Goal: Task Accomplishment & Management: Manage account settings

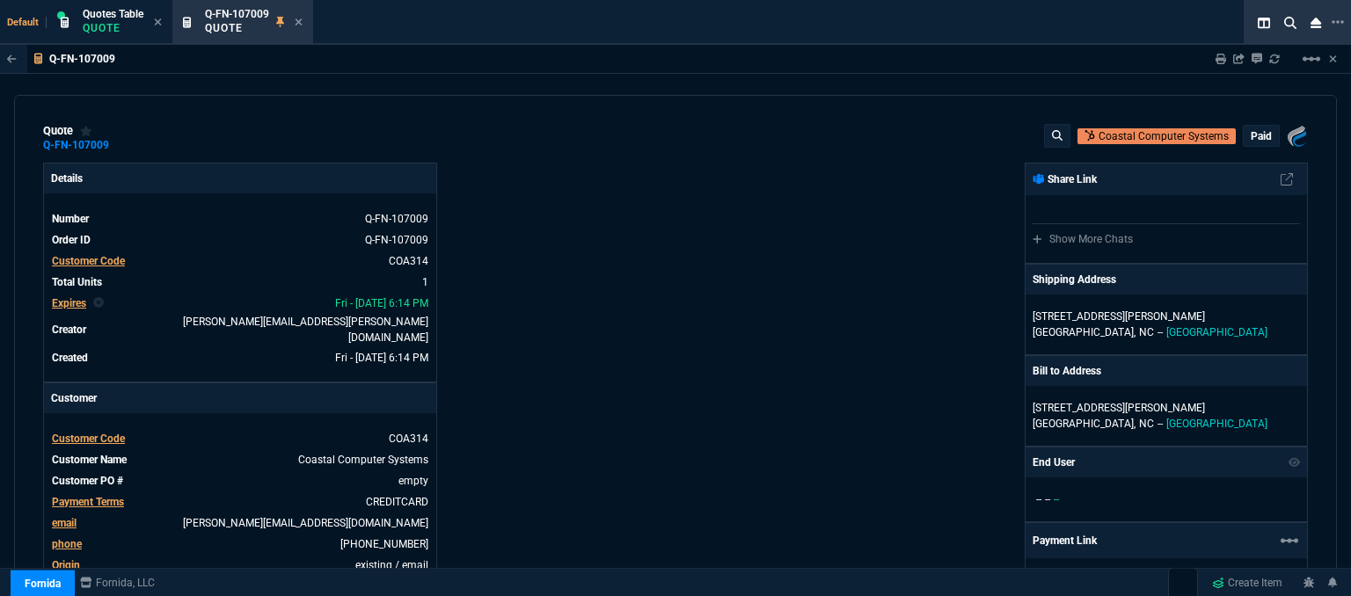
select select "12: ROSS"
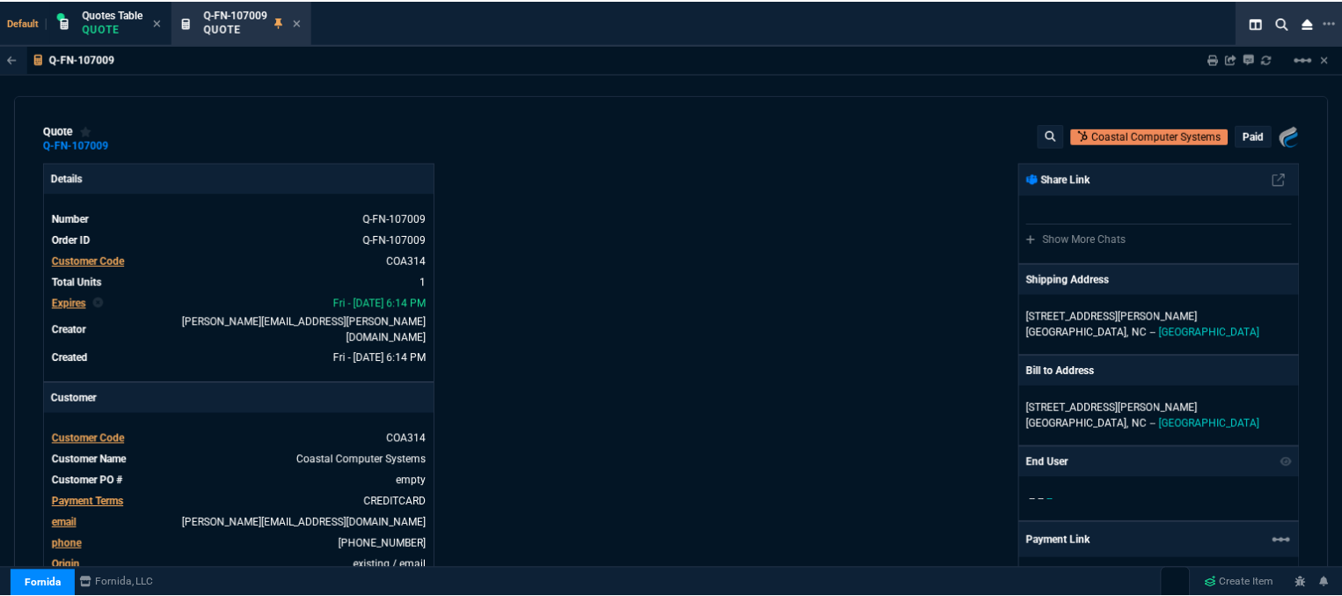
scroll to position [887, 0]
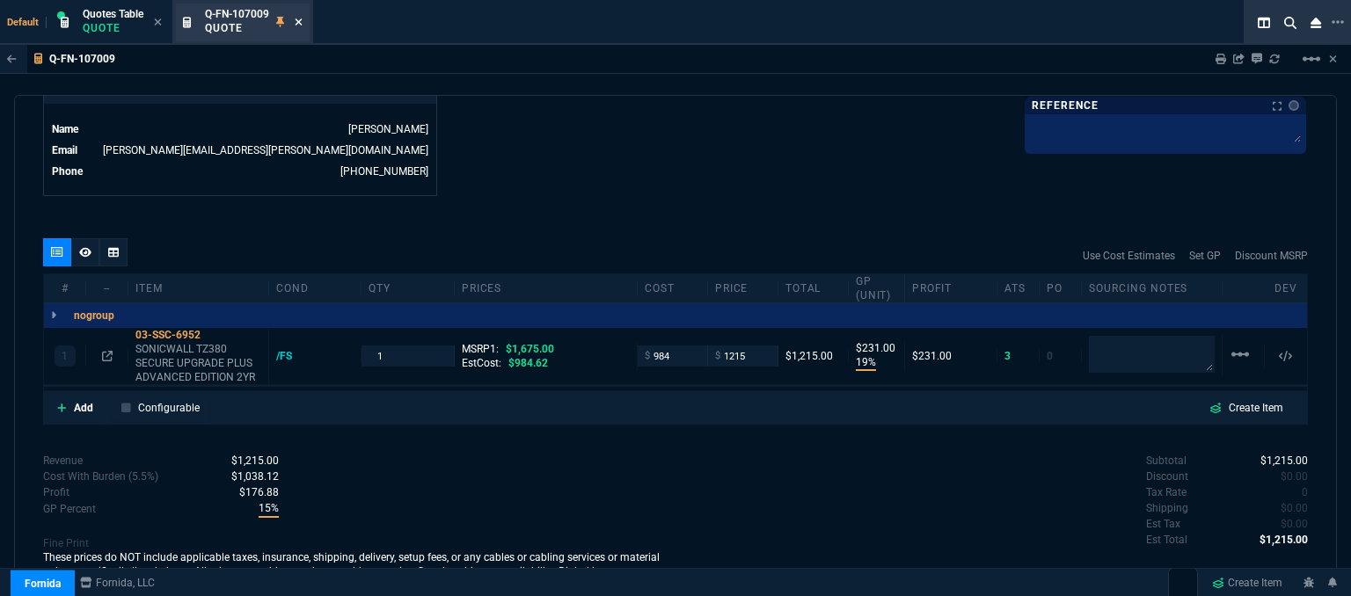
click at [300, 23] on icon at bounding box center [299, 22] width 8 height 11
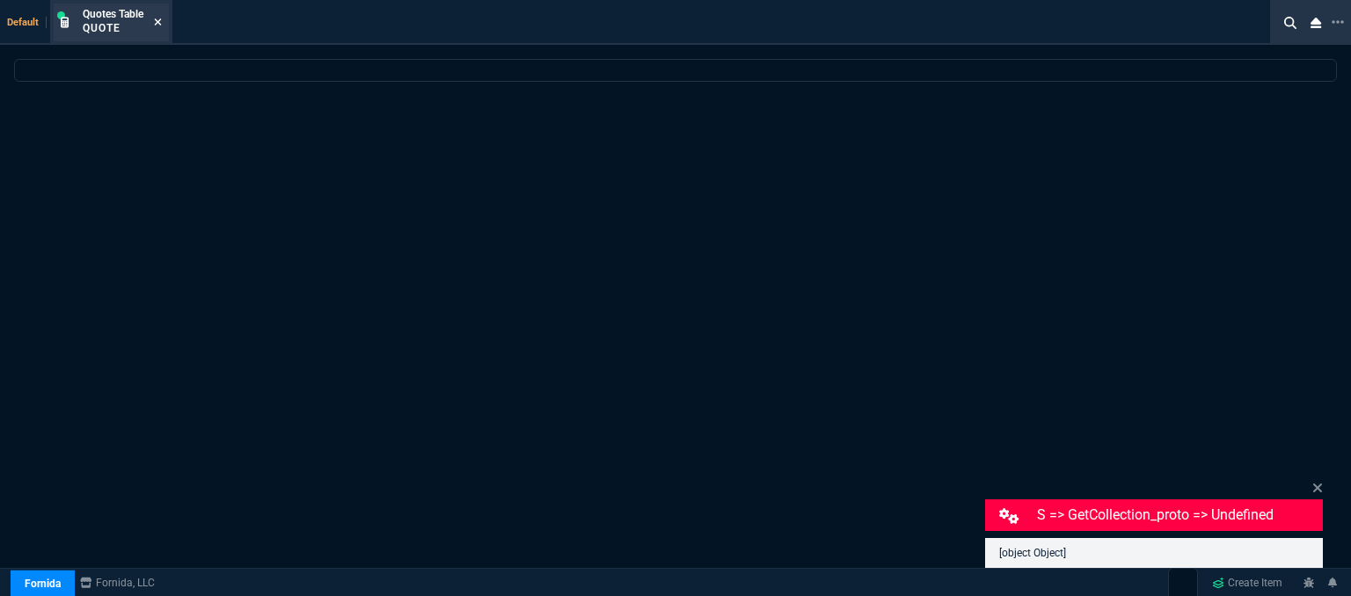
click at [158, 23] on icon at bounding box center [158, 21] width 7 height 7
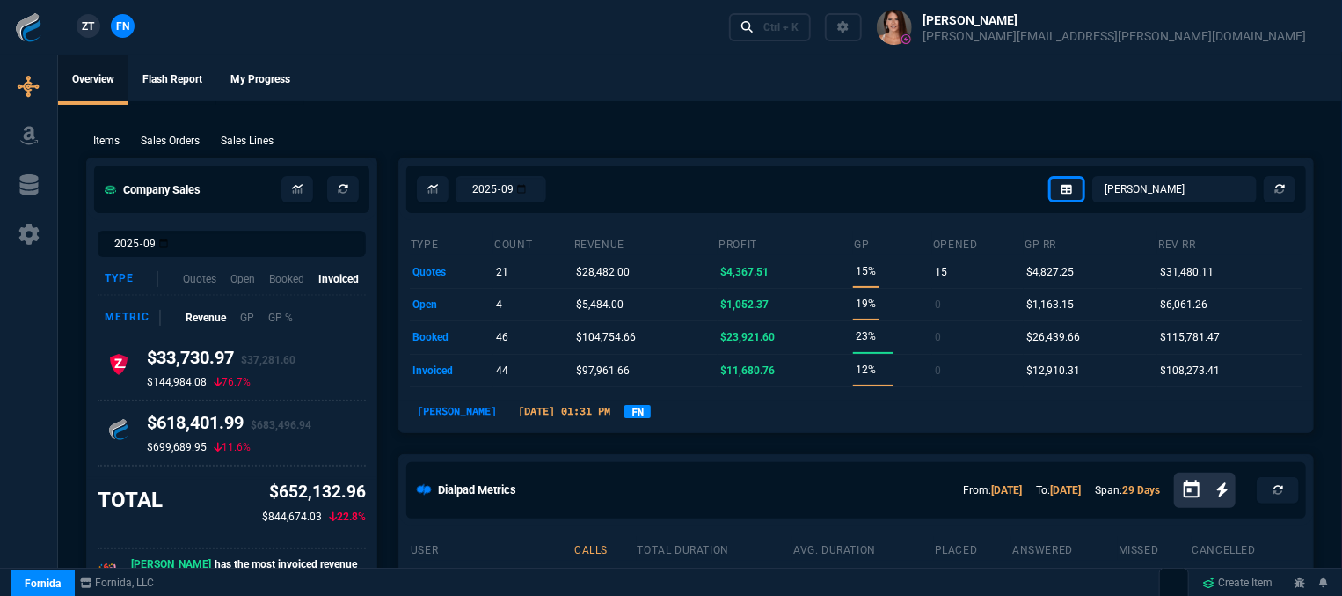
click at [859, 35] on div "ZT FN Ctrl + K" at bounding box center [671, 27] width 1342 height 55
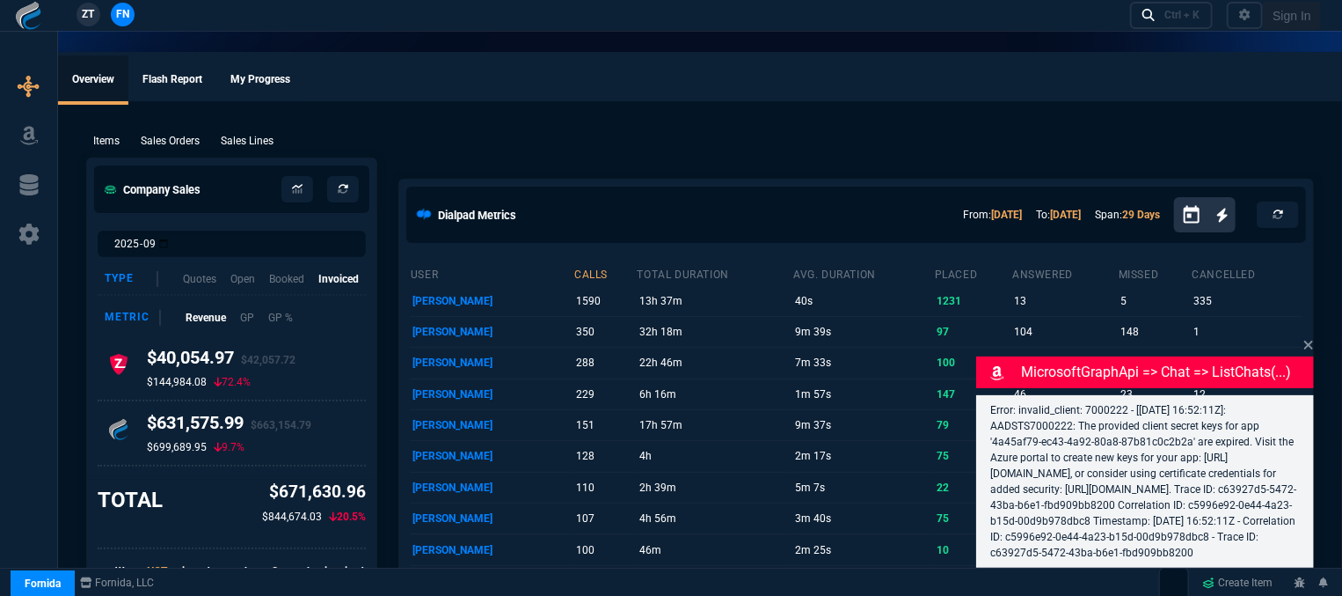
select select "12: [PERSON_NAME]"
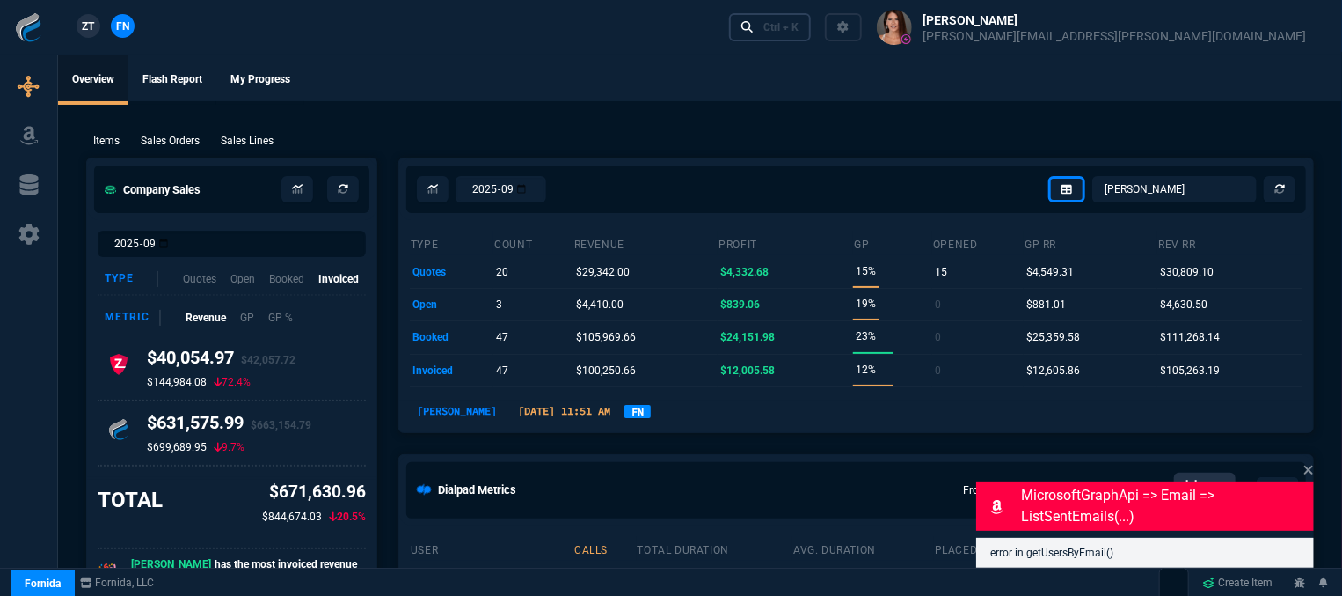
click at [812, 35] on link "Ctrl + K" at bounding box center [770, 26] width 83 height 27
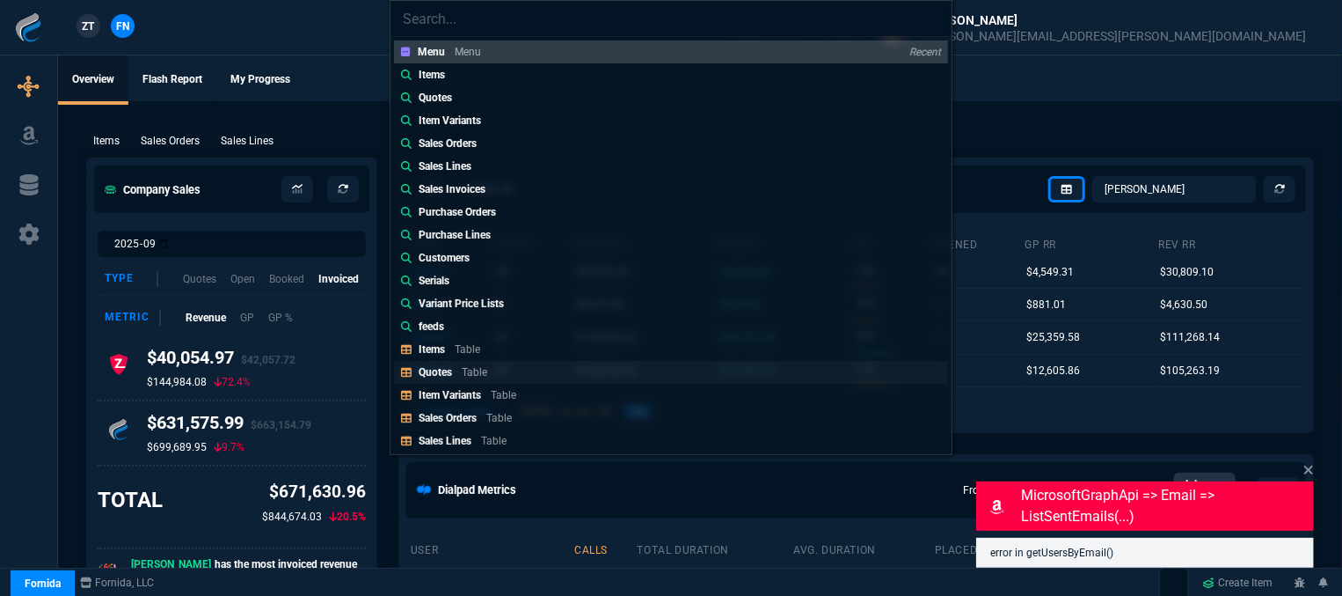
click at [531, 362] on link "Quotes Table" at bounding box center [671, 372] width 554 height 23
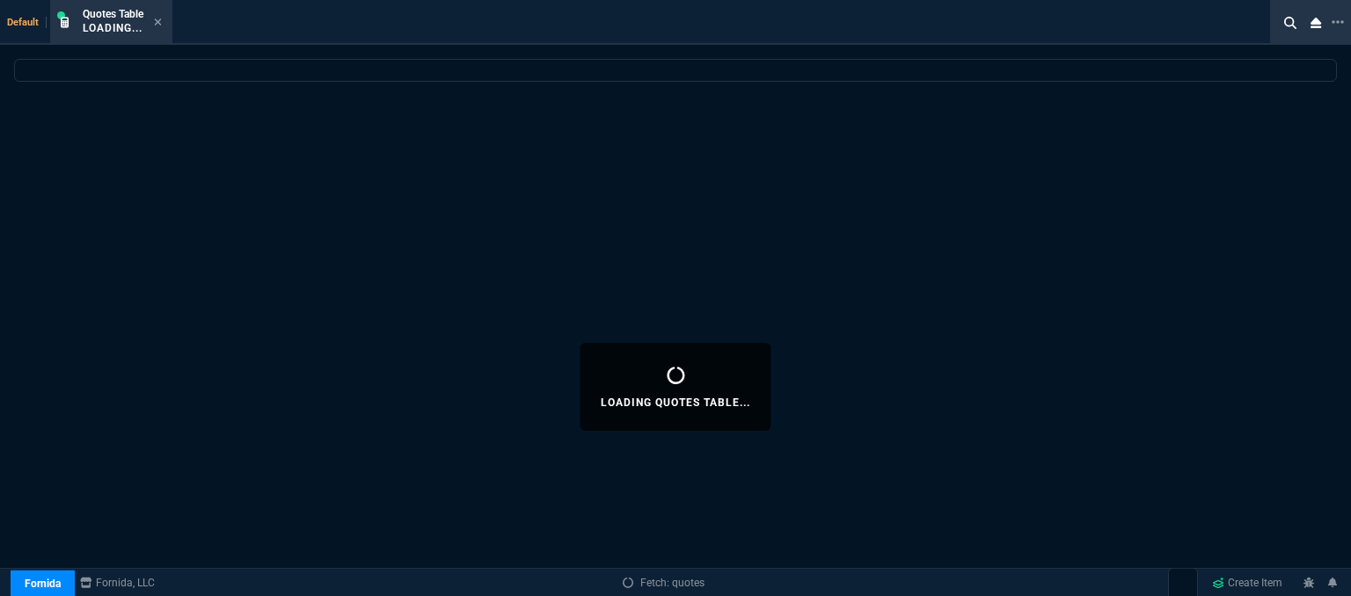
select select
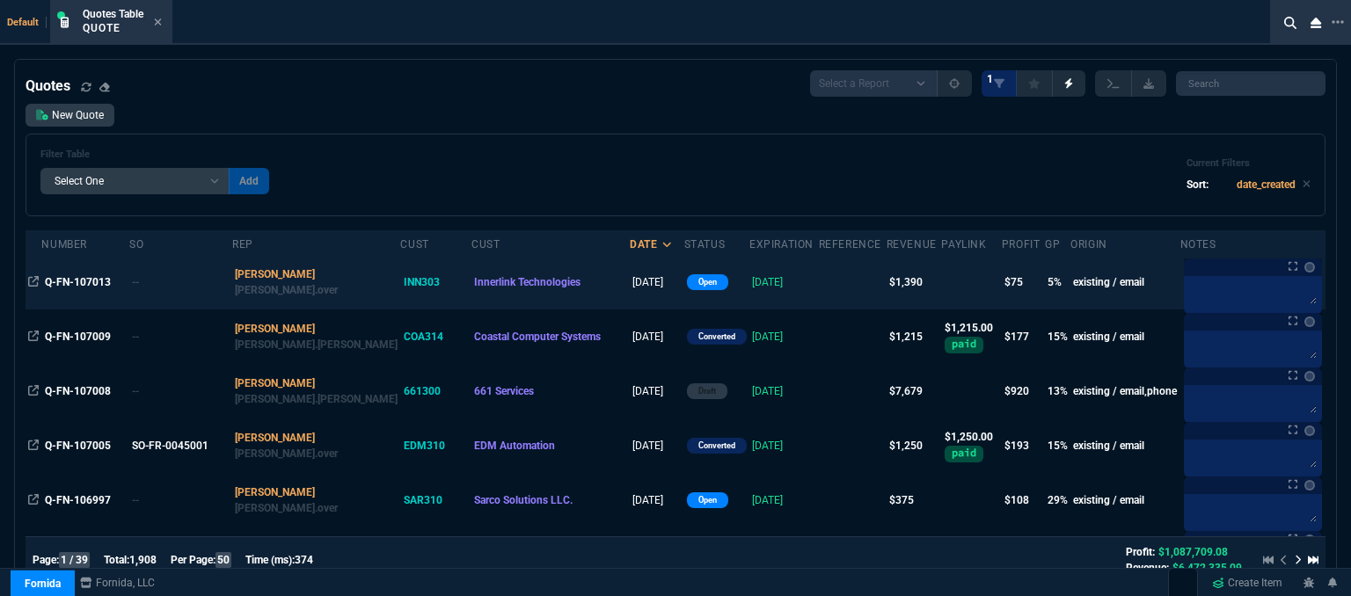
click at [819, 287] on td at bounding box center [853, 282] width 68 height 55
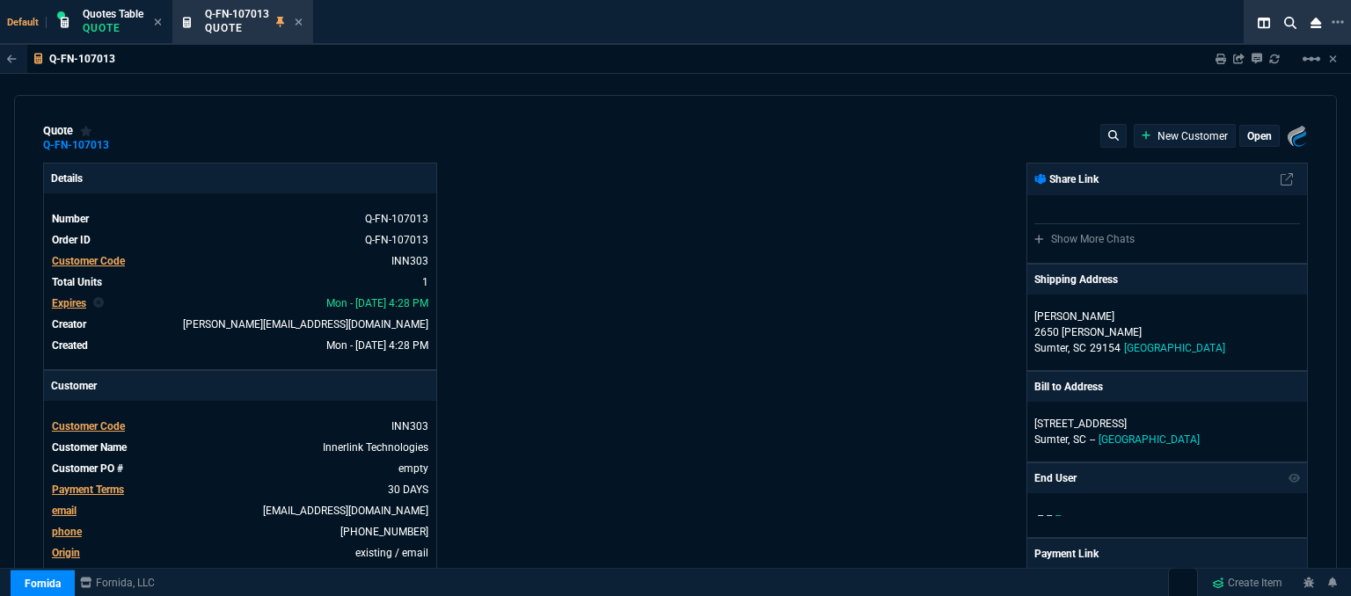
type input "10"
type input "143"
type input "1908.52"
type input "27"
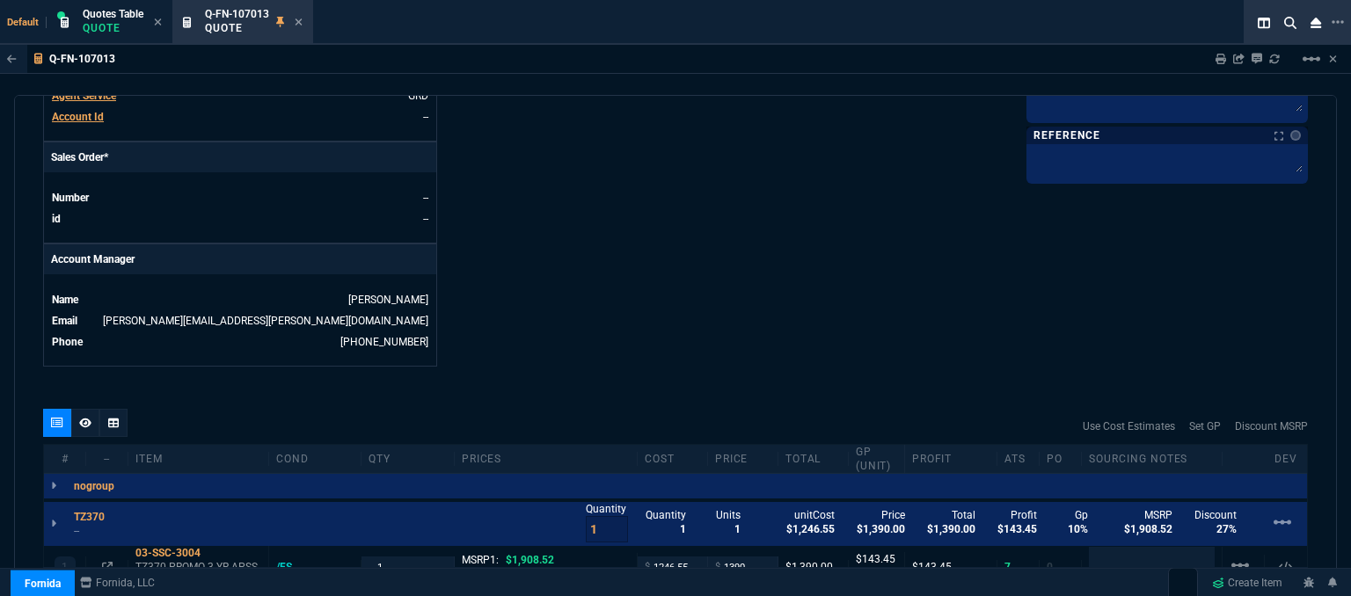
scroll to position [961, 0]
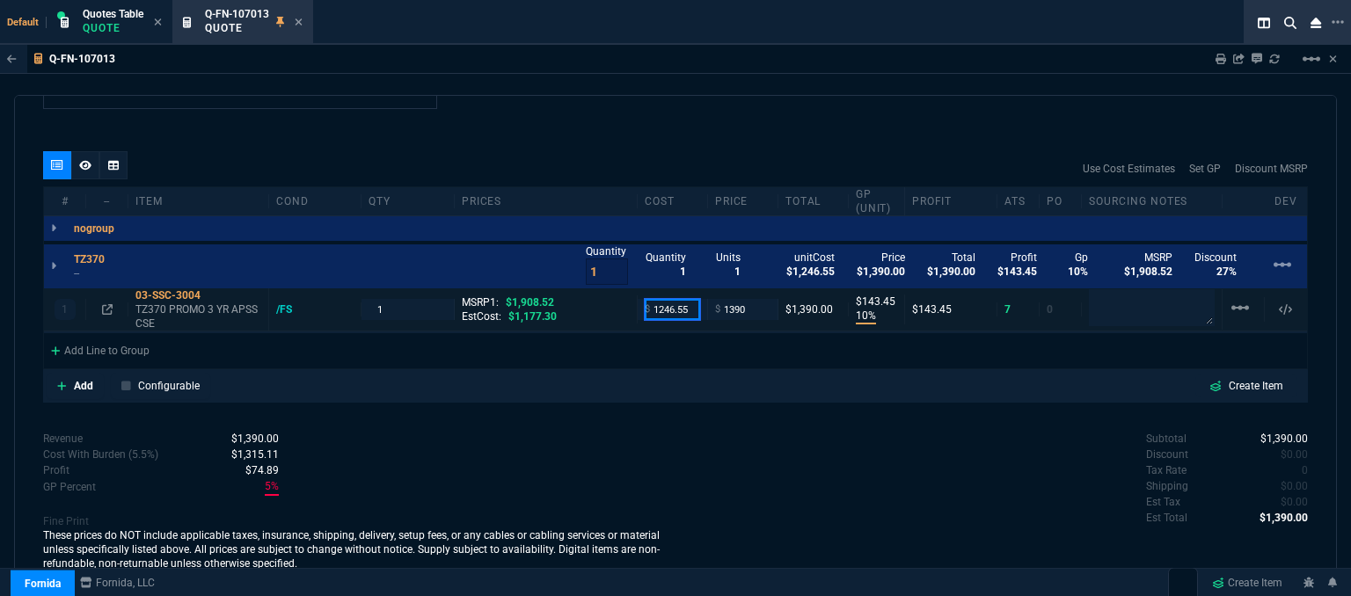
click at [691, 304] on input "1246.55" at bounding box center [672, 309] width 55 height 20
type input "1177.30"
click at [672, 110] on div "quote Q-FN-107013 Innerlink Technologies open Fornida, LLC [STREET_ADDRESS] Det…" at bounding box center [675, 348] width 1323 height 507
type input "1177.3"
type input "15"
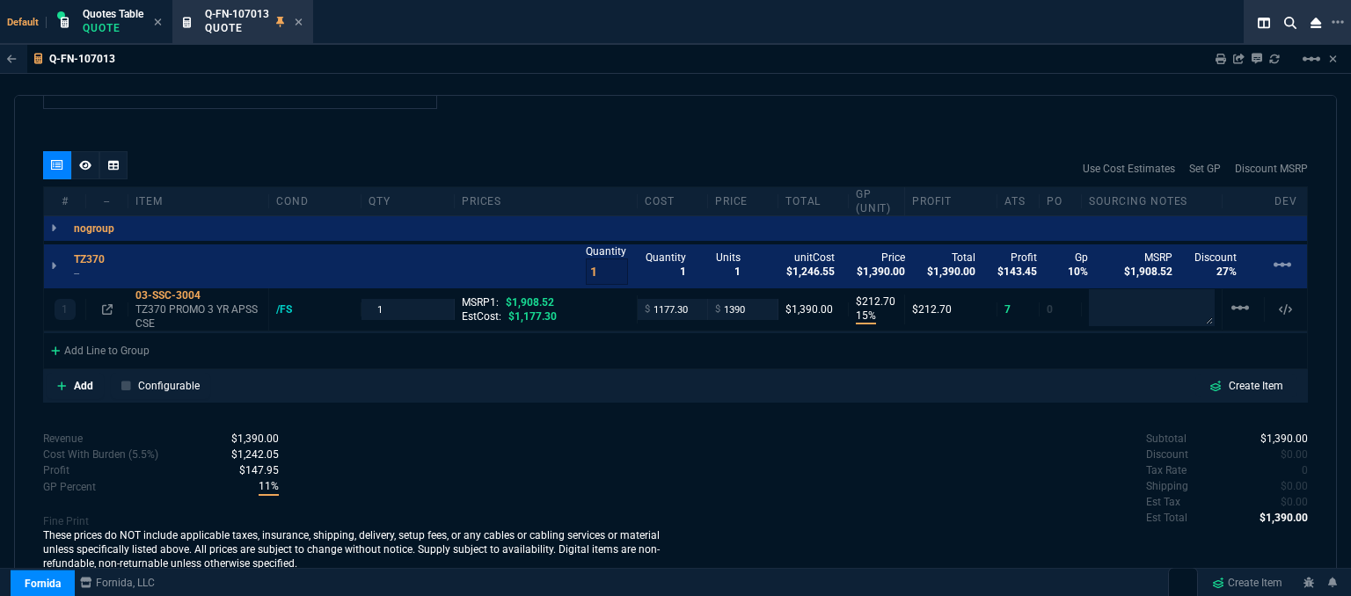
type input "213"
click at [104, 306] on icon at bounding box center [107, 309] width 11 height 11
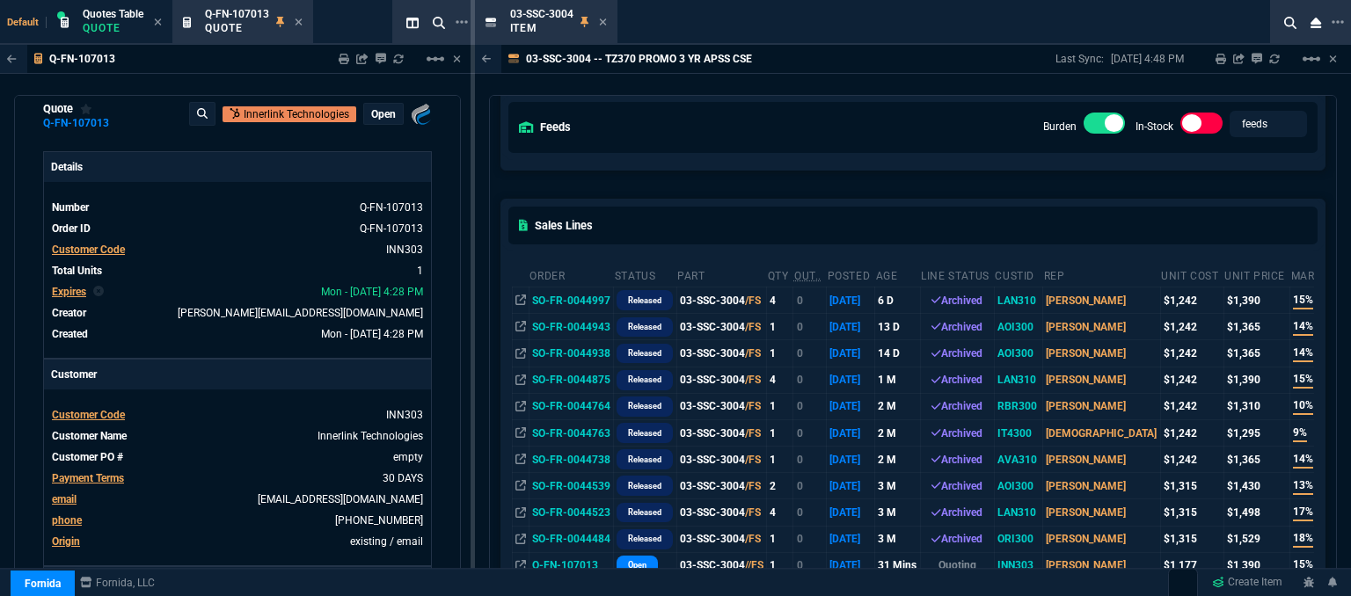
scroll to position [176, 0]
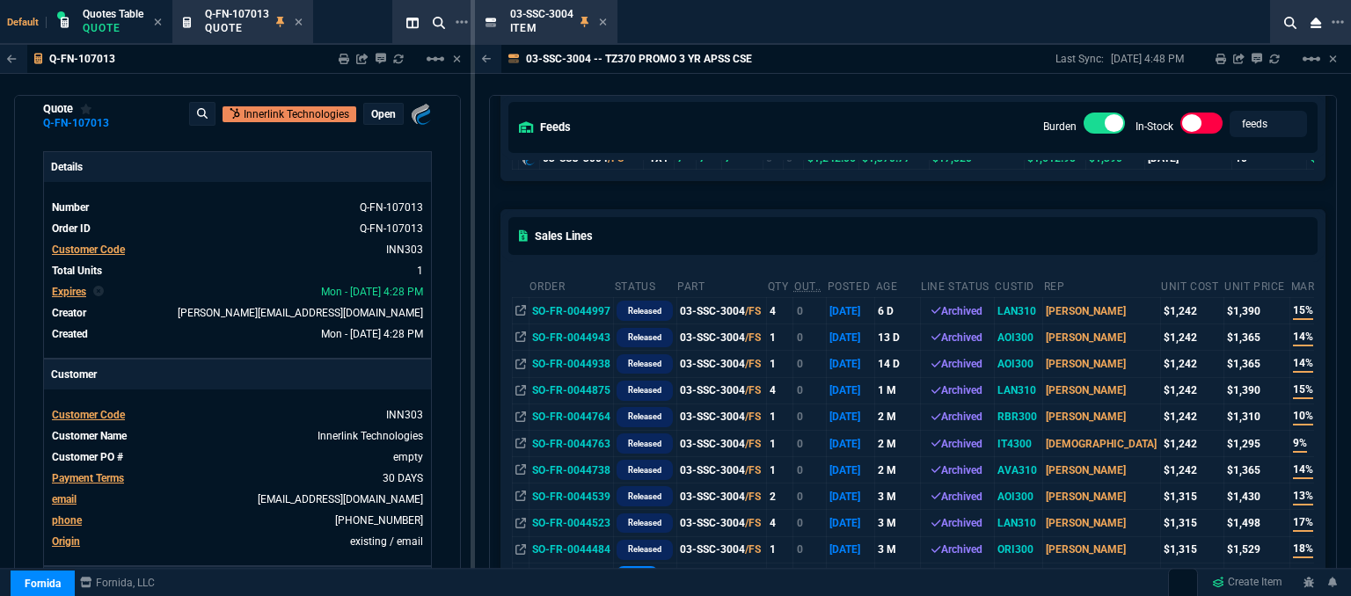
click at [600, 19] on icon at bounding box center [602, 21] width 7 height 7
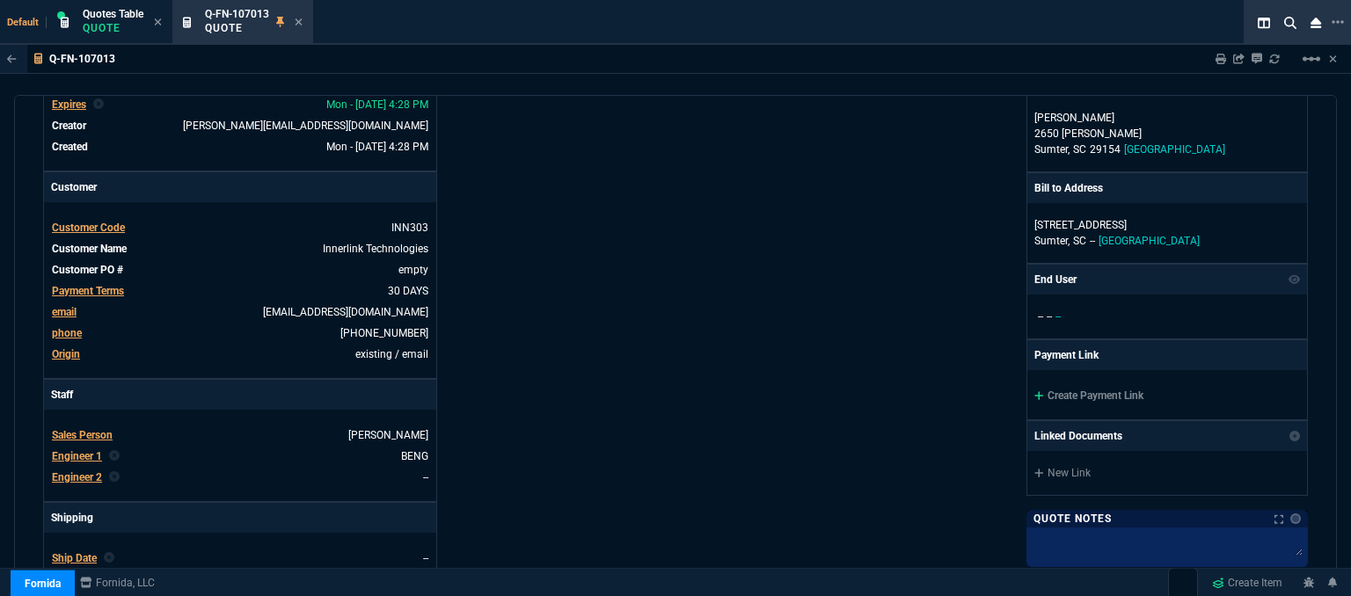
scroll to position [198, 0]
click at [301, 17] on icon at bounding box center [299, 22] width 8 height 11
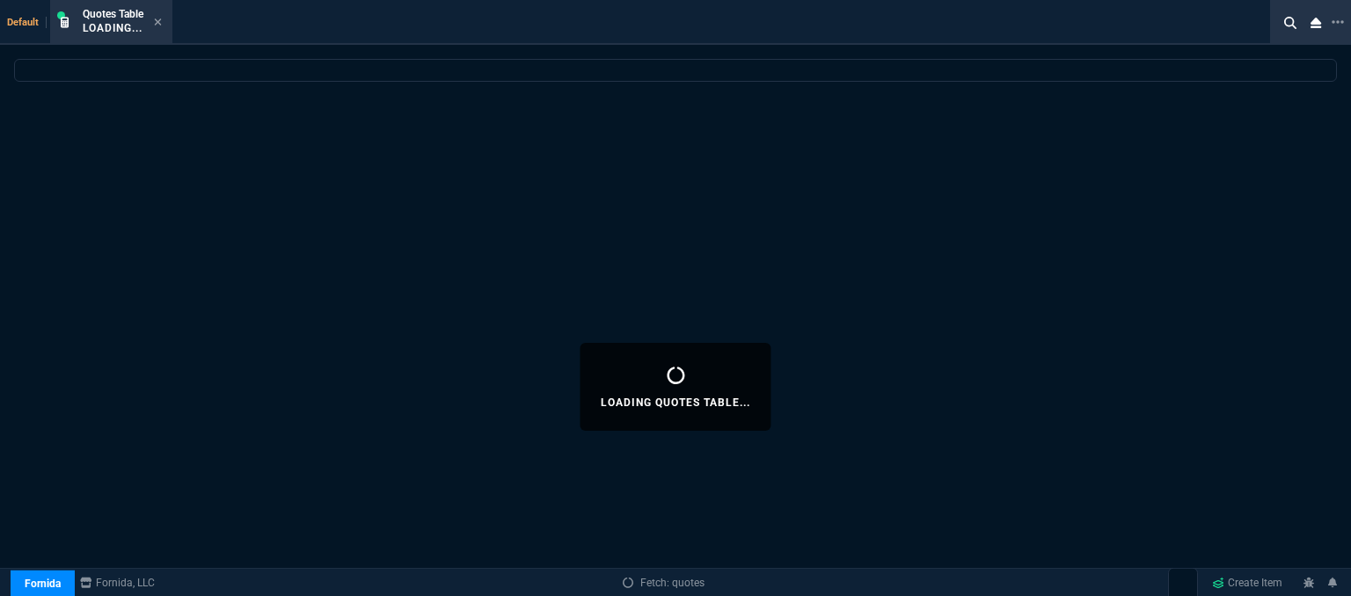
select select
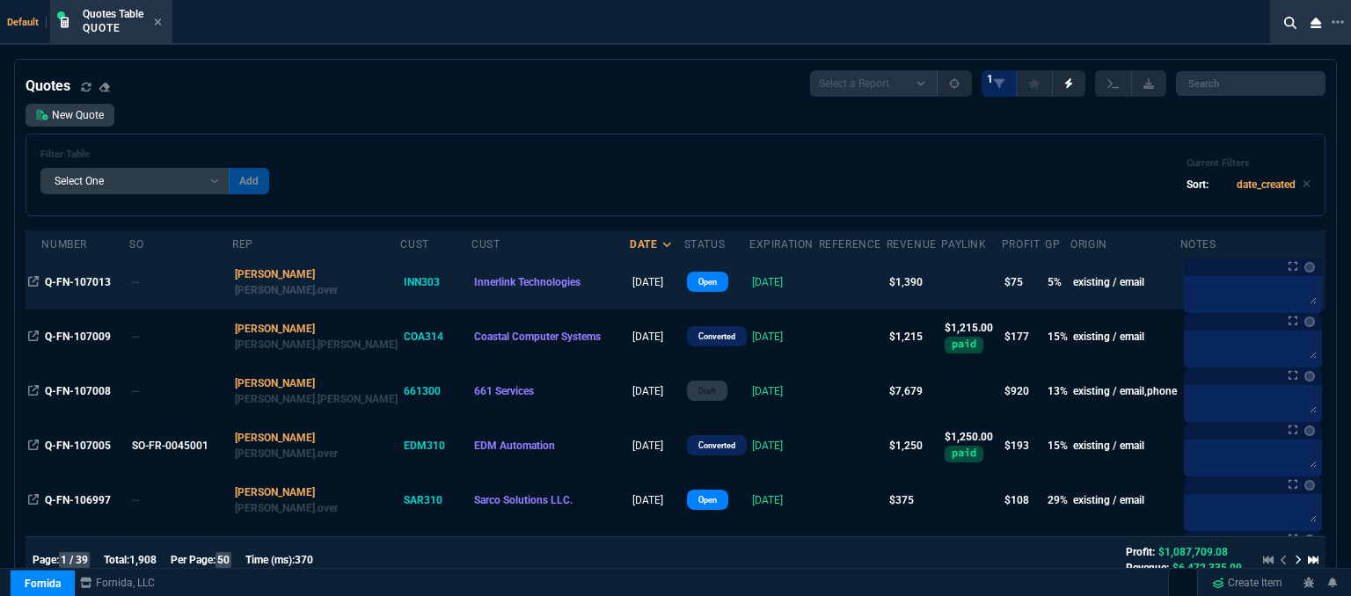
click at [819, 288] on td at bounding box center [853, 282] width 68 height 55
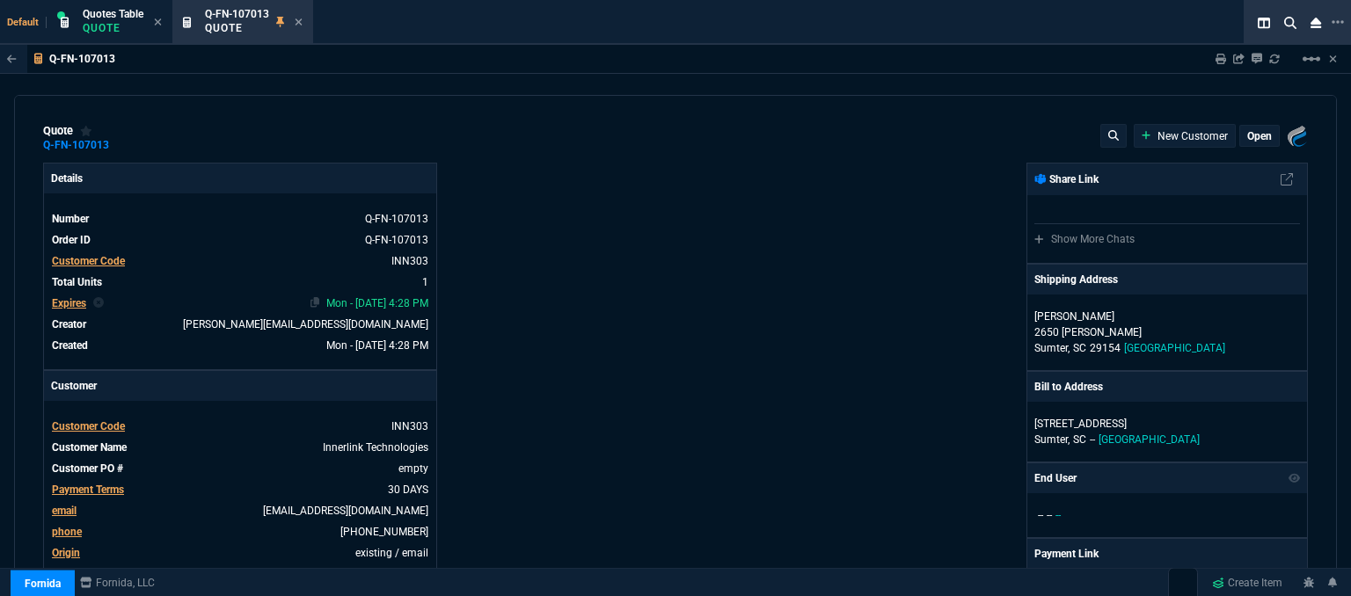
type input "1908.52"
type input "15"
type input "213"
type input "27"
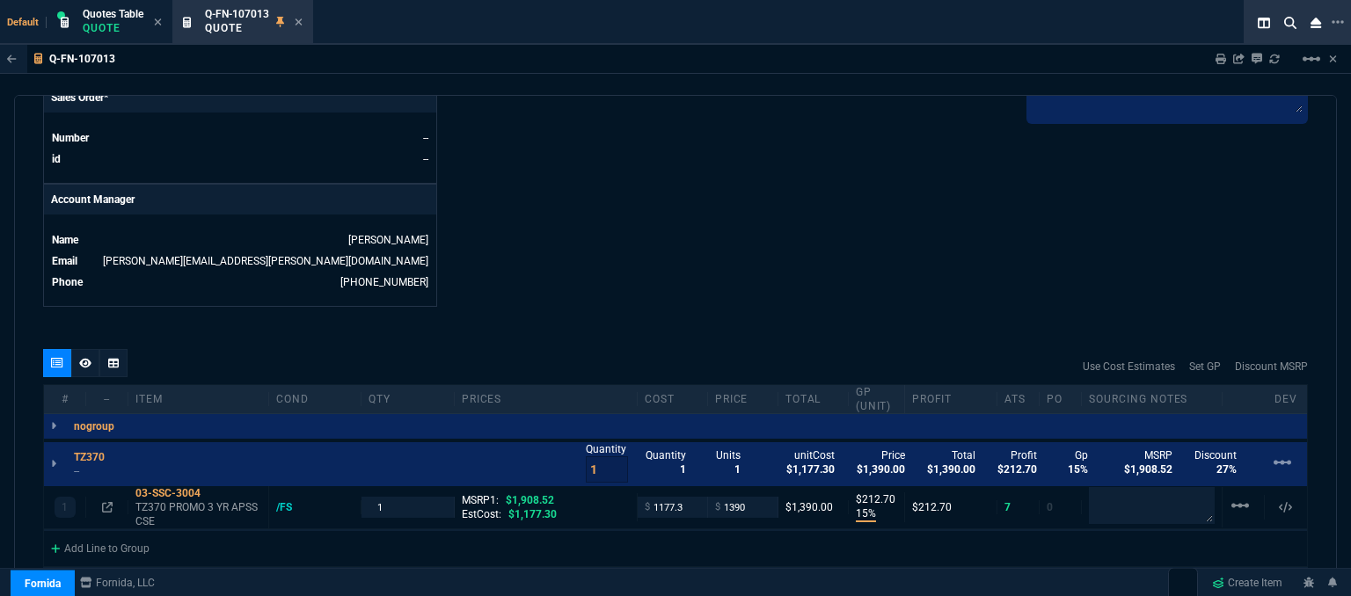
scroll to position [880, 0]
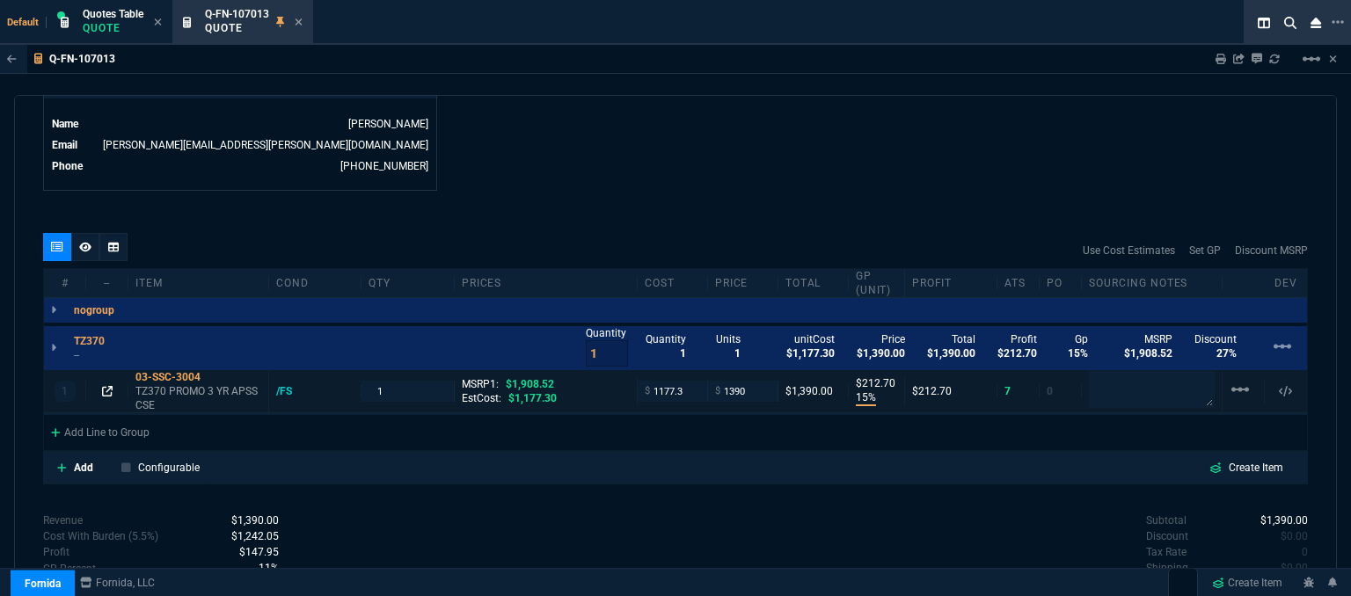
click at [106, 388] on icon at bounding box center [107, 391] width 11 height 11
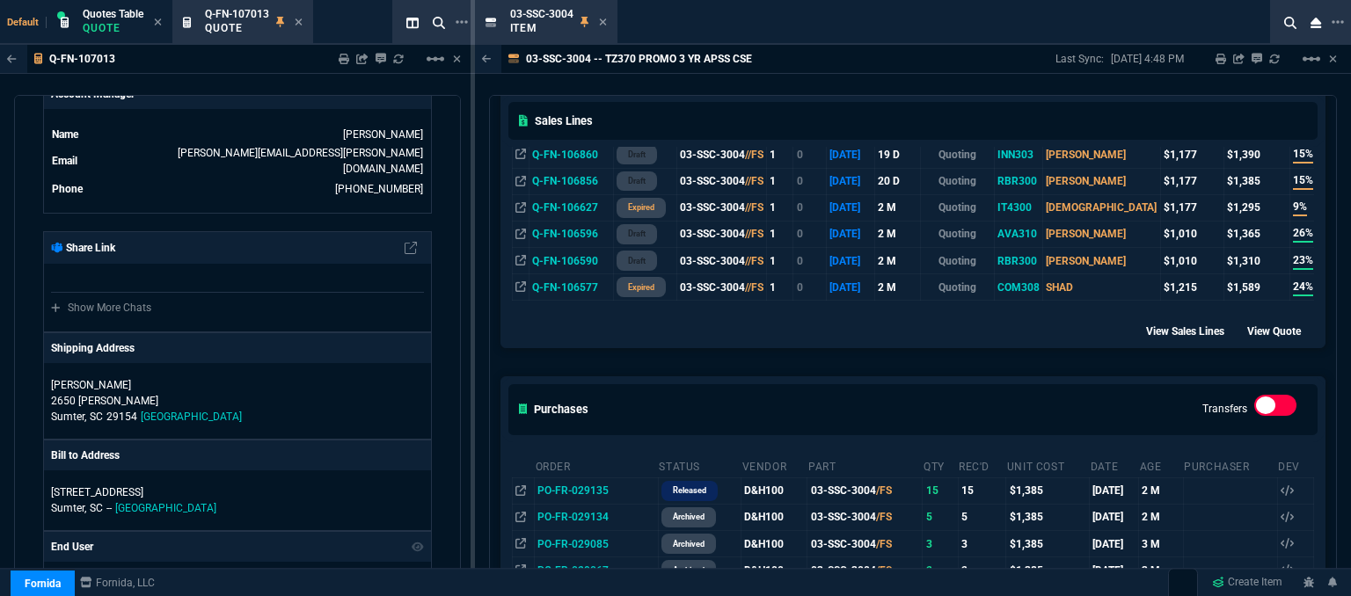
scroll to position [968, 0]
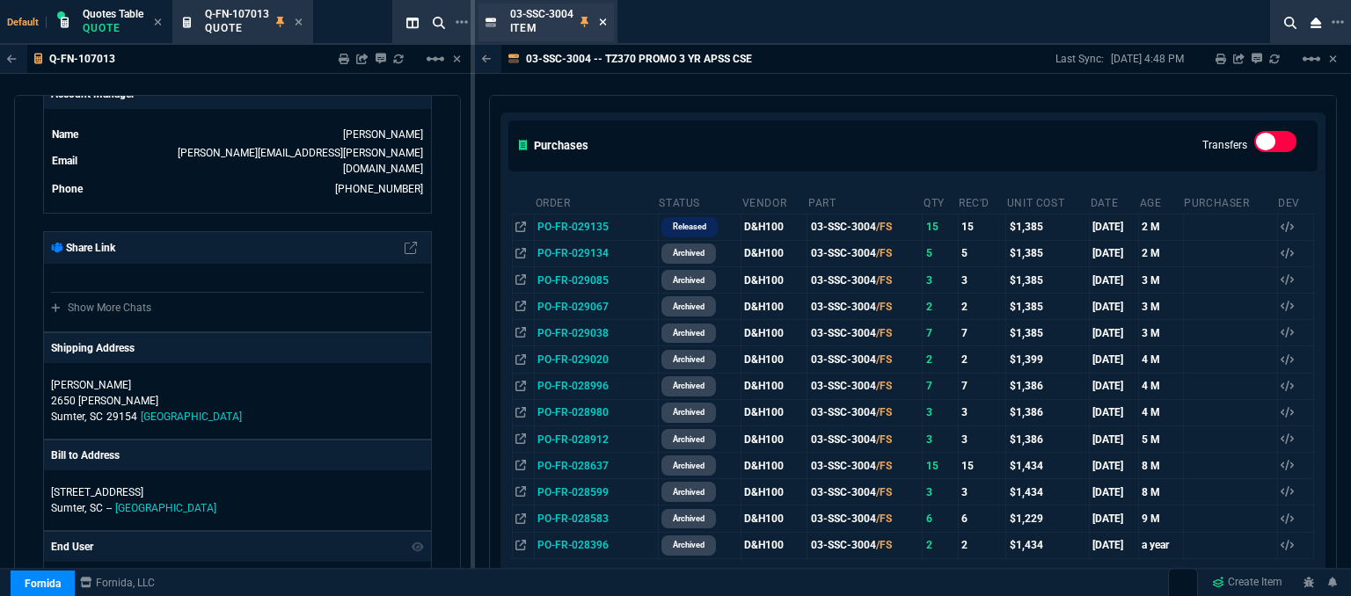
click at [603, 17] on icon at bounding box center [603, 22] width 8 height 11
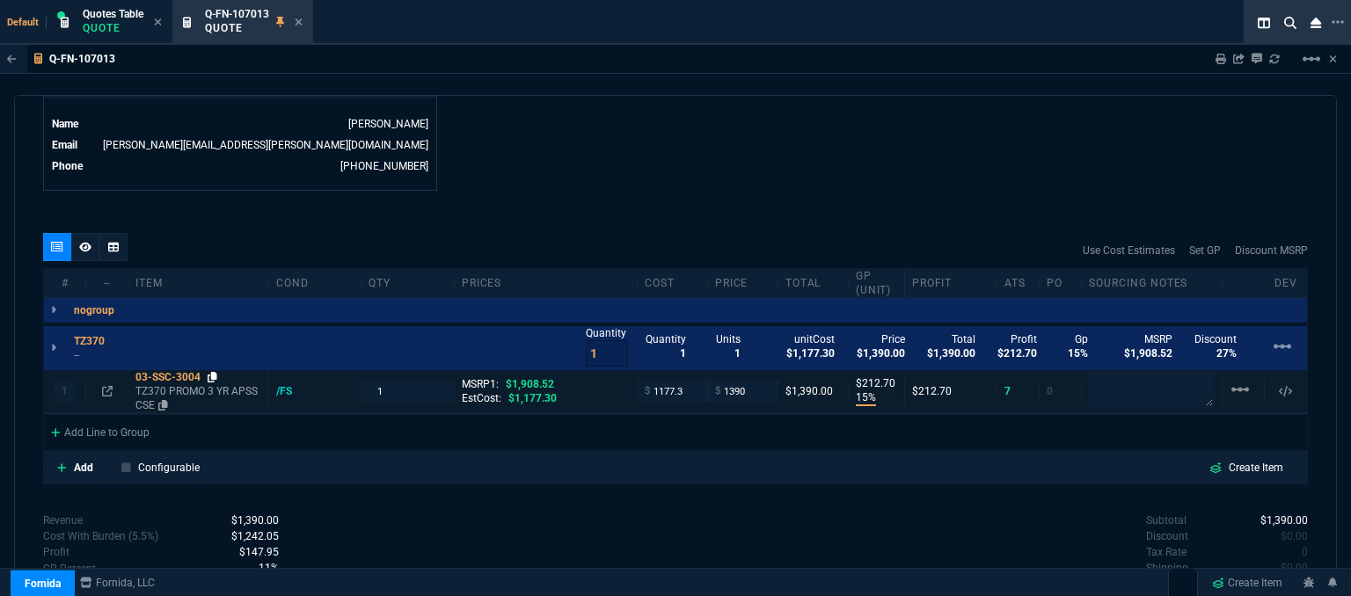
click at [211, 376] on icon at bounding box center [213, 377] width 10 height 11
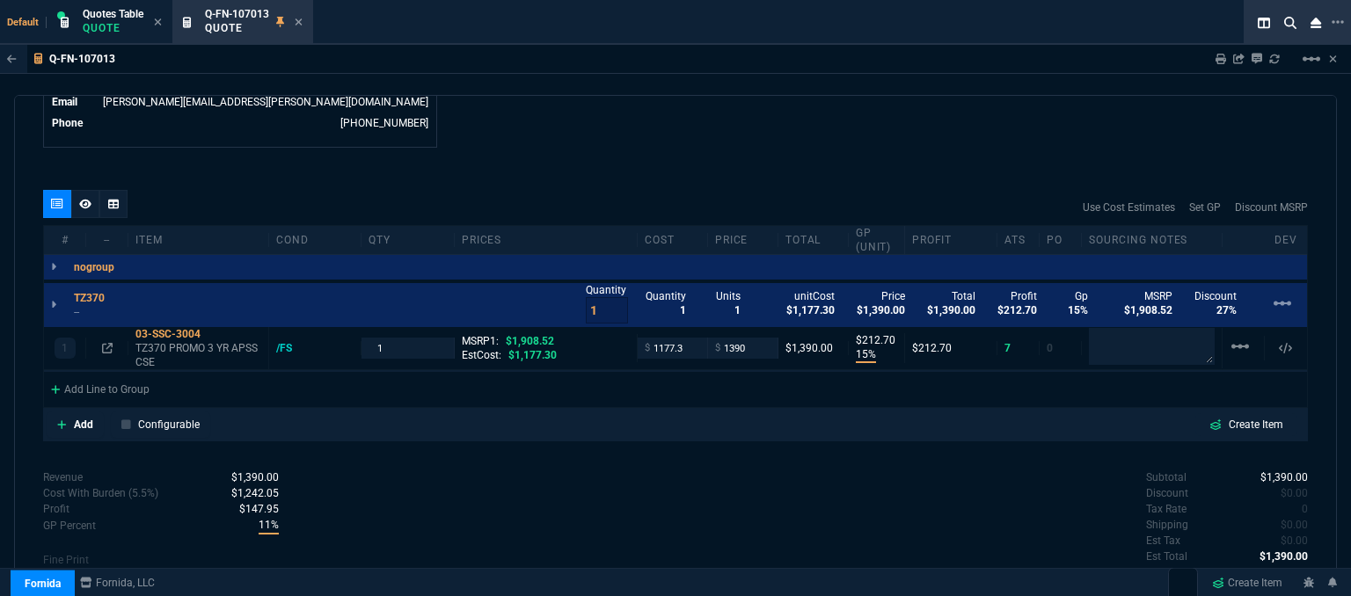
scroll to position [961, 0]
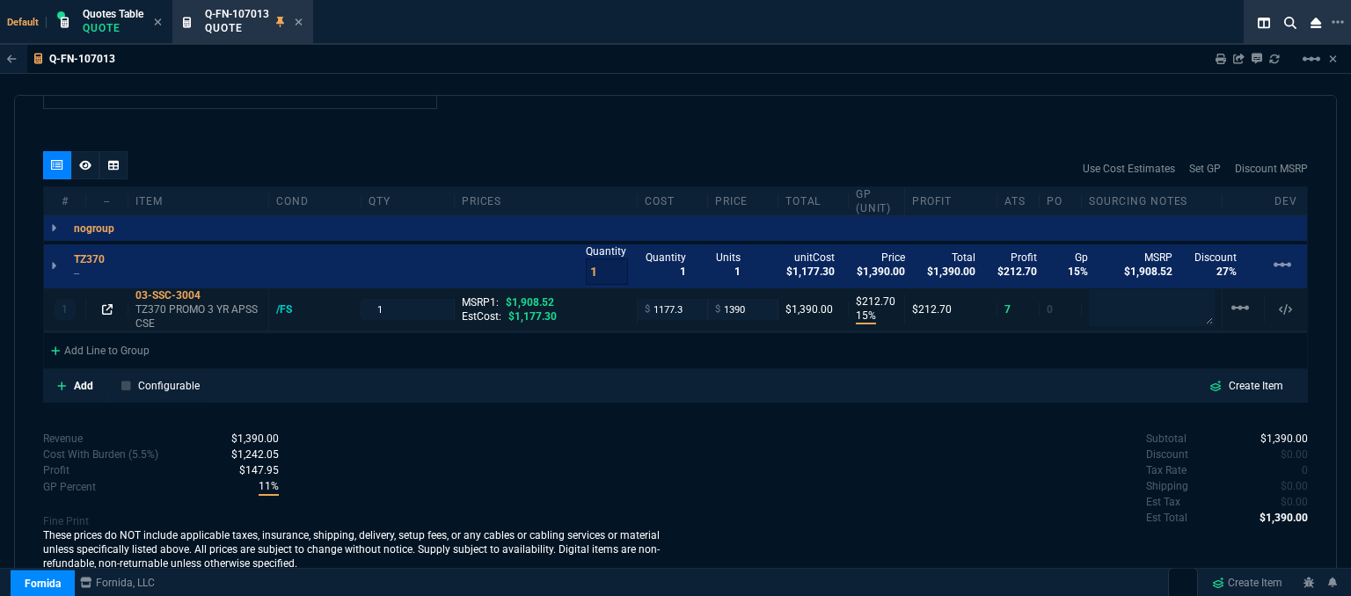
click at [102, 304] on icon at bounding box center [107, 309] width 11 height 11
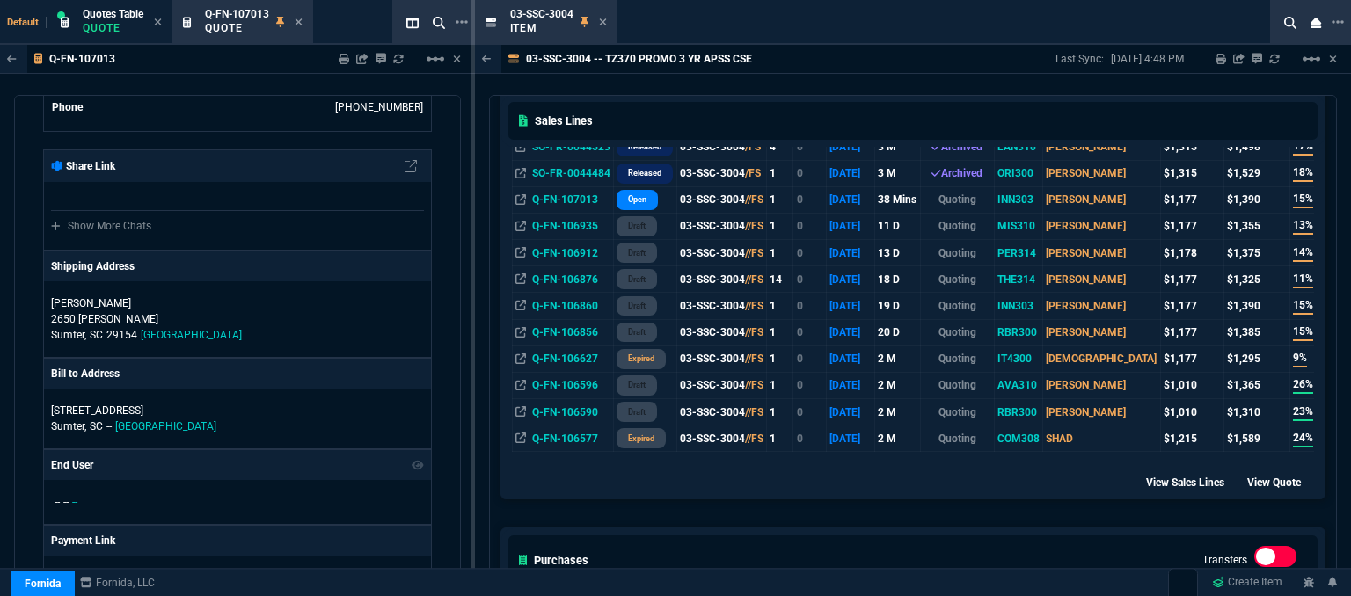
scroll to position [704, 0]
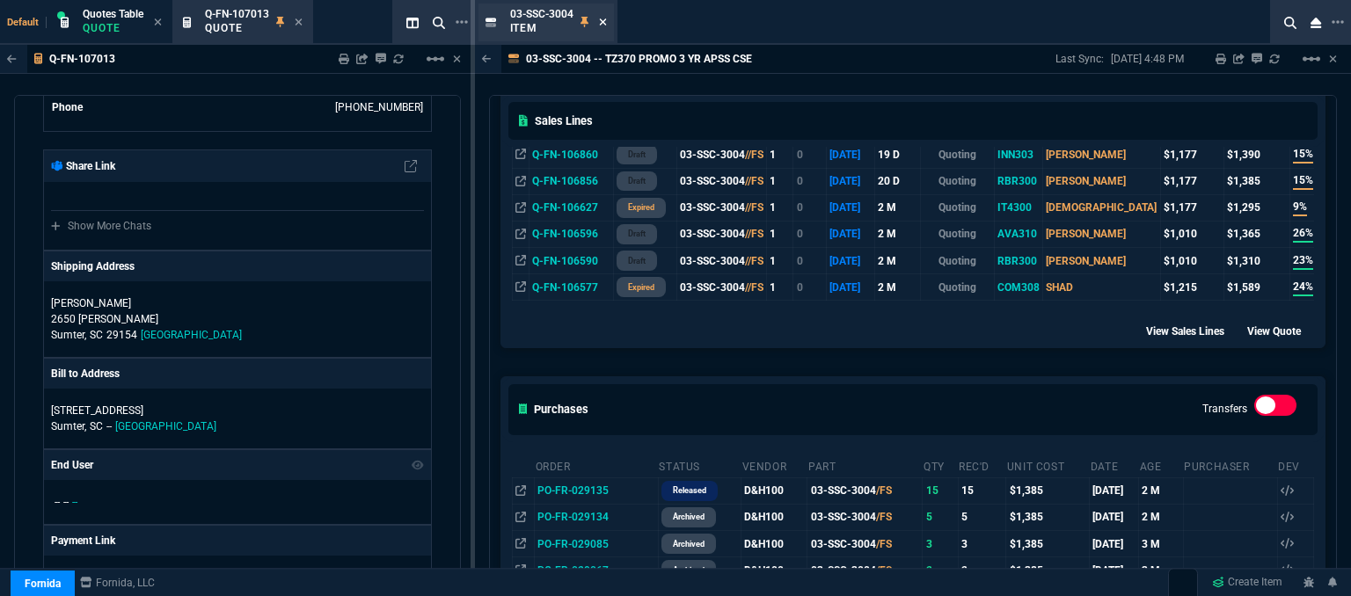
click at [605, 20] on icon at bounding box center [602, 21] width 7 height 7
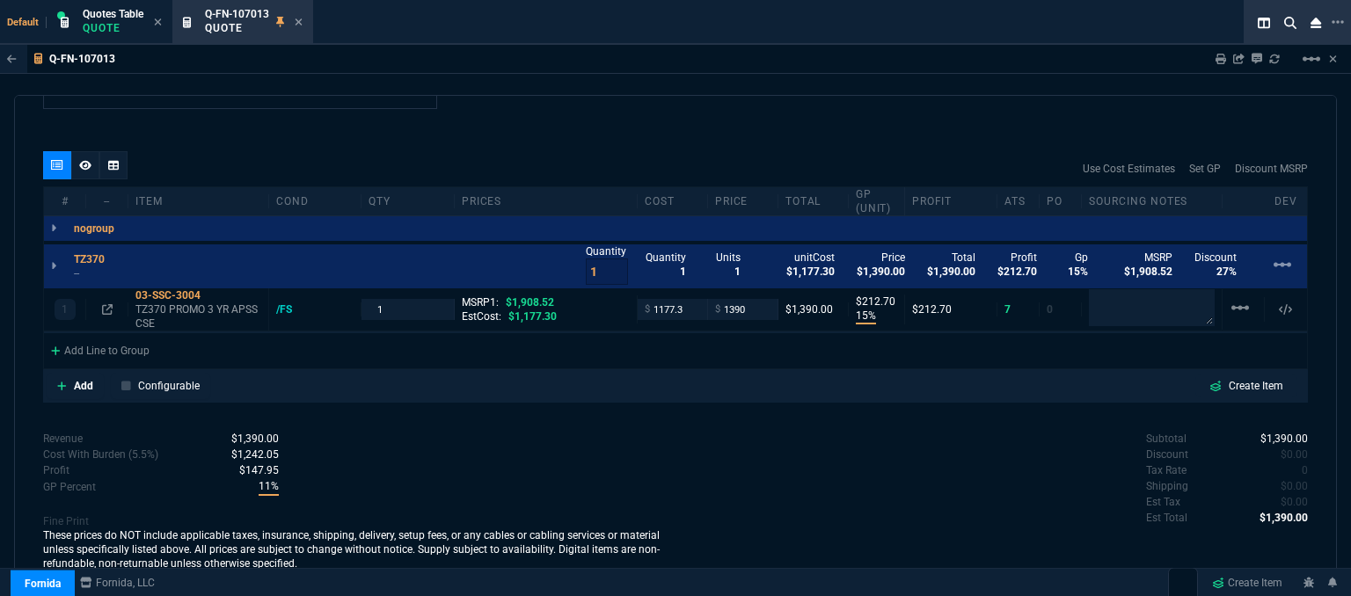
click at [296, 20] on icon at bounding box center [299, 22] width 8 height 11
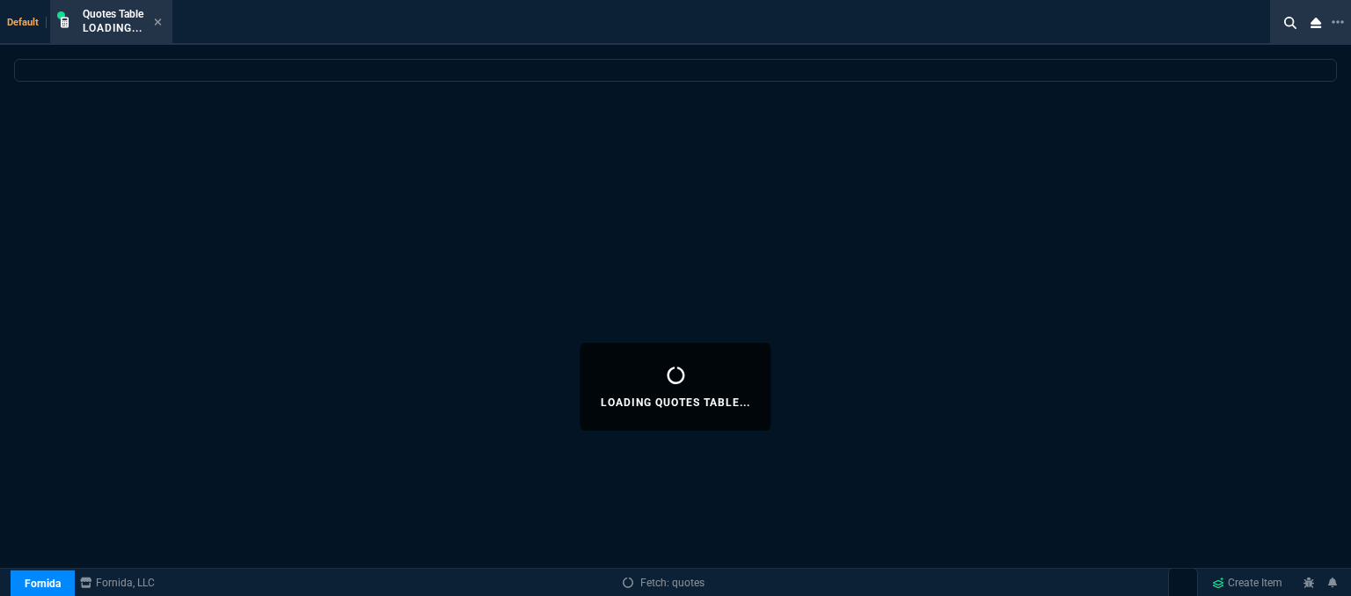
select select
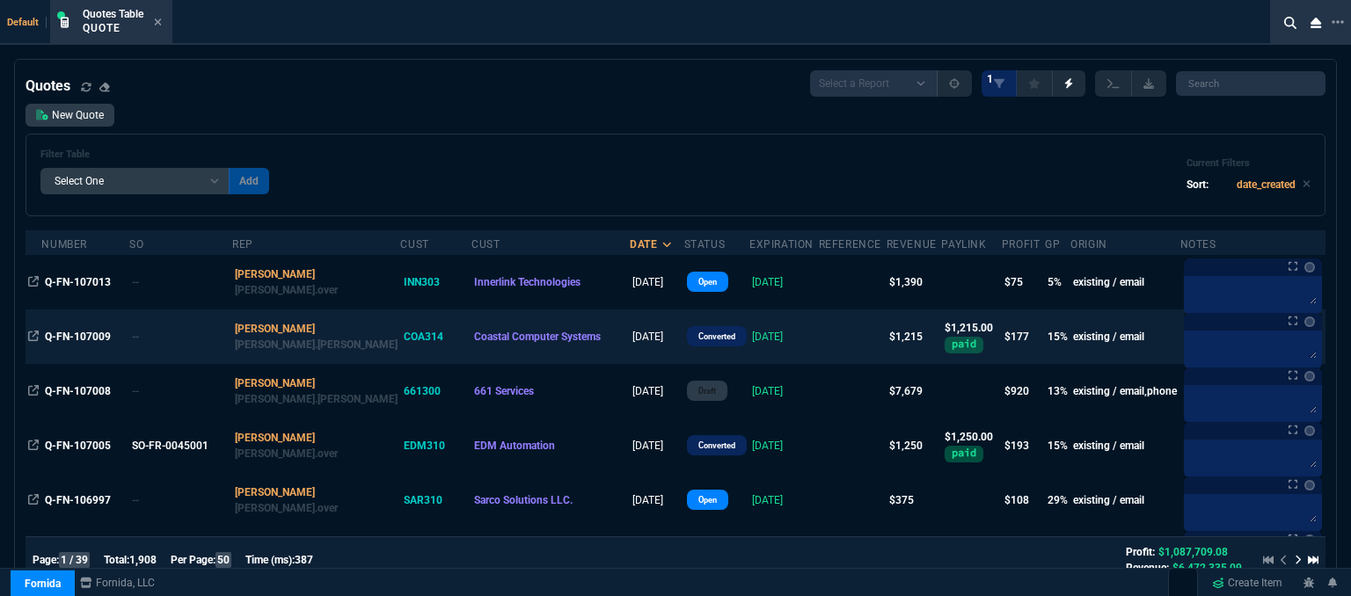
click at [819, 339] on td at bounding box center [853, 337] width 68 height 55
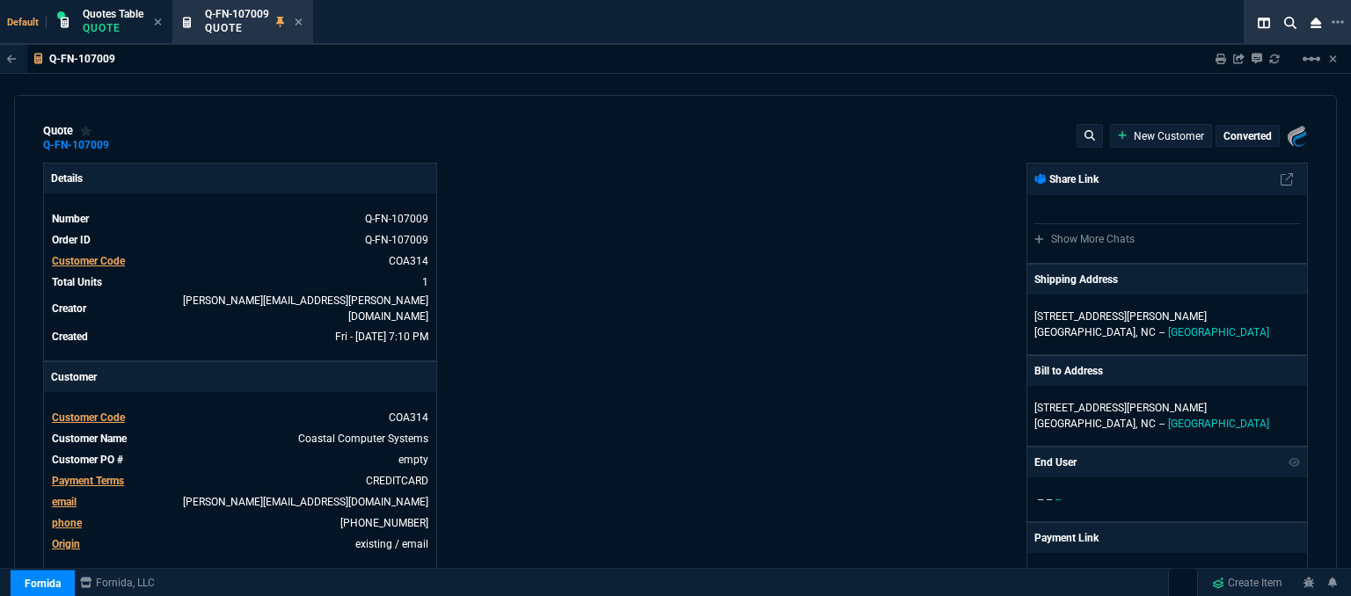
type input "19"
type input "231"
type input "1675"
type input "27"
click at [1309, 63] on mat-icon "linear_scale" at bounding box center [1311, 58] width 21 height 21
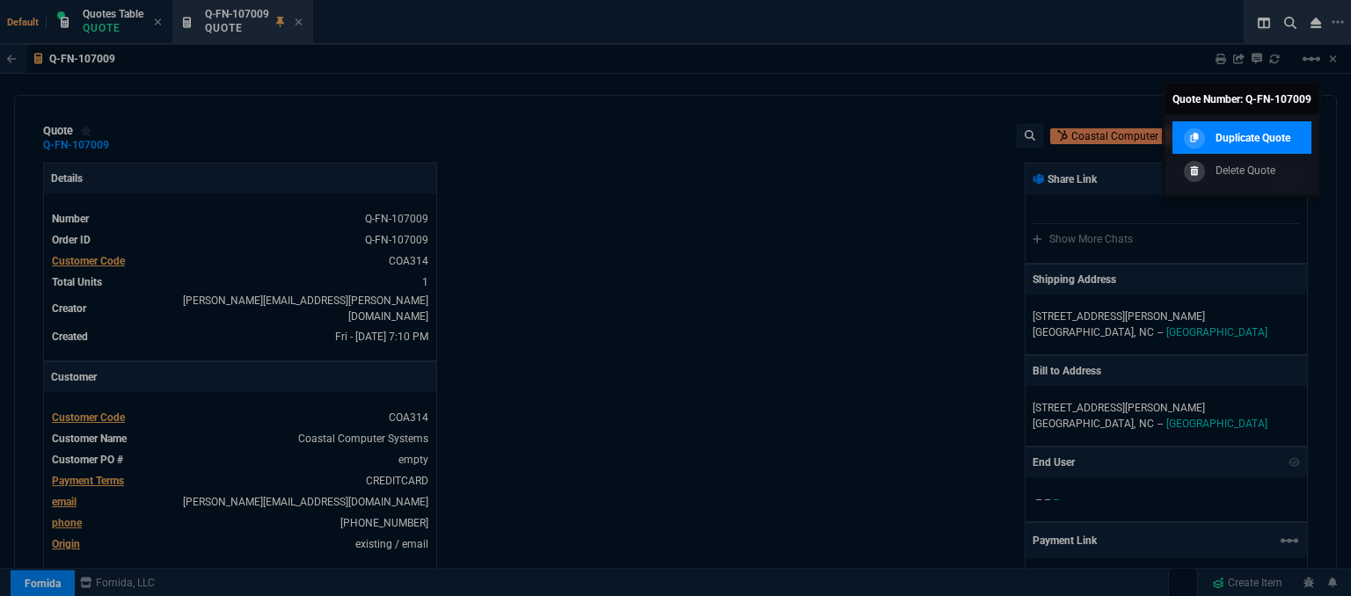
click at [1265, 145] on p "Duplicate Quote" at bounding box center [1253, 138] width 75 height 16
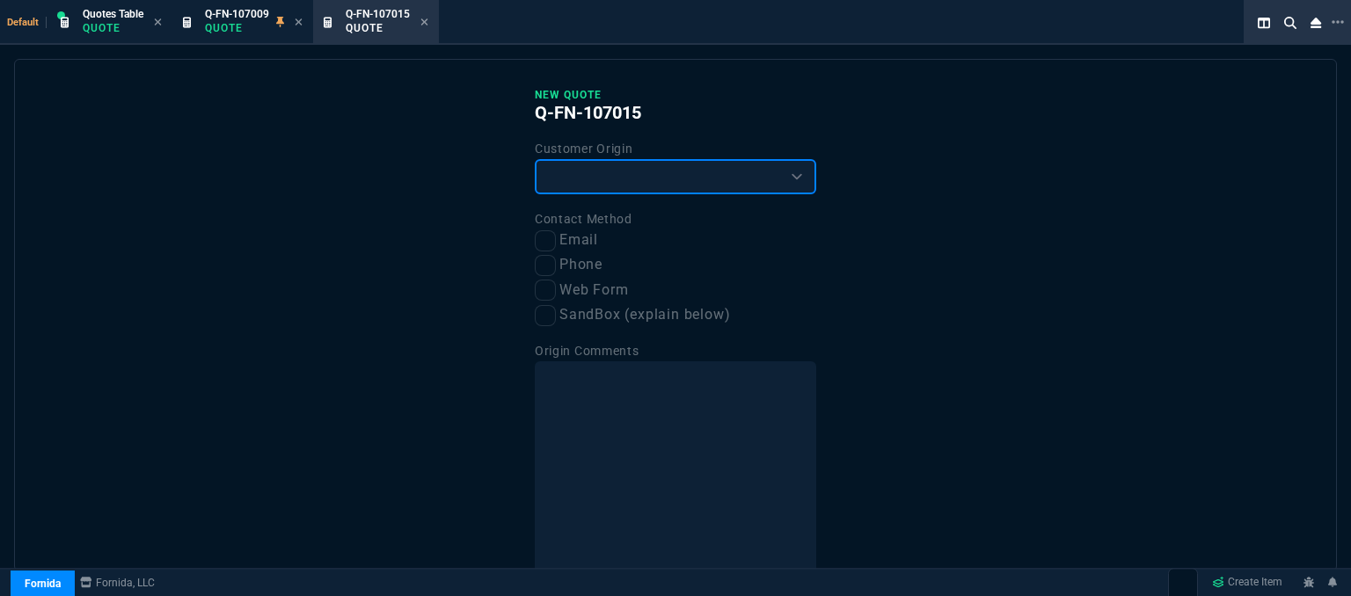
drag, startPoint x: 669, startPoint y: 179, endPoint x: 654, endPoint y: 189, distance: 17.8
click at [669, 179] on select "Existing Customer Amazon Lead (first order) Website Lead (first order) Called (…" at bounding box center [675, 176] width 281 height 35
select select "existing"
click at [535, 159] on select "Existing Customer Amazon Lead (first order) Website Lead (first order) Called (…" at bounding box center [675, 176] width 281 height 35
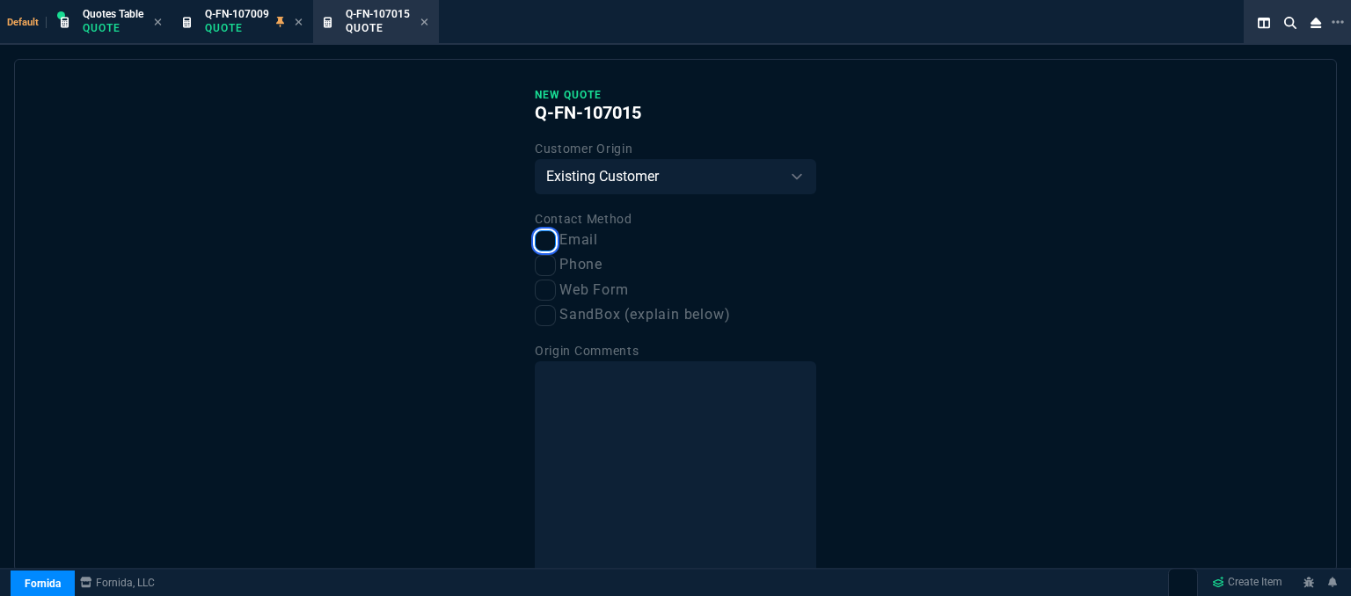
click at [535, 238] on input "Email" at bounding box center [545, 240] width 21 height 21
checkbox input "true"
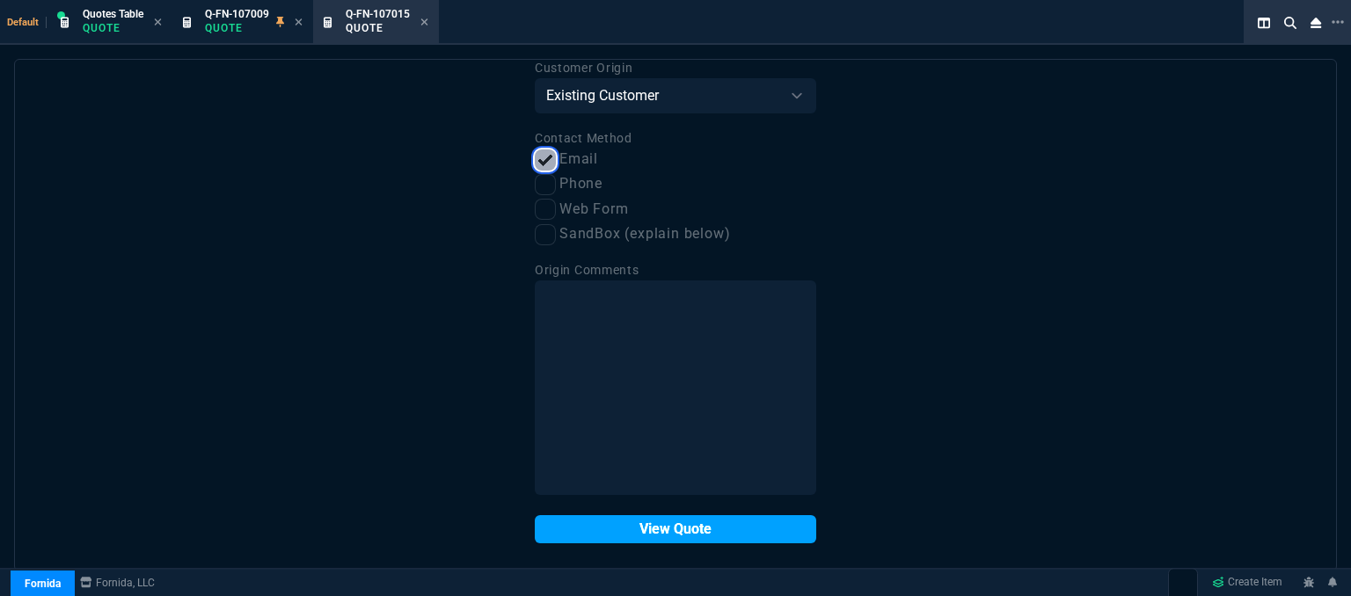
scroll to position [89, 0]
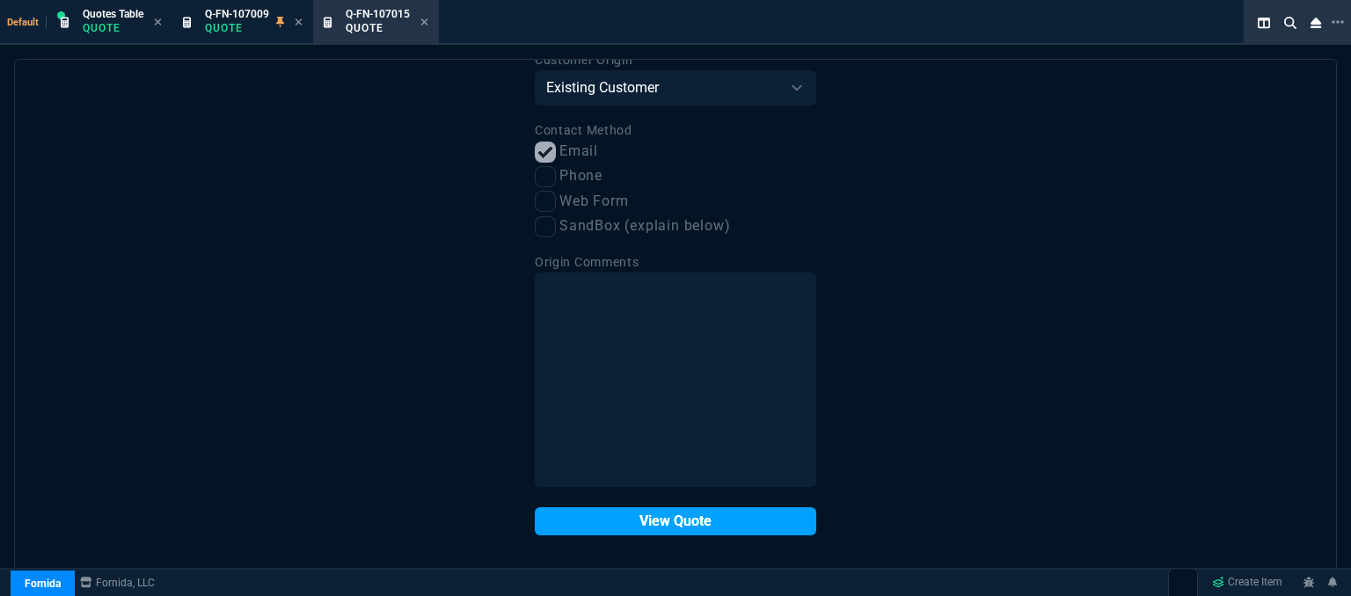
click at [696, 525] on button "View Quote" at bounding box center [675, 522] width 281 height 28
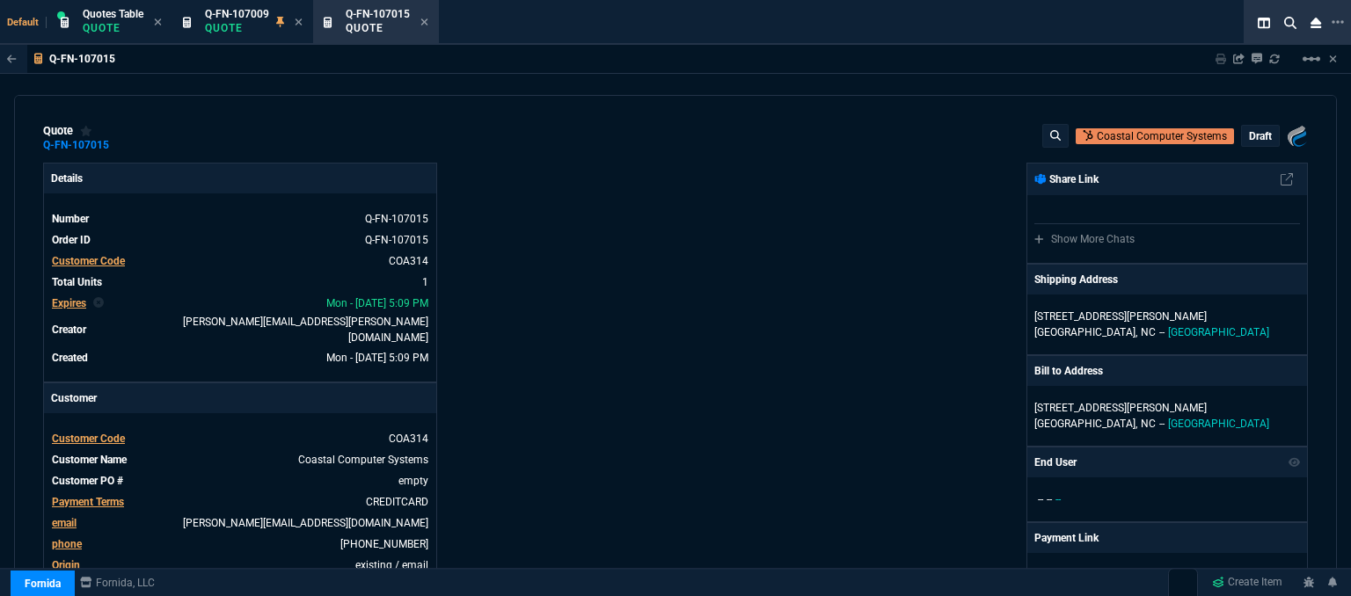
type input "19"
type input "231"
type input "27"
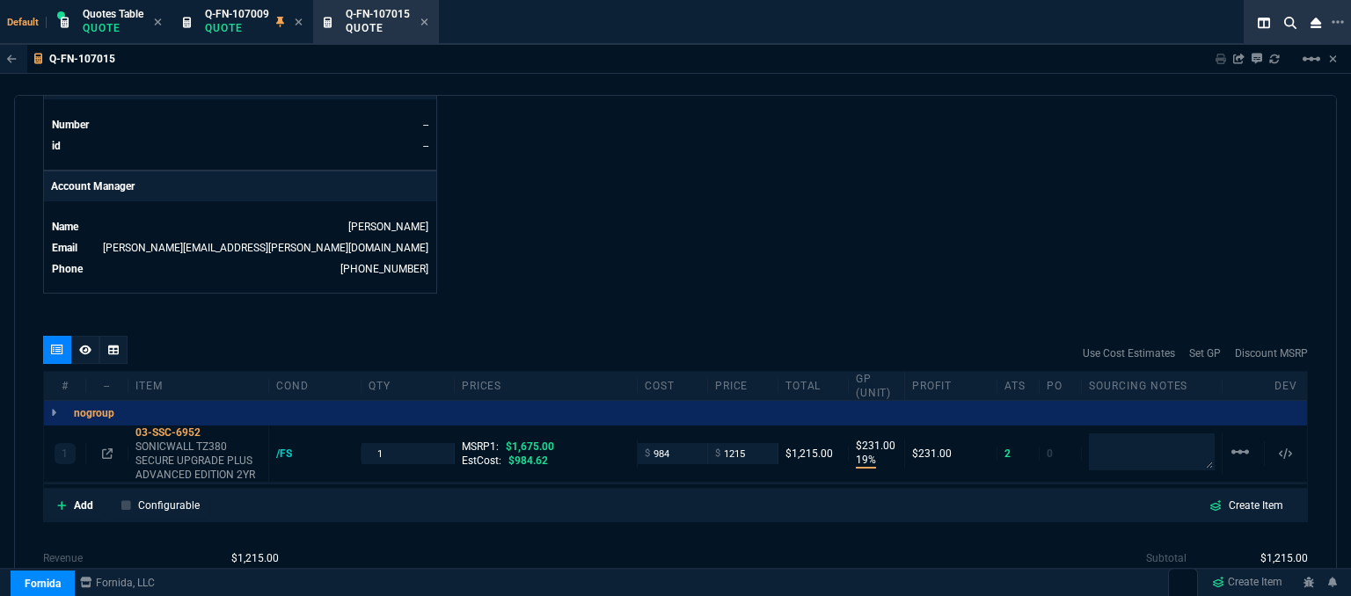
scroll to position [880, 0]
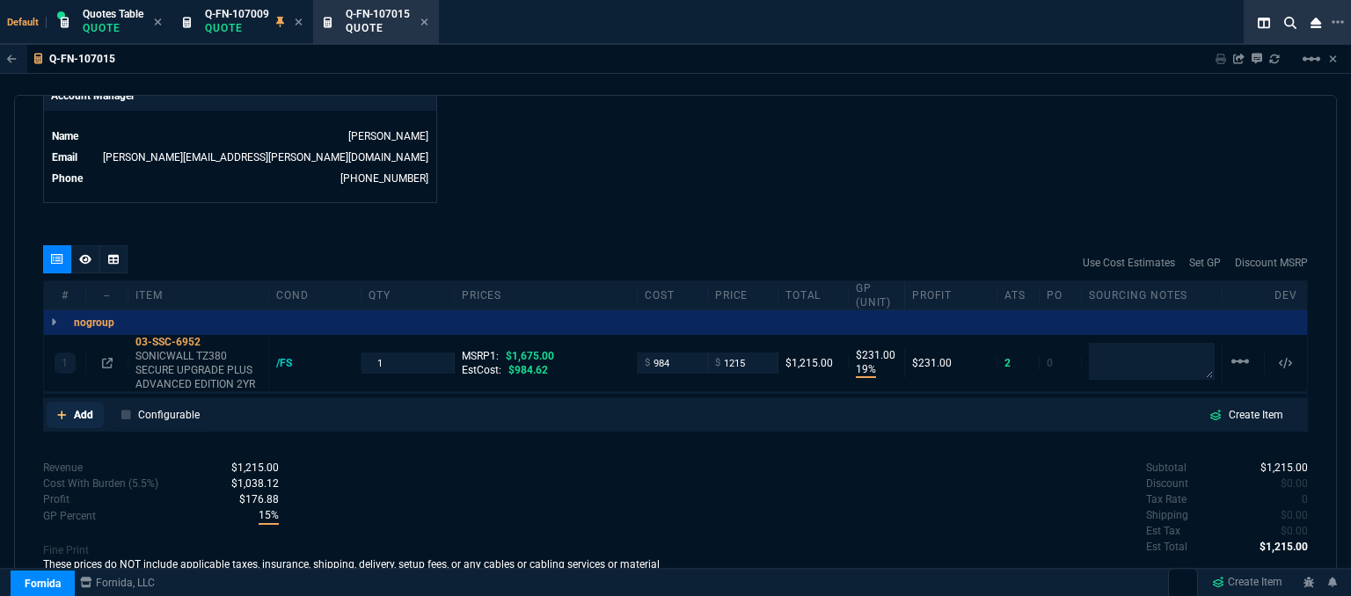
click at [57, 410] on icon at bounding box center [62, 415] width 10 height 11
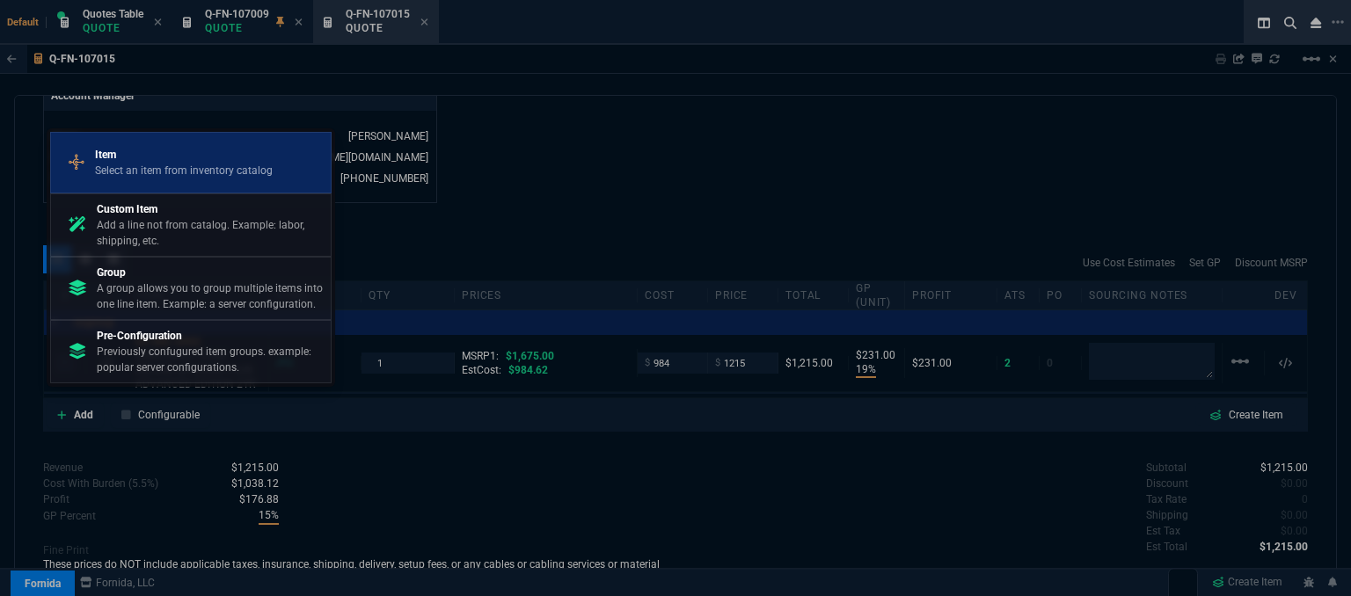
click at [194, 172] on p "Select an item from inventory catalog" at bounding box center [184, 171] width 178 height 16
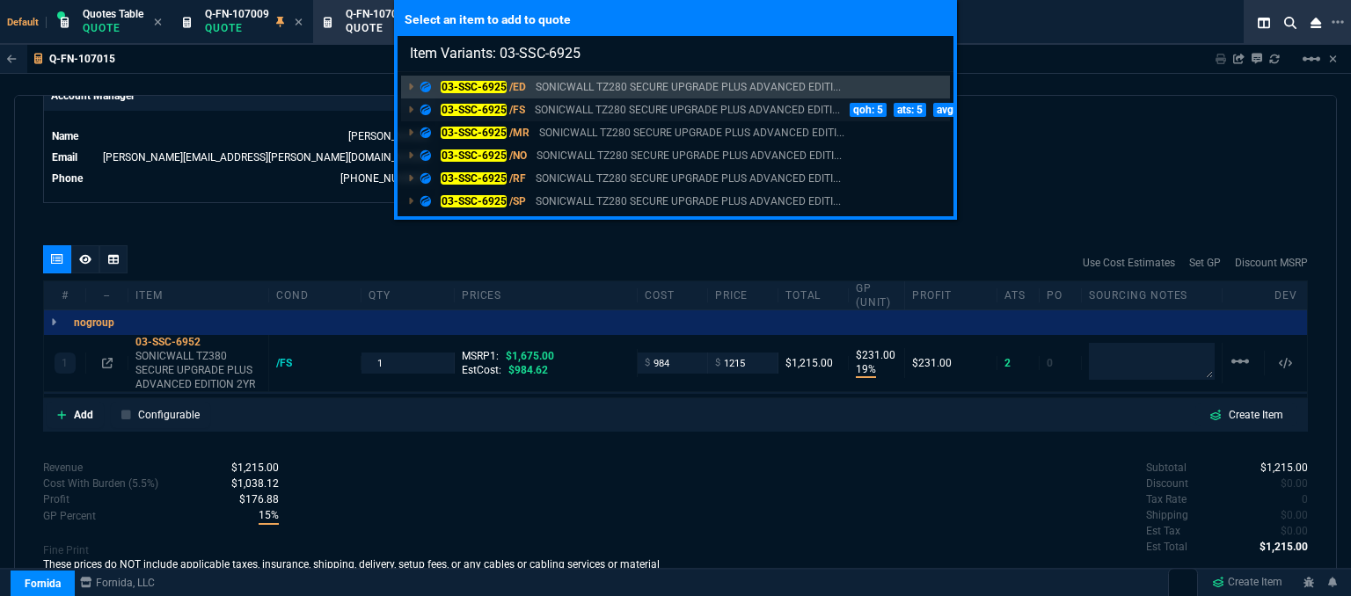
type input "Item Variants: 03-SSC-6925"
click at [575, 108] on p "SONICWALL TZ280 SECURE UPGRADE PLUS ADVANCED EDITI..." at bounding box center [687, 110] width 305 height 16
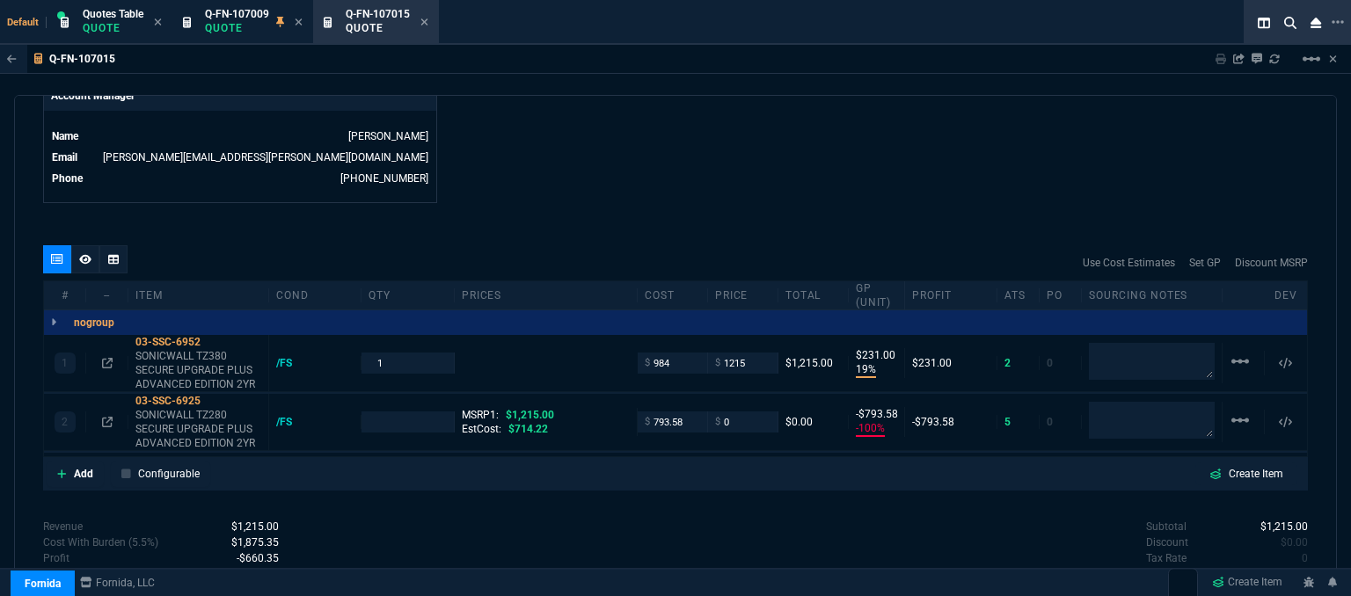
type input "19"
type input "231"
type input "1675"
type input "-100"
type input "-794"
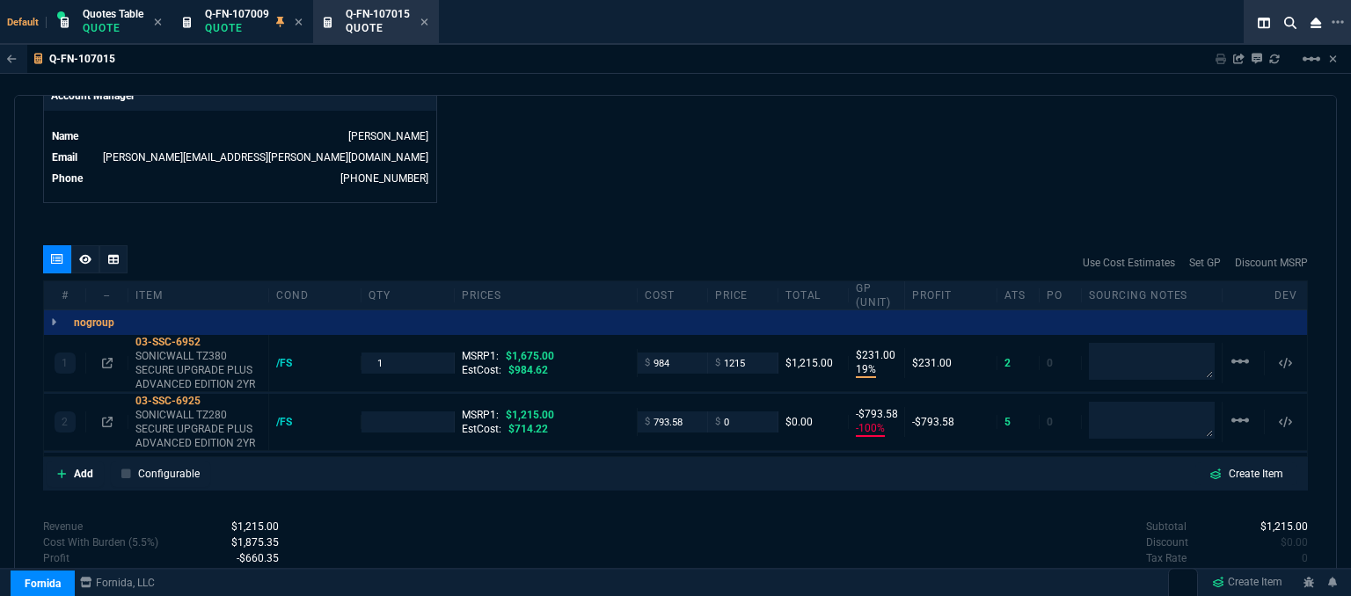
type input "27"
type input "100"
click at [1231, 351] on mat-icon "linear_scale" at bounding box center [1240, 361] width 21 height 21
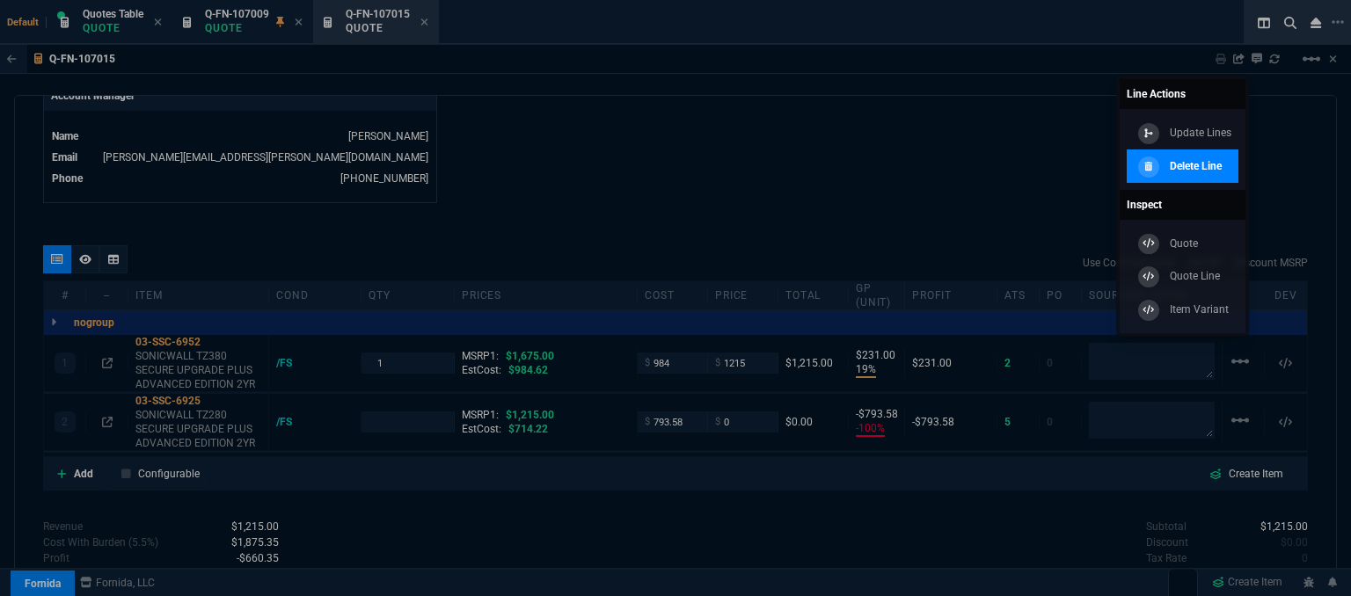
click at [1213, 174] on div "Delete Line" at bounding box center [1178, 166] width 88 height 19
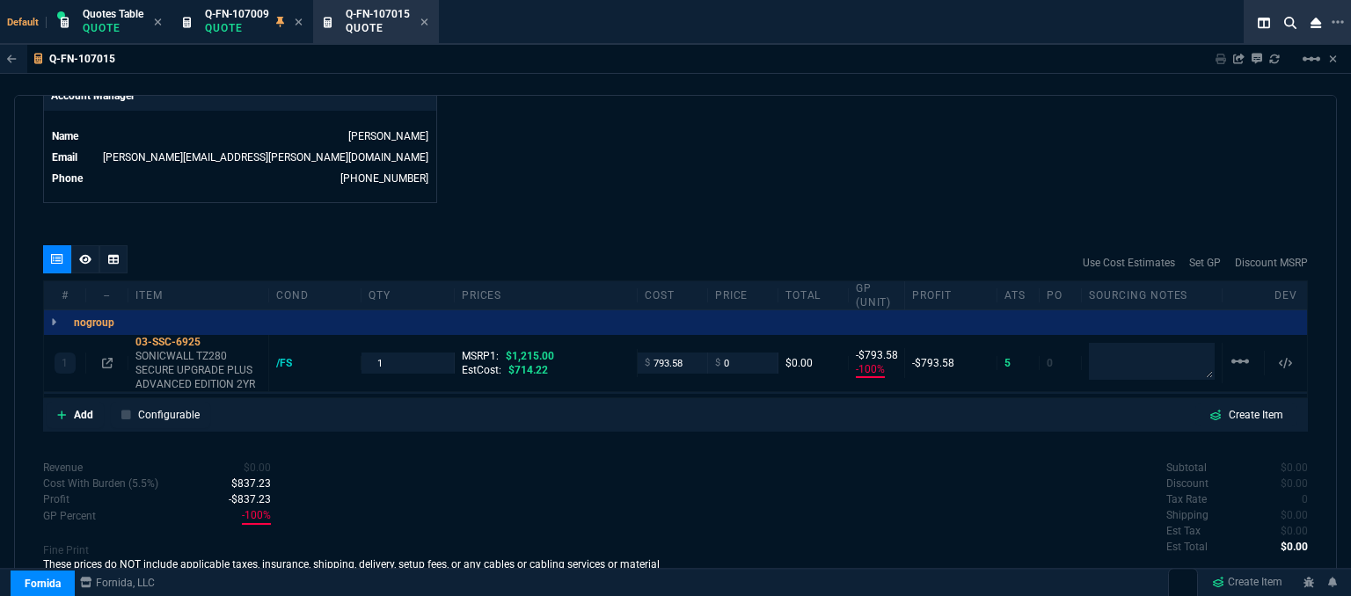
type input "-100"
type input "-794"
type input "100"
click at [109, 358] on icon at bounding box center [107, 363] width 11 height 11
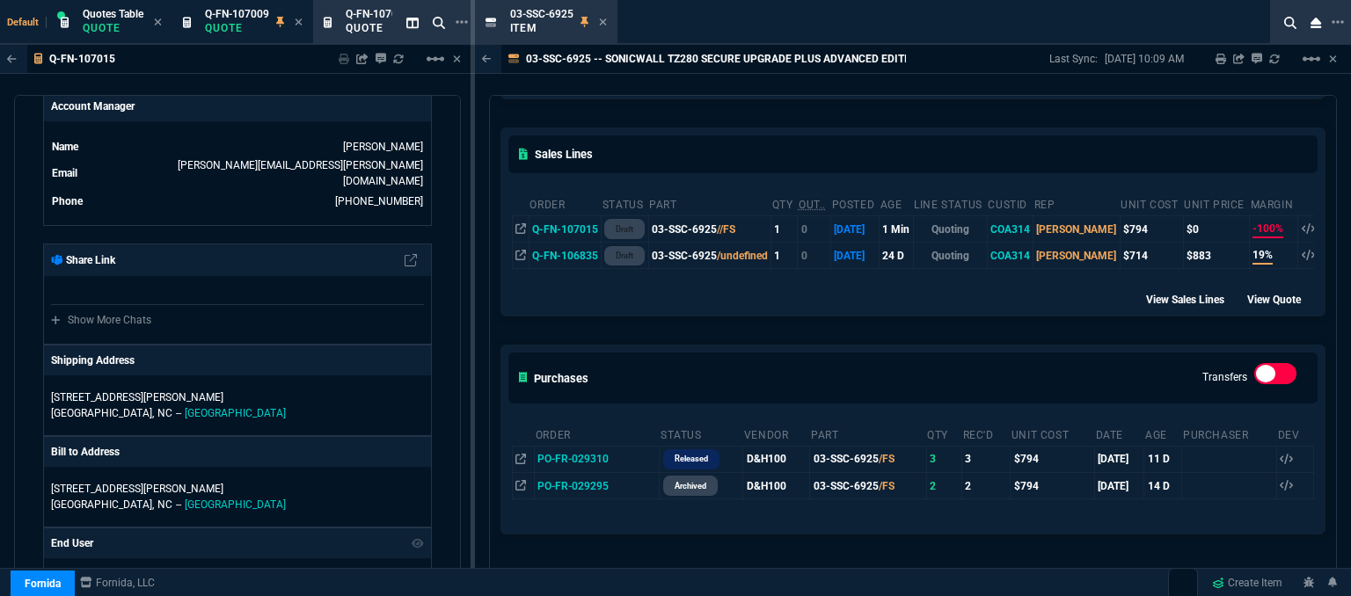
scroll to position [264, 0]
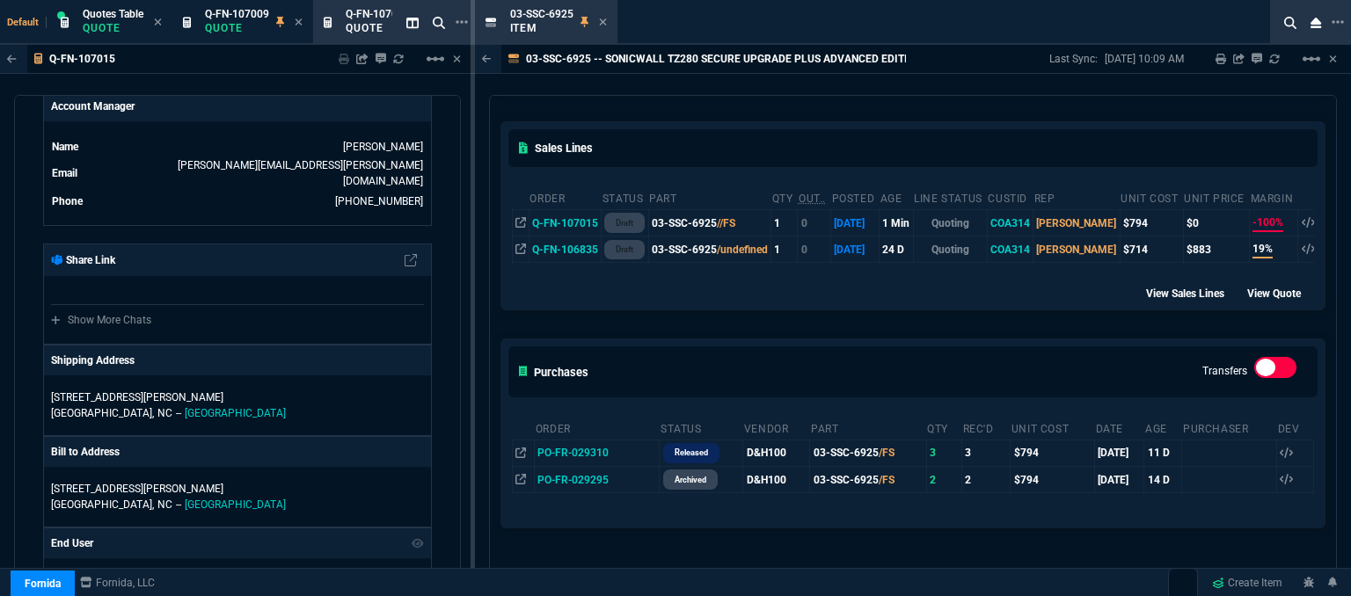
click at [601, 17] on icon at bounding box center [603, 22] width 8 height 11
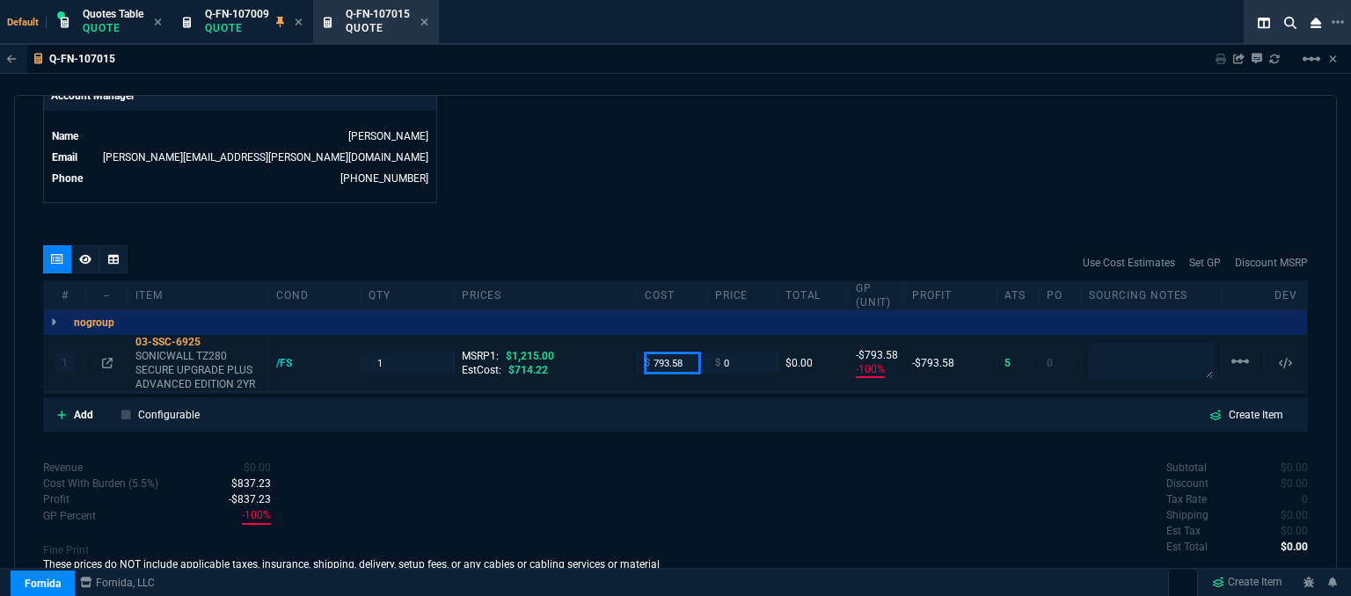
click at [688, 353] on input "793.58" at bounding box center [672, 363] width 55 height 20
type input "714.22"
type input "-714"
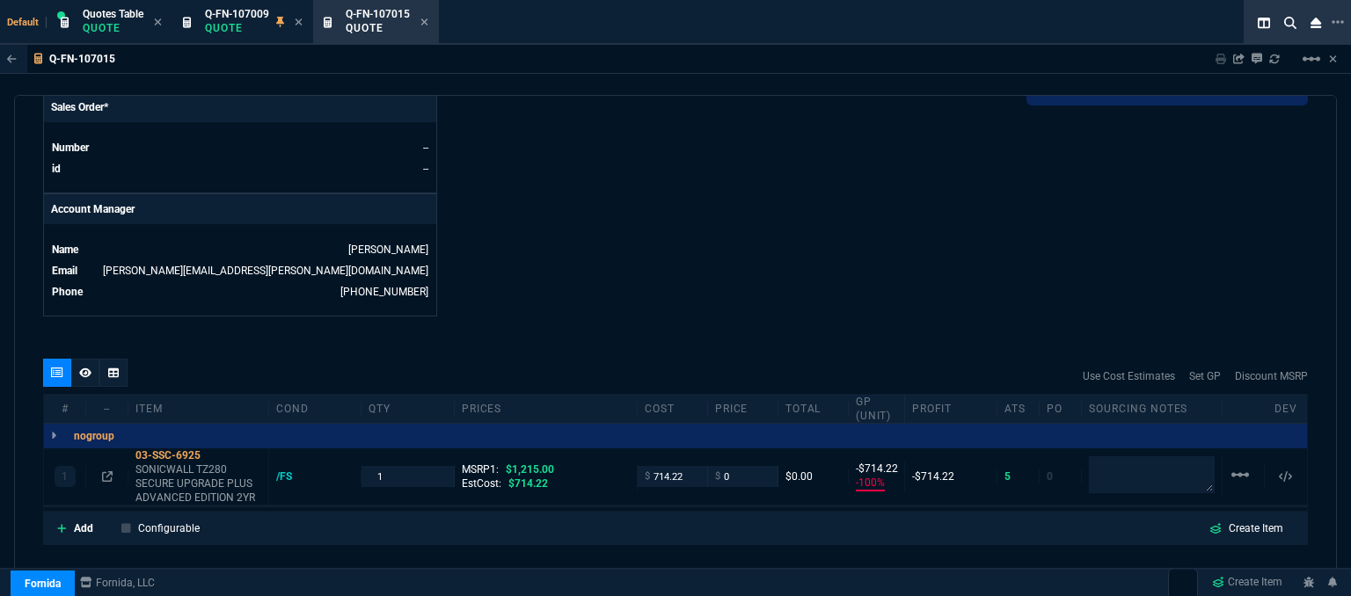
scroll to position [792, 0]
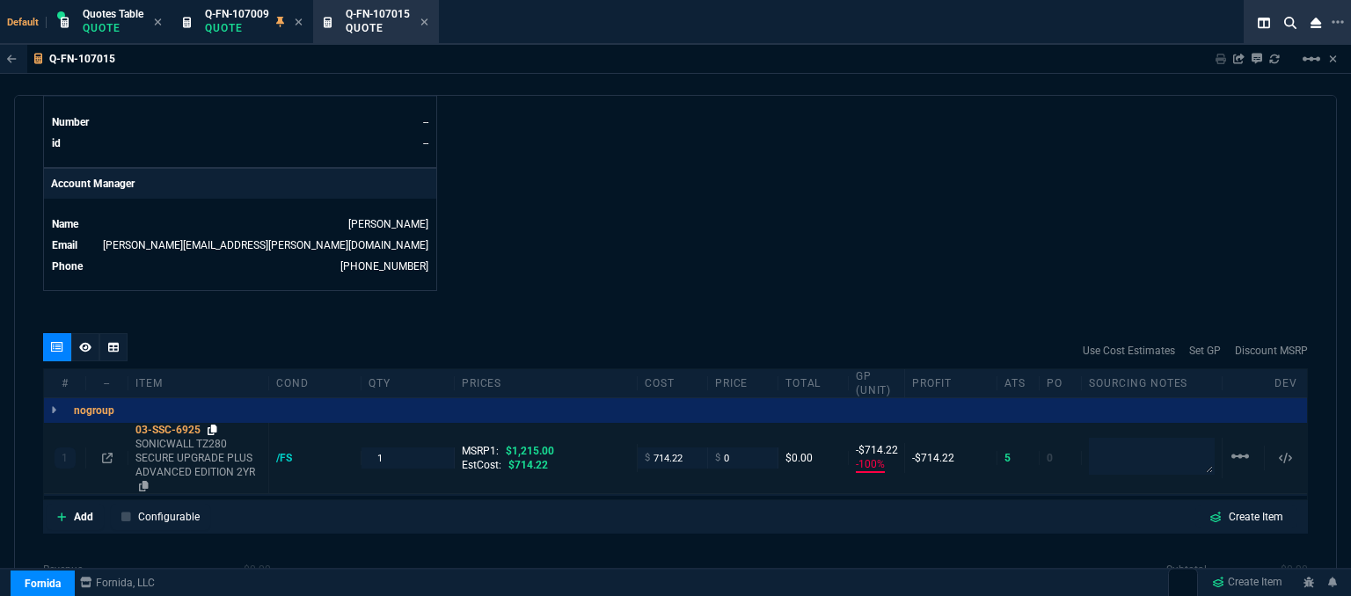
click at [214, 425] on icon at bounding box center [213, 430] width 10 height 11
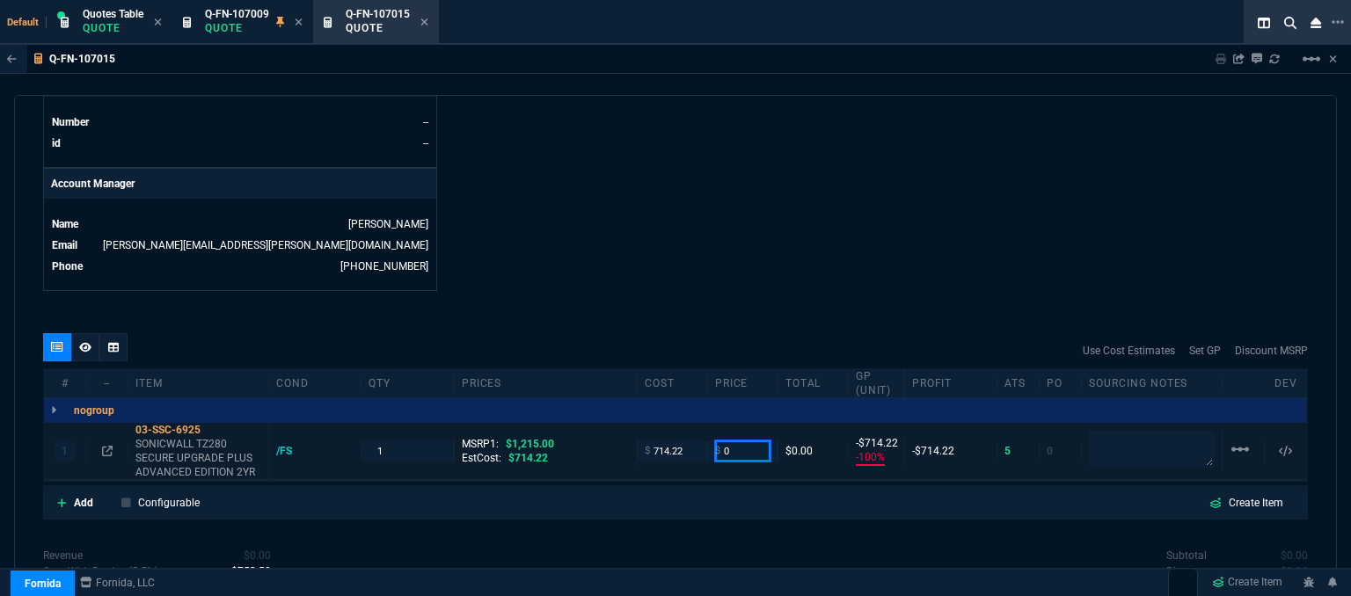
drag, startPoint x: 756, startPoint y: 435, endPoint x: 676, endPoint y: 435, distance: 80.1
click at [676, 435] on div "1 03-SSC-6925 SONICWALL TZ280 SECURE UPGRADE PLUS ADVANCED EDITION 2YR /FS 1 MS…" at bounding box center [675, 451] width 1263 height 57
type input "839"
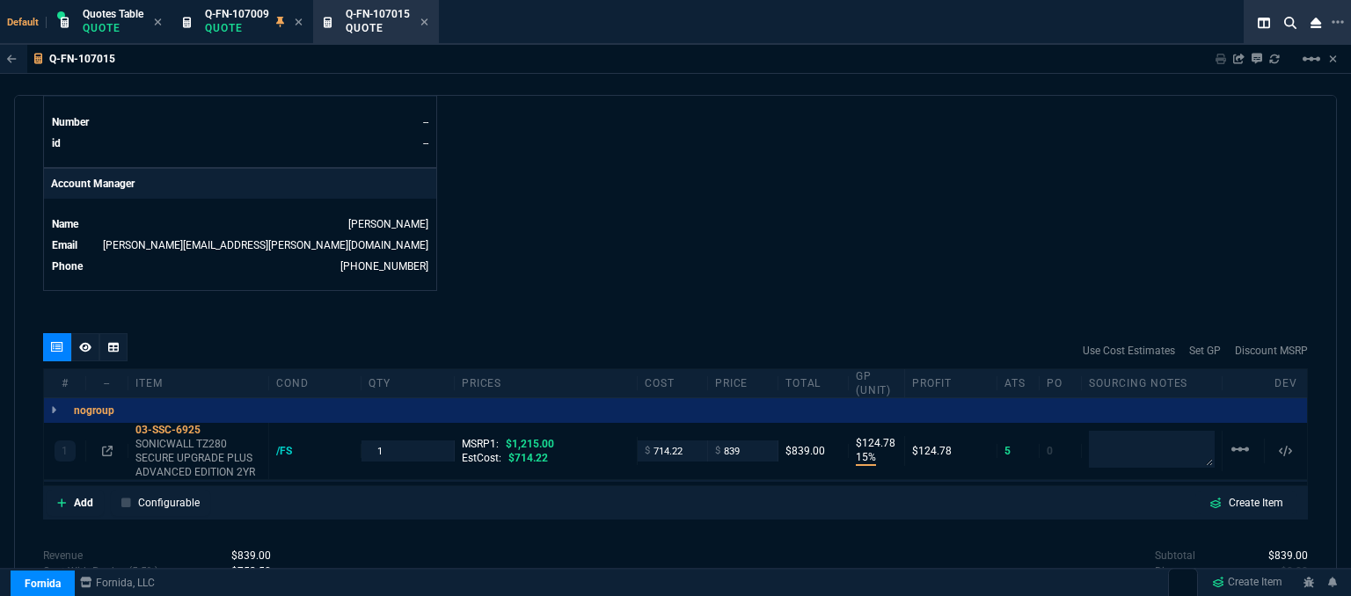
type input "15"
type input "125"
type input "31"
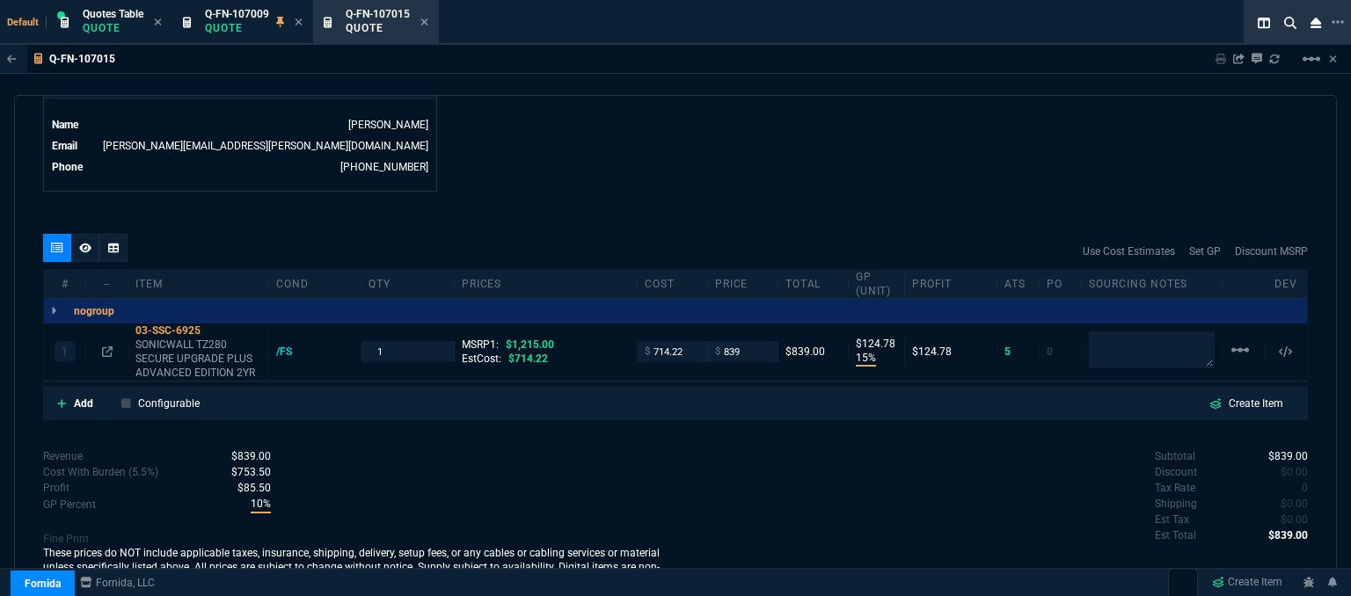
scroll to position [901, 0]
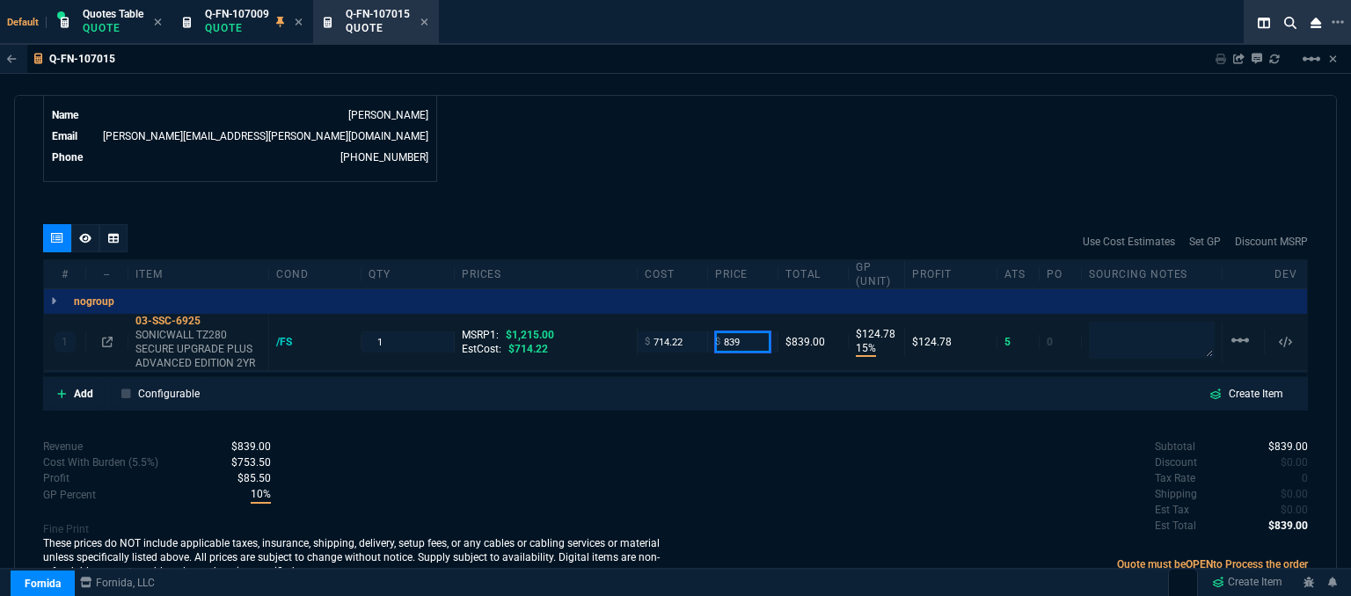
drag, startPoint x: 751, startPoint y: 326, endPoint x: 683, endPoint y: 342, distance: 69.6
click at [683, 342] on div "1 03-SSC-6925 SONICWALL TZ280 SECURE UPGRADE PLUS ADVANCED EDITION 2YR /FS 1 MS…" at bounding box center [675, 342] width 1263 height 57
type input "844"
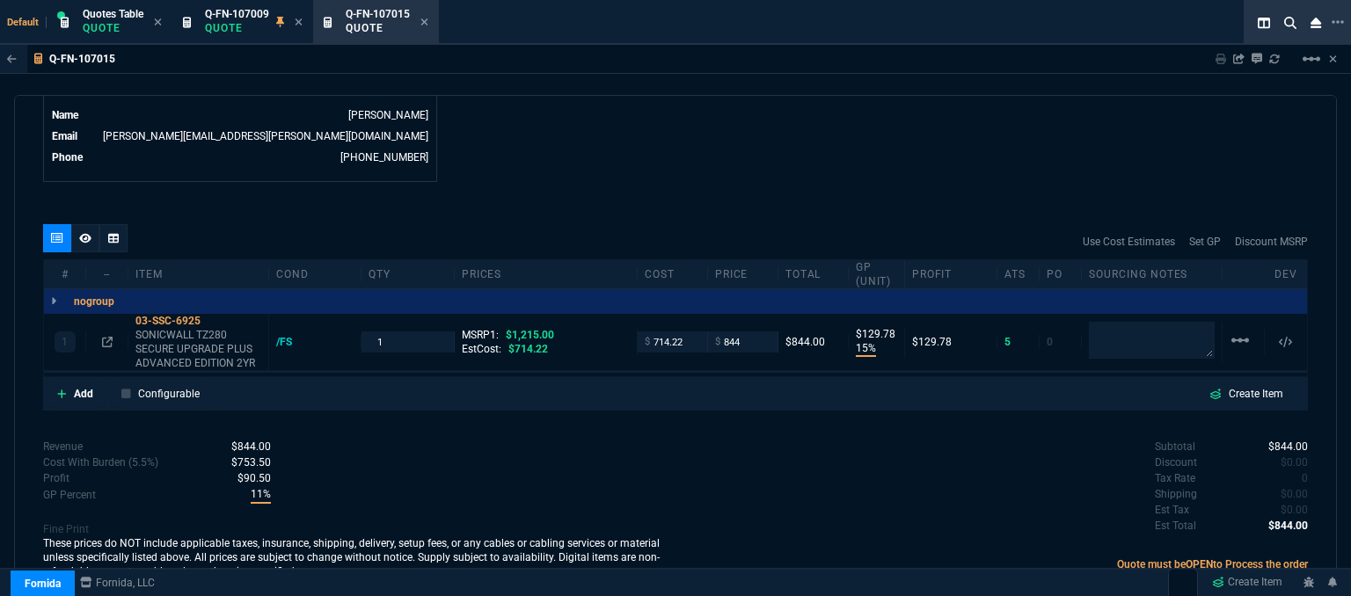
type input "130"
click at [107, 337] on icon at bounding box center [107, 342] width 11 height 11
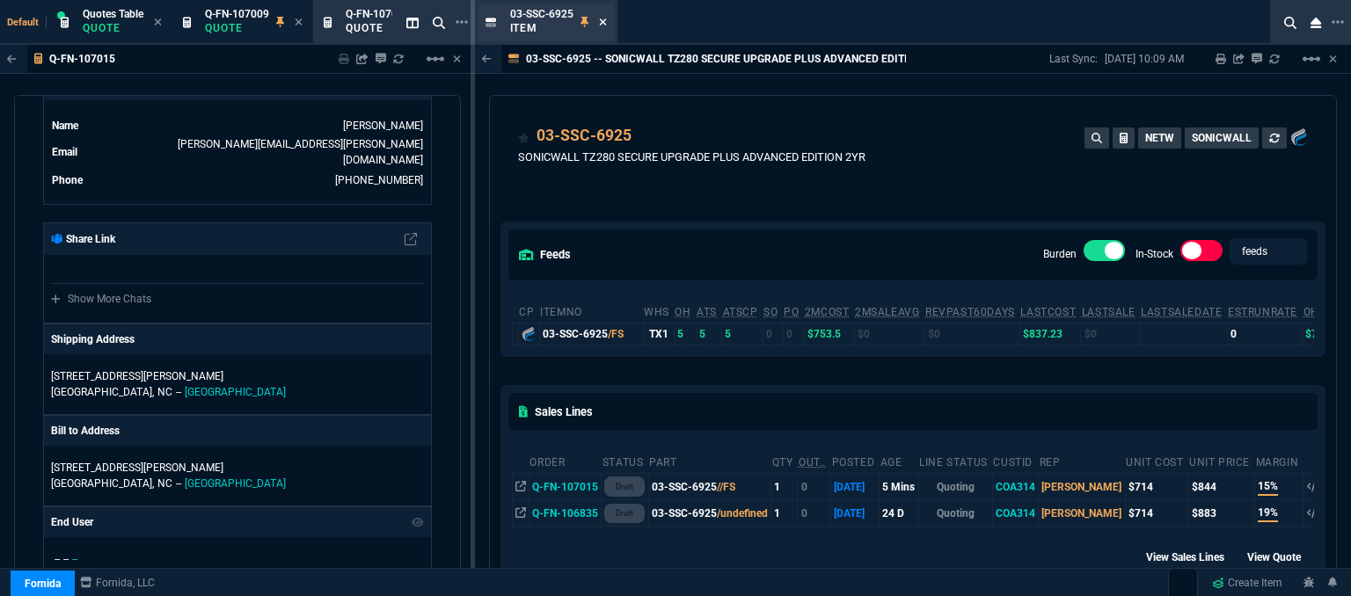
click at [603, 18] on icon at bounding box center [603, 22] width 8 height 11
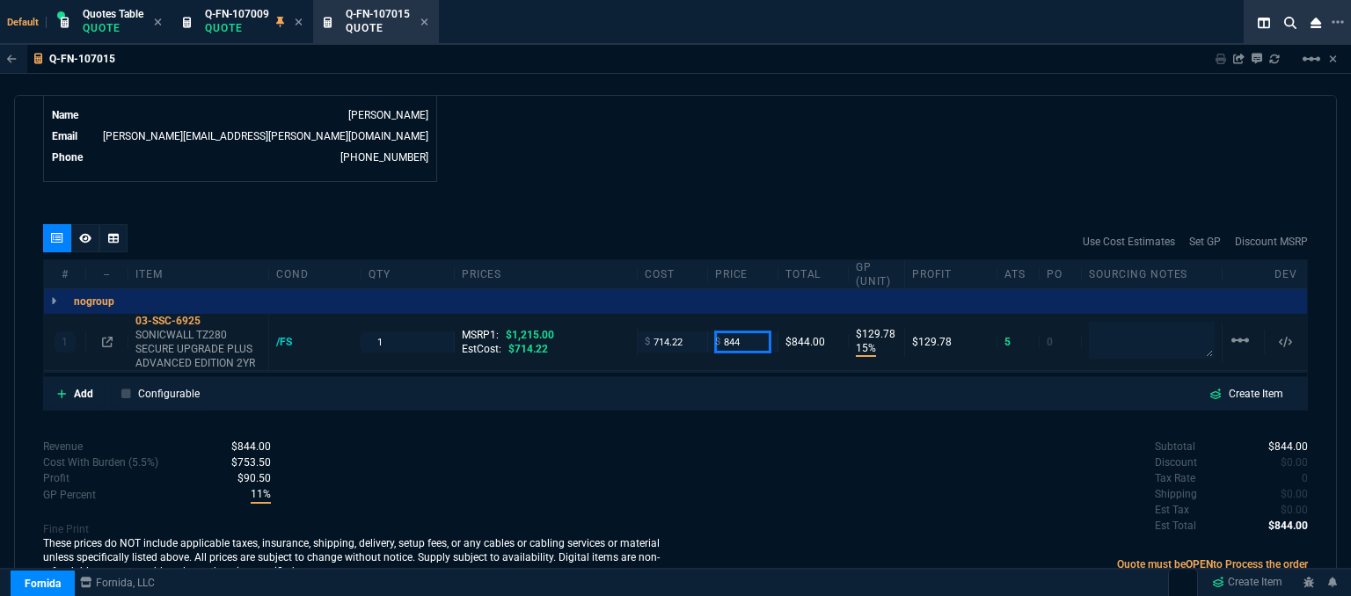
click at [752, 332] on input "844" at bounding box center [742, 342] width 55 height 20
type input "860"
click at [726, 191] on div "quote Q-FN-107015 Coastal Computer Systems draft Fornida, LLC [STREET_ADDRESS] …" at bounding box center [675, 348] width 1323 height 507
type input "860"
type input "17"
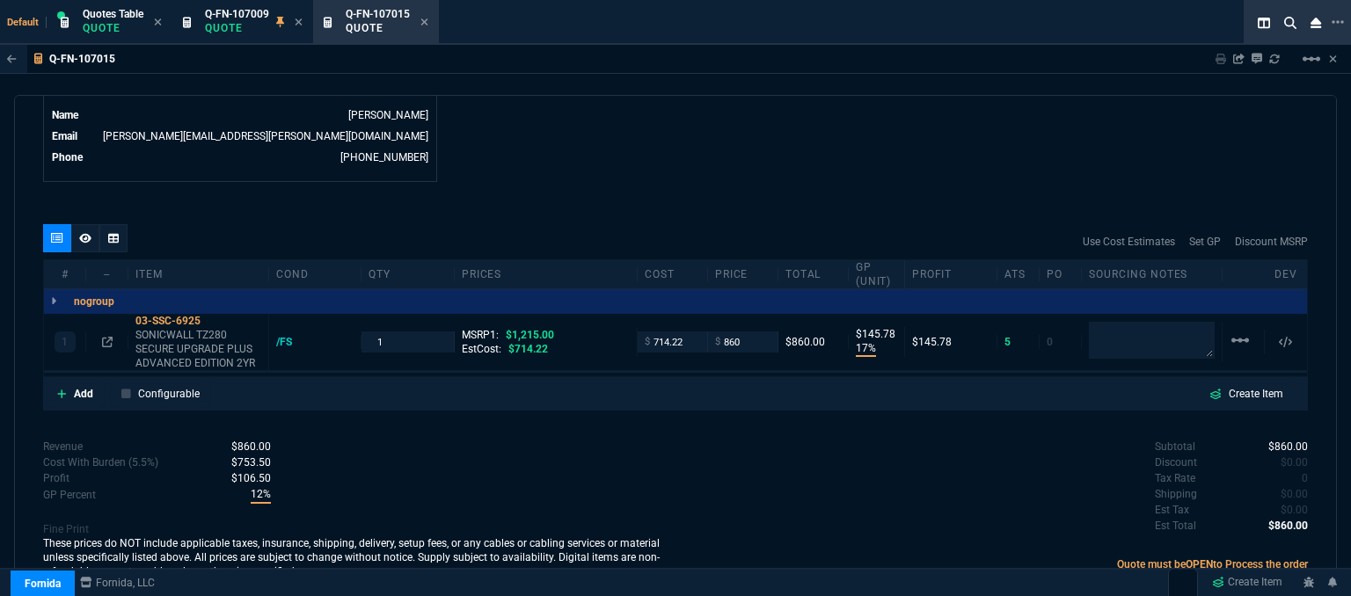
type input "146"
type input "29"
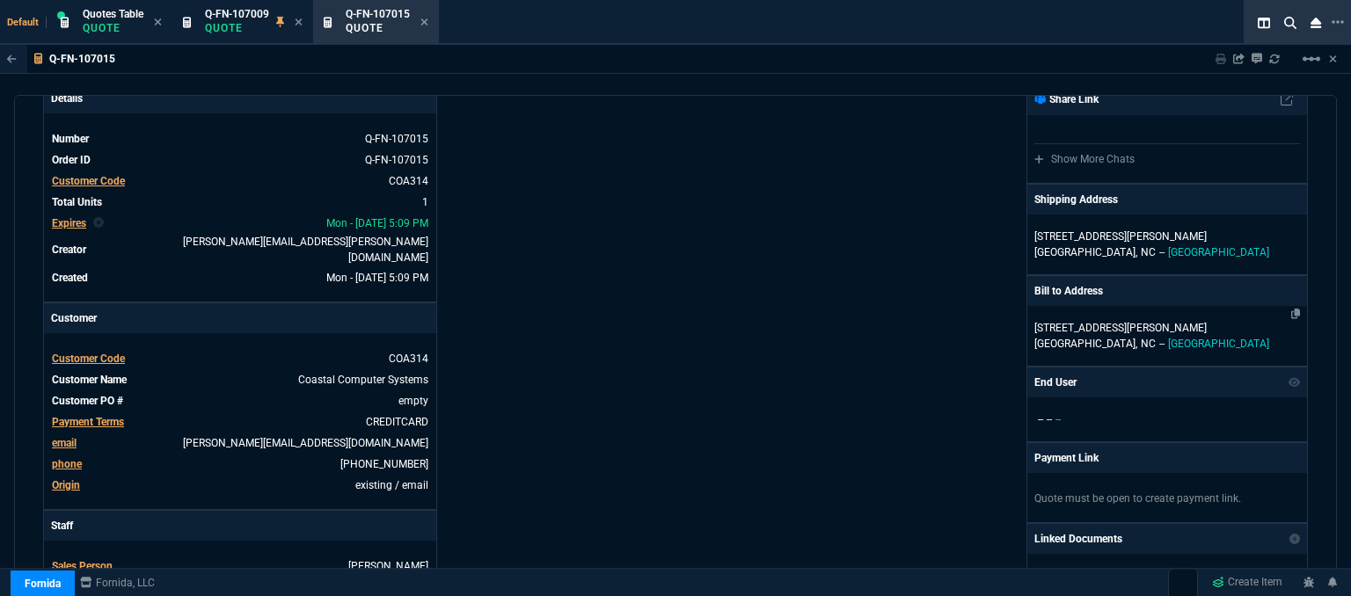
scroll to position [109, 0]
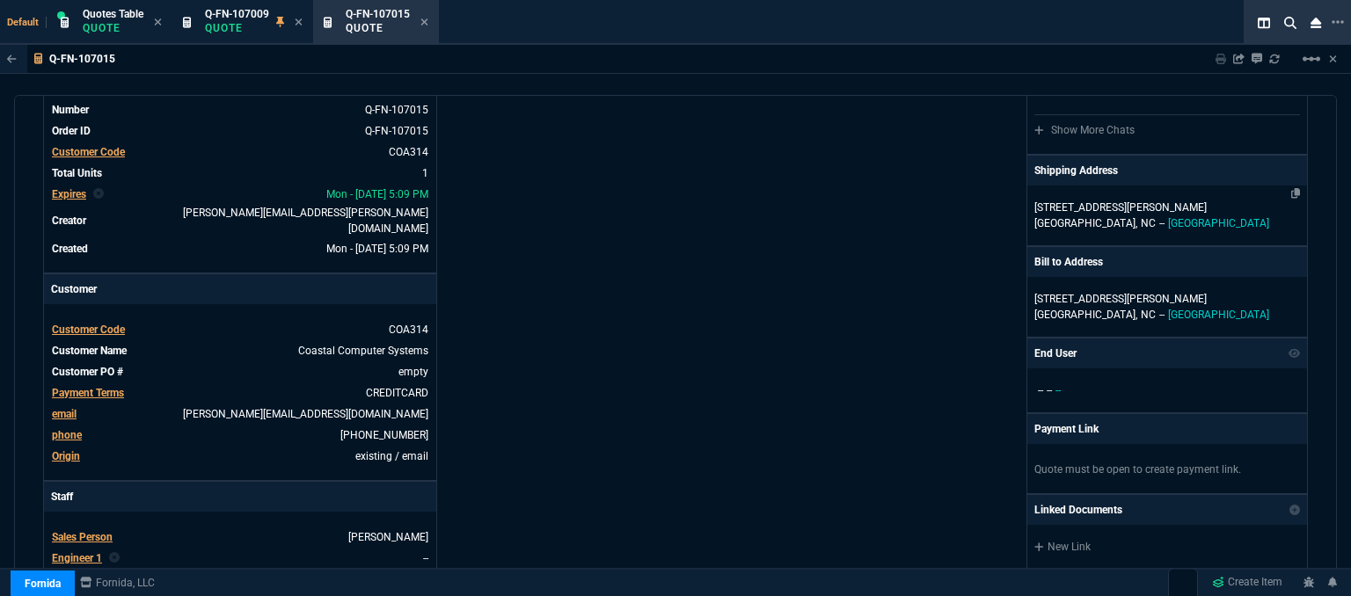
click at [1215, 208] on p "[STREET_ADDRESS][PERSON_NAME]" at bounding box center [1167, 208] width 266 height 16
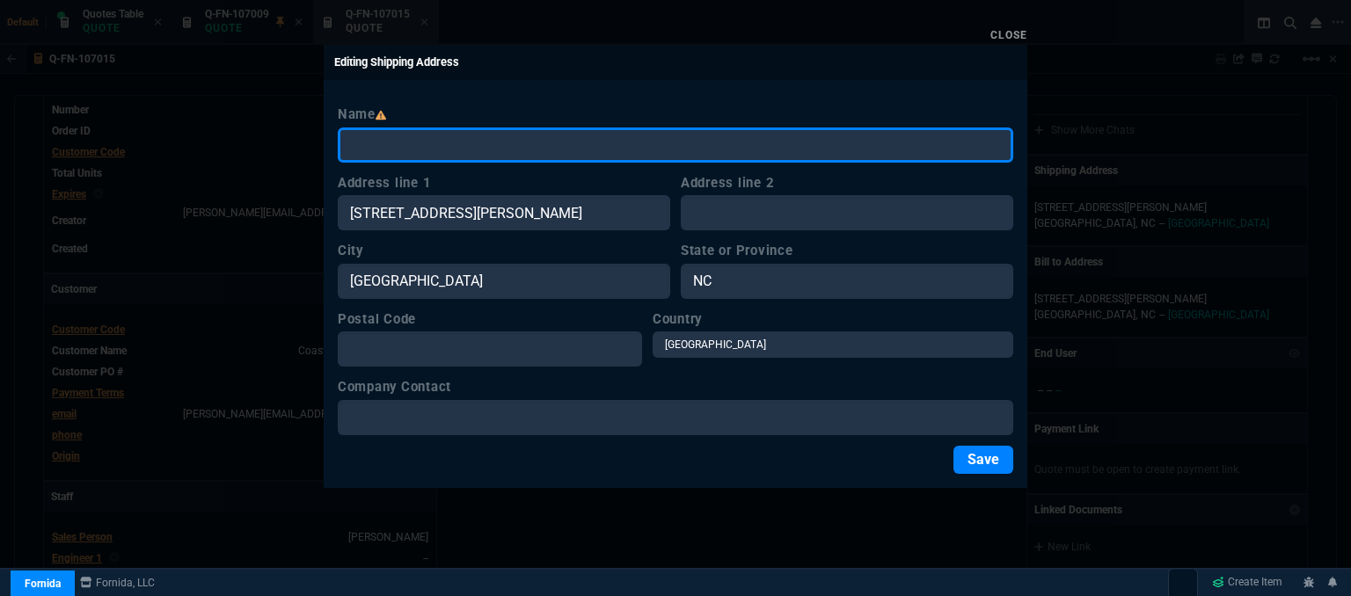
click at [459, 140] on input "Name" at bounding box center [676, 145] width 676 height 35
paste input "Coastal Computer Systems [STREET_ADDRESS]"
type input "Coastal Computer Systems [STREET_ADDRESS]"
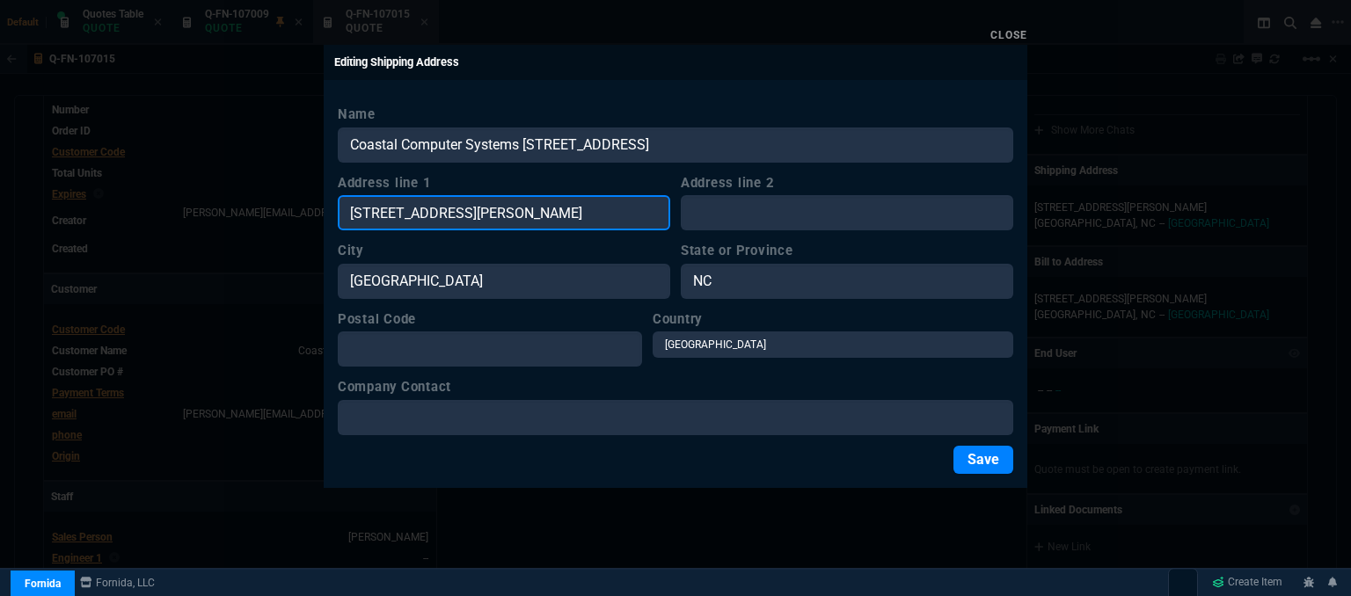
drag, startPoint x: 488, startPoint y: 216, endPoint x: 303, endPoint y: 201, distance: 185.3
click at [303, 201] on div "Close Editing Shipping Address Name Coastal Computer Systems [STREET_ADDRESS] A…" at bounding box center [675, 298] width 1351 height 596
paste input "Coastal Computer Systems [STREET_ADDRESS]"
type input "Coastal Computer Systems [STREET_ADDRESS]"
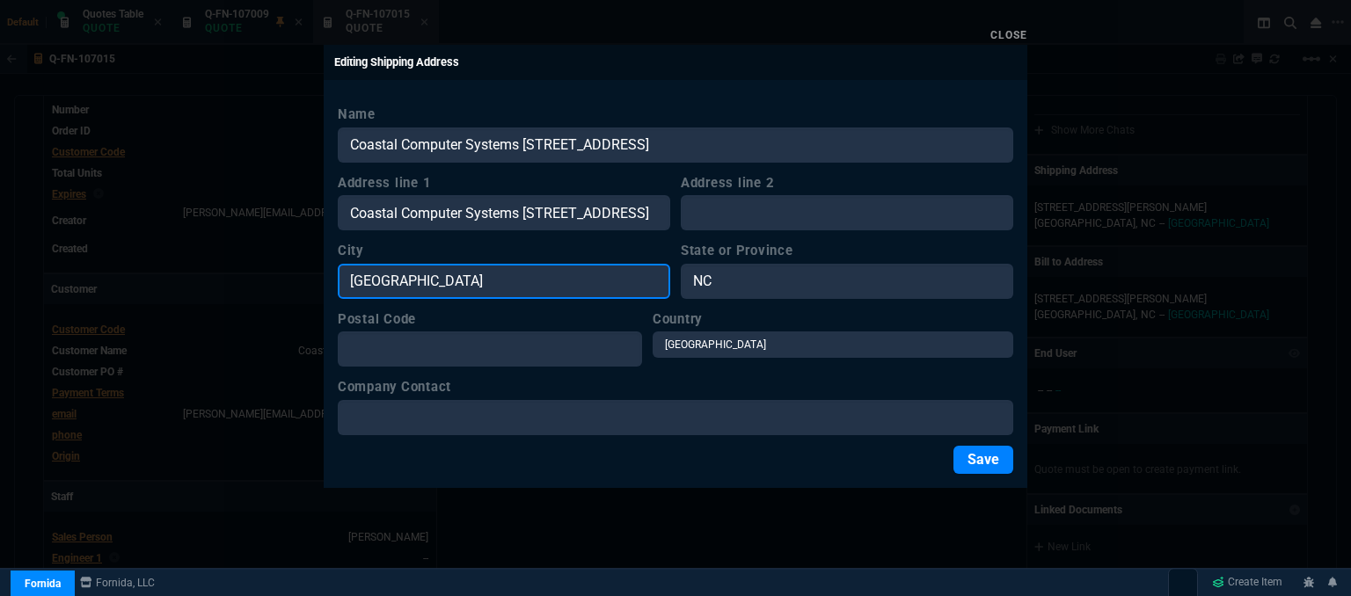
scroll to position [0, 0]
drag, startPoint x: 443, startPoint y: 283, endPoint x: 282, endPoint y: 277, distance: 161.1
click at [282, 277] on div "Close Editing Shipping Address Name Coastal Computer Systems [STREET_ADDRESS] A…" at bounding box center [675, 298] width 1351 height 596
paste input "Coastal Computer Systems [STREET_ADDRESS]"
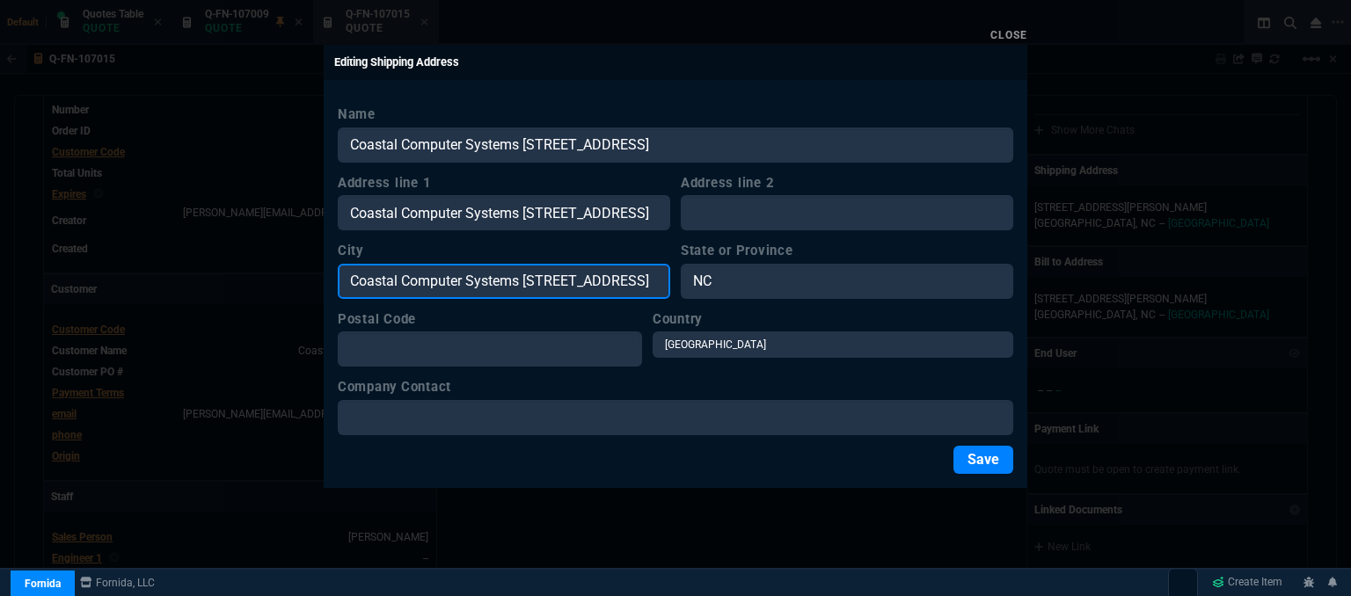
type input "Coastal Computer Systems [STREET_ADDRESS]"
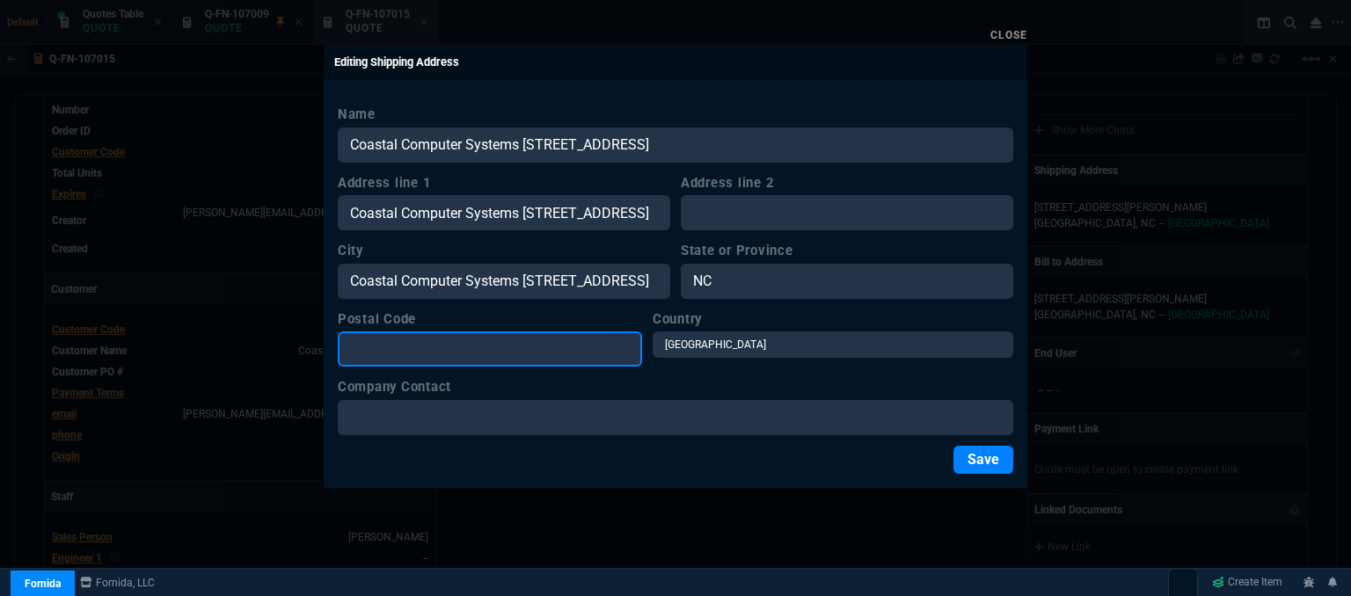
scroll to position [0, 0]
click at [431, 355] on input "Postal Code" at bounding box center [490, 349] width 304 height 35
paste input "Coastal Computer Systems [STREET_ADDRESS]"
click at [619, 349] on input "Coastal Computer Systems [STREET_ADDRESS]" at bounding box center [490, 349] width 304 height 35
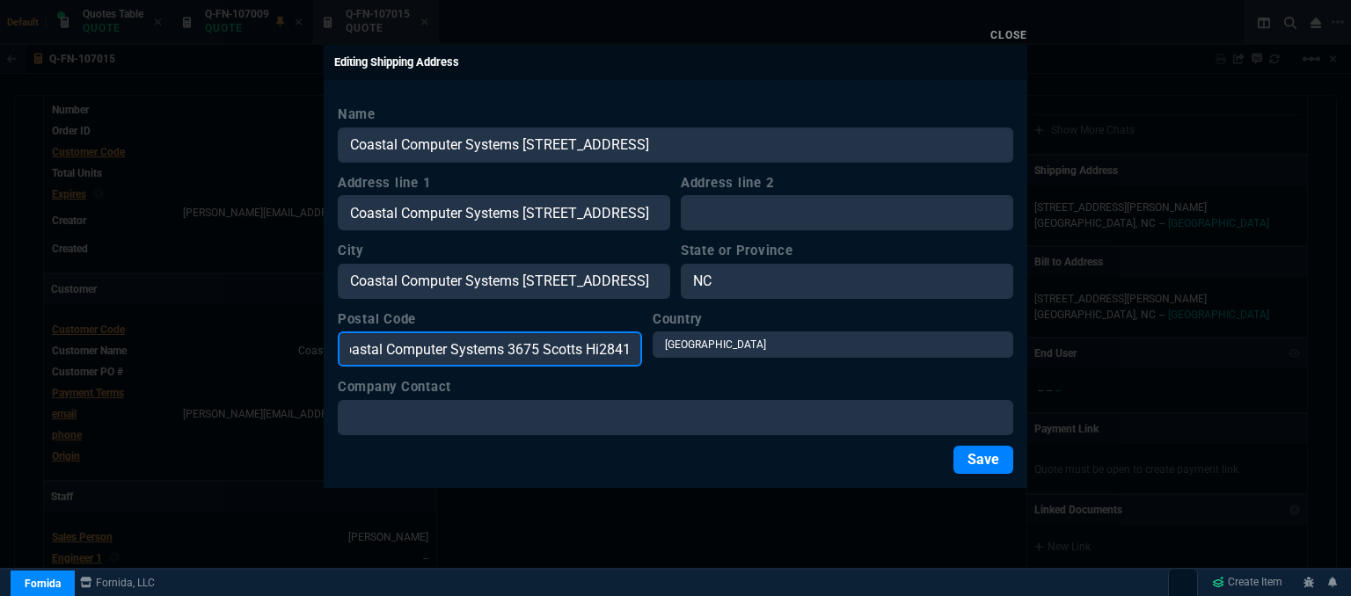
scroll to position [0, 0]
type input "28411"
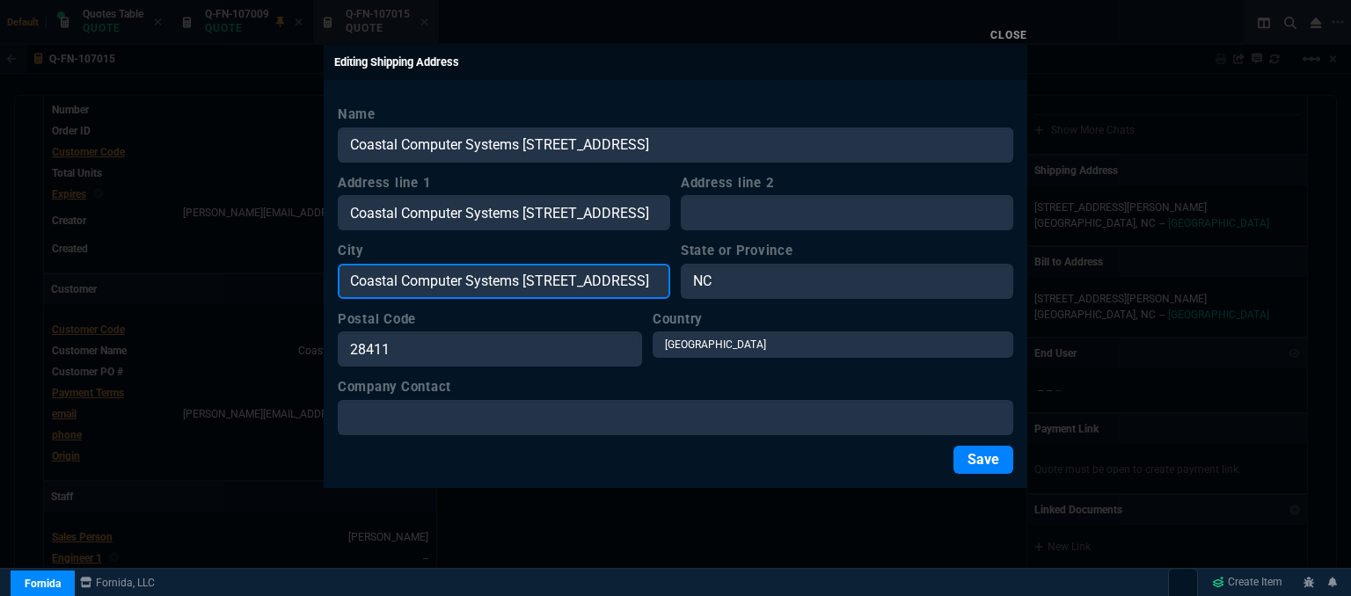
drag, startPoint x: 608, startPoint y: 286, endPoint x: 412, endPoint y: 291, distance: 196.2
click at [412, 291] on input "Coastal Computer Systems [STREET_ADDRESS]" at bounding box center [504, 281] width 332 height 35
click at [486, 273] on input "[GEOGRAPHIC_DATA]" at bounding box center [504, 281] width 332 height 35
click at [498, 284] on input "[GEOGRAPHIC_DATA], [GEOGRAPHIC_DATA] 28411" at bounding box center [504, 281] width 332 height 35
type input "Wilmington"
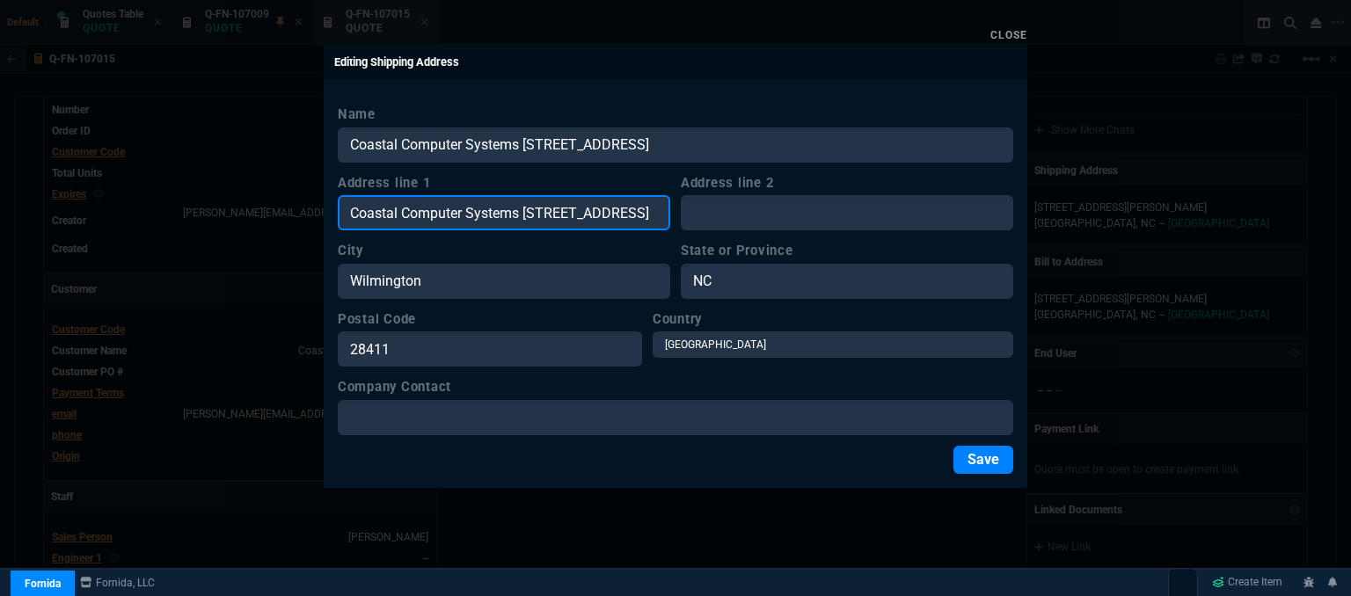
click at [532, 201] on input "Coastal Computer Systems [STREET_ADDRESS]" at bounding box center [504, 212] width 332 height 35
click at [651, 216] on input "[STREET_ADDRESS]" at bounding box center [504, 212] width 332 height 35
type input "[STREET_ADDRESS]"
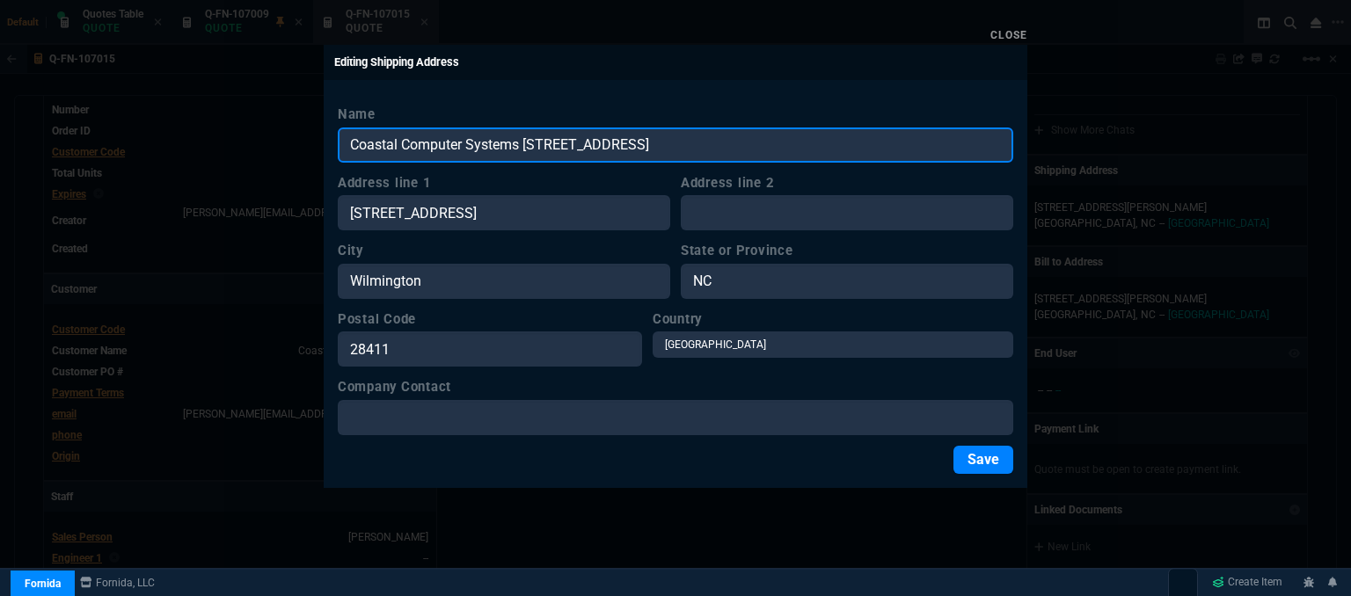
drag, startPoint x: 834, startPoint y: 140, endPoint x: 537, endPoint y: 138, distance: 296.4
click at [537, 138] on input "Coastal Computer Systems [STREET_ADDRESS]" at bounding box center [676, 145] width 676 height 35
type input "Coastal Computer Systems"
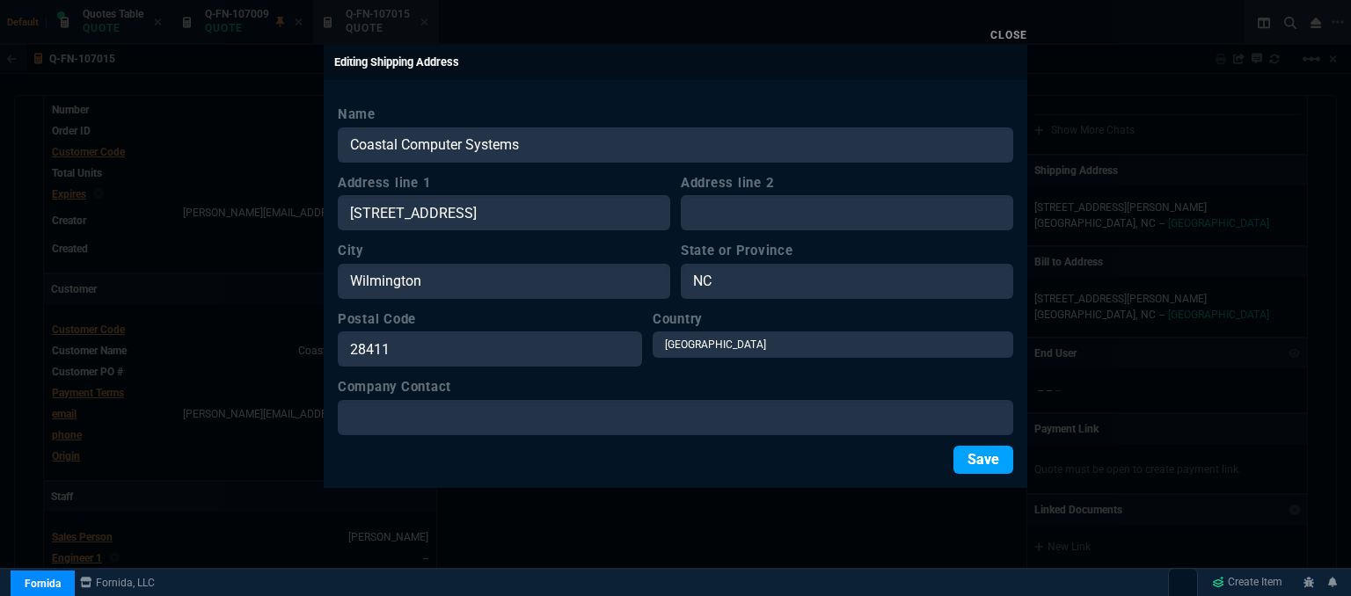
click at [997, 461] on button "Save" at bounding box center [984, 460] width 60 height 28
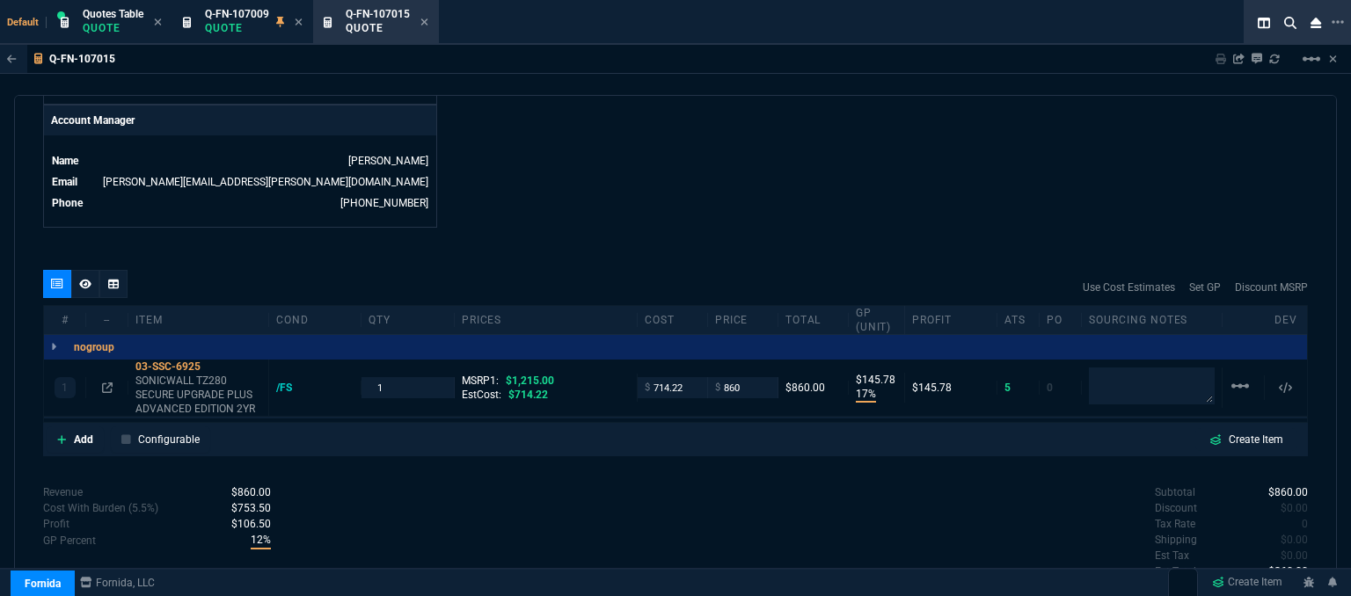
scroll to position [901, 0]
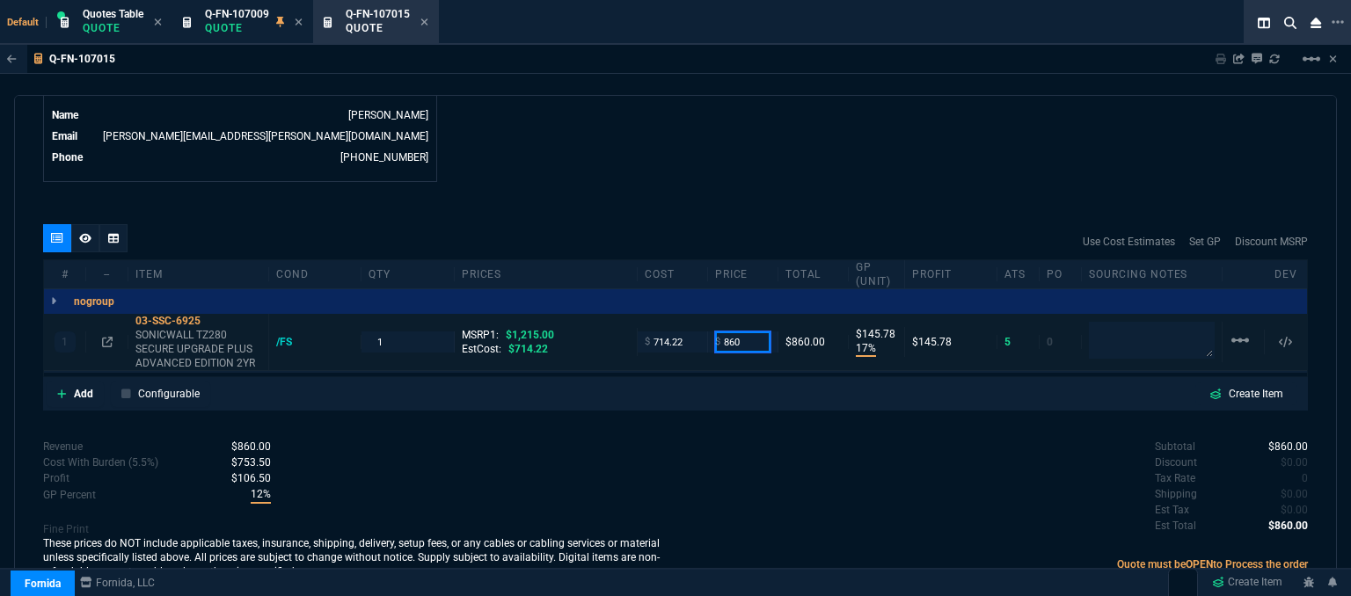
click at [761, 332] on input "860" at bounding box center [742, 342] width 55 height 20
type input "869"
type input "18"
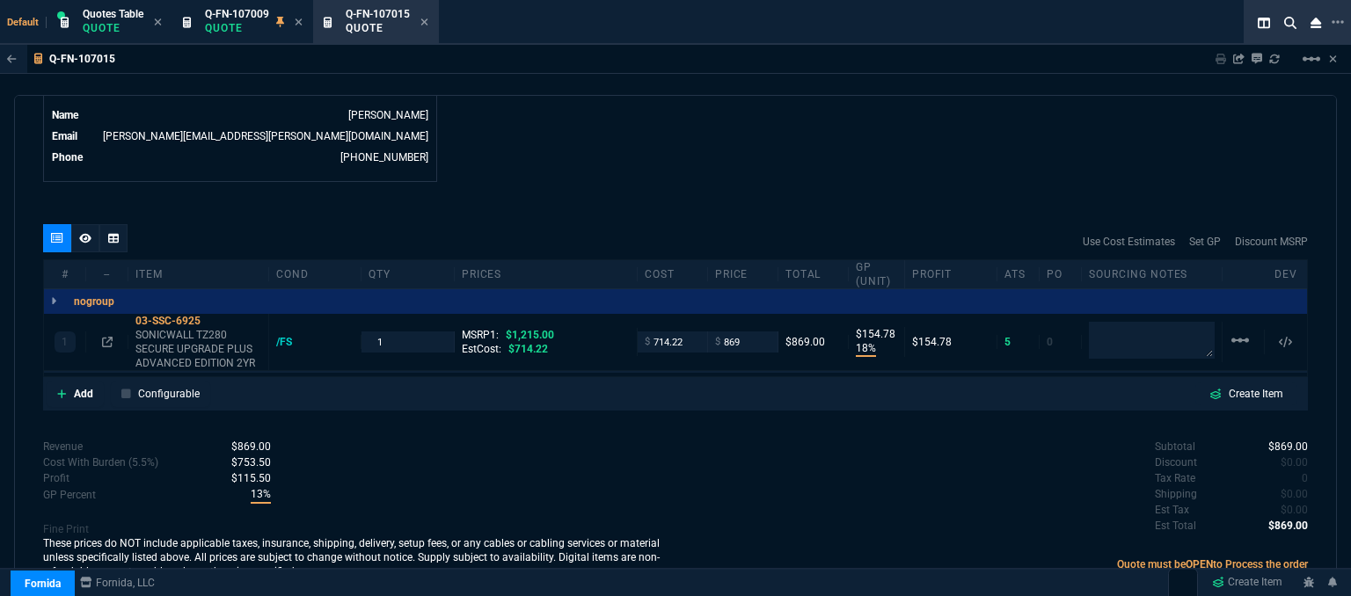
type input "155"
type input "28"
drag, startPoint x: 394, startPoint y: 331, endPoint x: 354, endPoint y: 318, distance: 42.6
click at [349, 323] on div "1 03-SSC-6925 SONICWALL TZ280 SECURE UPGRADE PLUS ADVANCED EDITION 2YR /FS 1 MS…" at bounding box center [675, 342] width 1263 height 57
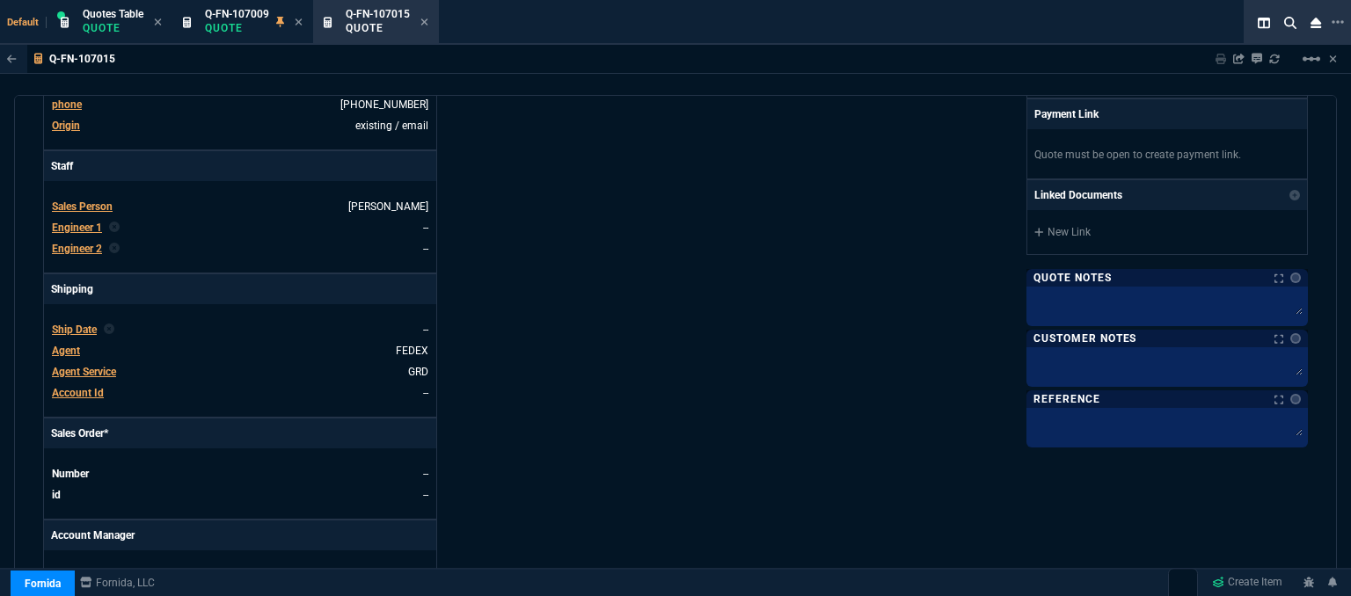
scroll to position [792, 0]
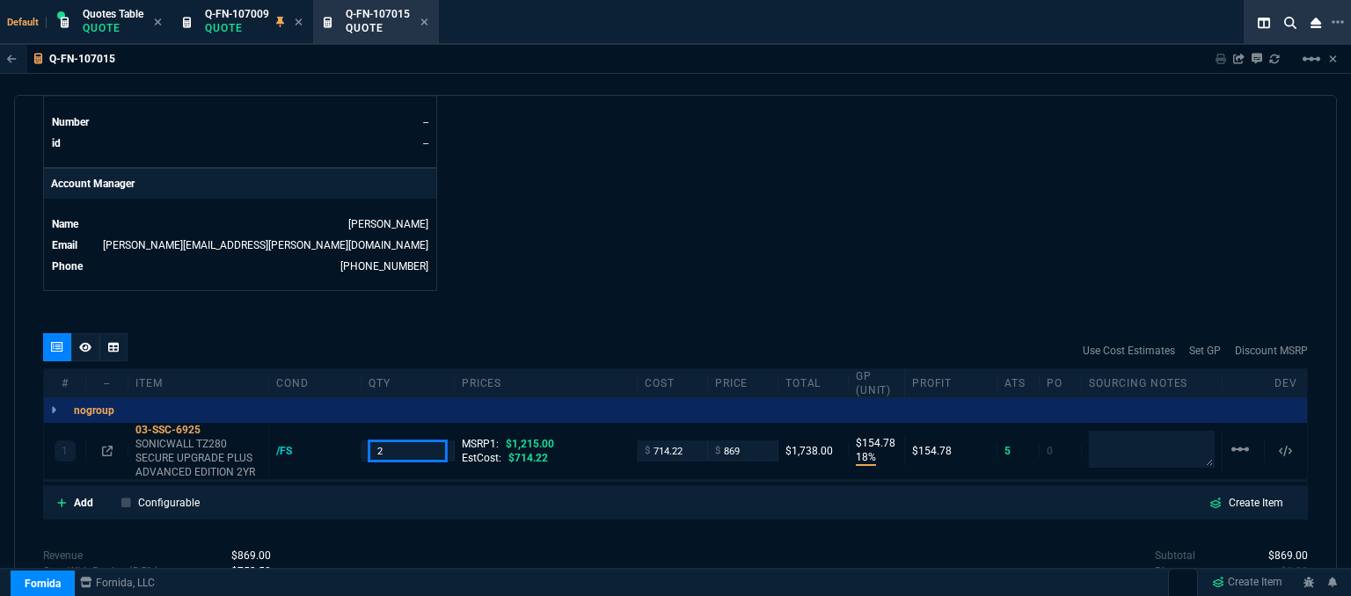
type input "2"
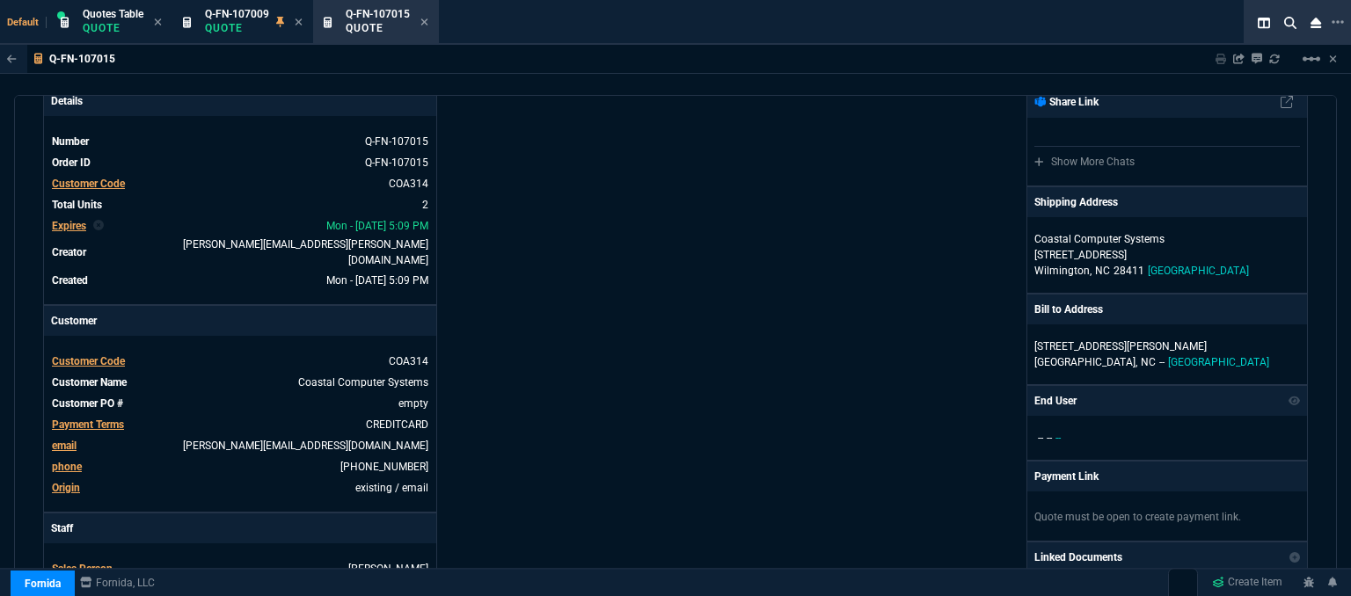
scroll to position [0, 0]
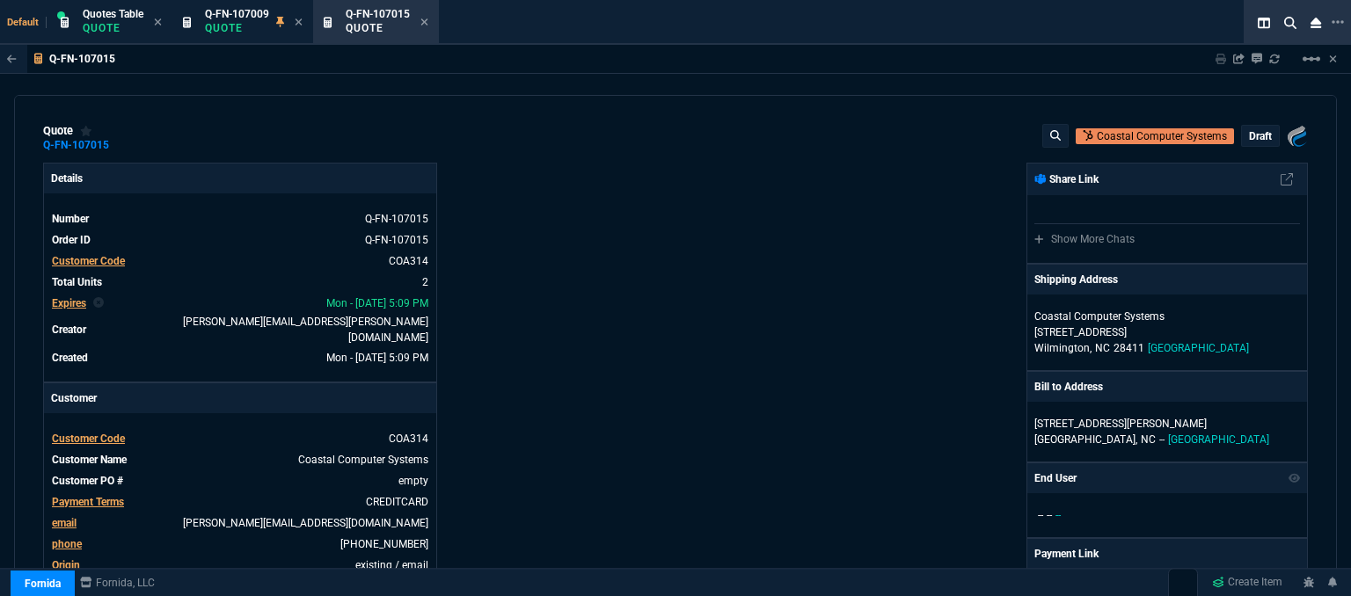
click at [1254, 135] on p "draft" at bounding box center [1260, 136] width 23 height 14
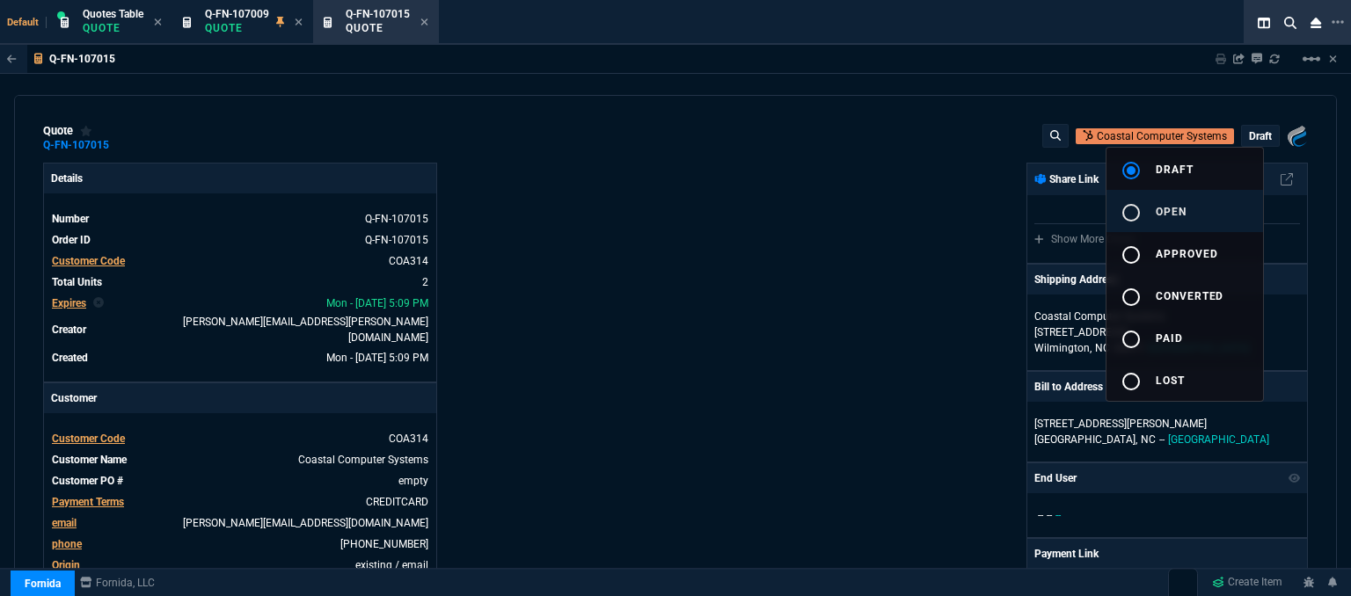
click at [1159, 213] on span "open" at bounding box center [1171, 212] width 31 height 12
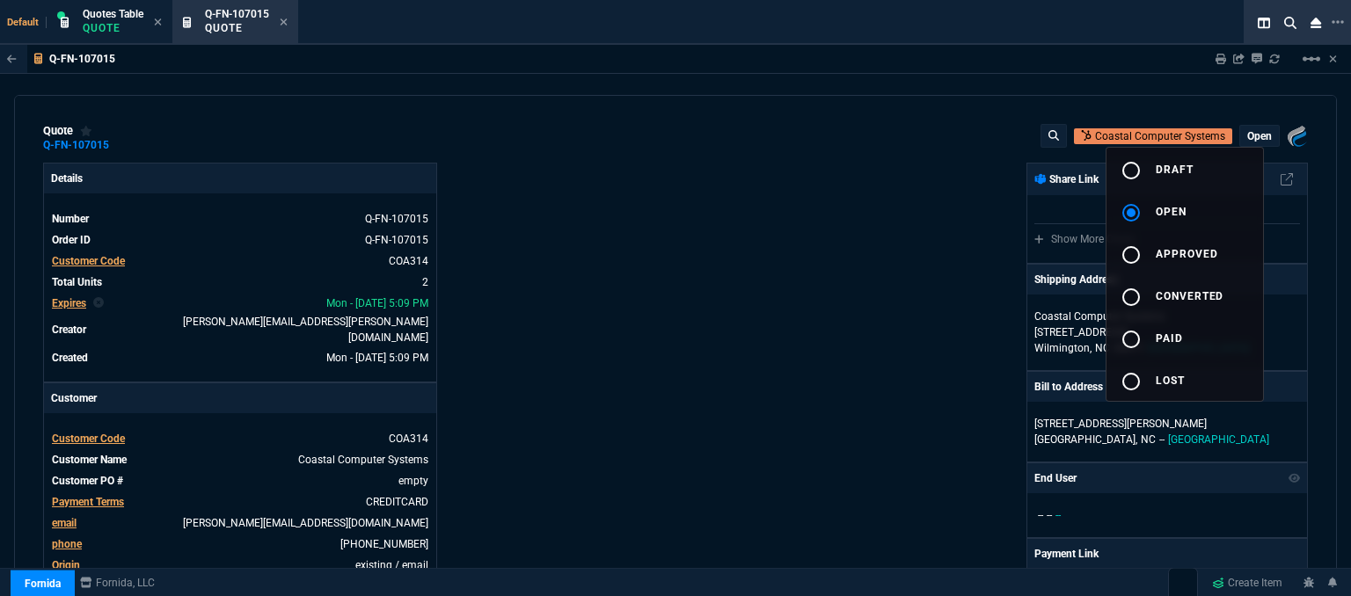
type input "18"
type input "155"
type input "1215"
type input "28"
drag, startPoint x: 1335, startPoint y: 194, endPoint x: 1323, endPoint y: 307, distance: 114.1
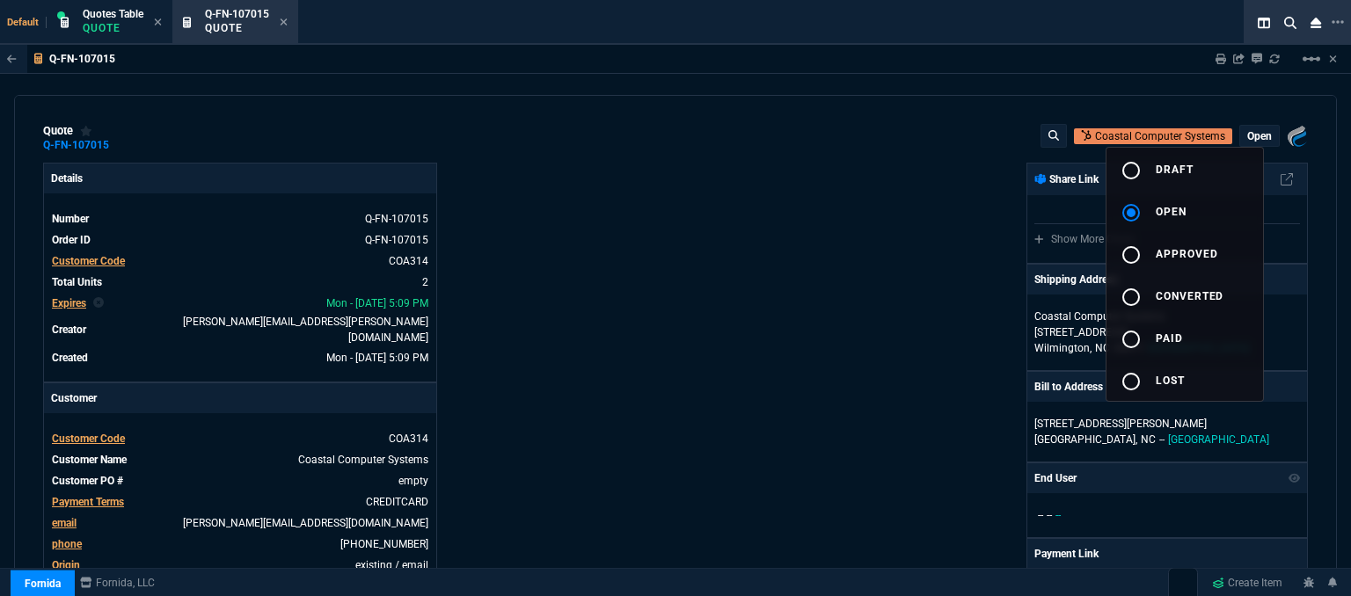
click at [1323, 307] on div at bounding box center [675, 298] width 1351 height 596
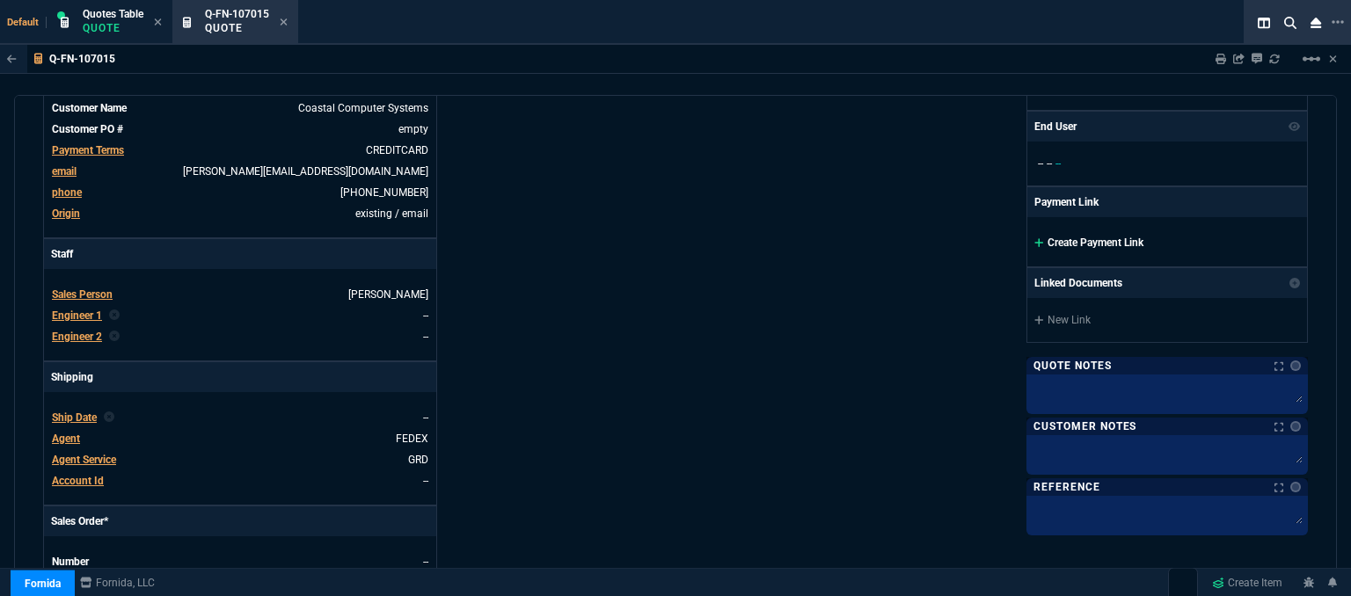
click at [1034, 240] on icon at bounding box center [1038, 242] width 9 height 9
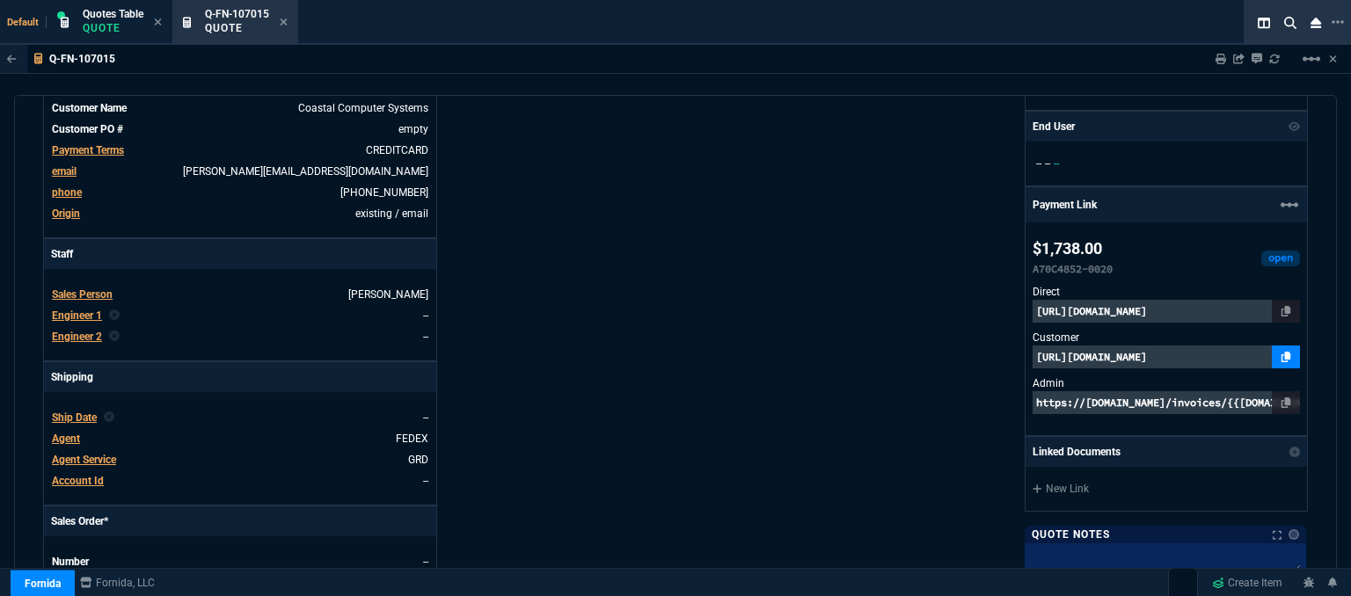
click at [1282, 359] on icon at bounding box center [1287, 357] width 10 height 11
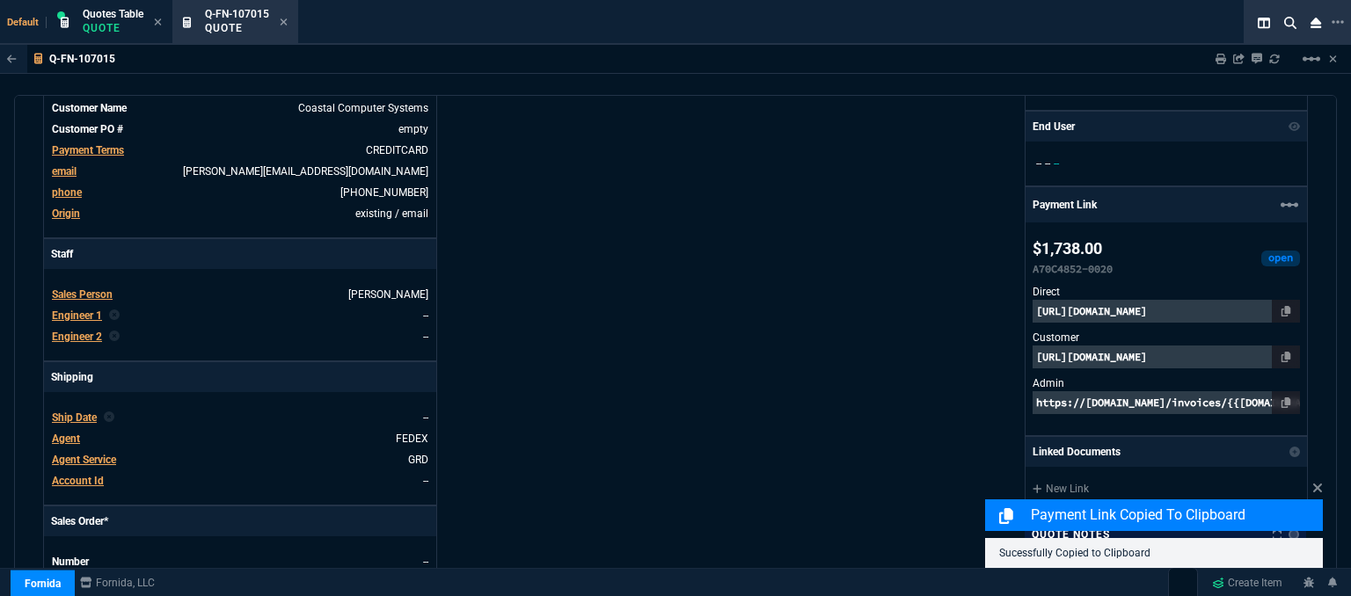
scroll to position [897, 0]
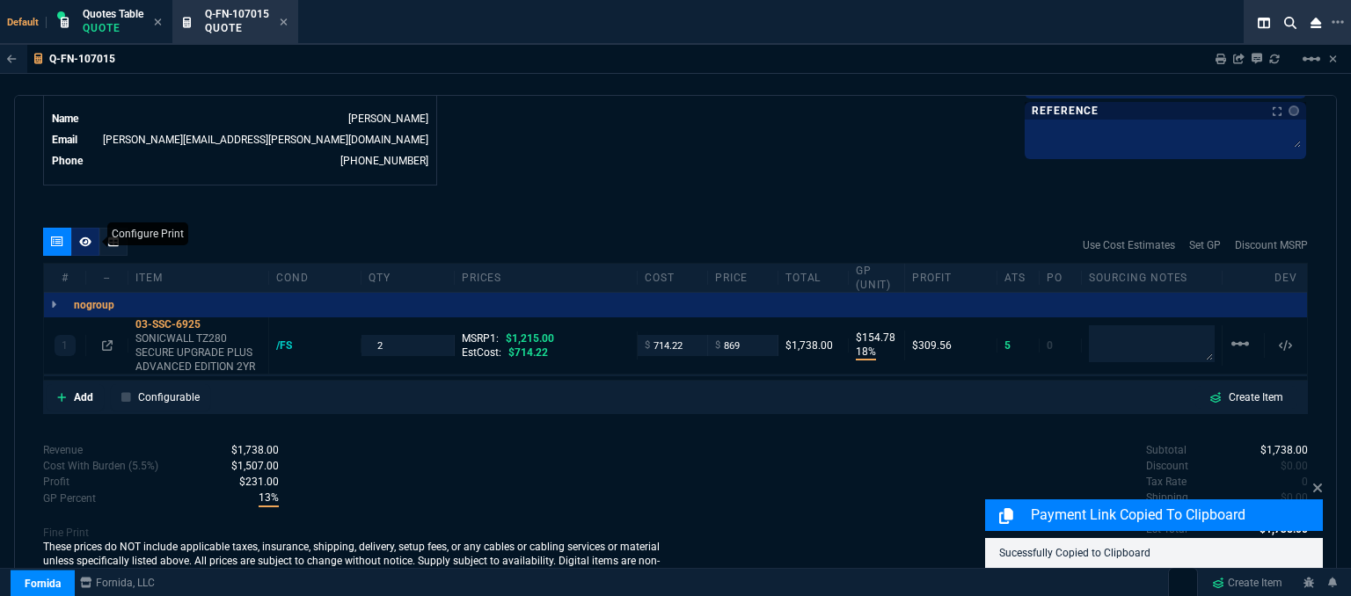
click at [91, 237] on icon at bounding box center [85, 242] width 12 height 11
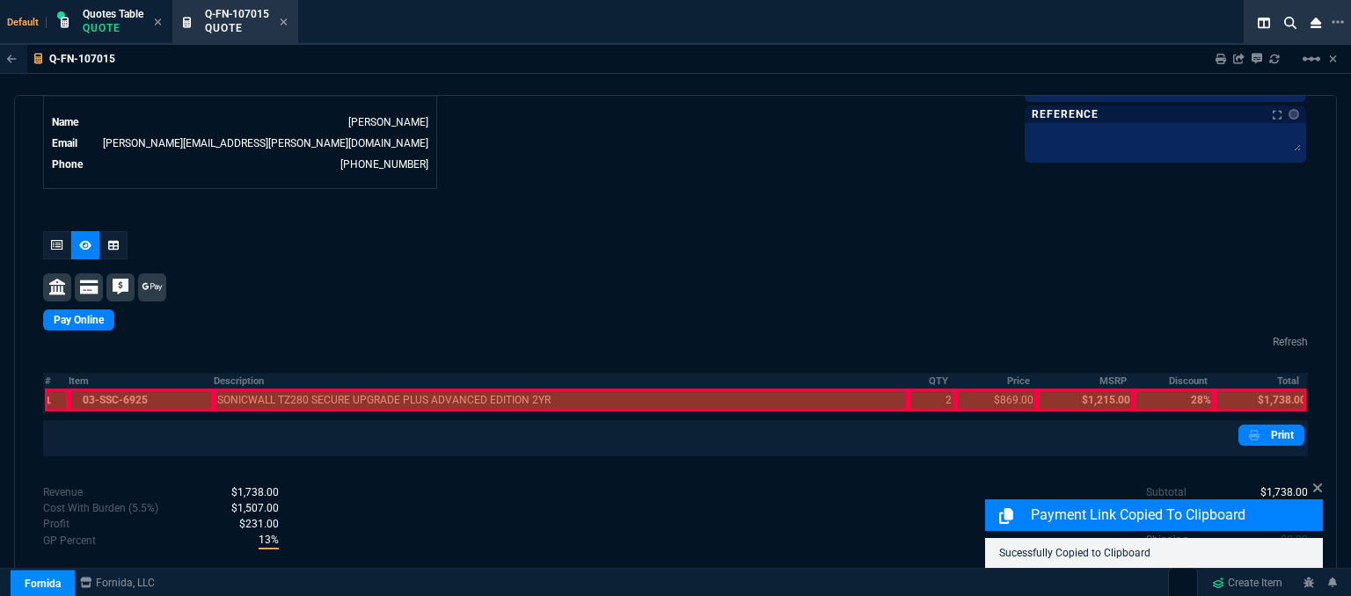
click at [116, 389] on div at bounding box center [141, 400] width 145 height 23
click at [270, 389] on div at bounding box center [561, 400] width 695 height 23
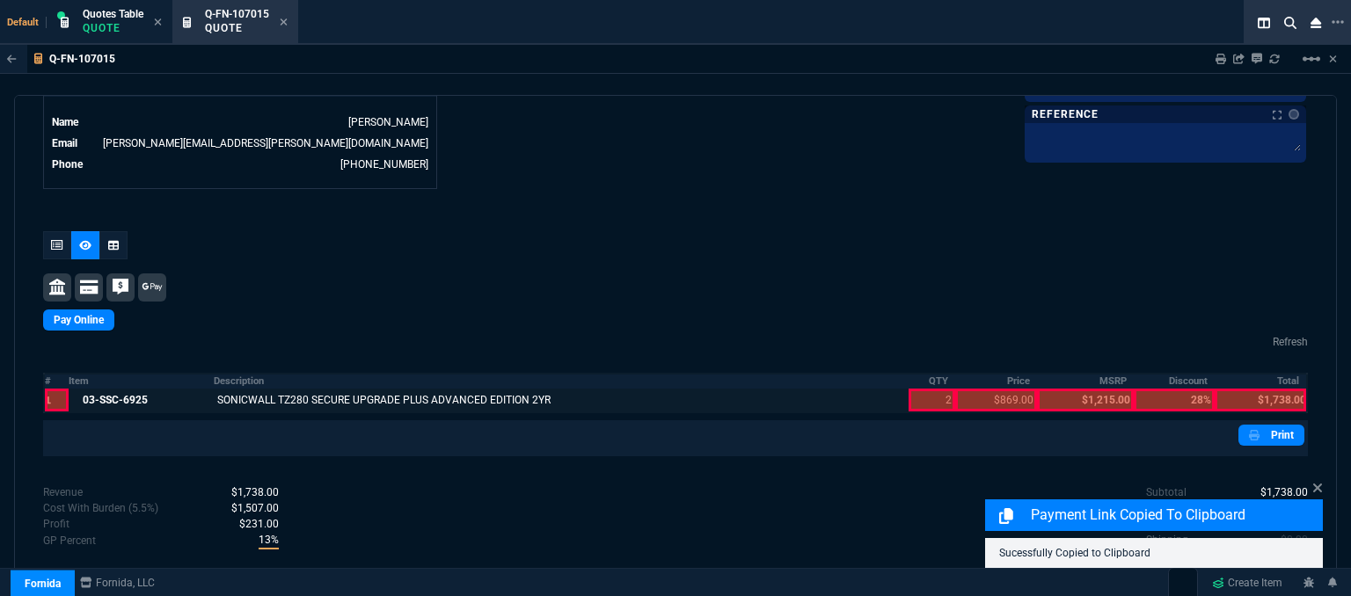
click at [909, 389] on div at bounding box center [932, 400] width 47 height 23
click at [976, 389] on div at bounding box center [996, 400] width 82 height 23
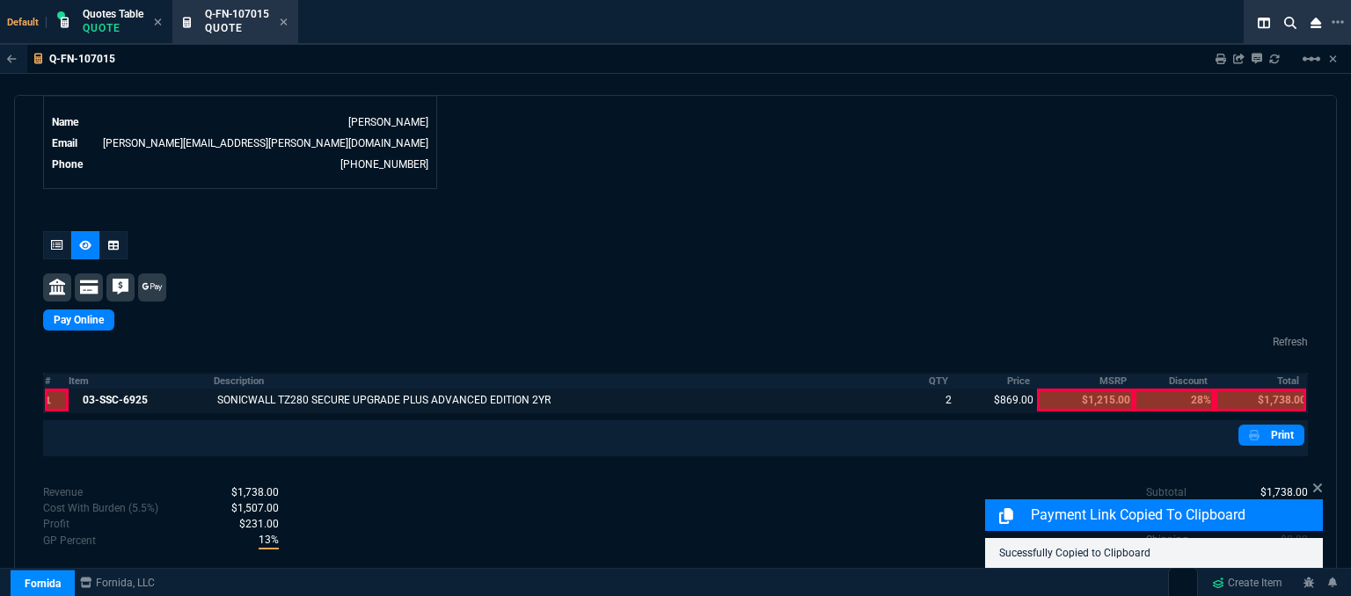
click at [1262, 389] on div at bounding box center [1260, 400] width 91 height 23
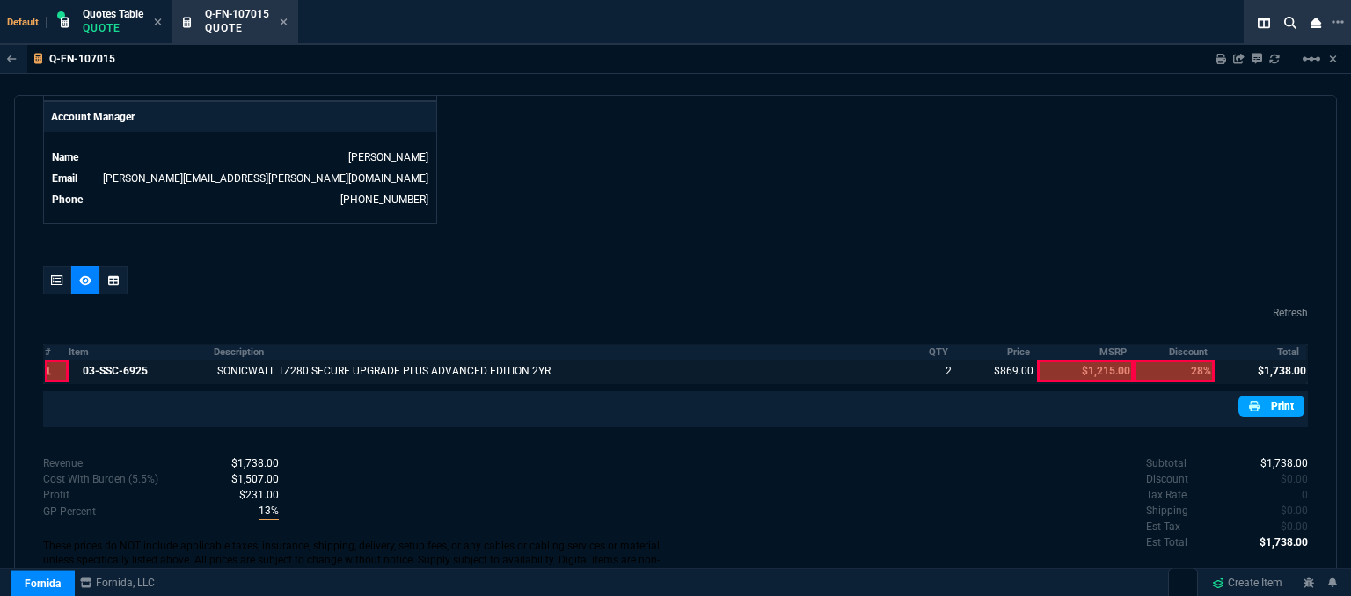
click at [1268, 396] on link "Print" at bounding box center [1272, 406] width 66 height 21
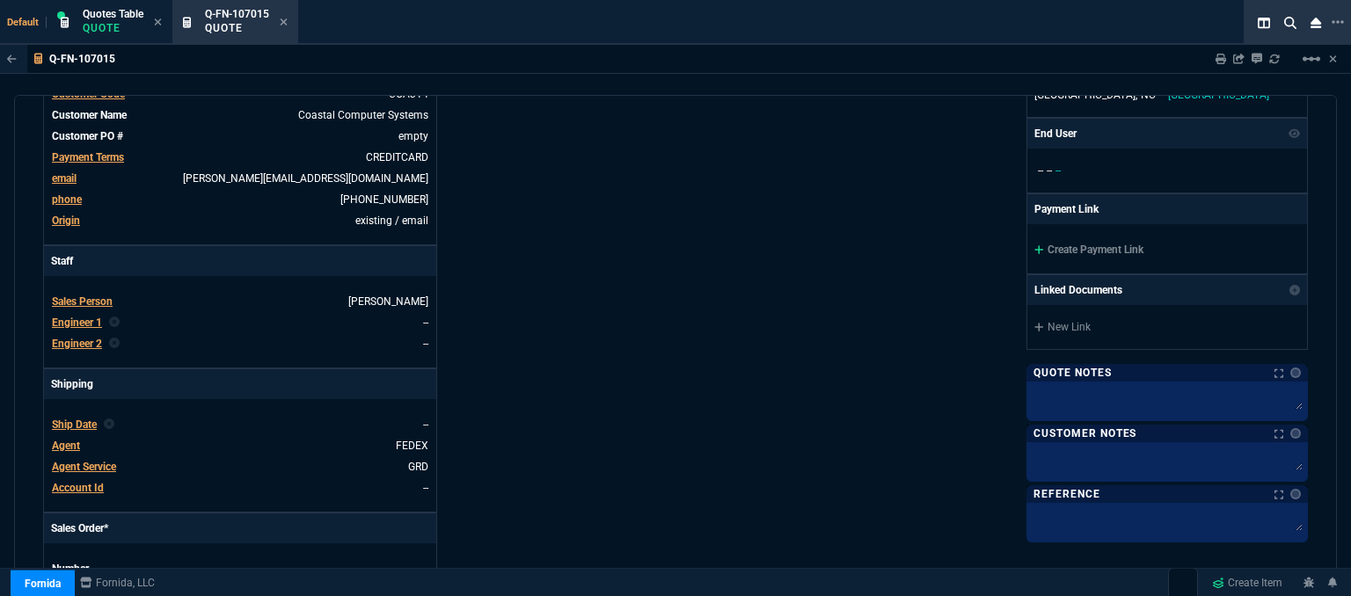
scroll to position [243, 0]
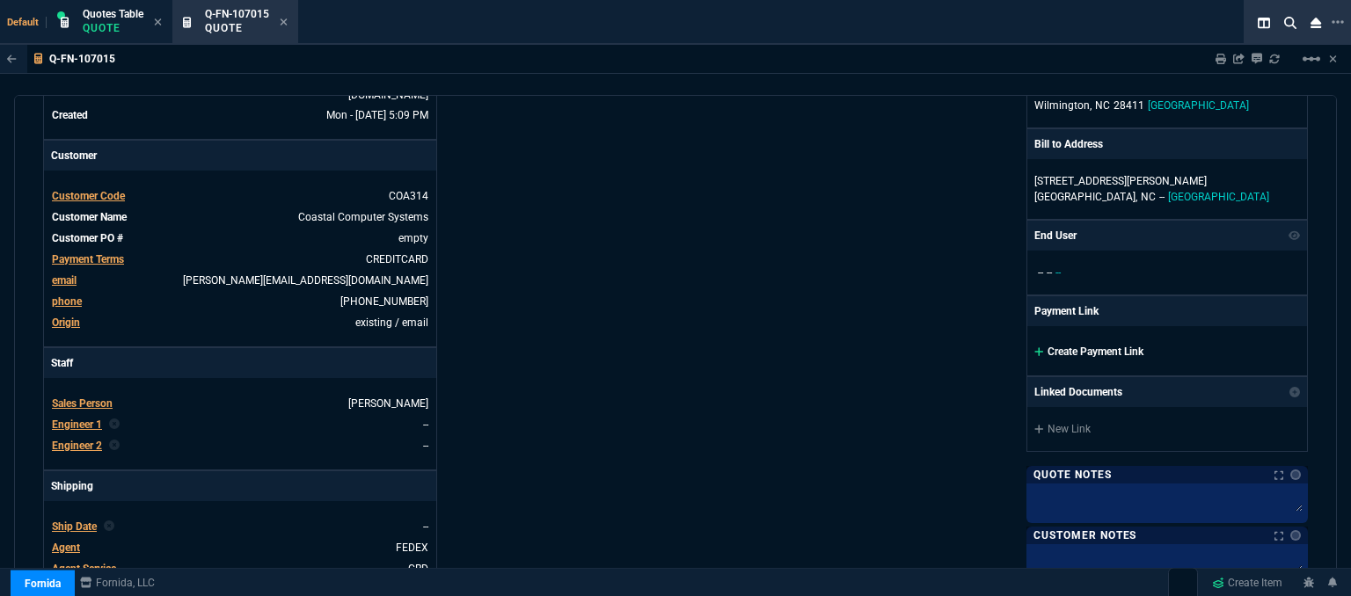
click at [1034, 353] on icon at bounding box center [1038, 351] width 9 height 9
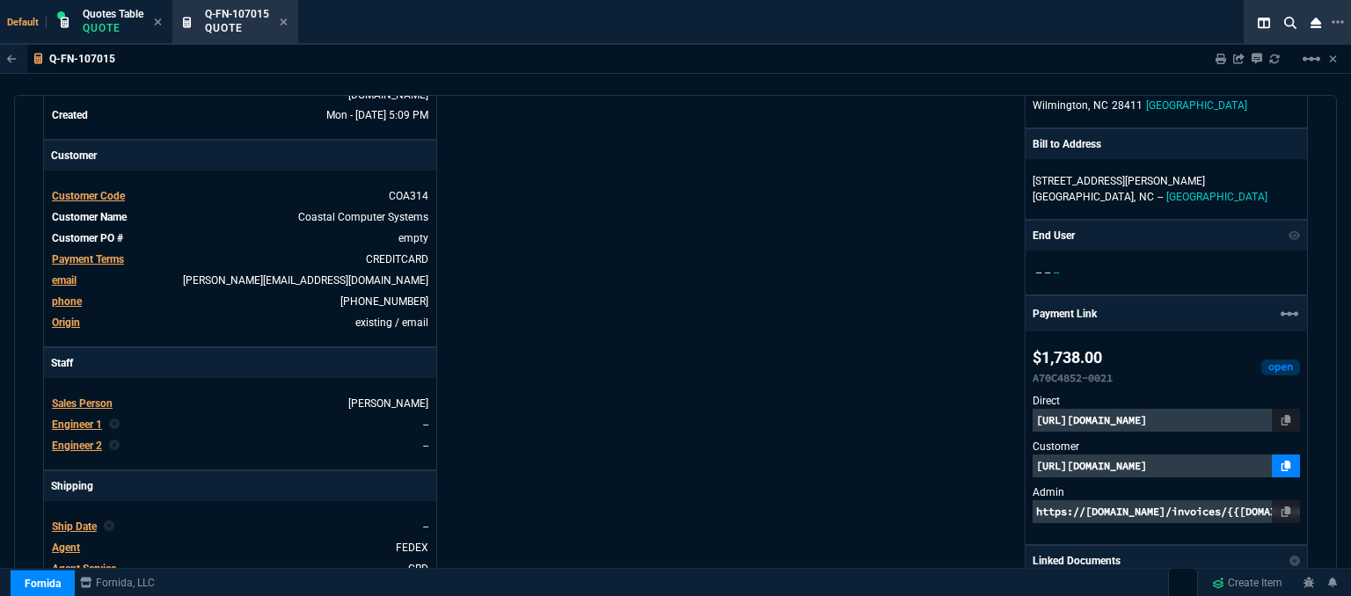
click at [1283, 463] on link at bounding box center [1286, 466] width 28 height 23
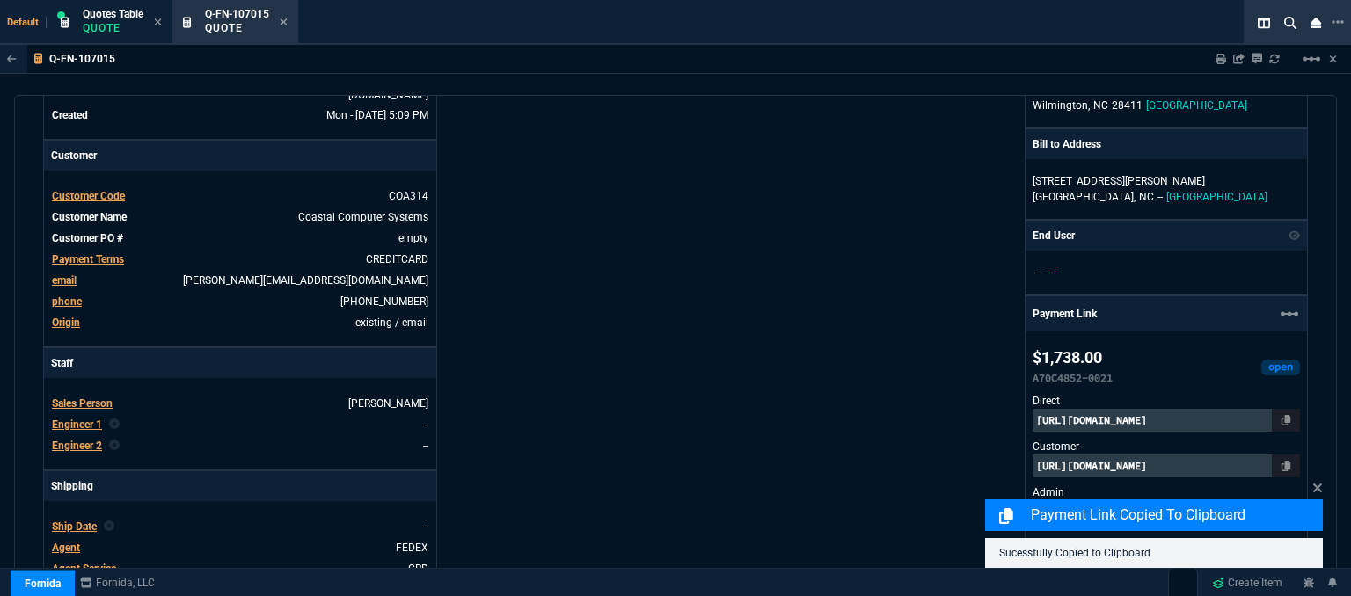
drag, startPoint x: 1326, startPoint y: 318, endPoint x: 1299, endPoint y: 548, distance: 232.1
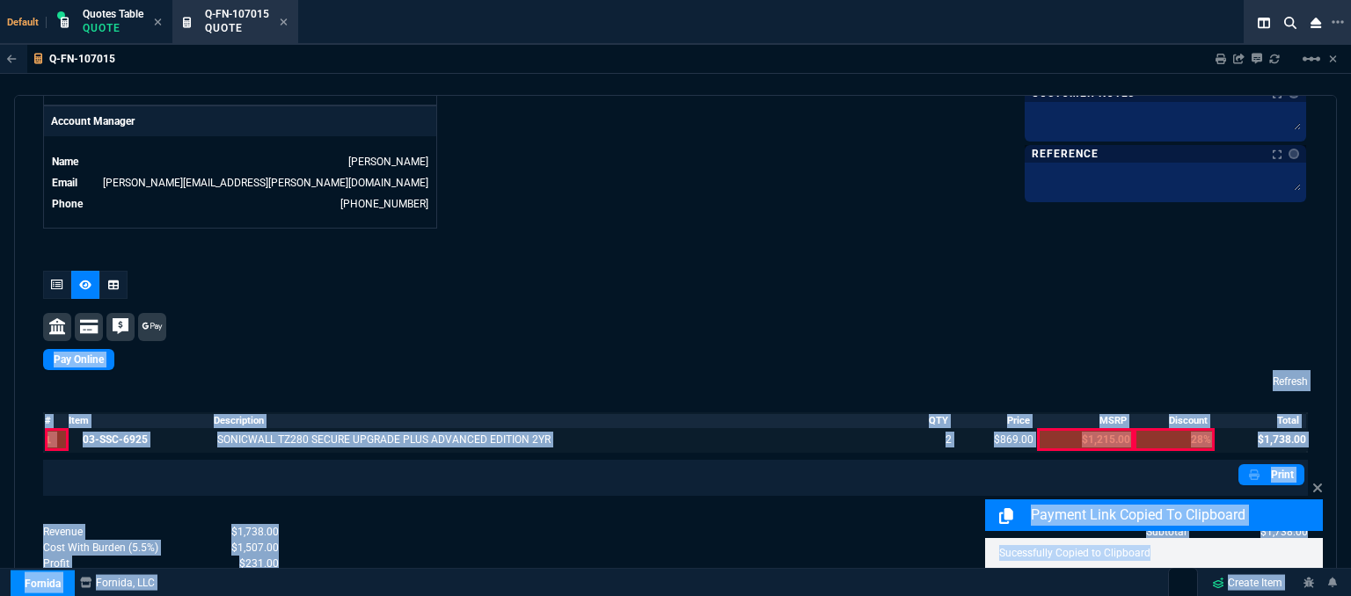
scroll to position [924, 0]
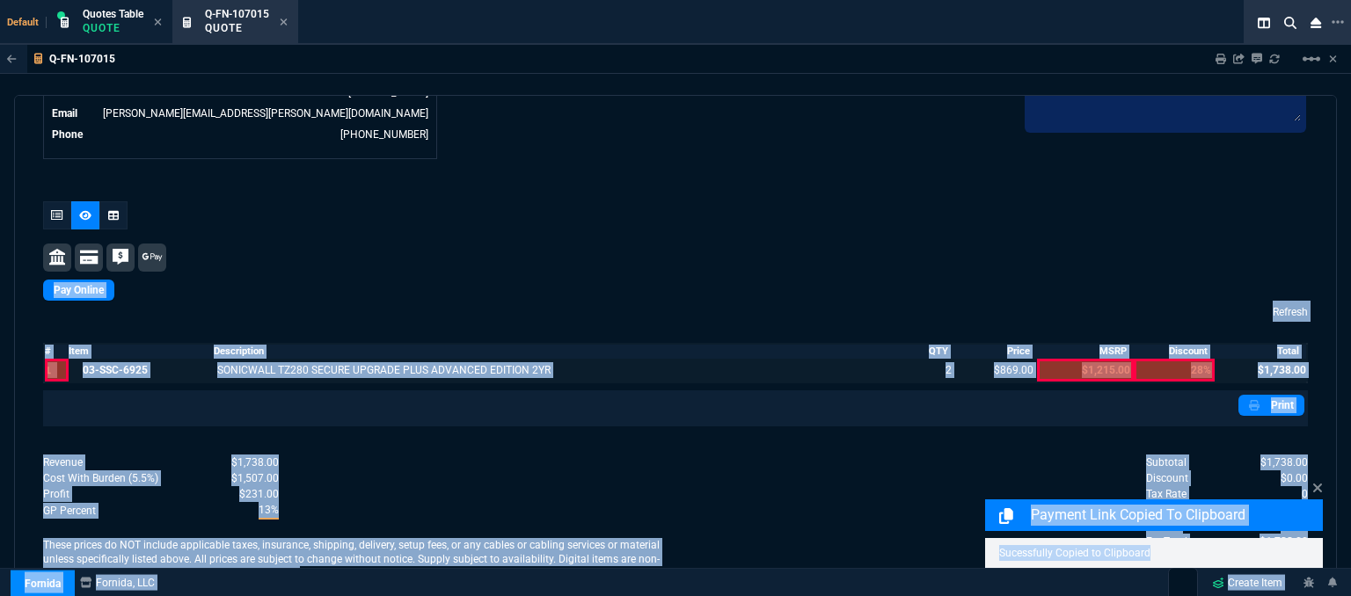
click at [697, 164] on div "quote Q-FN-107015 Coastal Computer Systems open Fornida, LLC [STREET_ADDRESS] D…" at bounding box center [675, 348] width 1323 height 507
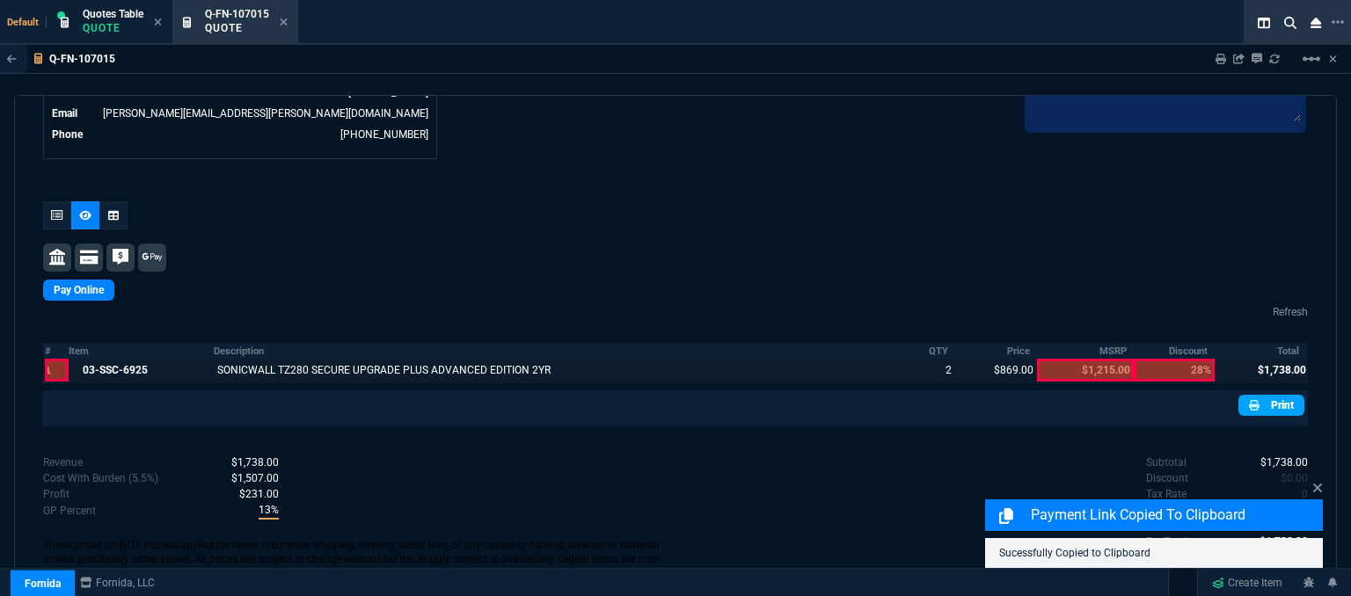
click at [1265, 395] on link "Print" at bounding box center [1272, 405] width 66 height 21
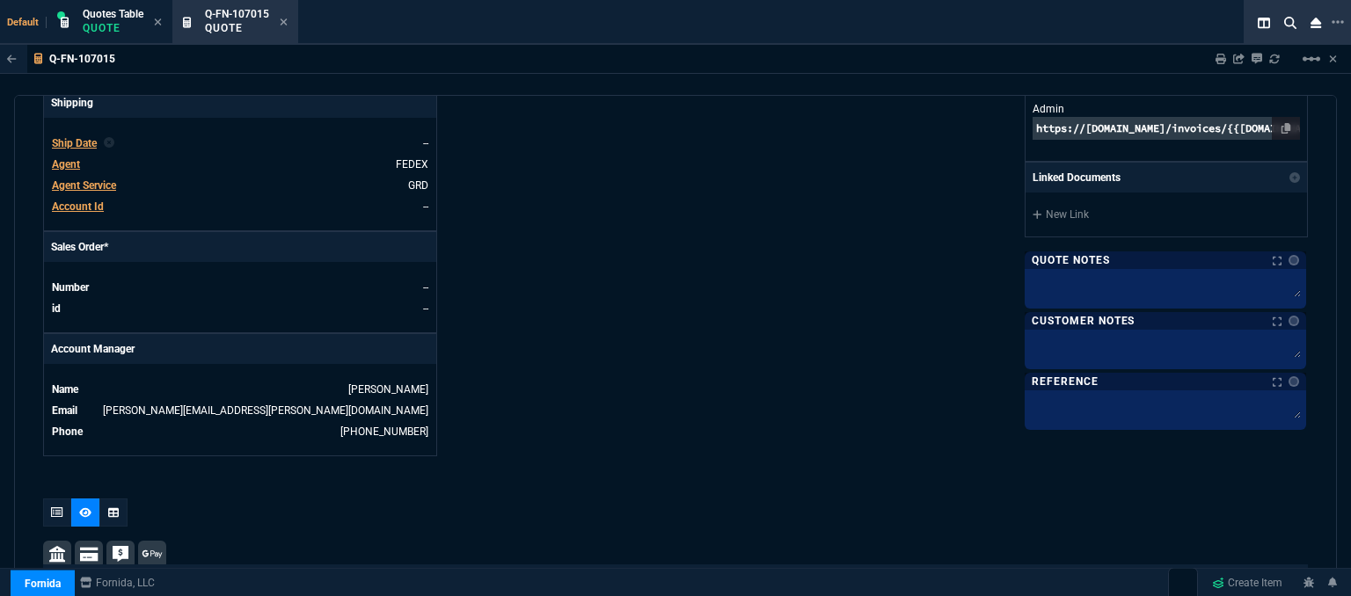
scroll to position [748, 0]
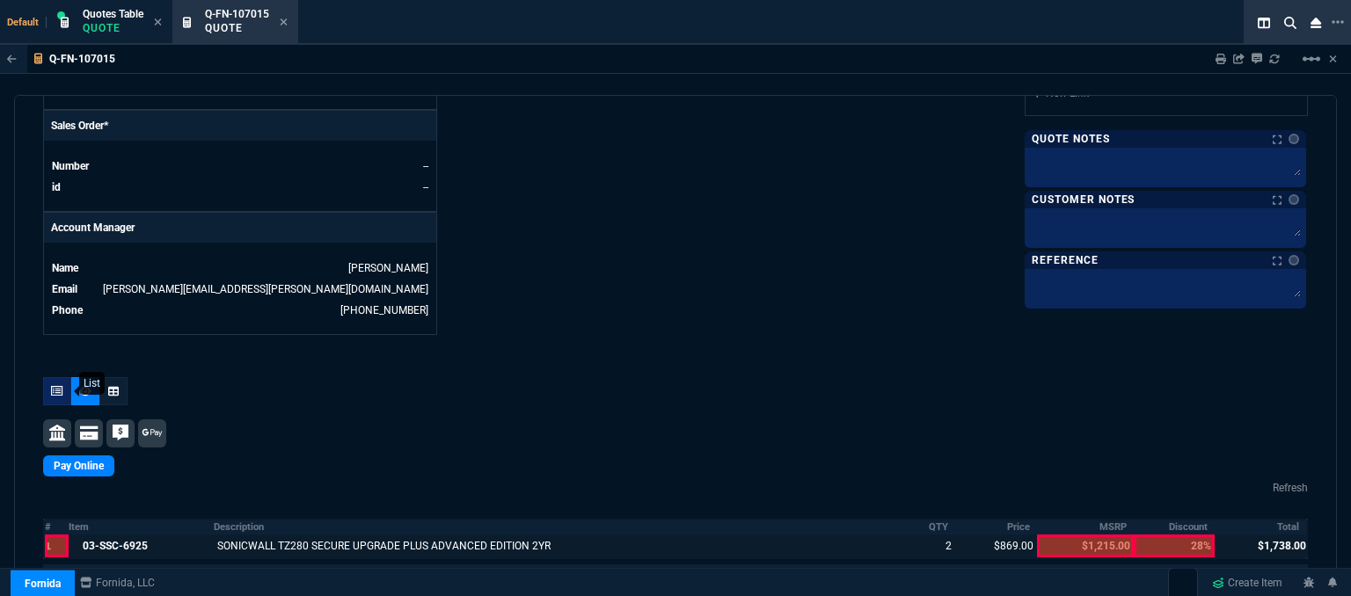
click at [55, 386] on icon at bounding box center [57, 391] width 12 height 11
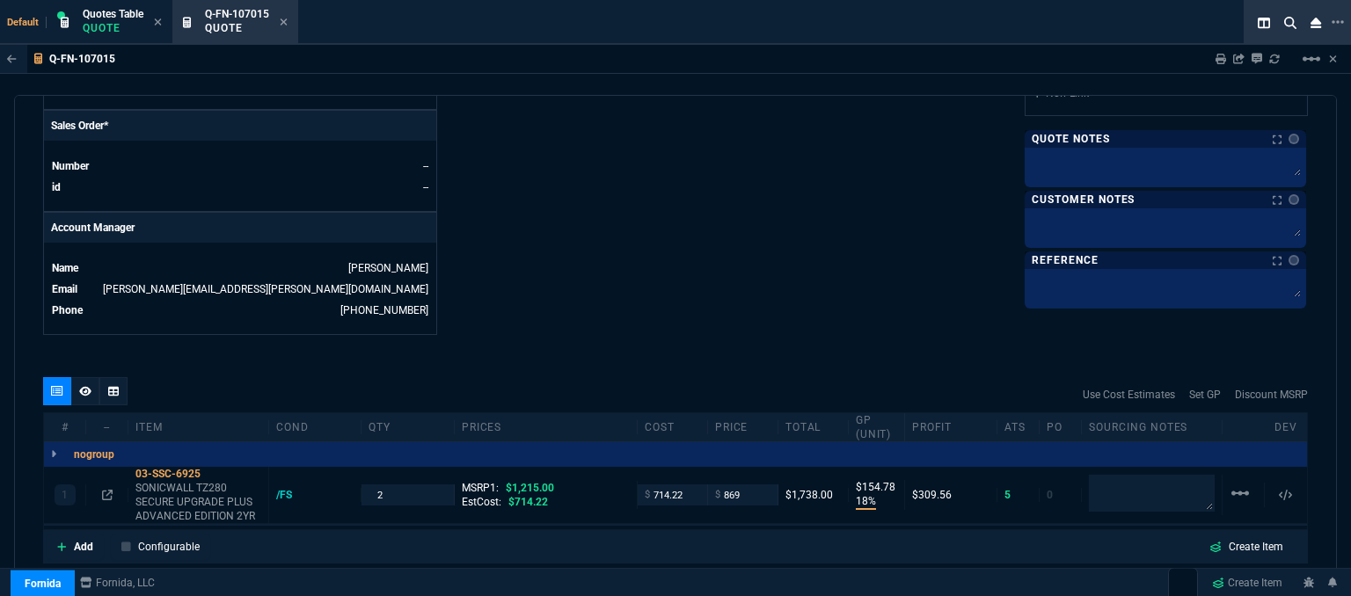
type input "18"
type input "155"
type input "28"
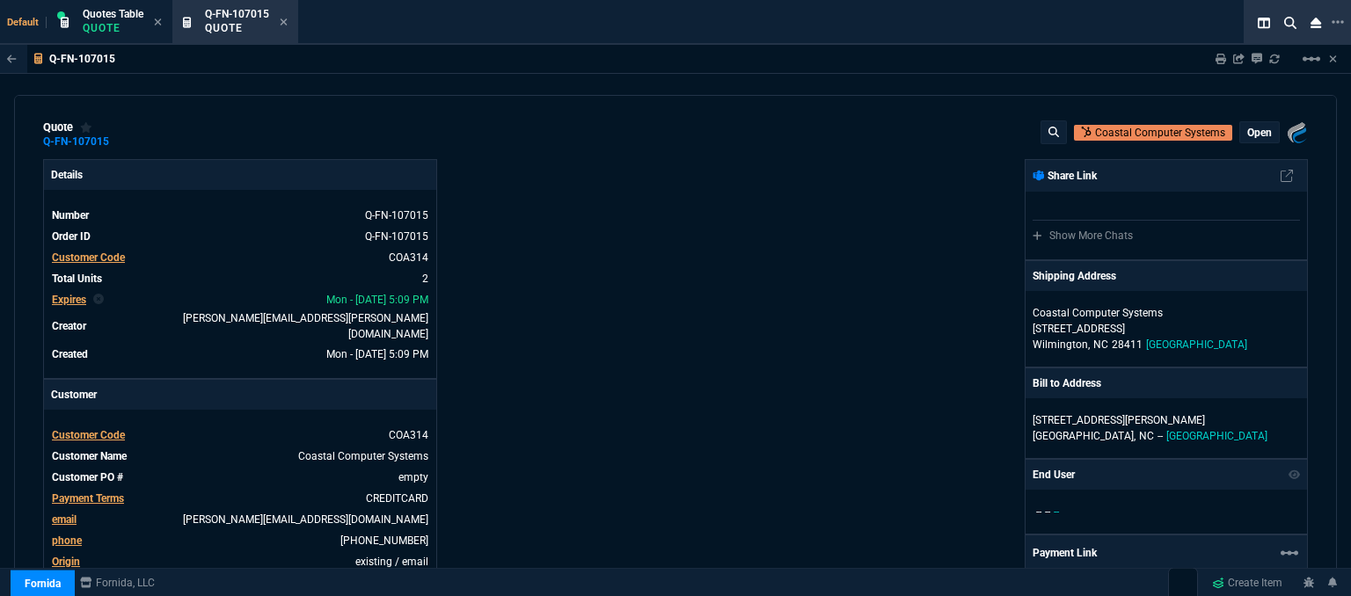
scroll to position [0, 0]
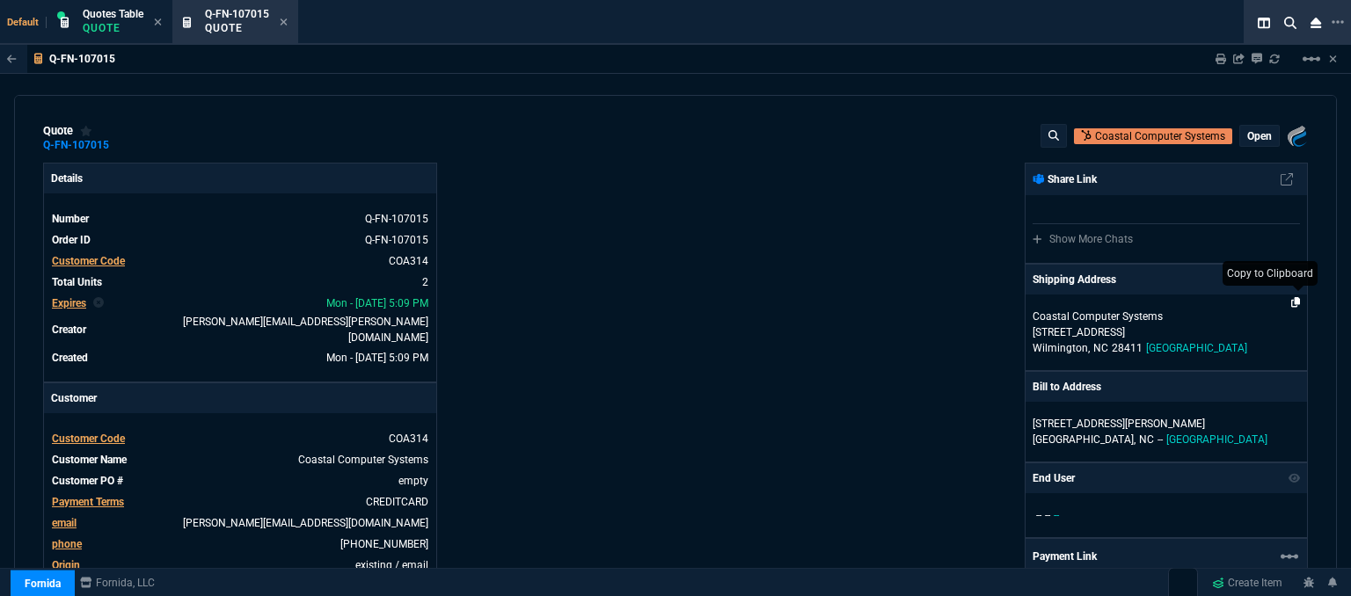
click at [1291, 303] on icon at bounding box center [1296, 302] width 10 height 11
click at [285, 26] on icon at bounding box center [284, 22] width 8 height 11
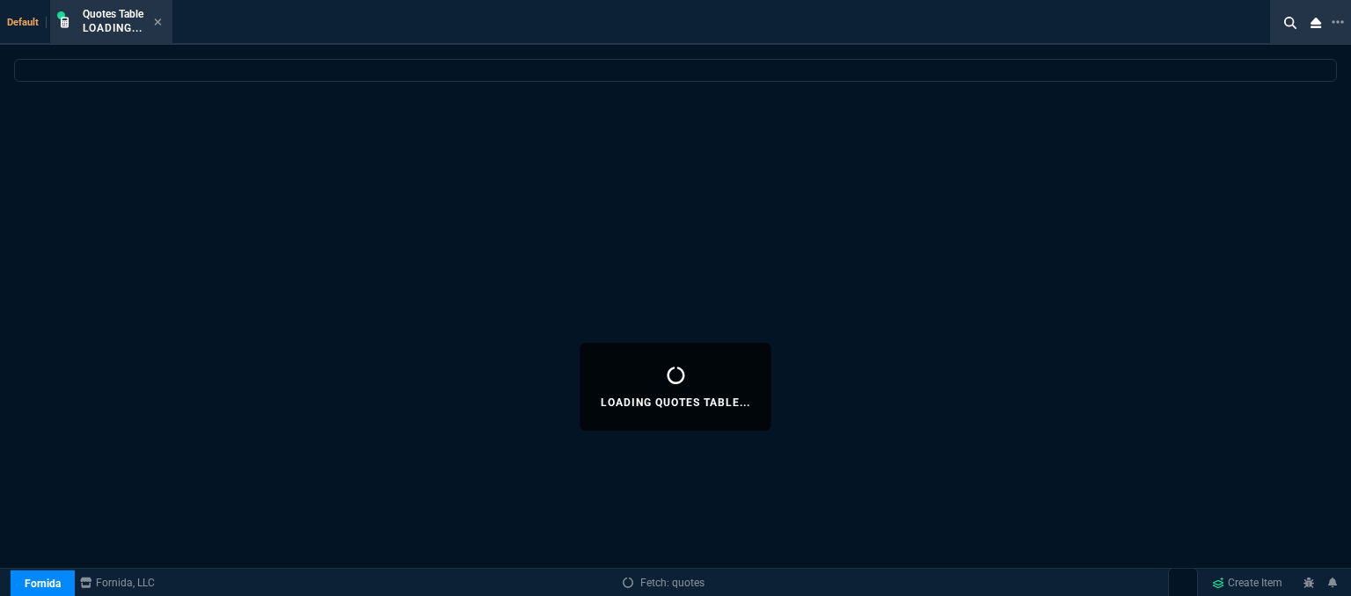
select select
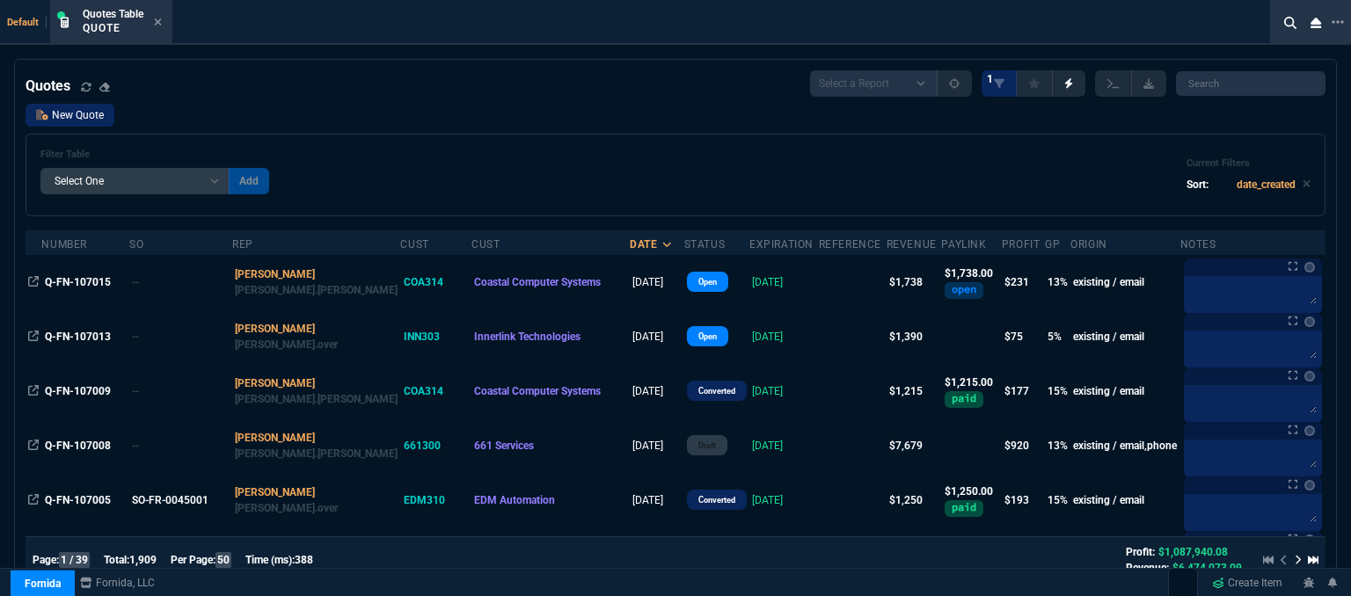
click at [79, 115] on link "New Quote" at bounding box center [70, 115] width 89 height 23
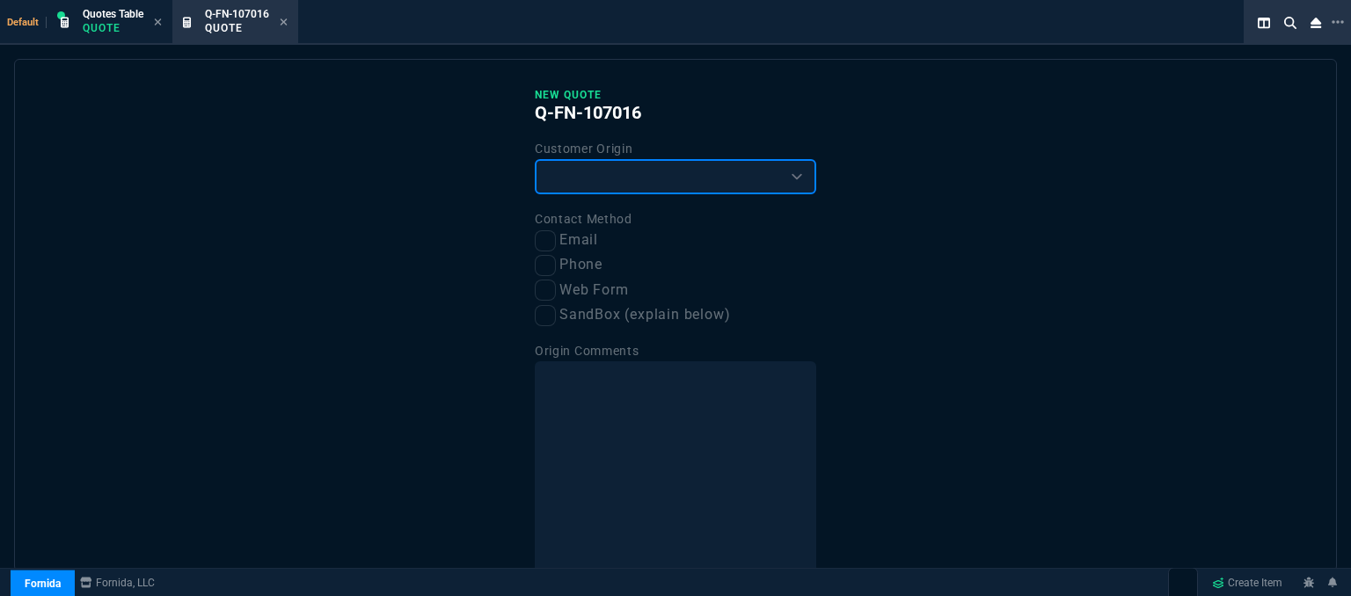
click at [660, 174] on select "Existing Customer Amazon Lead (first order) Website Lead (first order) Called (…" at bounding box center [675, 176] width 281 height 35
select select "existing"
click at [535, 159] on select "Existing Customer Amazon Lead (first order) Website Lead (first order) Called (…" at bounding box center [675, 176] width 281 height 35
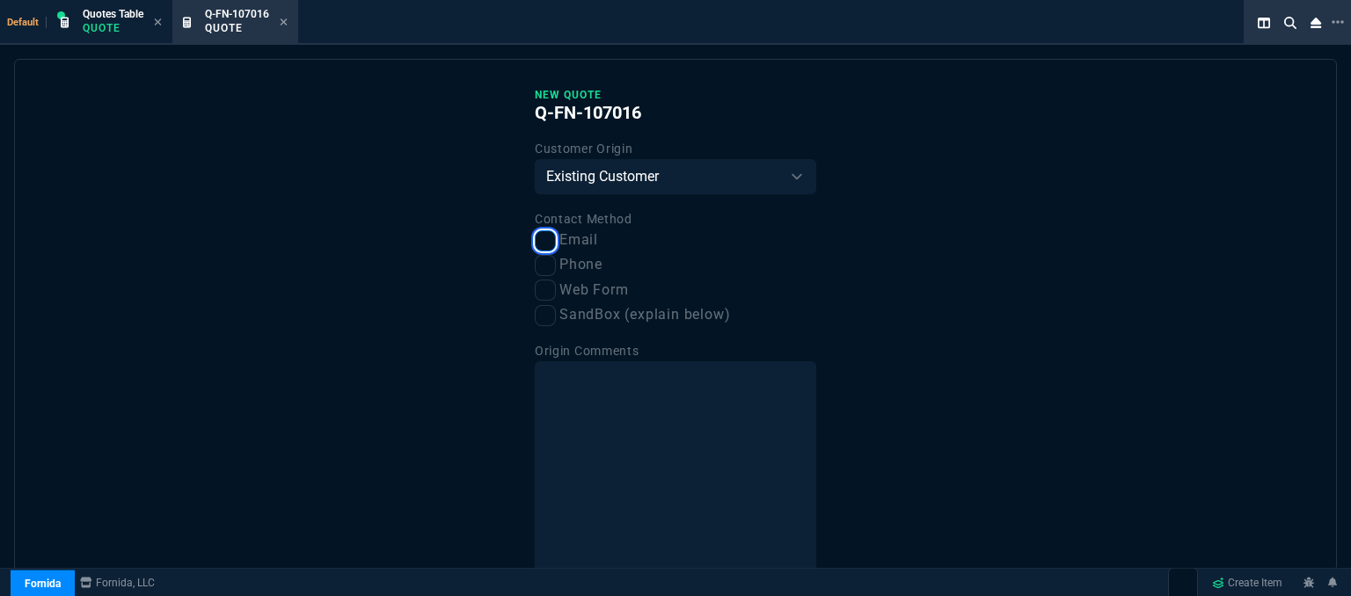
click at [535, 245] on input "Email" at bounding box center [545, 240] width 21 height 21
checkbox input "true"
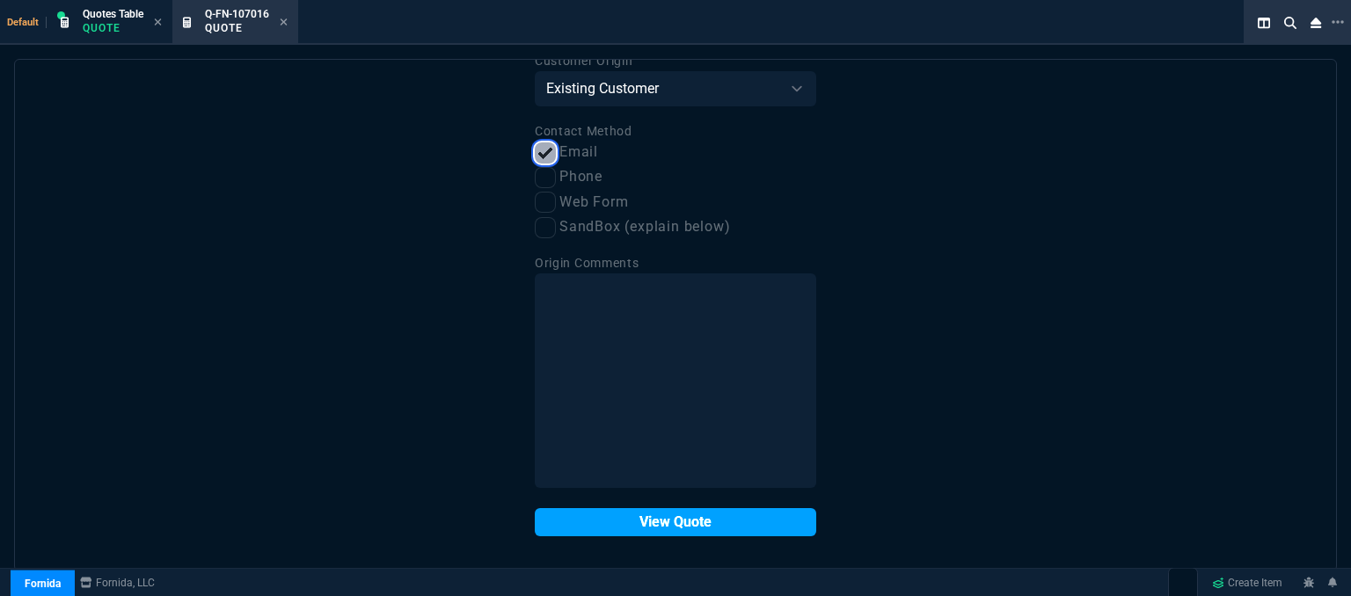
scroll to position [89, 0]
click at [637, 528] on button "View Quote" at bounding box center [675, 522] width 281 height 28
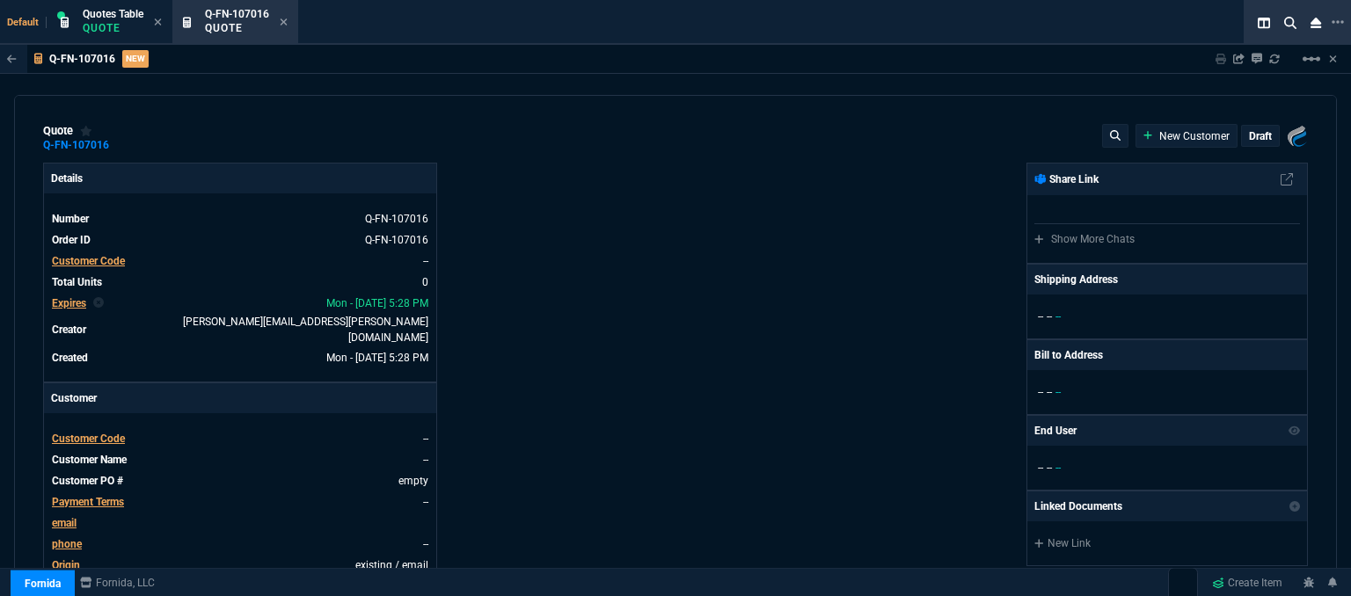
click at [116, 433] on span "Customer Code" at bounding box center [88, 439] width 73 height 12
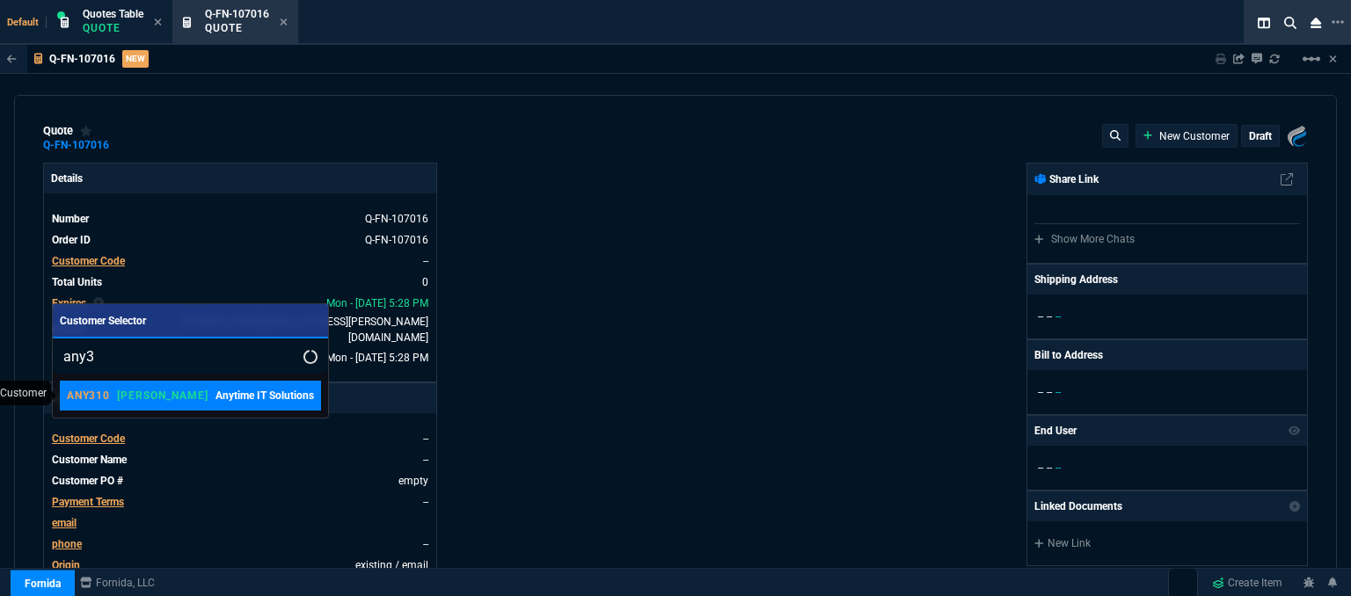
type input "any3"
click at [216, 399] on p "Anytime IT Solutions" at bounding box center [265, 396] width 99 height 16
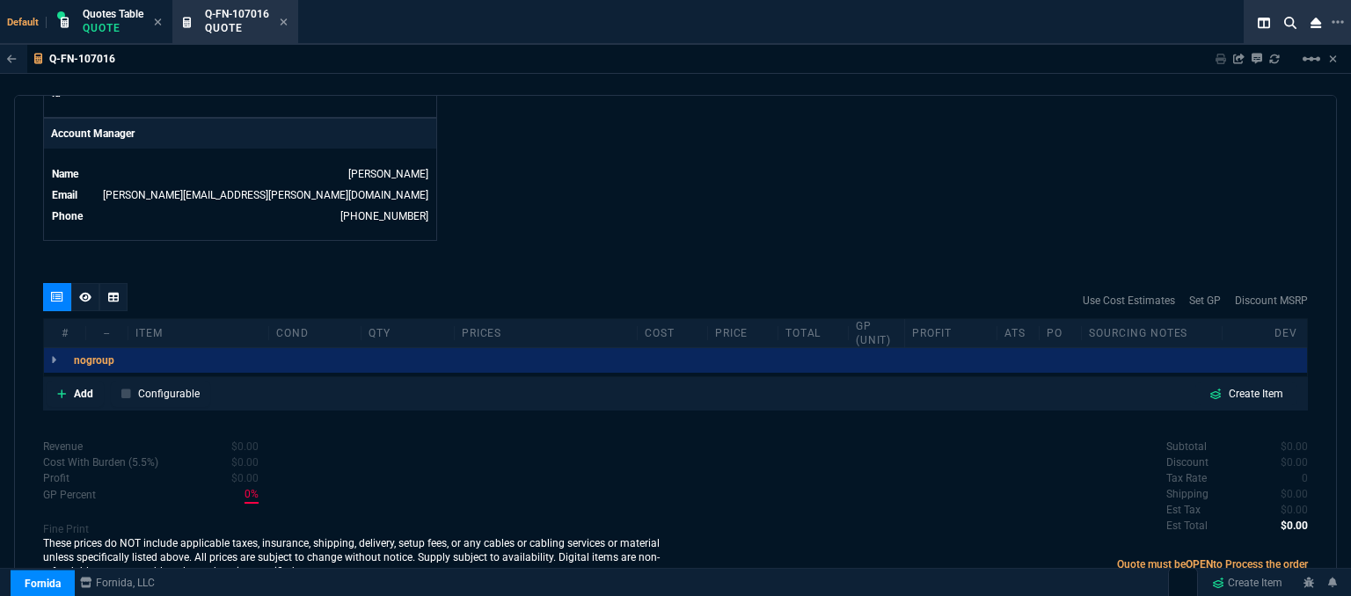
scroll to position [843, 0]
click at [64, 388] on icon at bounding box center [62, 393] width 10 height 11
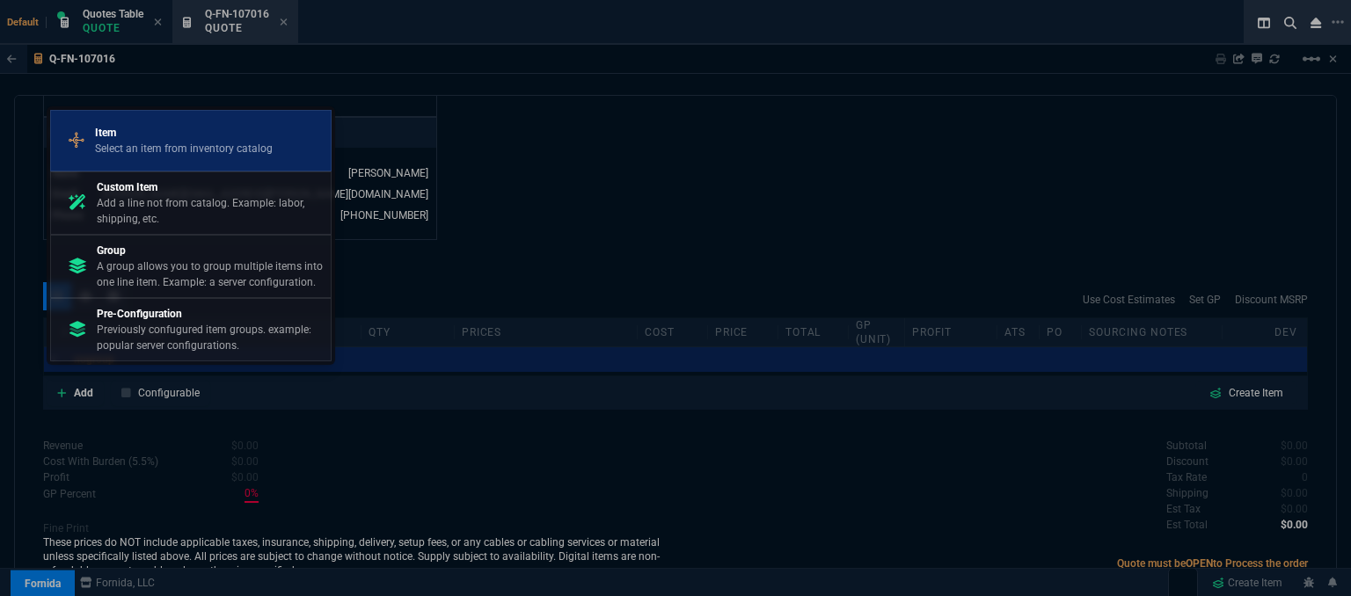
click at [218, 164] on link "Item Select an item from inventory catalog" at bounding box center [190, 141] width 281 height 62
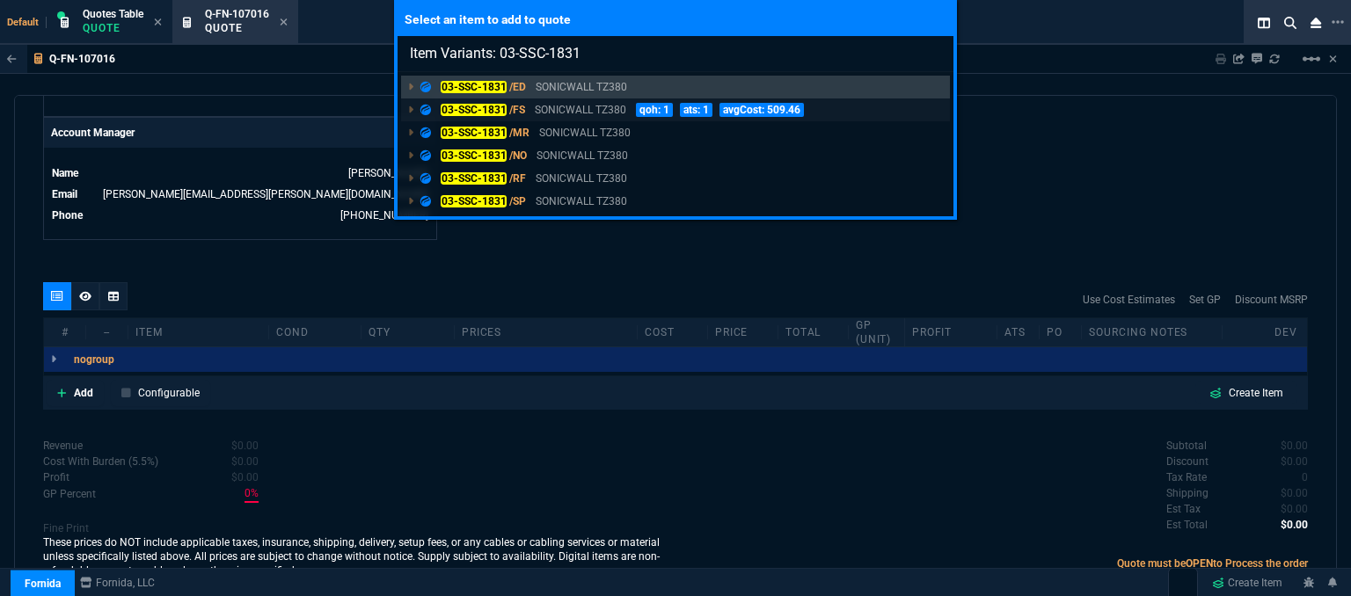
type input "Item Variants: 03-SSC-1831"
click at [595, 114] on p "SONICWALL TZ380" at bounding box center [580, 110] width 91 height 16
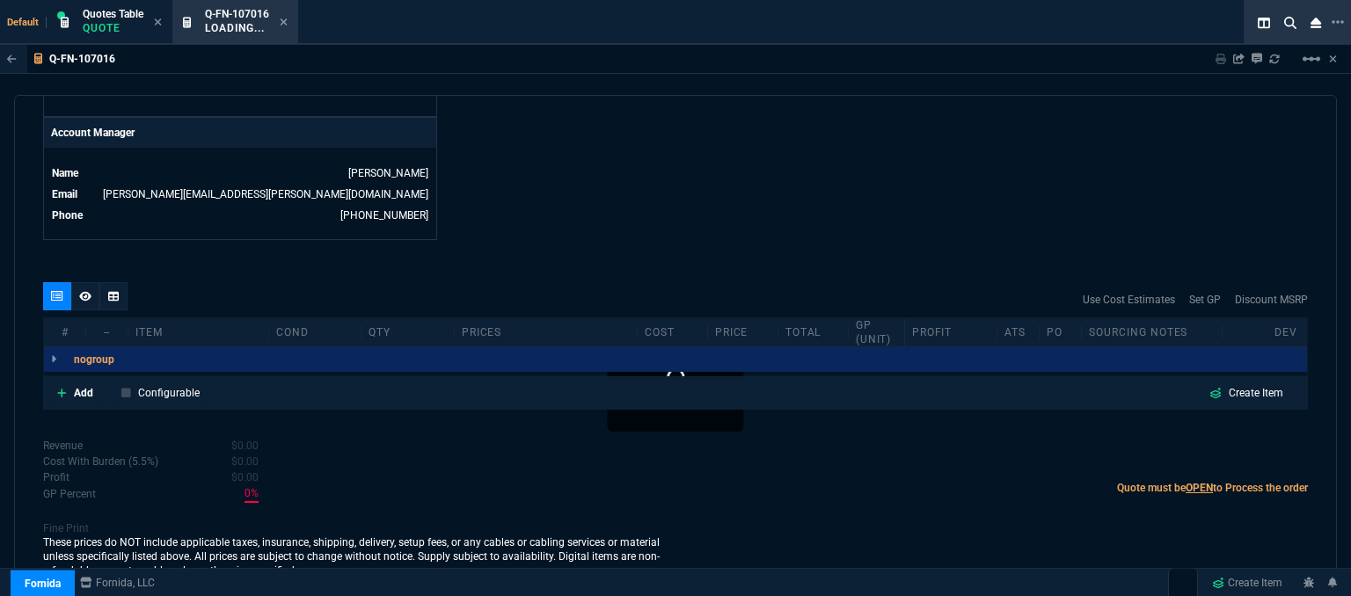
scroll to position [839, 0]
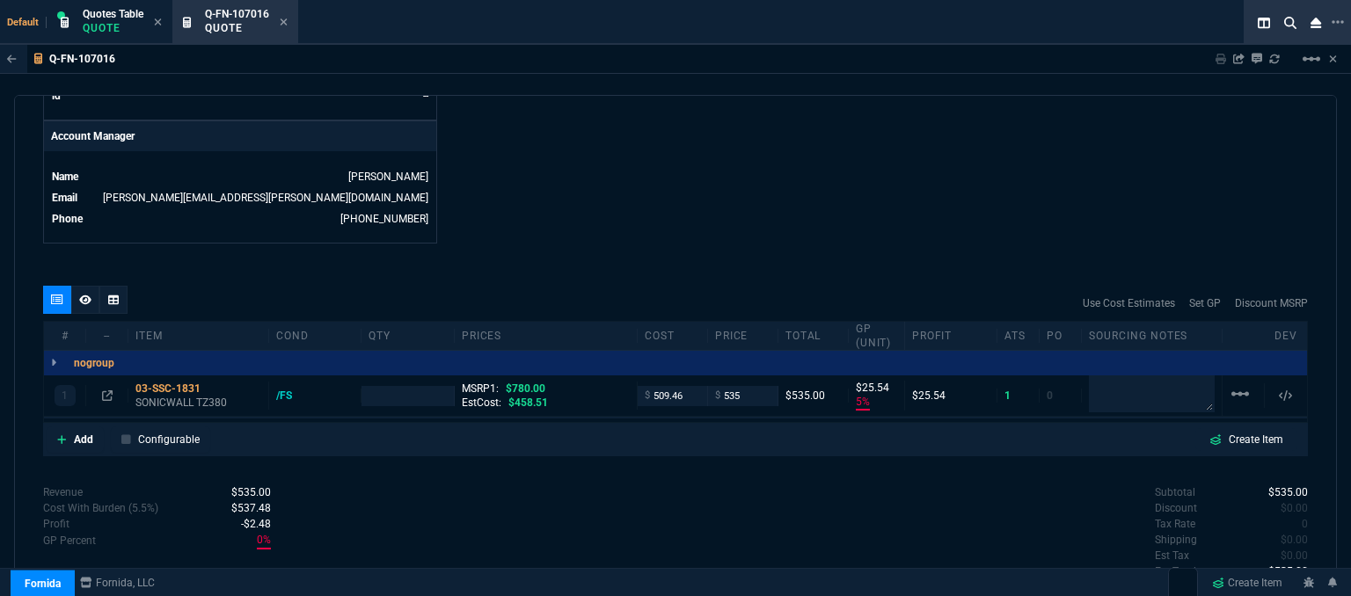
type input "5"
type input "26"
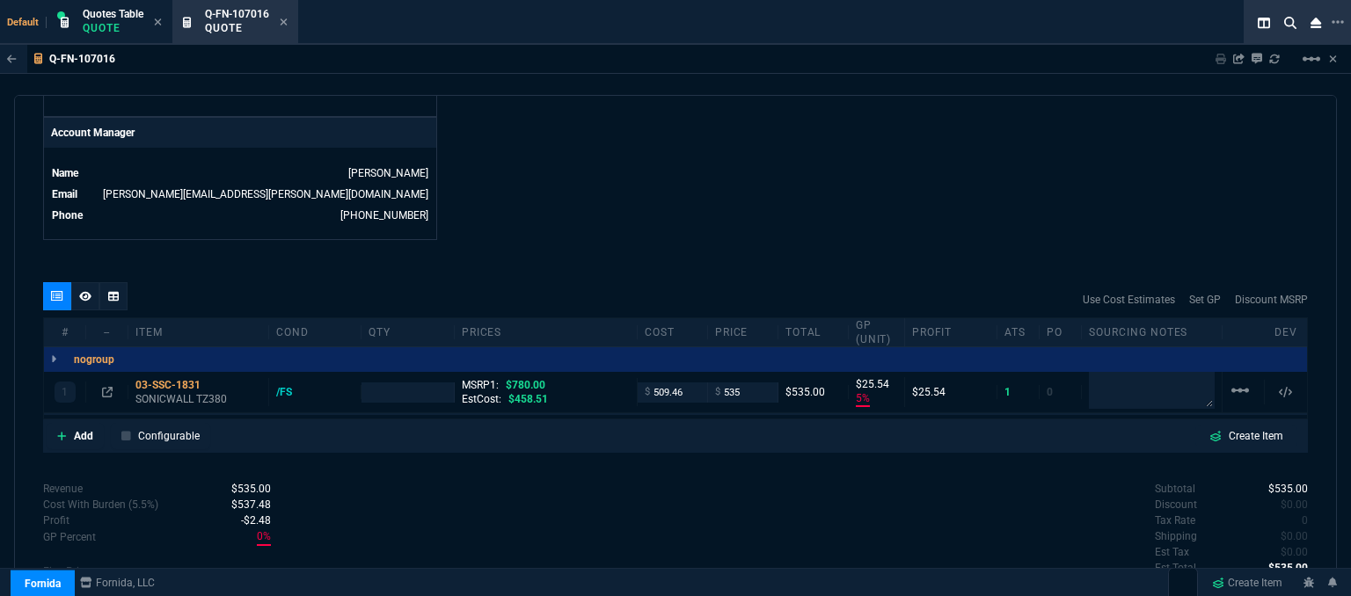
type input "31"
click at [217, 392] on p "SONICWALL TZ380" at bounding box center [198, 399] width 126 height 14
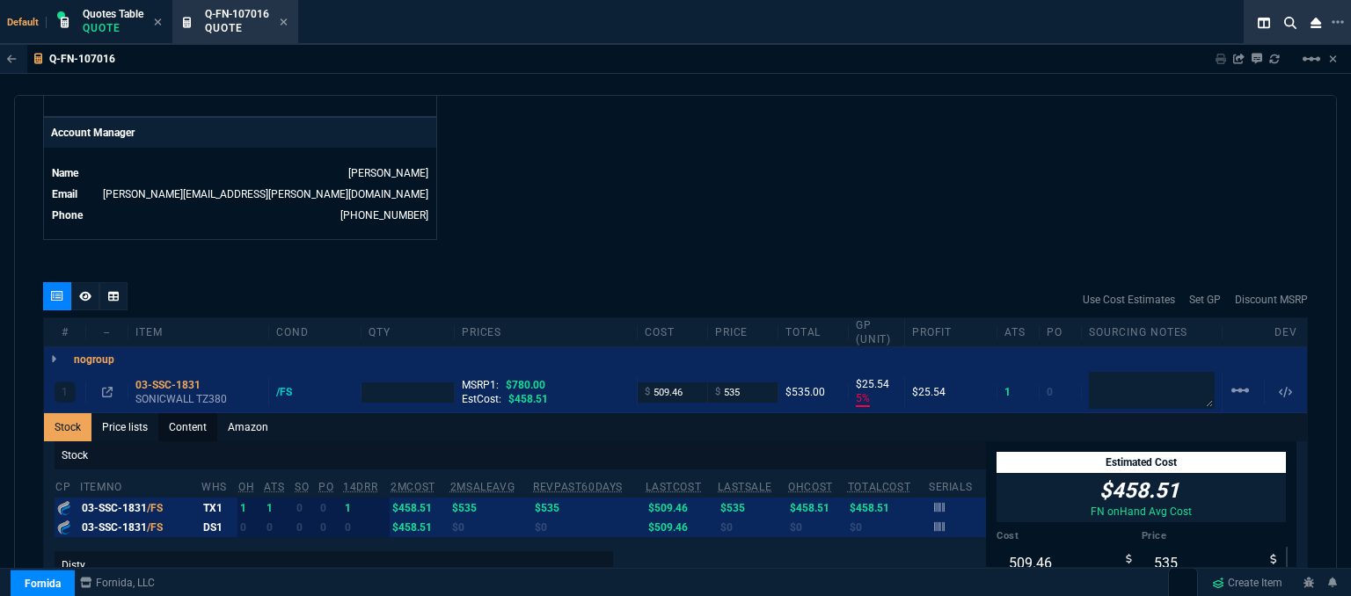
click at [194, 413] on link "Content" at bounding box center [187, 427] width 59 height 28
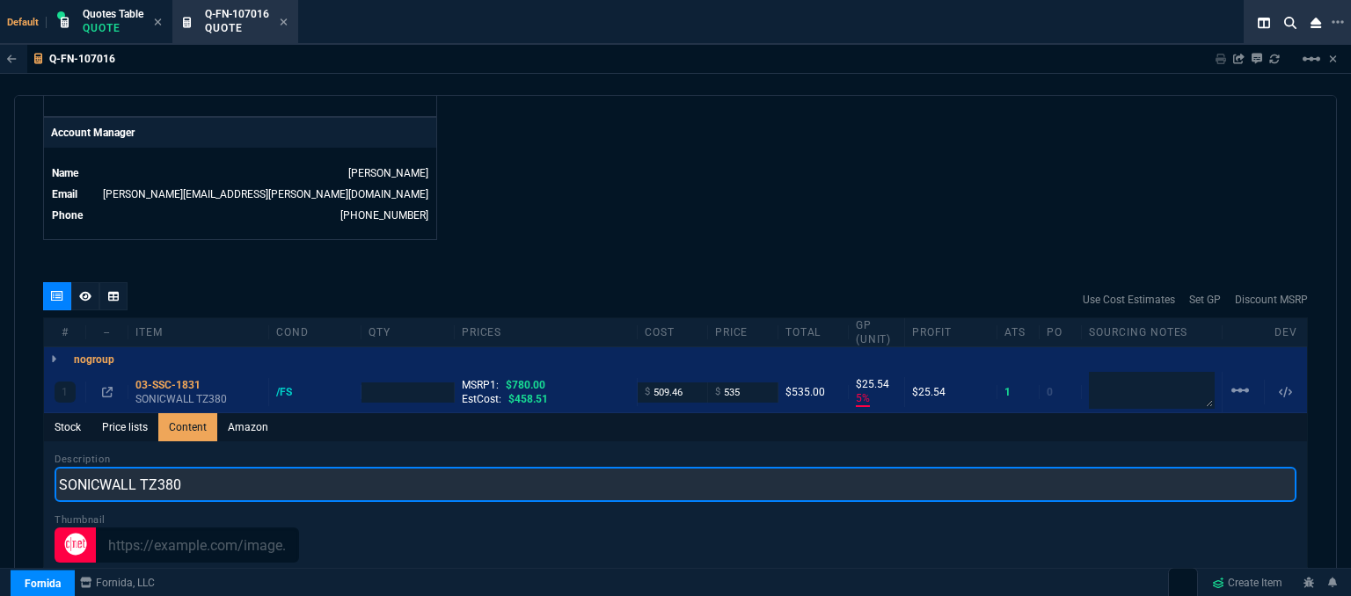
click at [237, 472] on input "SONICWALL TZ380" at bounding box center [676, 484] width 1242 height 35
type input "SONICWALL TZ380 NETWORK SECURITY APPLIANCE"
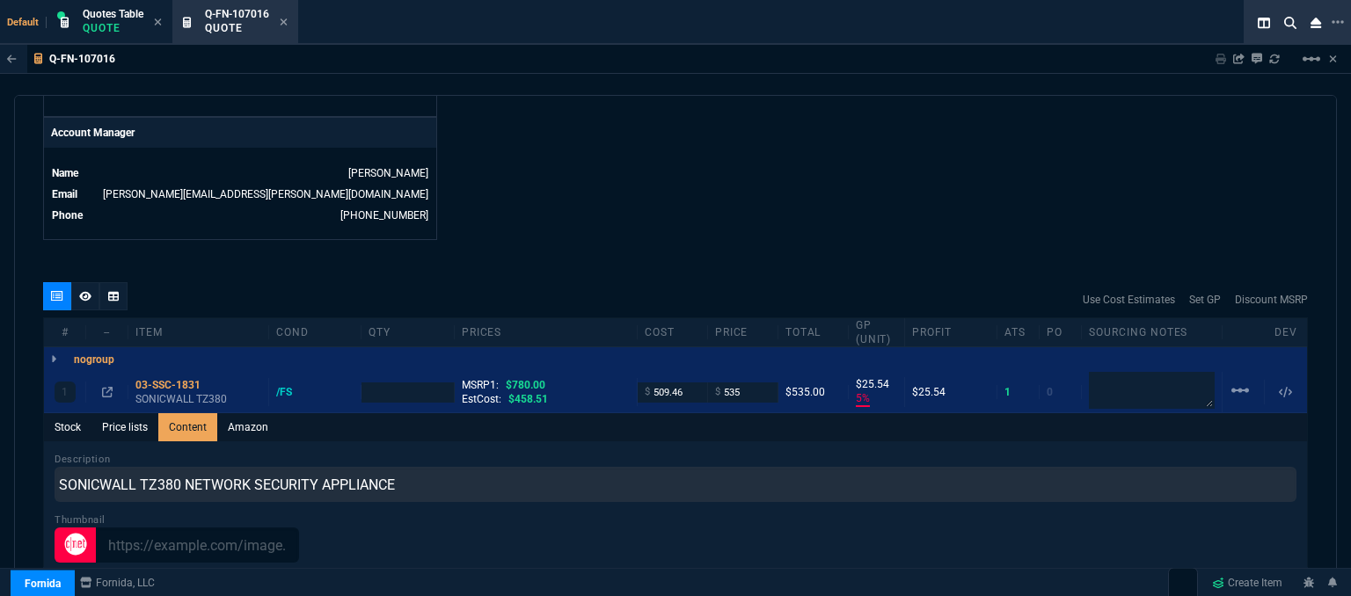
type input "1"
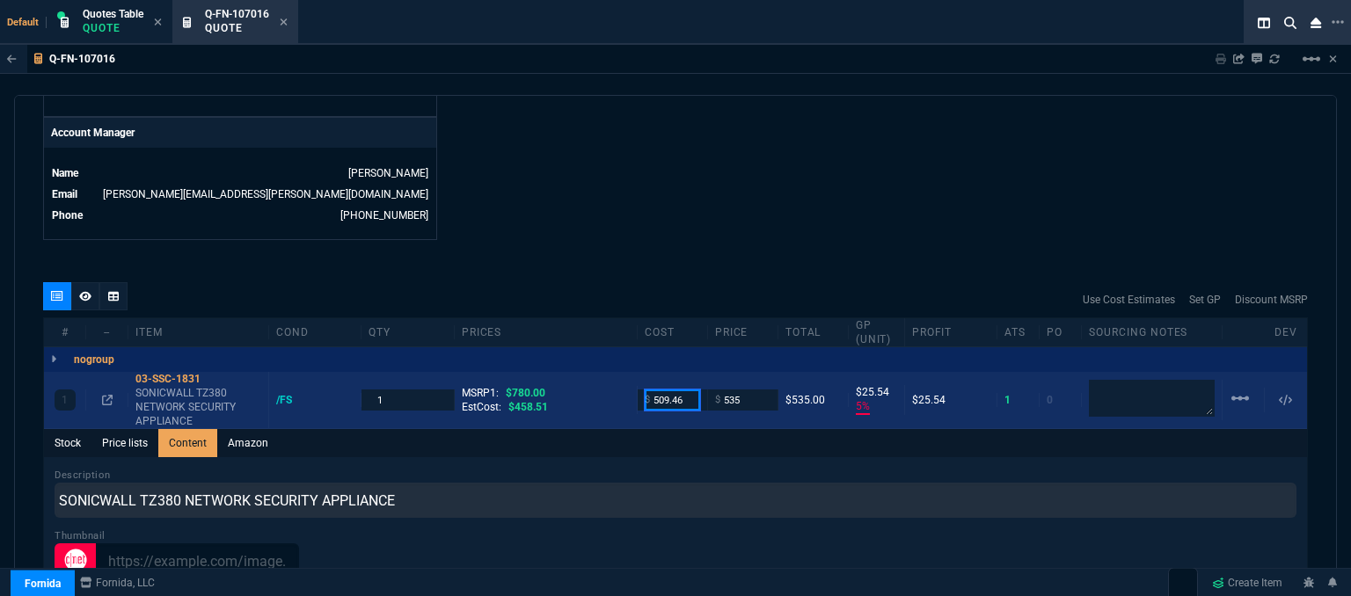
click at [688, 390] on input "509.46" at bounding box center [672, 400] width 55 height 20
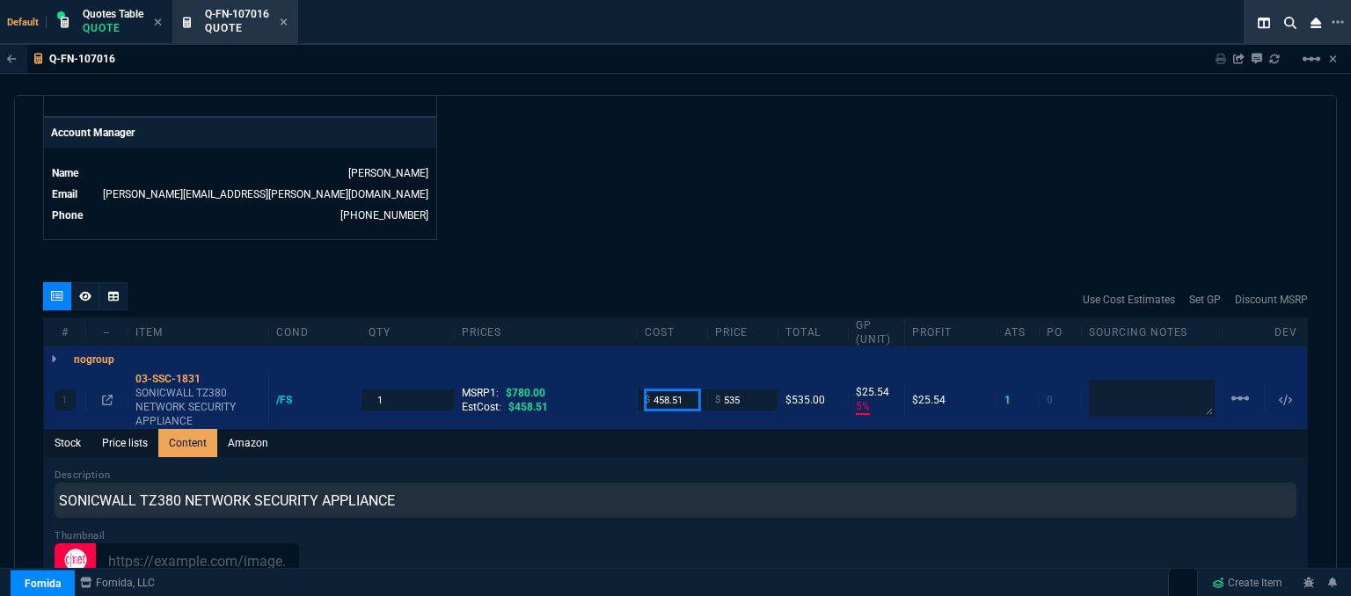
type input "458.51"
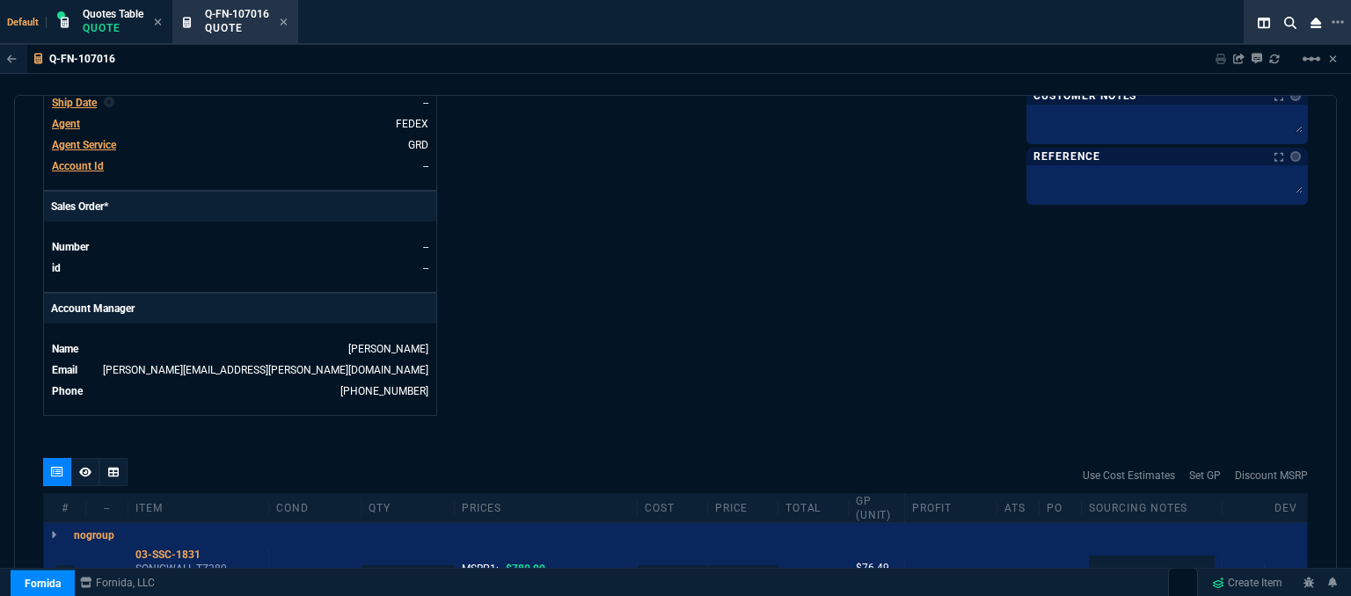
scroll to position [843, 0]
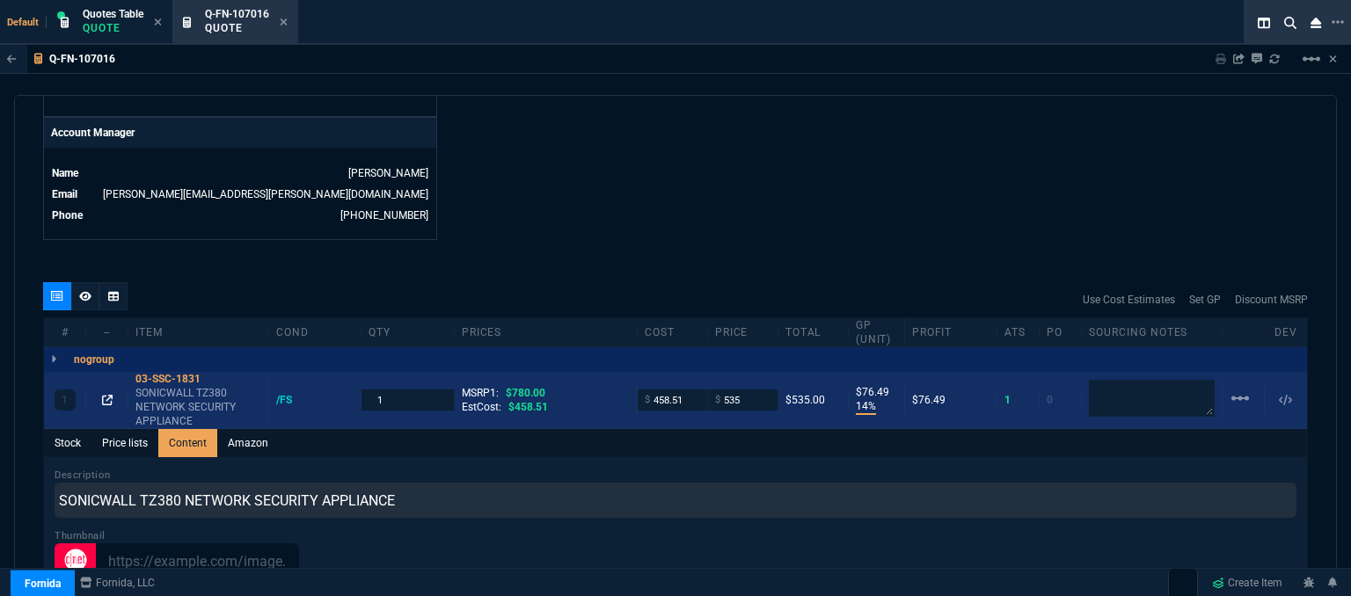
click at [106, 395] on icon at bounding box center [107, 400] width 11 height 11
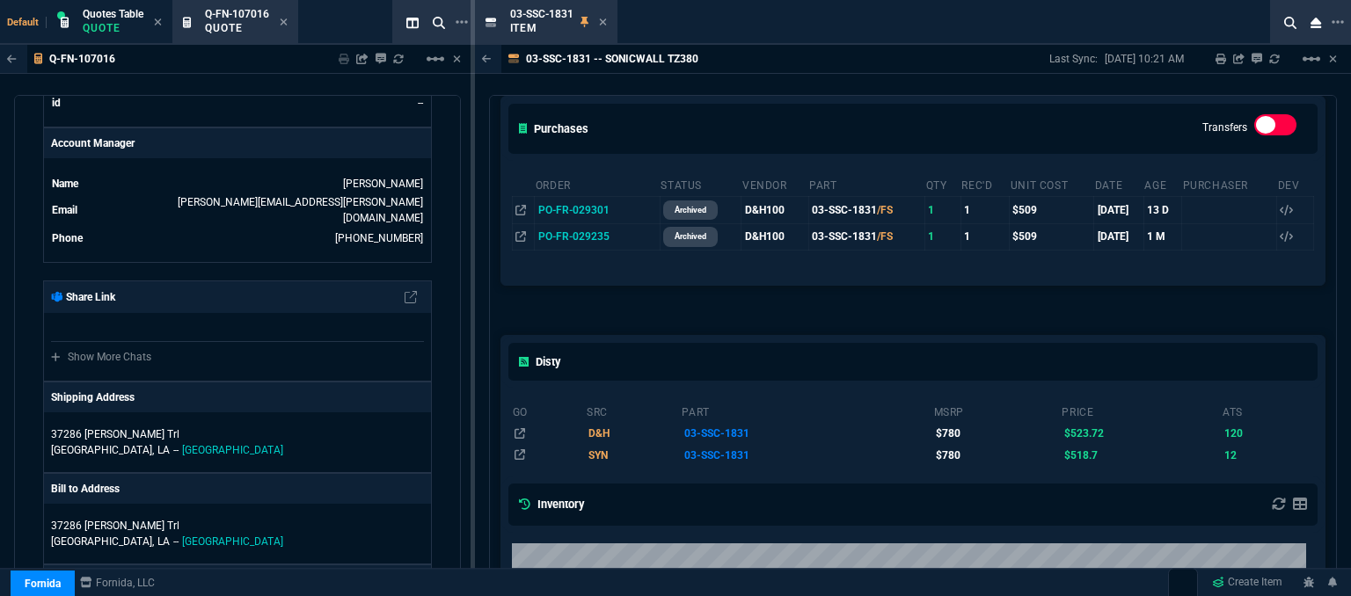
scroll to position [440, 0]
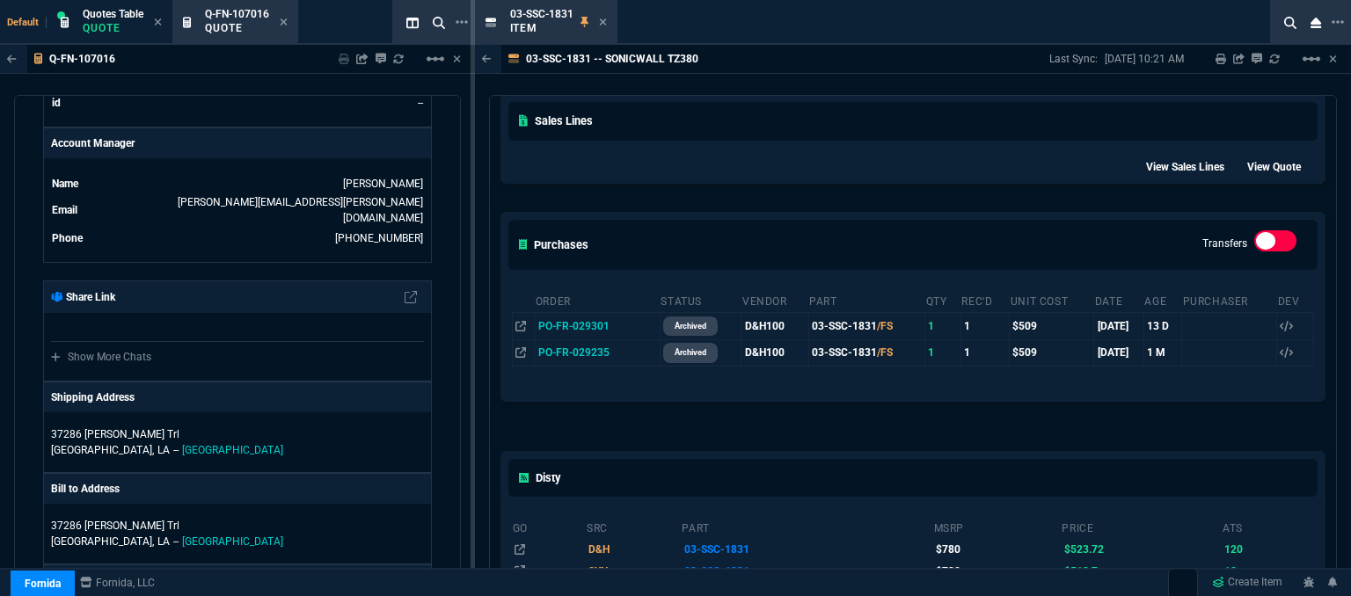
click at [694, 14] on div "03-SSC-1831 Item" at bounding box center [878, 22] width 806 height 45
click at [603, 25] on icon at bounding box center [603, 22] width 8 height 11
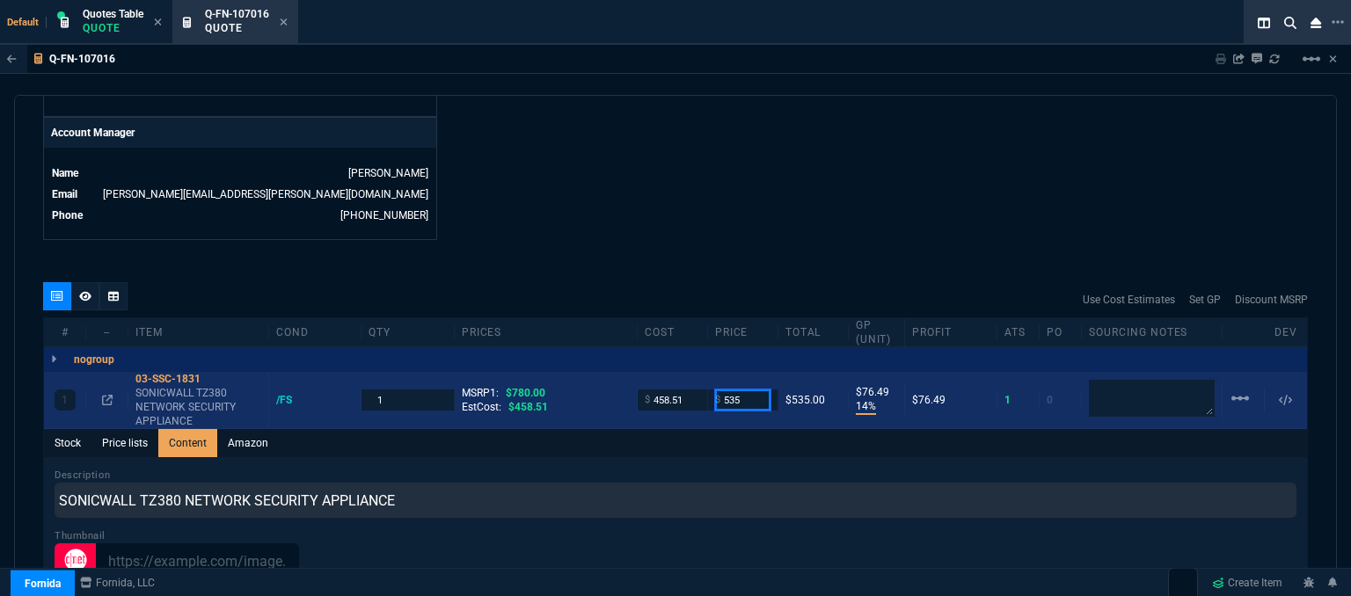
click at [747, 391] on input "535" at bounding box center [742, 400] width 55 height 20
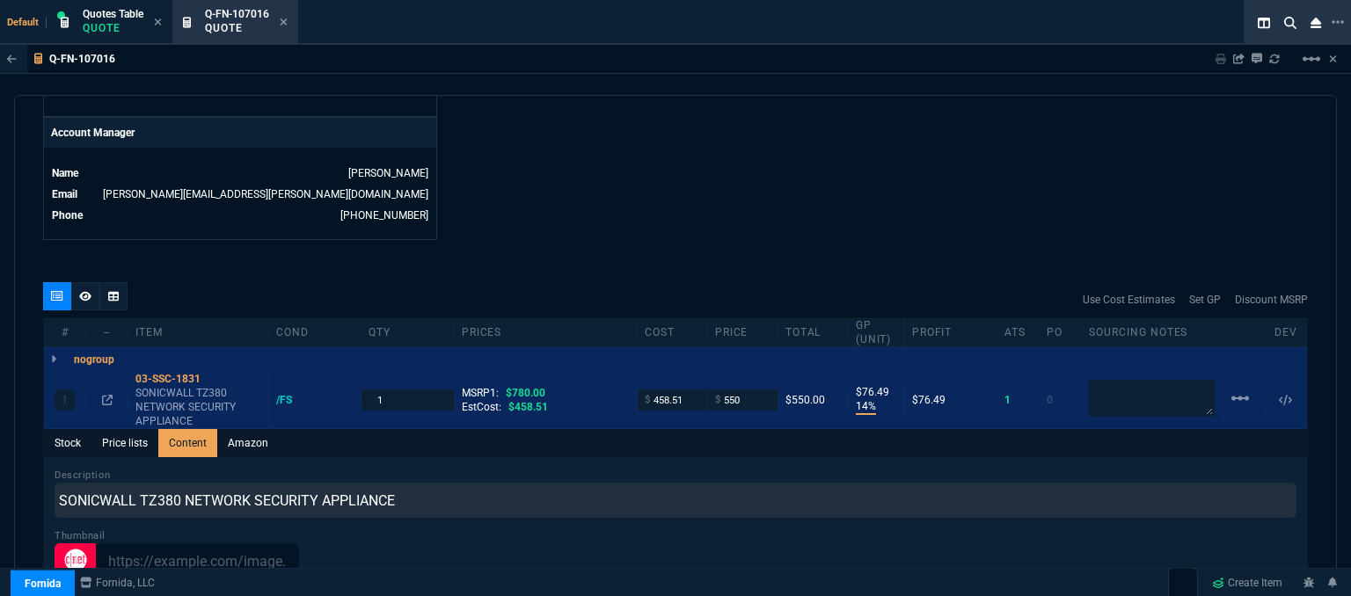
click at [839, 80] on div "Q-FN-107016 Sharing Q-FN-107016 Link Dev Link Share on Teams linear_scale quote…" at bounding box center [675, 365] width 1351 height 641
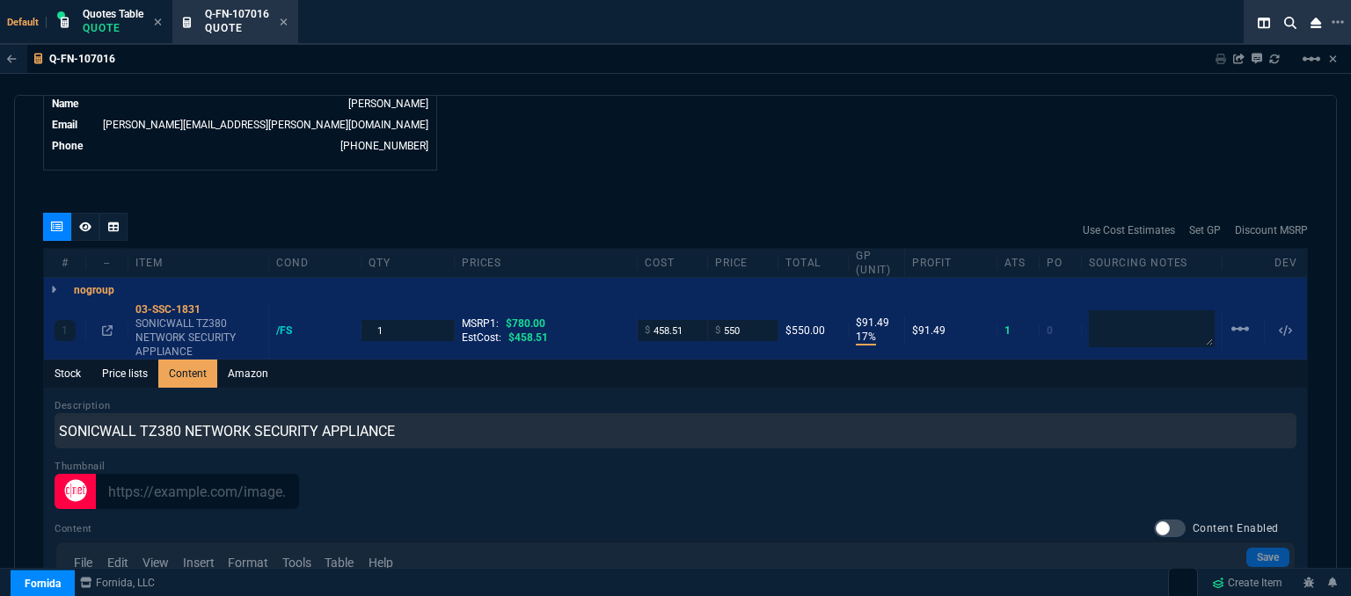
scroll to position [1019, 0]
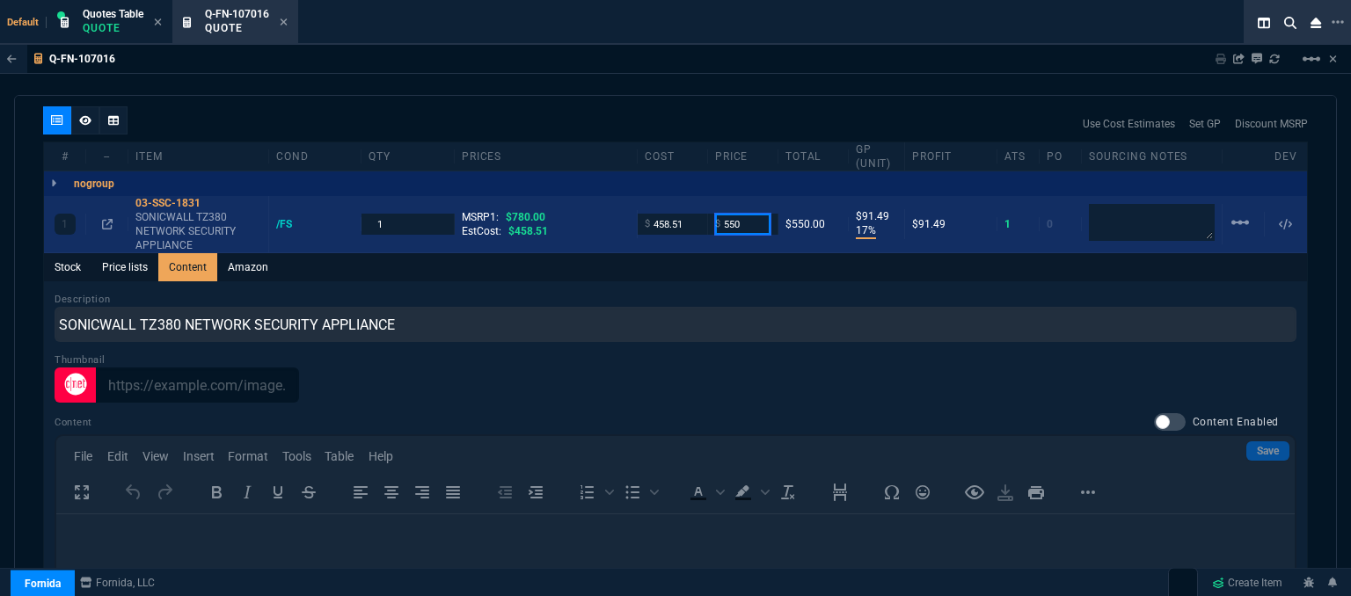
click at [749, 214] on input "550" at bounding box center [742, 224] width 55 height 20
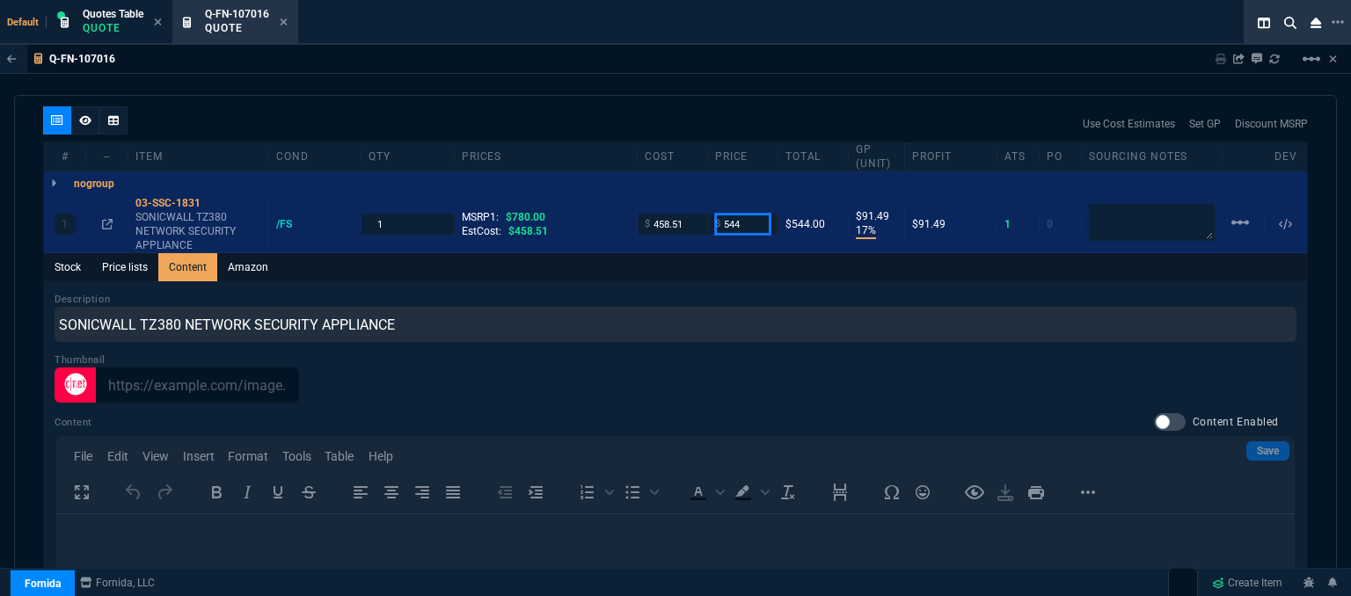
type input "544"
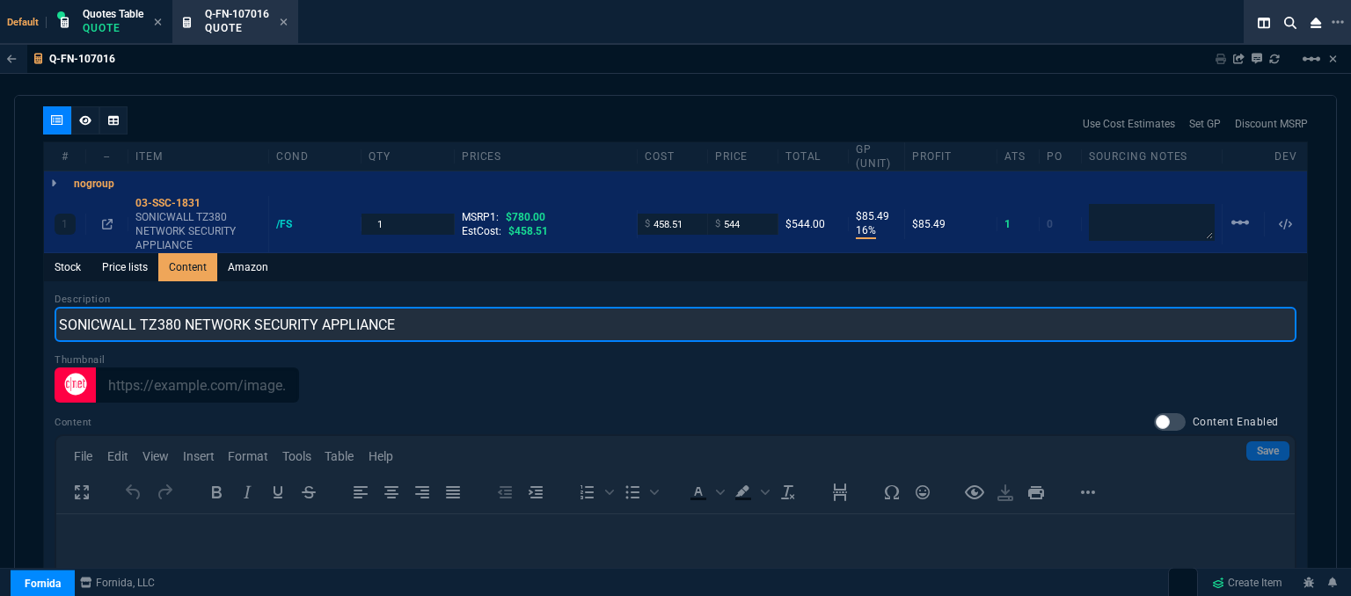
click at [890, 322] on input "SONICWALL TZ380 NETWORK SECURITY APPLIANCE" at bounding box center [676, 324] width 1242 height 35
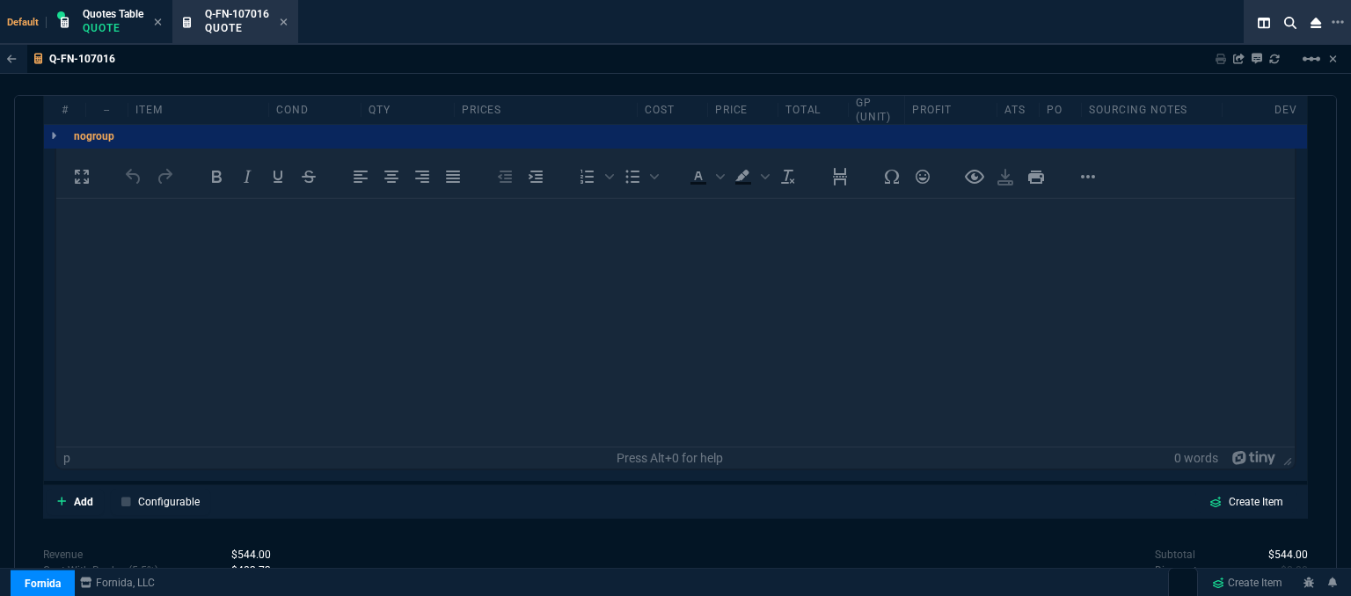
scroll to position [1317, 0]
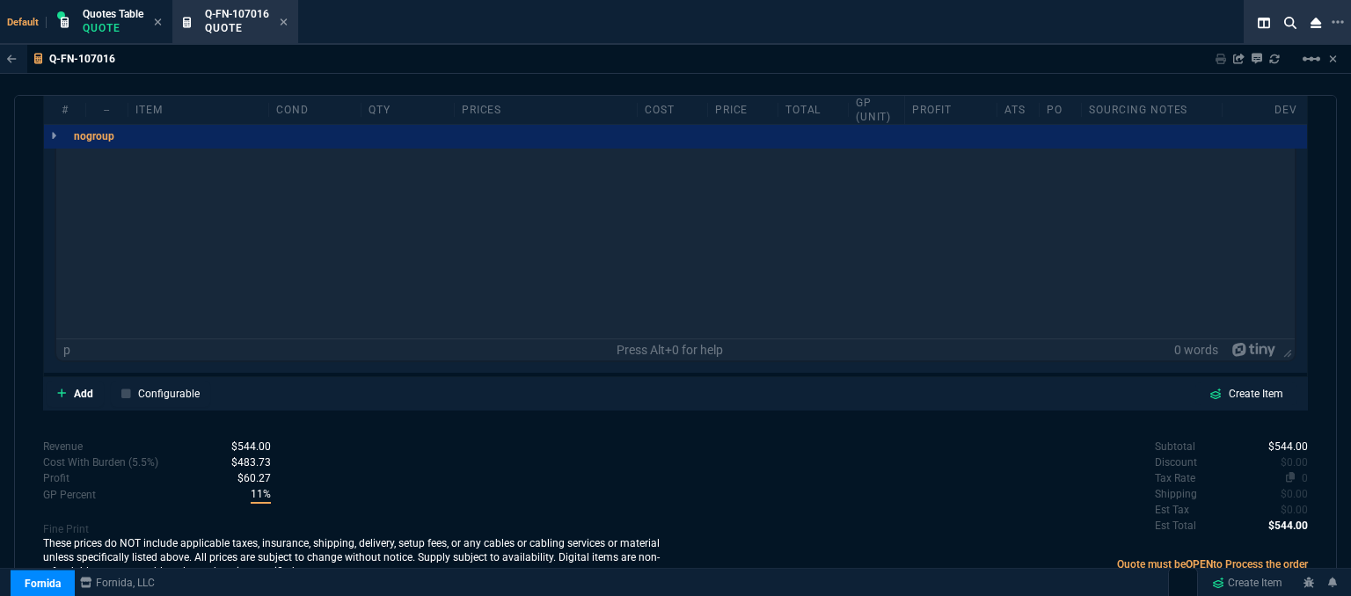
click at [1302, 472] on span "0" at bounding box center [1305, 478] width 6 height 12
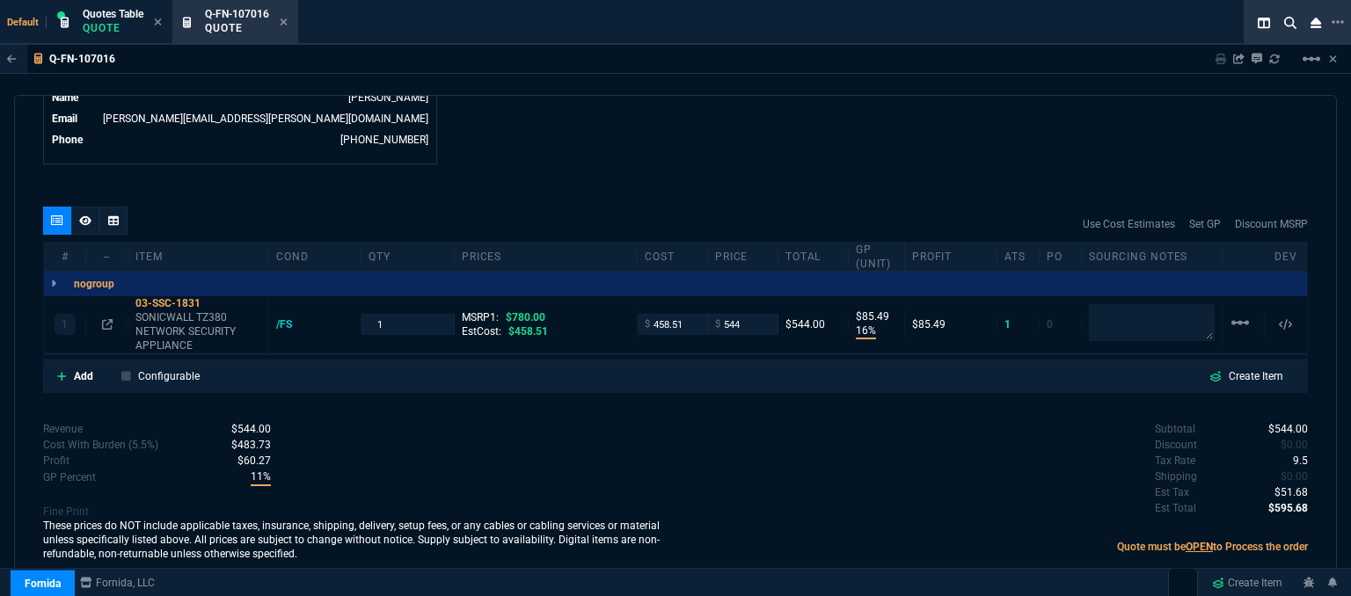
type input "16"
type input "85"
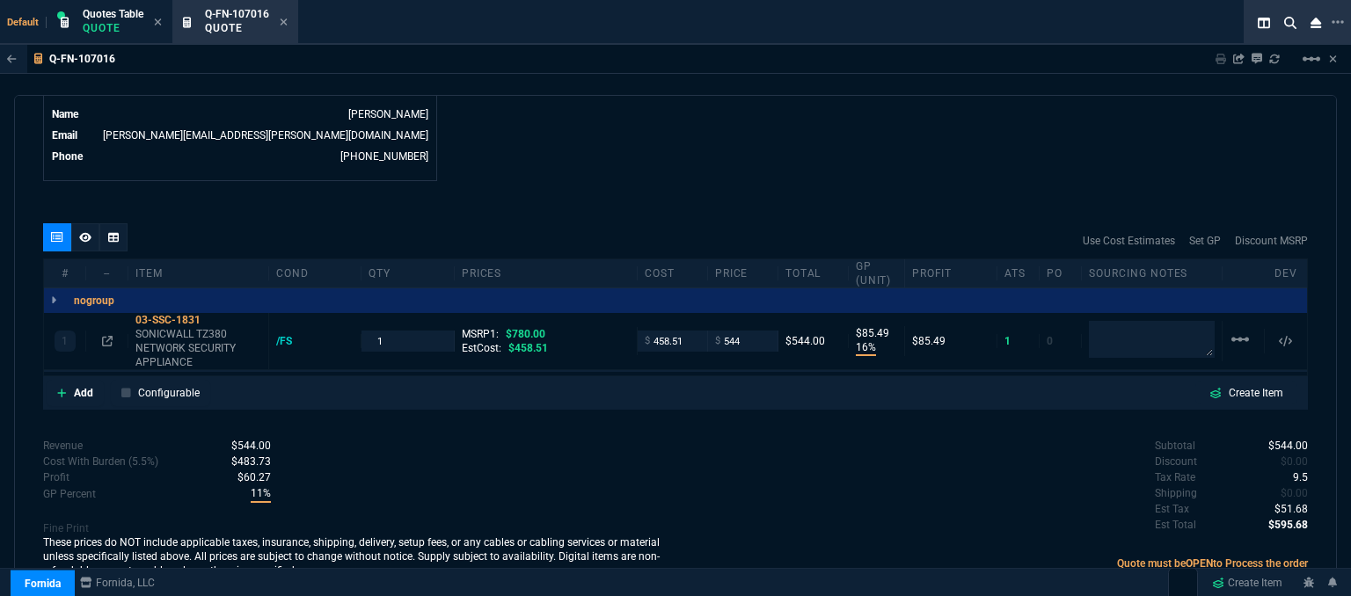
type input "30"
click at [749, 332] on input "544" at bounding box center [742, 342] width 55 height 20
type input "539"
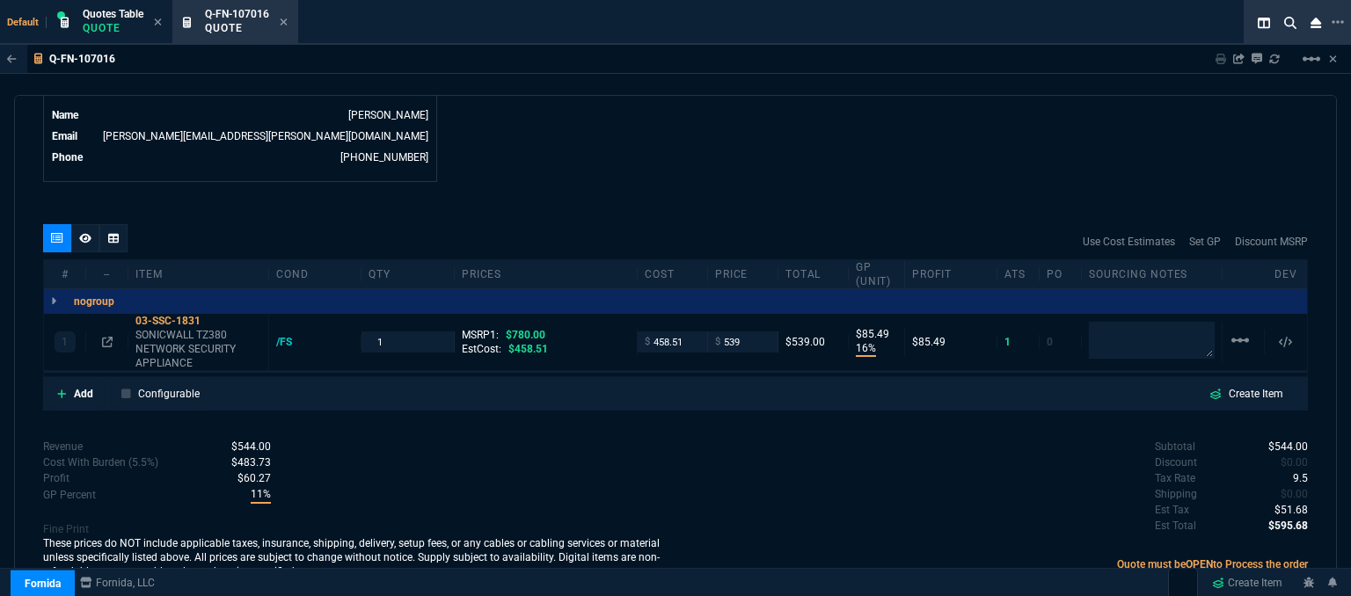
type input "539"
type input "15"
type input "80"
type input "31"
click at [742, 332] on input "539" at bounding box center [742, 342] width 55 height 20
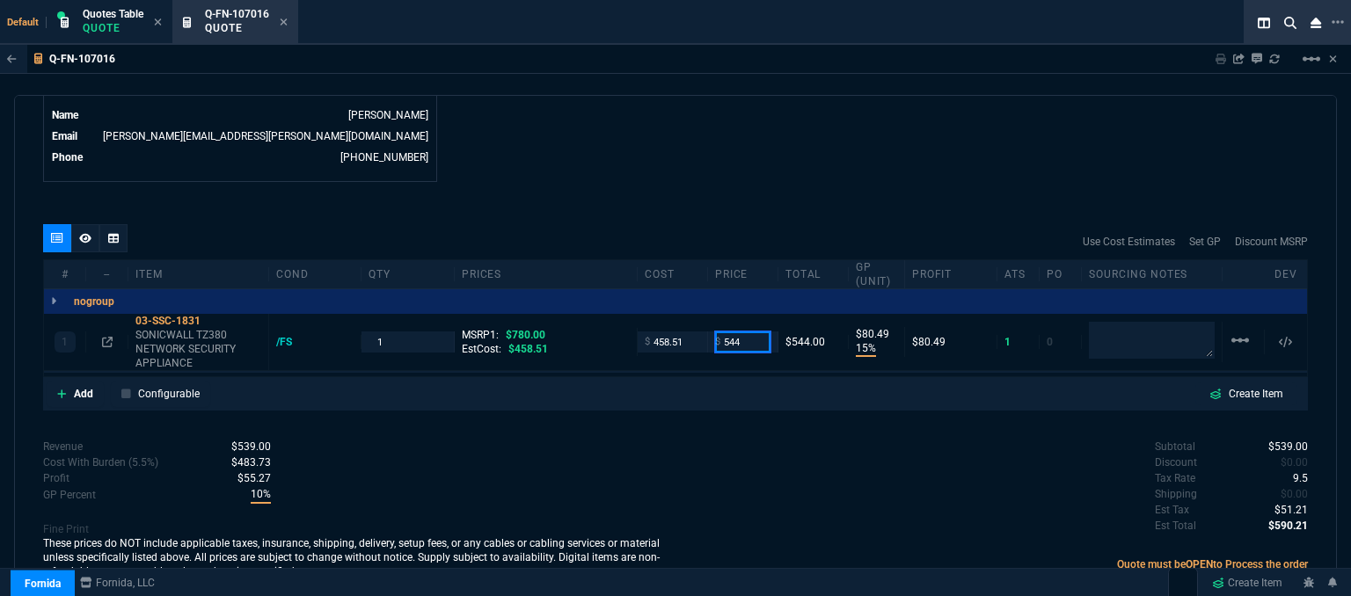
type input "544"
click at [809, 183] on div "quote Q-FN-107016 Anytime IT Solutions draft Fornida, LLC [STREET_ADDRESS] Deta…" at bounding box center [675, 348] width 1323 height 507
type input "544"
type input "16"
type input "85"
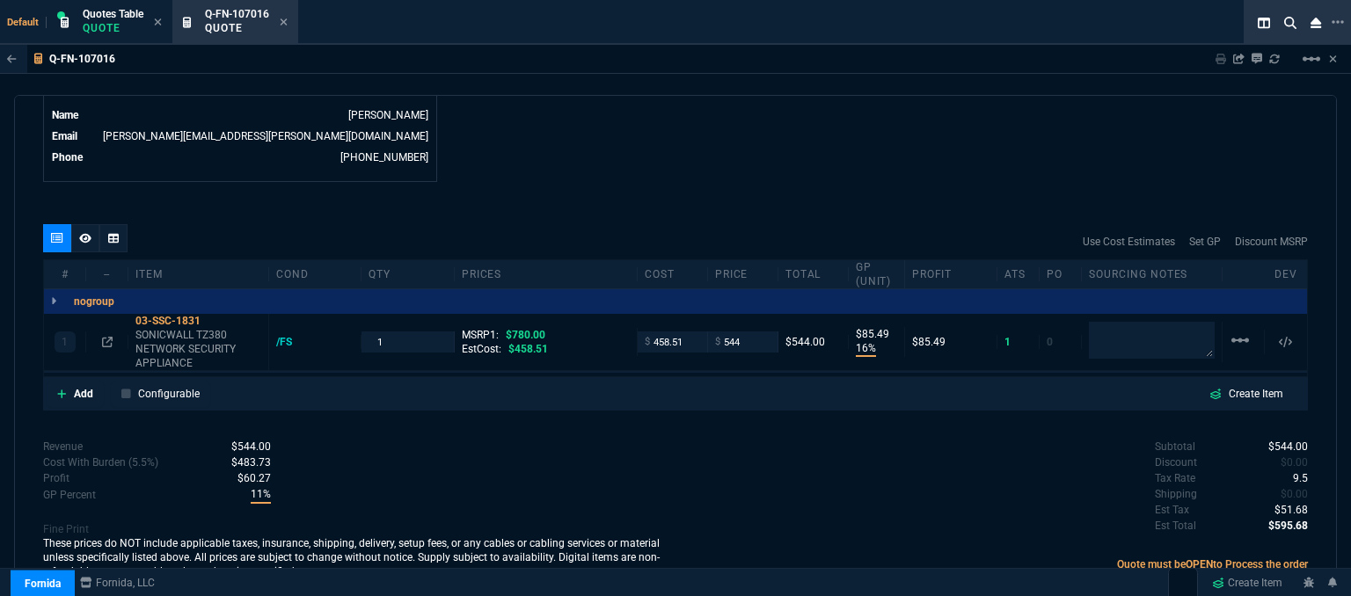
type input "30"
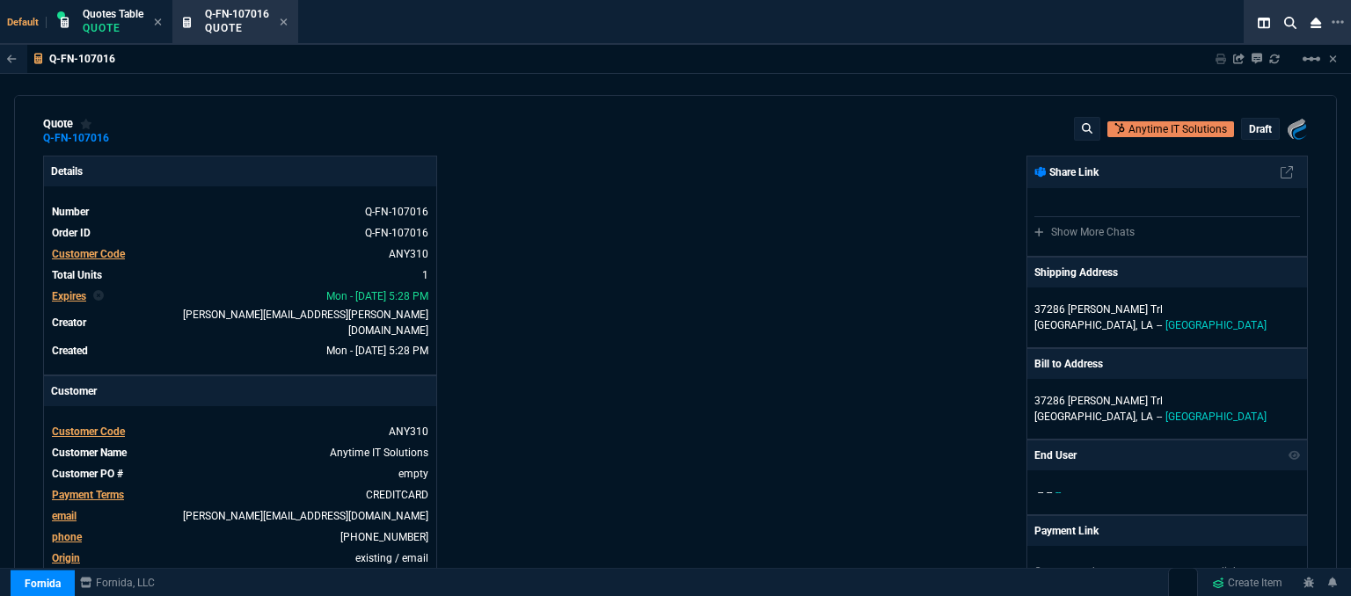
scroll to position [0, 0]
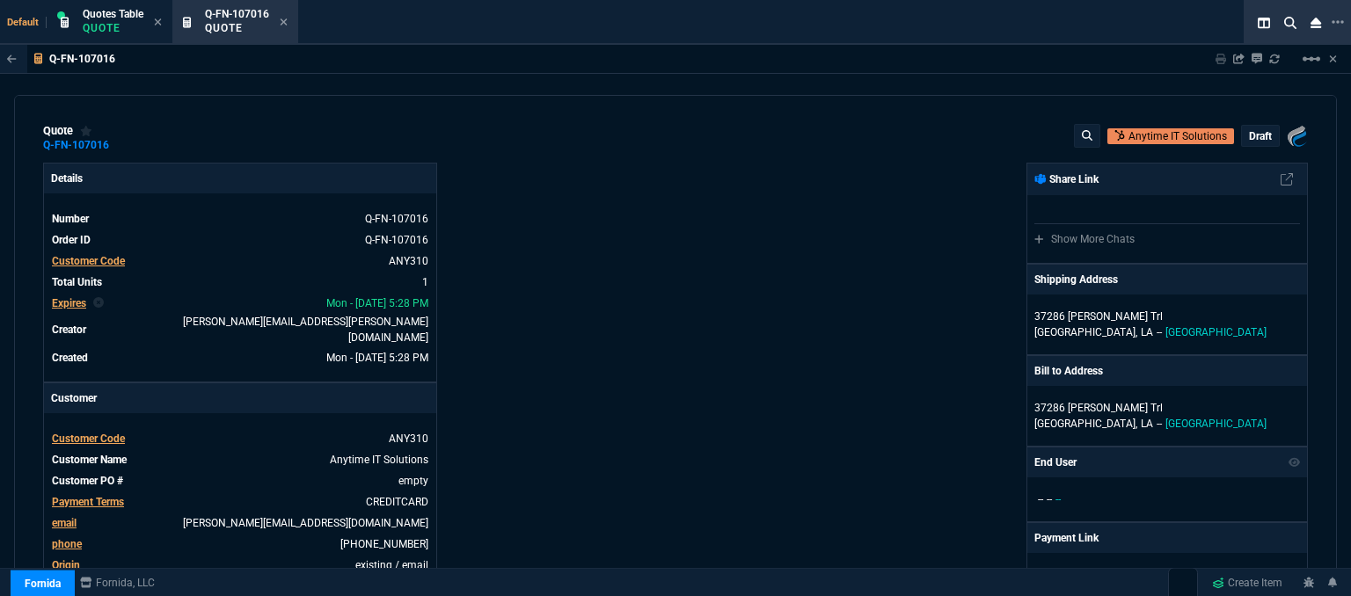
click at [1256, 138] on p "draft" at bounding box center [1260, 136] width 23 height 14
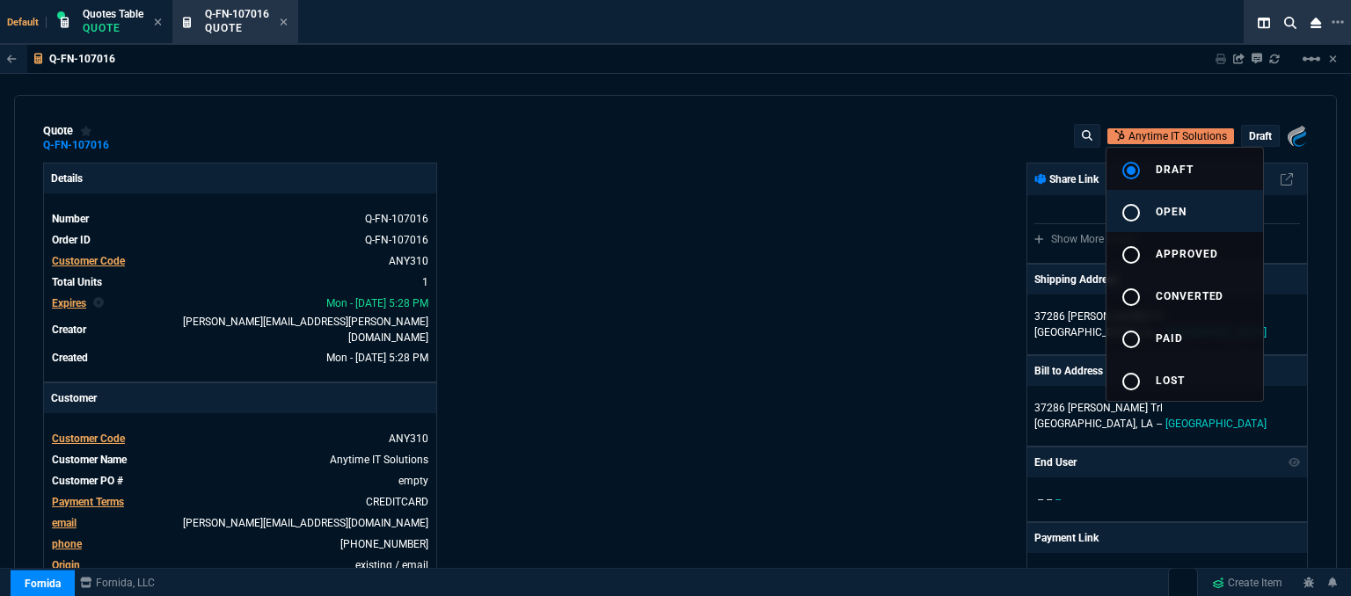
click at [1196, 214] on button "radio_button_unchecked open" at bounding box center [1185, 211] width 157 height 42
type input "16"
type input "85"
type input "780"
type input "30"
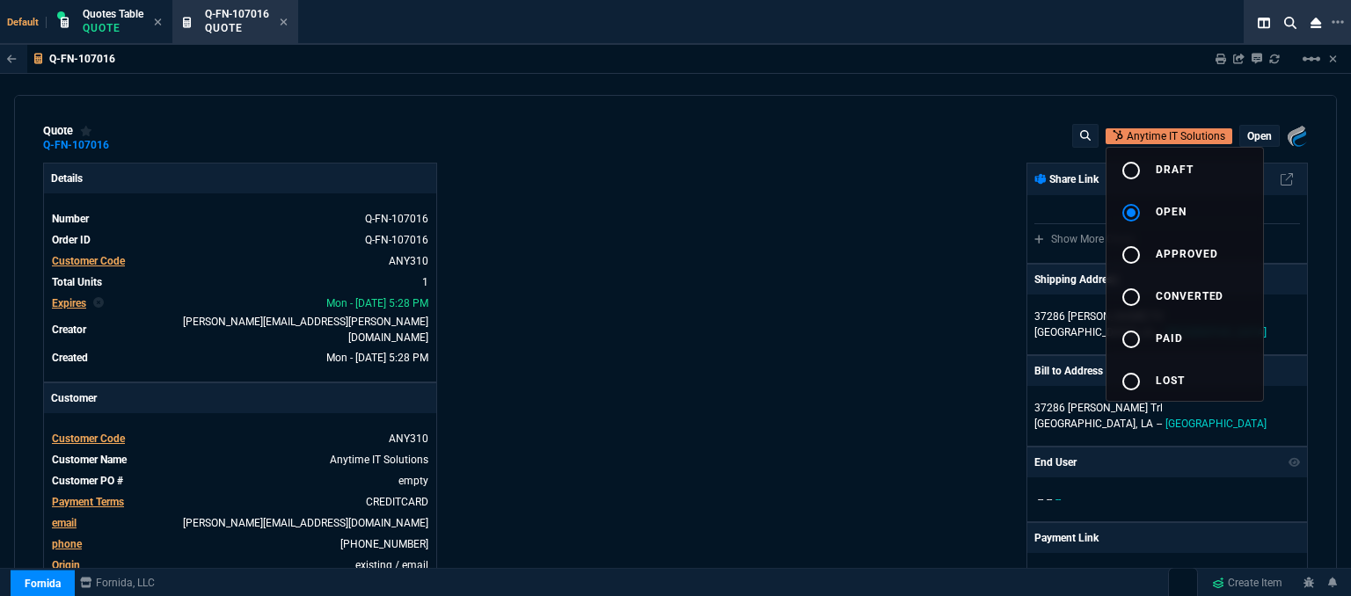
click at [849, 323] on div at bounding box center [675, 298] width 1351 height 596
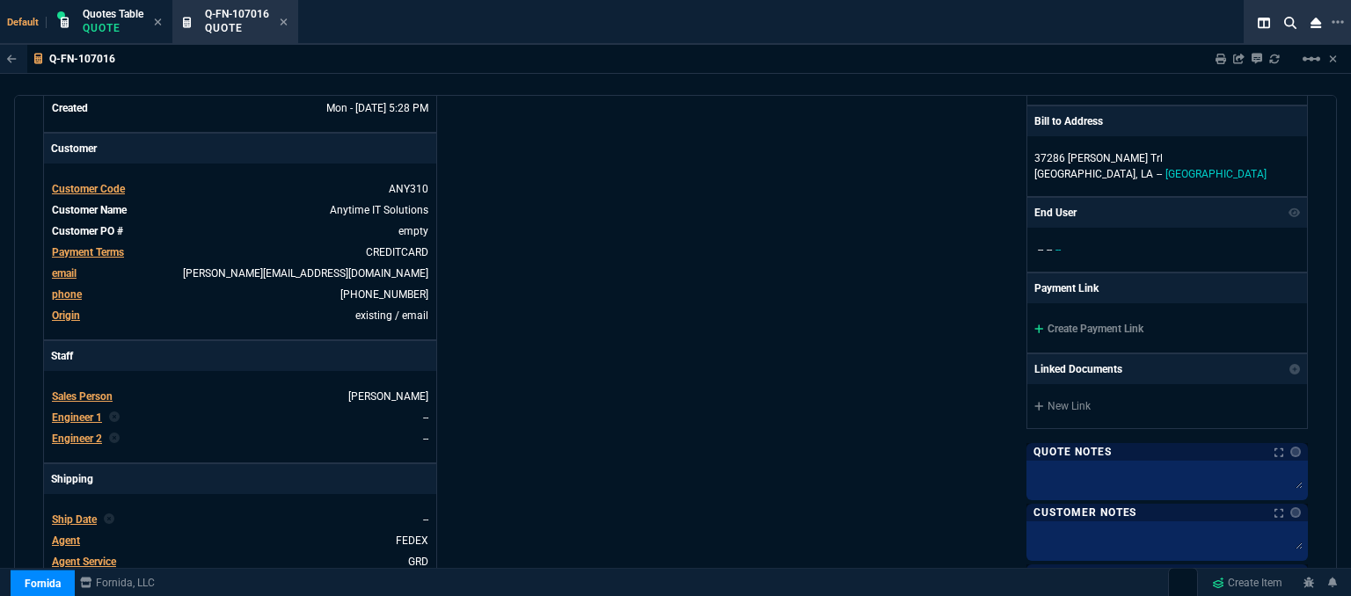
scroll to position [264, 0]
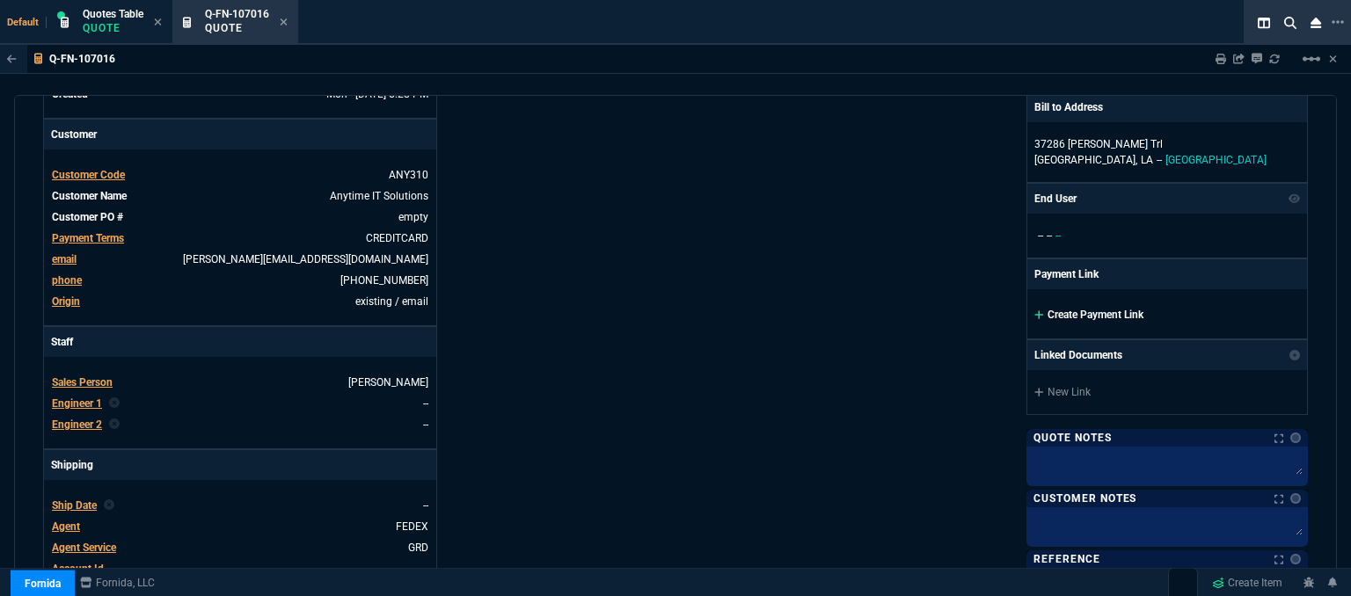
click at [1034, 317] on icon at bounding box center [1038, 315] width 9 height 9
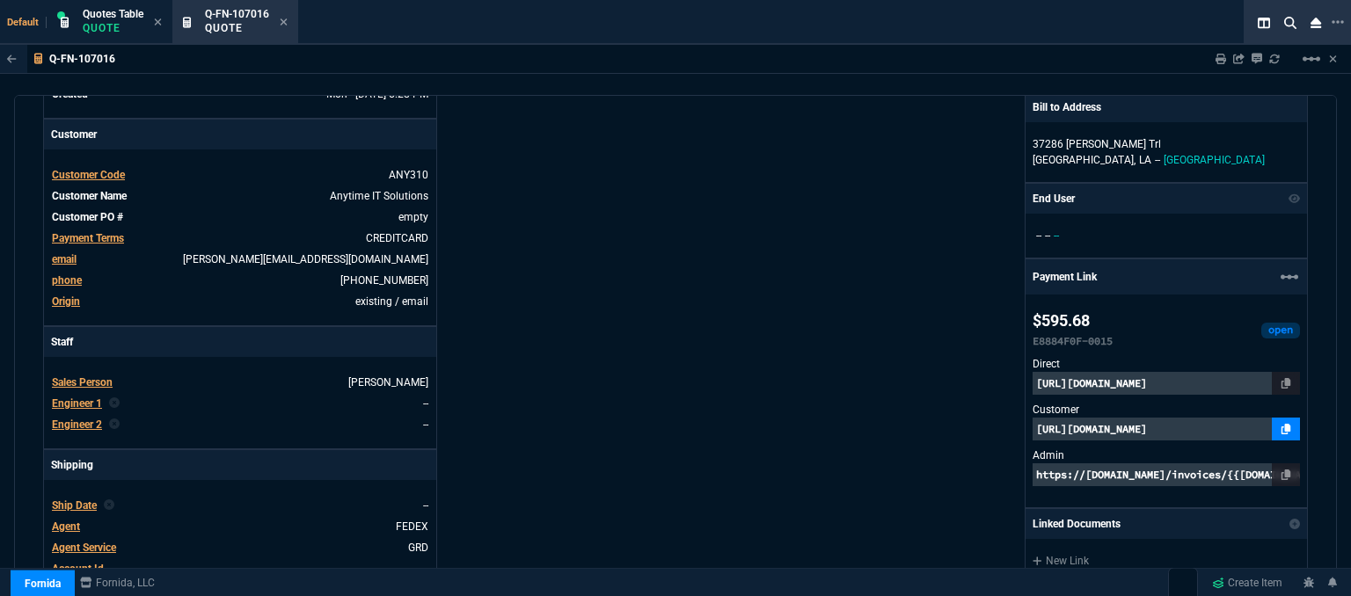
click at [1282, 430] on link at bounding box center [1286, 429] width 28 height 23
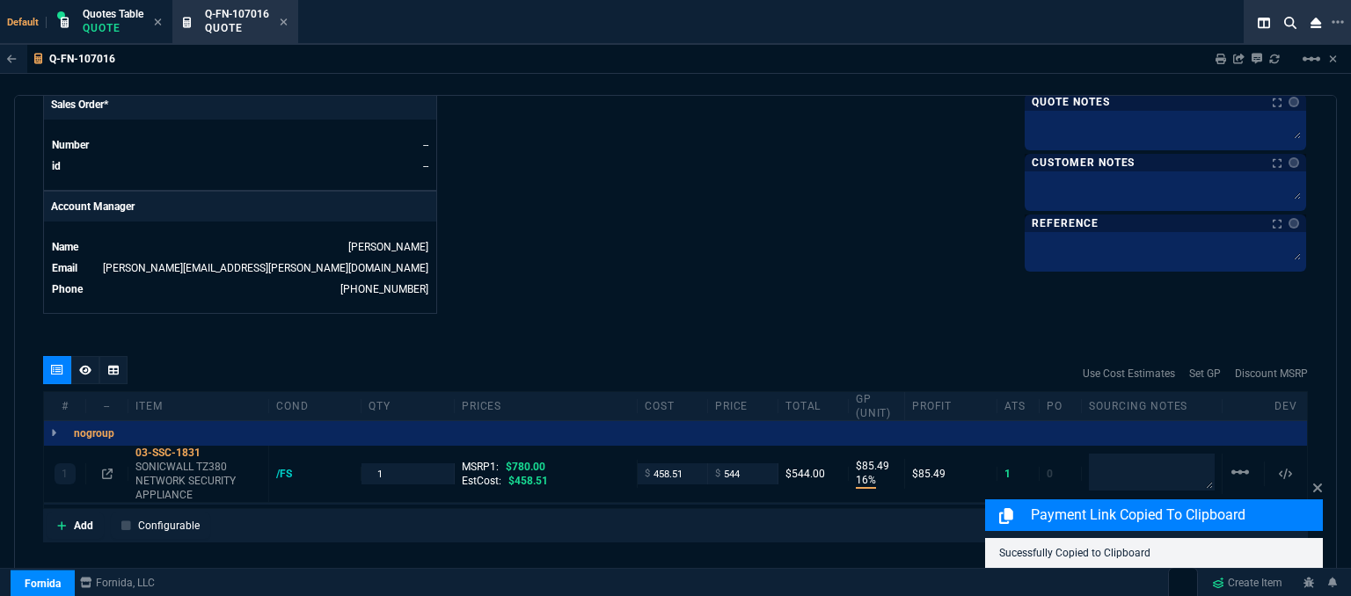
scroll to position [897, 0]
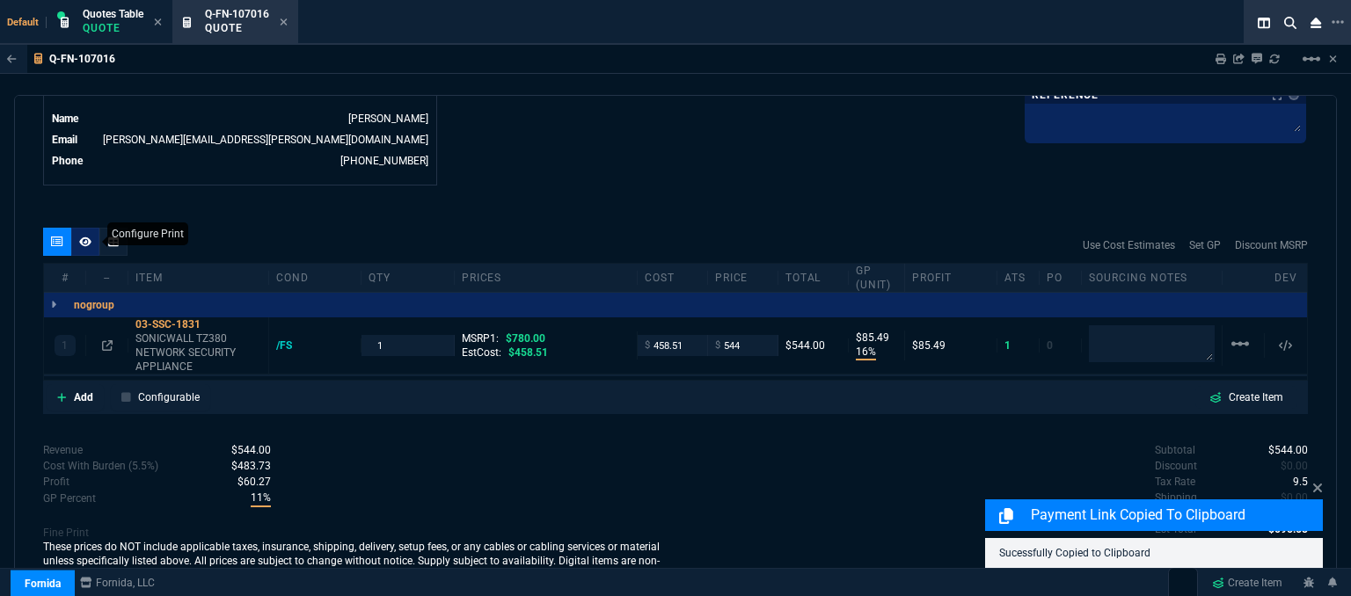
click at [86, 237] on icon at bounding box center [85, 242] width 12 height 10
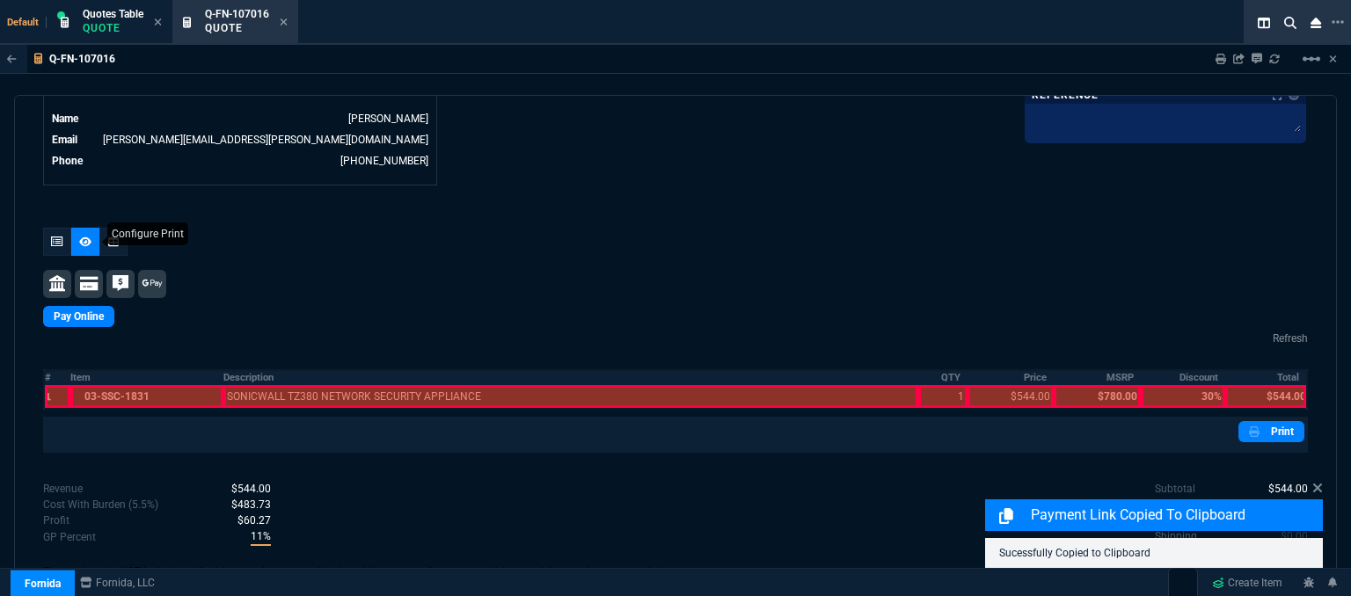
scroll to position [894, 0]
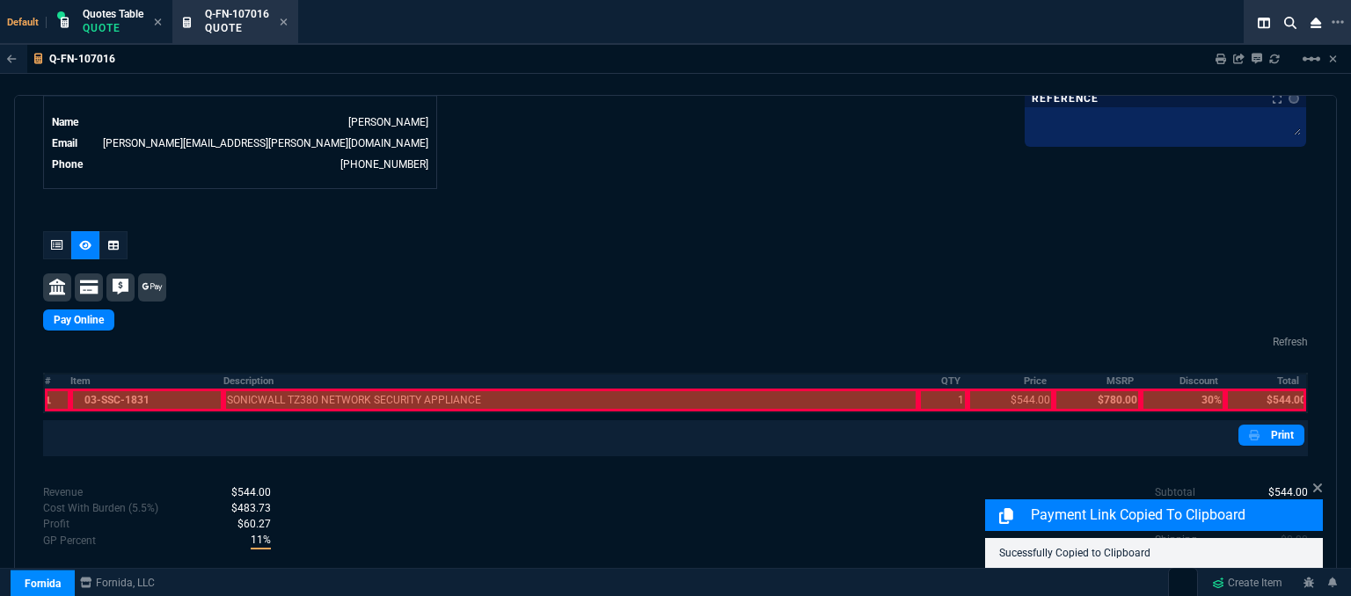
click at [194, 392] on div at bounding box center [147, 400] width 154 height 23
click at [310, 389] on div at bounding box center [570, 400] width 695 height 23
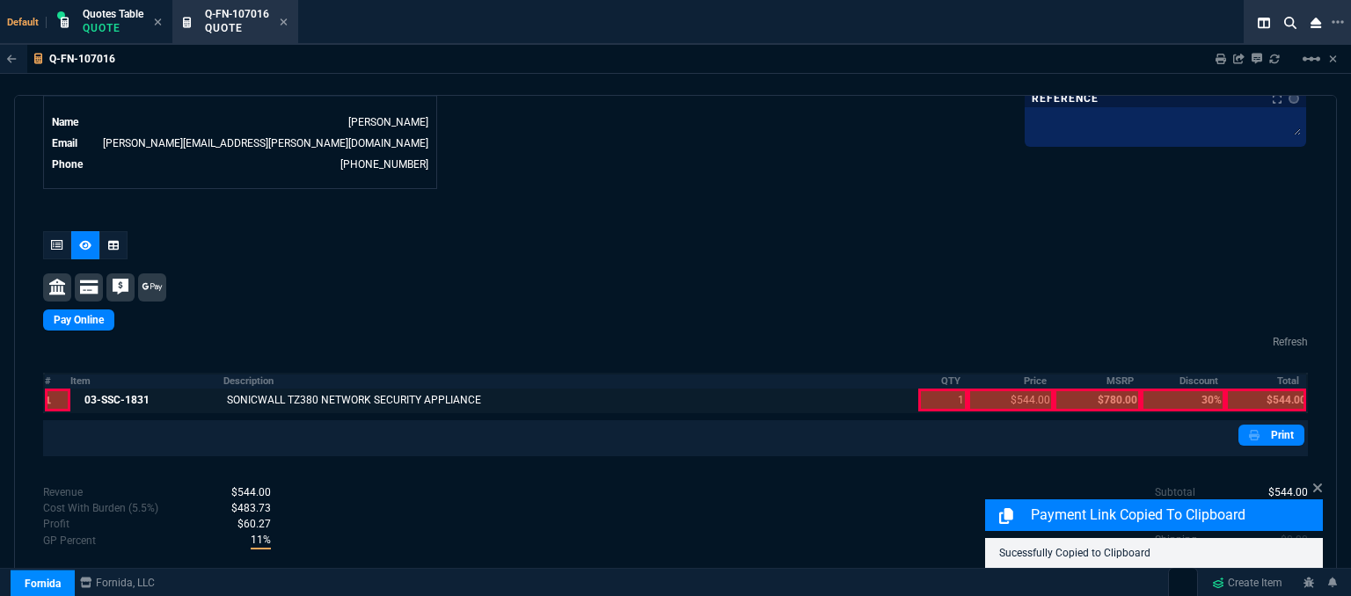
click at [932, 390] on div at bounding box center [942, 400] width 49 height 23
click at [1013, 389] on div at bounding box center [1011, 400] width 86 height 23
click at [1253, 389] on div at bounding box center [1265, 400] width 81 height 23
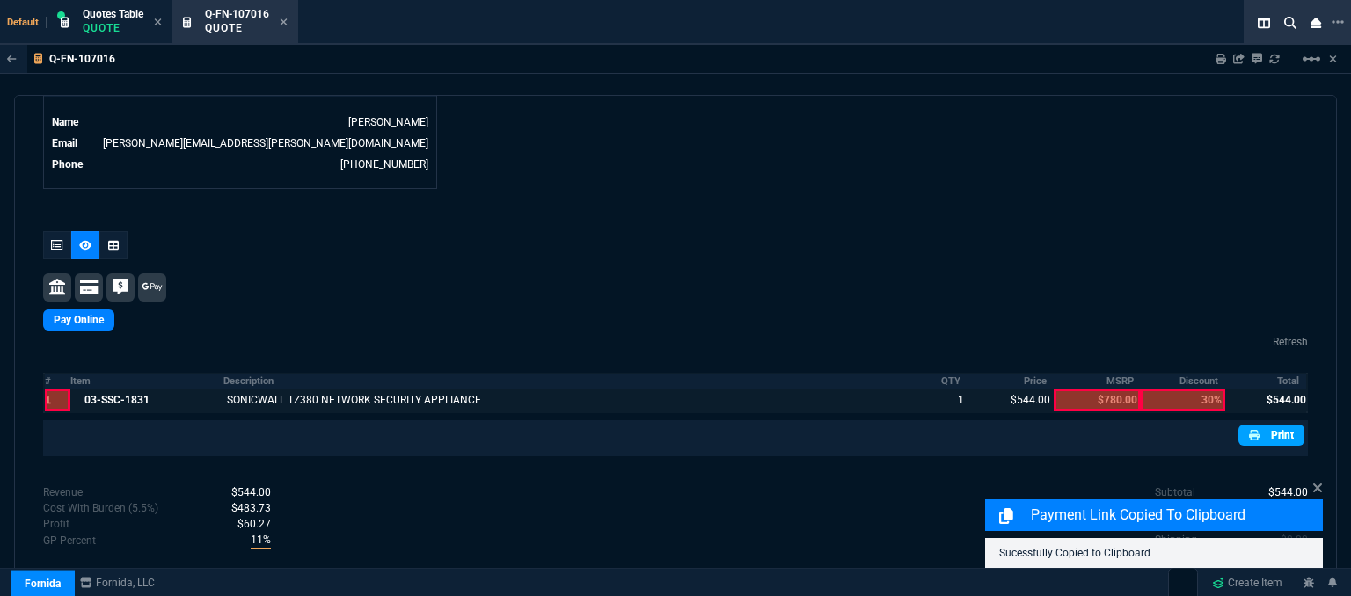
click at [1259, 425] on link "Print" at bounding box center [1272, 435] width 66 height 21
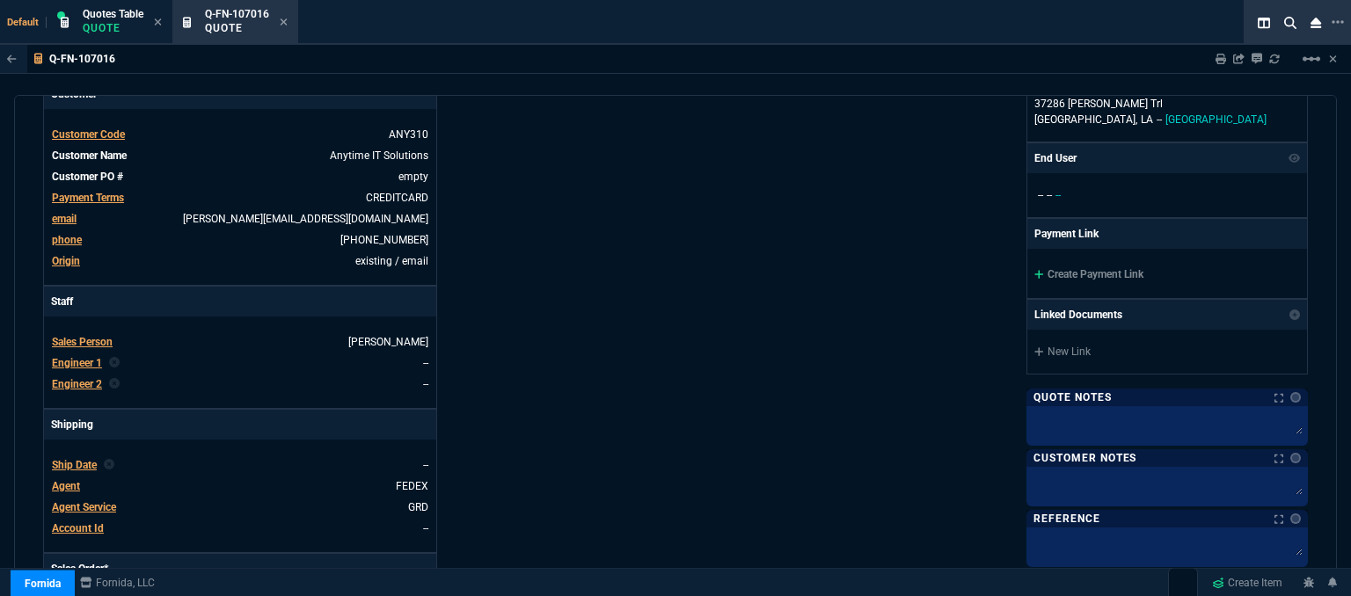
scroll to position [243, 0]
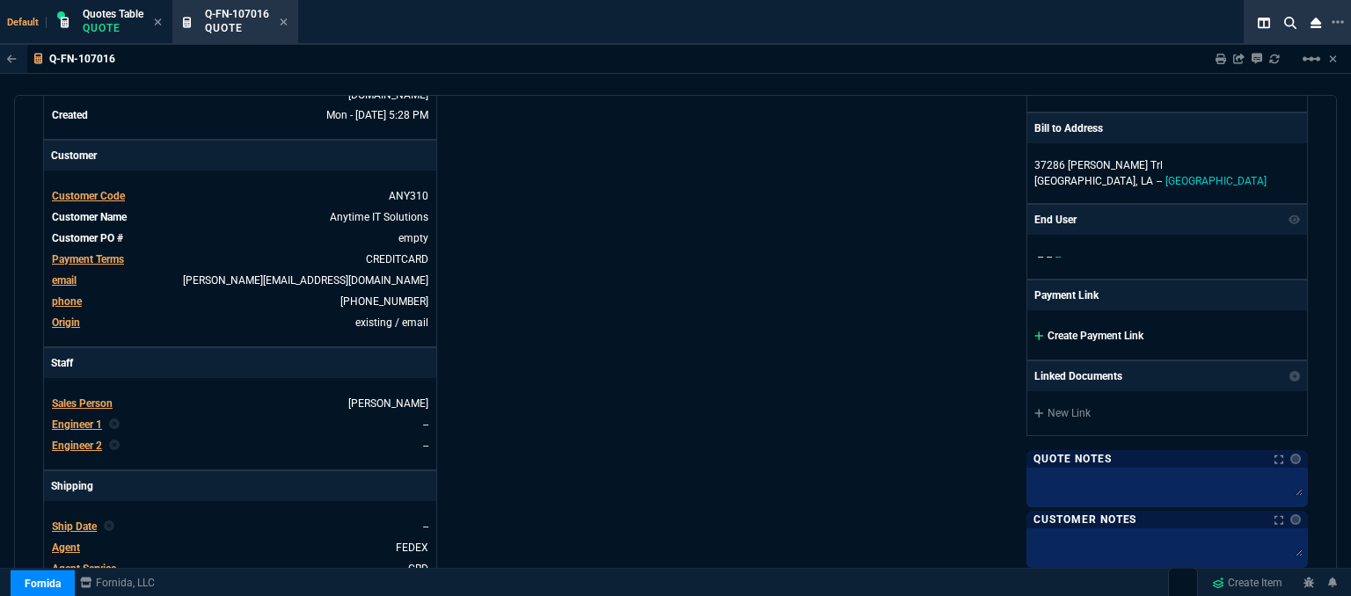
click at [1034, 332] on icon at bounding box center [1039, 336] width 10 height 11
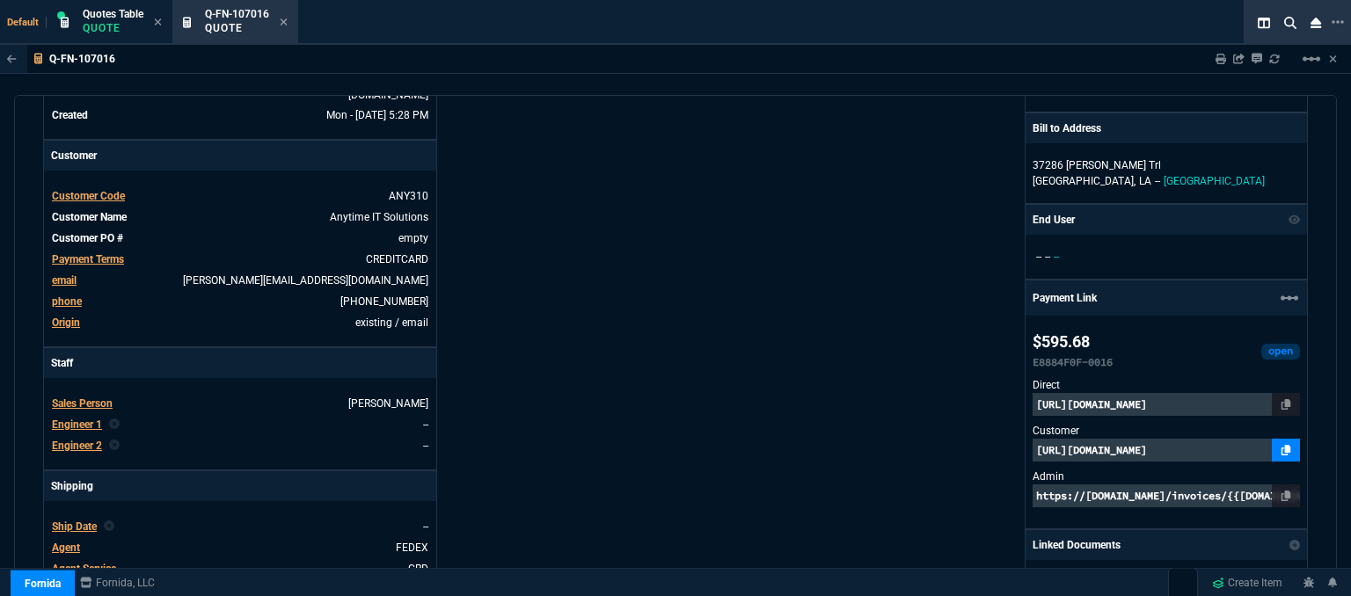
click at [1282, 447] on icon at bounding box center [1287, 450] width 10 height 11
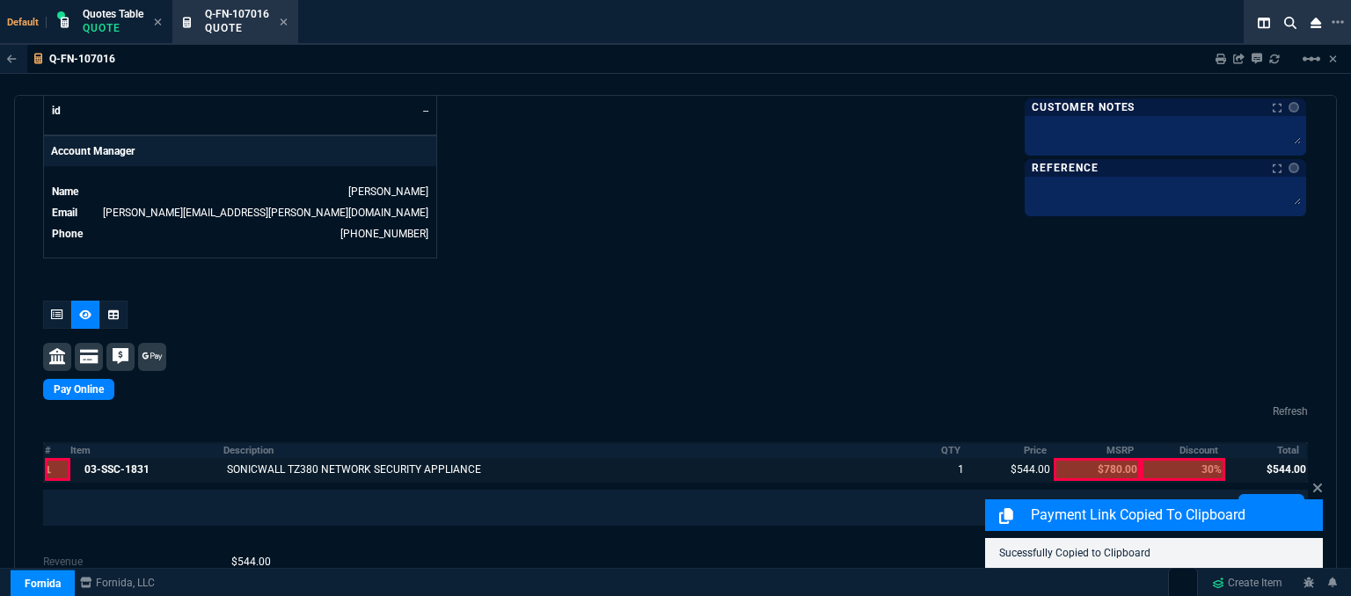
scroll to position [924, 0]
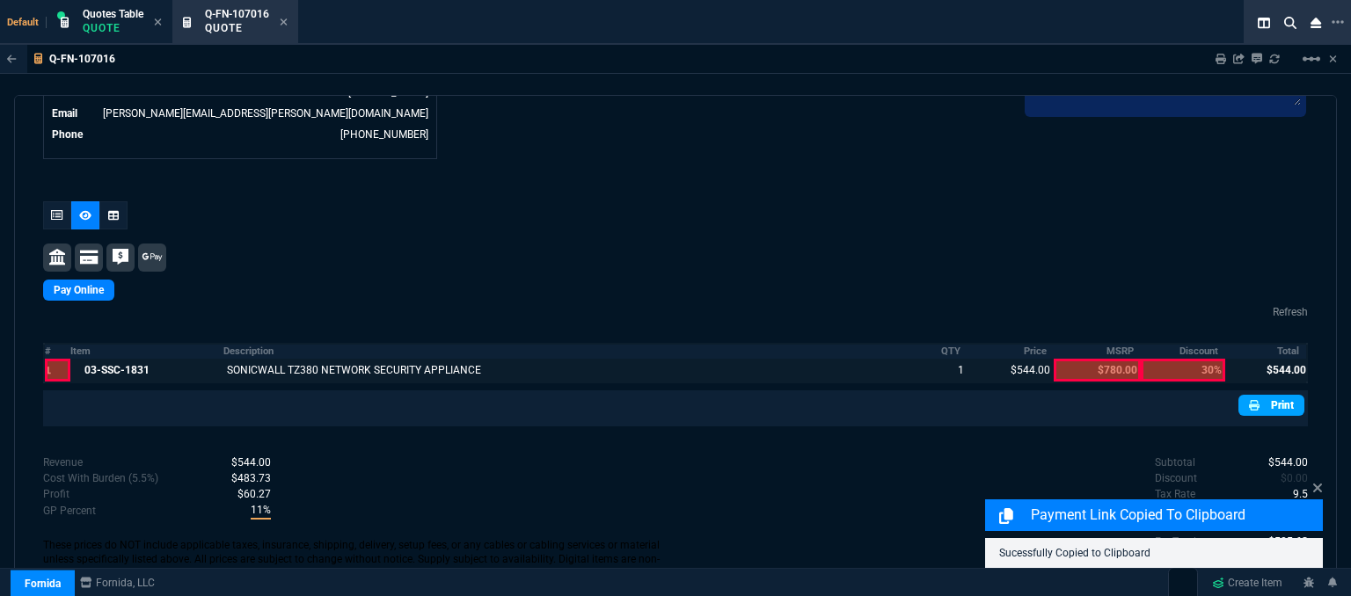
click at [1258, 395] on link "Print" at bounding box center [1272, 405] width 66 height 21
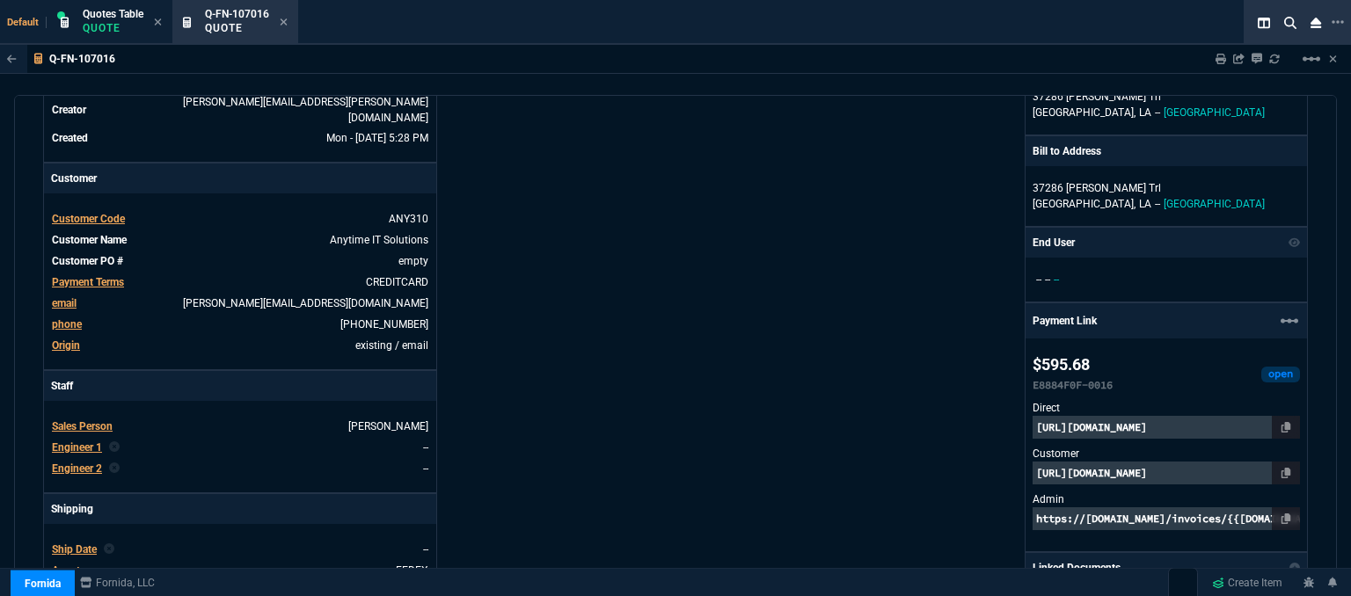
scroll to position [132, 0]
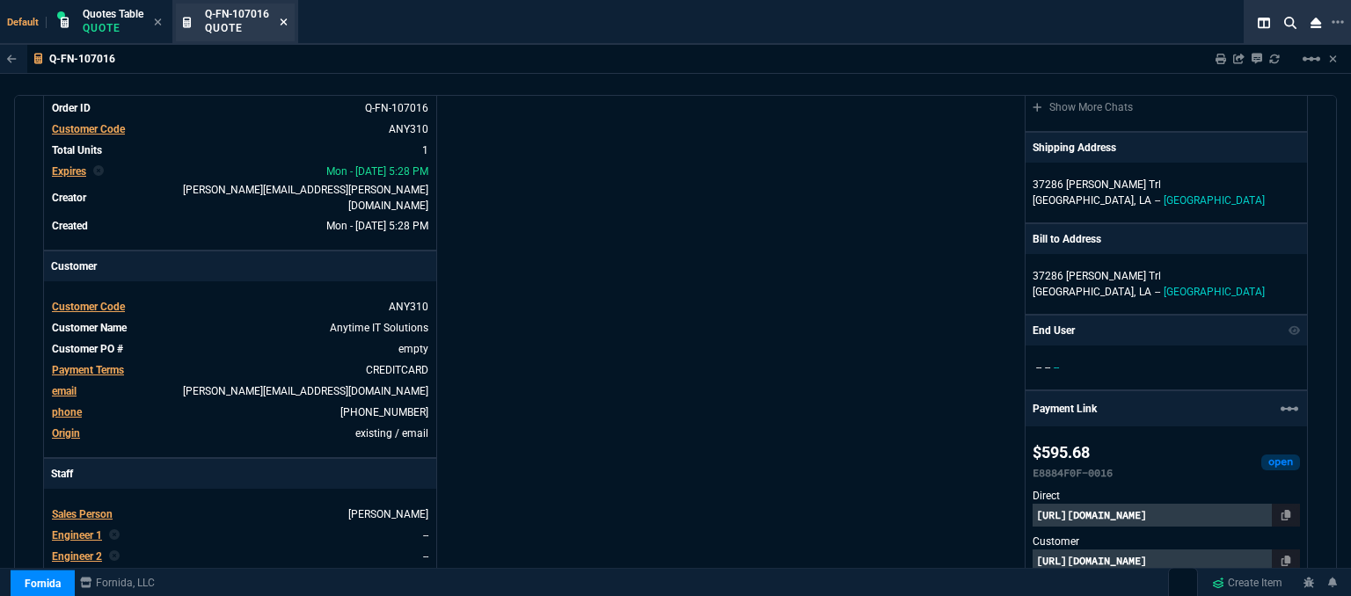
click at [285, 22] on icon at bounding box center [284, 21] width 7 height 7
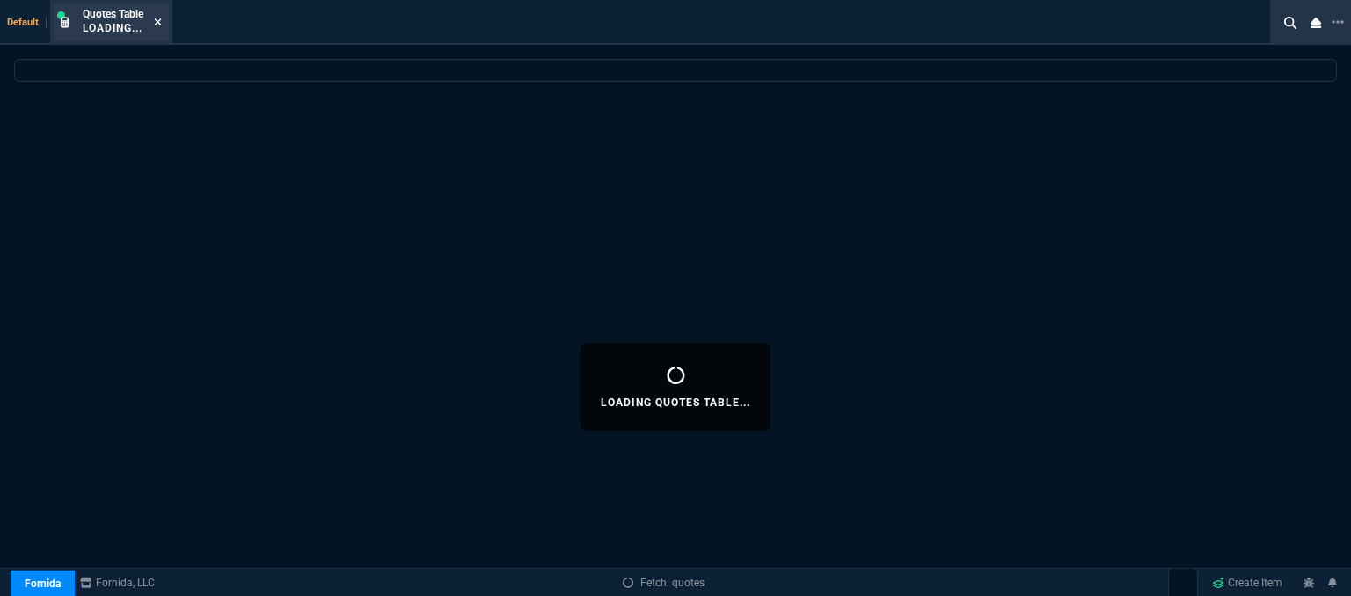
click at [159, 22] on icon at bounding box center [158, 21] width 7 height 7
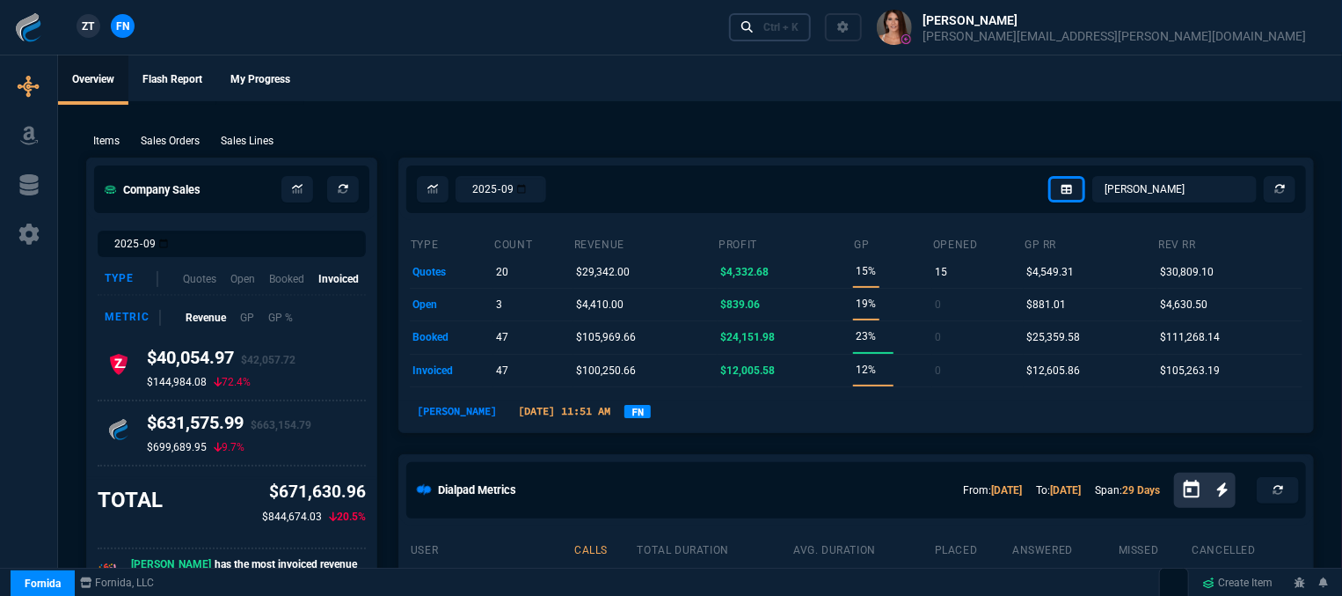
click at [799, 26] on div "Ctrl + K" at bounding box center [781, 27] width 35 height 14
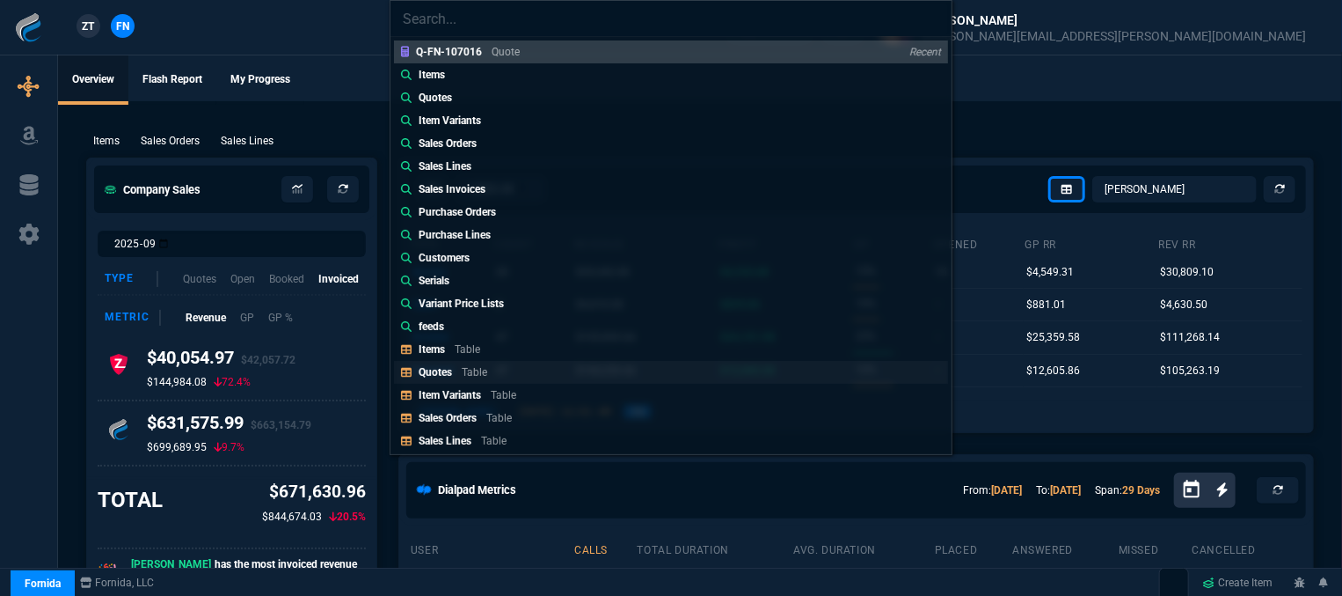
click at [551, 376] on link "Quotes Table" at bounding box center [671, 372] width 554 height 23
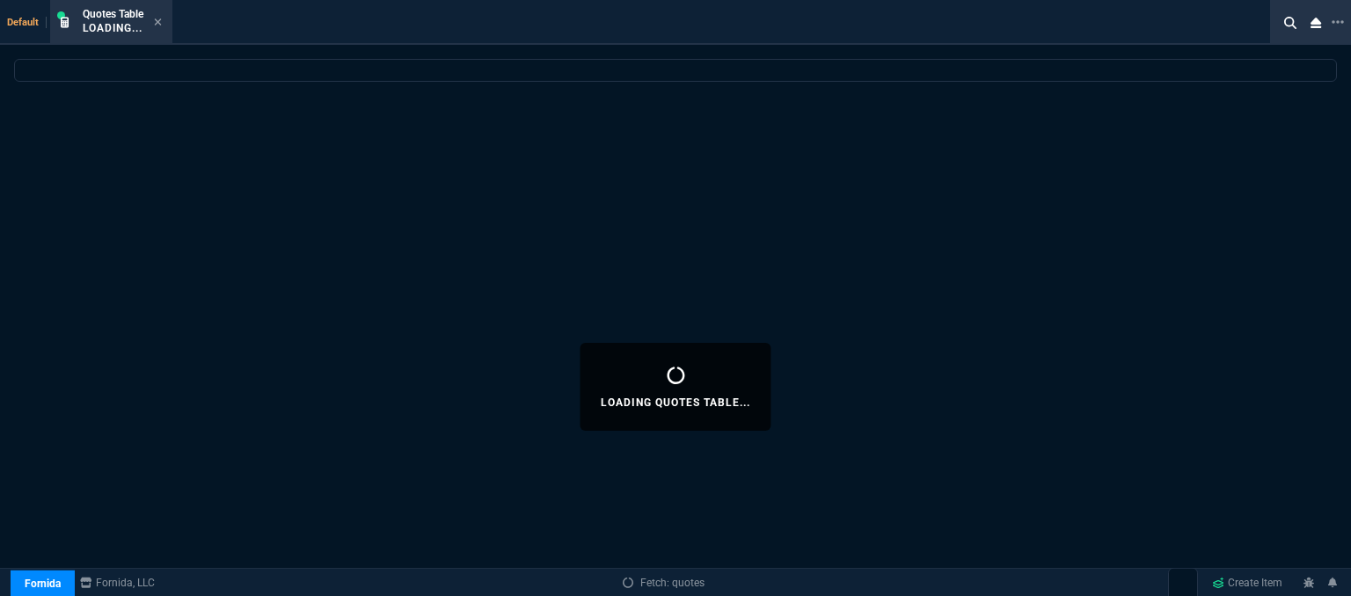
select select
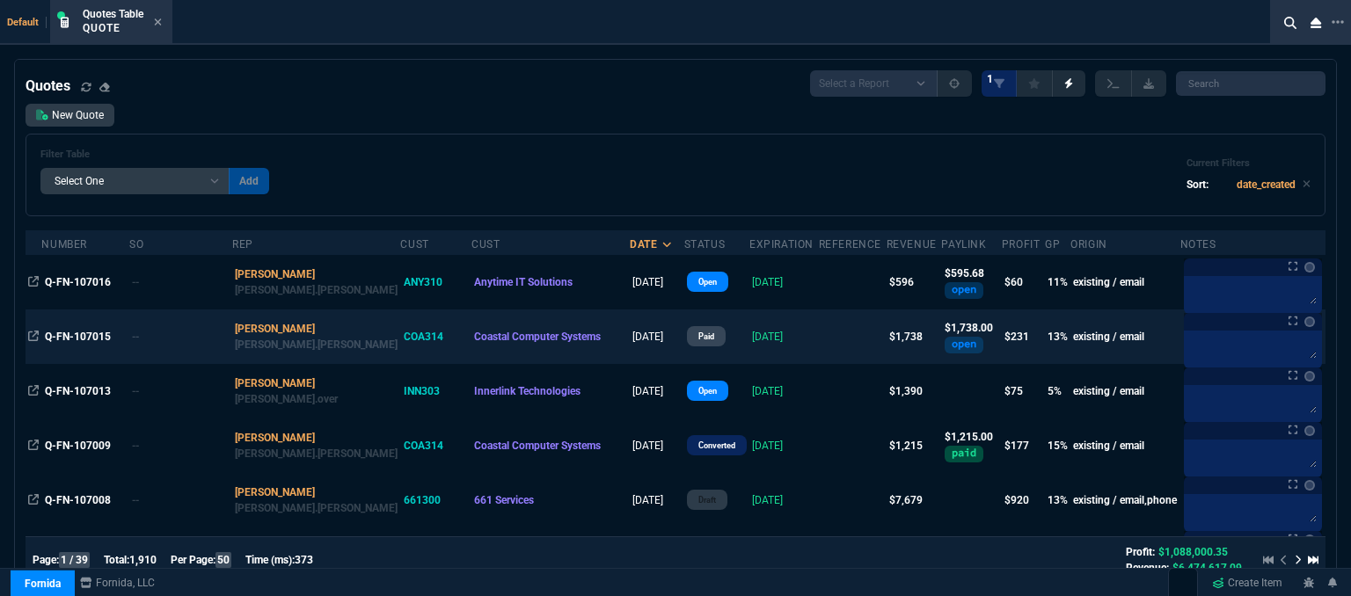
click at [819, 344] on td at bounding box center [853, 337] width 68 height 55
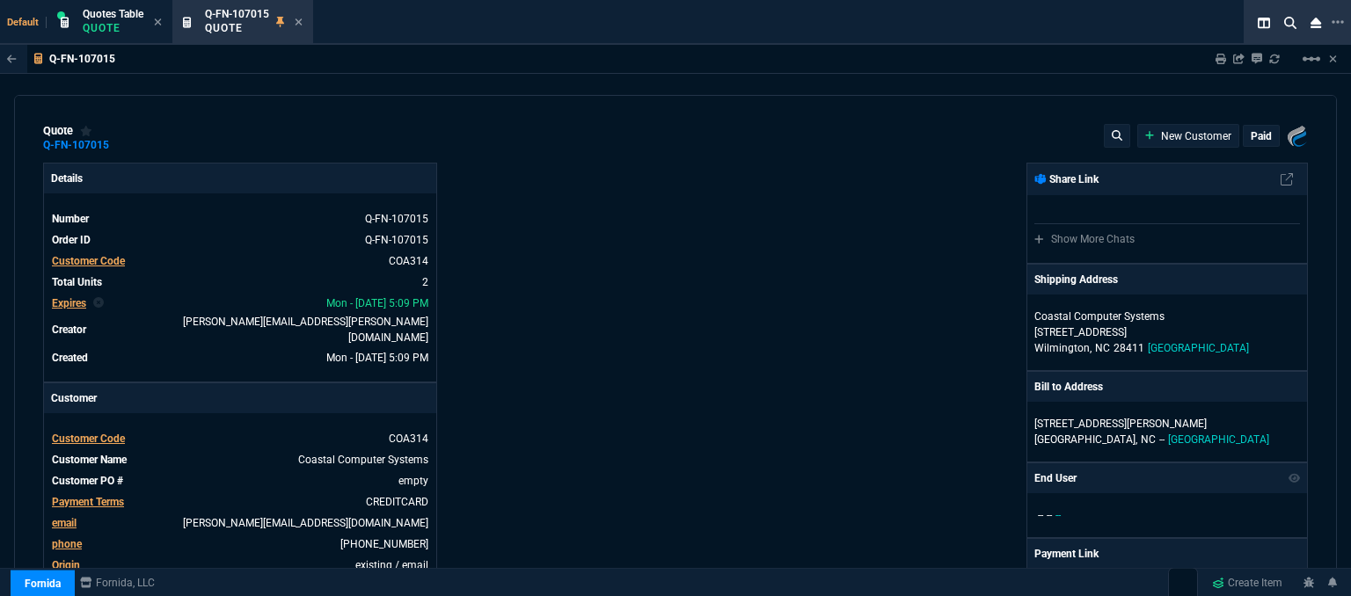
type input "1215"
type input "18"
type input "155"
type input "28"
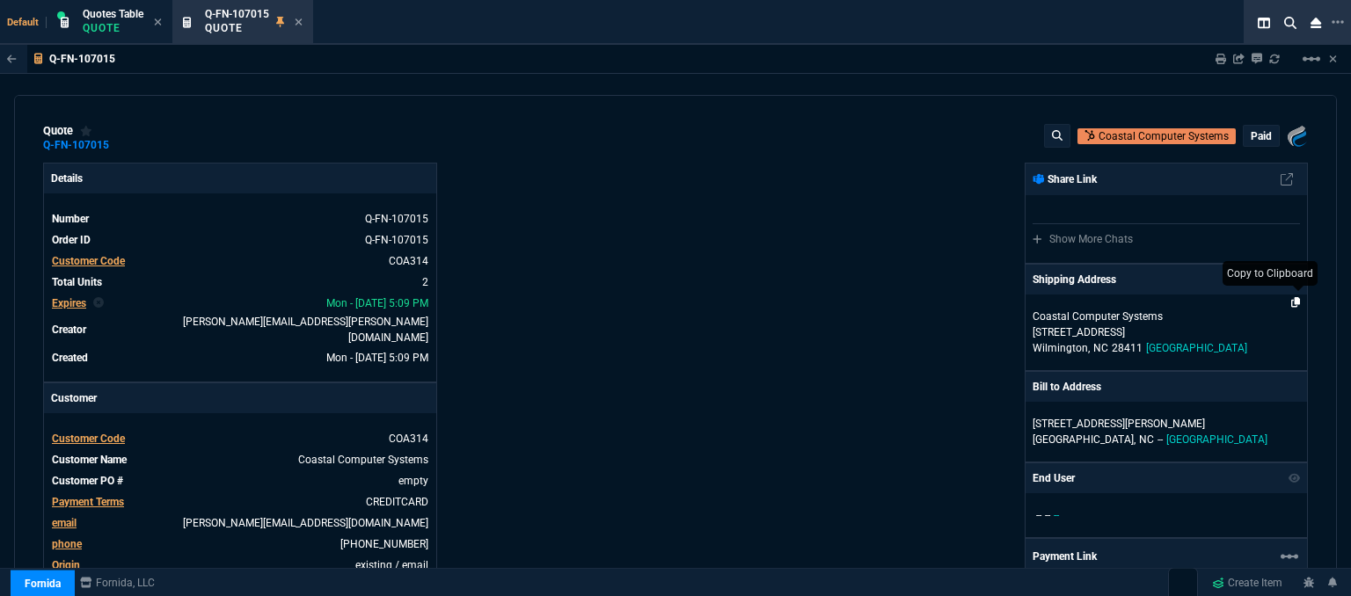
click at [1291, 299] on icon at bounding box center [1296, 302] width 10 height 11
click at [302, 17] on icon at bounding box center [299, 22] width 8 height 11
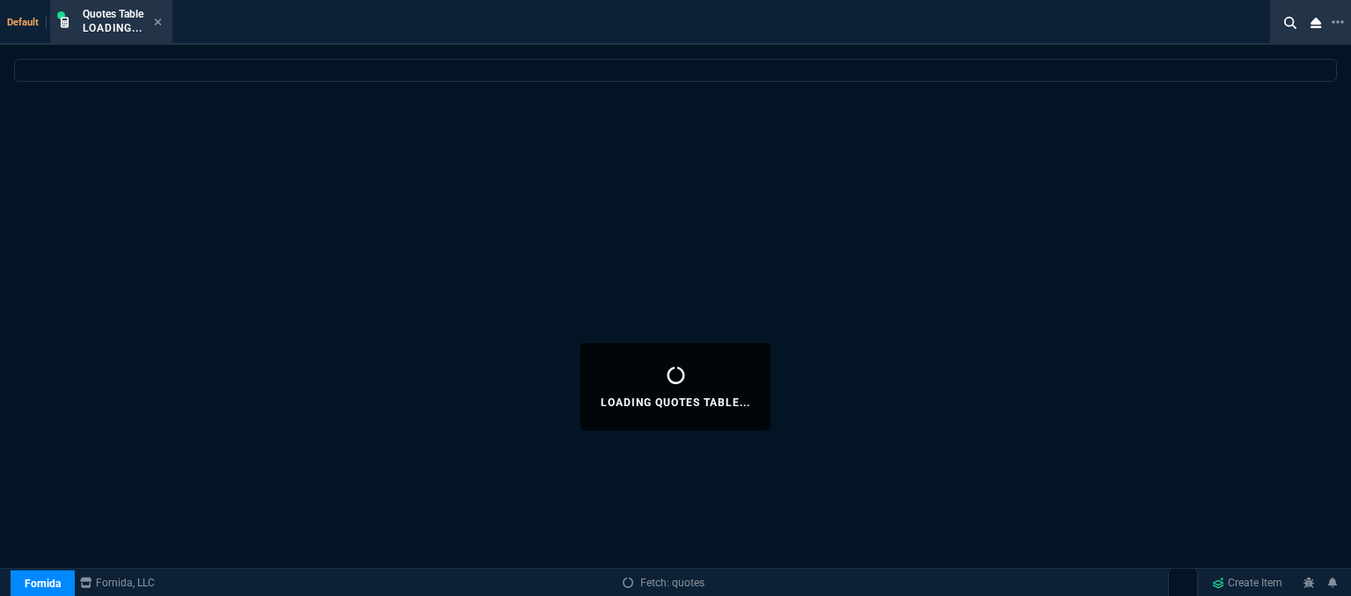
select select
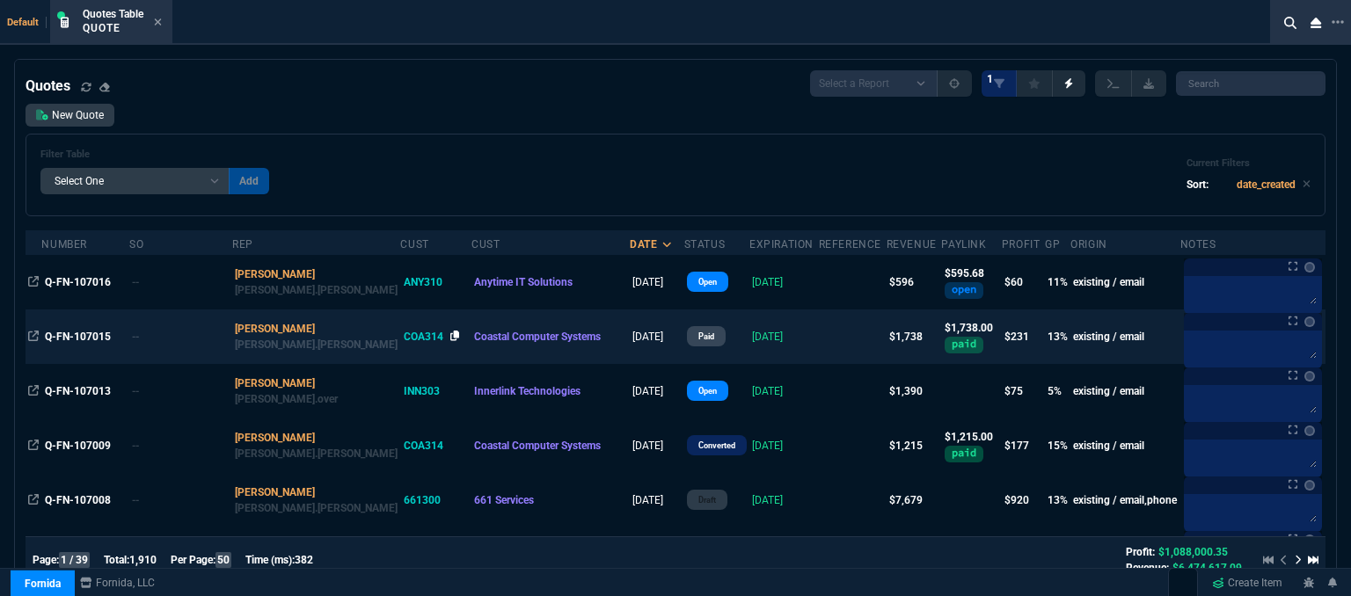
click at [450, 339] on icon at bounding box center [455, 336] width 10 height 11
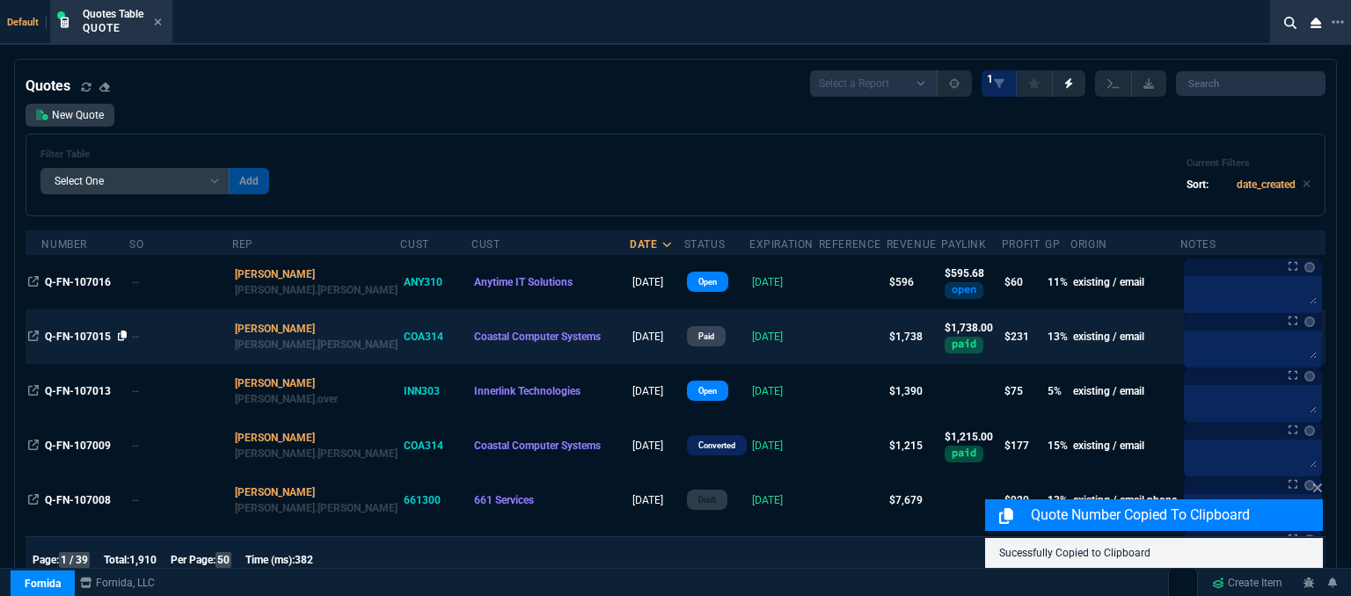
click at [119, 335] on icon at bounding box center [123, 336] width 10 height 11
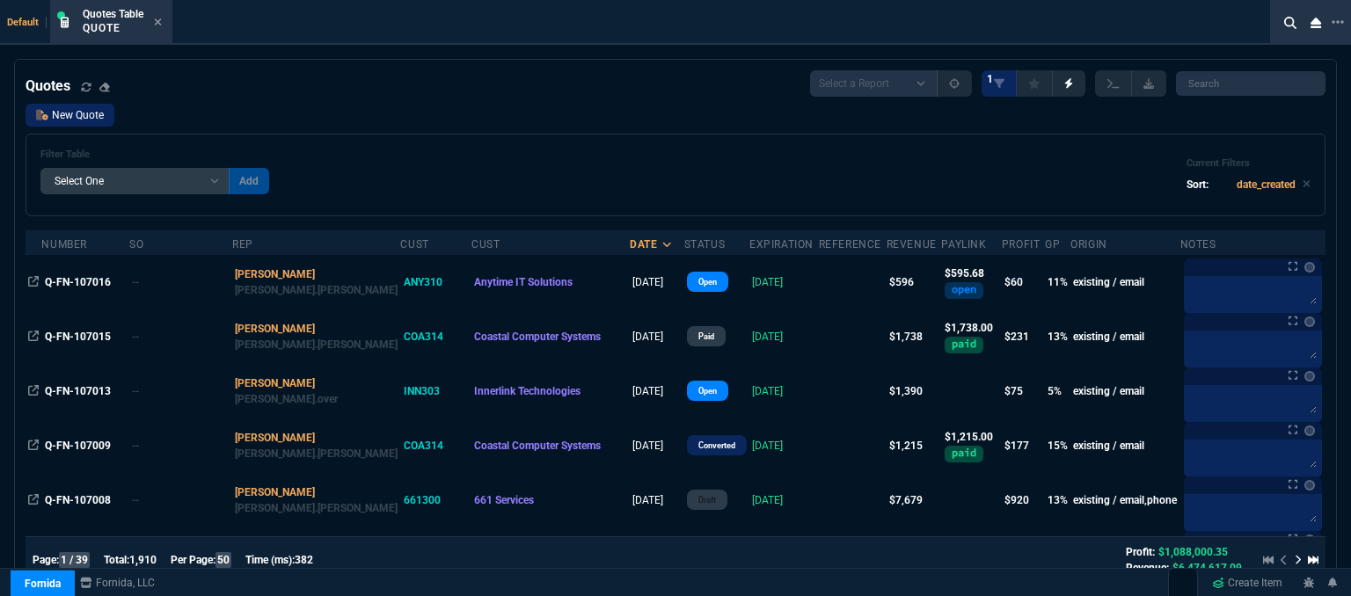
click at [63, 121] on link "New Quote" at bounding box center [70, 115] width 89 height 23
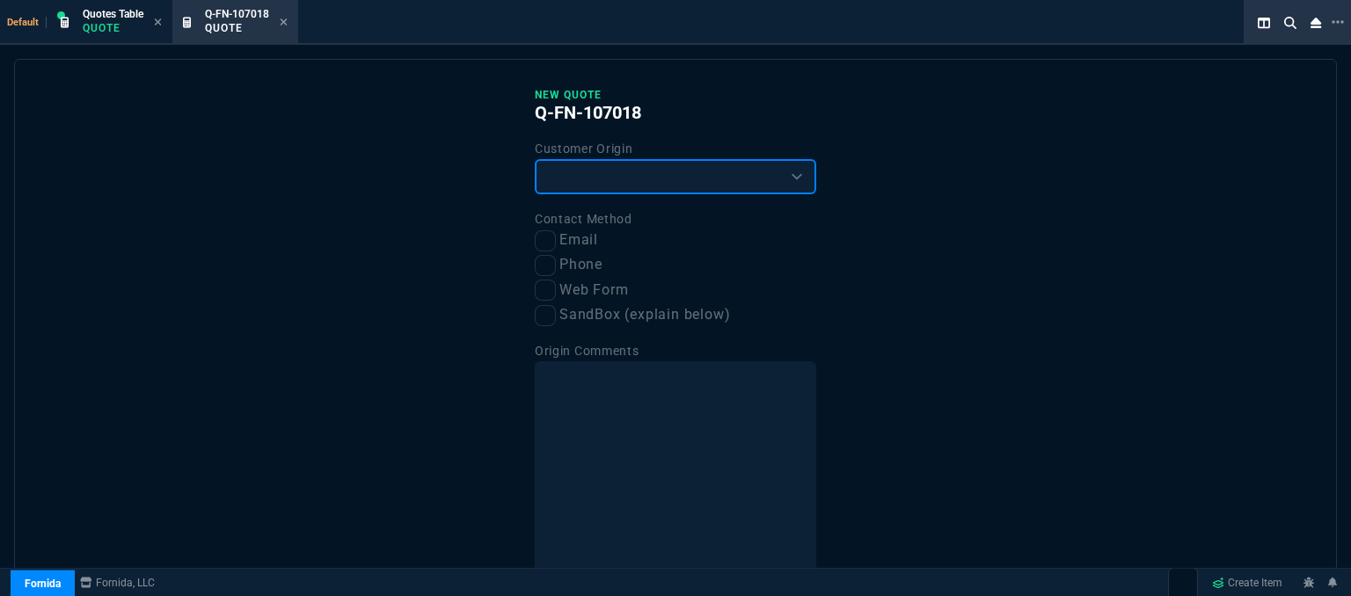
click at [717, 187] on select "Existing Customer Amazon Lead (first order) Website Lead (first order) Called (…" at bounding box center [675, 176] width 281 height 35
select select "existing"
click at [535, 159] on select "Existing Customer Amazon Lead (first order) Website Lead (first order) Called (…" at bounding box center [675, 176] width 281 height 35
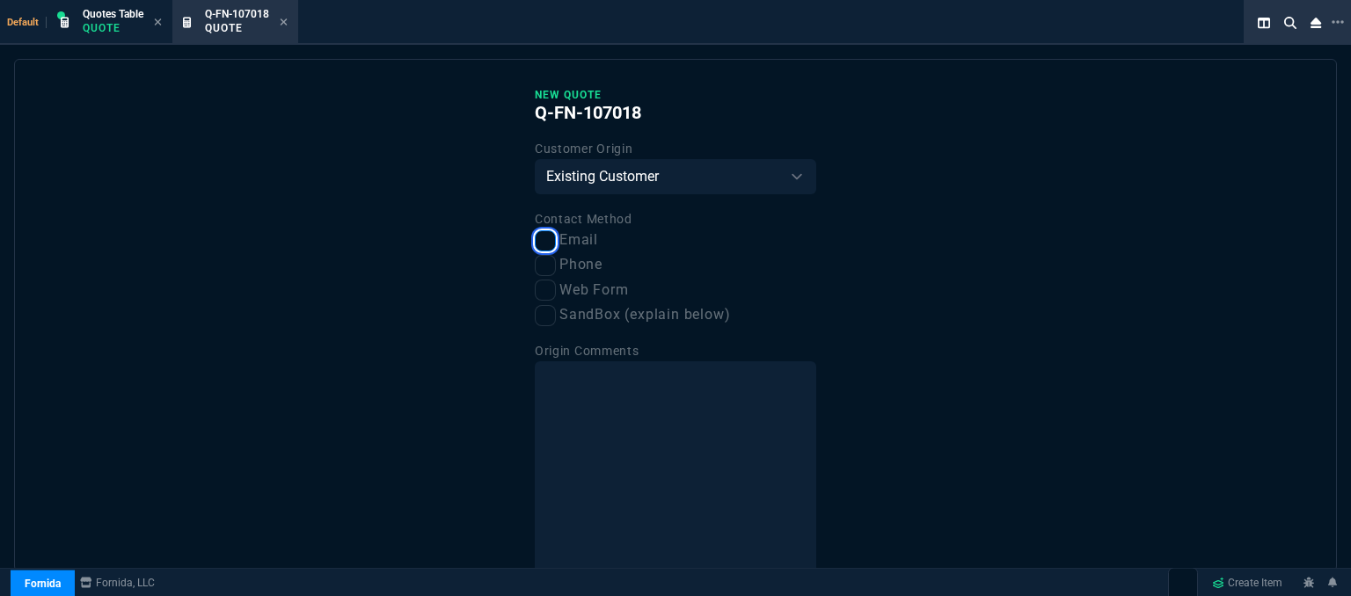
click at [535, 240] on input "Email" at bounding box center [545, 240] width 21 height 21
checkbox input "true"
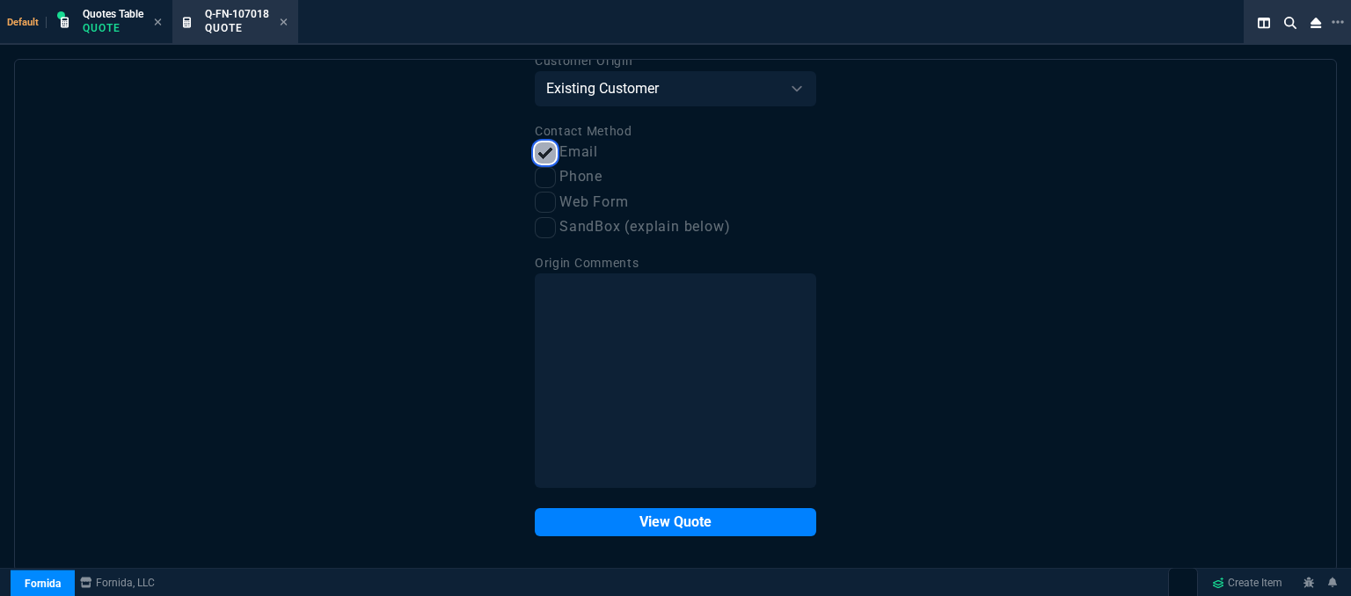
scroll to position [89, 0]
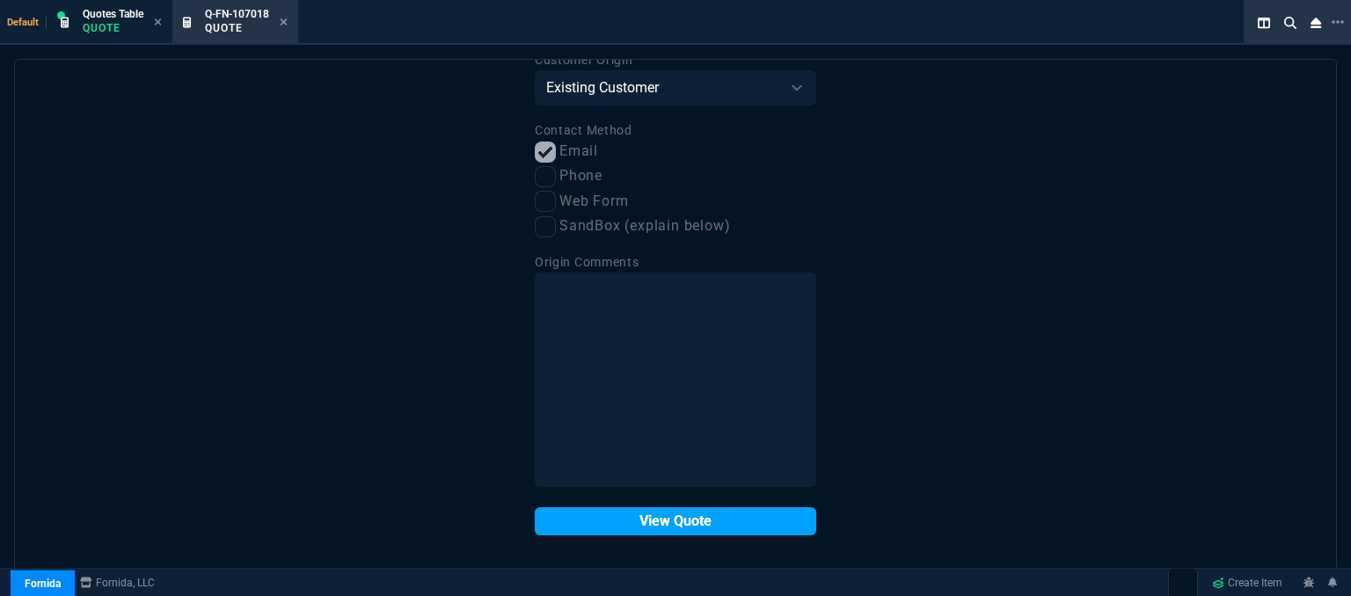
click at [632, 528] on button "View Quote" at bounding box center [675, 522] width 281 height 28
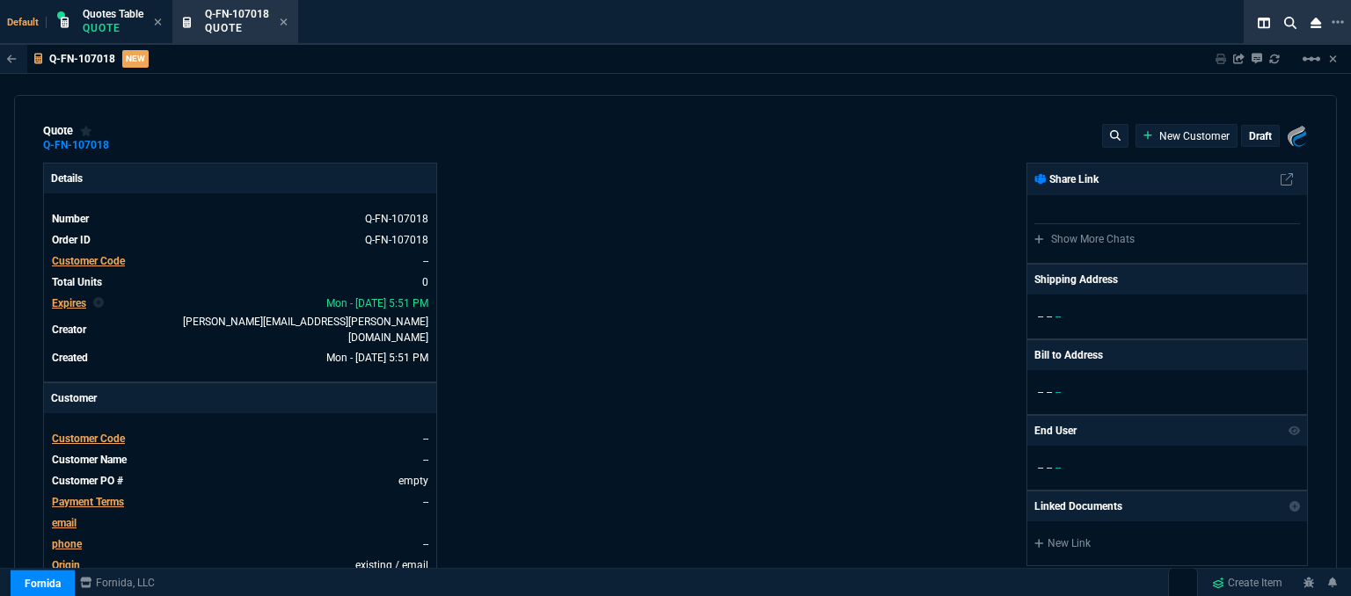
click at [99, 433] on span "Customer Code" at bounding box center [88, 439] width 73 height 12
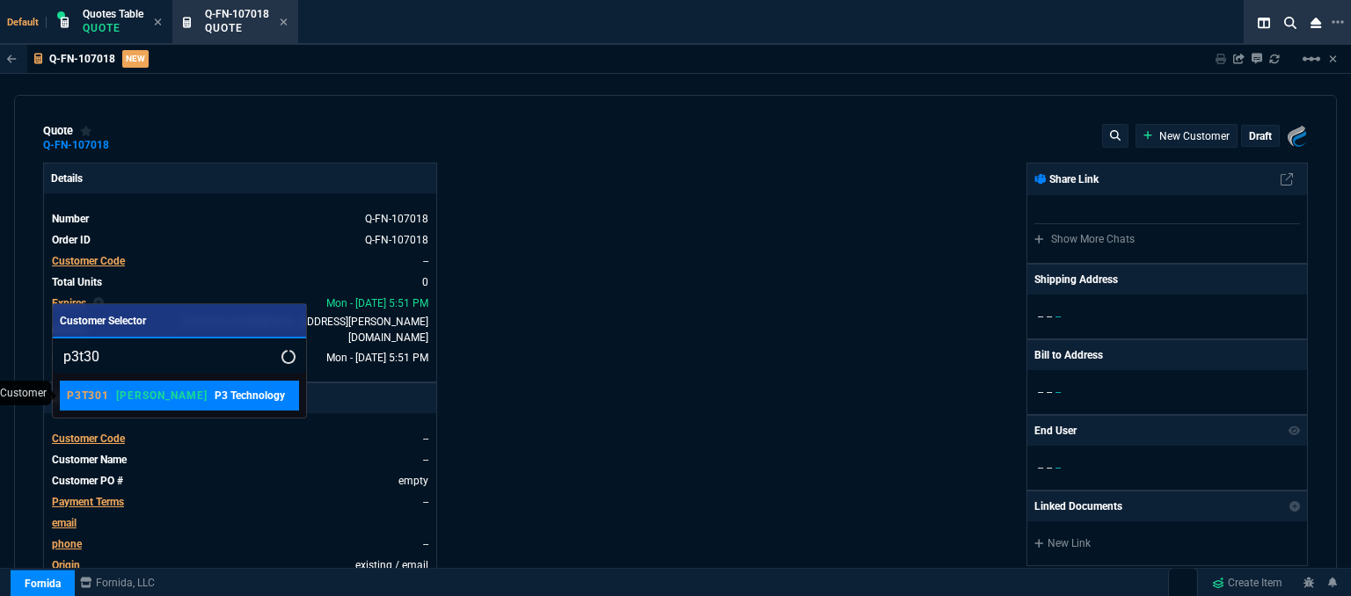
type input "p3t30"
click at [215, 398] on p "P3 Technology" at bounding box center [250, 396] width 70 height 16
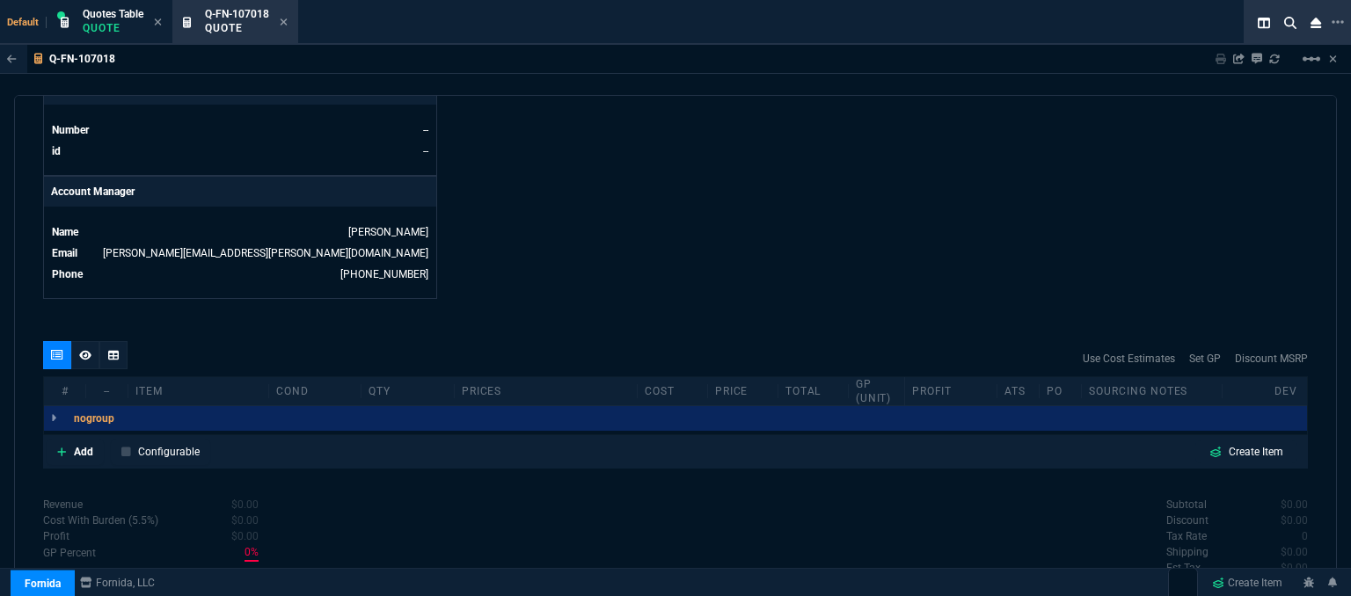
scroll to position [843, 0]
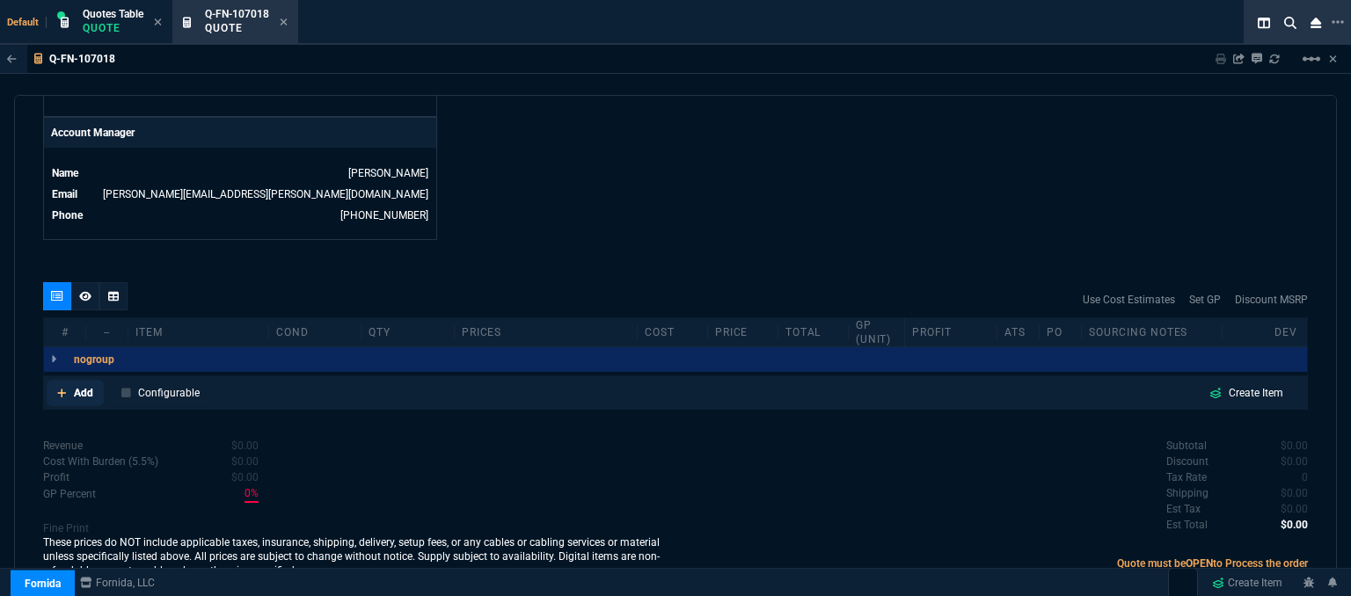
click at [63, 389] on icon at bounding box center [61, 393] width 9 height 9
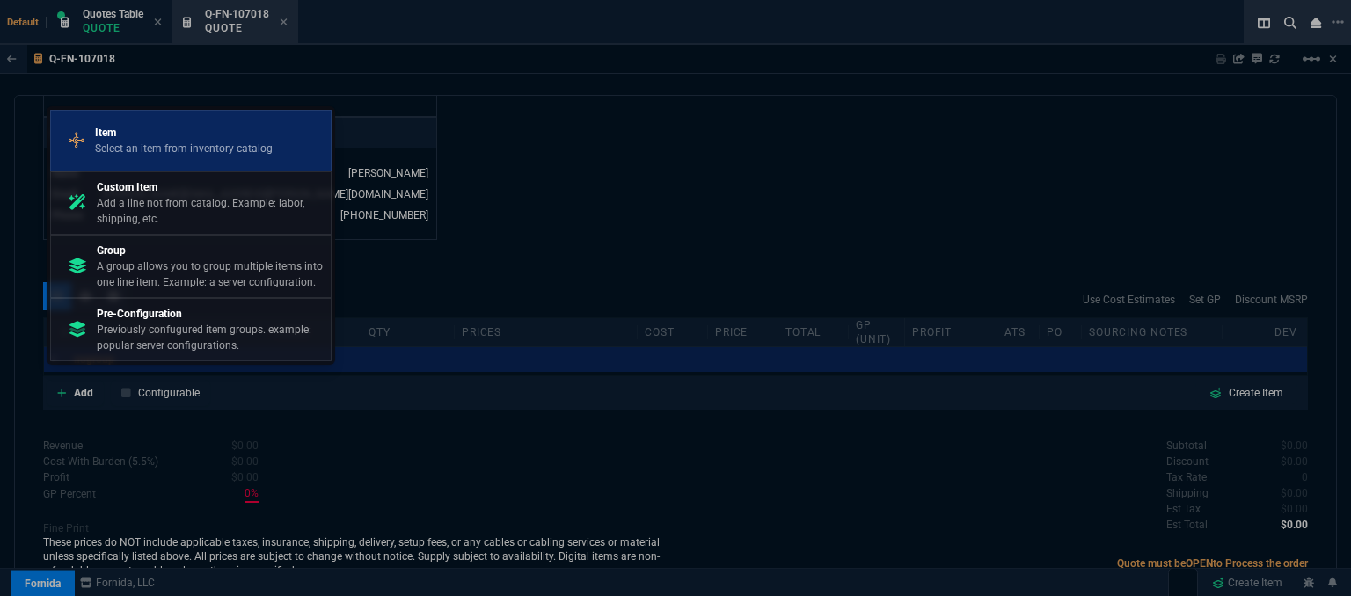
click at [183, 152] on p "Select an item from inventory catalog" at bounding box center [184, 149] width 178 height 16
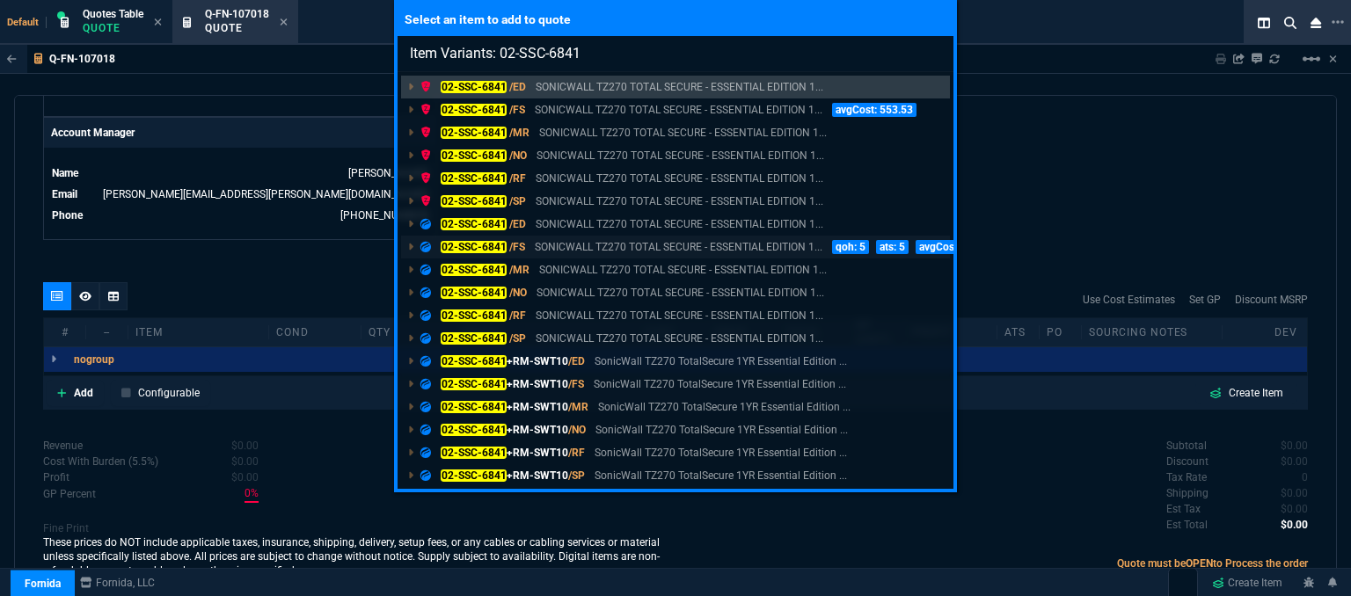
type input "Item Variants: 02-SSC-6841"
click at [625, 249] on p "SONICWALL TZ270 TOTAL SECURE - ESSENTIAL EDITION 1..." at bounding box center [679, 247] width 288 height 16
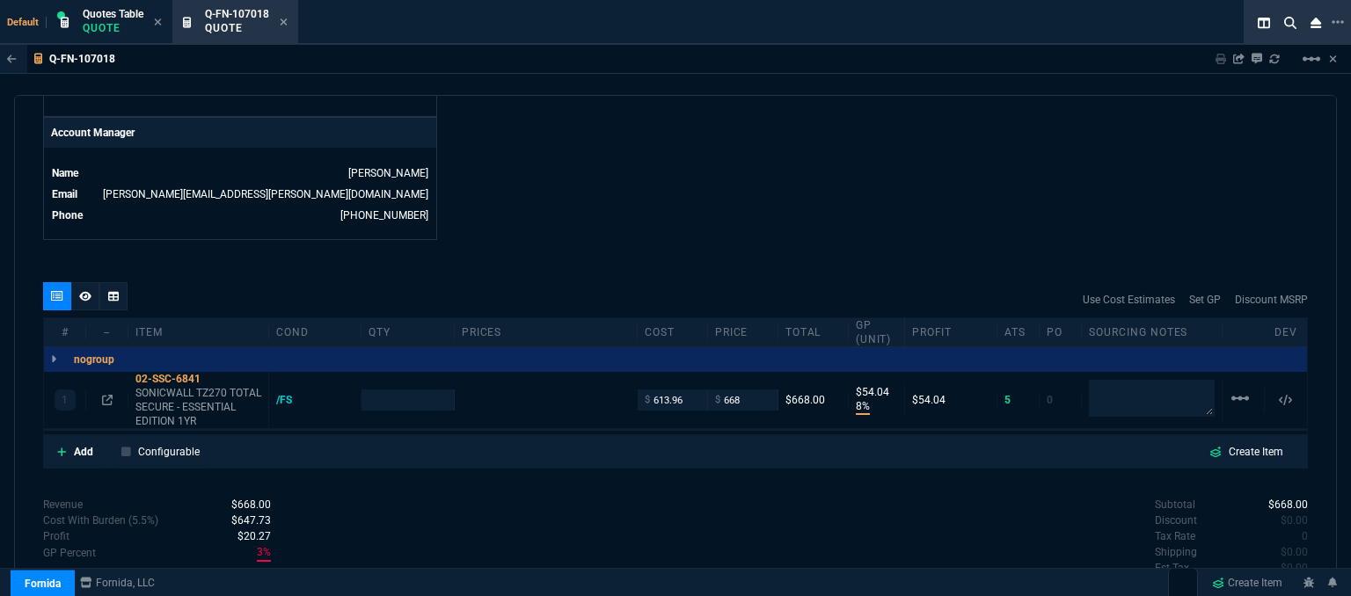
type input "8"
type input "54"
type input "940"
type input "29"
click at [106, 395] on icon at bounding box center [107, 400] width 11 height 11
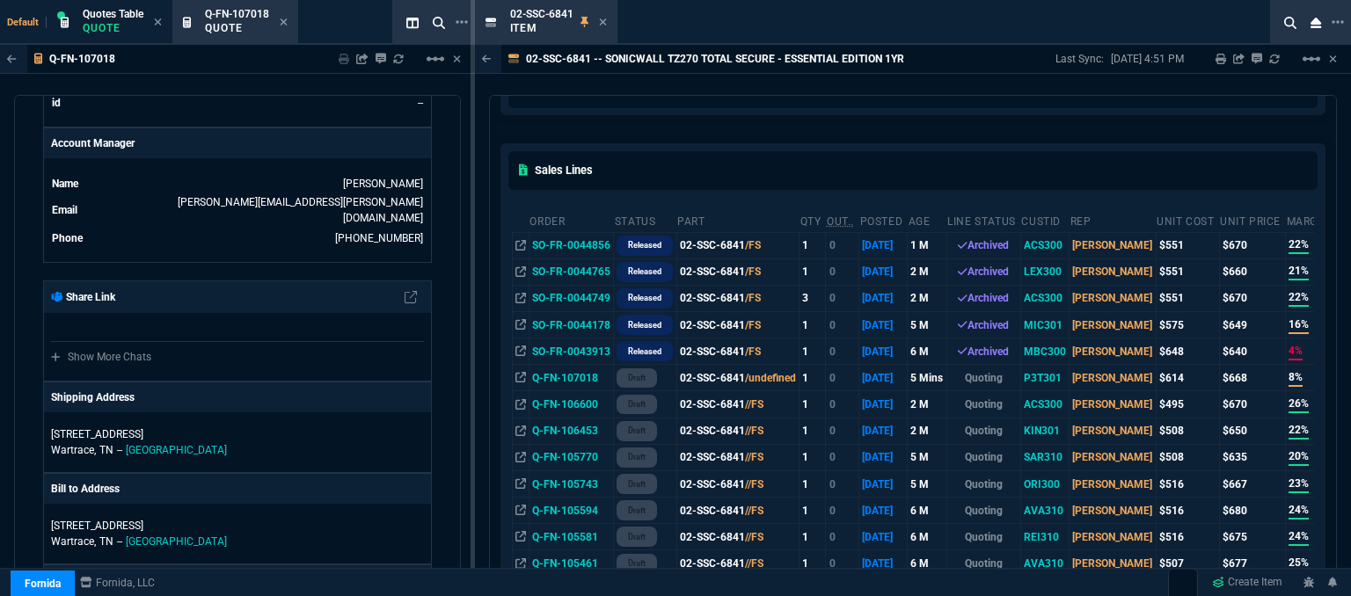
scroll to position [704, 0]
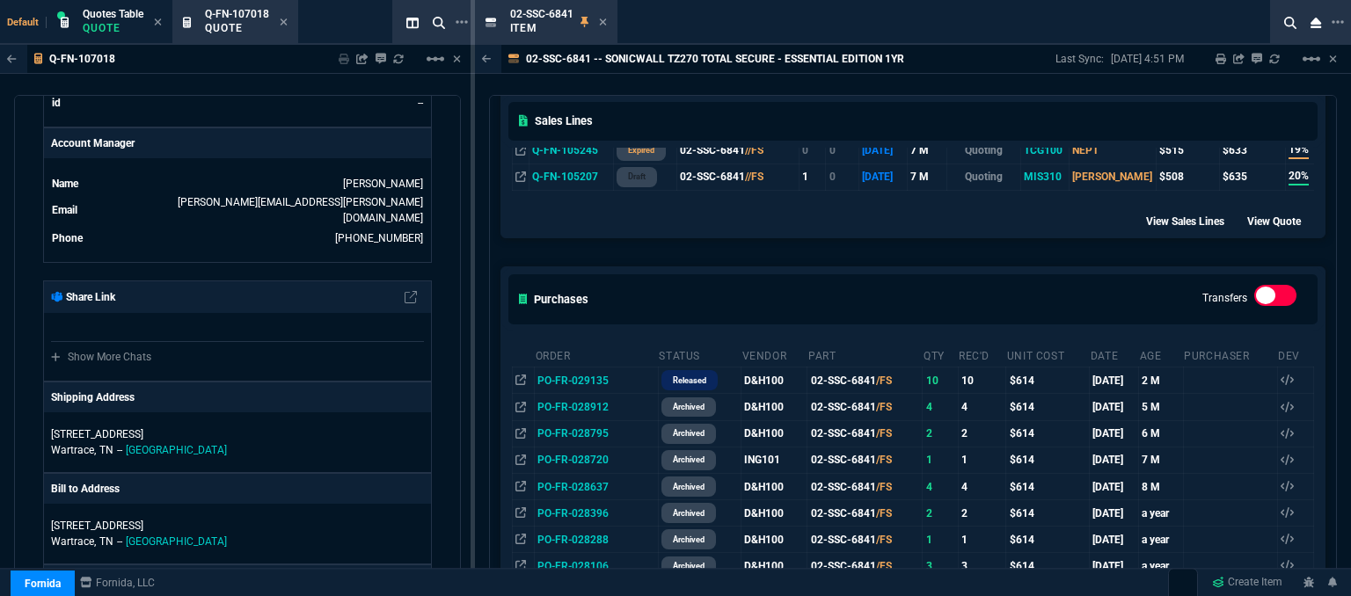
click at [530, 245] on div "feeds Burden In-Stock feeds prices cp ItemNo WHS OH ATS ATSCP SO PO 2MCost 2MSa…" at bounding box center [913, 238] width 846 height 1518
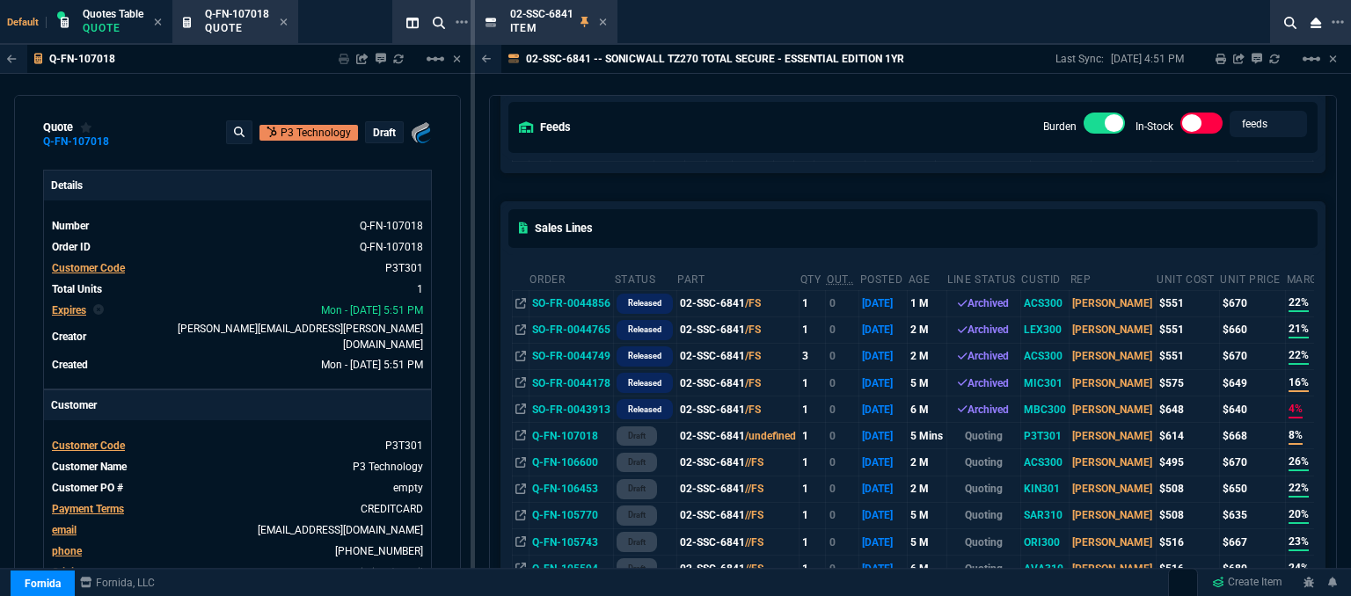
scroll to position [176, 0]
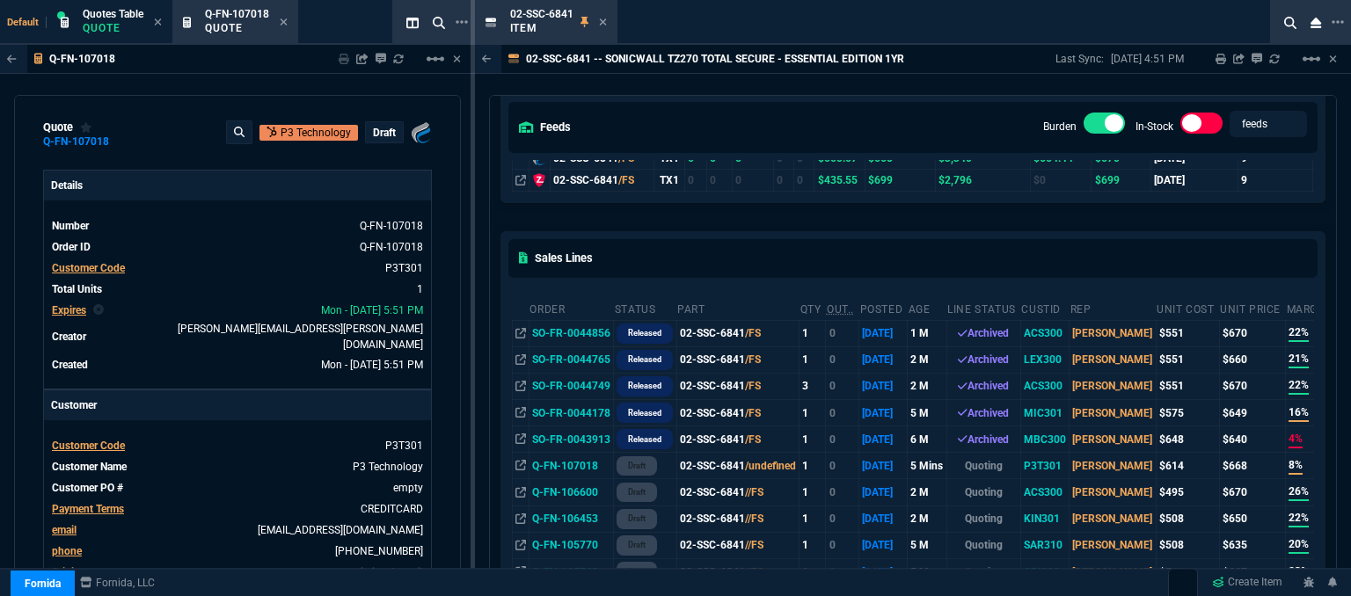
click at [601, 20] on icon at bounding box center [602, 21] width 7 height 7
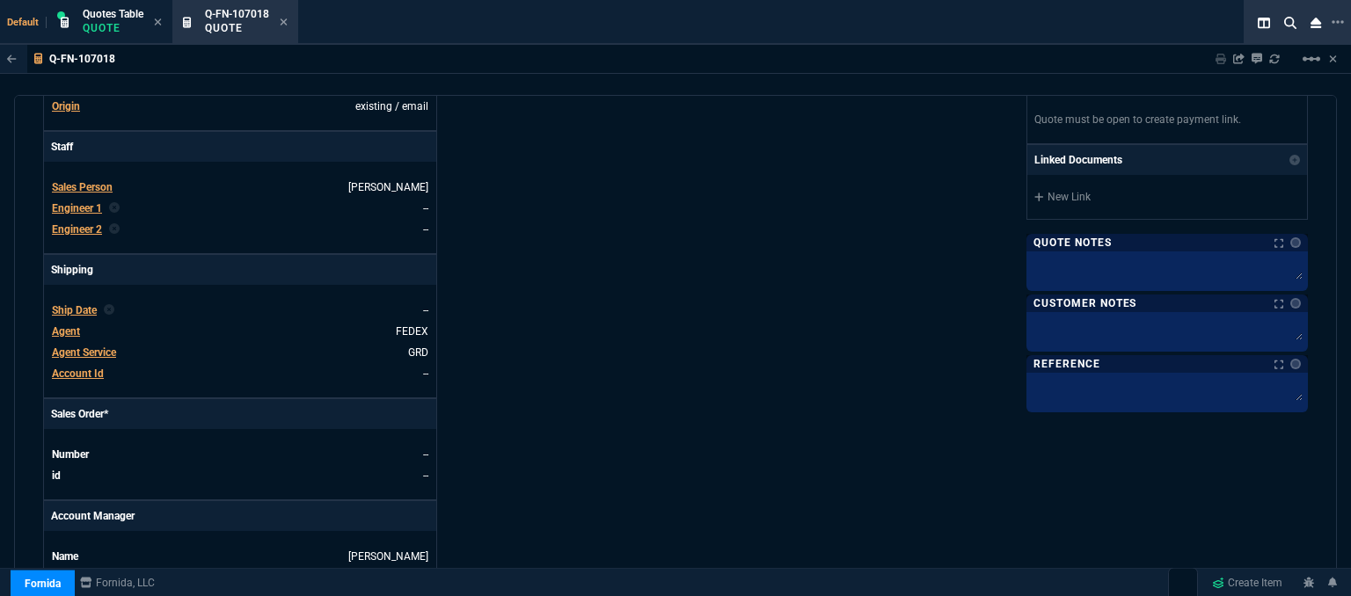
scroll to position [707, 0]
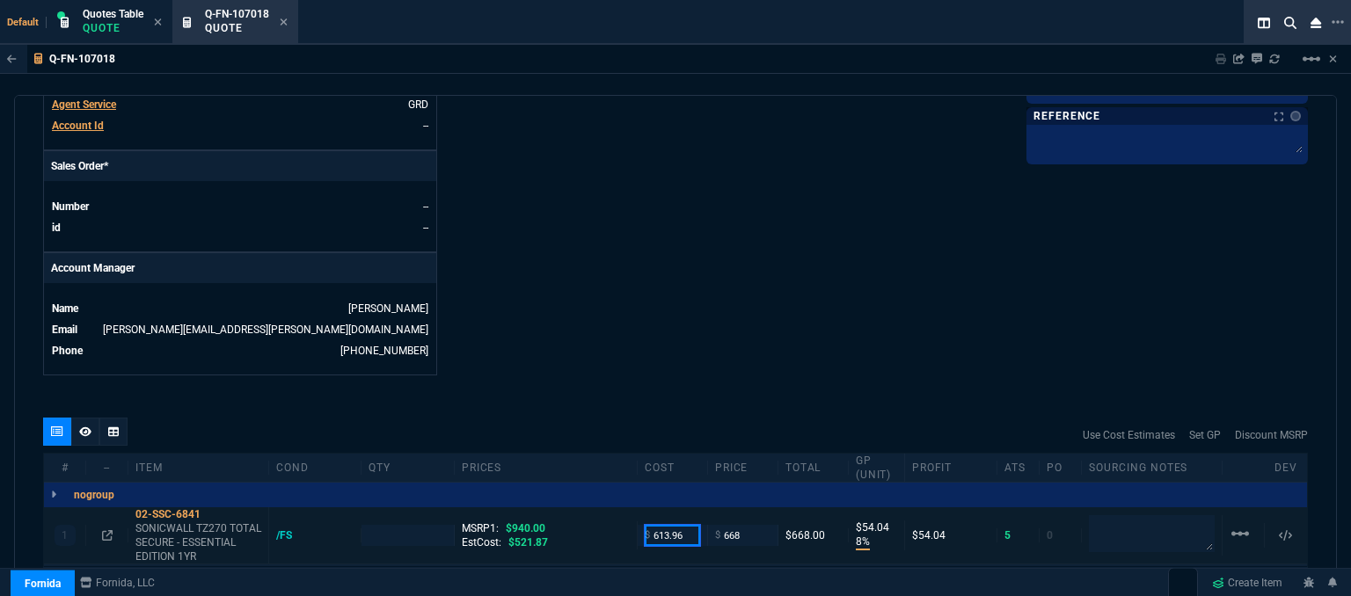
click at [689, 525] on input "613.96" at bounding box center [672, 535] width 55 height 20
type input "521.87"
type input "1"
type input "521.87"
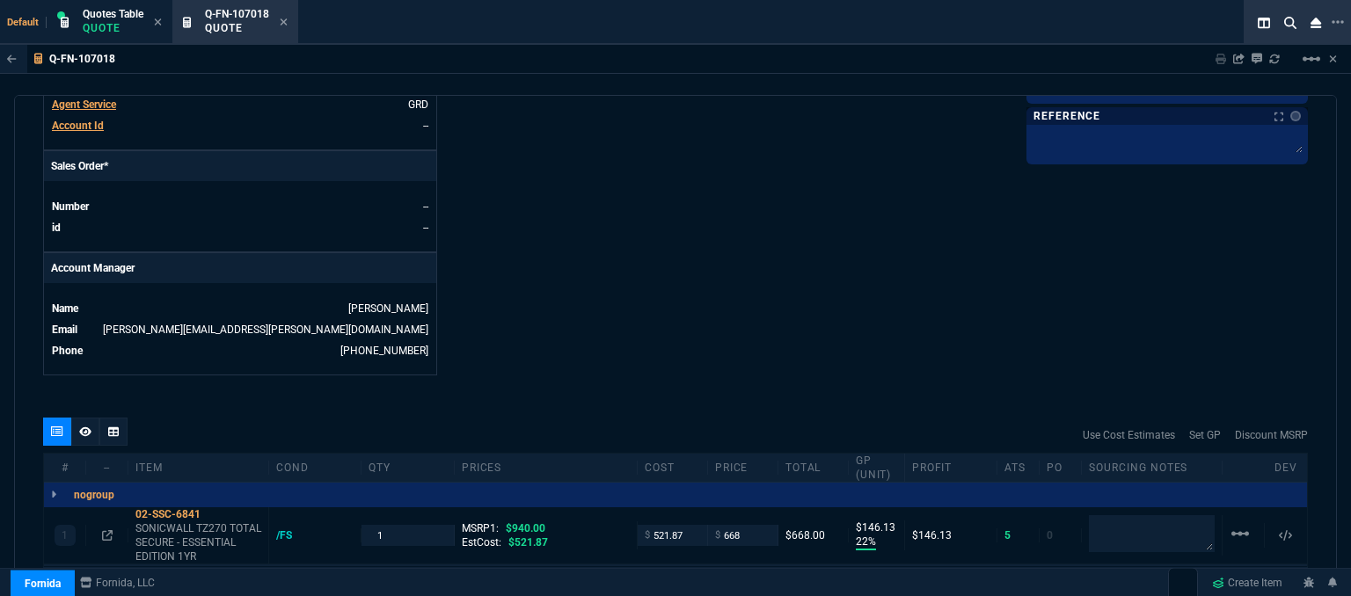
type input "22"
type input "146"
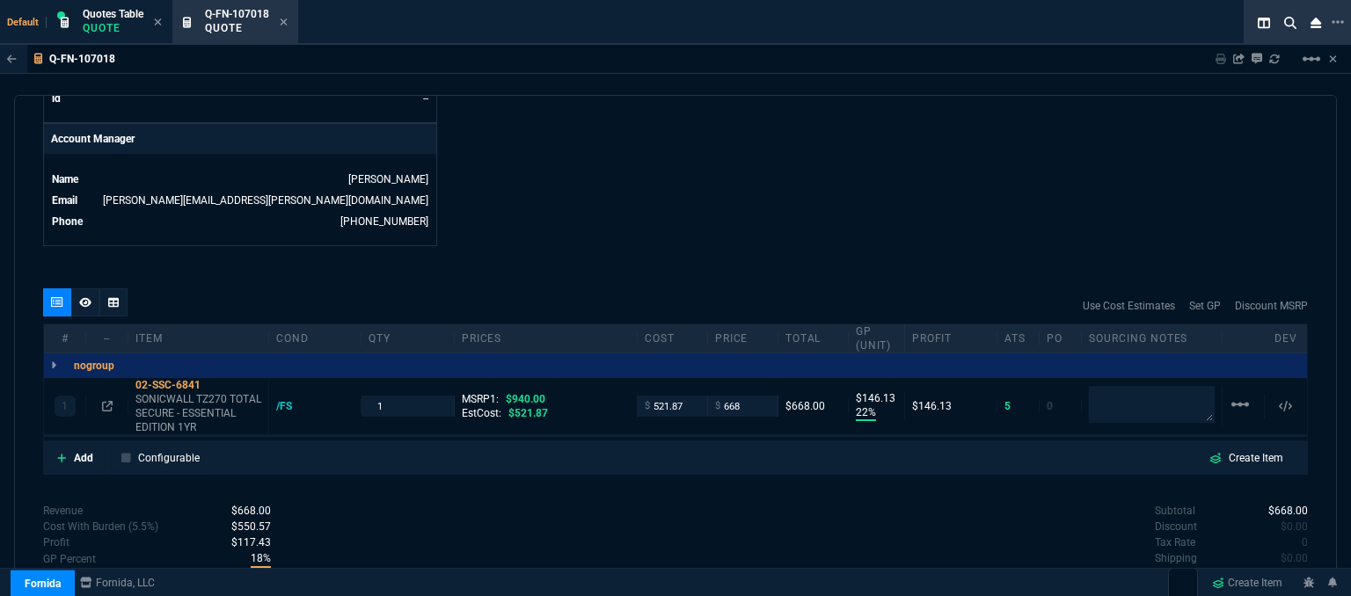
scroll to position [883, 0]
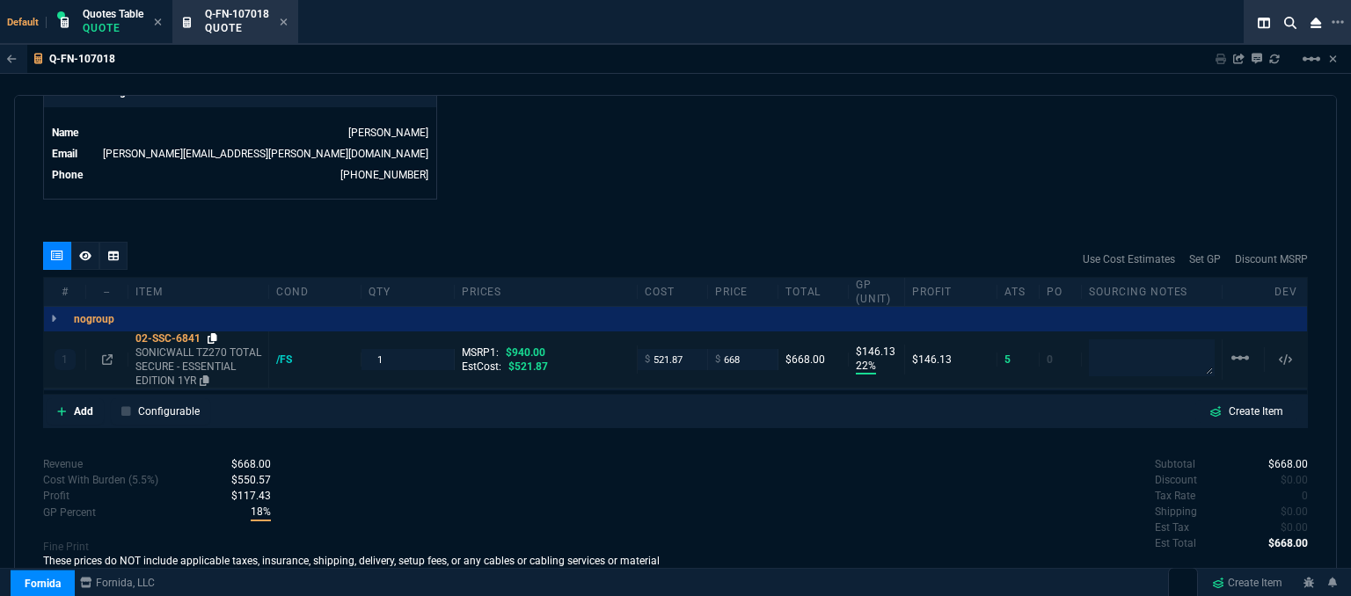
click at [212, 333] on icon at bounding box center [213, 338] width 10 height 11
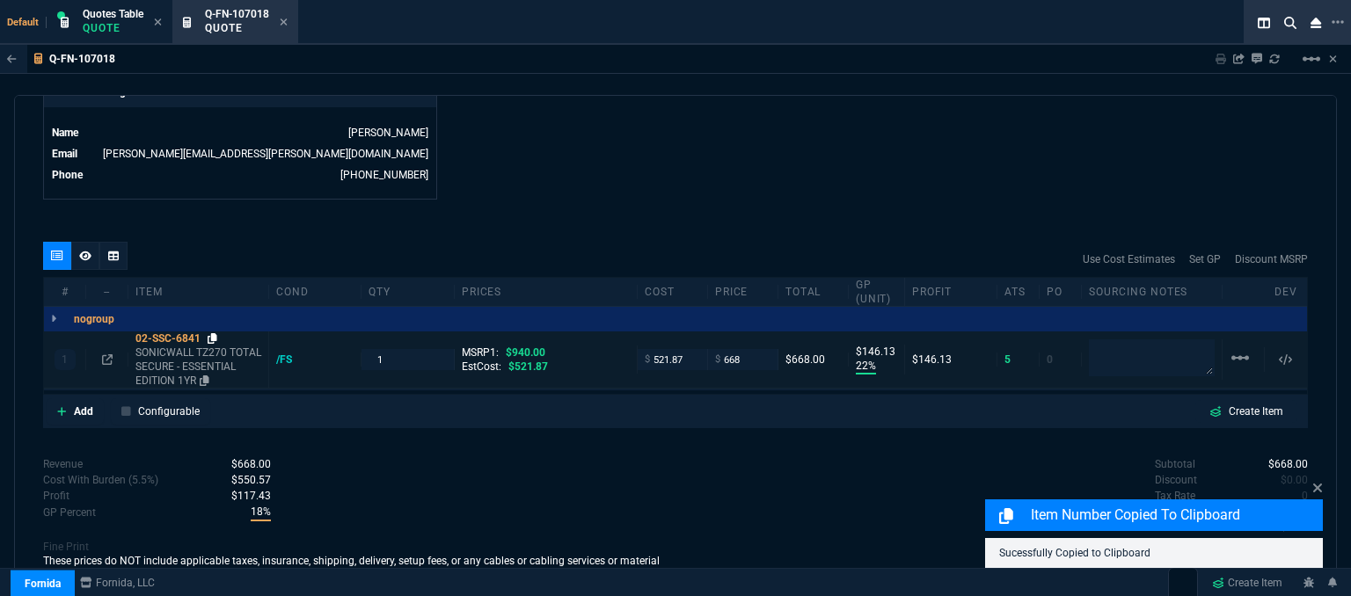
click at [213, 333] on icon at bounding box center [213, 338] width 10 height 11
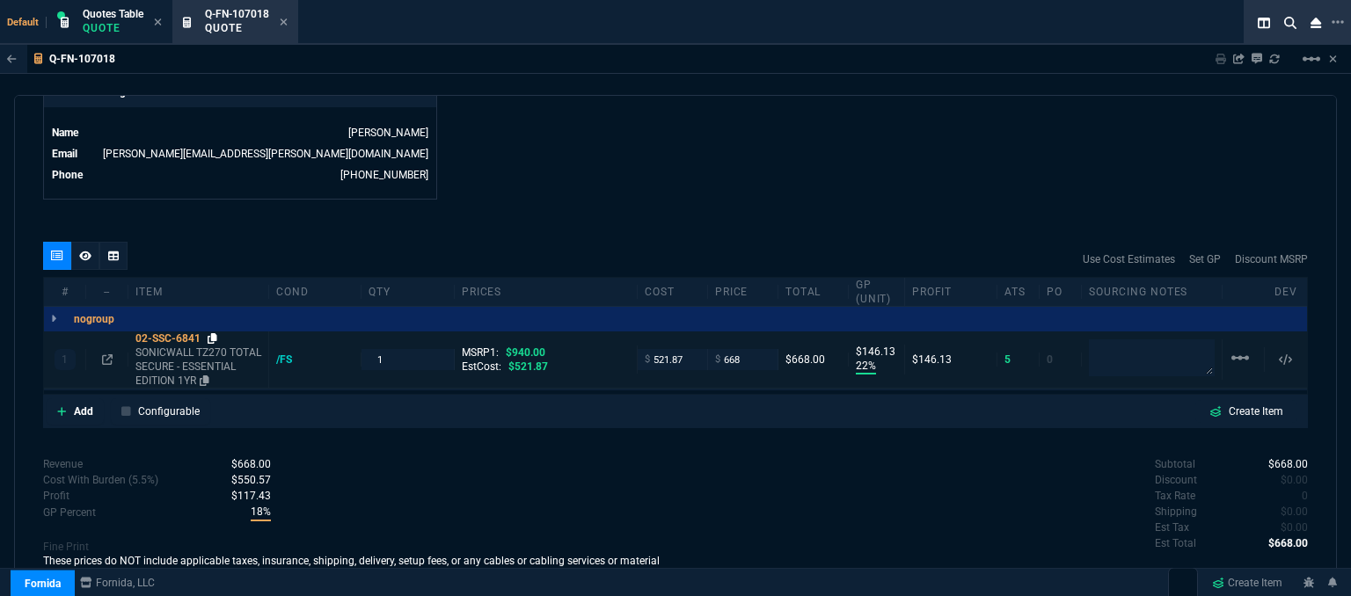
click at [211, 333] on icon at bounding box center [213, 338] width 10 height 11
click at [753, 349] on input "668" at bounding box center [742, 359] width 55 height 20
type input "665"
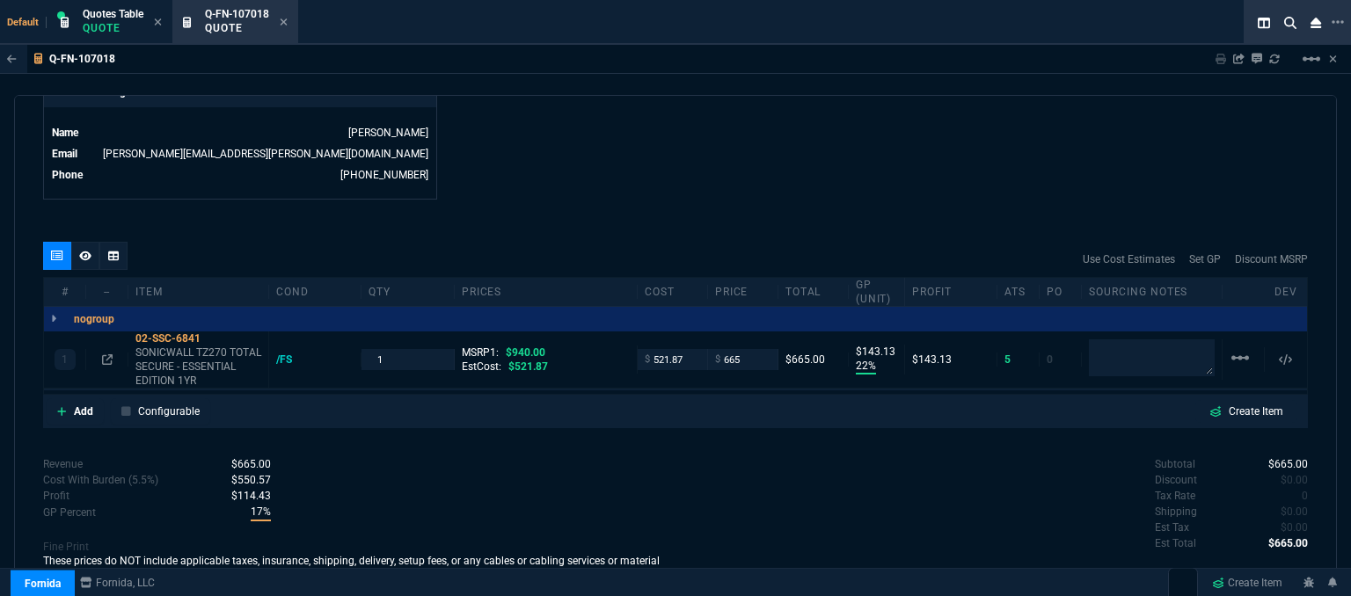
type input "143"
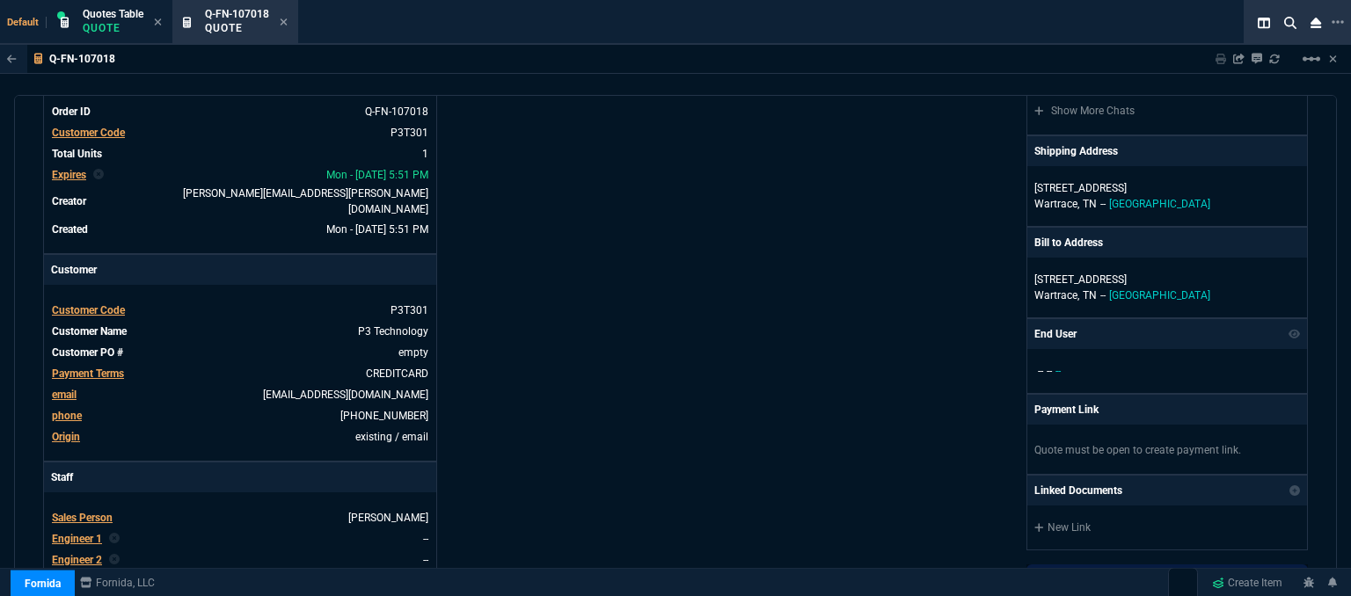
scroll to position [0, 0]
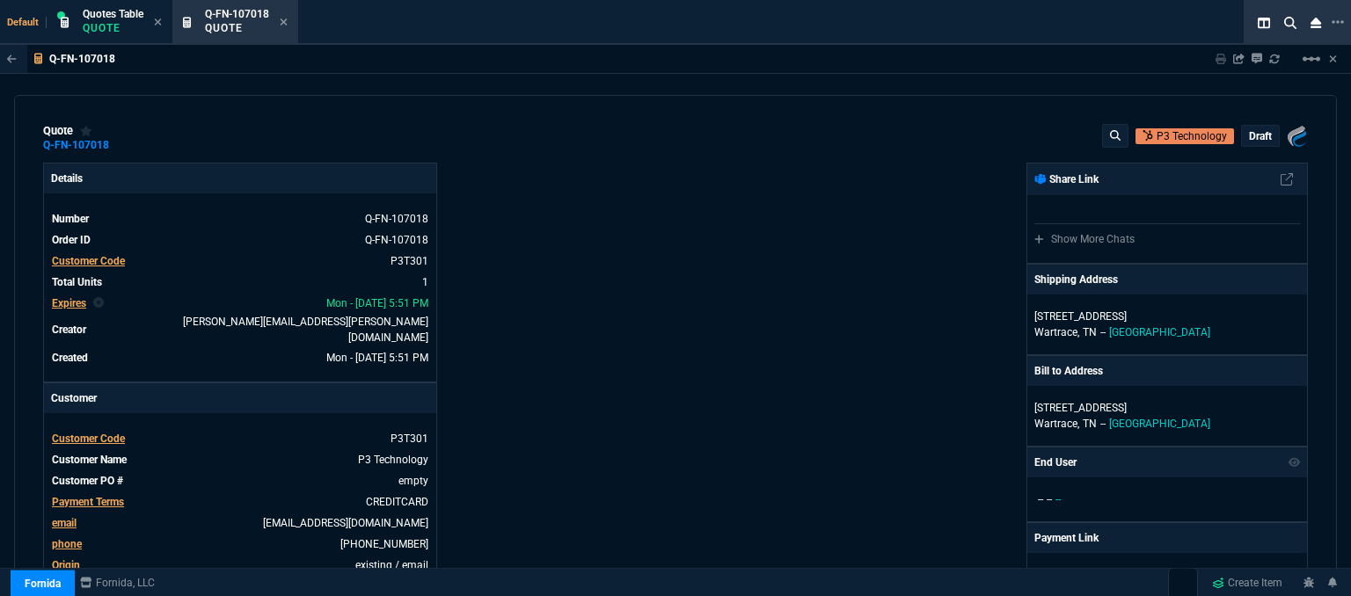
click at [1259, 129] on p "draft" at bounding box center [1260, 136] width 23 height 14
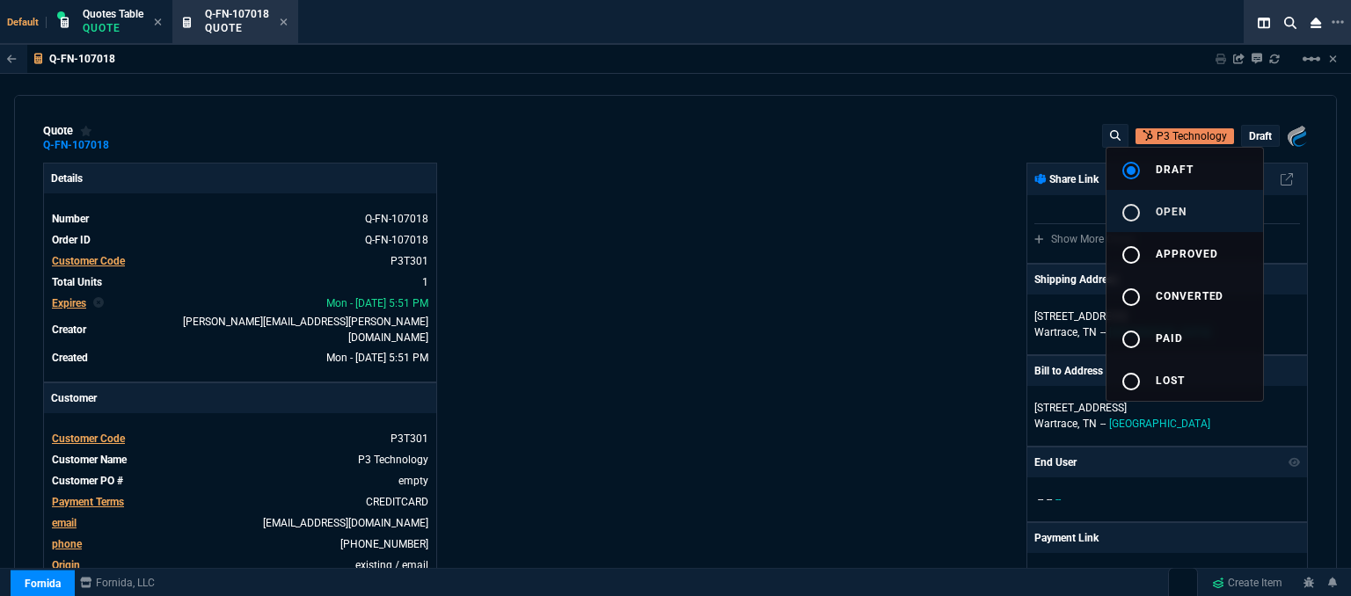
click at [1183, 213] on span "open" at bounding box center [1171, 212] width 31 height 12
type input "22"
type input "143"
type input "29"
click at [715, 257] on div at bounding box center [675, 298] width 1351 height 596
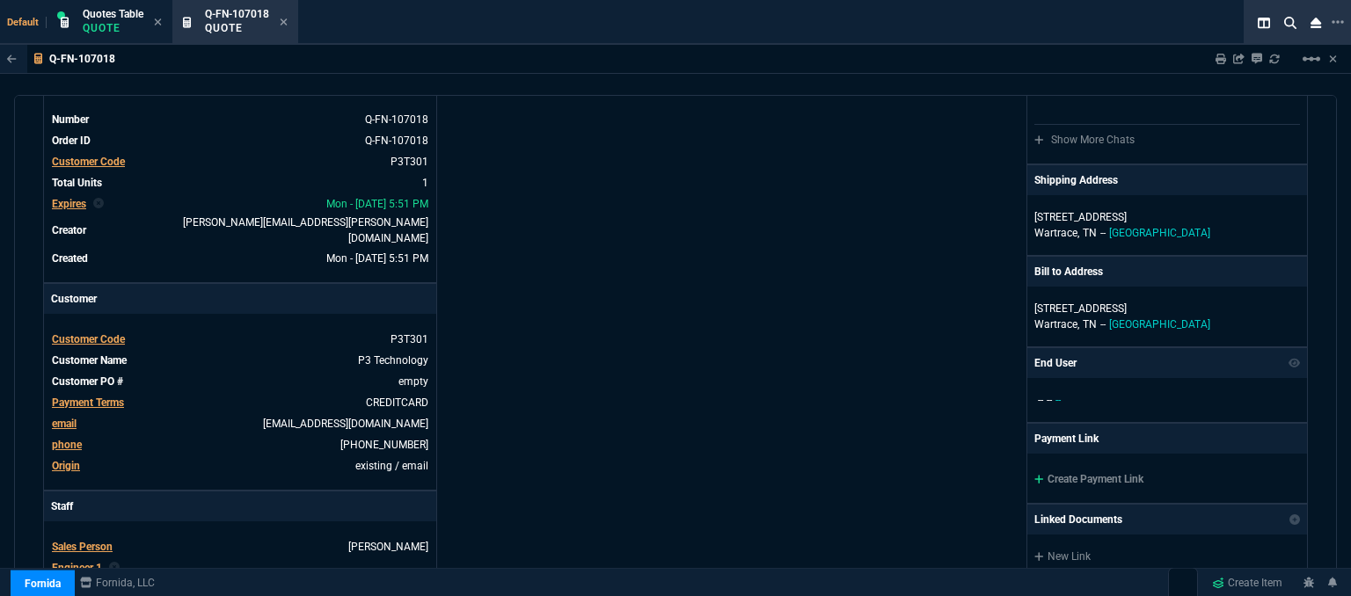
scroll to position [352, 0]
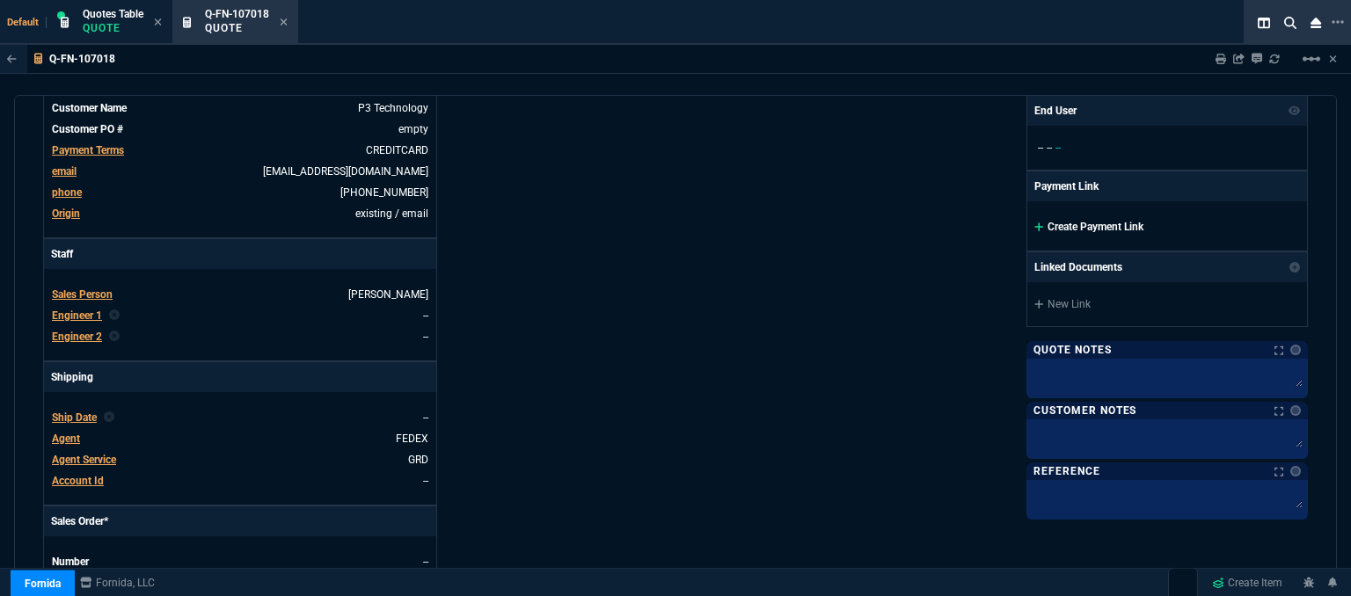
click at [1034, 223] on icon at bounding box center [1039, 227] width 10 height 11
click at [1034, 227] on icon at bounding box center [1039, 227] width 10 height 11
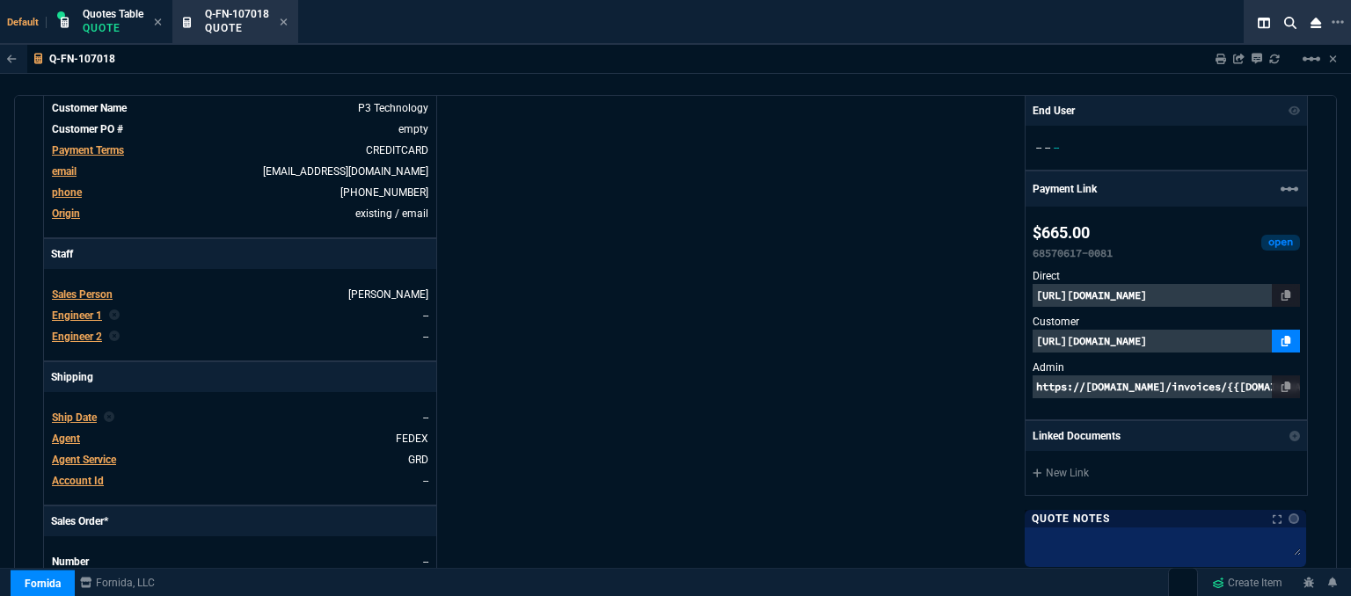
click at [1282, 339] on icon at bounding box center [1287, 341] width 10 height 11
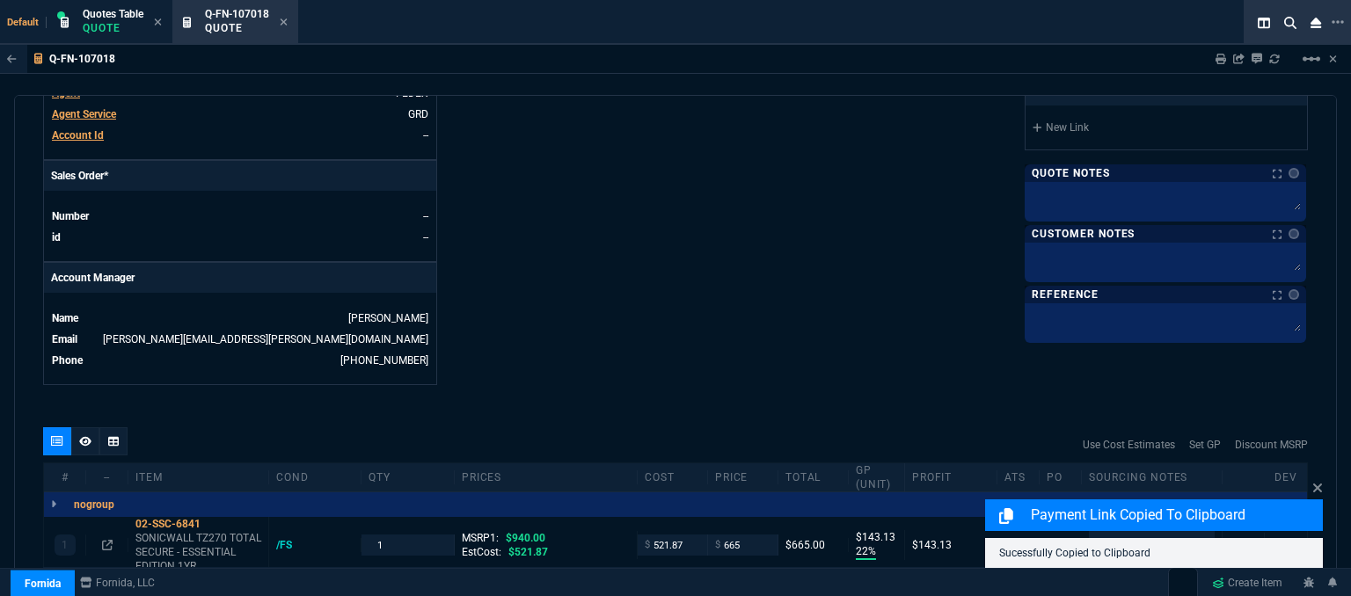
scroll to position [897, 0]
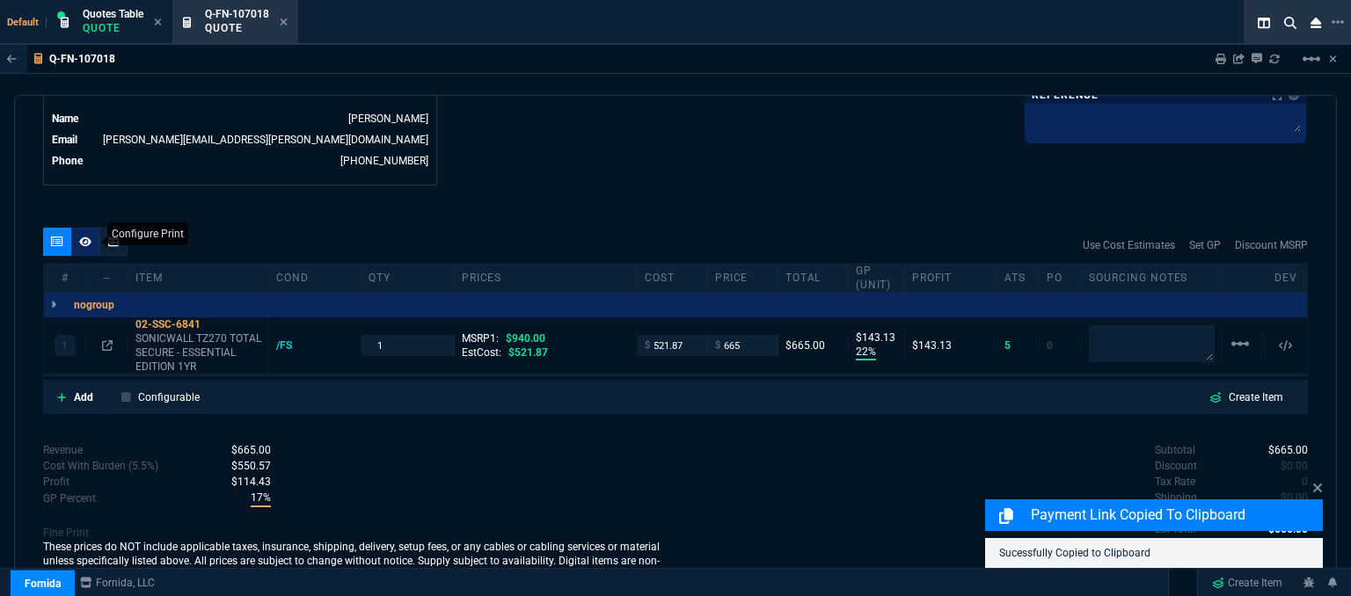
click at [81, 235] on nx-icon at bounding box center [85, 242] width 12 height 14
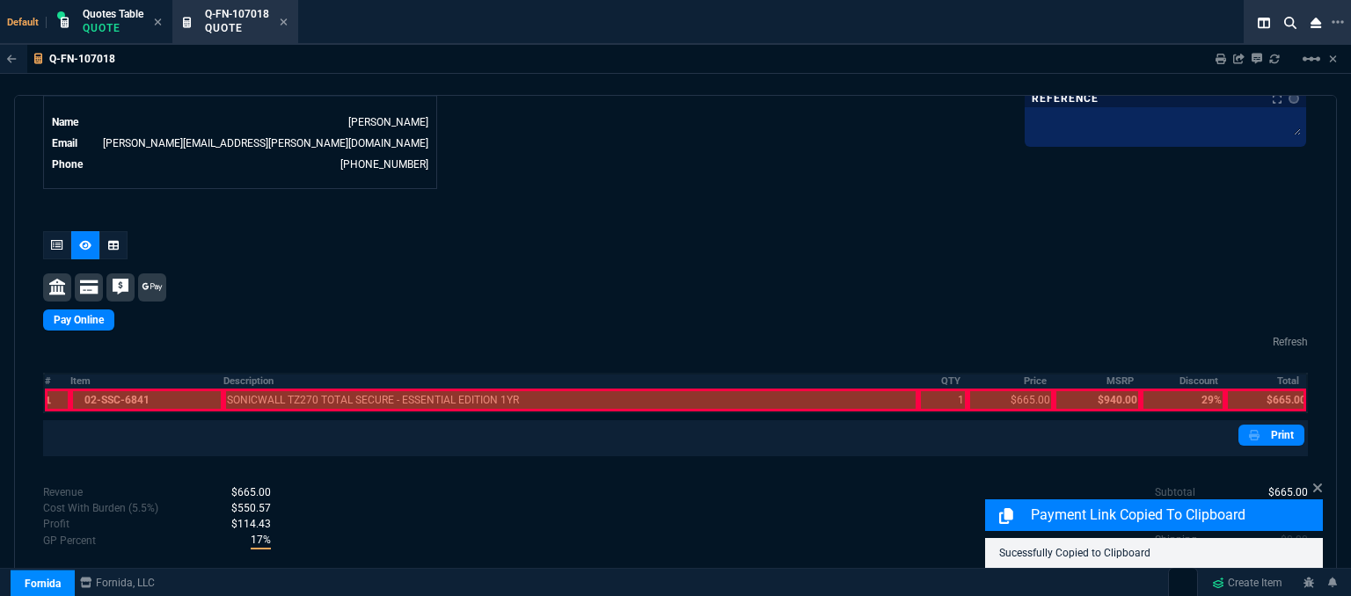
click at [129, 389] on div at bounding box center [147, 400] width 154 height 23
click at [302, 389] on div at bounding box center [570, 400] width 695 height 23
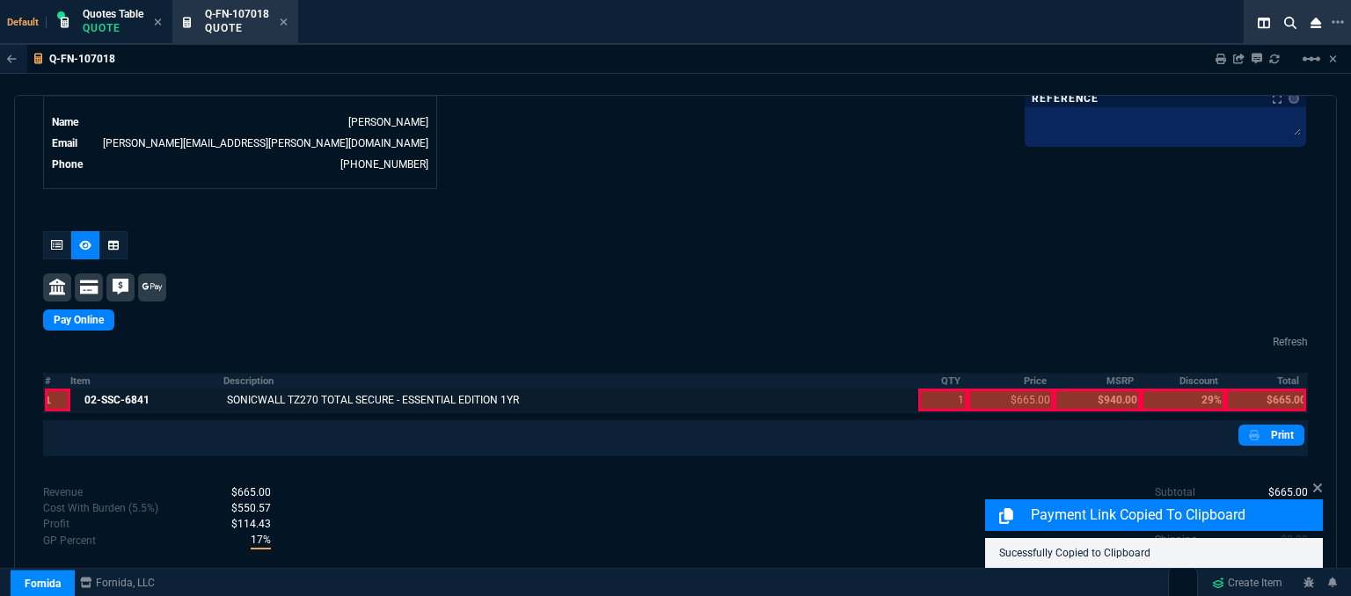
click at [922, 389] on div at bounding box center [942, 400] width 49 height 23
click at [989, 389] on div at bounding box center [1011, 400] width 86 height 23
click at [1243, 389] on div at bounding box center [1265, 400] width 81 height 23
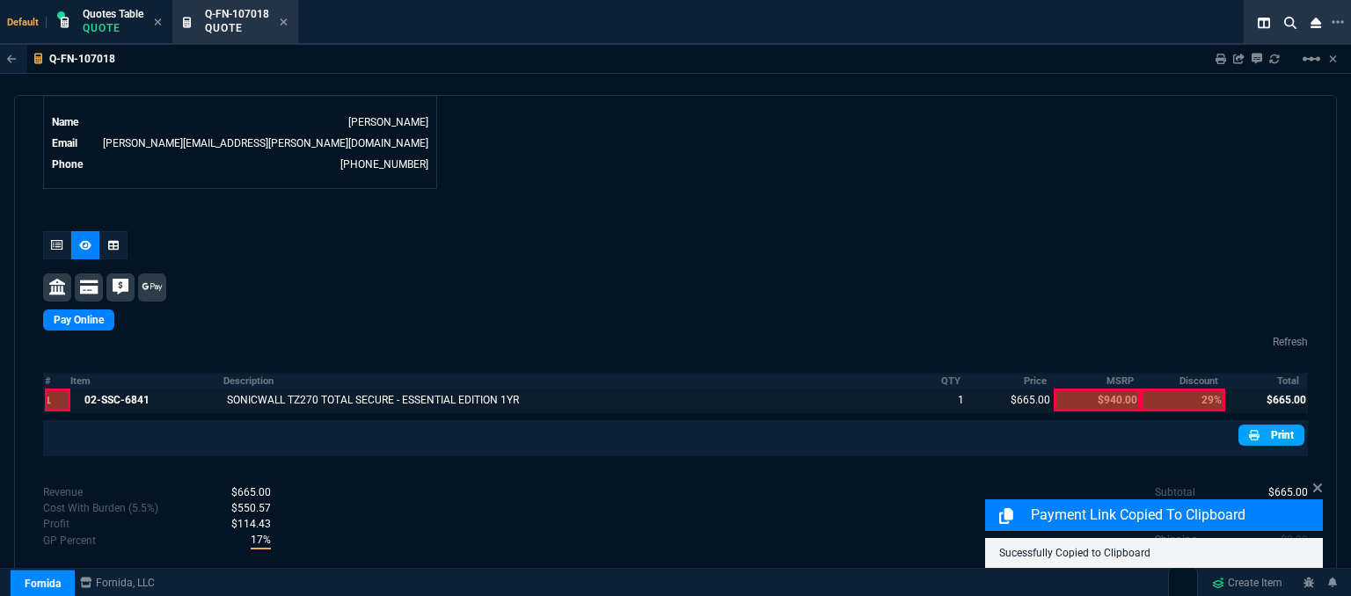
click at [1254, 427] on nx-icon at bounding box center [1256, 435] width 14 height 16
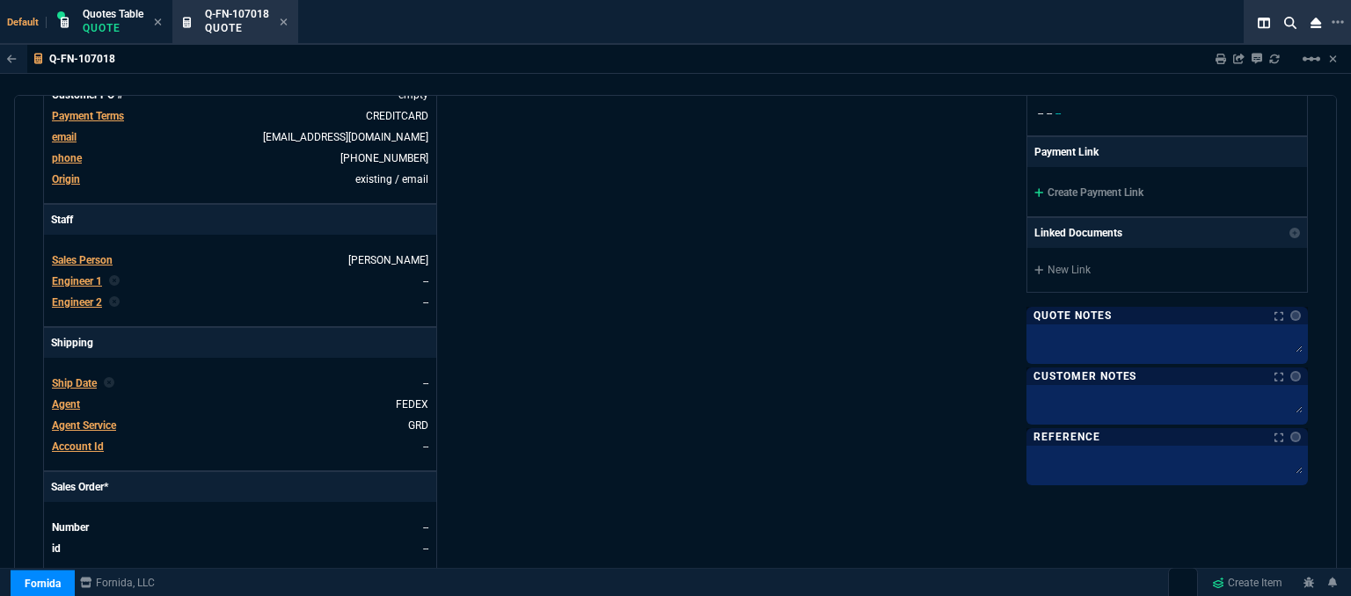
scroll to position [331, 0]
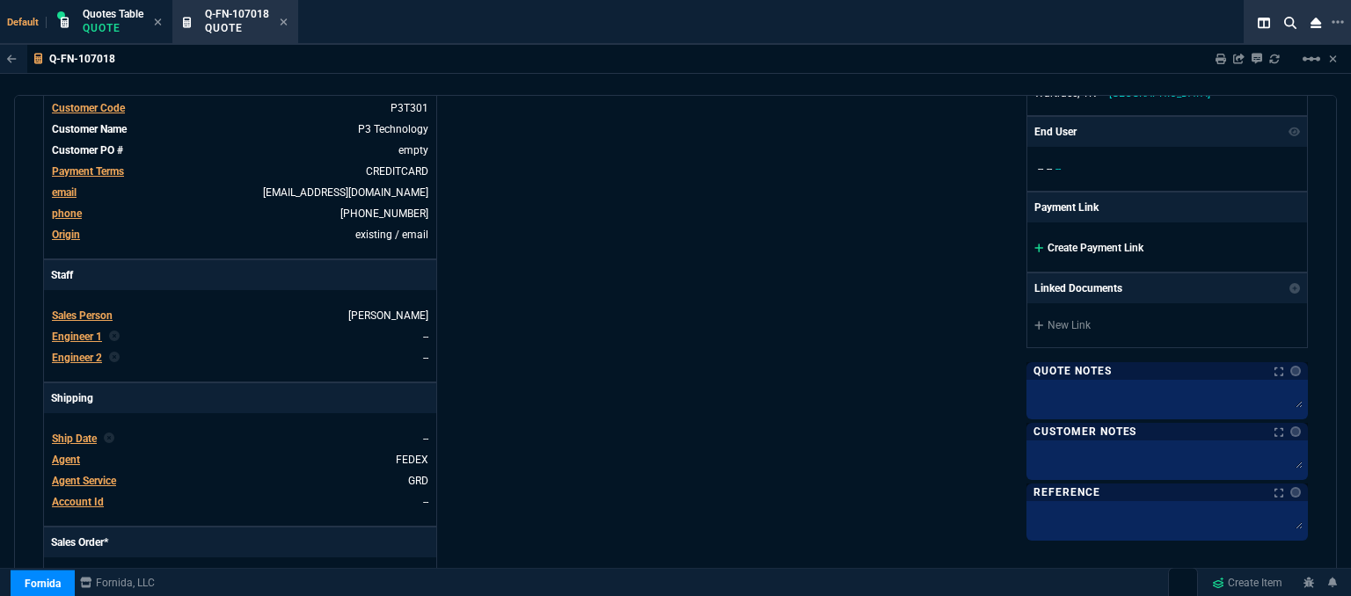
click at [1034, 251] on fa-icon at bounding box center [1039, 248] width 10 height 12
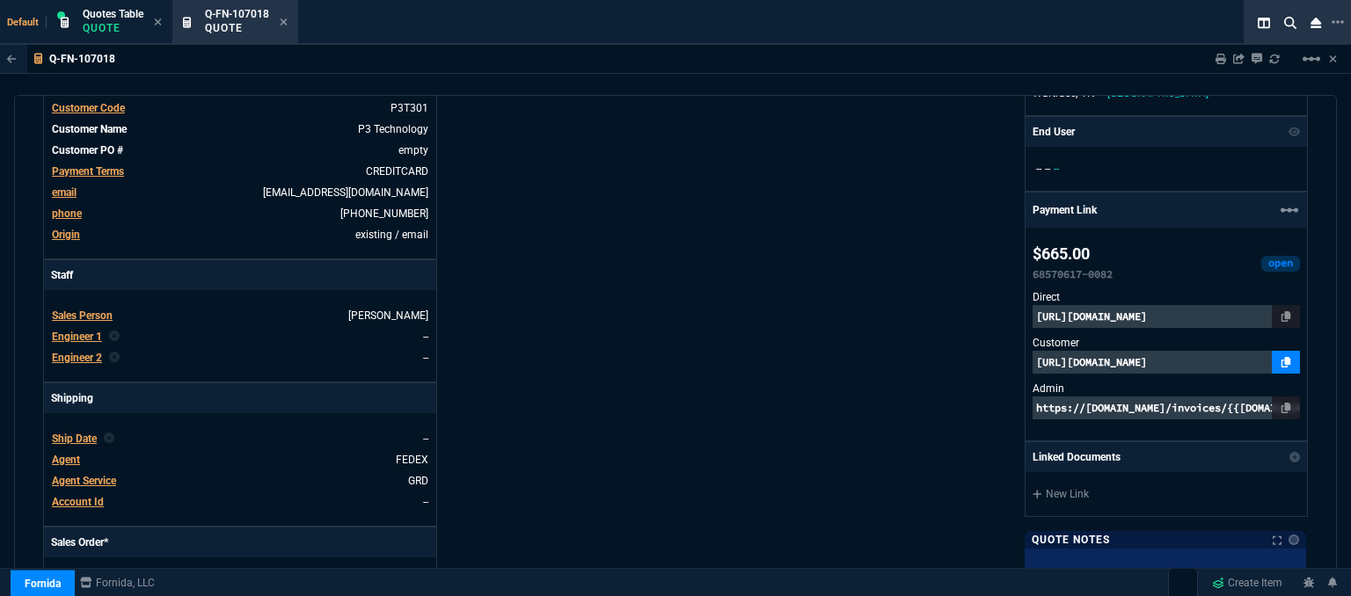
click at [1282, 360] on icon at bounding box center [1287, 362] width 10 height 11
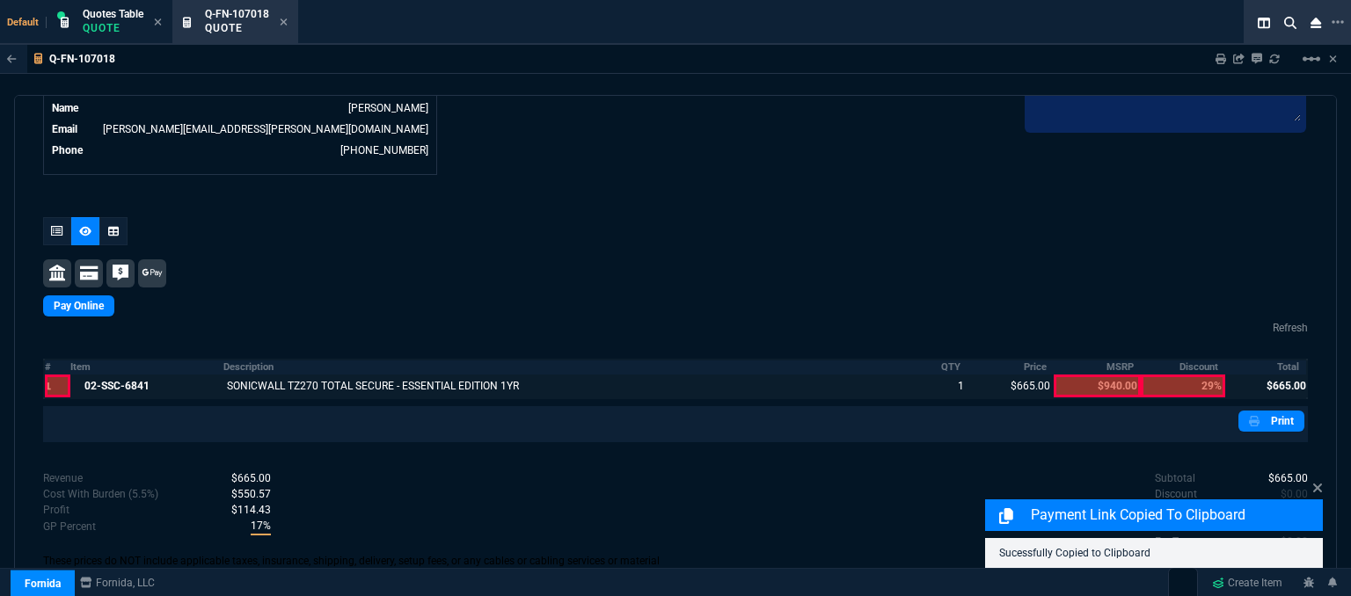
scroll to position [924, 0]
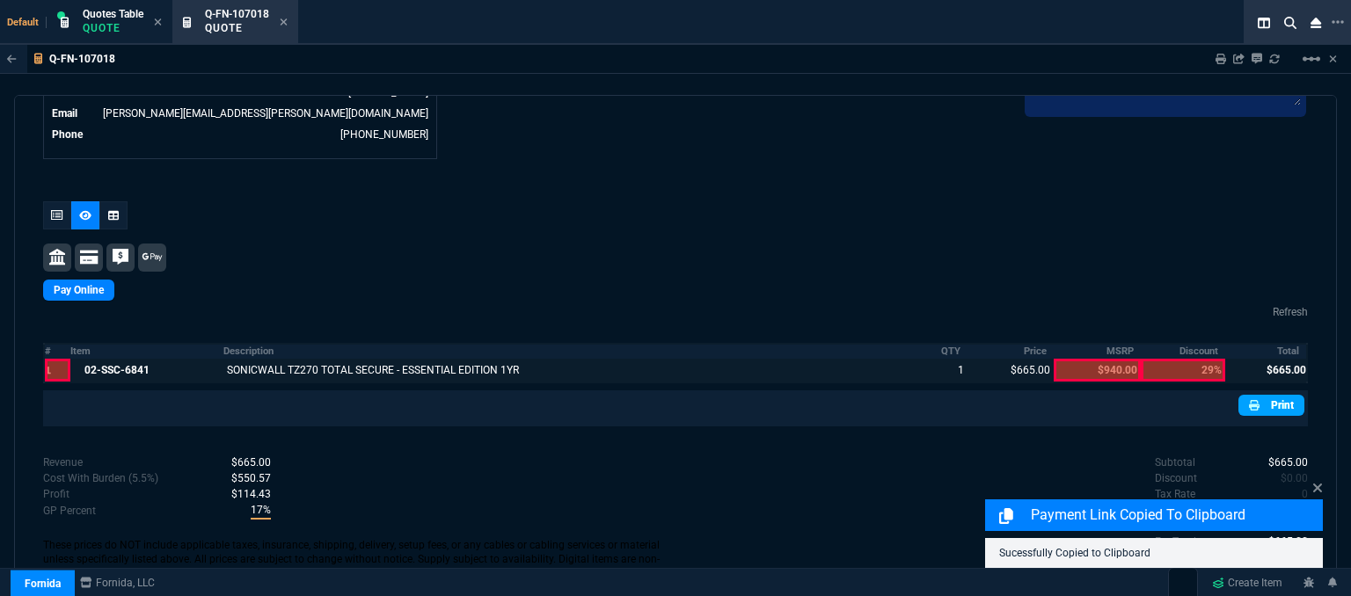
click at [1276, 395] on link "Print" at bounding box center [1272, 405] width 66 height 21
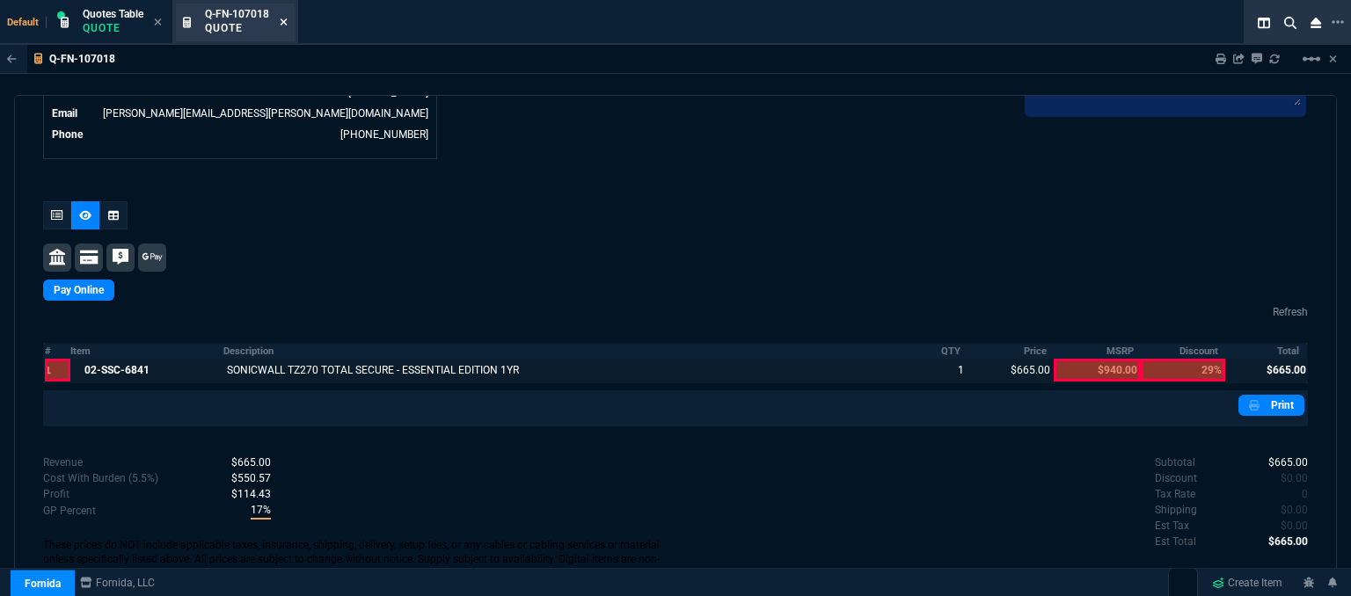
click at [288, 18] on icon at bounding box center [284, 21] width 7 height 7
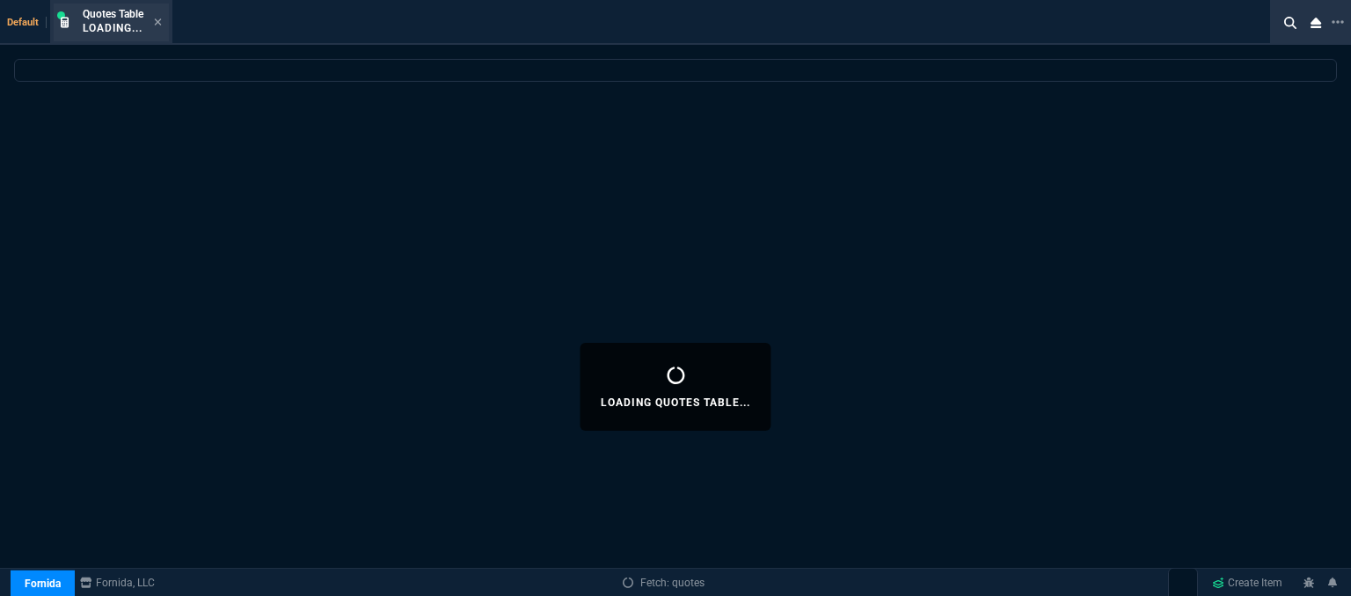
select select
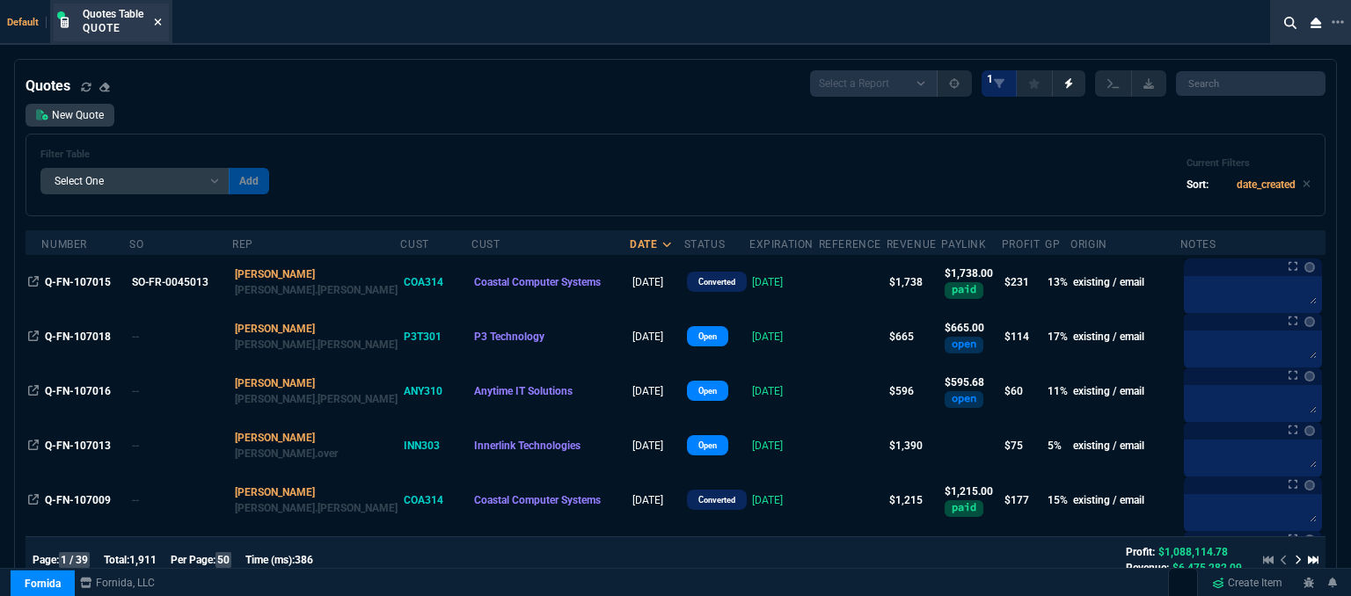
click at [159, 18] on icon at bounding box center [158, 22] width 8 height 11
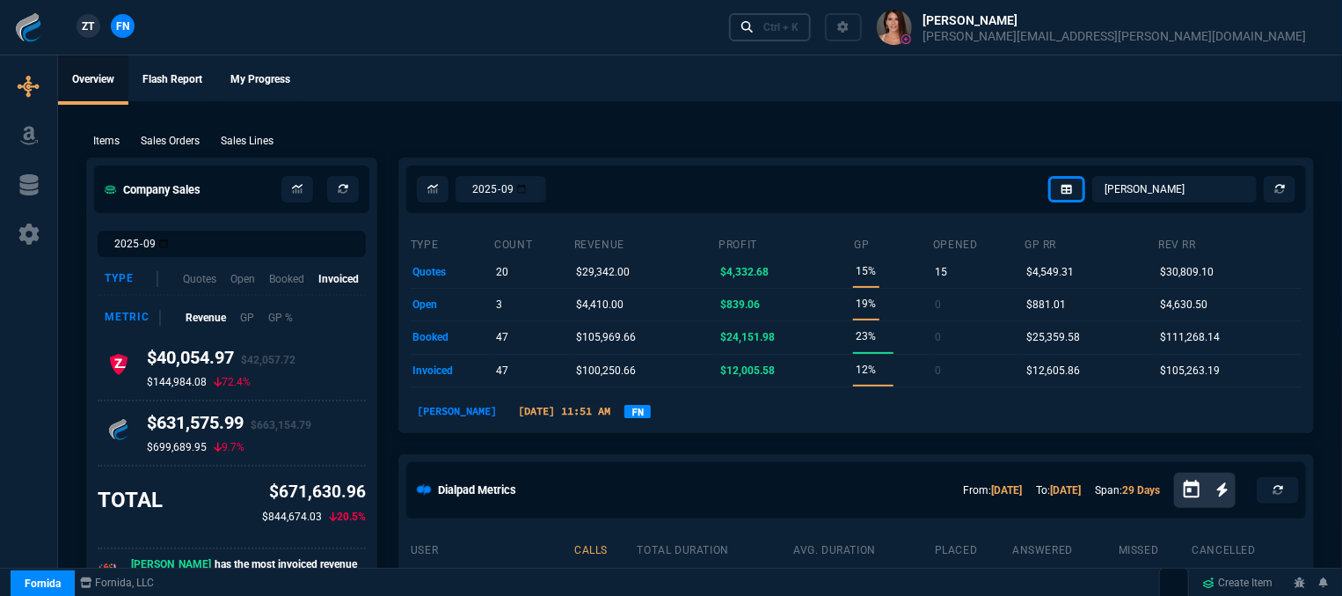
click at [799, 32] on div "Ctrl + K" at bounding box center [781, 27] width 35 height 14
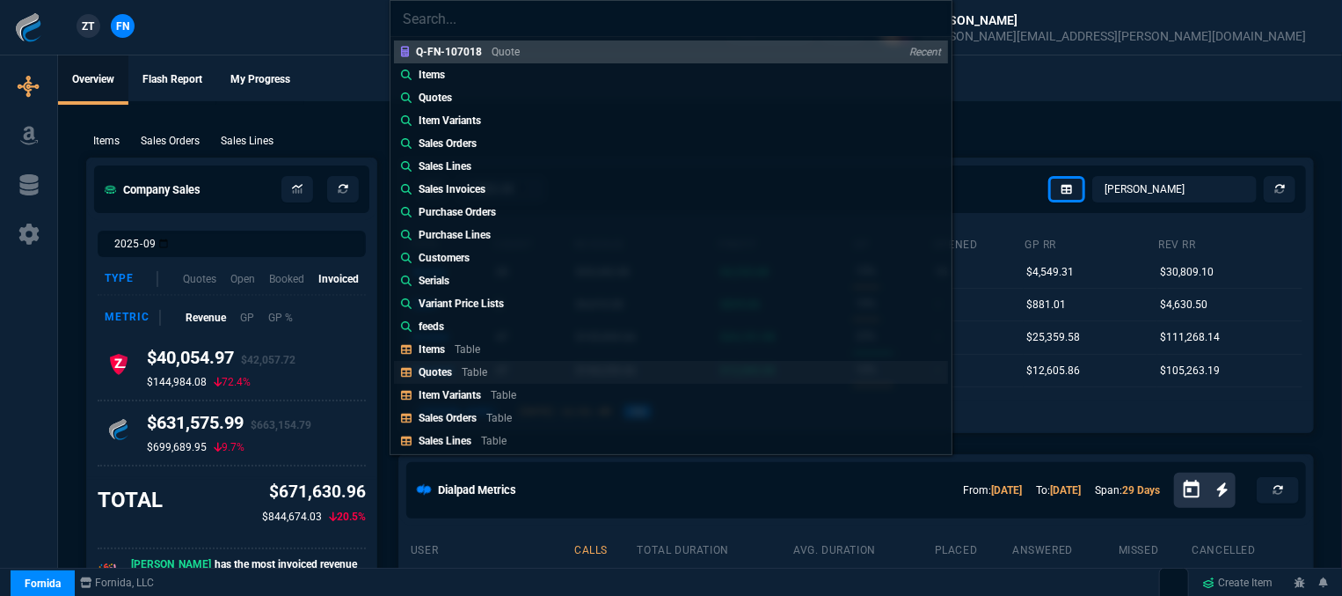
click at [514, 372] on link "Quotes Table" at bounding box center [671, 372] width 554 height 23
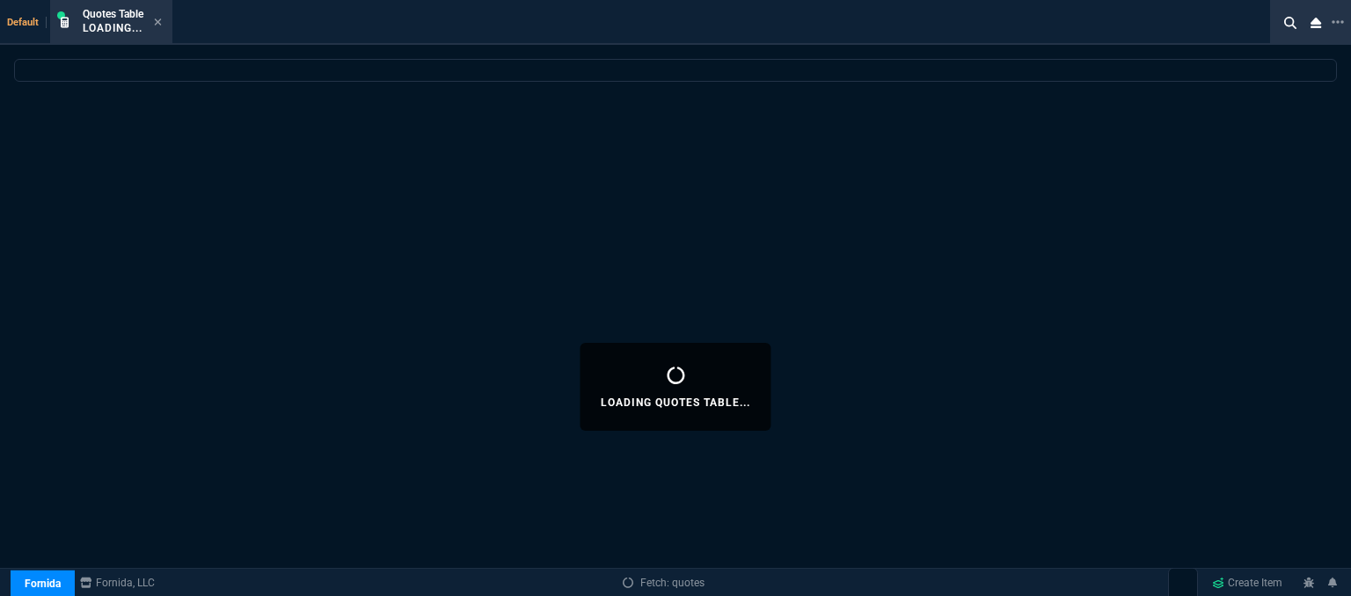
select select
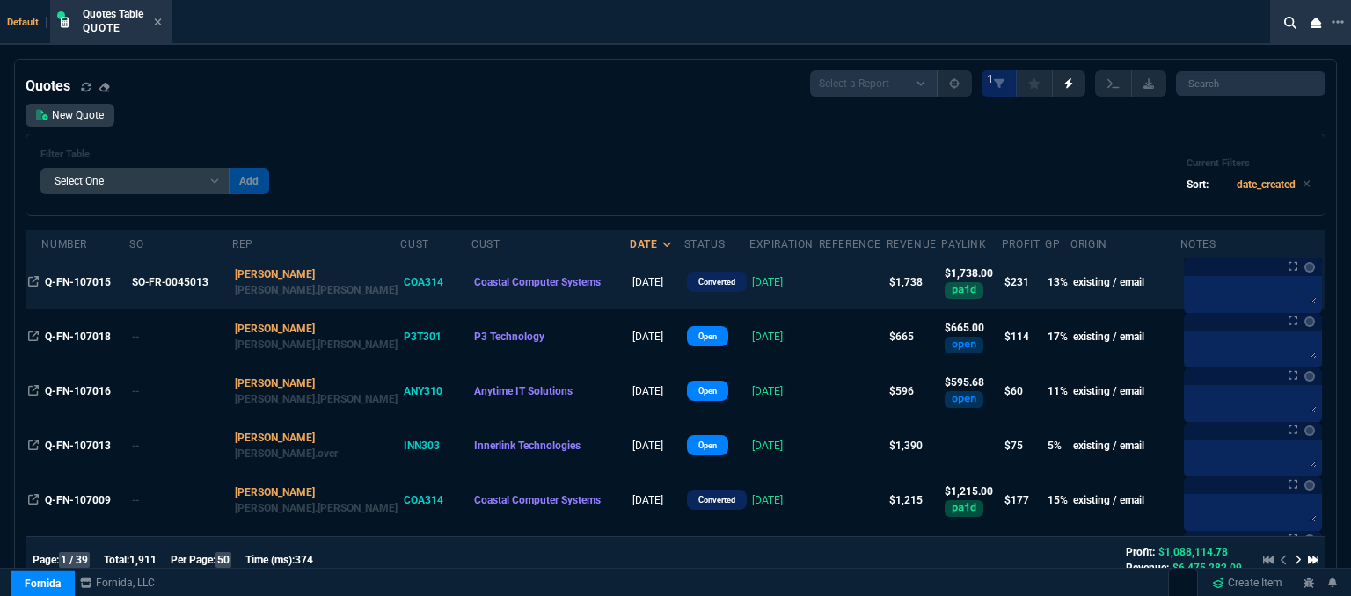
click at [819, 281] on td at bounding box center [853, 282] width 68 height 55
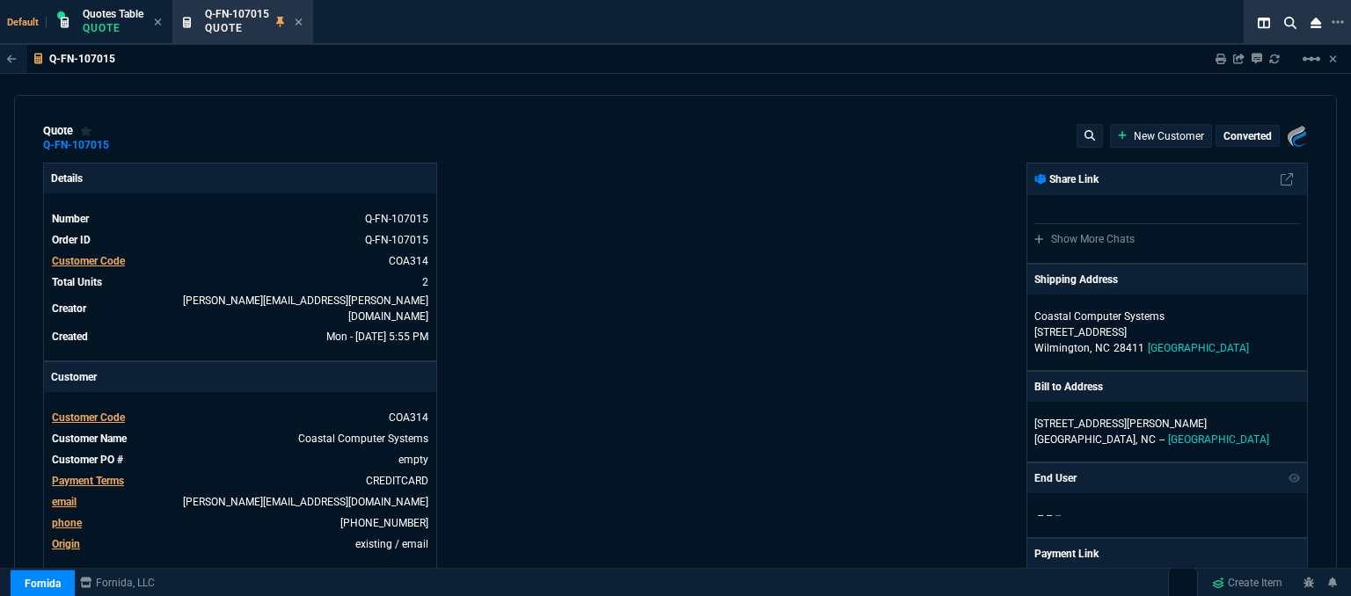
type input "1215"
type input "18"
type input "155"
type input "28"
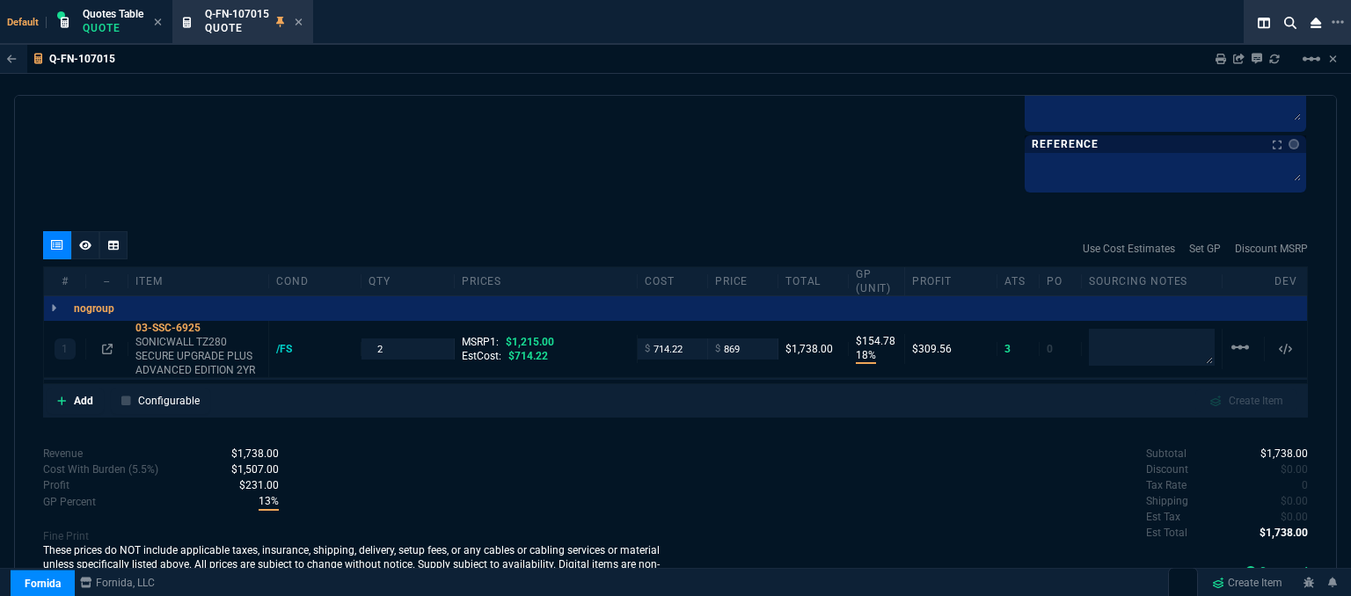
scroll to position [985, 0]
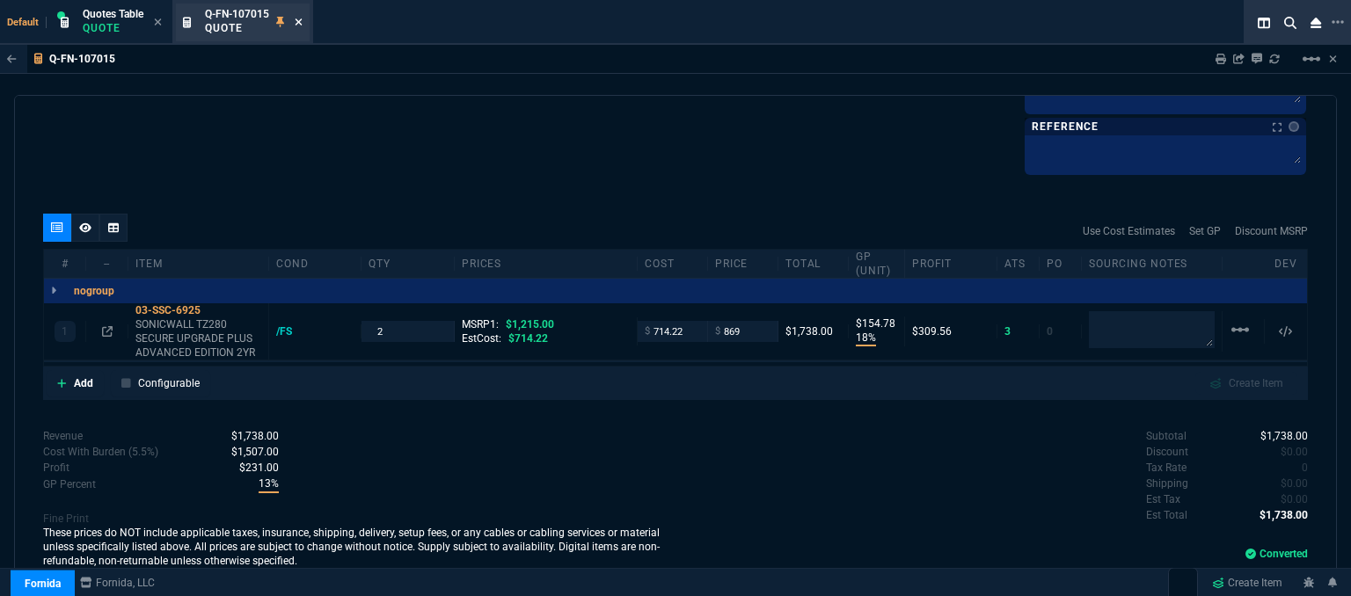
click at [299, 17] on icon at bounding box center [299, 22] width 8 height 11
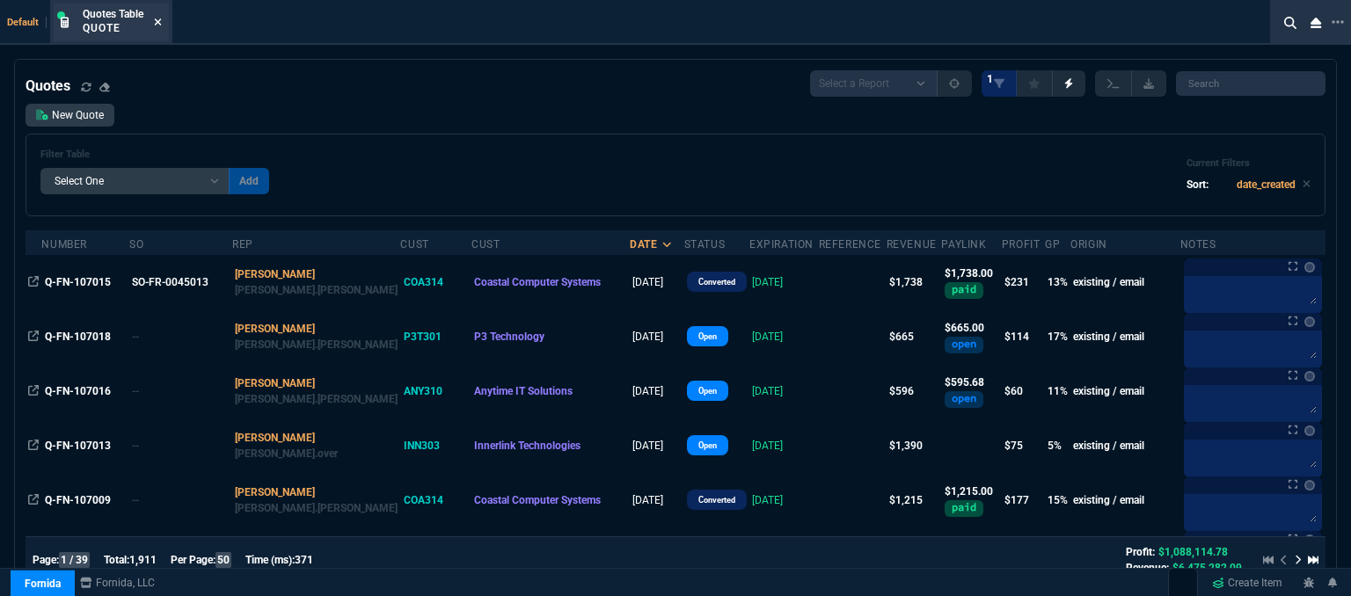
click at [156, 19] on icon at bounding box center [158, 22] width 8 height 11
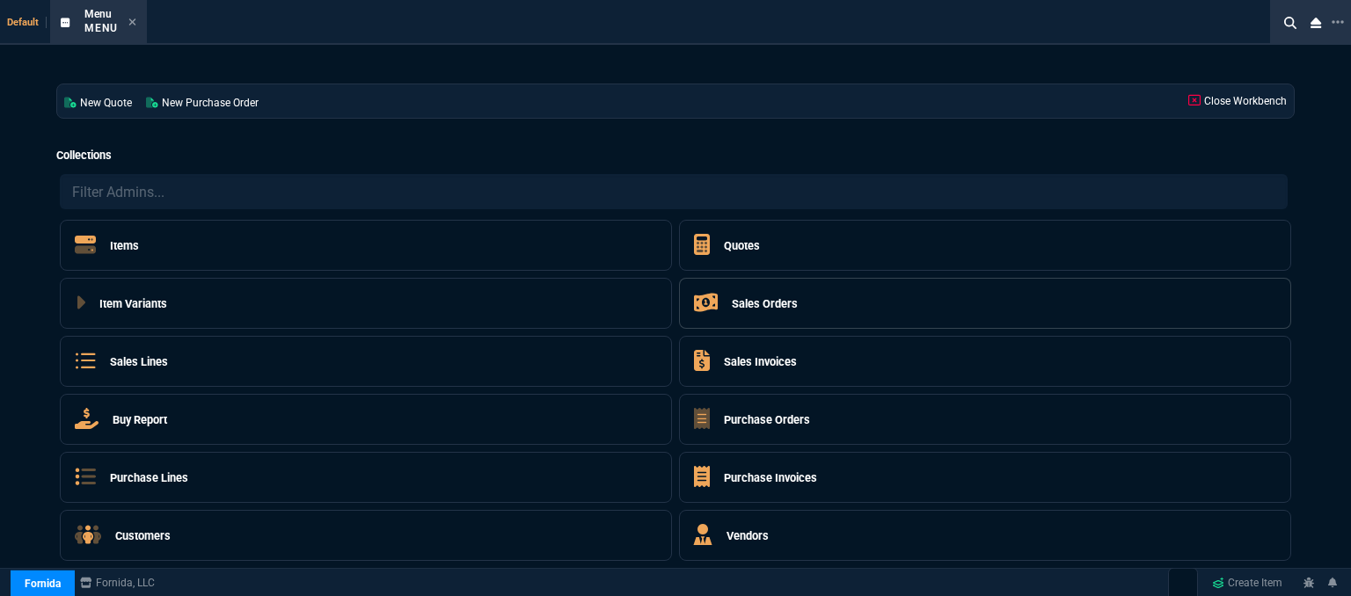
drag, startPoint x: 133, startPoint y: 16, endPoint x: 688, endPoint y: 314, distance: 630.1
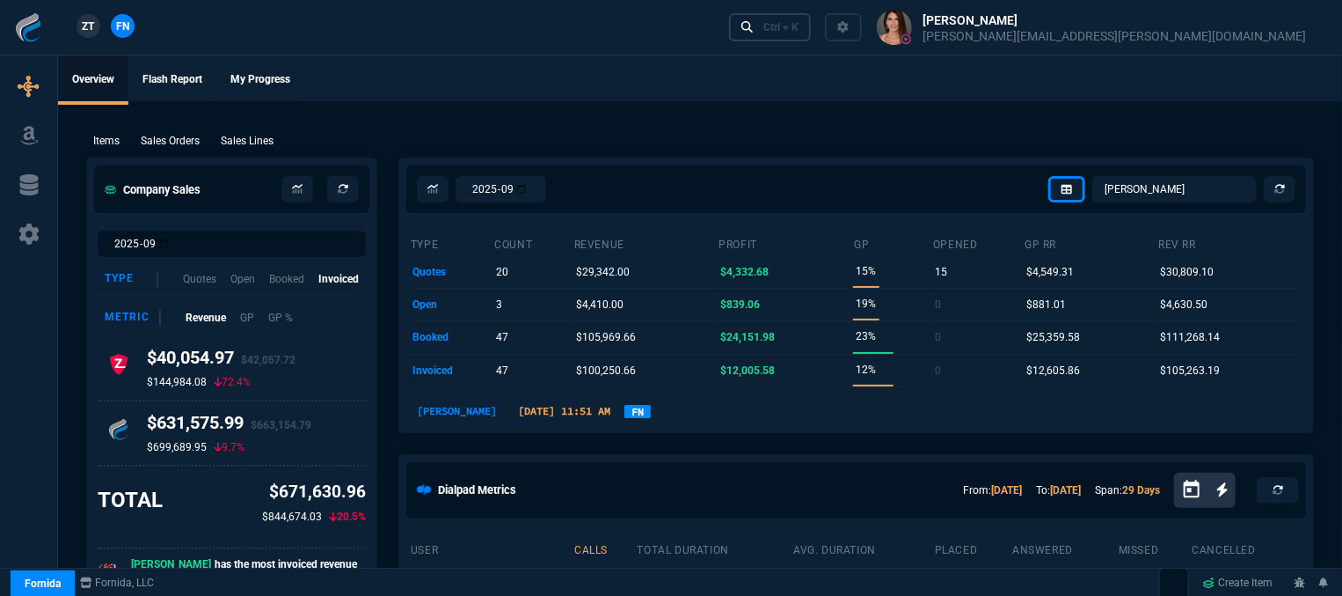
click at [799, 27] on div "Ctrl + K" at bounding box center [781, 27] width 35 height 14
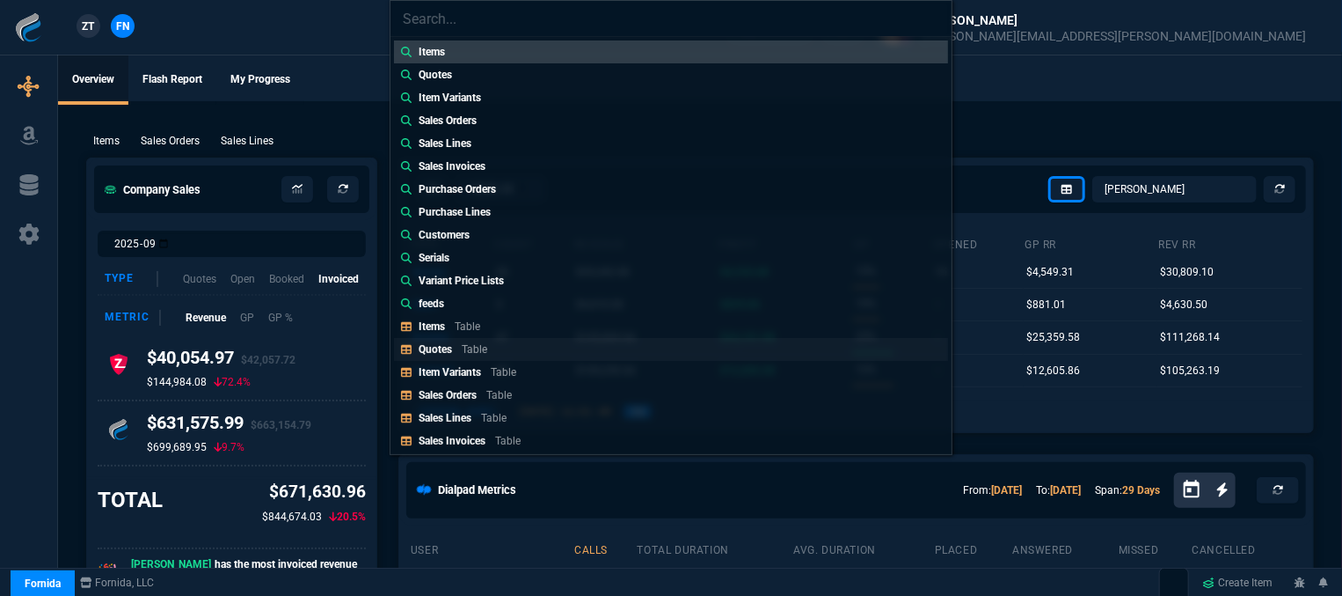
click at [492, 354] on div "Quotes Table" at bounding box center [457, 349] width 76 height 16
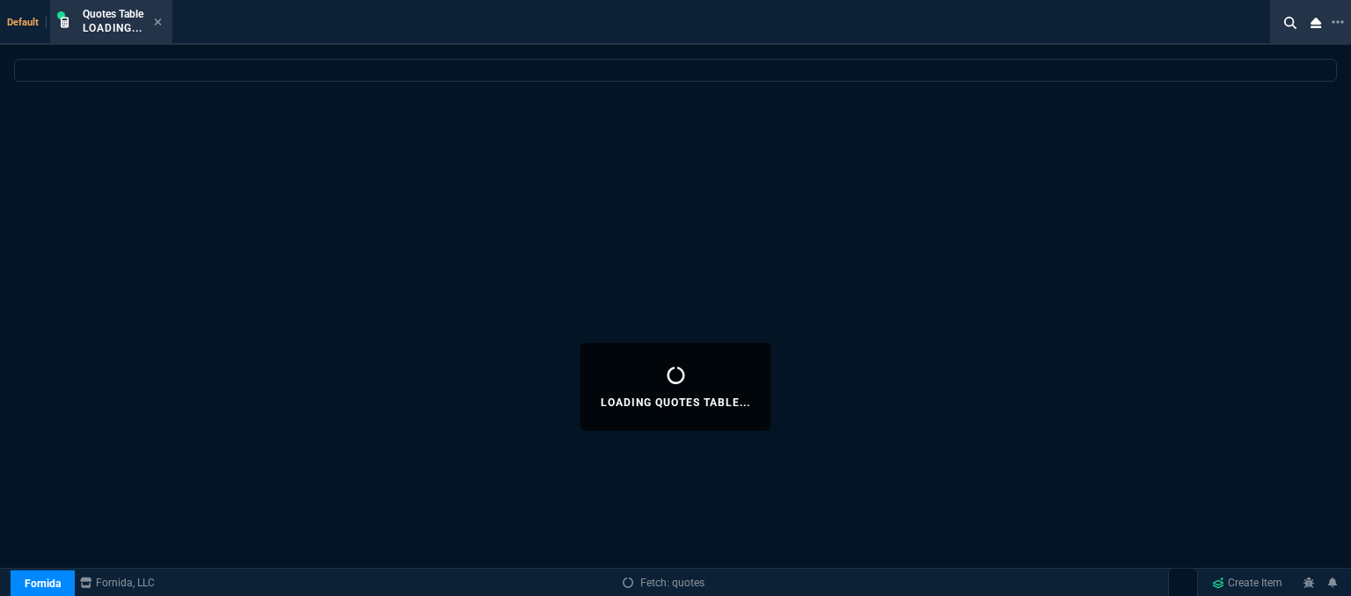
select select
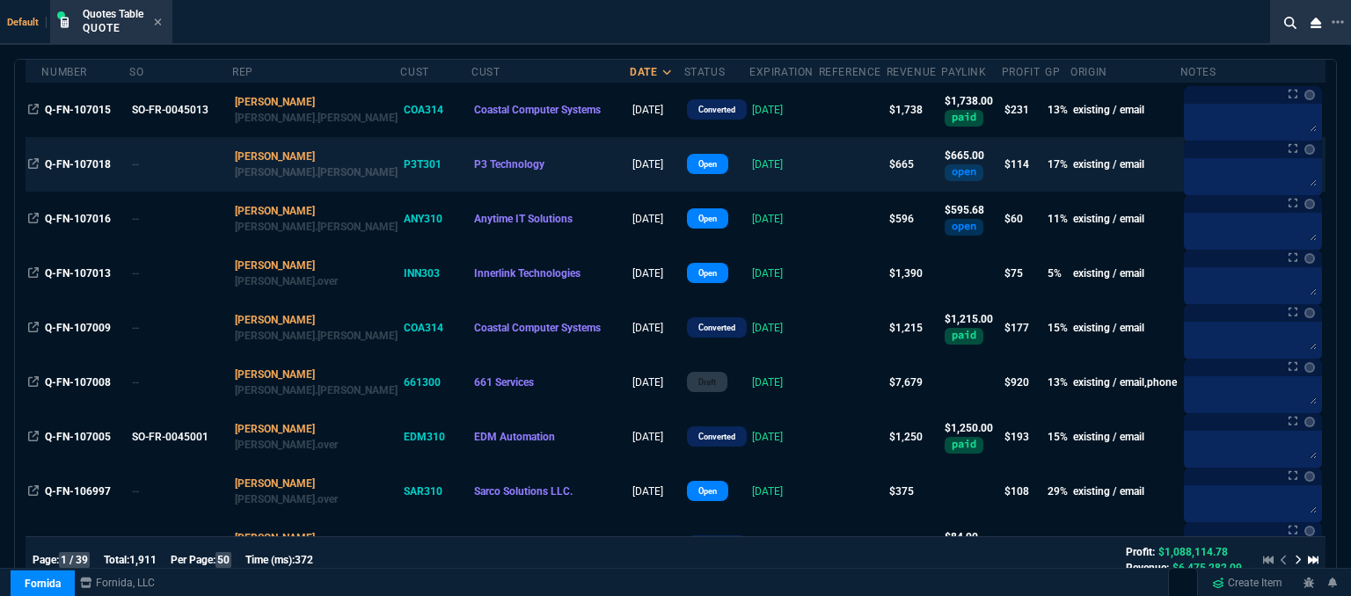
scroll to position [176, 0]
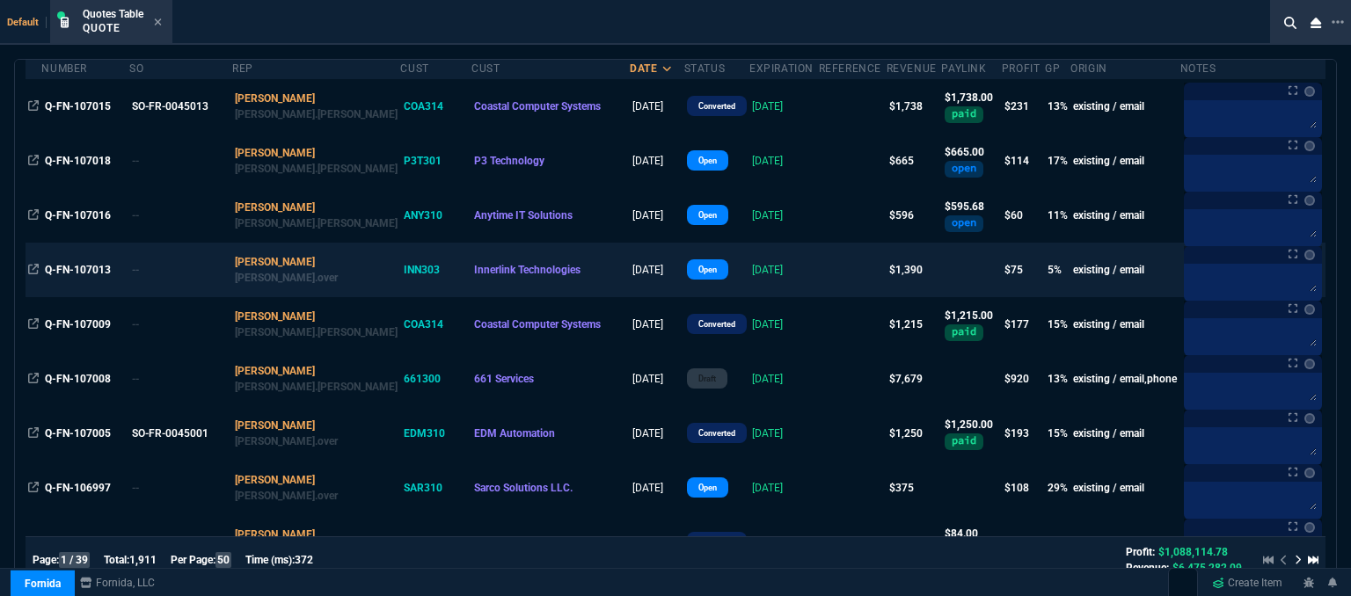
click at [785, 282] on td "[DATE]" at bounding box center [783, 270] width 69 height 55
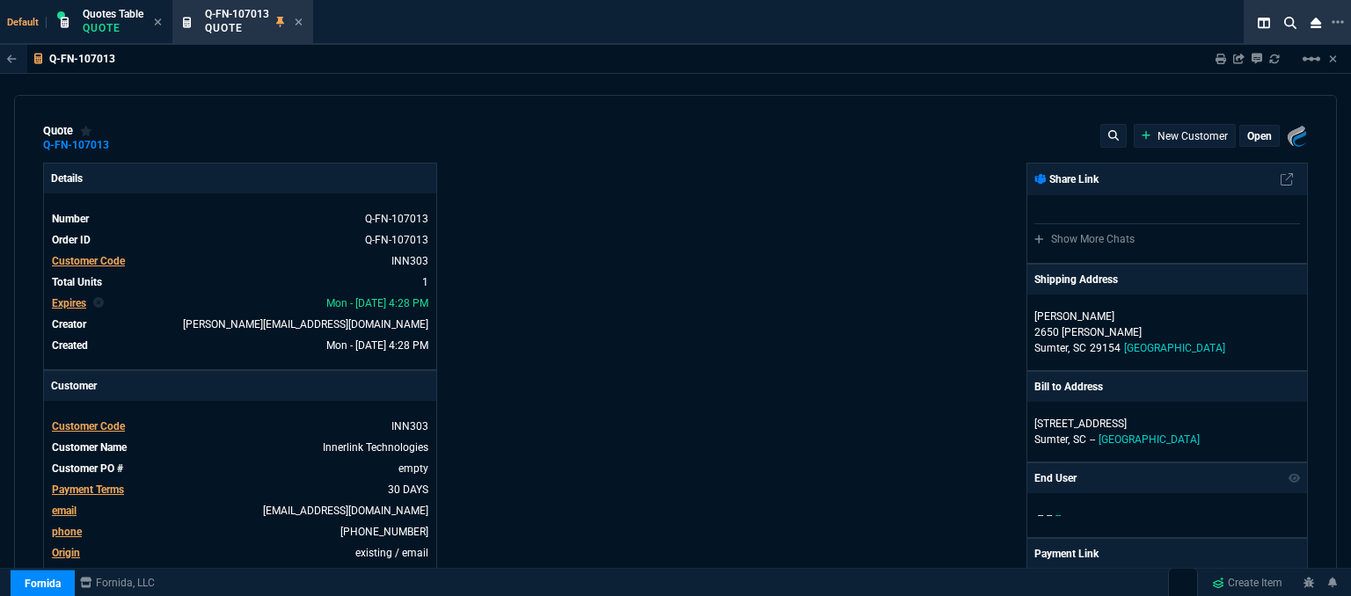
type input "15"
type input "213"
type input "1908.52"
type input "27"
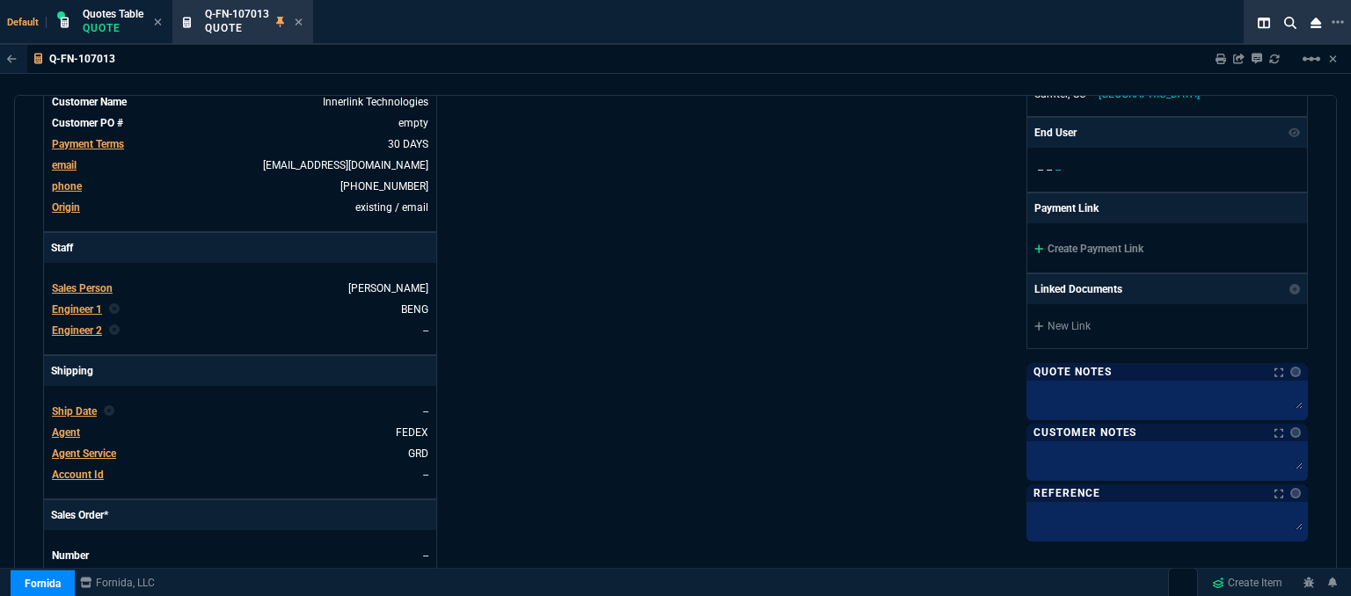
scroll to position [0, 0]
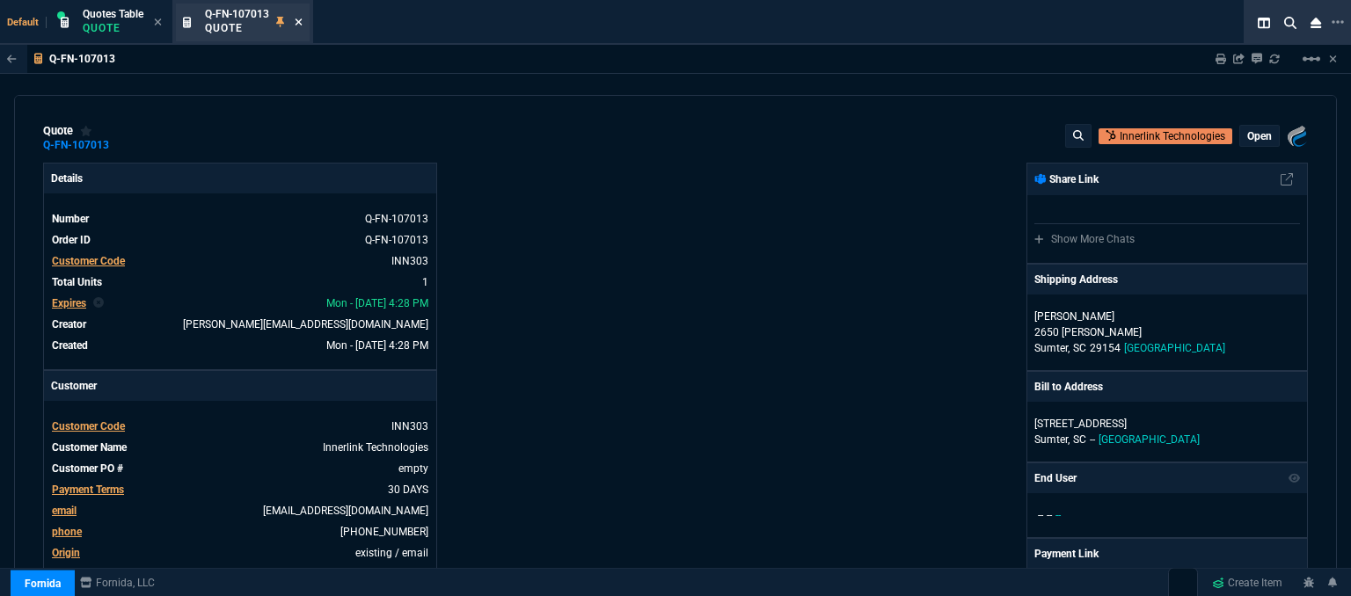
click at [296, 24] on icon at bounding box center [299, 22] width 8 height 11
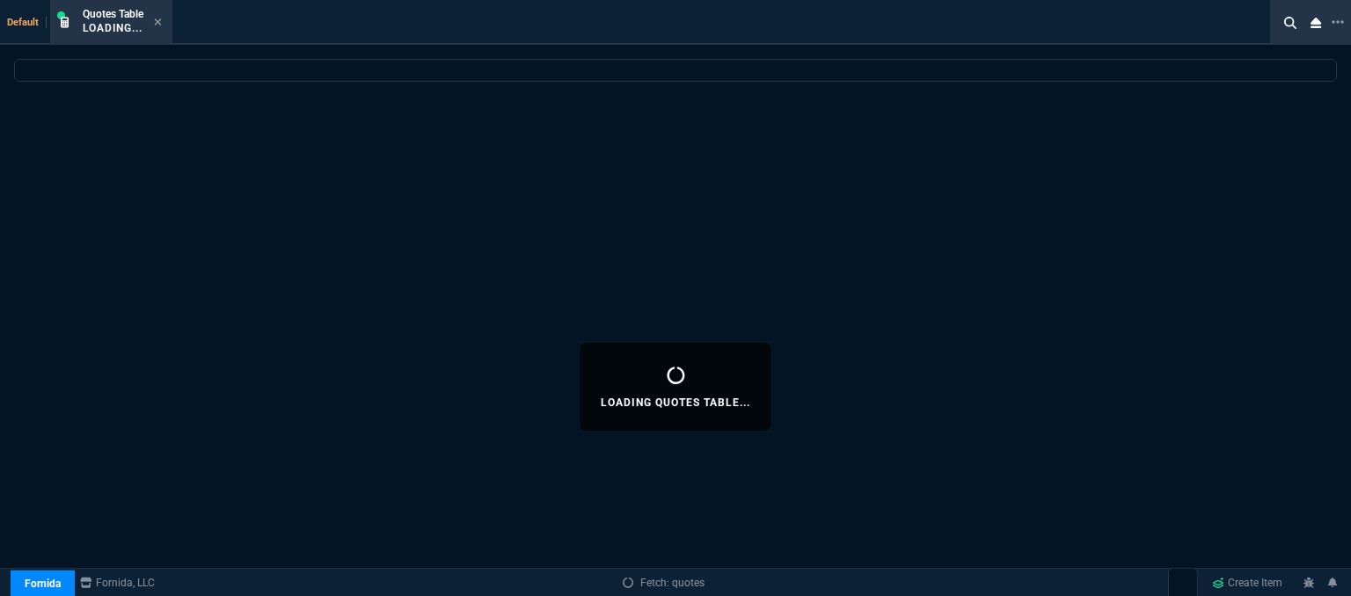
select select
select select "12: [PERSON_NAME]"
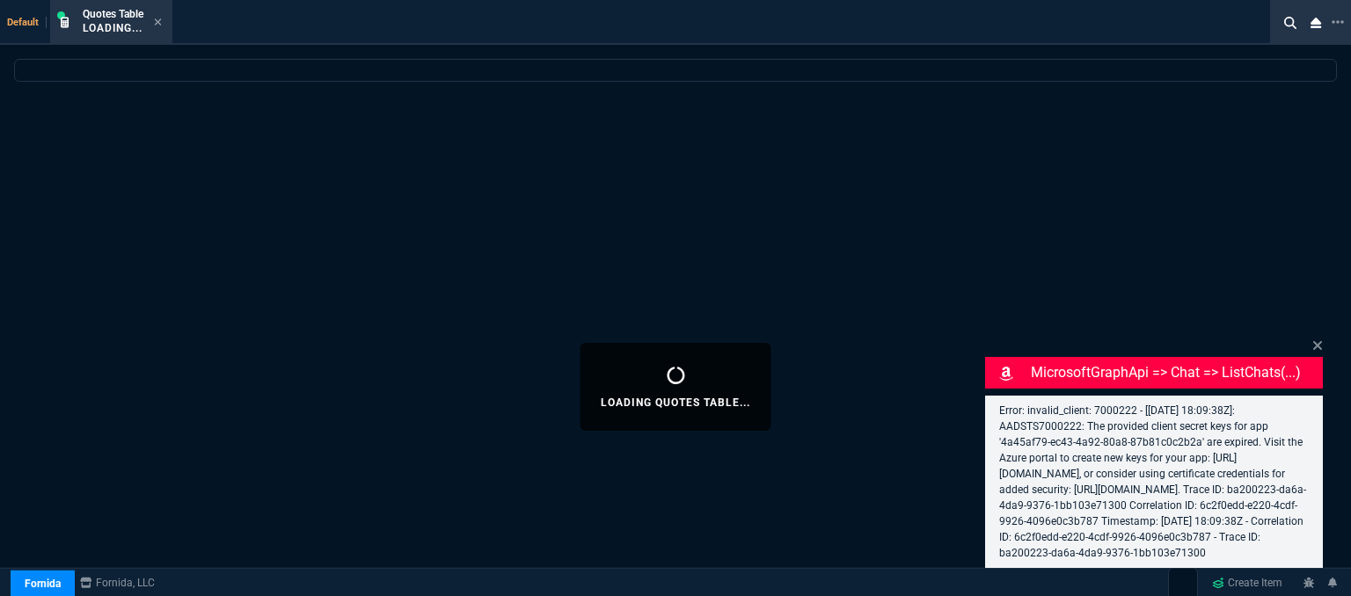
select select
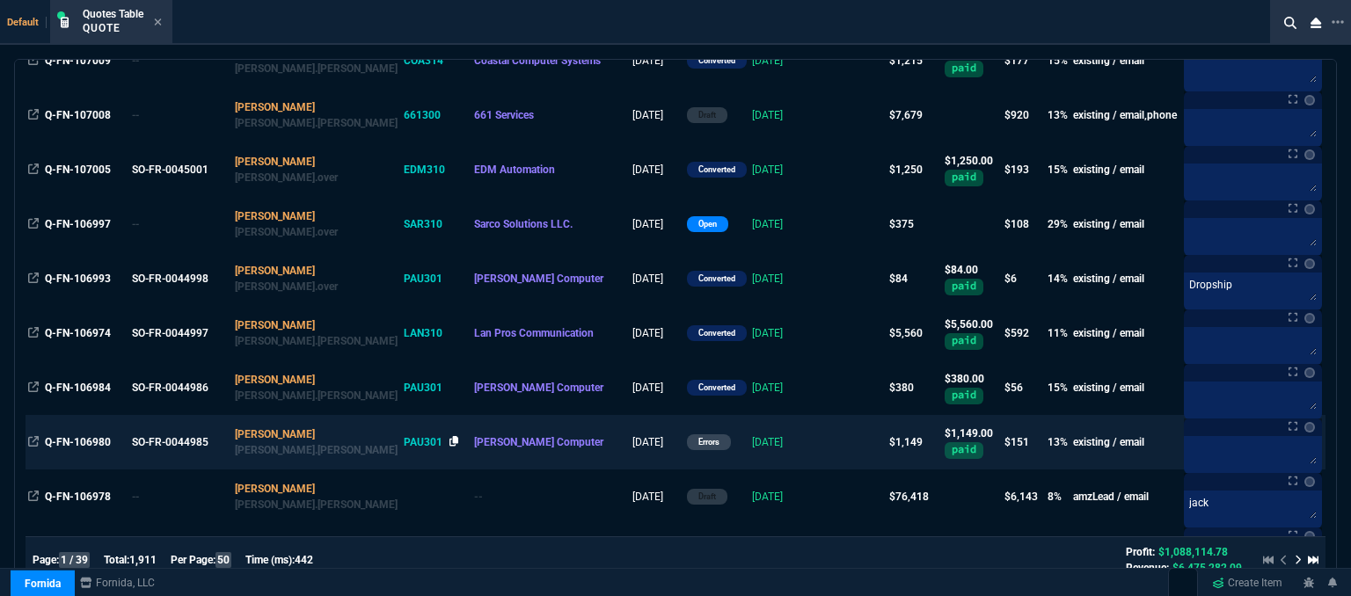
scroll to position [176, 0]
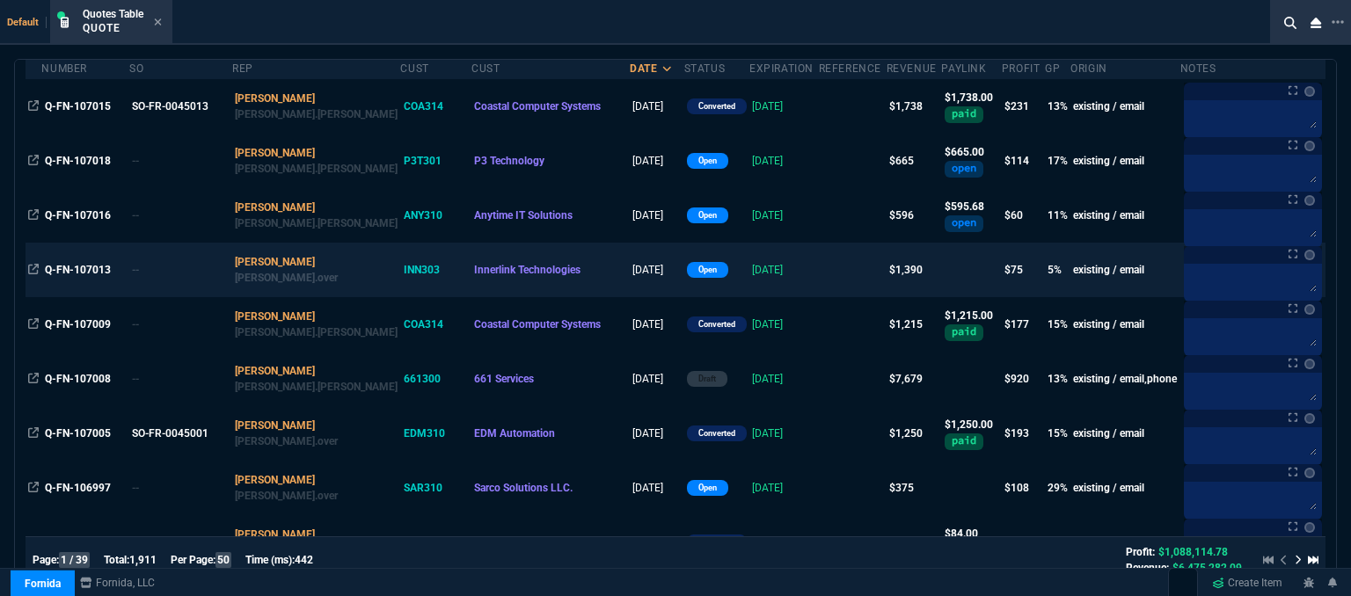
click at [819, 282] on td at bounding box center [853, 270] width 68 height 55
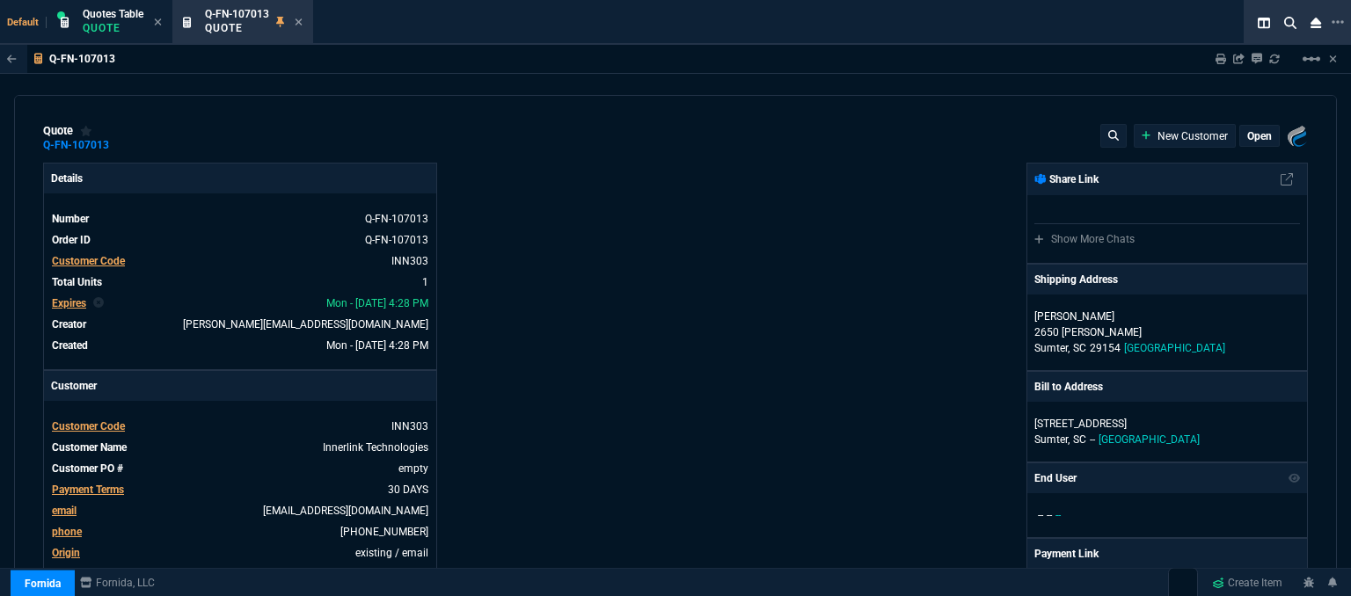
type input "1908.52"
type input "15"
type input "213"
type input "27"
click at [296, 23] on icon at bounding box center [299, 22] width 8 height 11
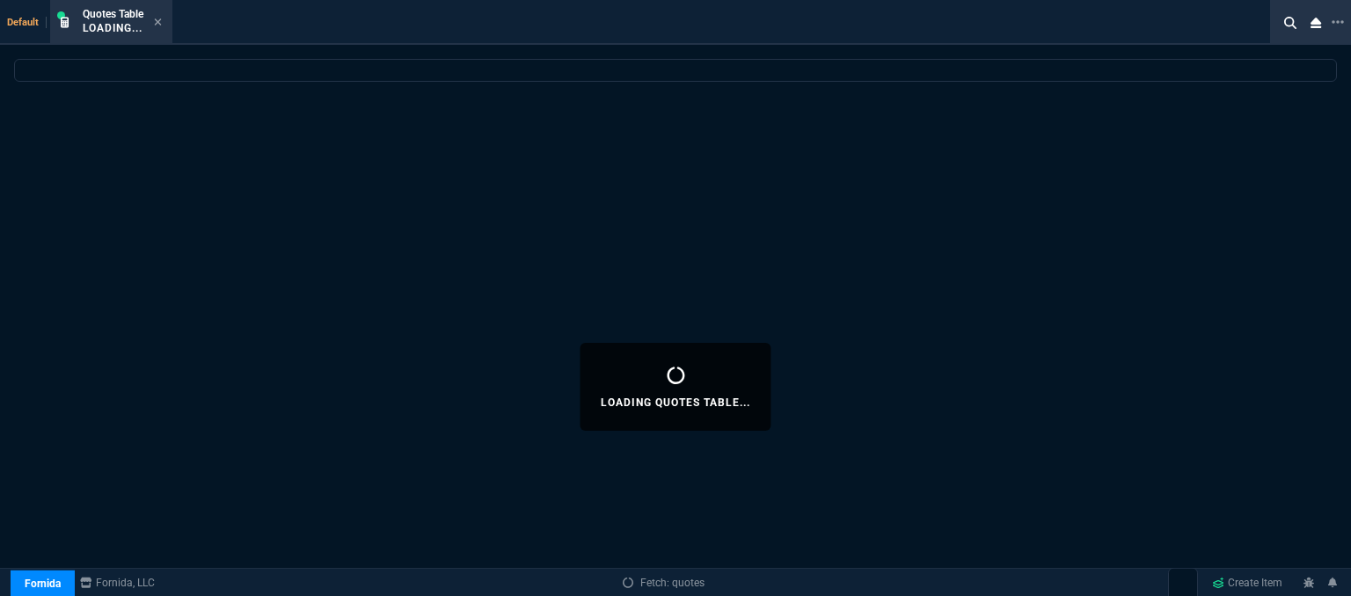
select select
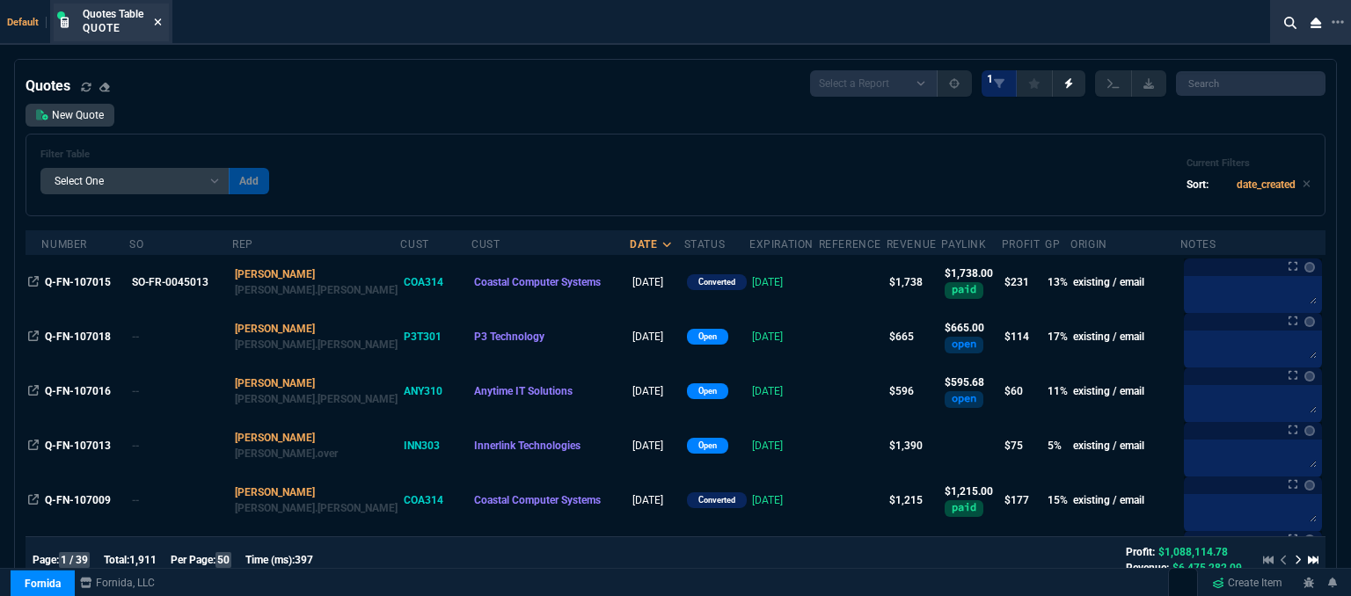
click at [160, 22] on icon at bounding box center [158, 21] width 7 height 7
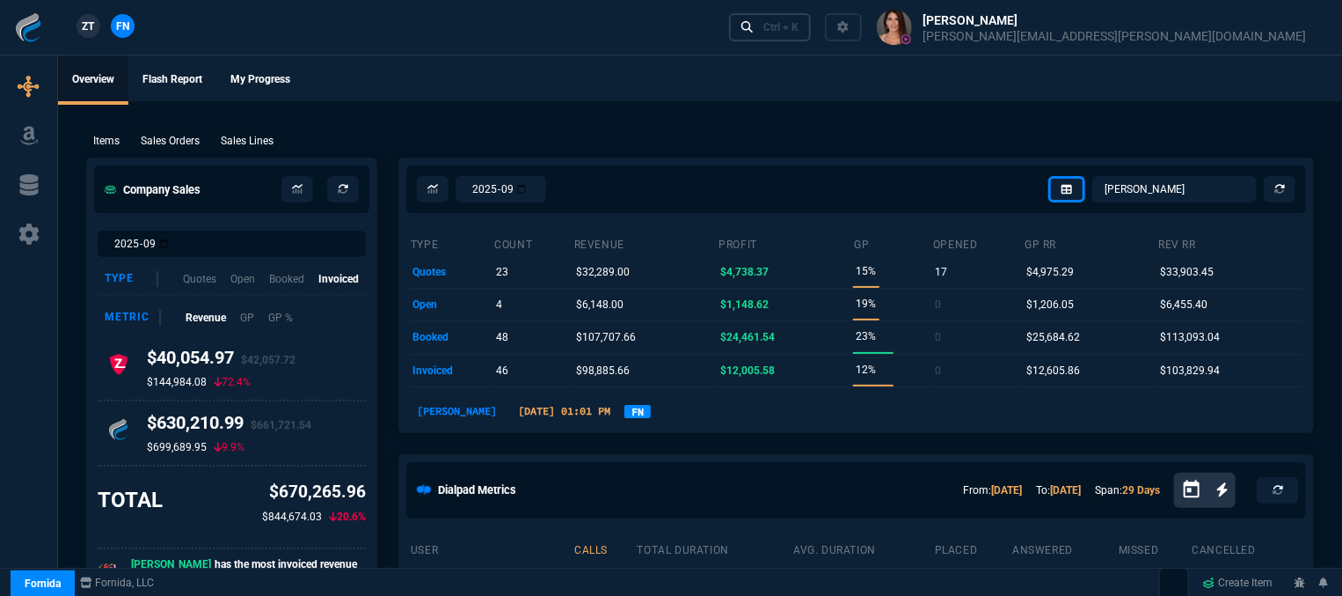
click at [799, 32] on div "Ctrl + K" at bounding box center [781, 27] width 35 height 14
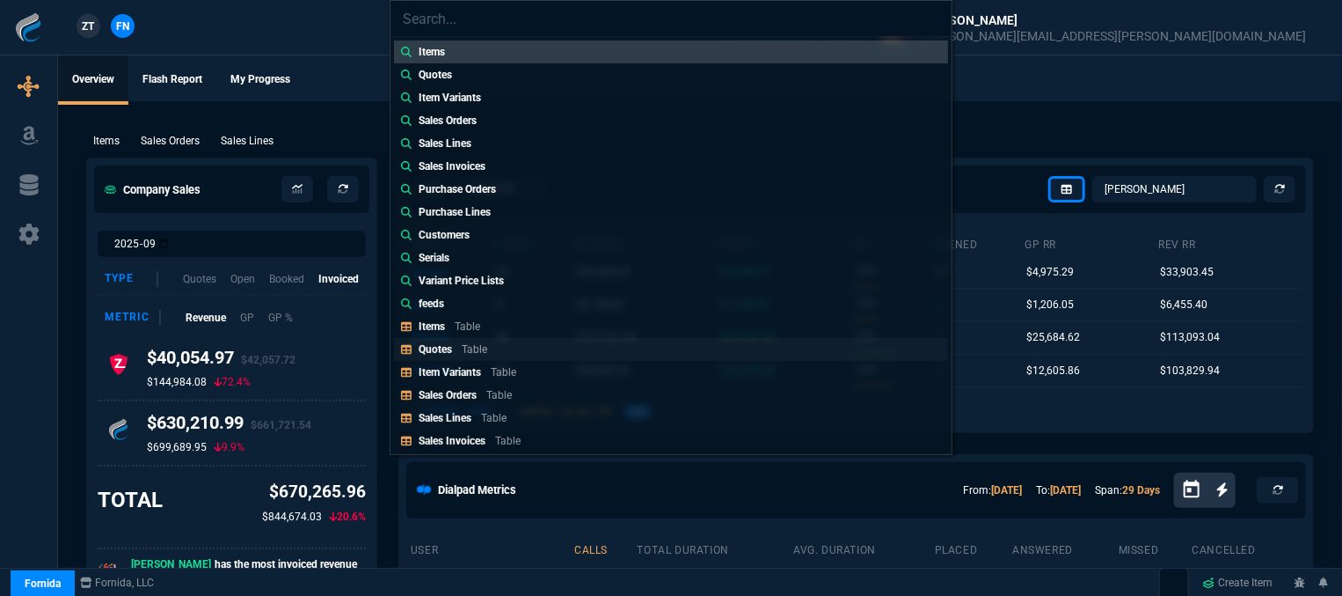
click at [519, 349] on link "Quotes Table" at bounding box center [671, 349] width 554 height 23
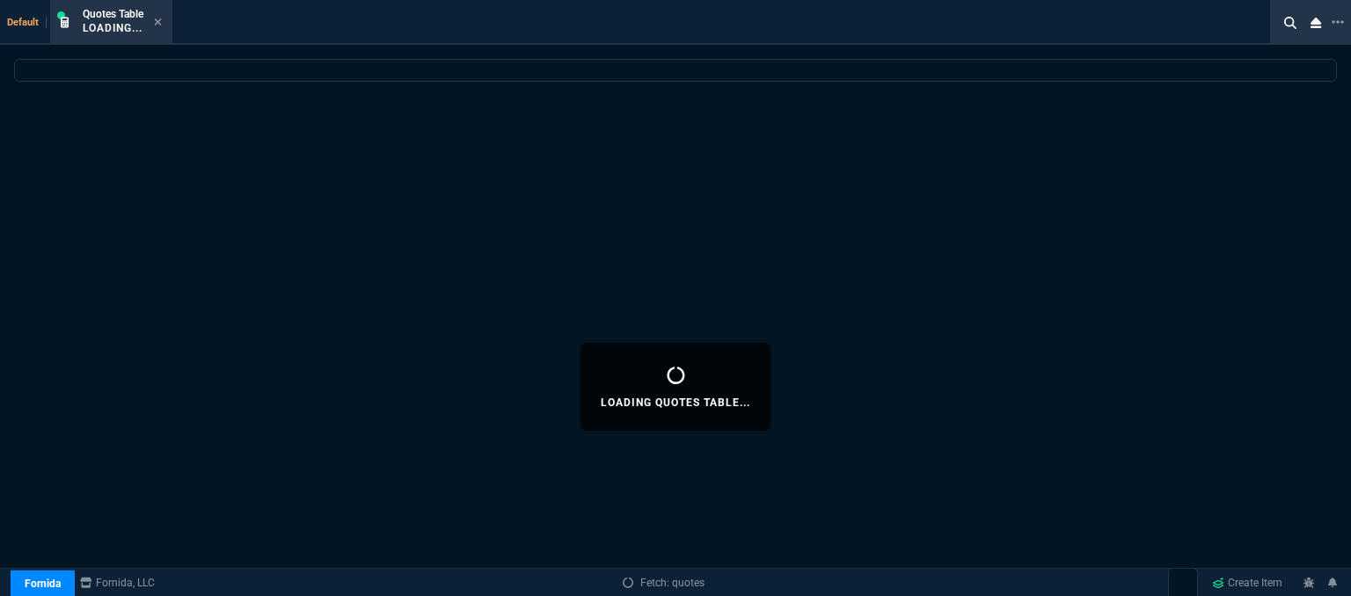
select select
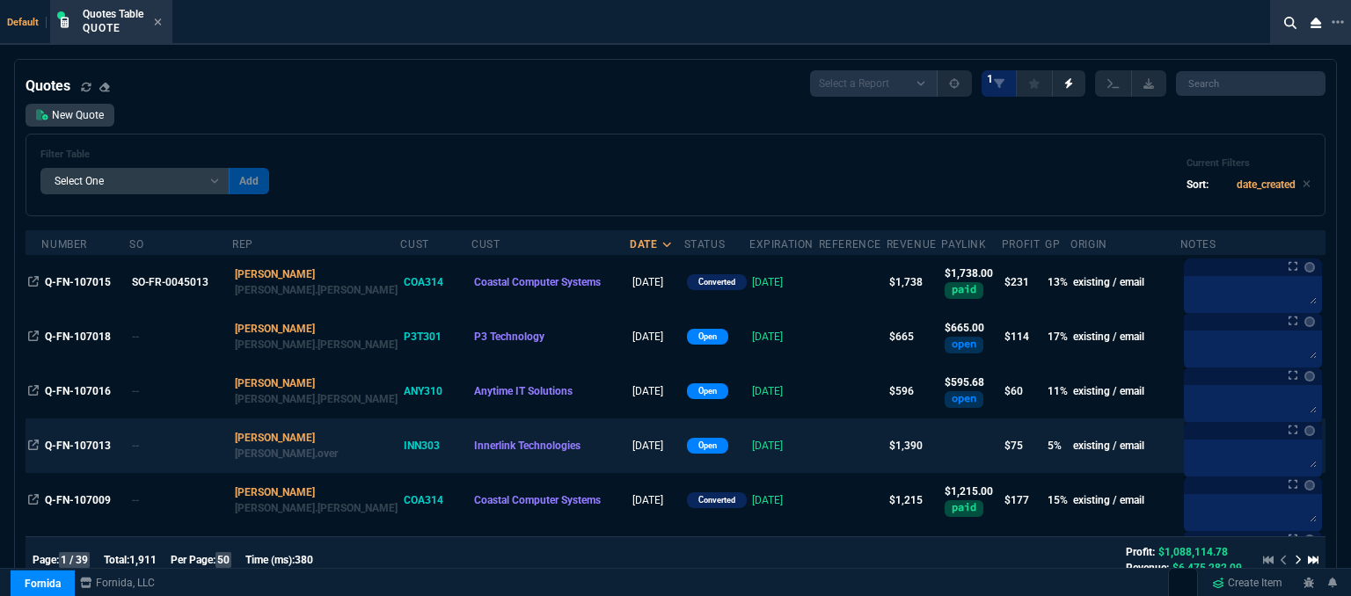
click at [826, 455] on td at bounding box center [853, 446] width 68 height 55
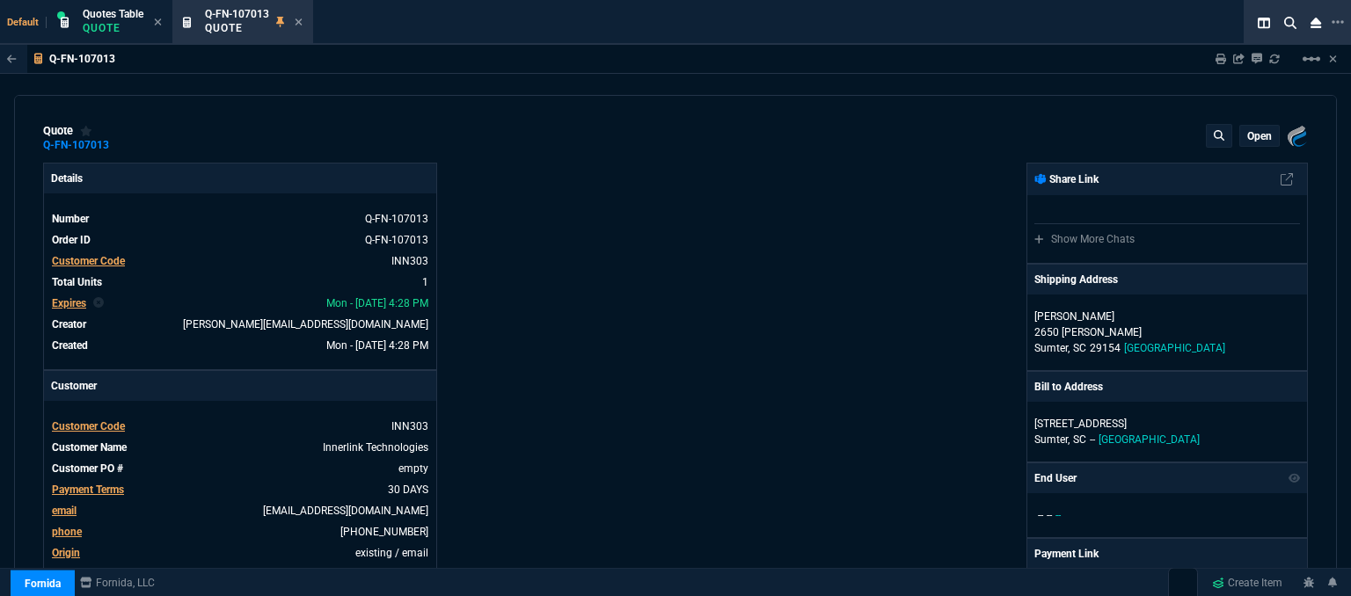
type input "15"
type input "213"
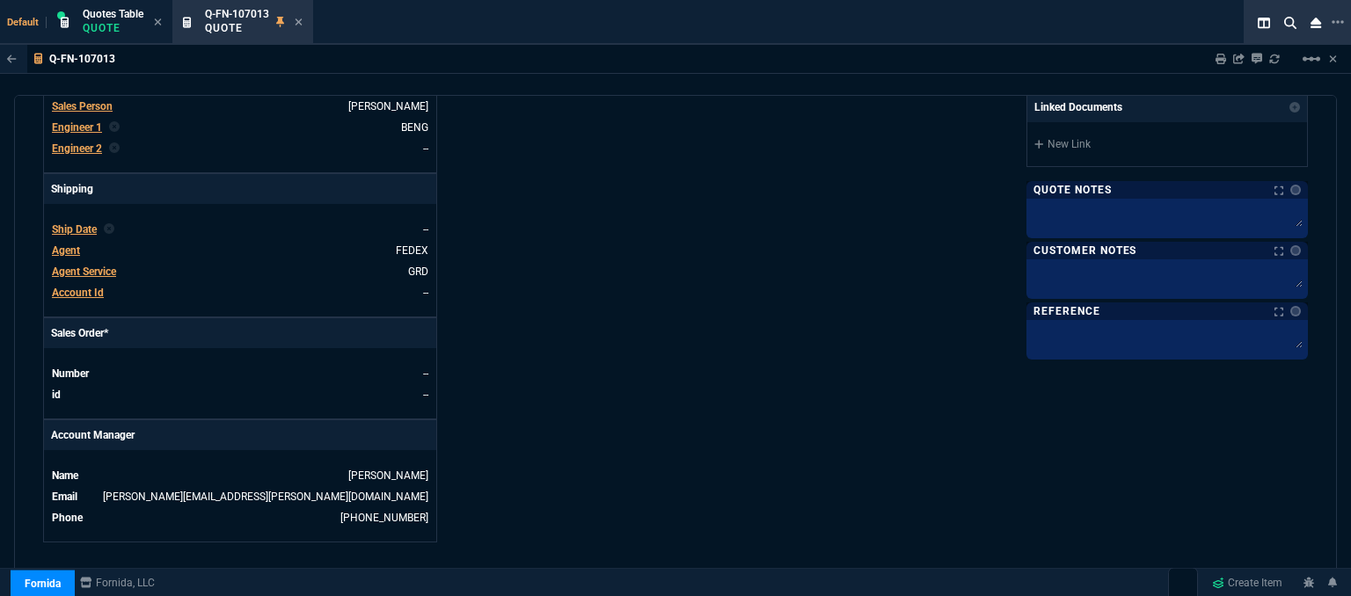
type input "1908.52"
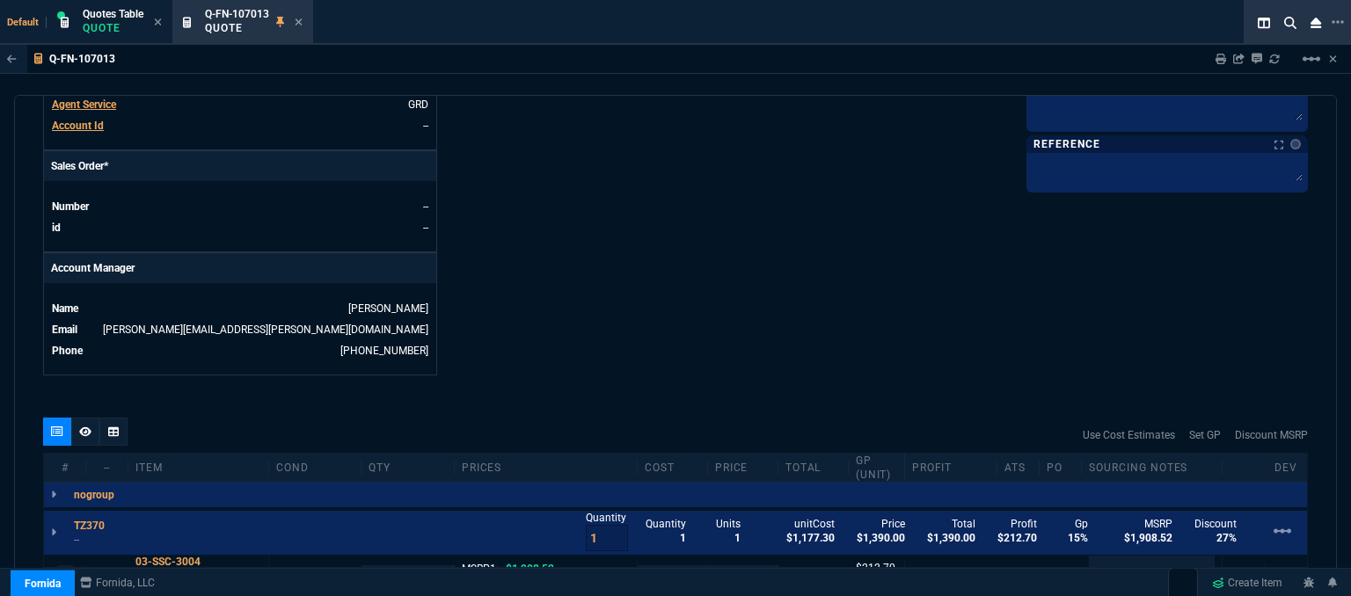
type input "27"
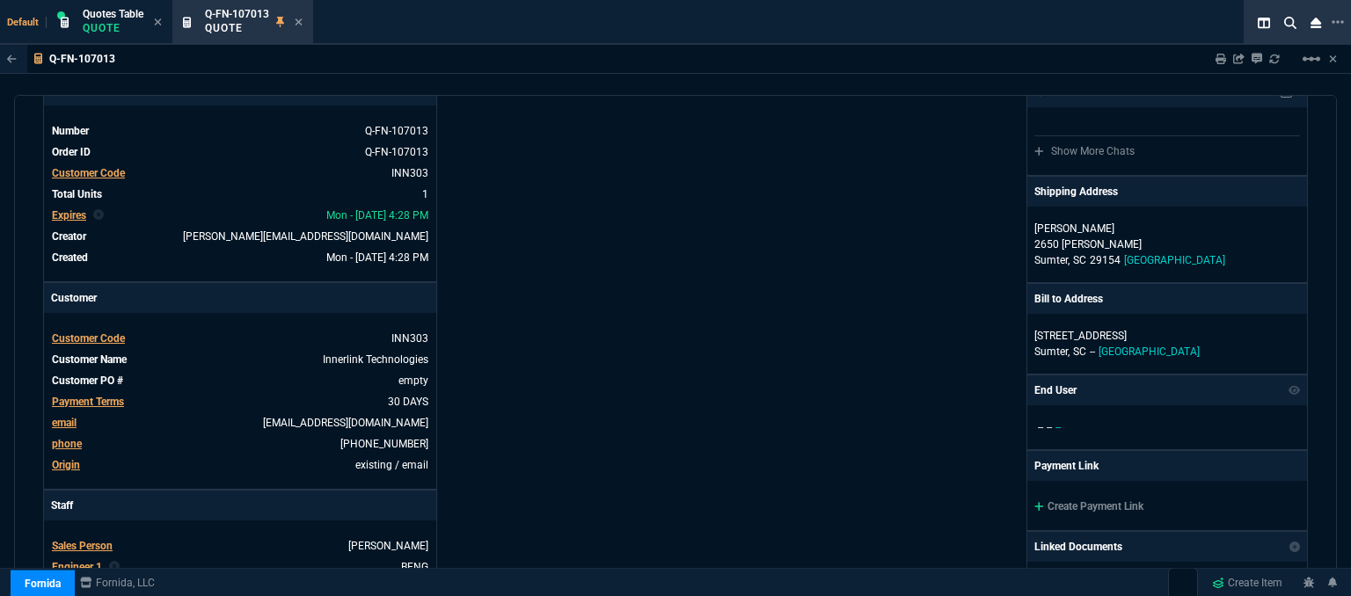
scroll to position [0, 0]
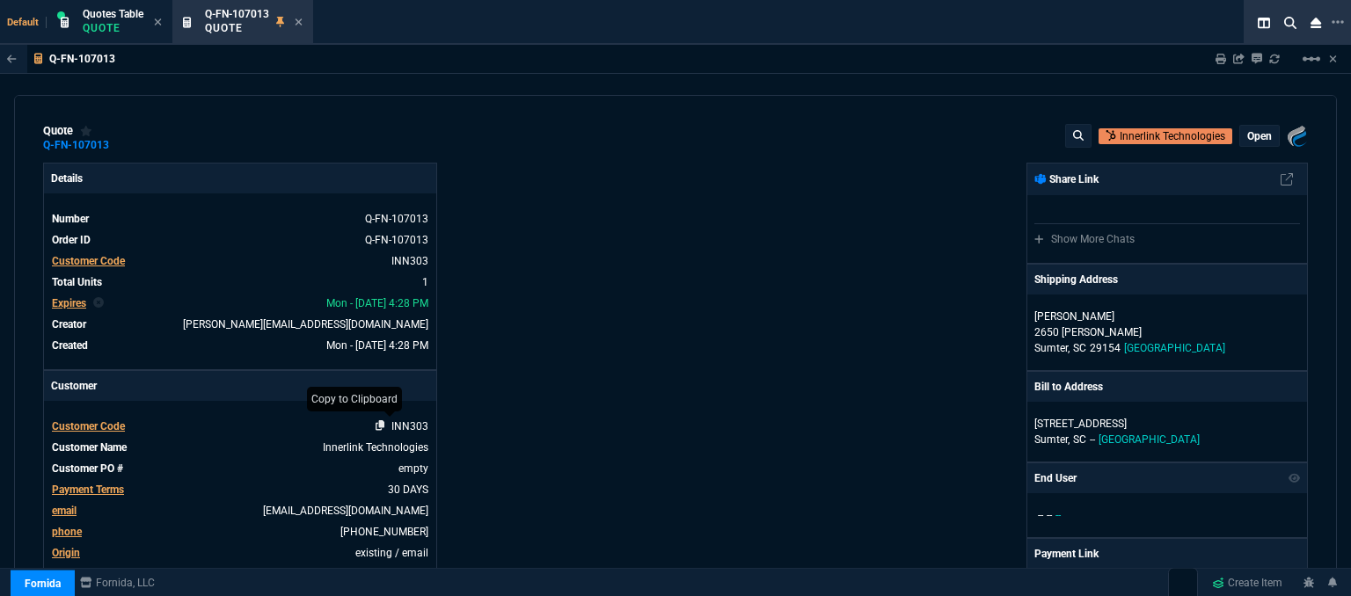
click at [380, 425] on icon at bounding box center [381, 425] width 10 height 11
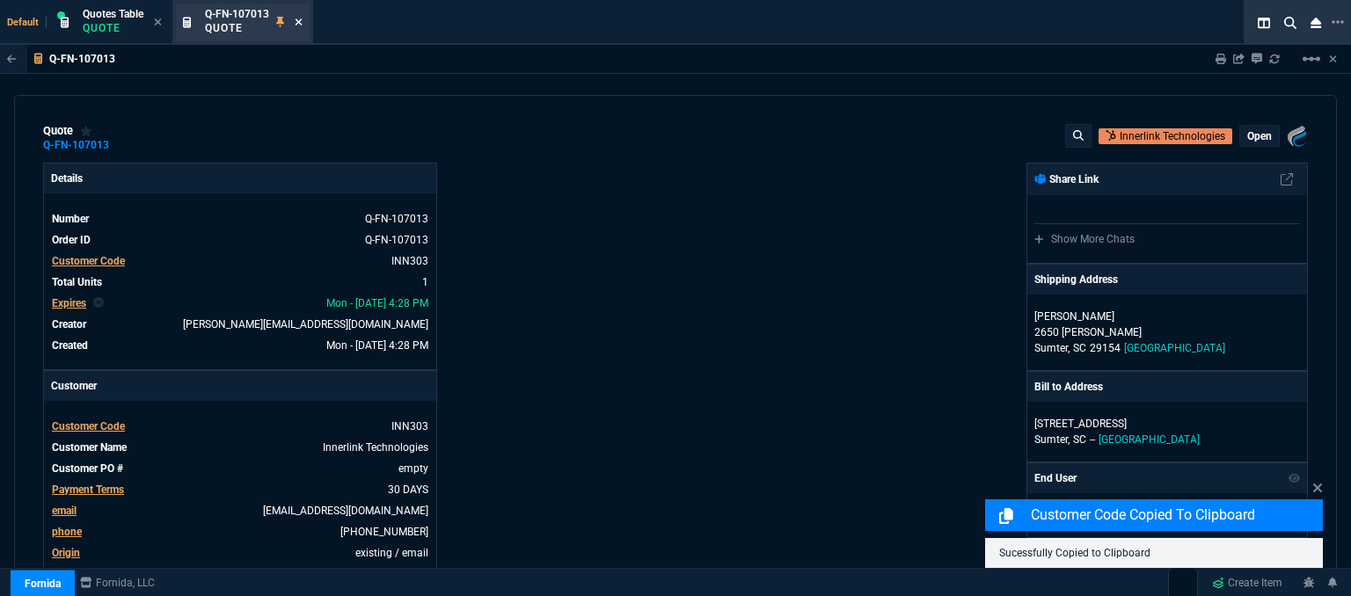
click at [301, 27] on fa-icon at bounding box center [299, 23] width 8 height 12
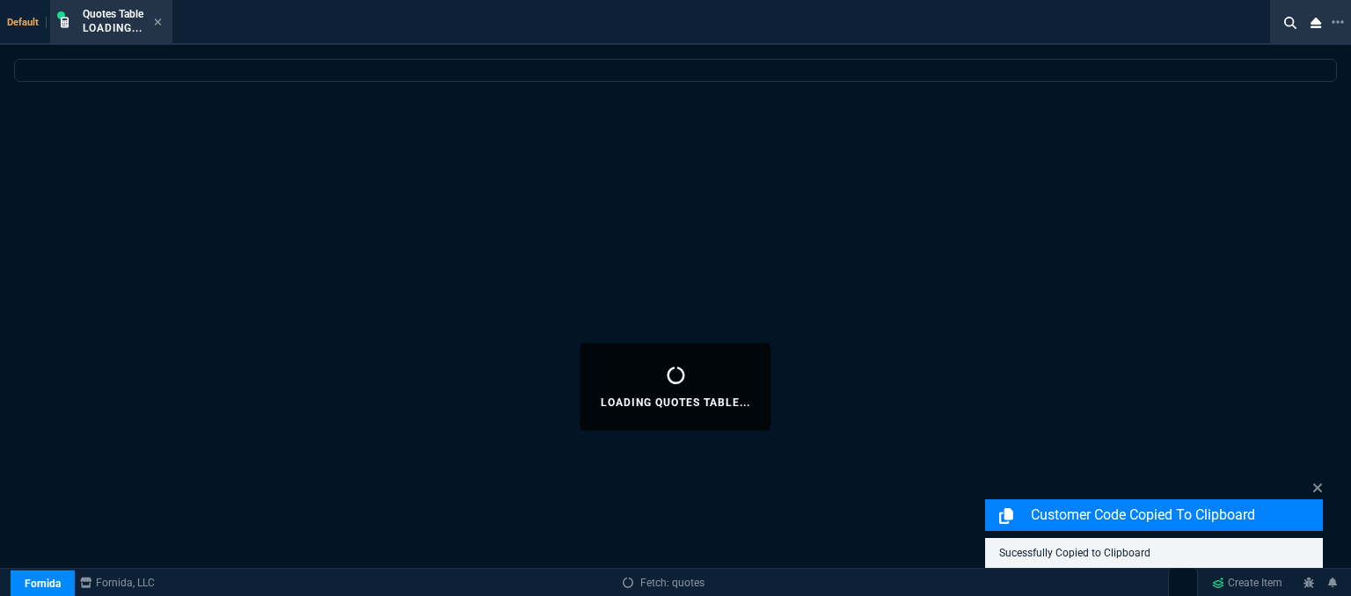
select select
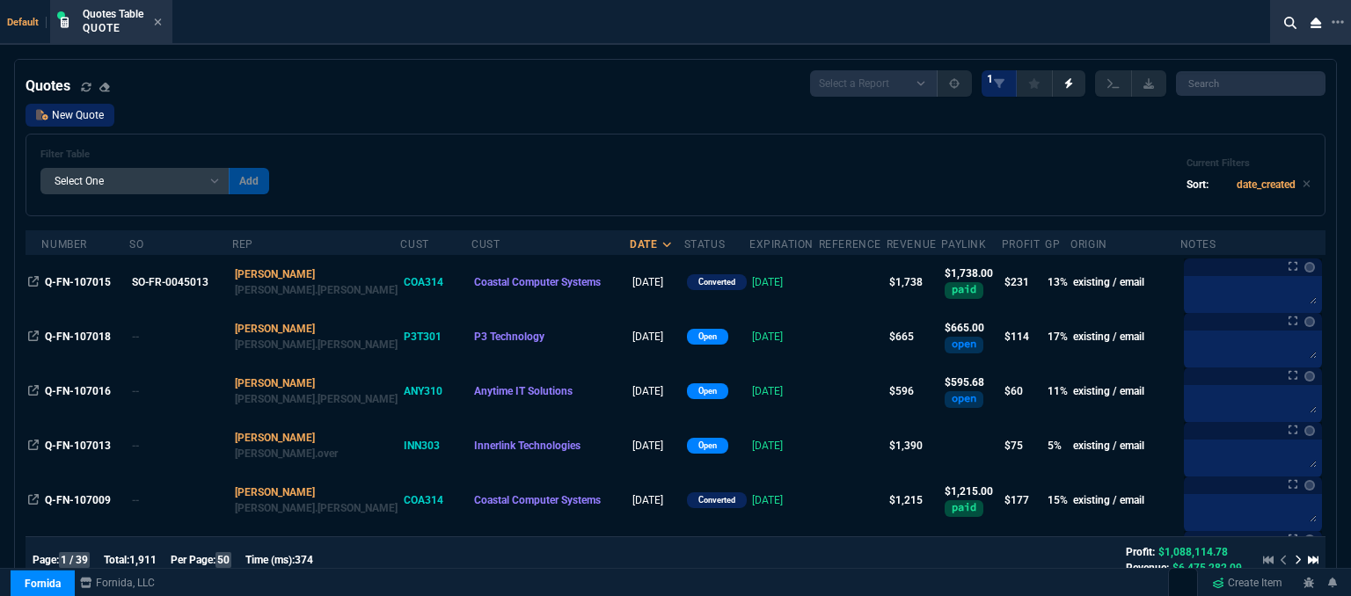
click at [101, 117] on link "New Quote" at bounding box center [70, 115] width 89 height 23
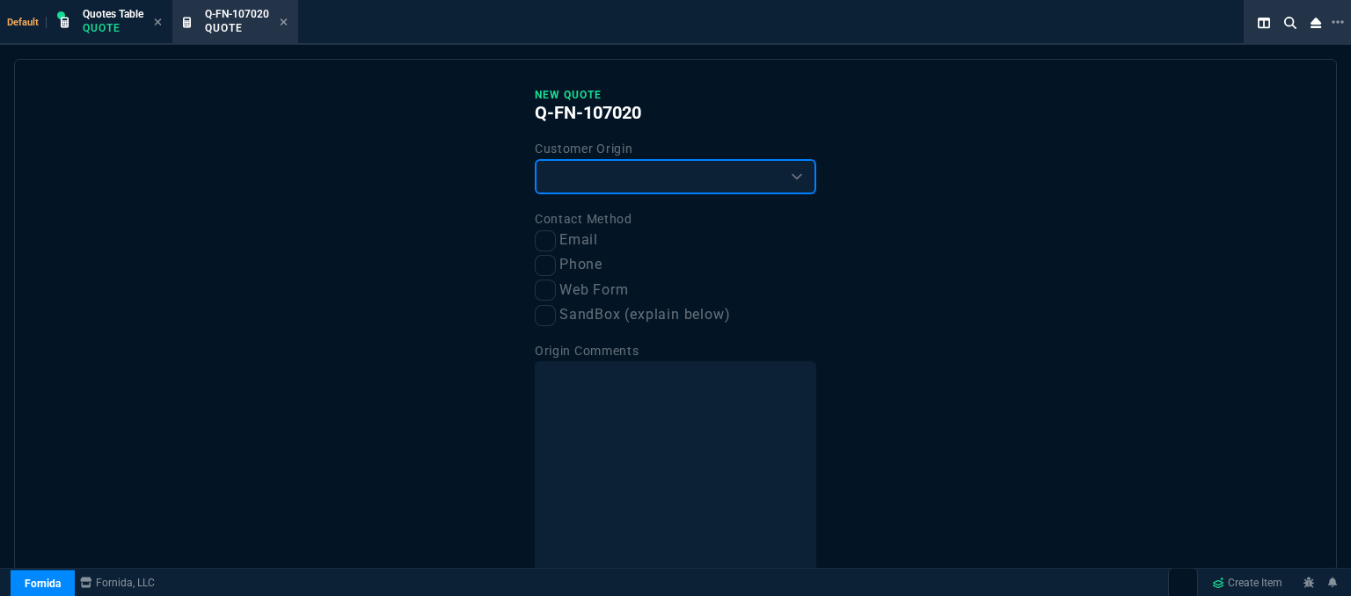
click at [610, 172] on select "Existing Customer Amazon Lead (first order) Website Lead (first order) Called (…" at bounding box center [675, 176] width 281 height 35
select select "existing"
click at [535, 159] on select "Existing Customer Amazon Lead (first order) Website Lead (first order) Called (…" at bounding box center [675, 176] width 281 height 35
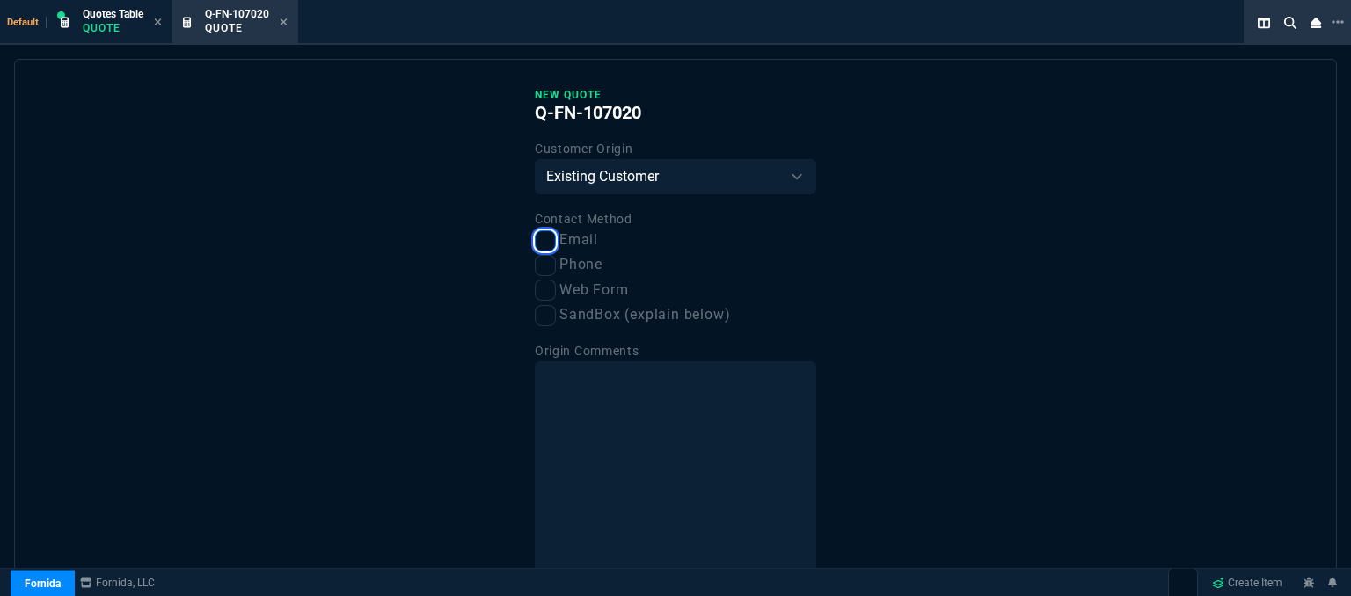
click at [549, 244] on input "Email" at bounding box center [545, 240] width 21 height 21
checkbox input "true"
click at [545, 268] on input "Phone" at bounding box center [545, 265] width 21 height 21
checkbox input "true"
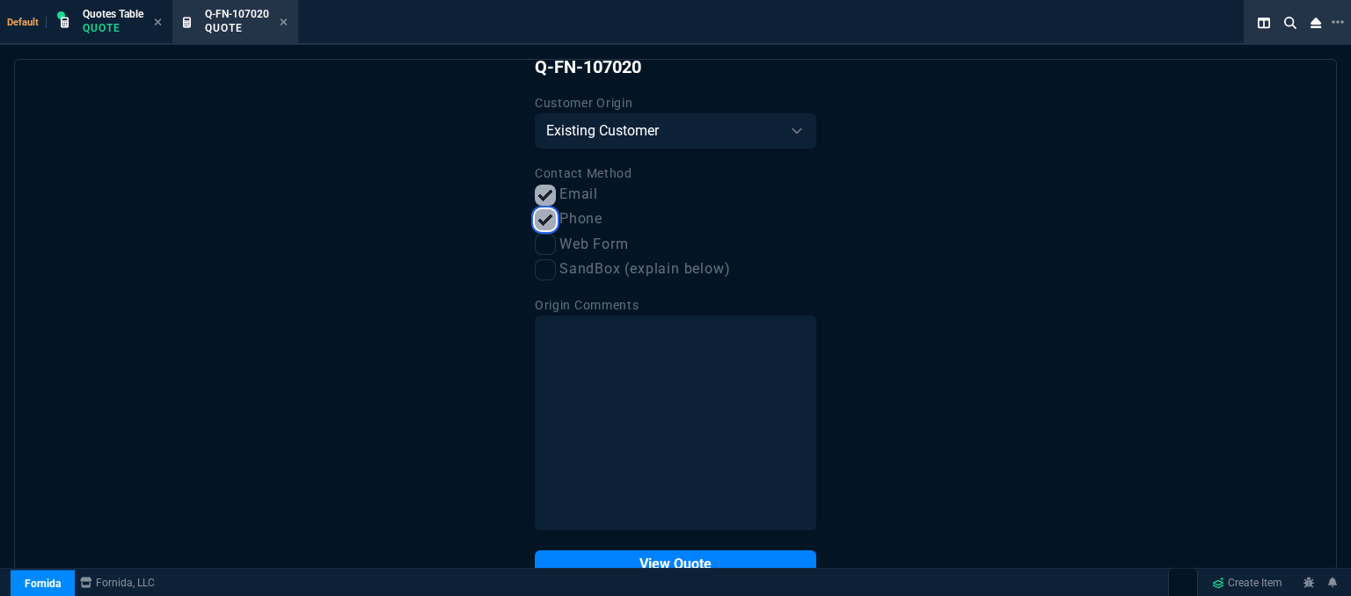
scroll to position [89, 0]
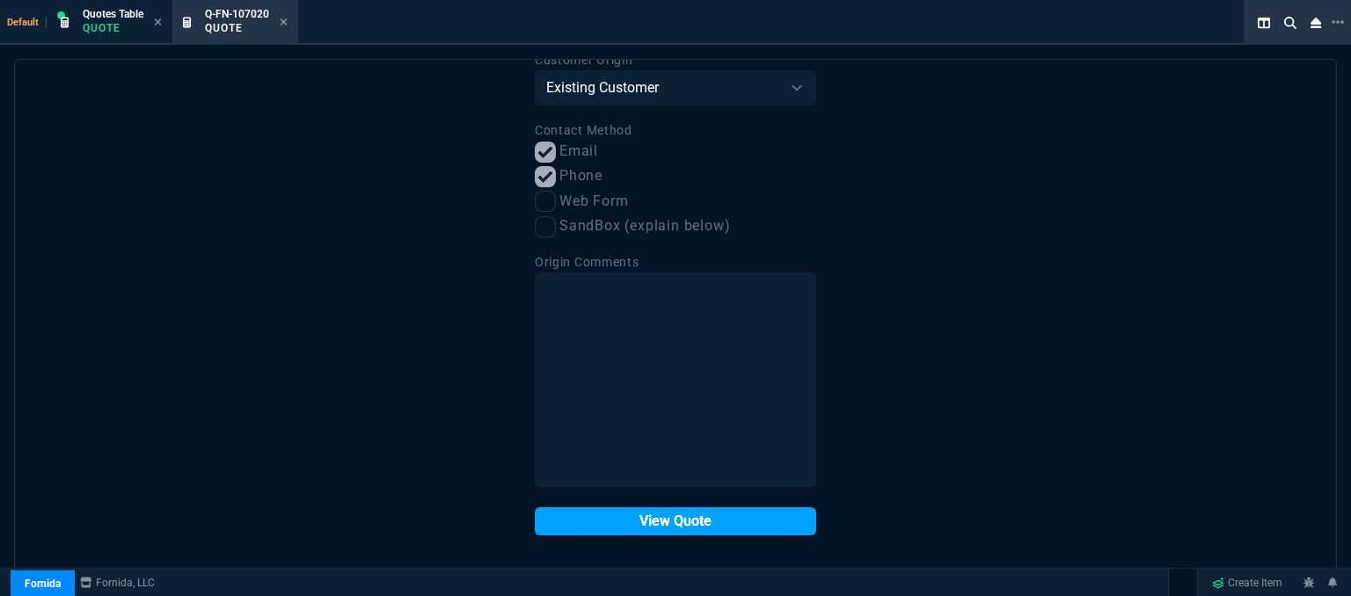
click at [614, 527] on button "View Quote" at bounding box center [675, 522] width 281 height 28
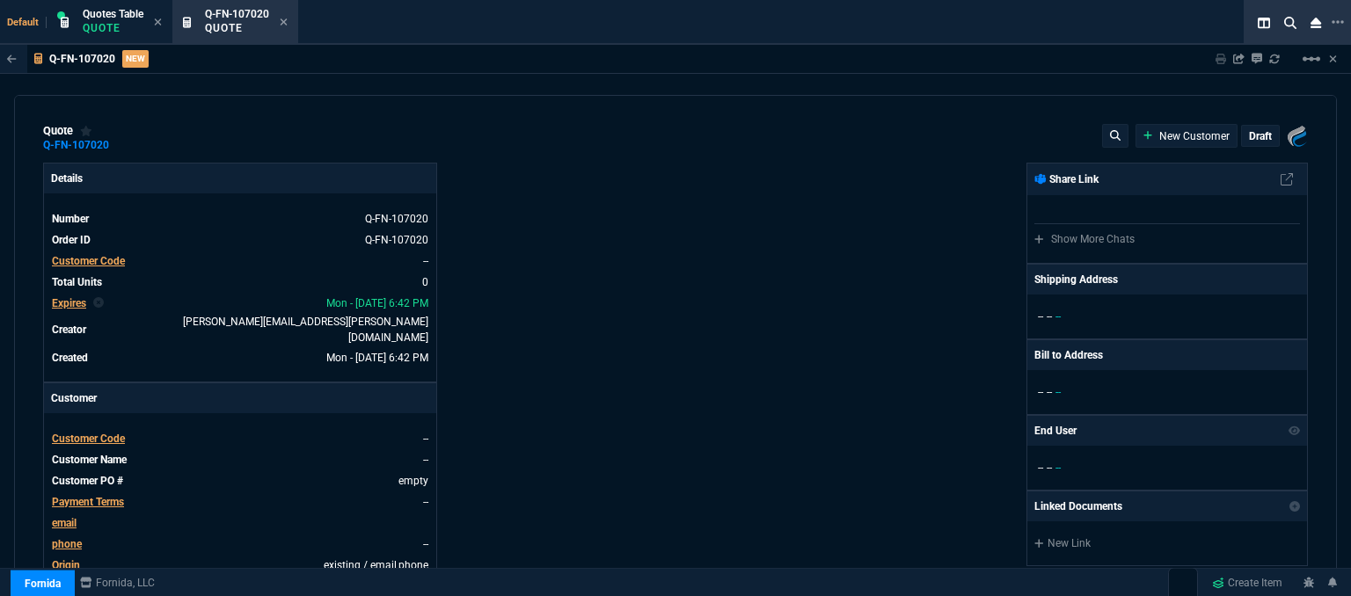
click at [116, 433] on span "Customer Code" at bounding box center [88, 439] width 73 height 12
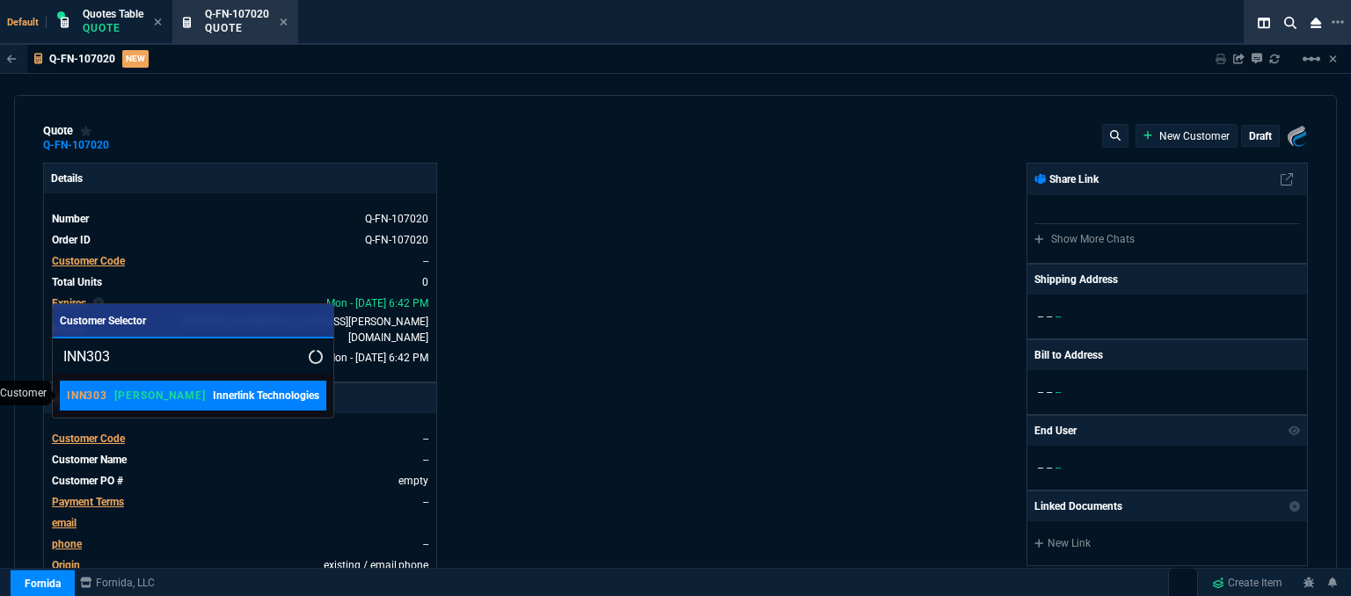
type input "INN303"
click at [213, 396] on p "Innerlink Technologies" at bounding box center [266, 396] width 106 height 16
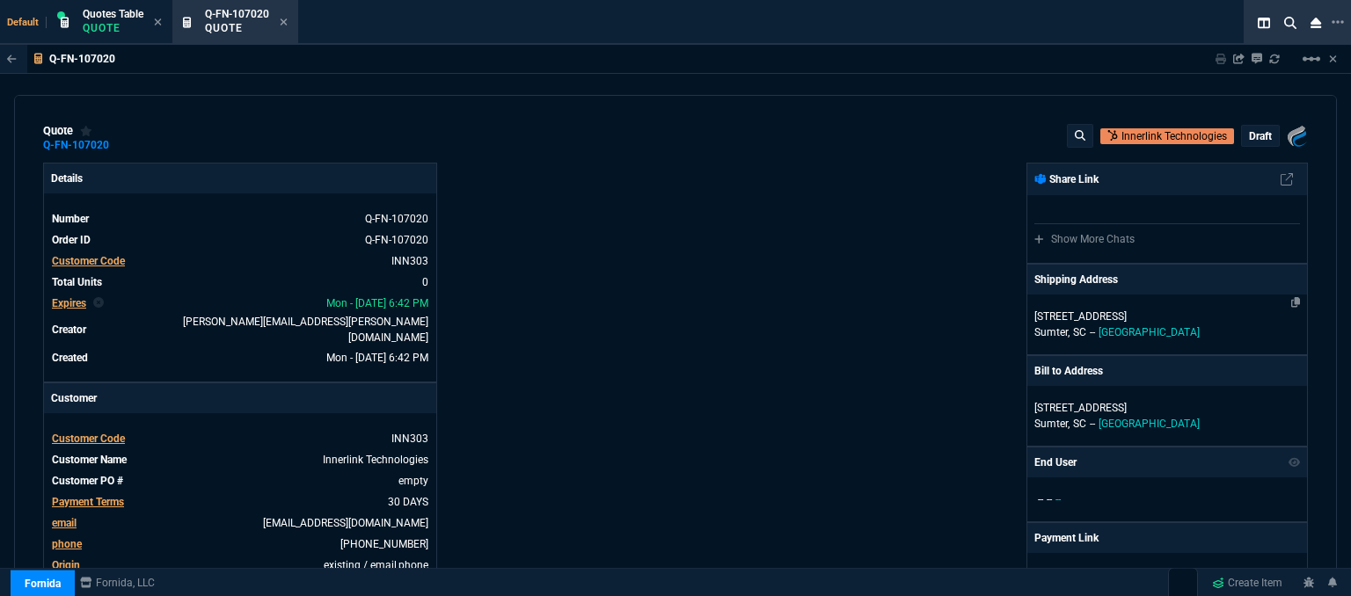
click at [1158, 326] on p "Sumter, SC -- USA" at bounding box center [1167, 333] width 266 height 16
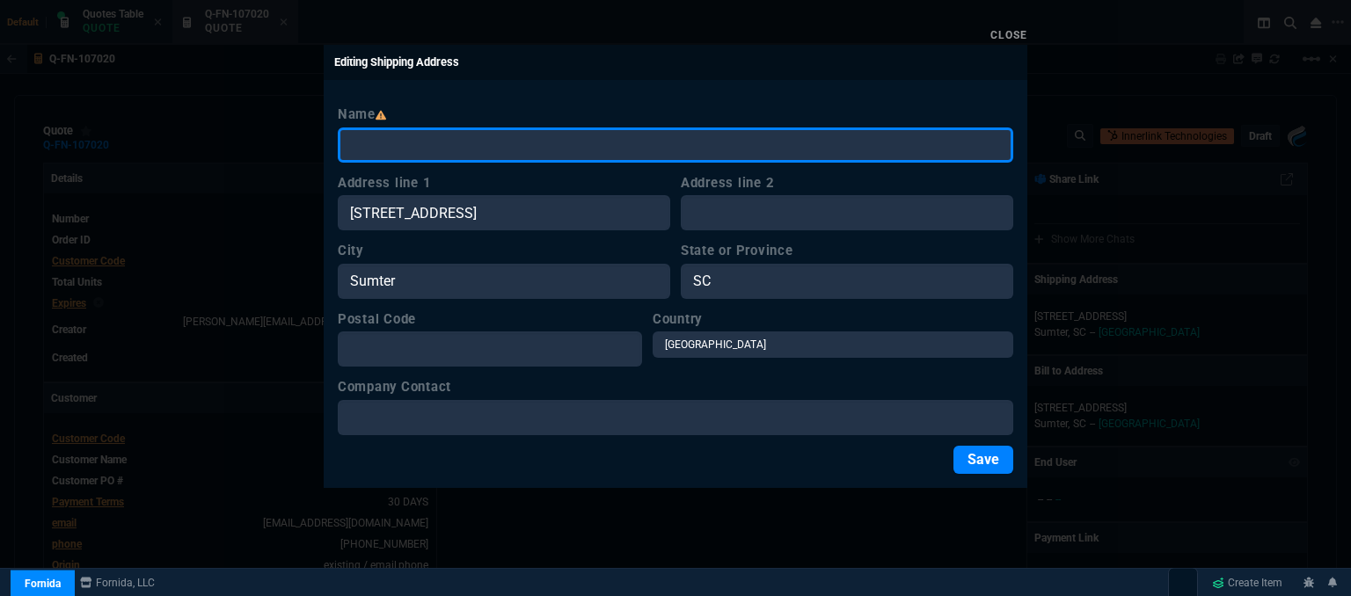
click at [588, 149] on input "Name" at bounding box center [676, 145] width 676 height 35
type input "Innerlink"
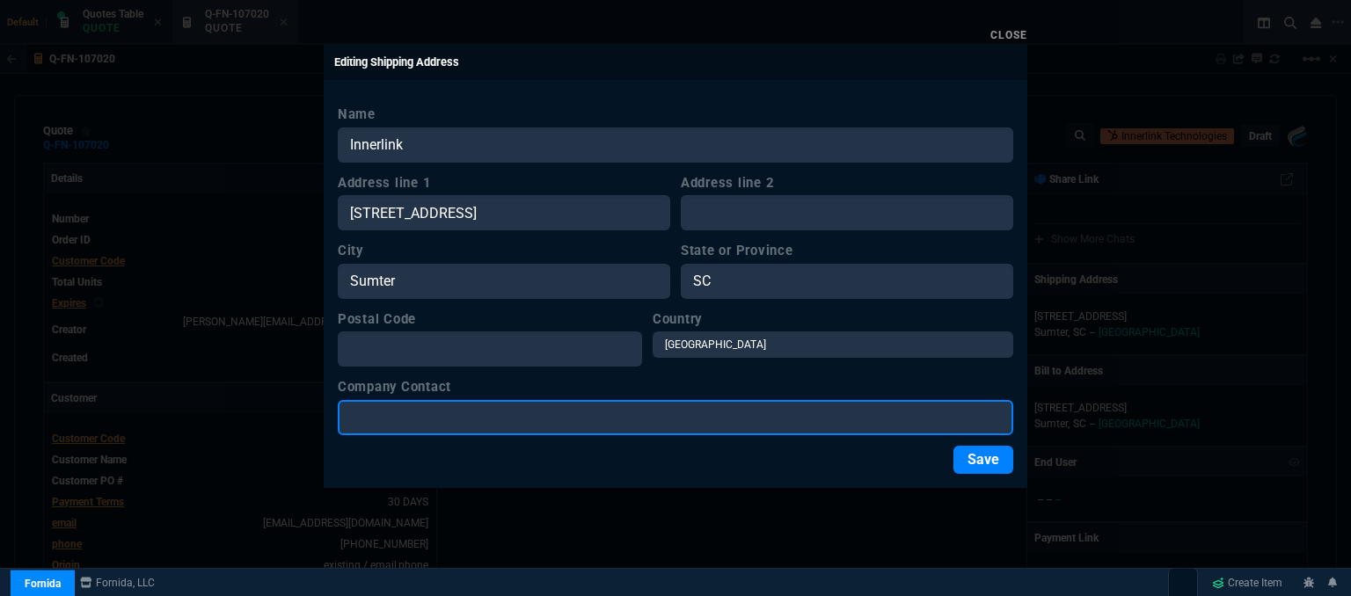
click at [531, 423] on input "Company Contact" at bounding box center [676, 417] width 676 height 35
type input "[PERSON_NAME]"
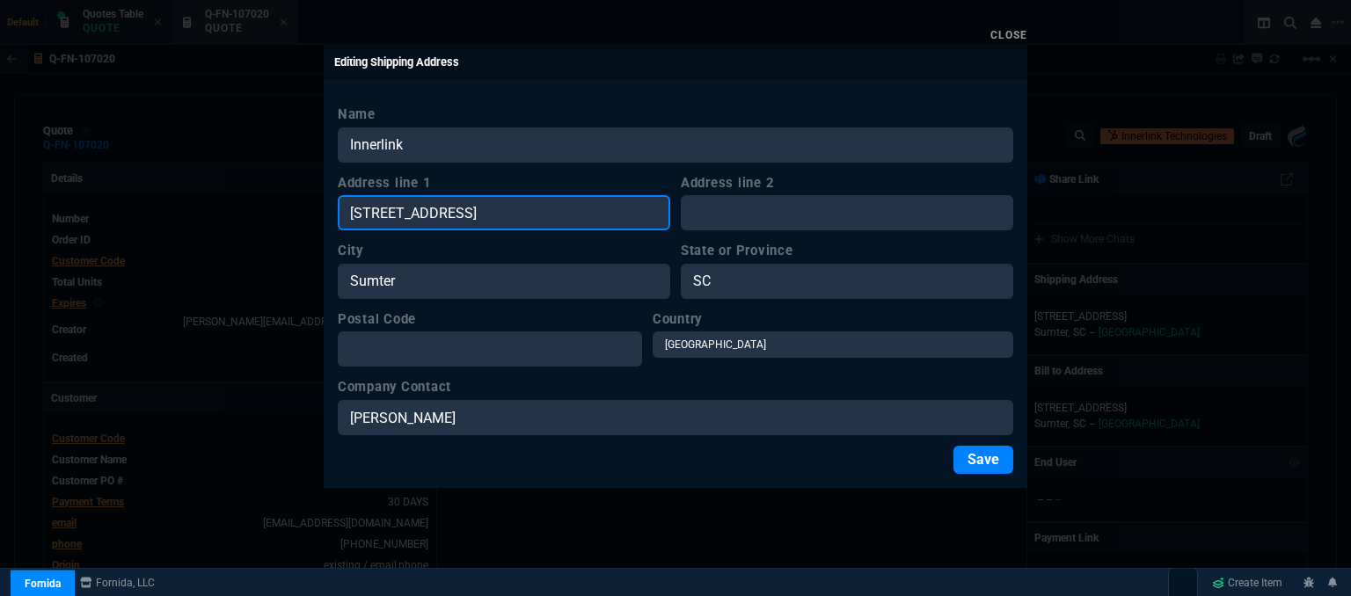
drag, startPoint x: 517, startPoint y: 213, endPoint x: 347, endPoint y: 222, distance: 170.0
click at [347, 222] on input "[STREET_ADDRESS]" at bounding box center [504, 212] width 332 height 35
paste input "2650 Hardee Ct, Sumter, SC 29150"
type input "2650 Hardee Ct, Sumter, SC 29150"
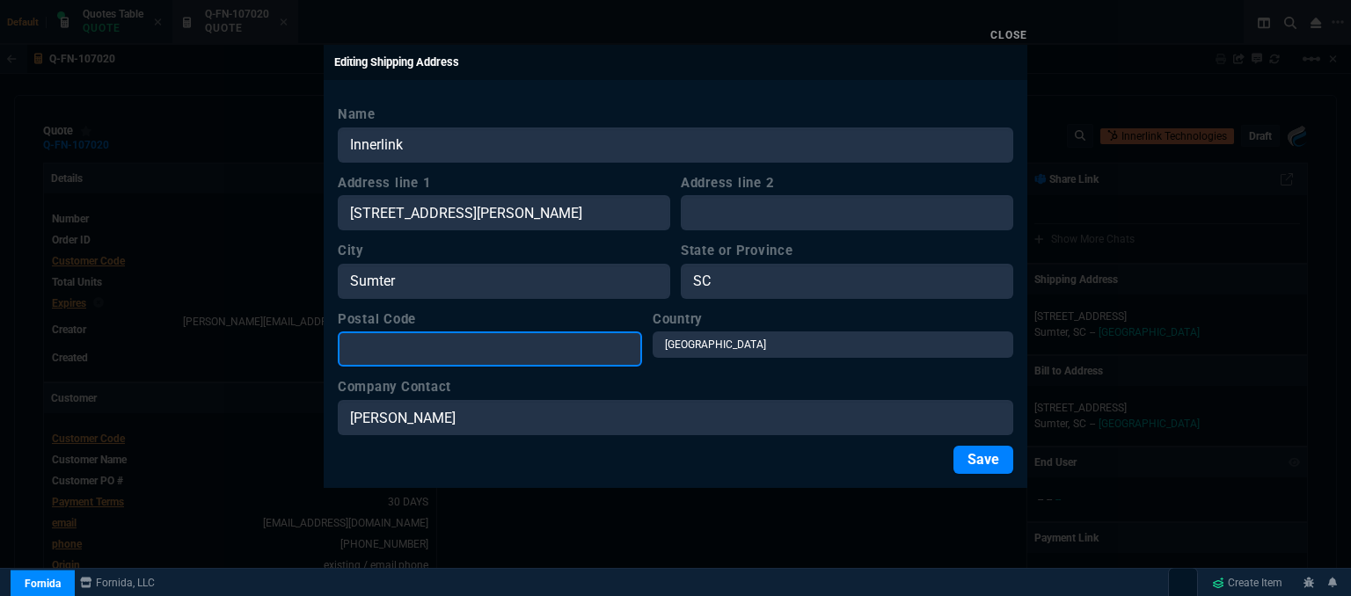
click at [473, 354] on input "Postal Code" at bounding box center [490, 349] width 304 height 35
paste input "2650 Hardee Ct, Sumter, SC 29150"
click at [530, 348] on input "2650 Hardee Ct, Sumter, SC 29150" at bounding box center [490, 349] width 304 height 35
type input "29150"
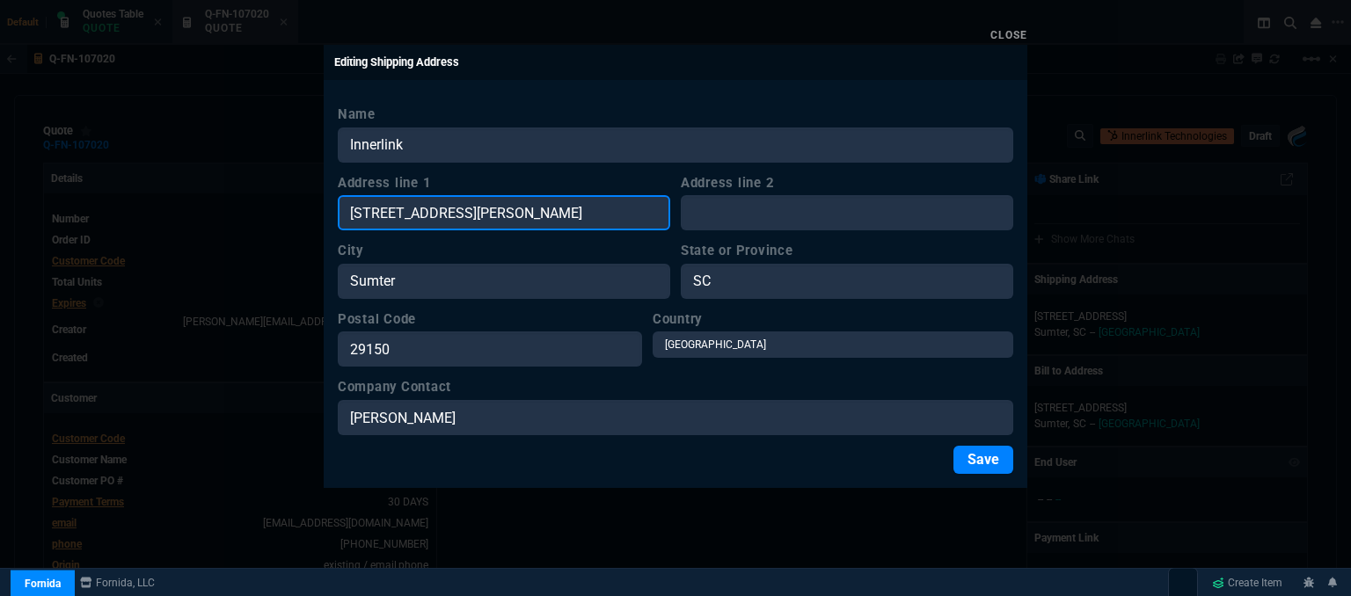
click at [608, 212] on input "2650 Hardee Ct, Sumter, SC 29150" at bounding box center [504, 212] width 332 height 35
type input "2650 Hardee Ct"
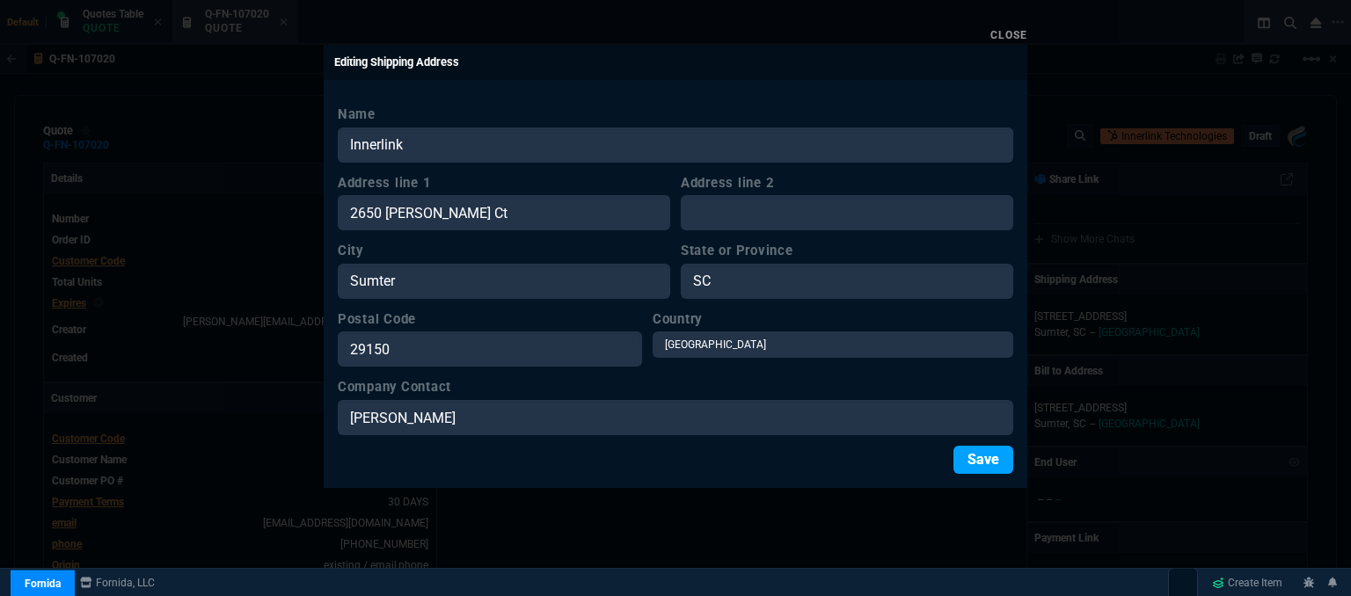
click at [961, 464] on button "Save" at bounding box center [984, 460] width 60 height 28
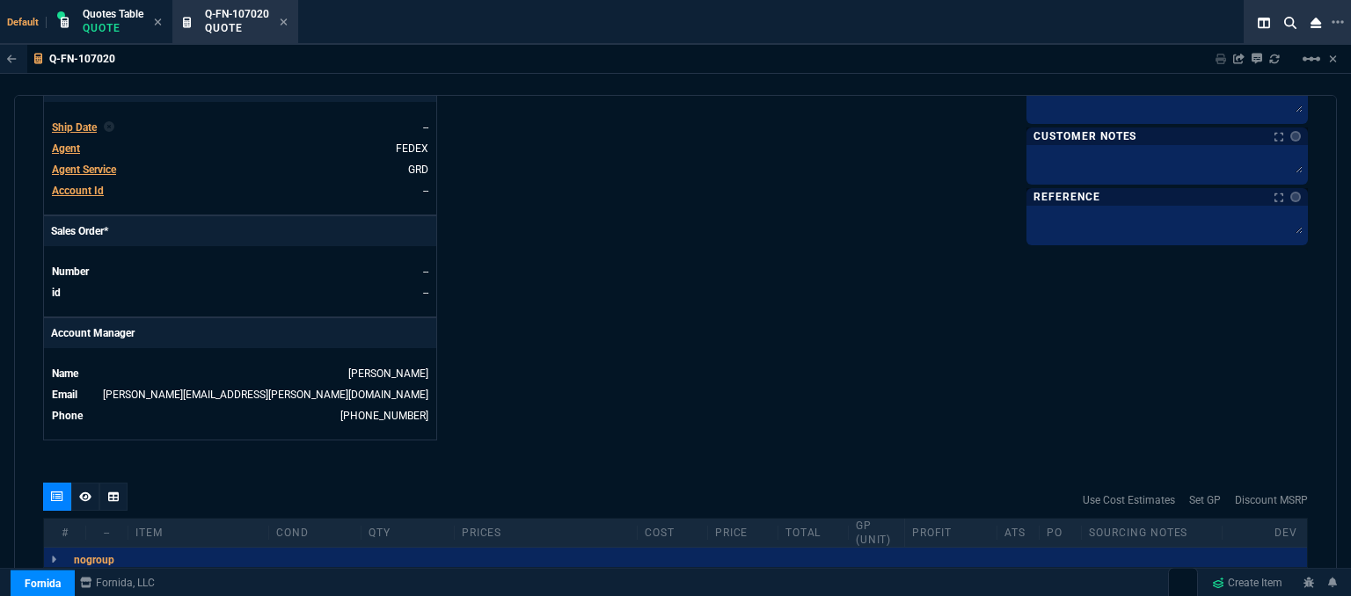
scroll to position [792, 0]
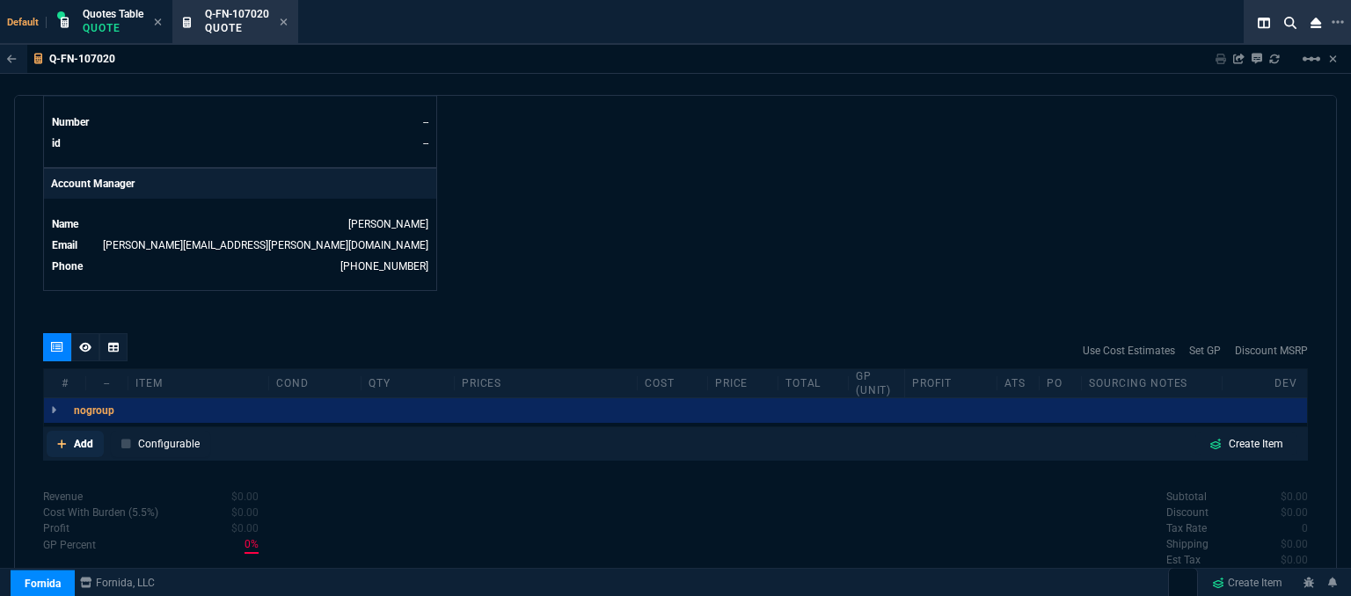
click at [57, 440] on icon at bounding box center [61, 444] width 9 height 9
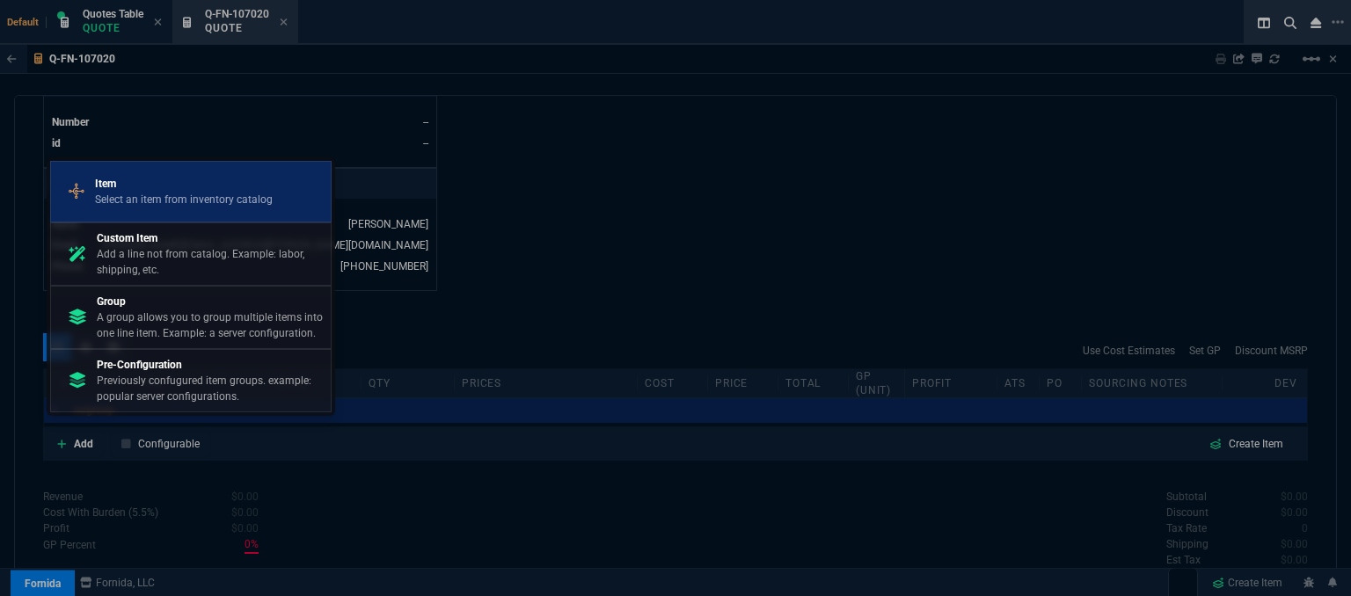
click at [216, 205] on p "Select an item from inventory catalog" at bounding box center [184, 200] width 178 height 16
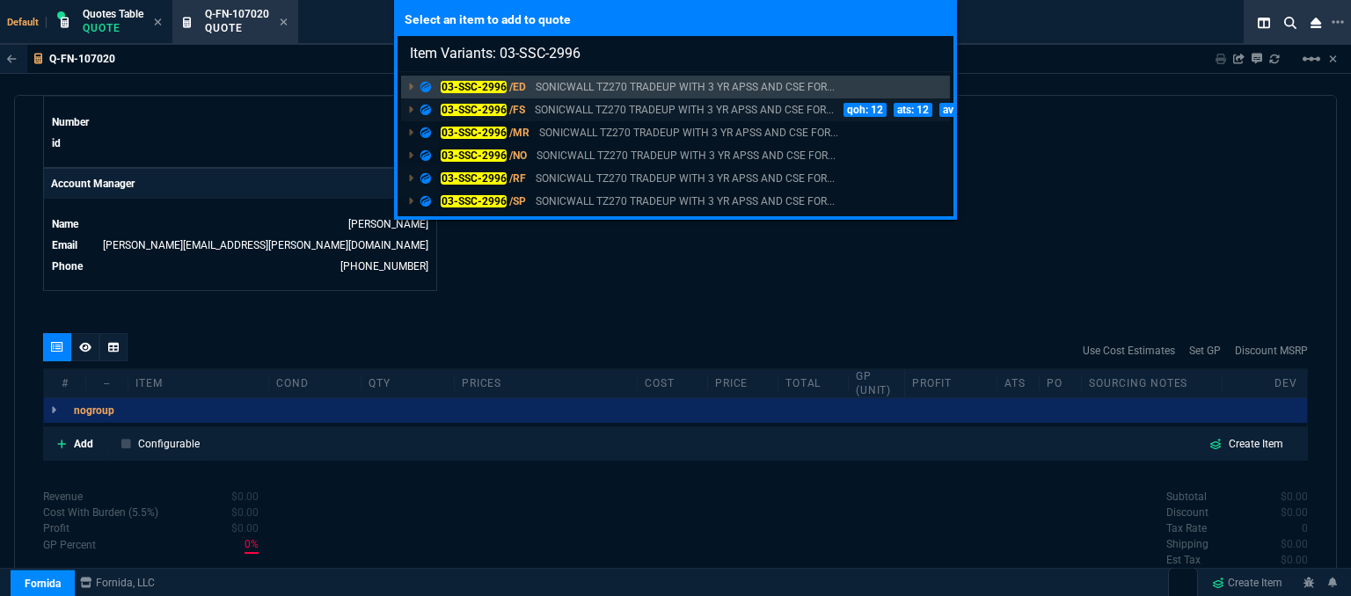
type input "Item Variants: 03-SSC-2996"
click at [661, 107] on p "SONICWALL TZ270 TRADEUP WITH 3 YR APSS AND CSE FOR..." at bounding box center [684, 110] width 299 height 16
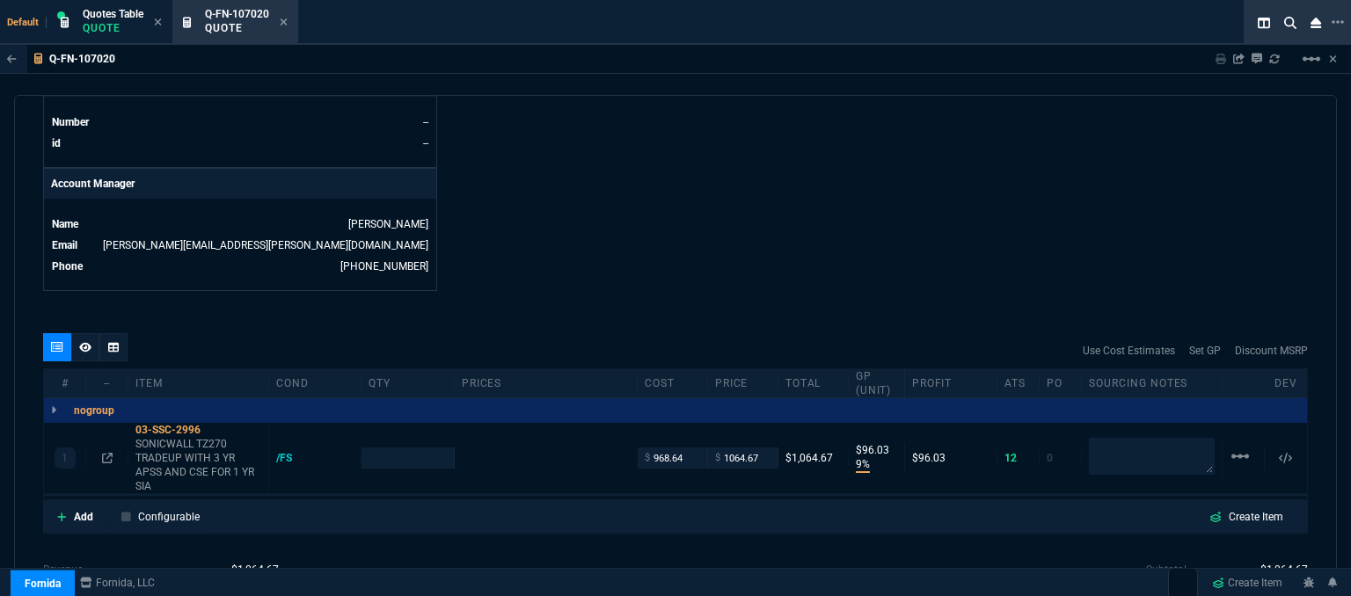
type input "9"
type input "96"
type input "1260.57"
type input "16"
click at [209, 461] on p "SONICWALL TZ270 TRADEUP WITH 3 YR APSS AND CSE FOR 1 YR SIA" at bounding box center [198, 465] width 126 height 56
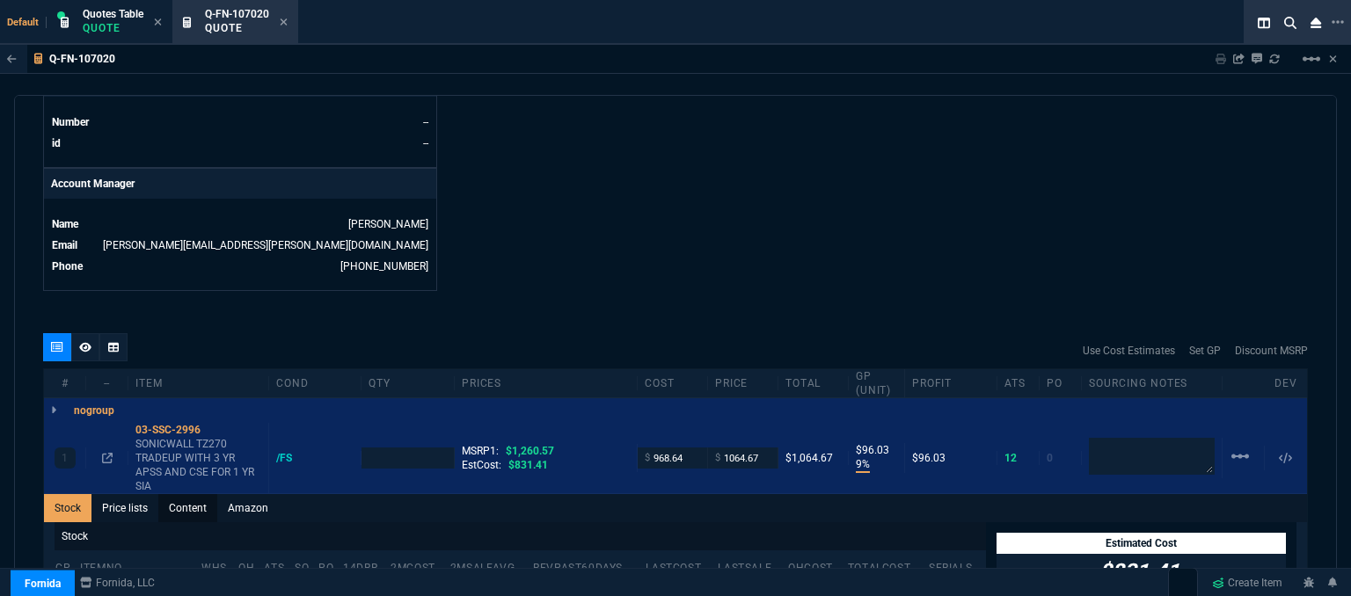
click at [208, 497] on link "Content" at bounding box center [187, 508] width 59 height 28
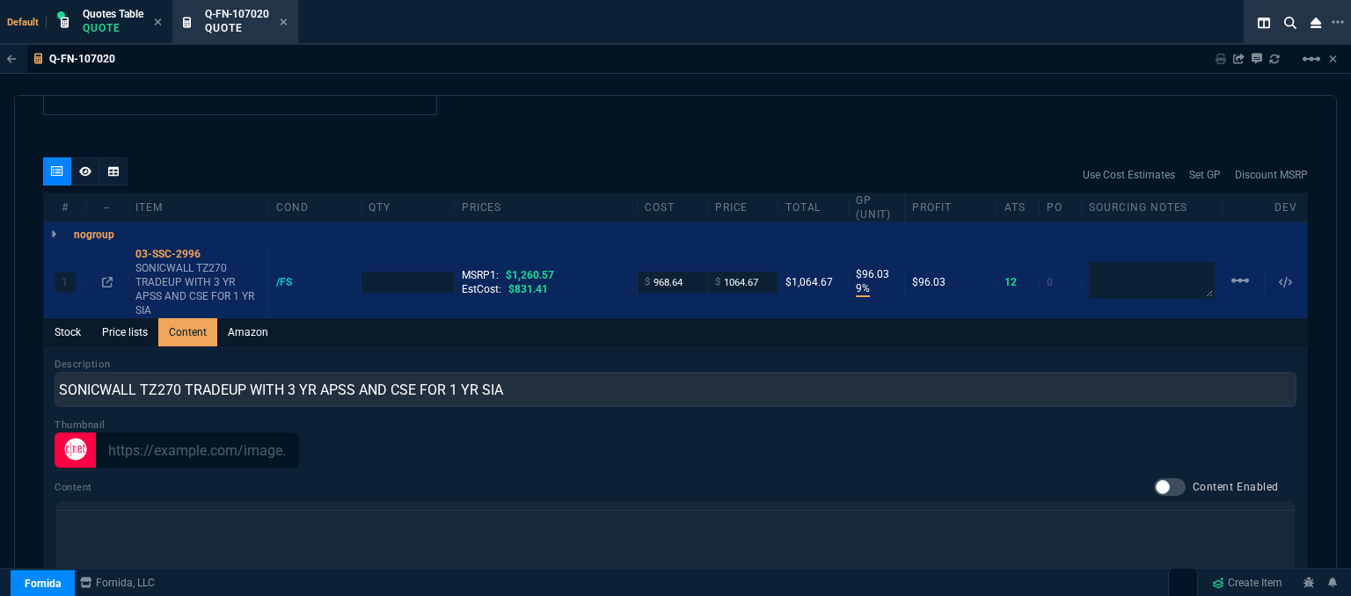
scroll to position [0, 0]
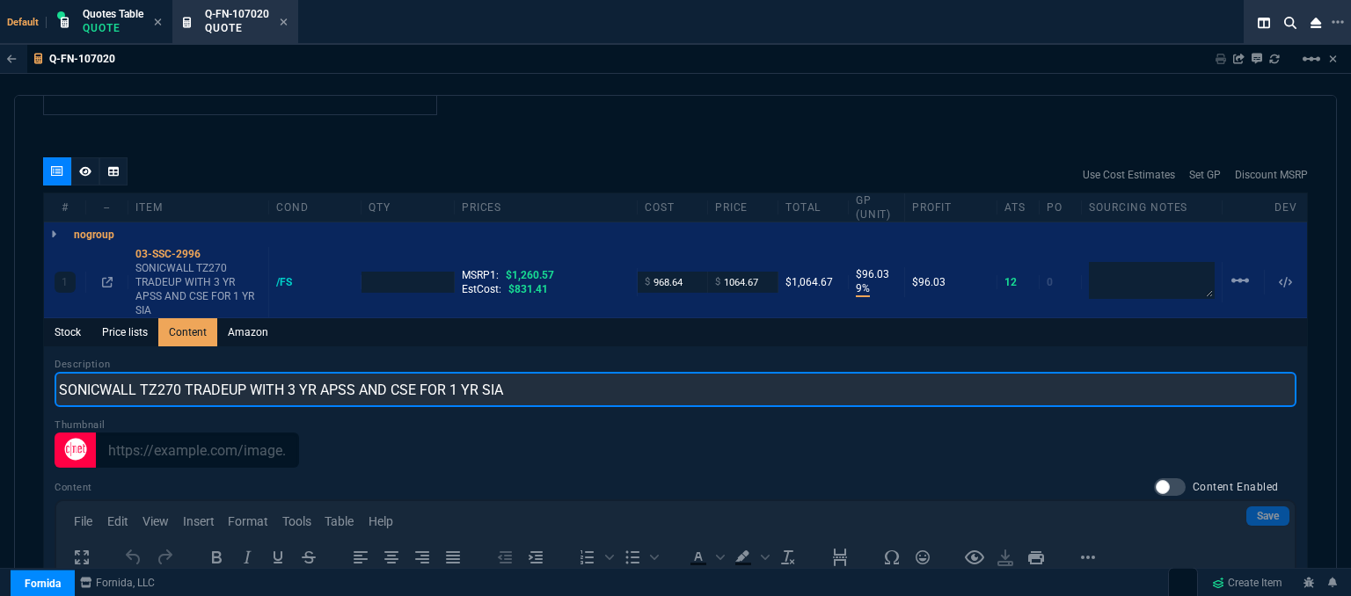
click at [249, 372] on input "SONICWALL TZ270 TRADEUP WITH 3 YR APSS AND CSE FOR 1 YR SIA" at bounding box center [676, 389] width 1242 height 35
click at [523, 384] on input "SONICWALL TZ270 PROMO WITH 3 YR APSS AND CSE FOR 1 YR SIA" at bounding box center [676, 389] width 1242 height 35
type input "SONICWALL TZ270 PROMO WITH 3YR ADVANCED AND CSE FOR 1YR"
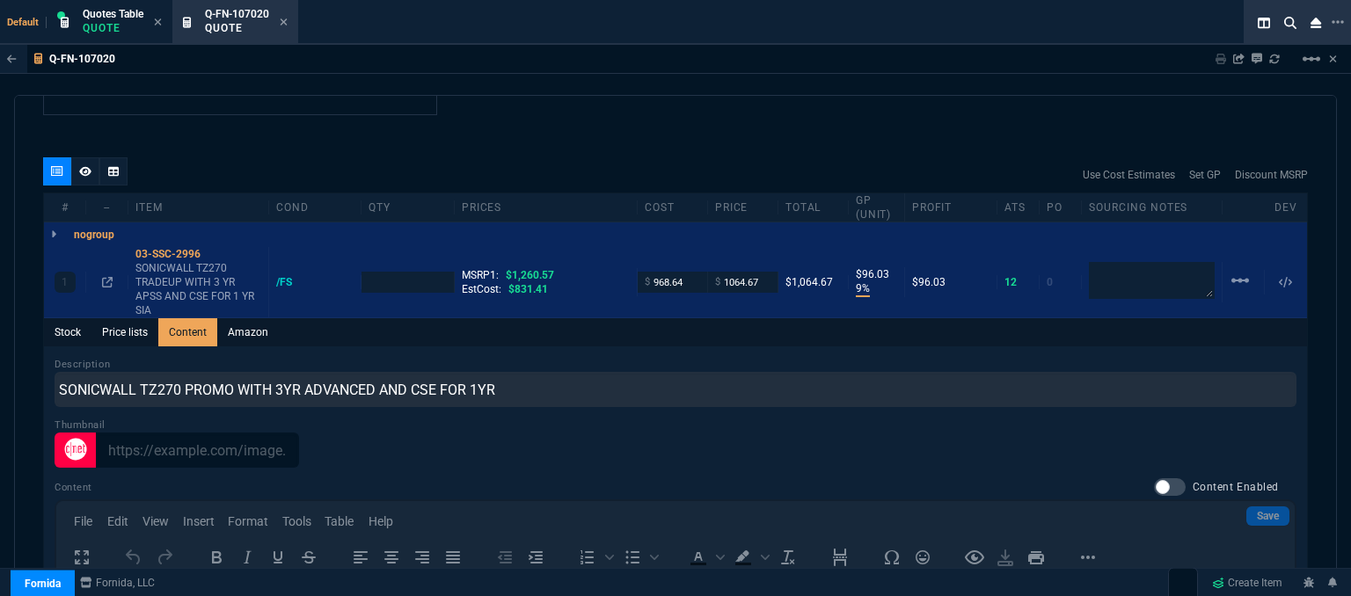
click at [466, 124] on div "quote Q-FN-107020 Innerlink Technologies draft Fornida, LLC 2609 Technology Dr …" at bounding box center [675, 348] width 1323 height 507
type input "1"
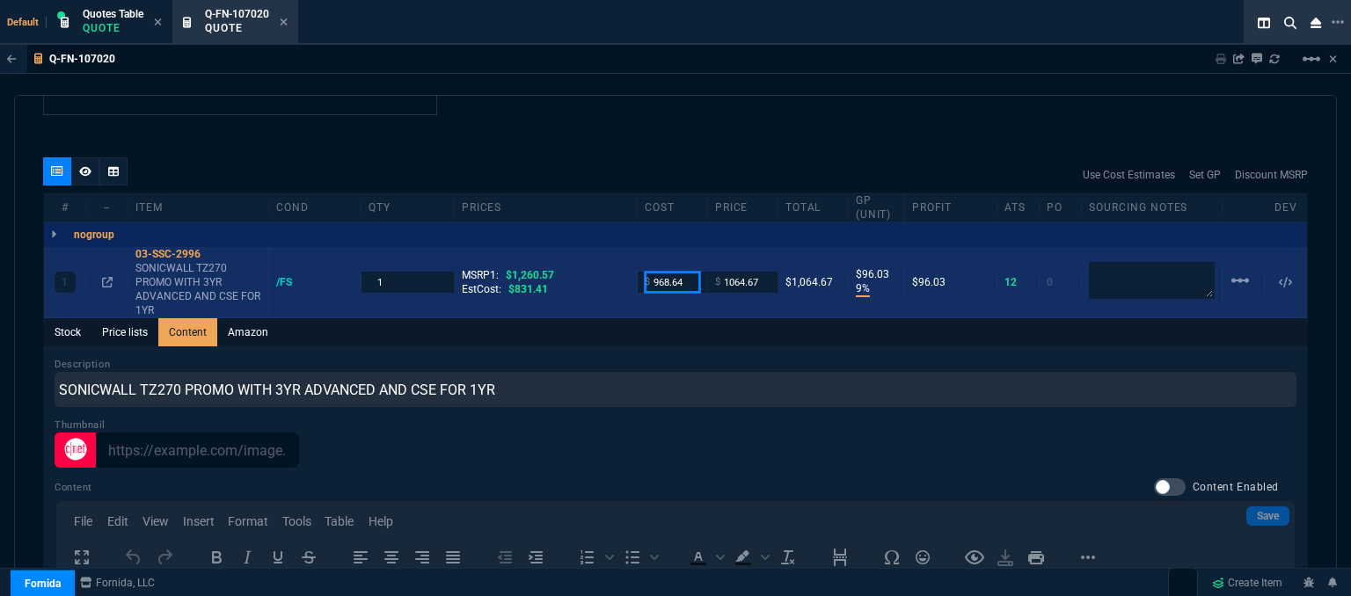
click at [691, 272] on input "968.64" at bounding box center [672, 282] width 55 height 20
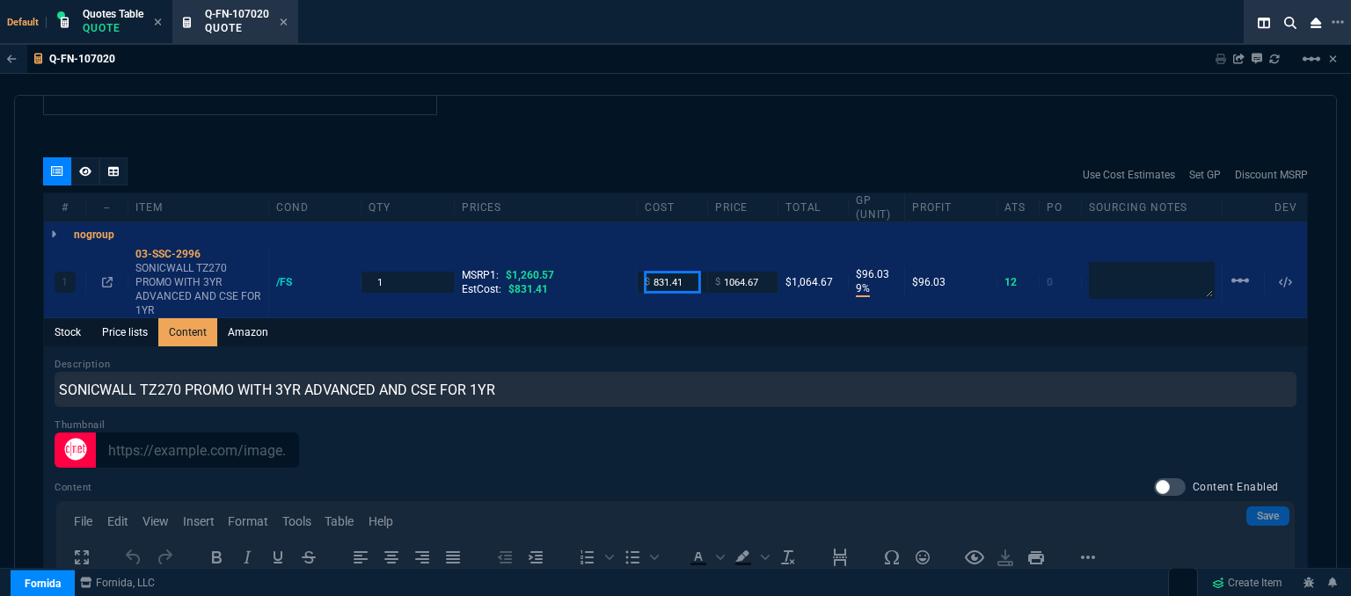
type input "831.41"
click at [603, 129] on div "quote Q-FN-107020 Innerlink Technologies draft Fornida, LLC 2609 Technology Dr …" at bounding box center [675, 348] width 1323 height 507
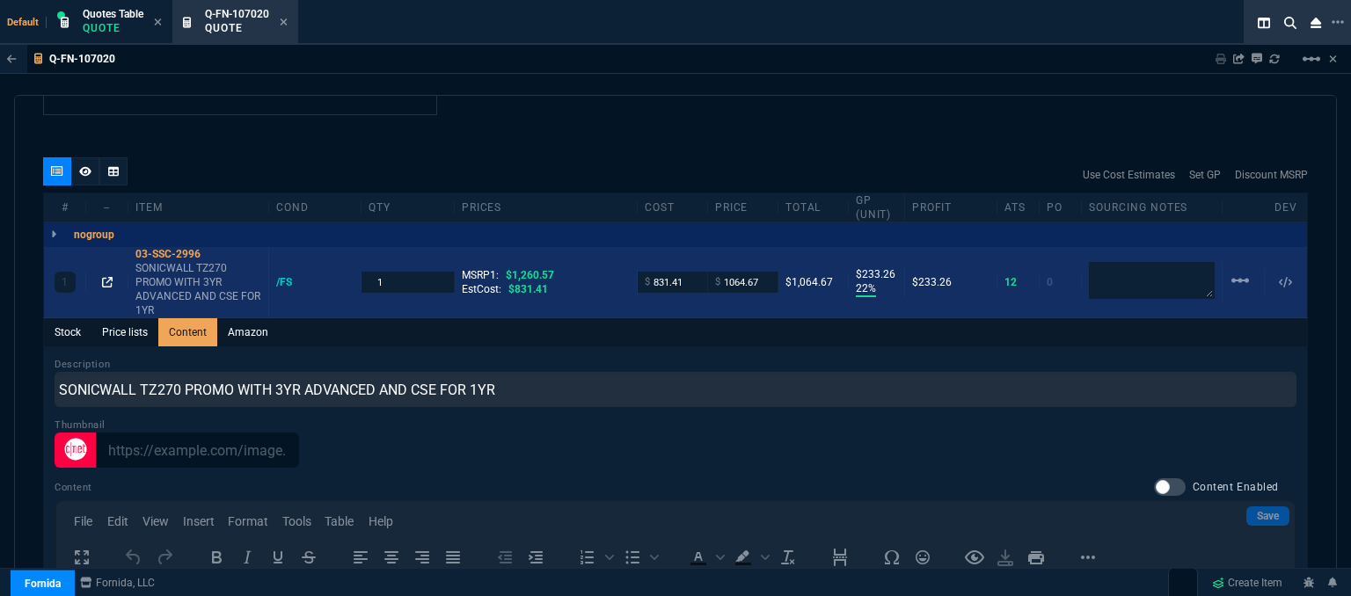
click at [107, 277] on icon at bounding box center [107, 282] width 11 height 11
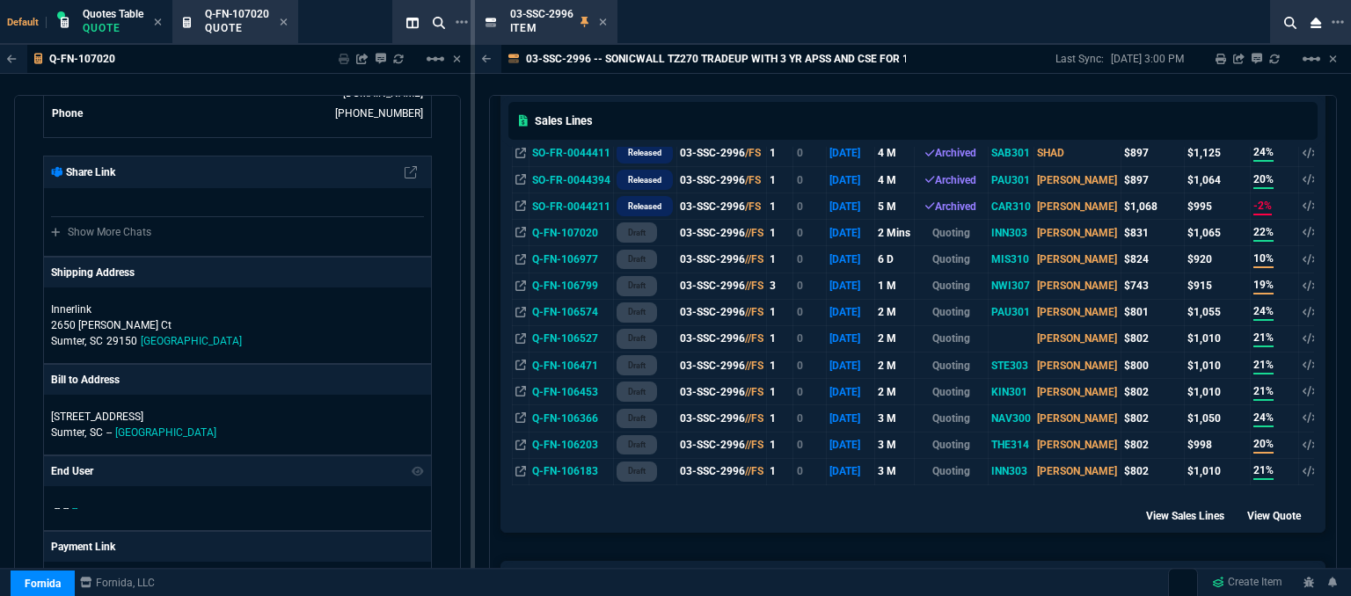
scroll to position [792, 0]
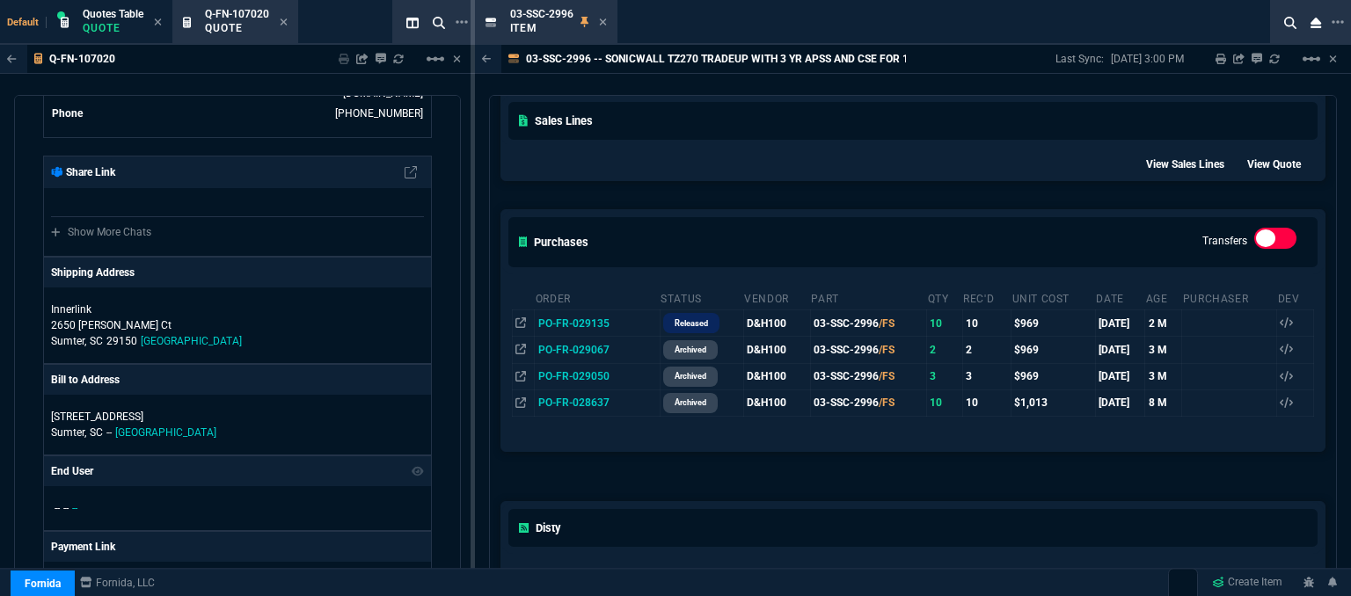
click at [556, 165] on div "View Sales Lines View Quote" at bounding box center [912, 162] width 823 height 36
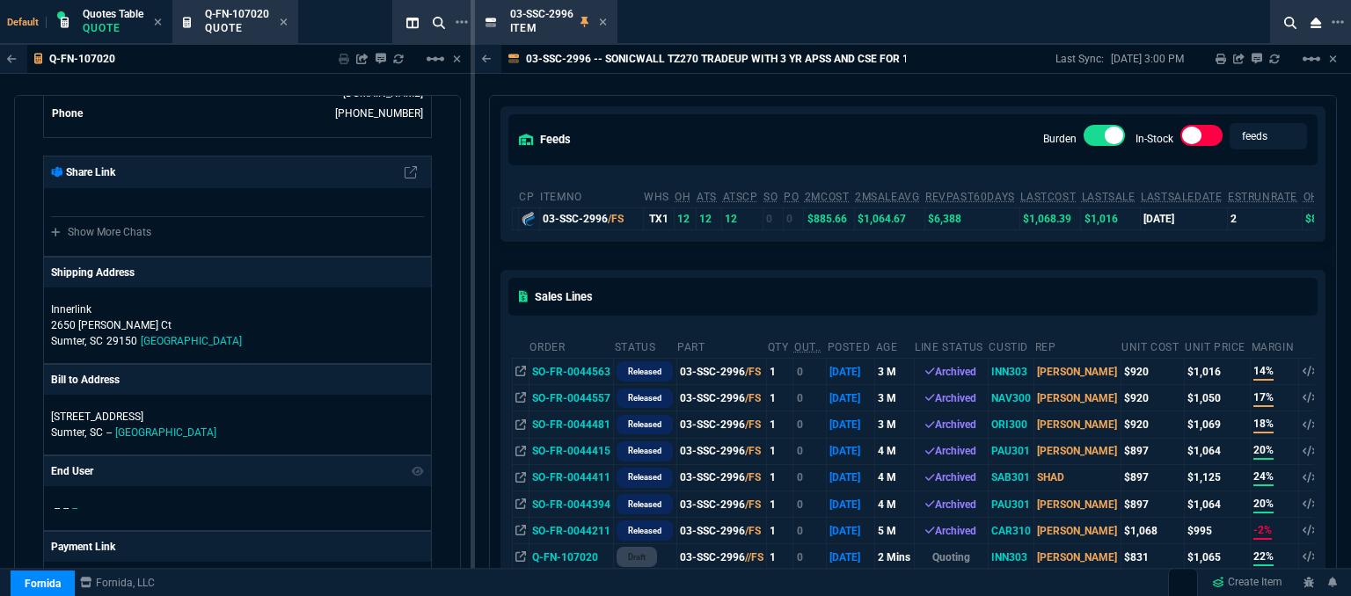
scroll to position [88, 0]
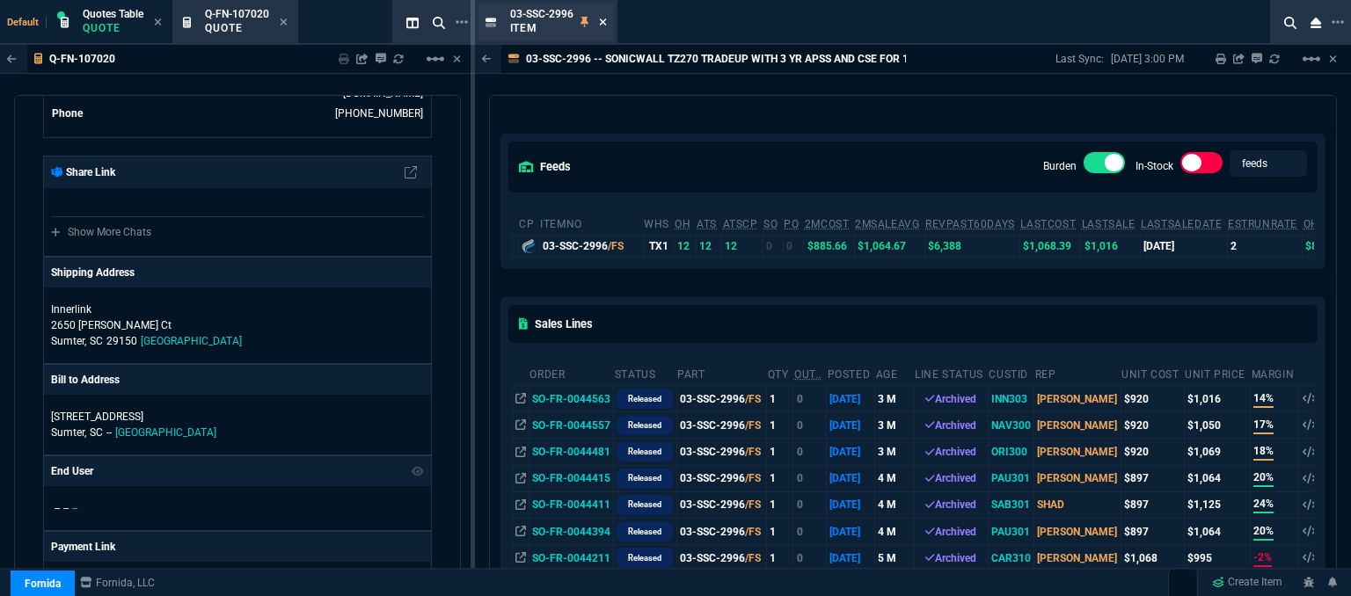
click at [603, 26] on icon at bounding box center [603, 22] width 8 height 11
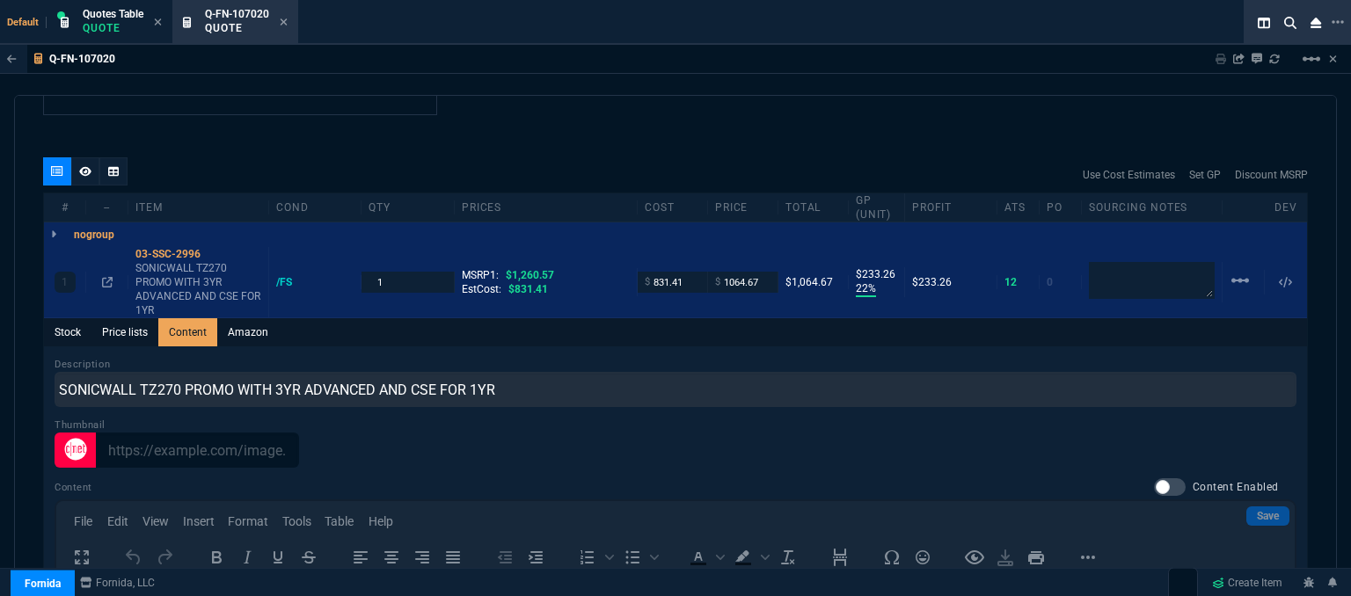
click at [558, 104] on div "quote Q-FN-107020 Innerlink Technologies draft Fornida, LLC 2609 Technology Dr …" at bounding box center [675, 348] width 1323 height 507
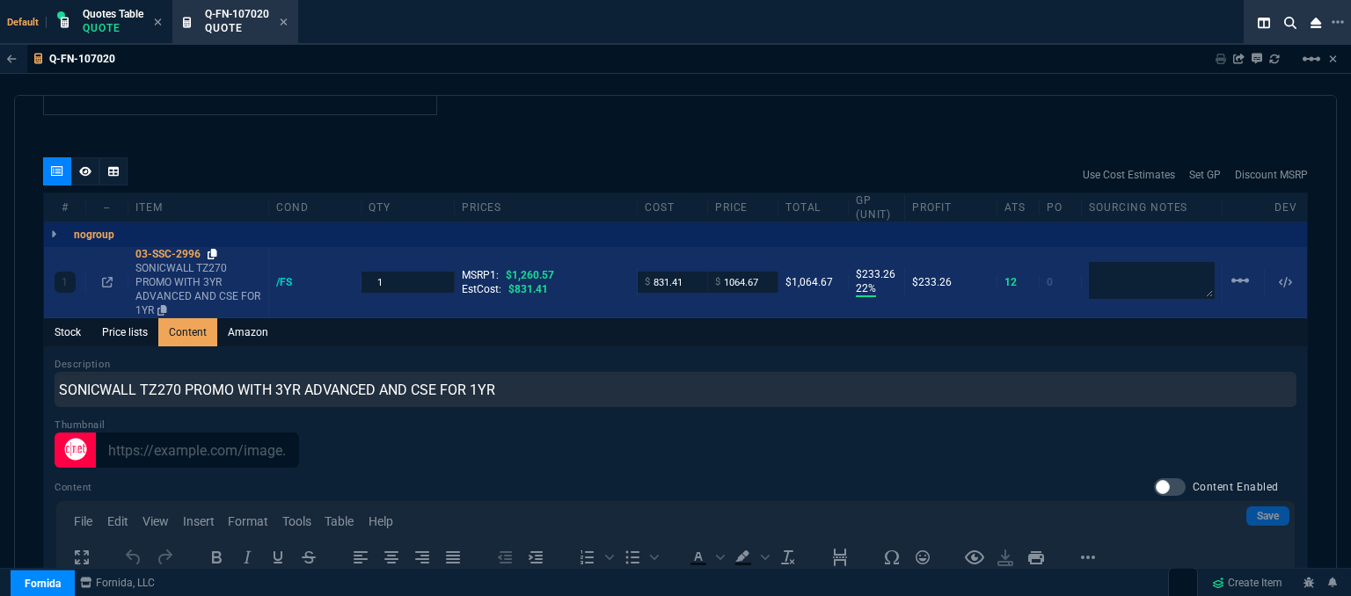
click at [216, 249] on icon at bounding box center [213, 254] width 10 height 11
click at [105, 277] on icon at bounding box center [107, 282] width 11 height 11
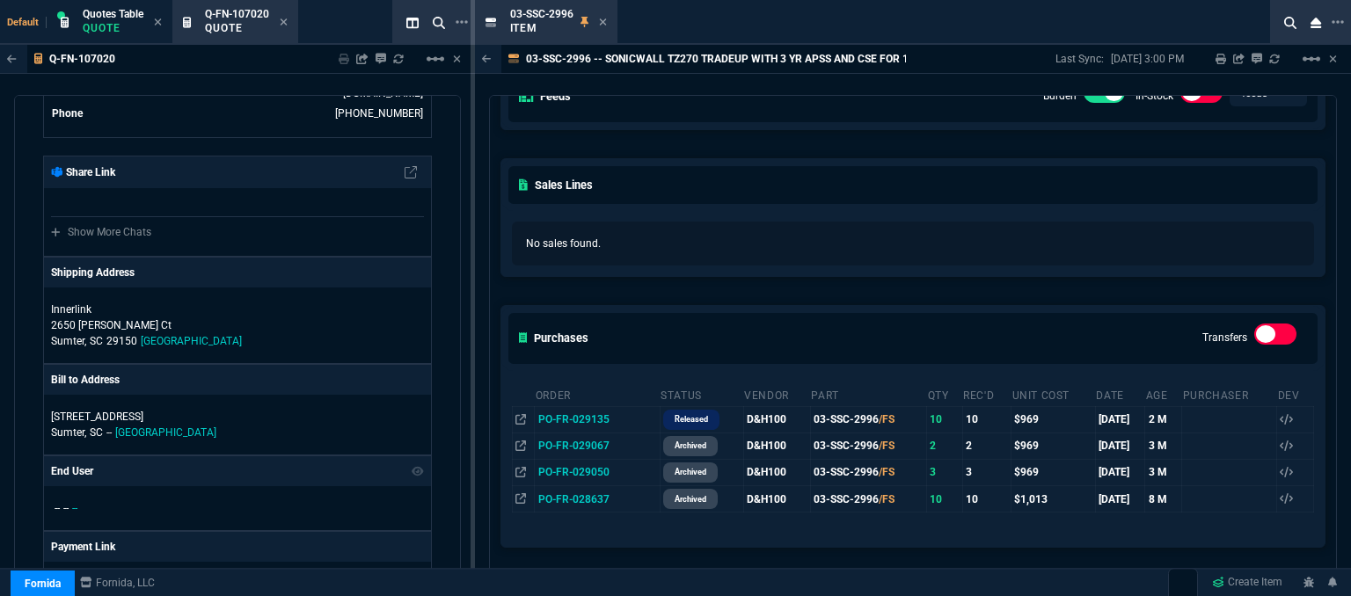
scroll to position [264, 0]
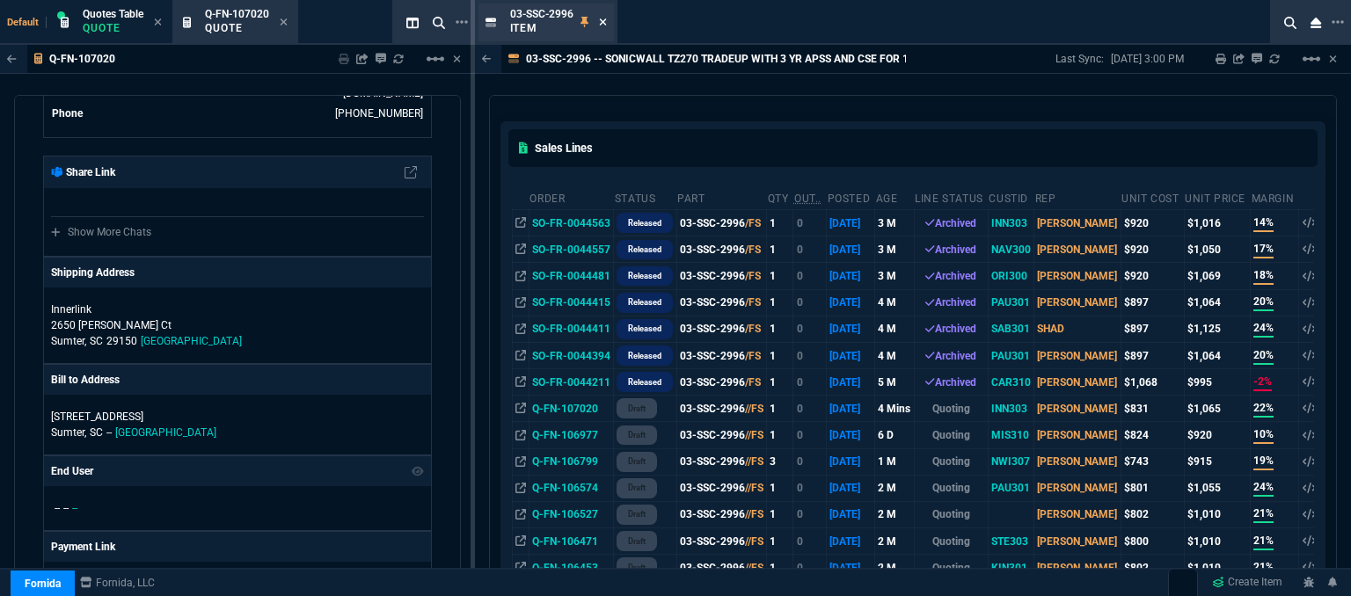
click at [606, 22] on icon at bounding box center [603, 22] width 8 height 11
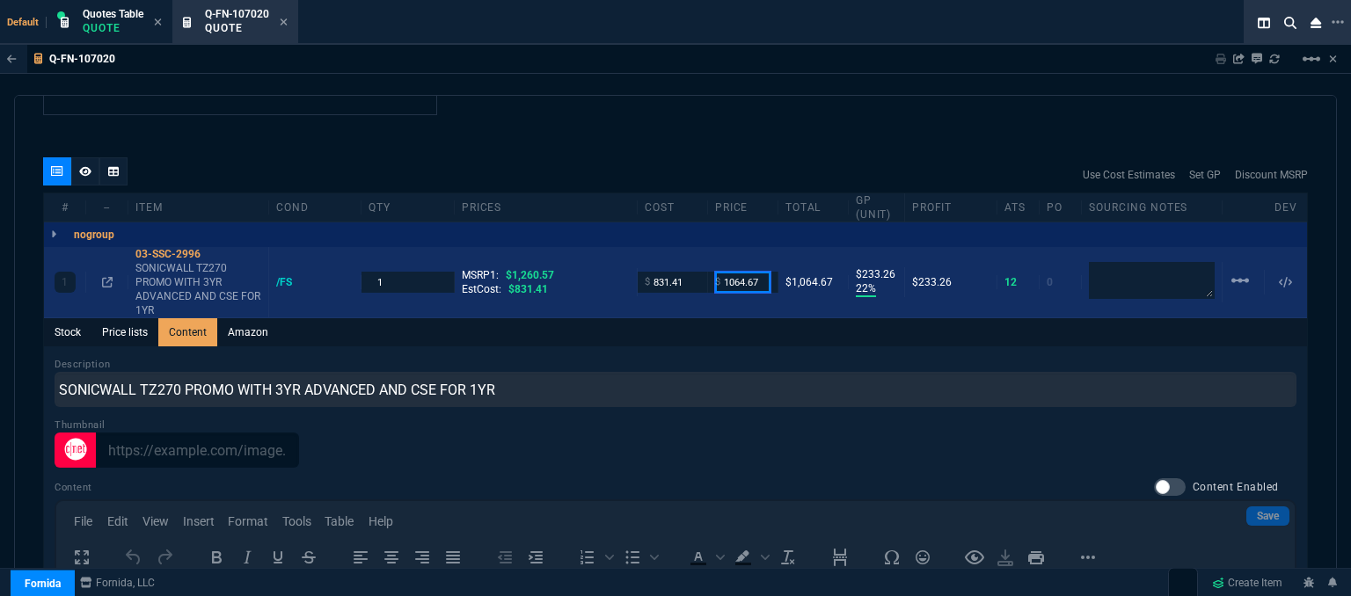
click at [763, 272] on input "1064.67" at bounding box center [742, 282] width 55 height 20
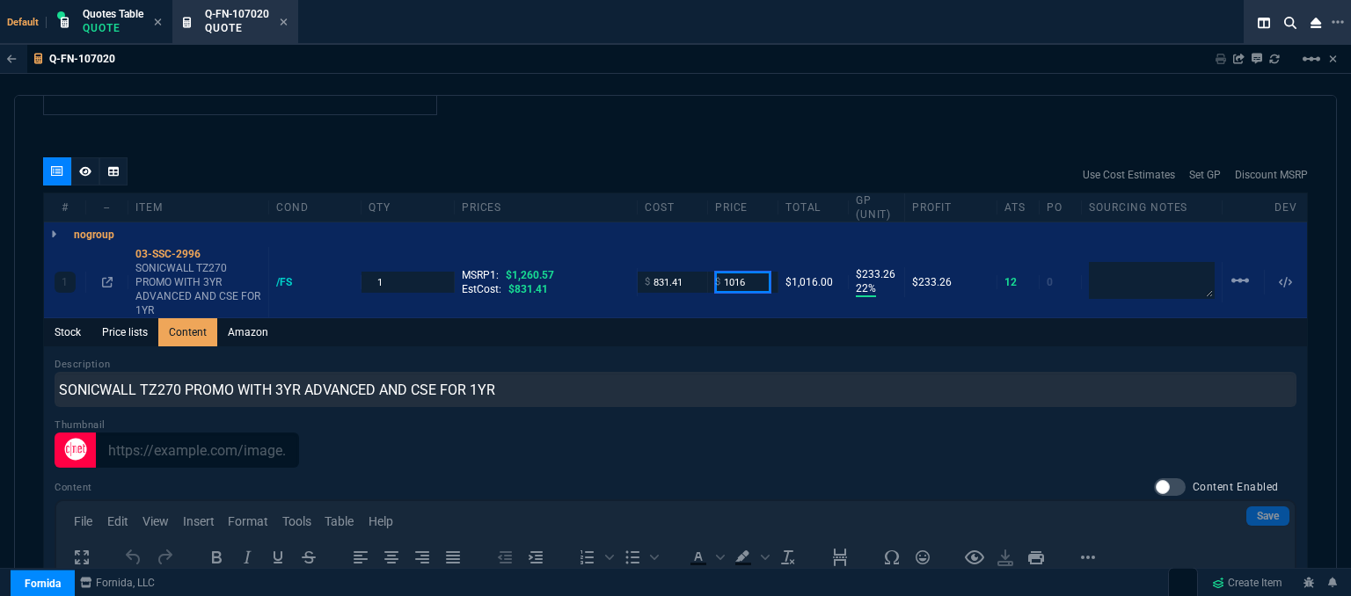
type input "1016"
click at [727, 139] on div "quote Q-FN-107020 Innerlink Technologies draft Fornida, LLC 2609 Technology Dr …" at bounding box center [675, 348] width 1323 height 507
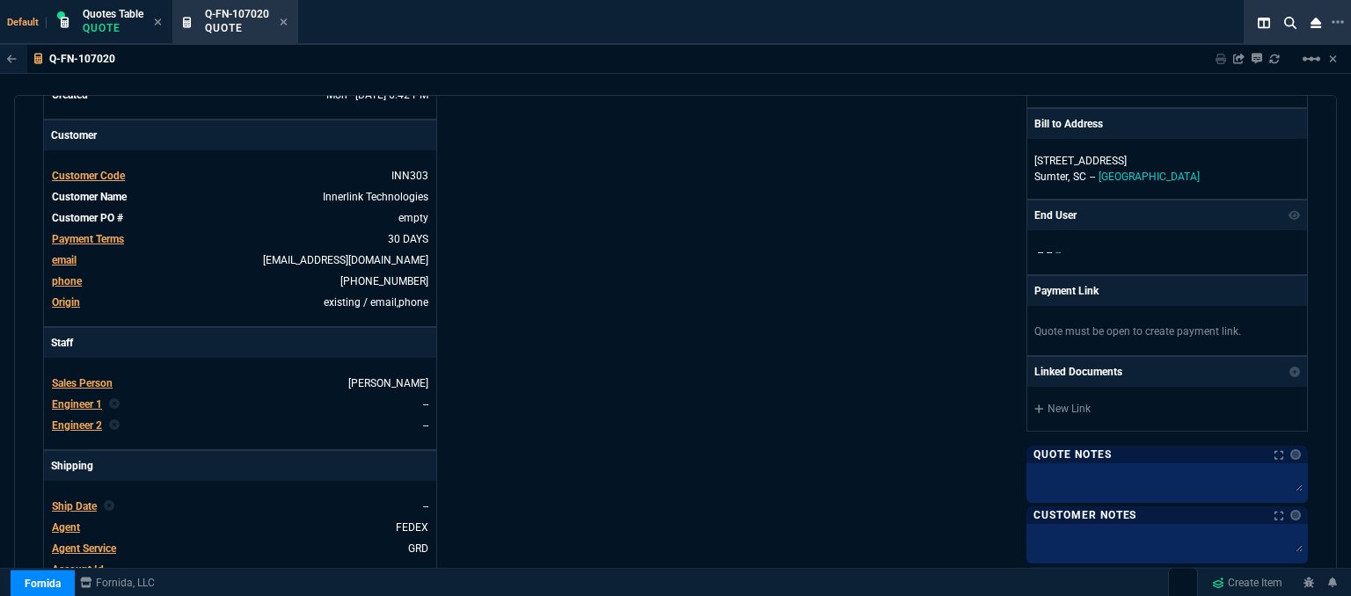
scroll to position [176, 0]
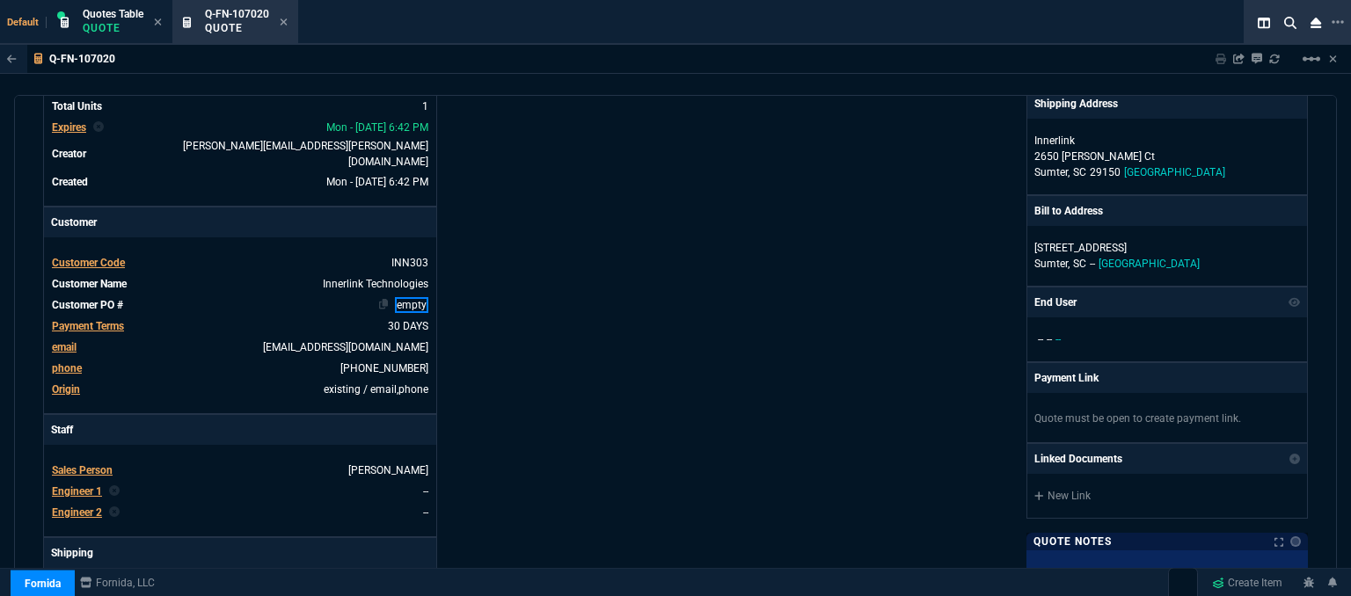
click at [426, 297] on link "empty" at bounding box center [411, 305] width 33 height 16
click at [624, 232] on div "Details Number Q-FN-107020 Order ID Q-FN-107020 Customer Code INN303 Total Unit…" at bounding box center [359, 447] width 632 height 920
type input "18"
type input "185"
type input "19"
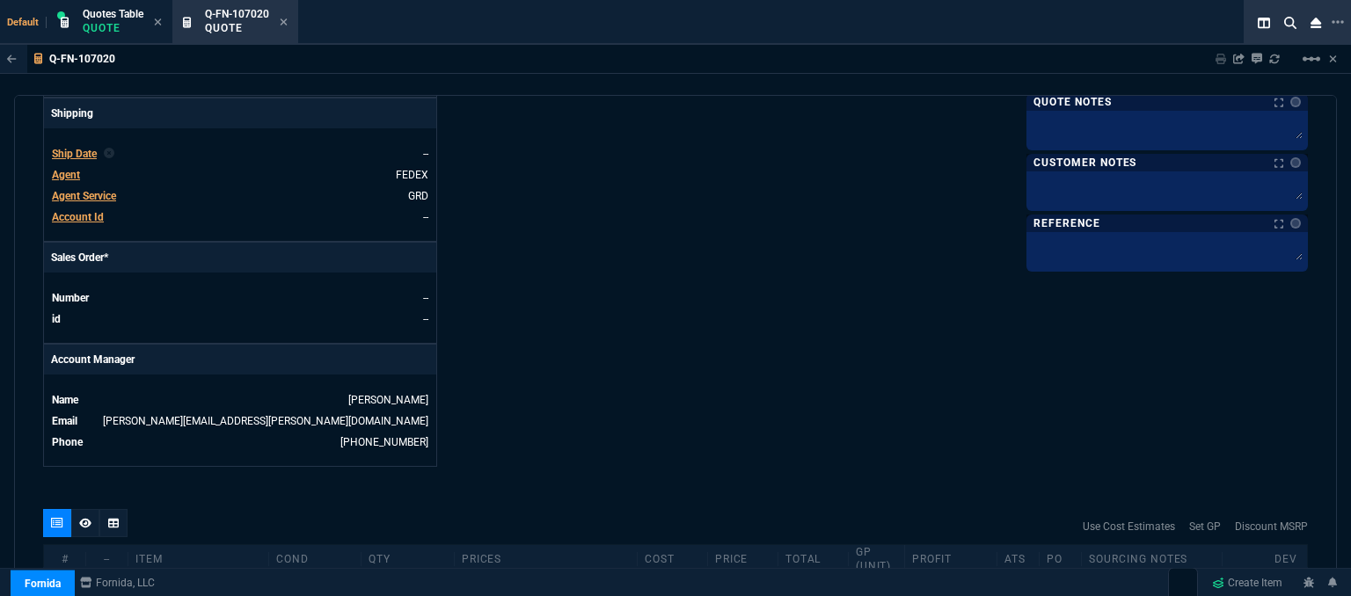
scroll to position [792, 0]
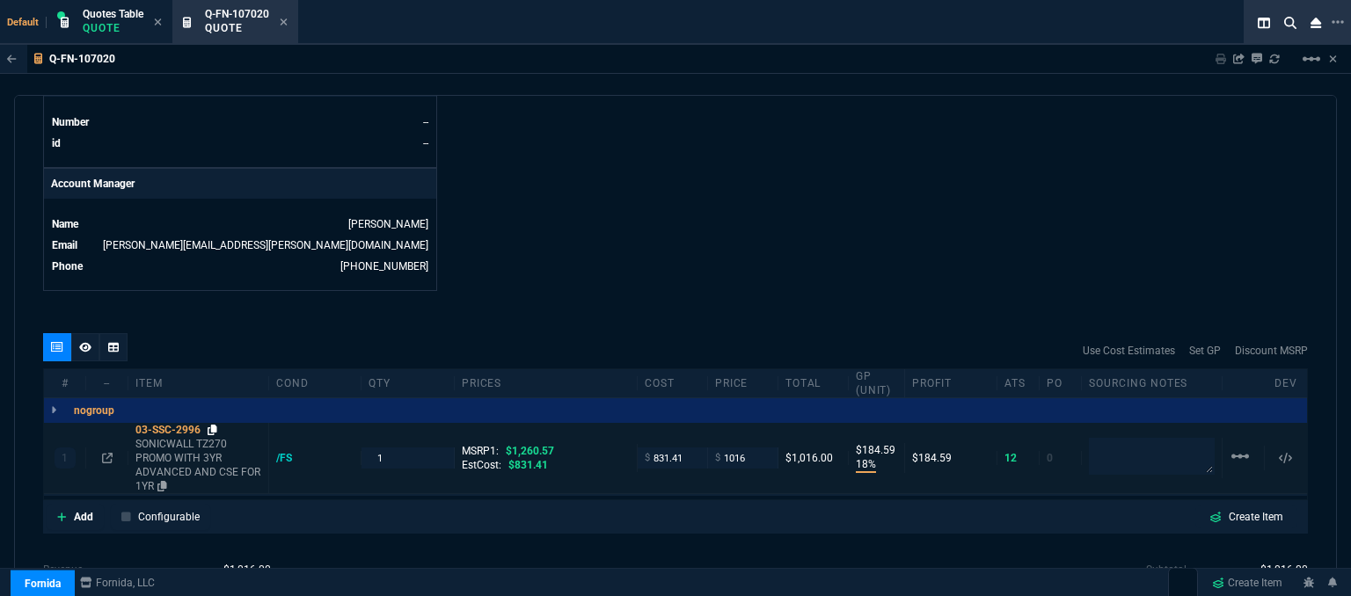
click at [212, 425] on icon at bounding box center [213, 430] width 10 height 11
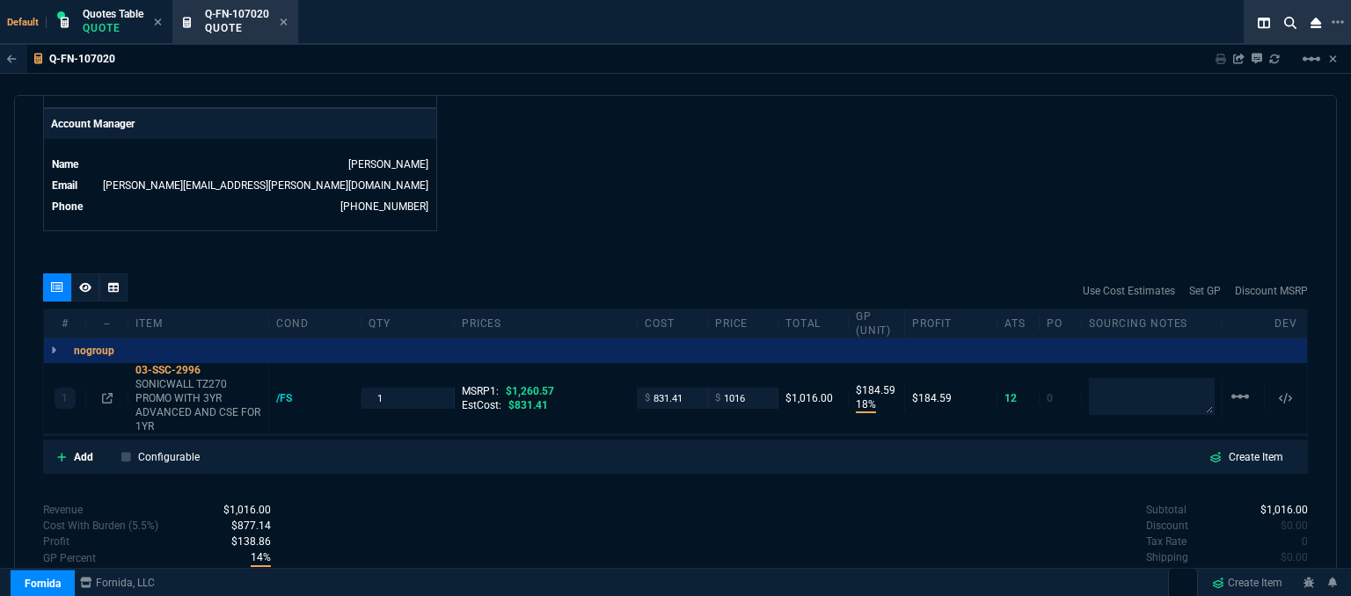
scroll to position [915, 0]
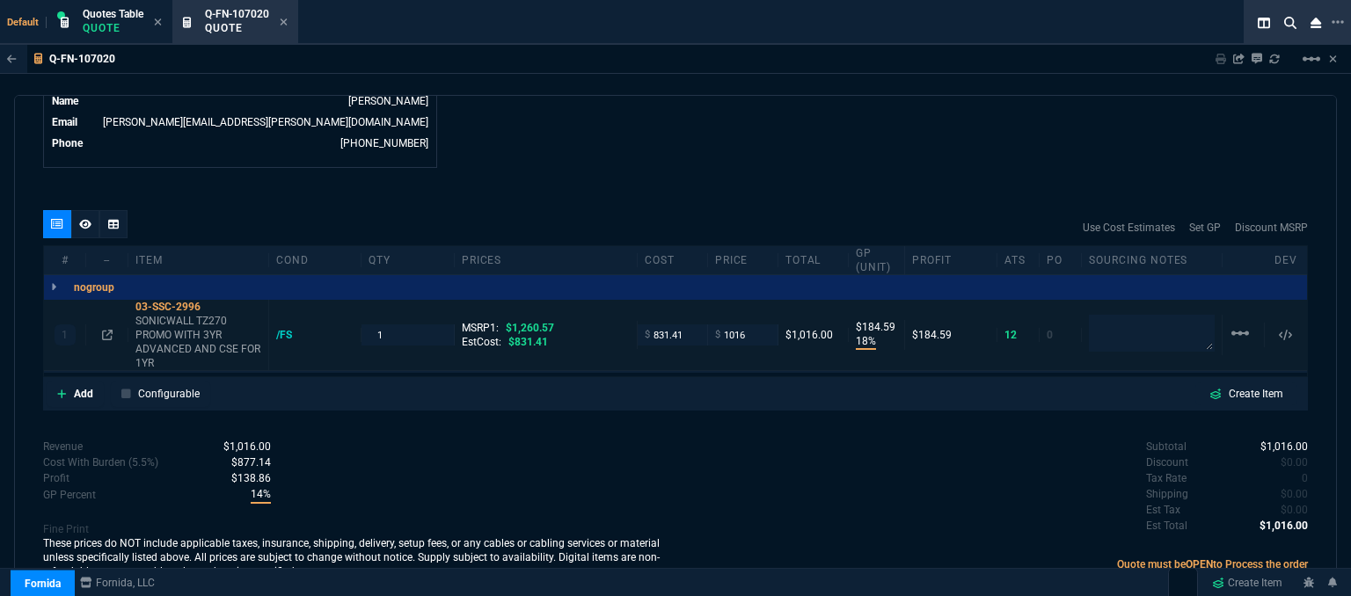
click at [112, 328] on div at bounding box center [106, 335] width 27 height 14
click at [106, 330] on icon at bounding box center [107, 335] width 11 height 11
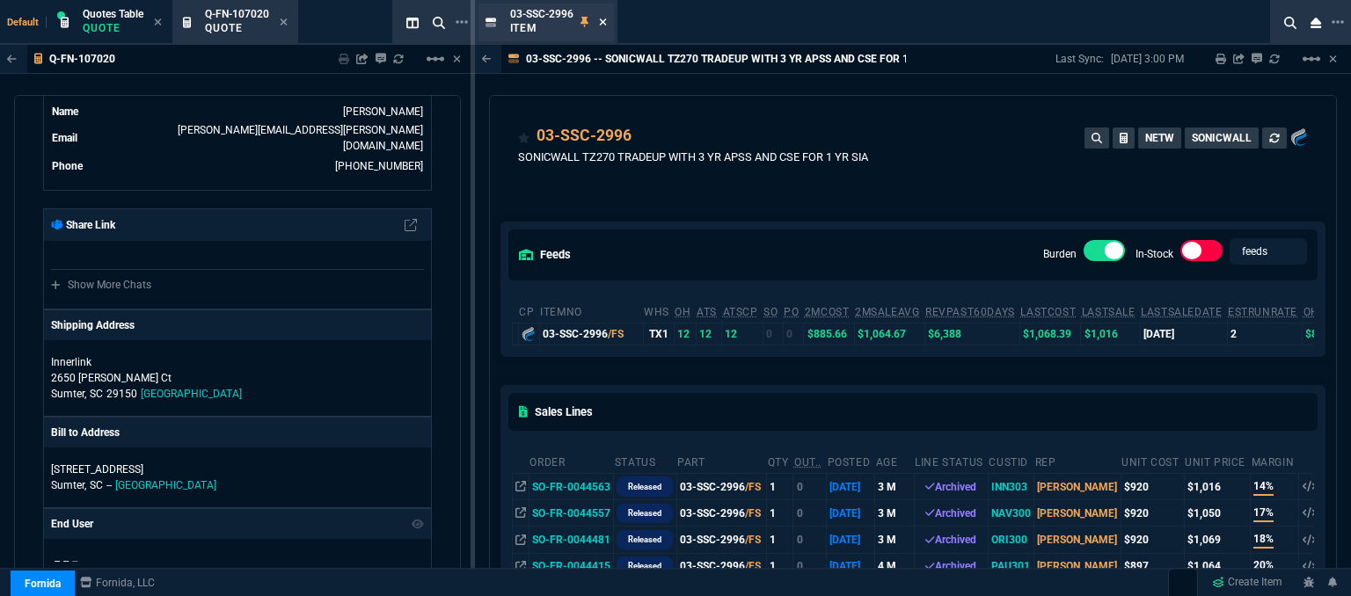
click at [606, 22] on icon at bounding box center [603, 22] width 8 height 11
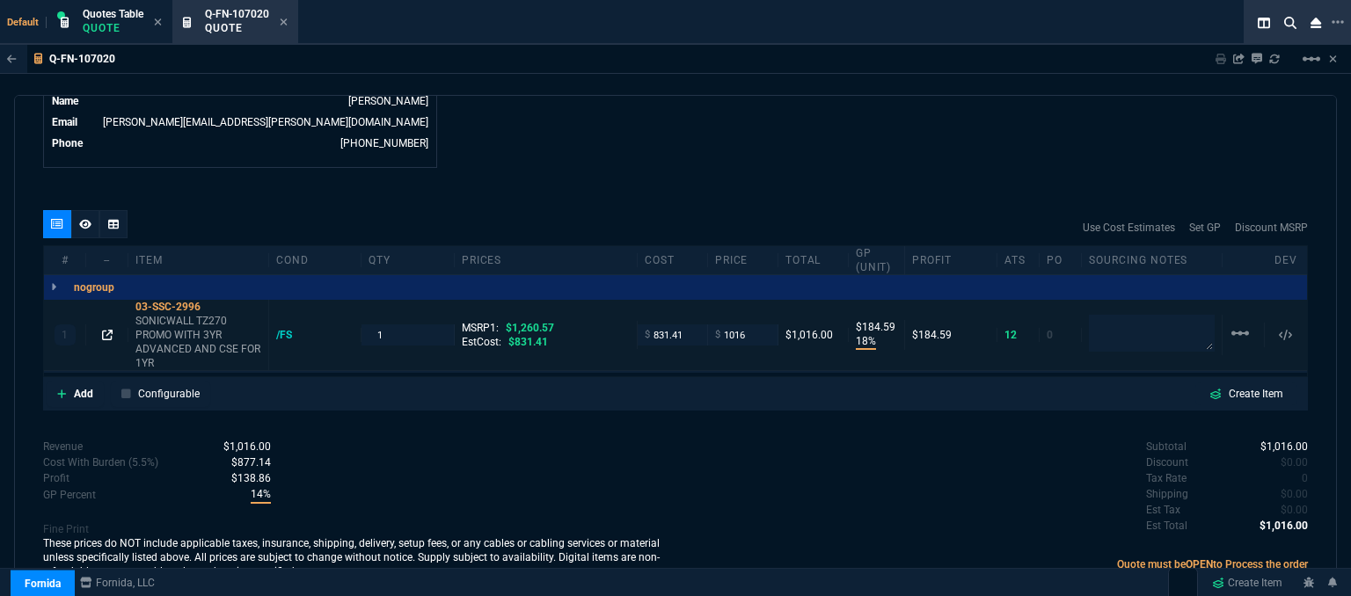
click at [109, 330] on icon at bounding box center [107, 335] width 11 height 11
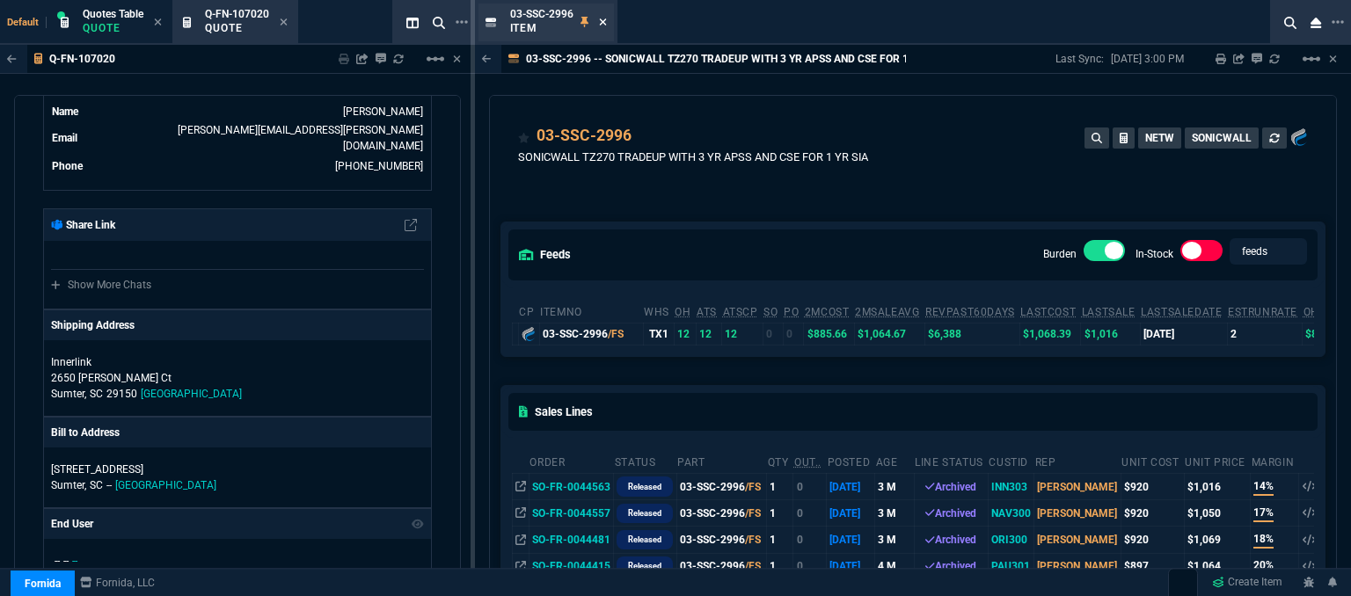
click at [604, 18] on icon at bounding box center [603, 22] width 8 height 11
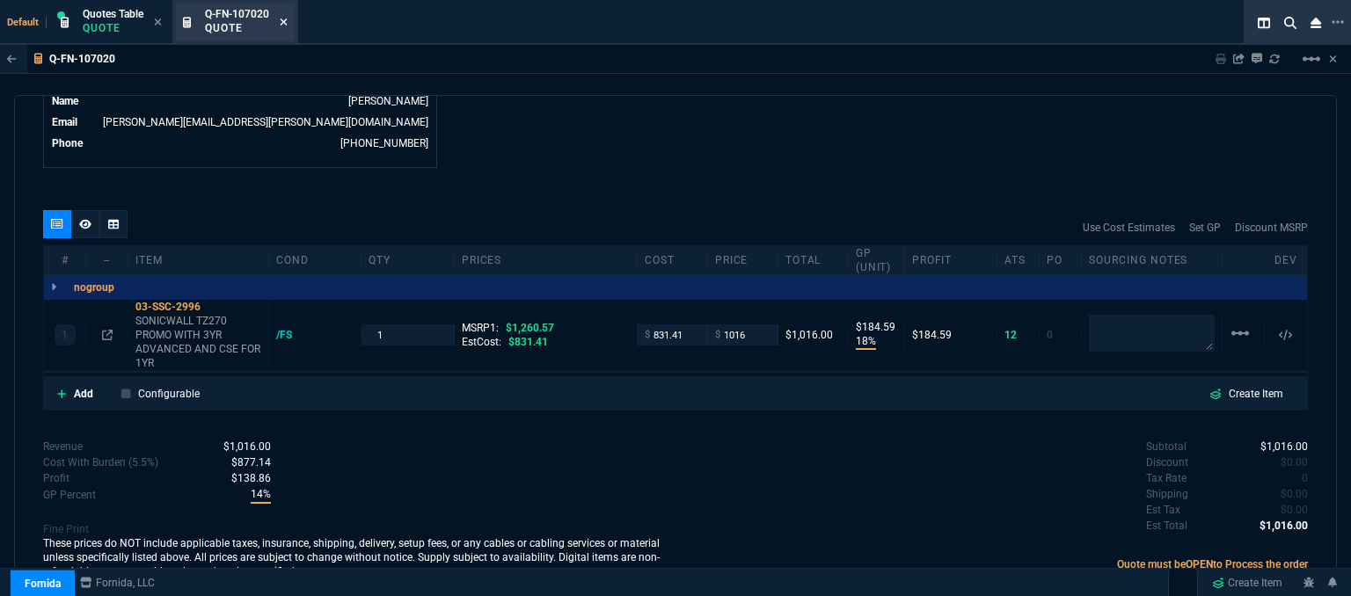
click at [282, 22] on icon at bounding box center [284, 22] width 8 height 11
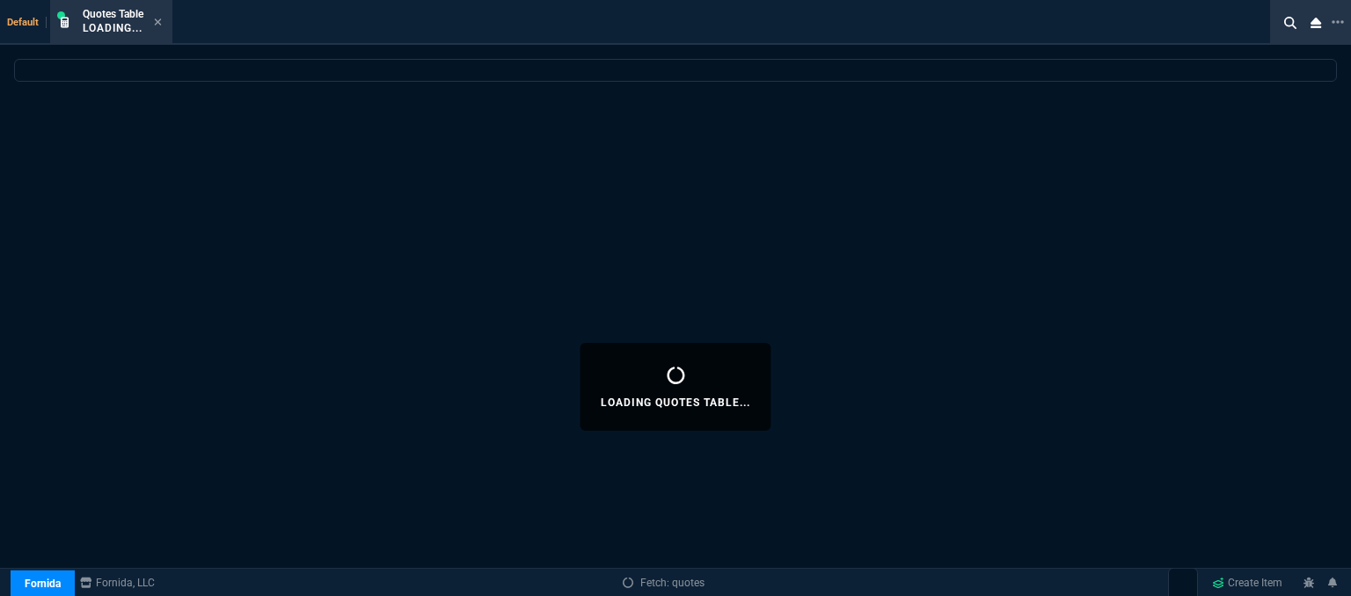
select select
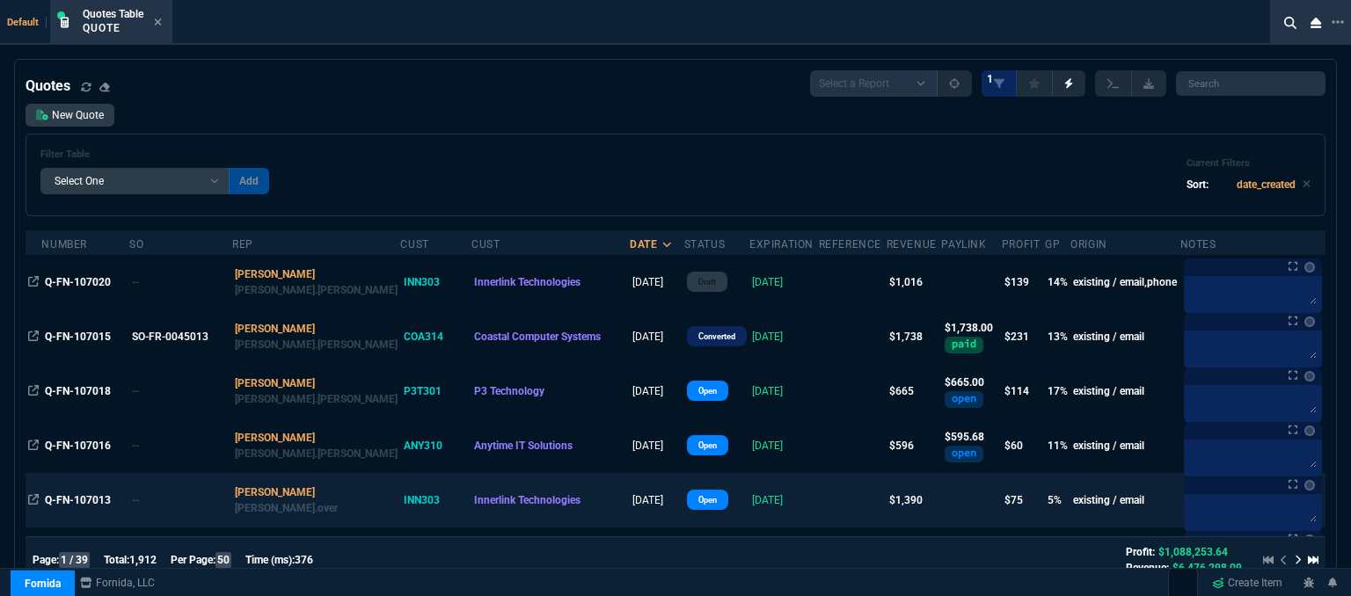
click at [819, 506] on td at bounding box center [853, 500] width 68 height 55
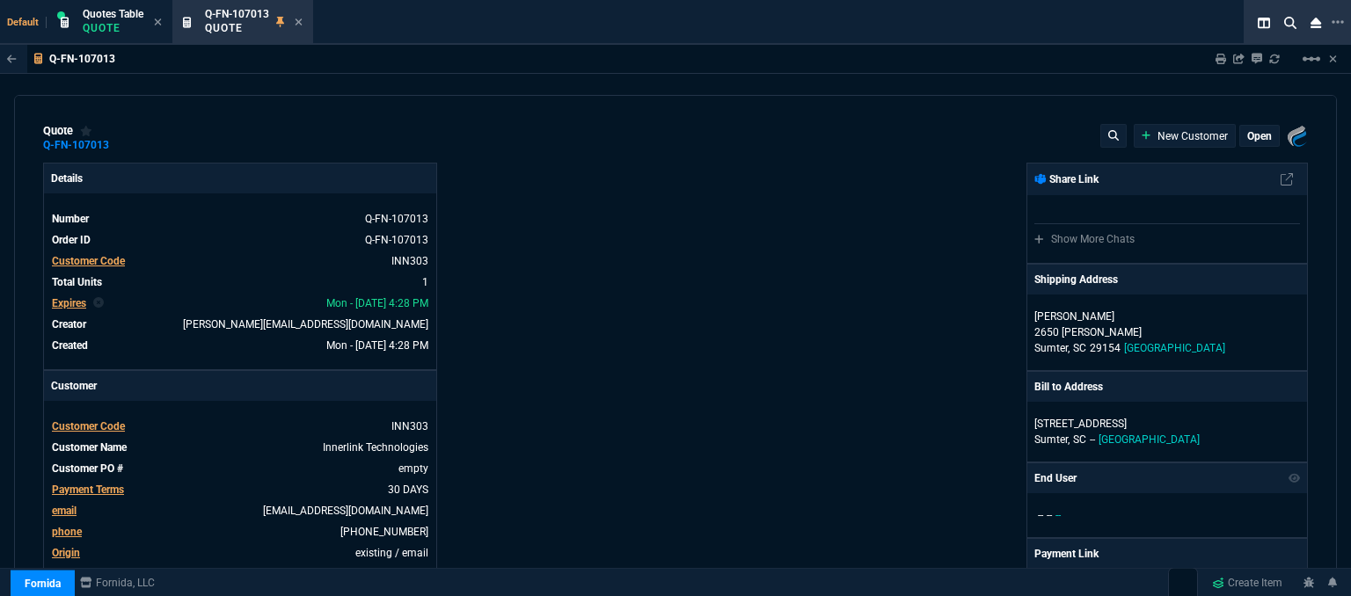
type input "1908.52"
type input "15"
type input "213"
type input "27"
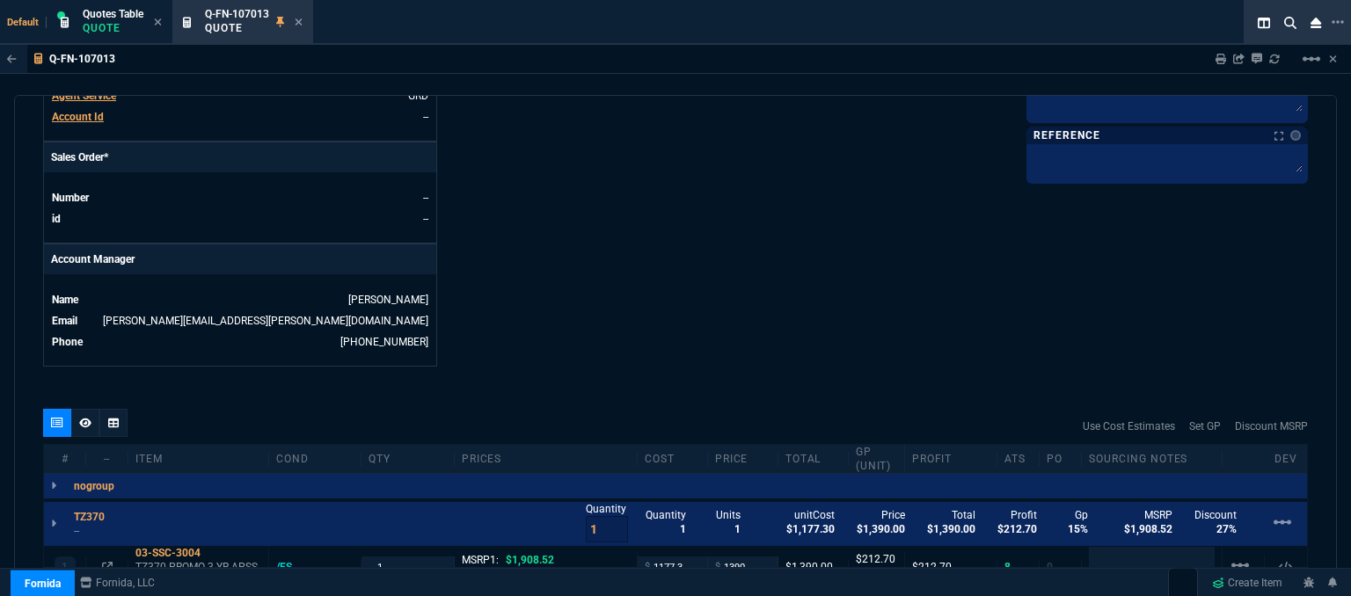
scroll to position [880, 0]
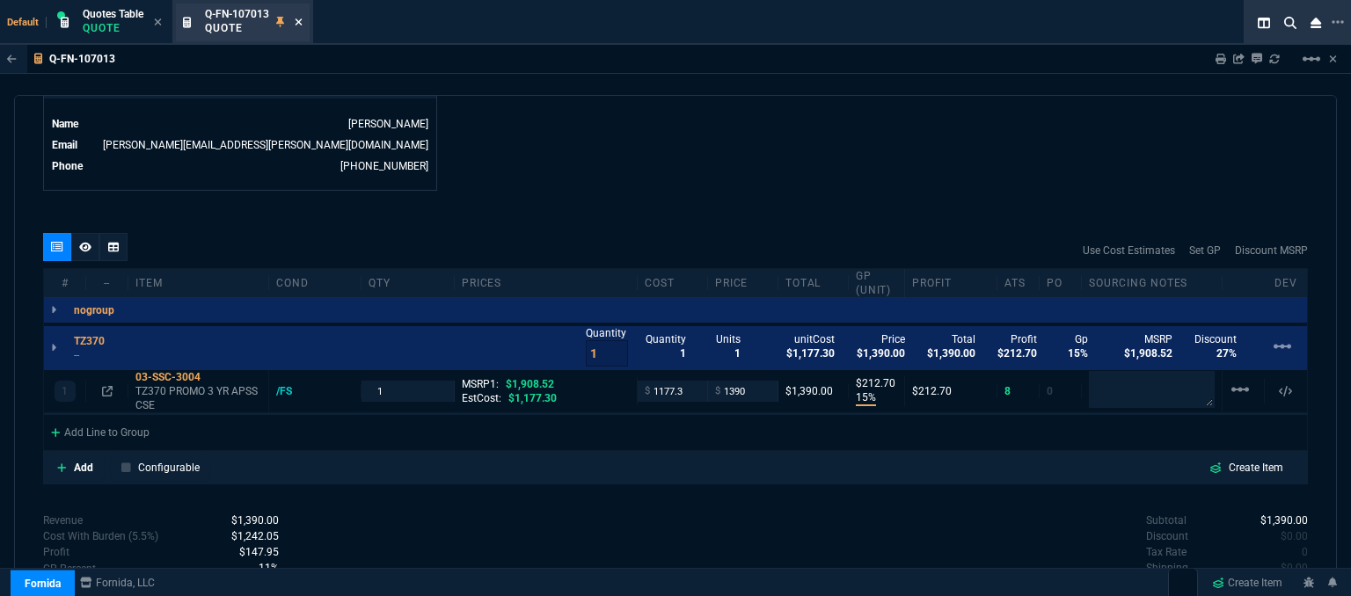
click at [299, 23] on icon at bounding box center [299, 21] width 7 height 7
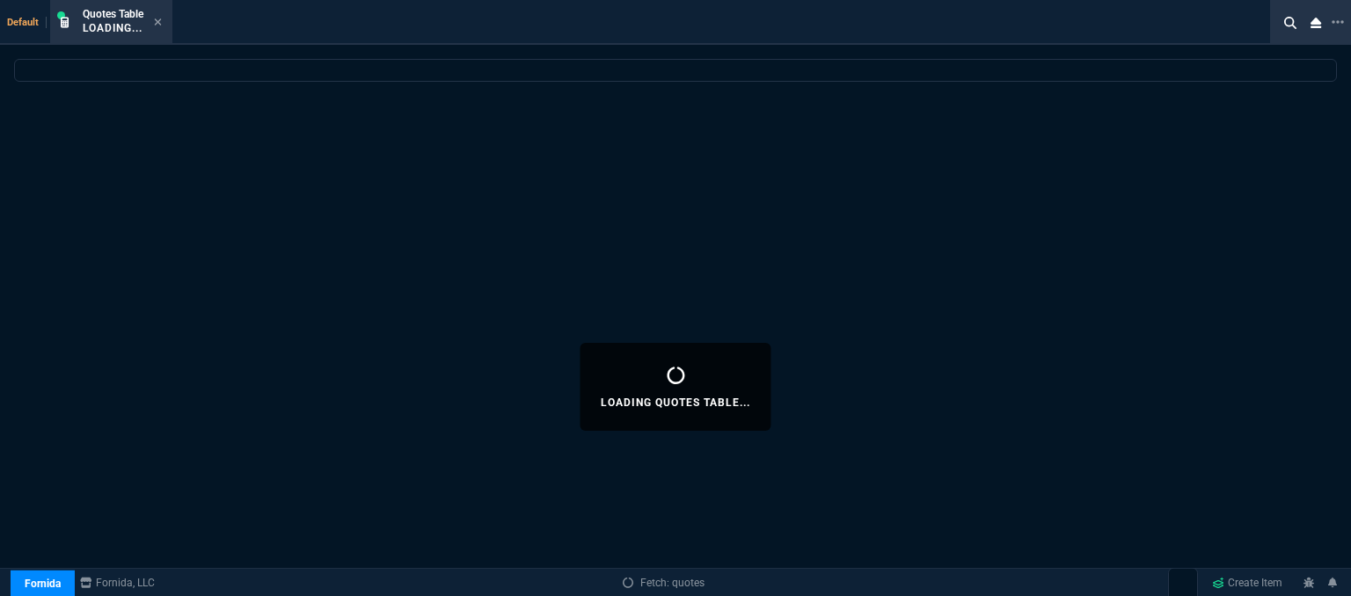
select select
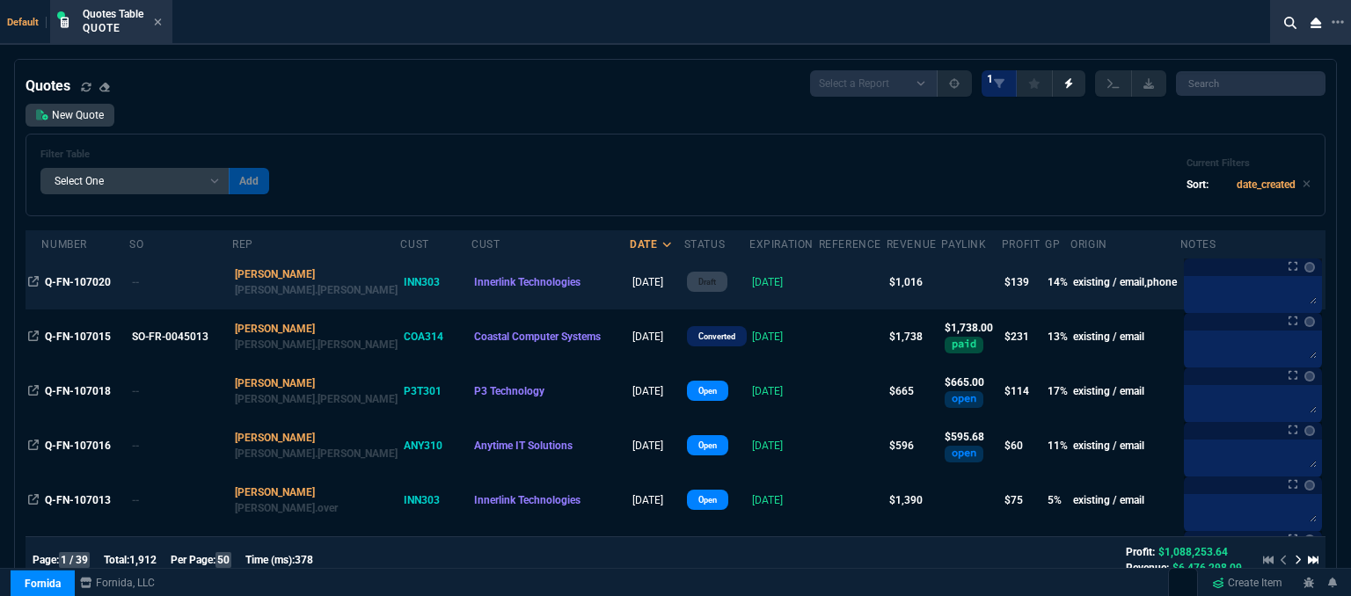
click at [819, 293] on td at bounding box center [853, 282] width 68 height 55
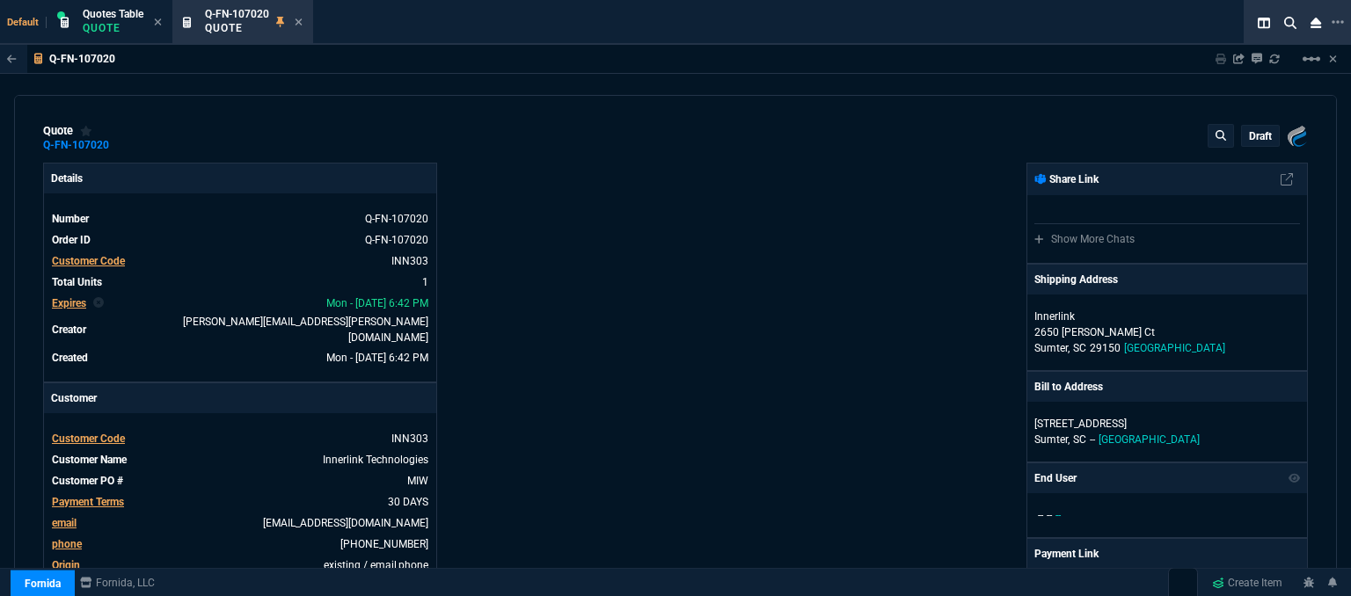
type input "18"
type input "185"
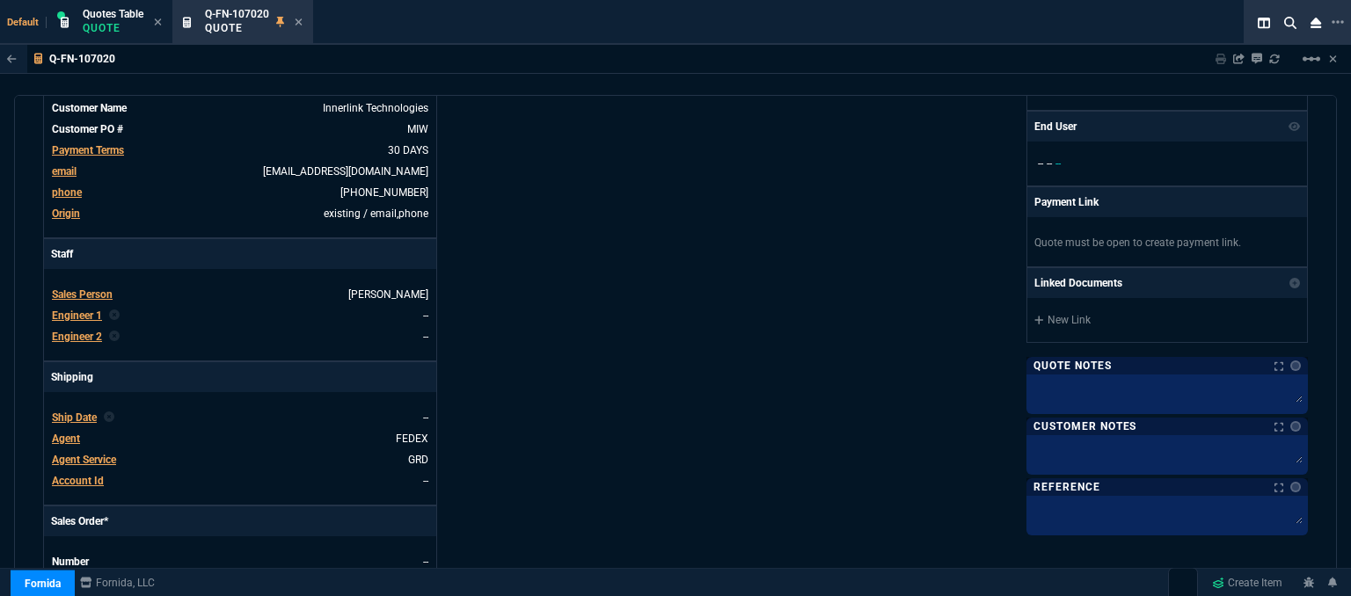
type input "1260.57"
type input "19"
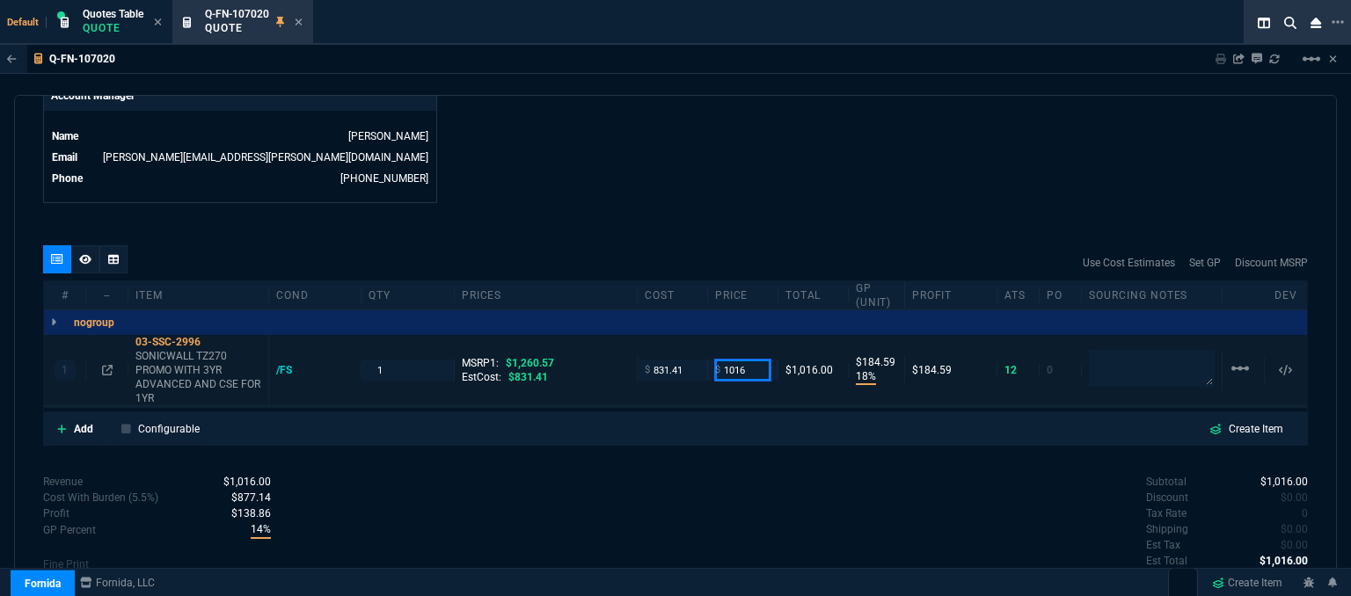
click at [749, 360] on input "1016" at bounding box center [742, 370] width 55 height 20
type input "995"
type input "16"
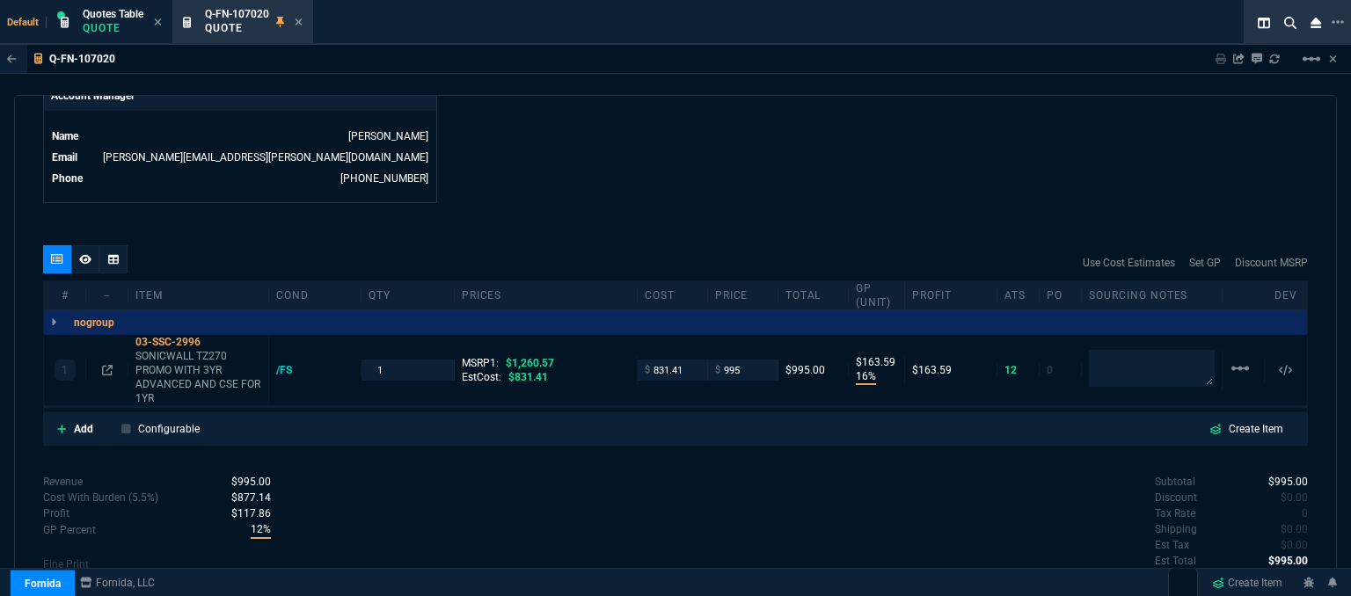
type input "164"
type input "21"
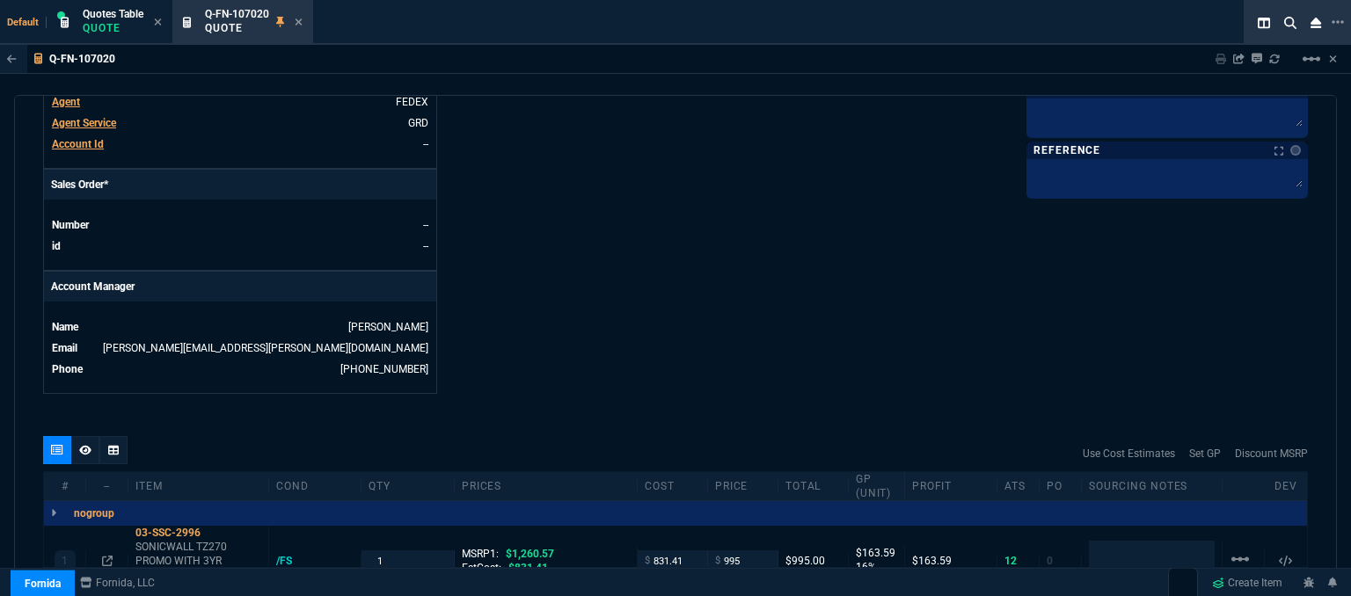
scroll to position [792, 0]
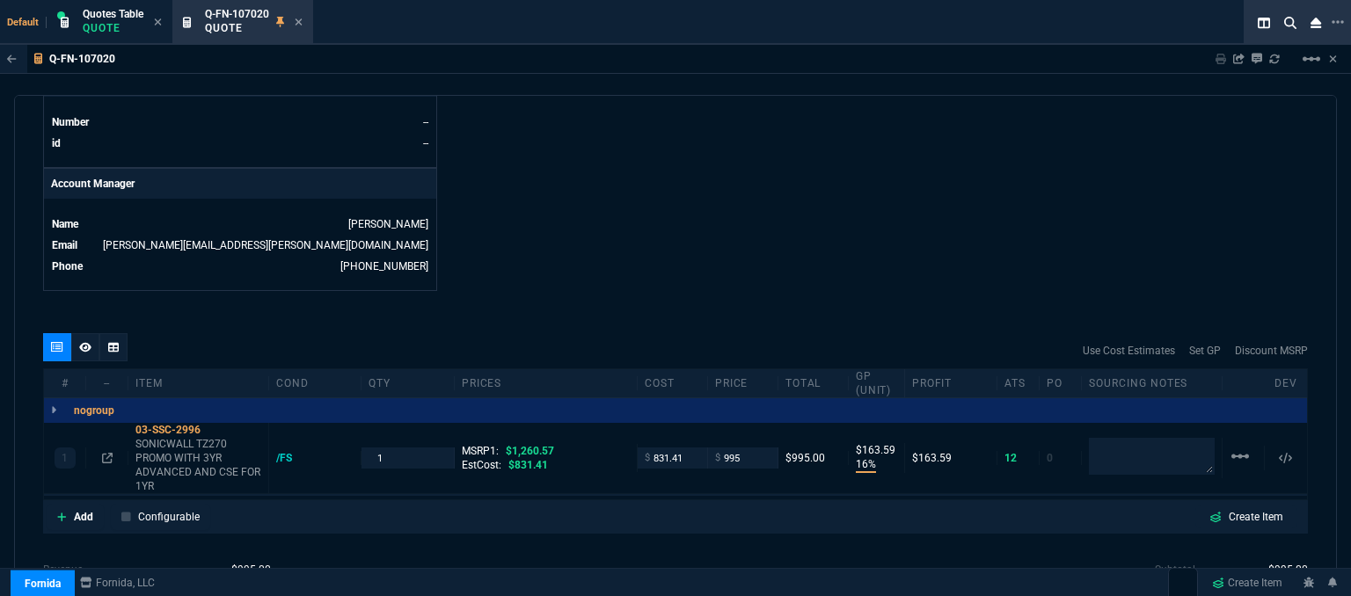
click at [106, 453] on icon at bounding box center [107, 458] width 11 height 11
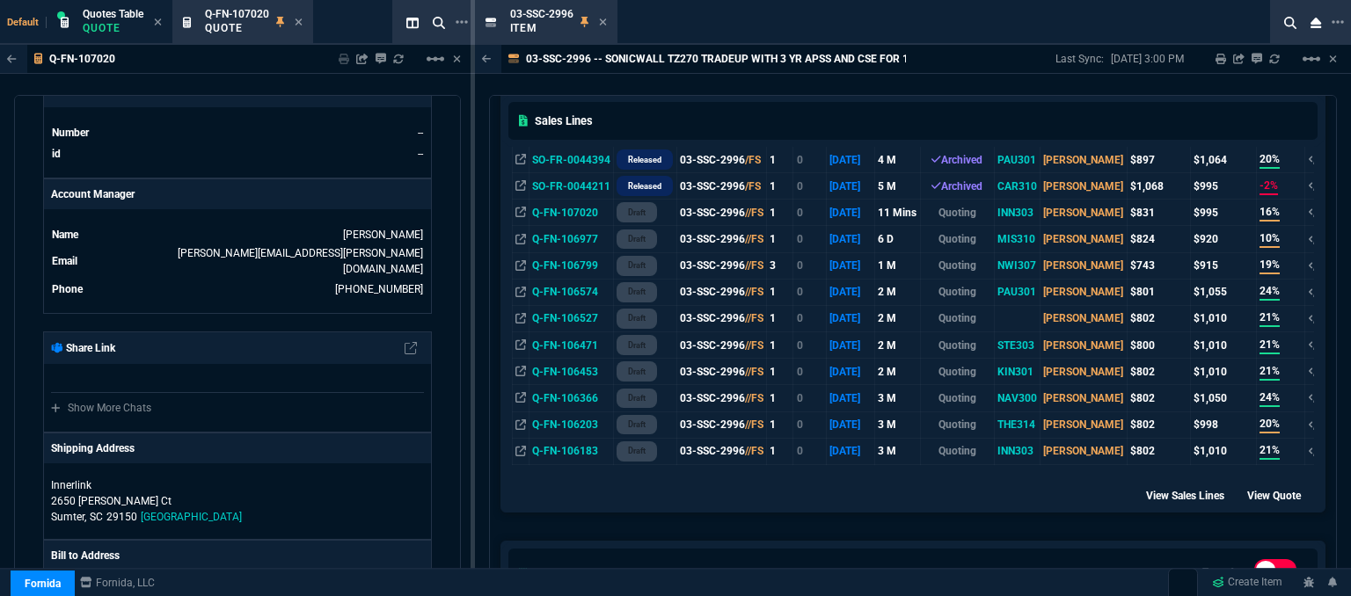
scroll to position [704, 0]
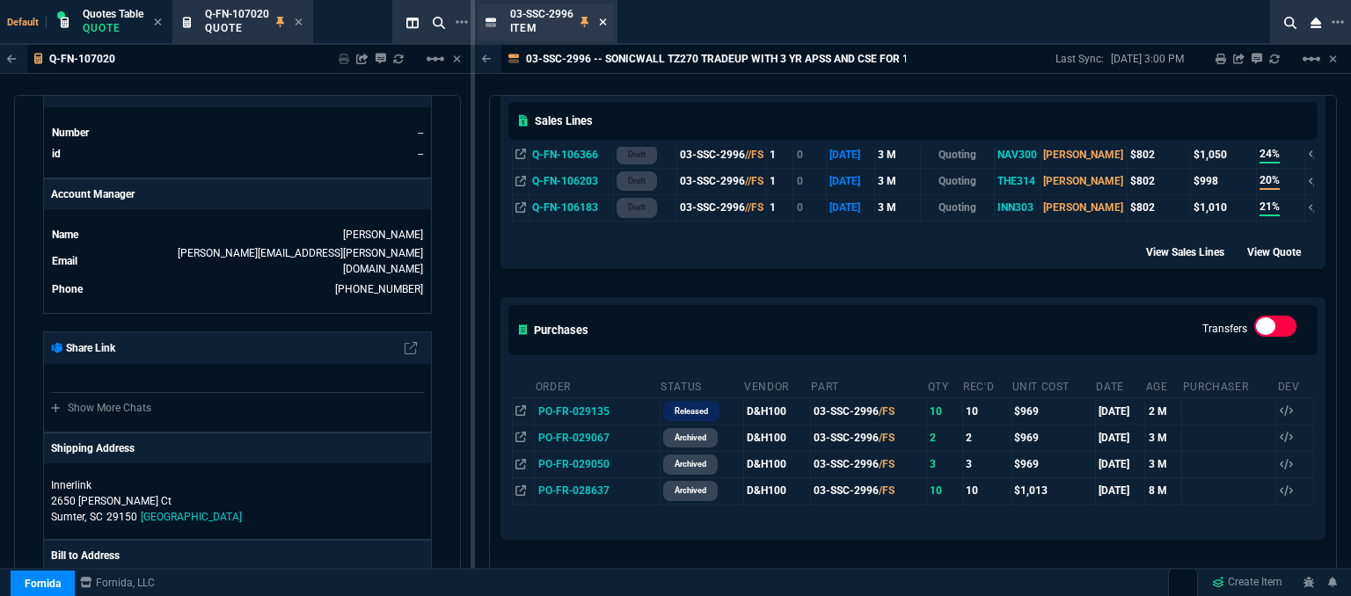
click at [605, 21] on icon at bounding box center [603, 22] width 8 height 11
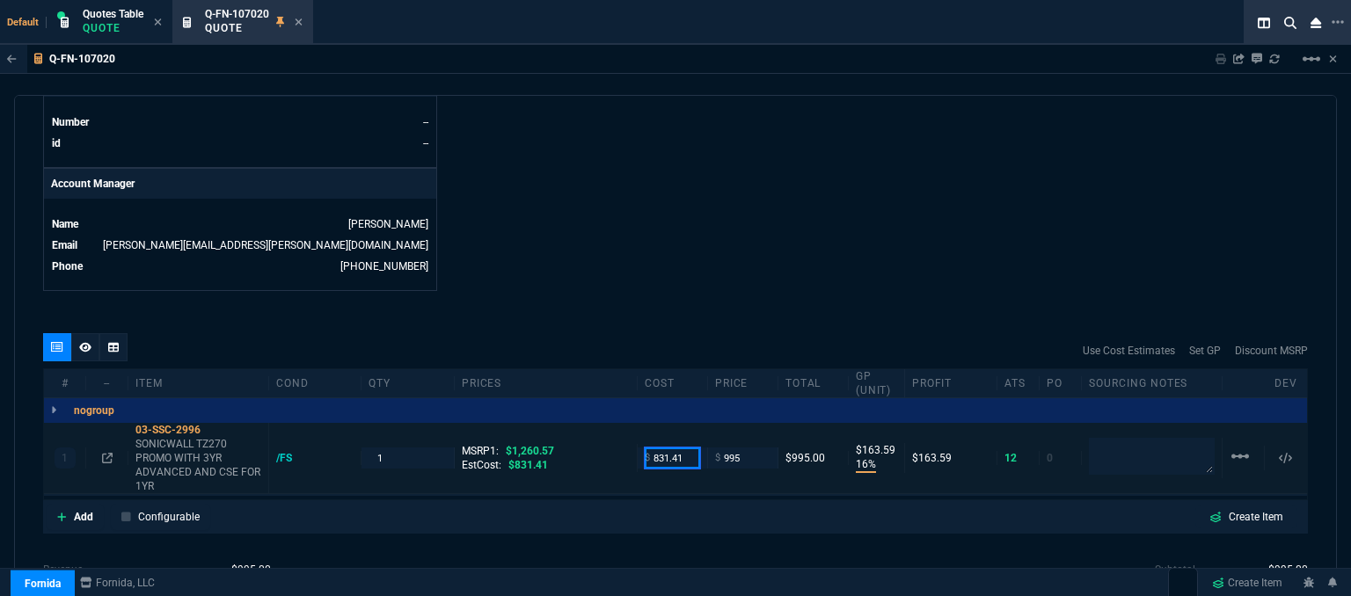
click at [684, 448] on input "831.41" at bounding box center [672, 458] width 55 height 20
type input "824"
type input "17"
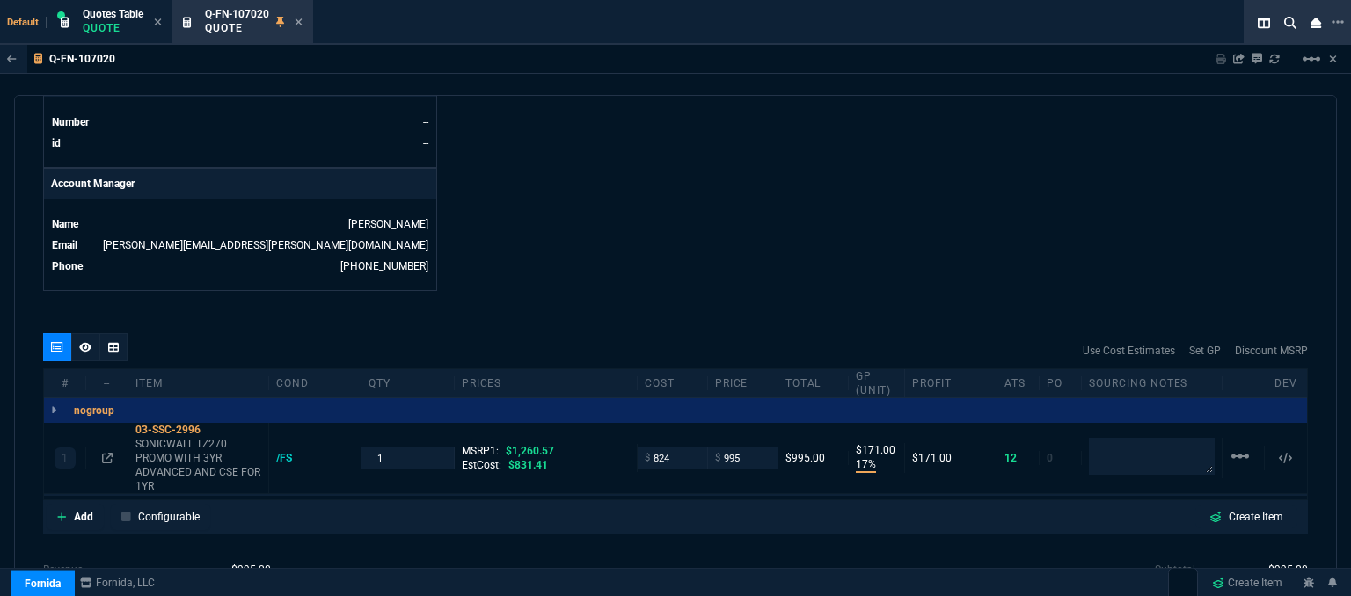
type input "171"
click at [303, 21] on icon at bounding box center [299, 22] width 8 height 11
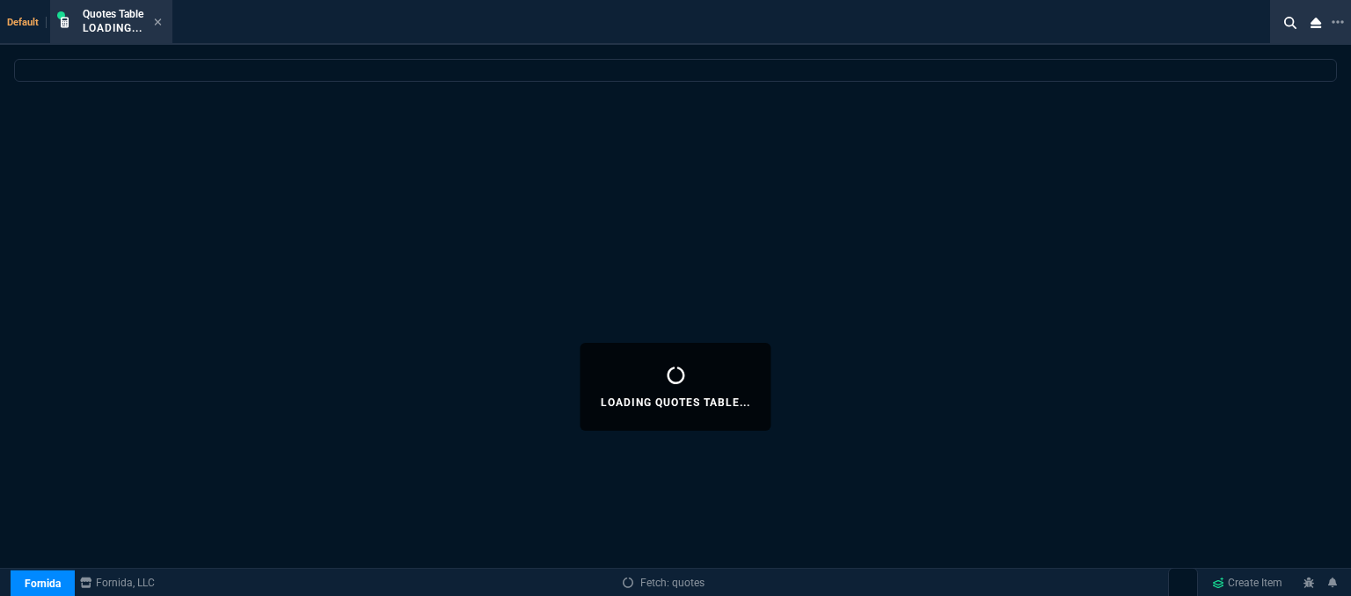
select select
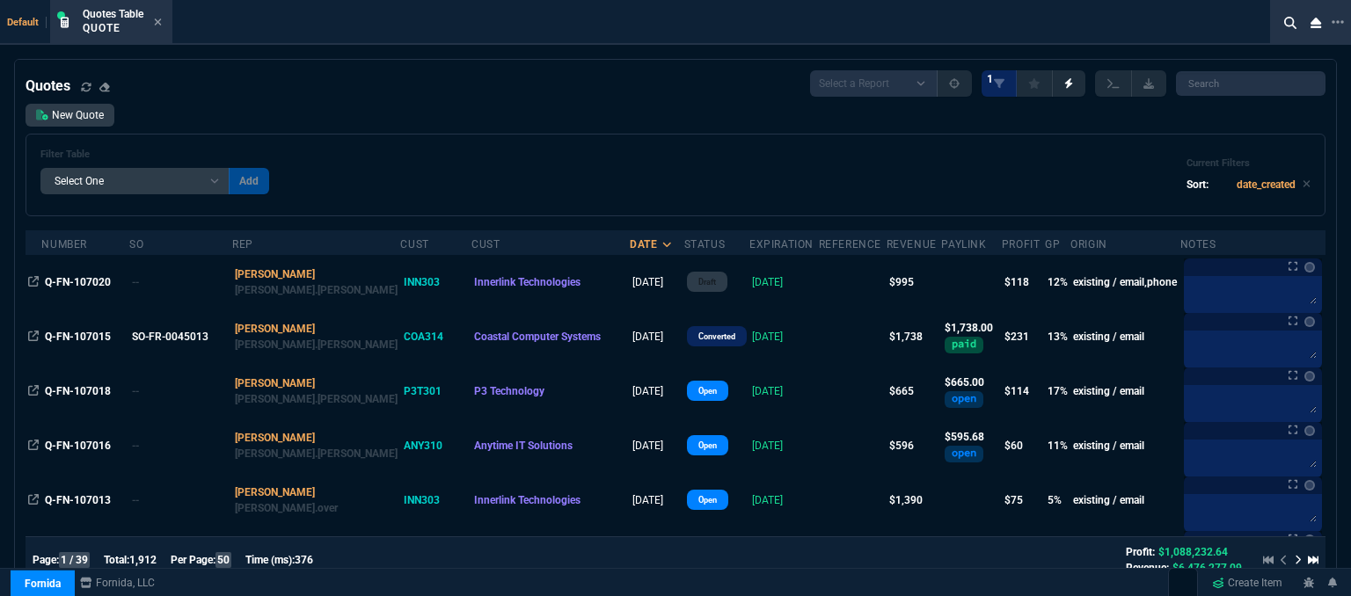
scroll to position [88, 0]
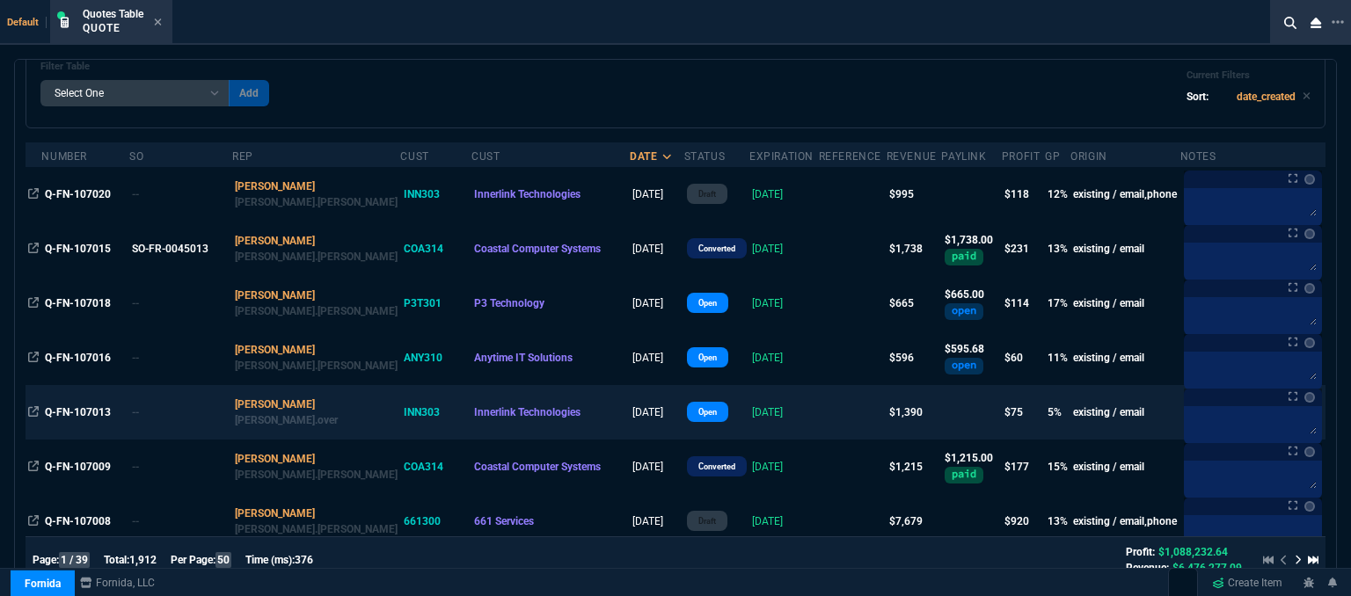
click at [819, 420] on td at bounding box center [853, 412] width 68 height 55
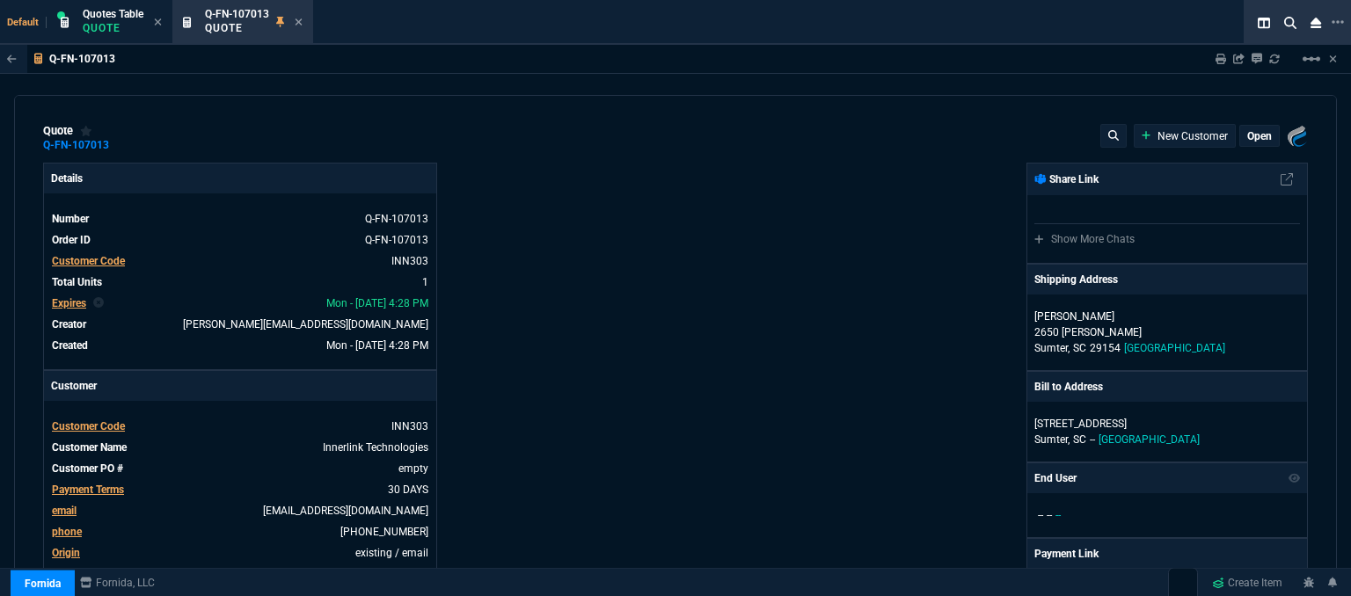
type input "1908.52"
type input "15"
type input "213"
type input "27"
click at [1264, 135] on div "open" at bounding box center [1259, 136] width 39 height 20
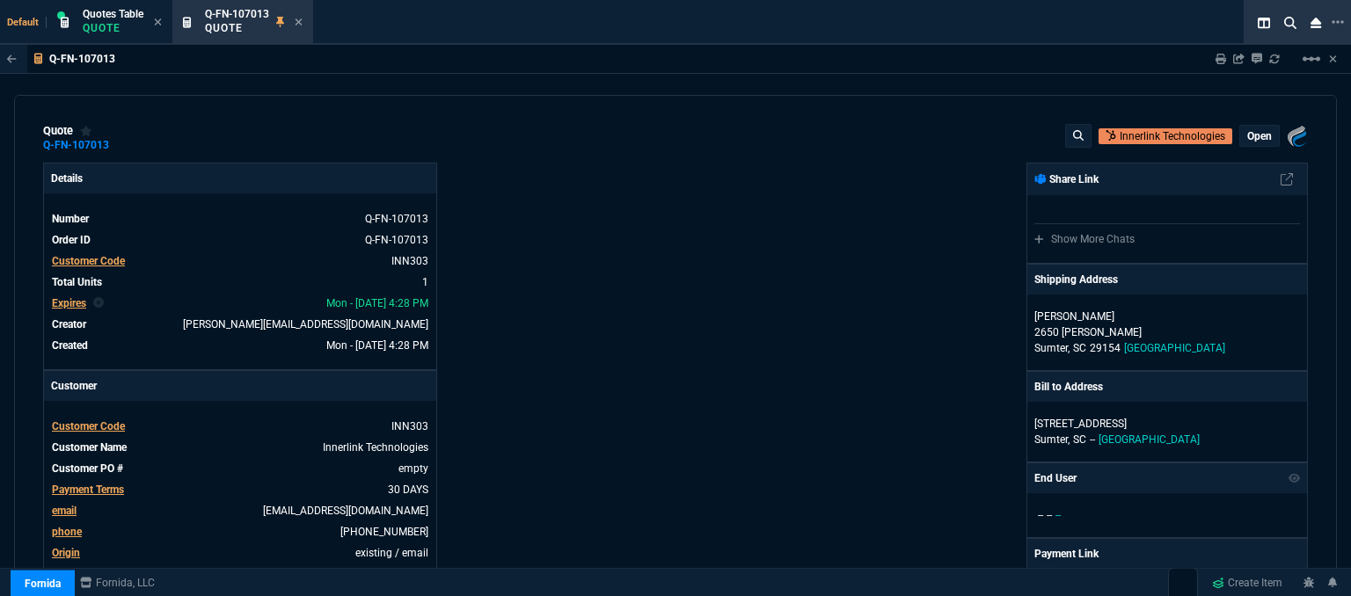
click at [1247, 137] on p "open" at bounding box center [1259, 136] width 25 height 14
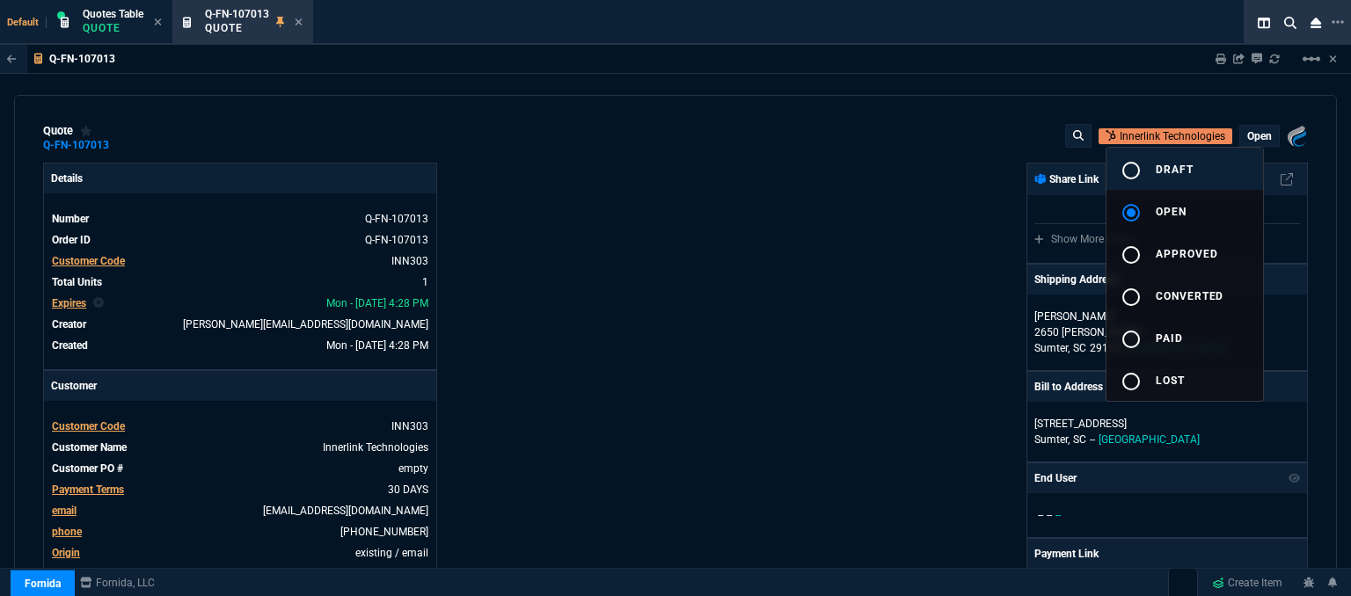
click at [1190, 173] on span "draft" at bounding box center [1175, 170] width 38 height 12
click at [782, 163] on div at bounding box center [675, 298] width 1351 height 596
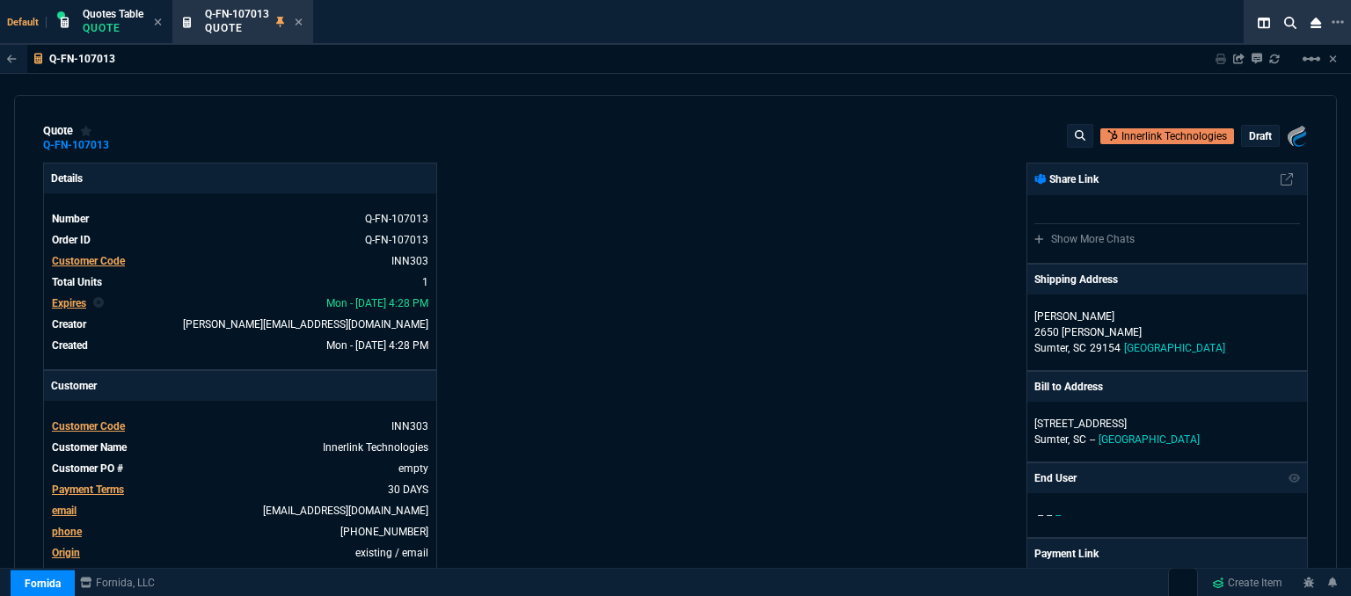
type input "15"
type input "213"
type input "27"
click at [304, 22] on div "Q-FN-107013 Quote" at bounding box center [243, 23] width 134 height 38
click at [303, 22] on icon at bounding box center [299, 22] width 8 height 11
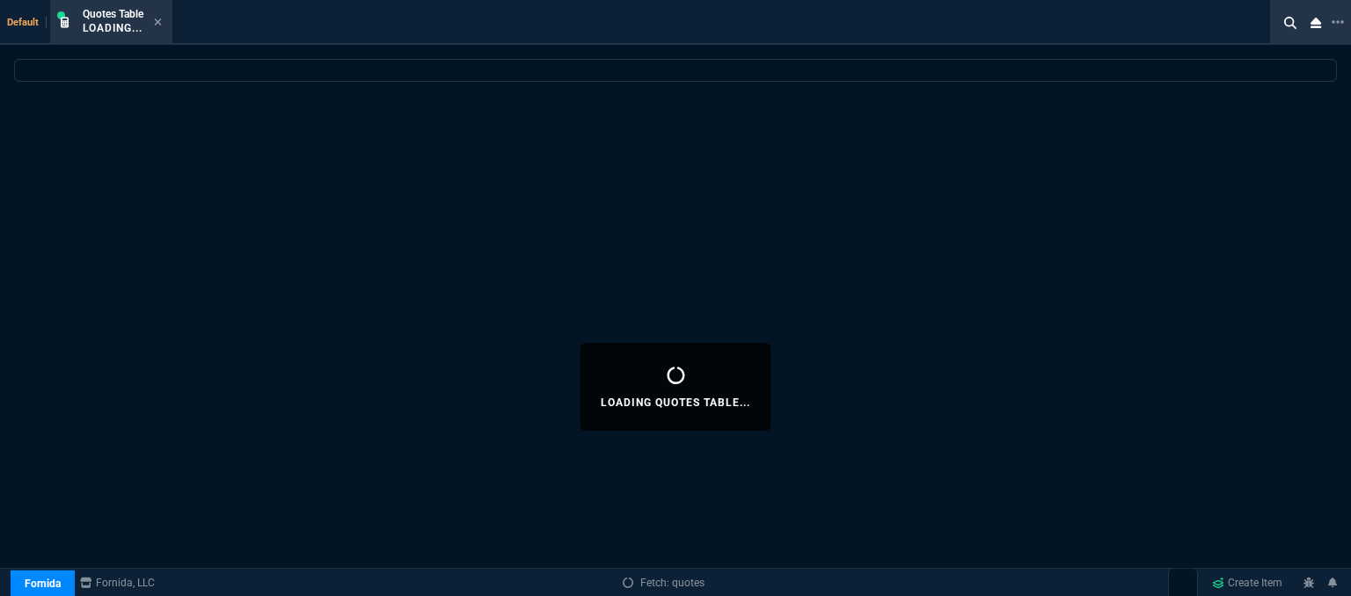
select select
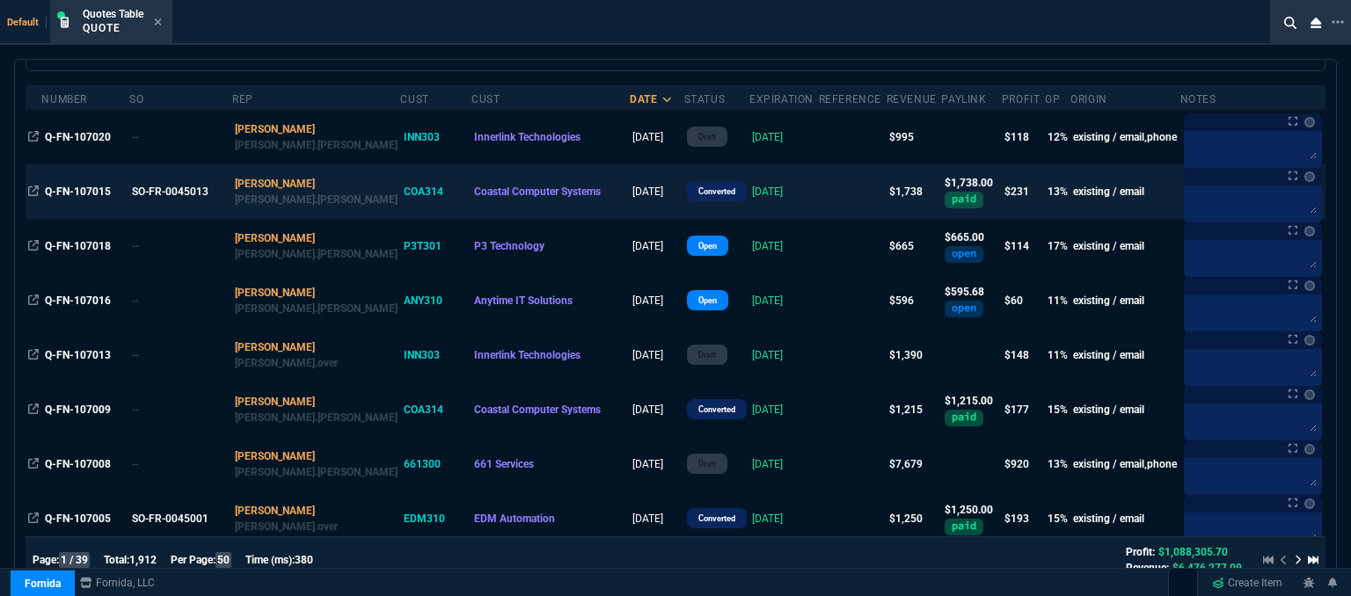
scroll to position [176, 0]
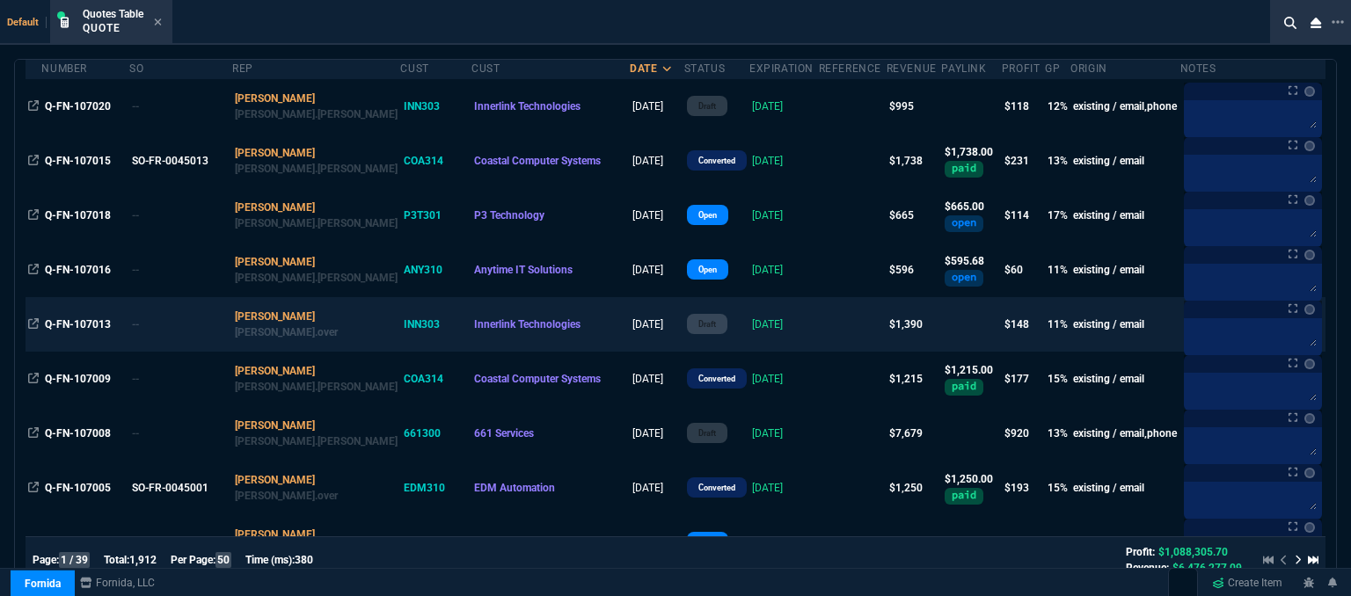
click at [819, 335] on td at bounding box center [853, 324] width 68 height 55
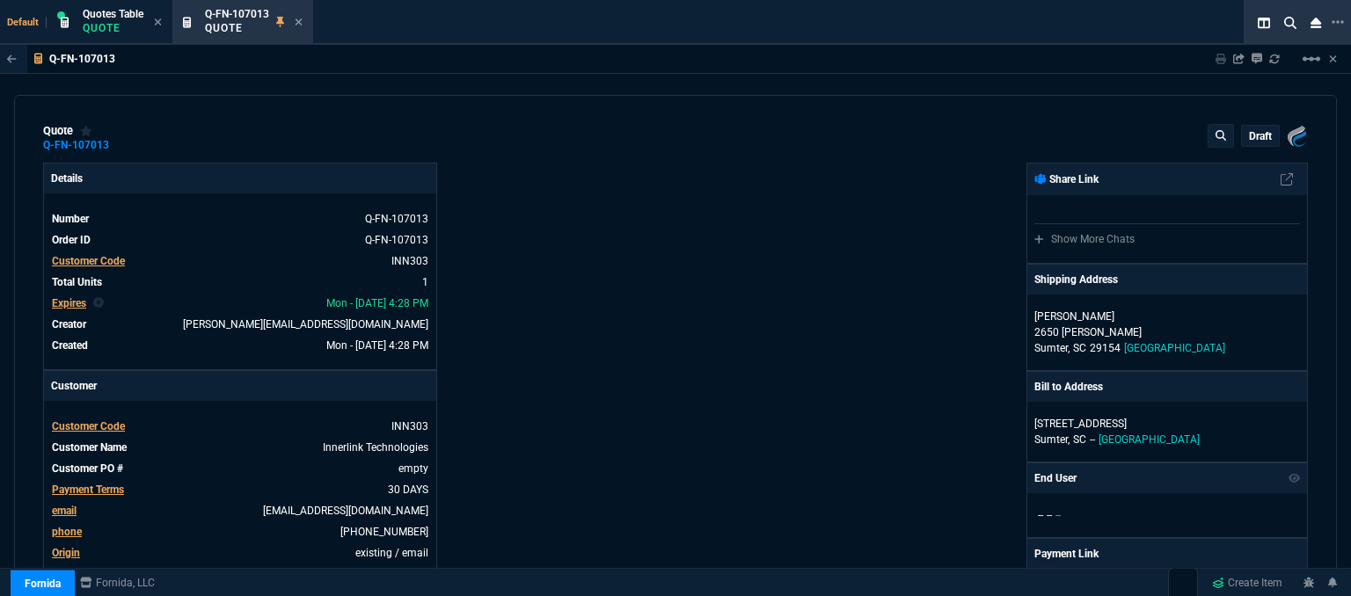
type input "15"
type input "213"
type input "1908.52"
click at [1306, 55] on mat-icon "linear_scale" at bounding box center [1311, 58] width 21 height 21
type input "27"
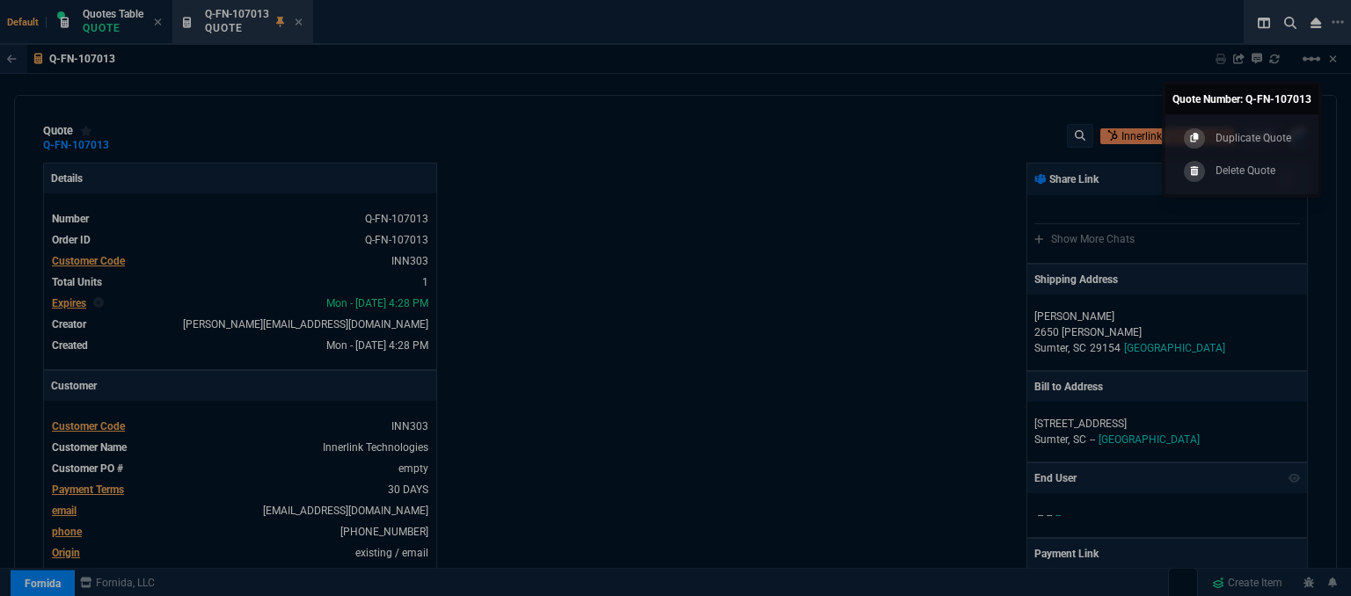
drag, startPoint x: 649, startPoint y: 170, endPoint x: 401, endPoint y: 91, distance: 260.1
click at [648, 170] on div at bounding box center [675, 298] width 1351 height 596
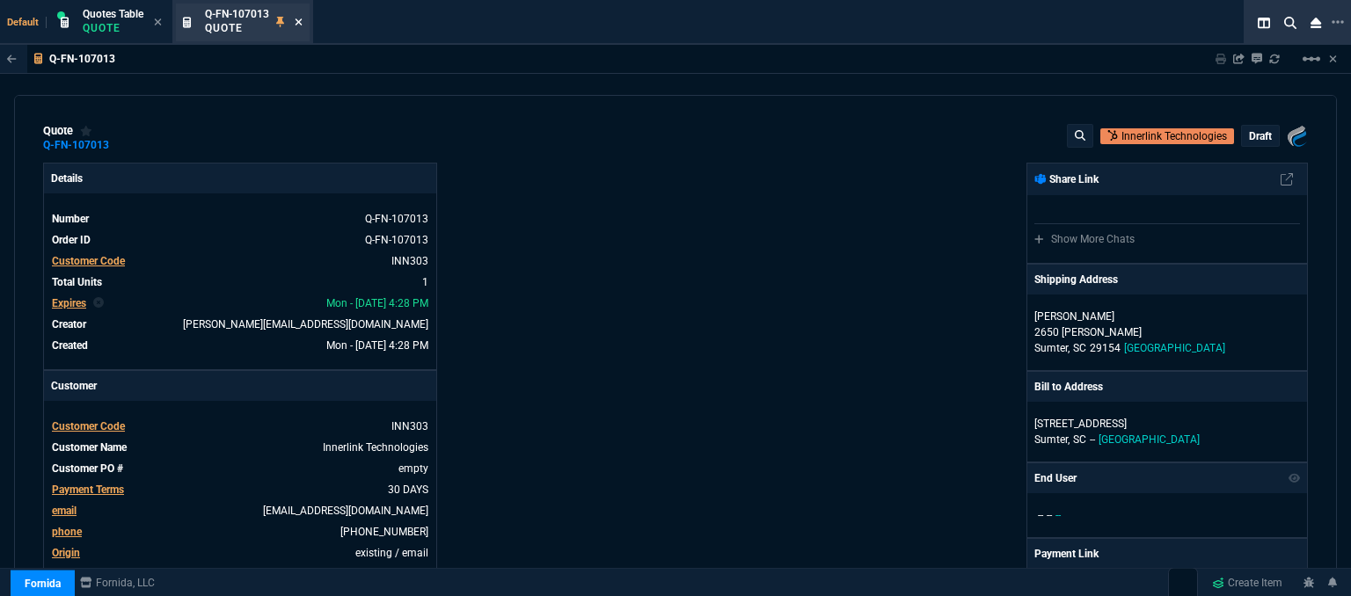
click at [298, 21] on icon at bounding box center [299, 22] width 8 height 11
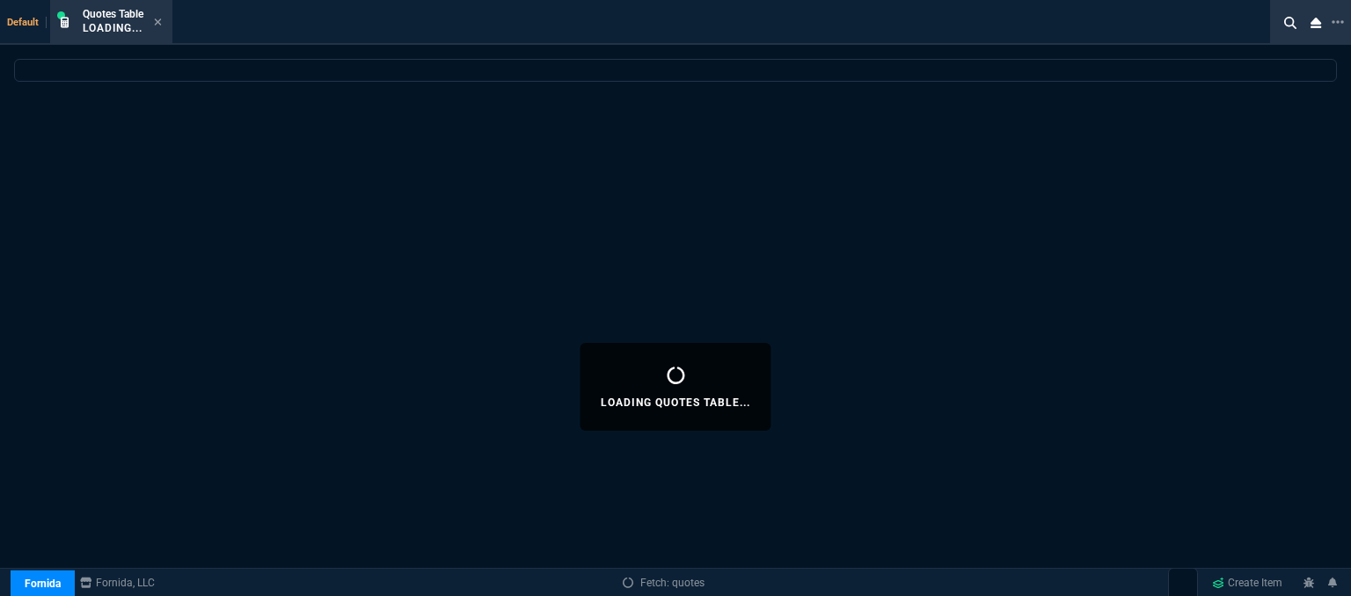
select select
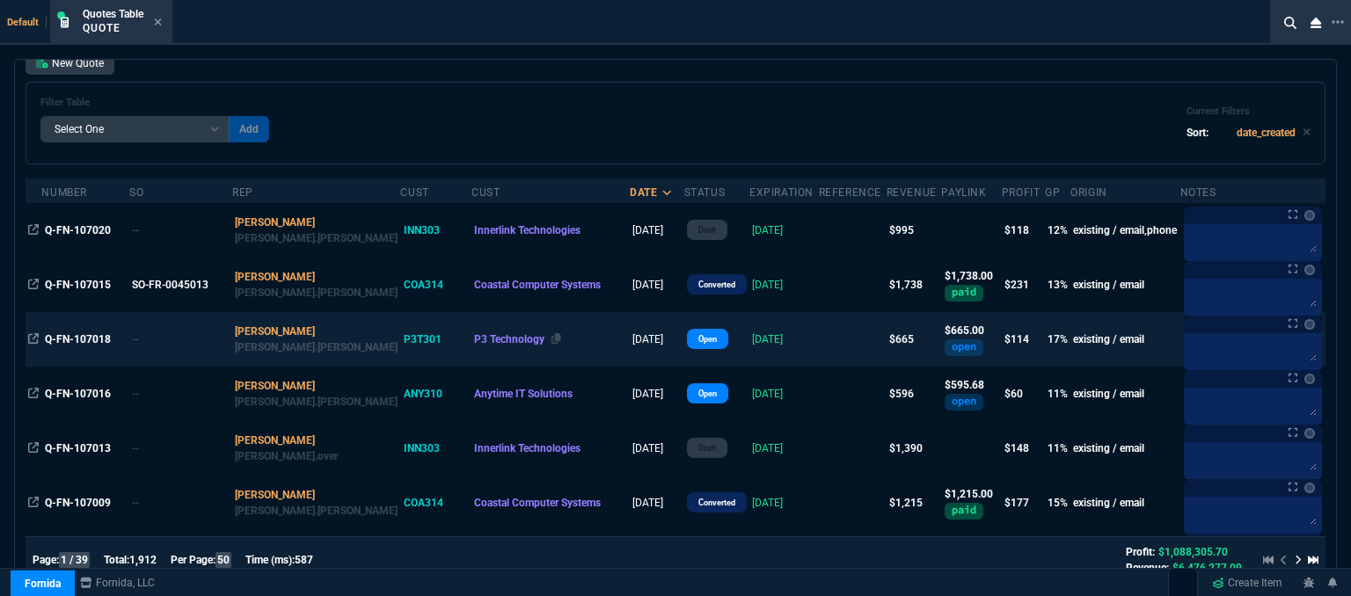
scroll to position [0, 0]
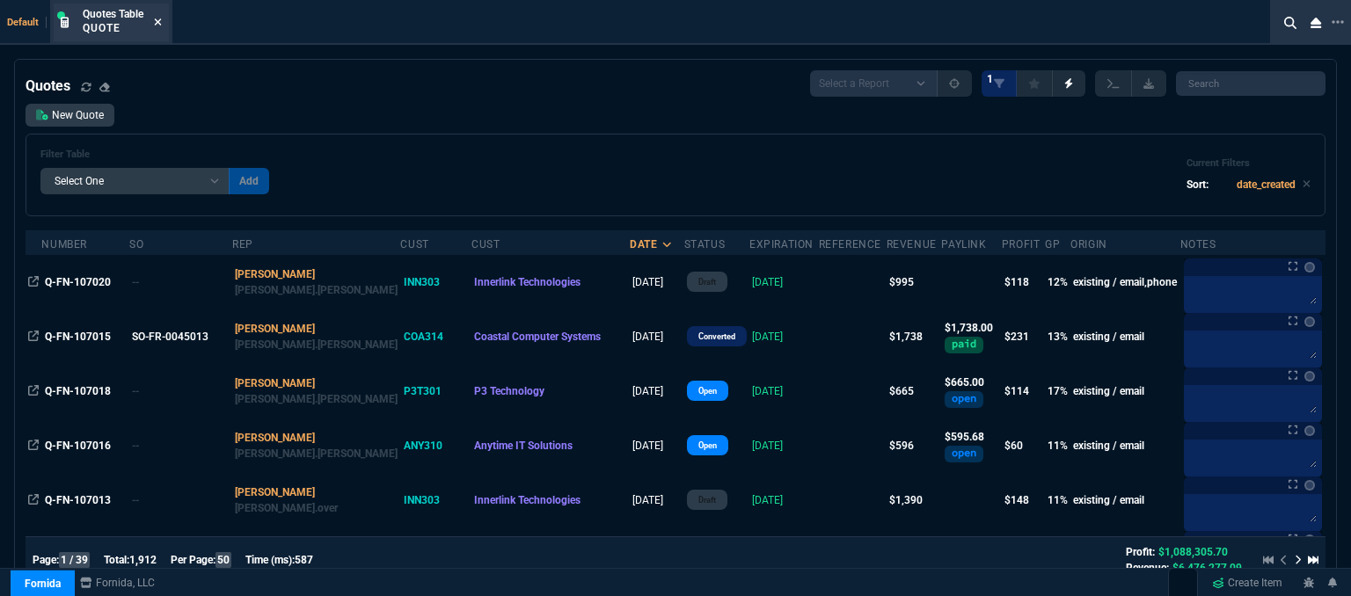
click at [158, 20] on icon at bounding box center [158, 22] width 8 height 11
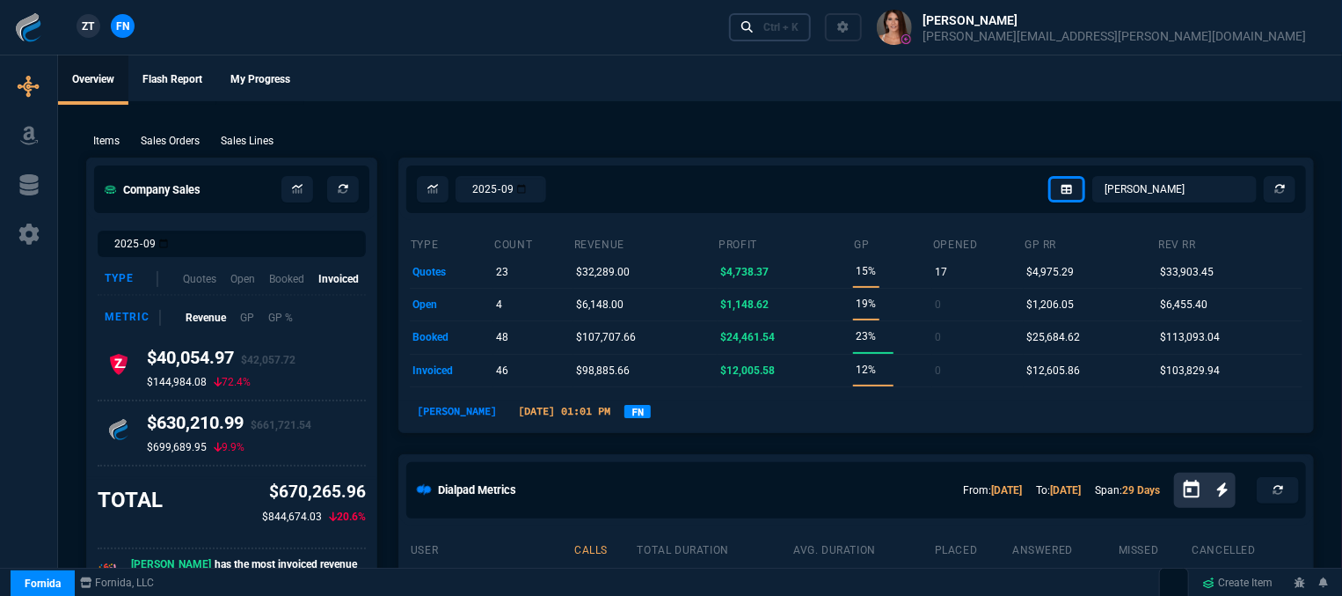
click at [799, 31] on div "Ctrl + K" at bounding box center [781, 27] width 35 height 14
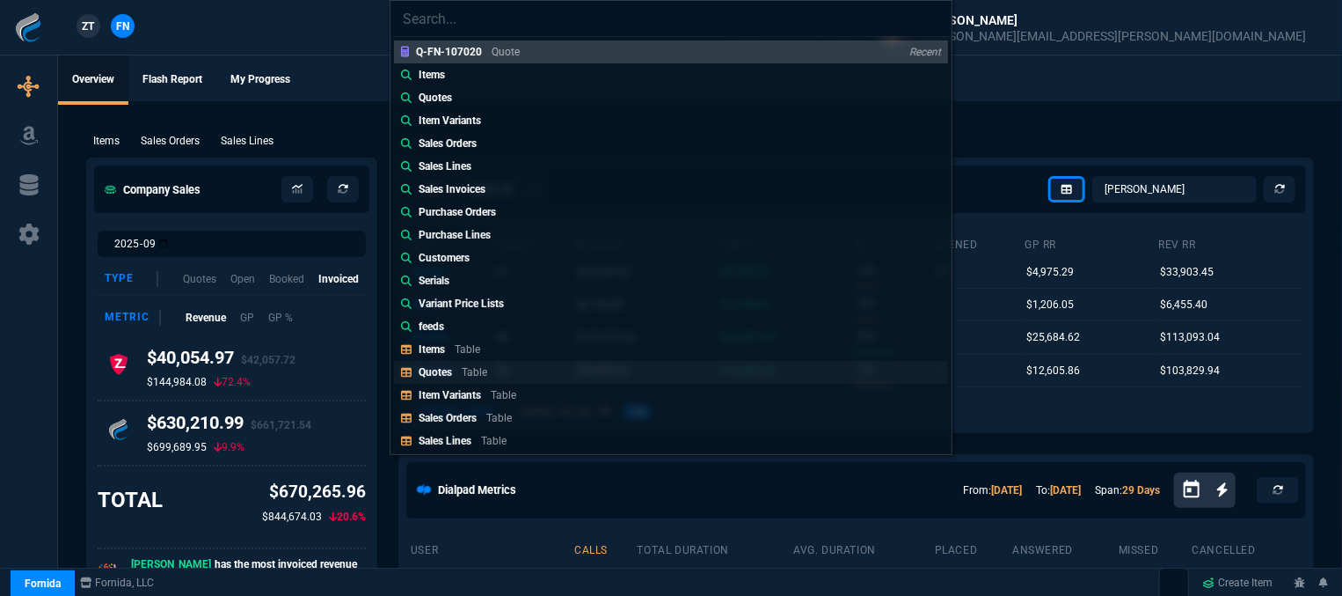
click at [446, 369] on p "Quotes" at bounding box center [435, 372] width 33 height 12
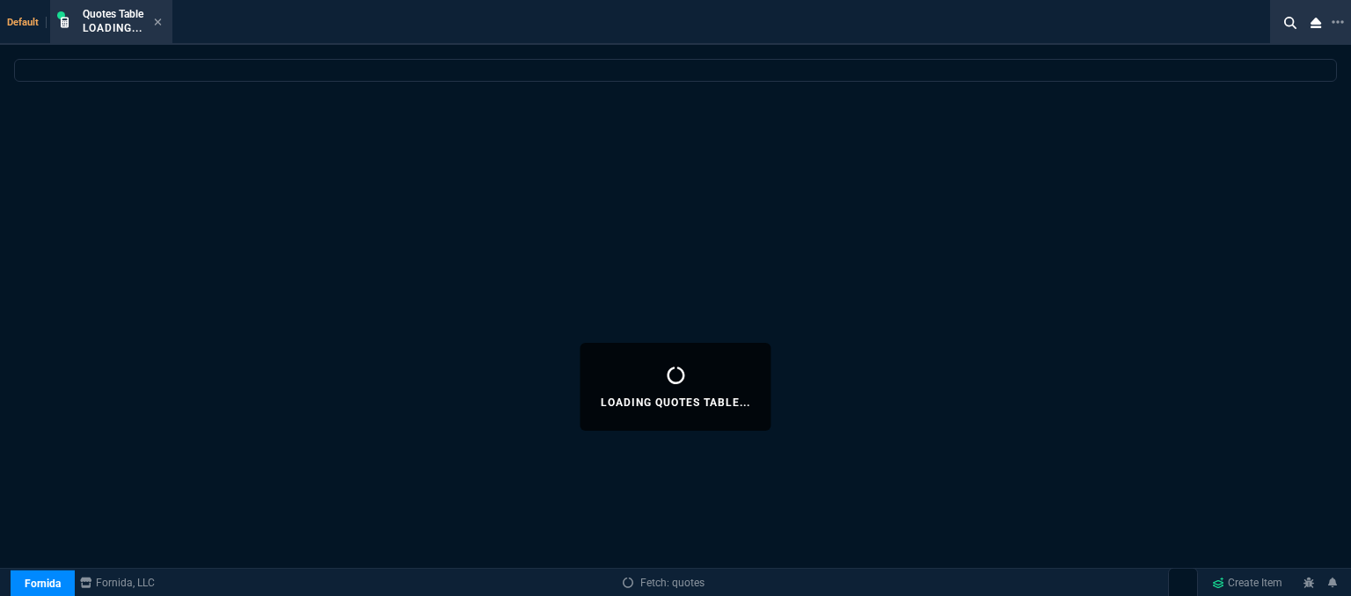
select select
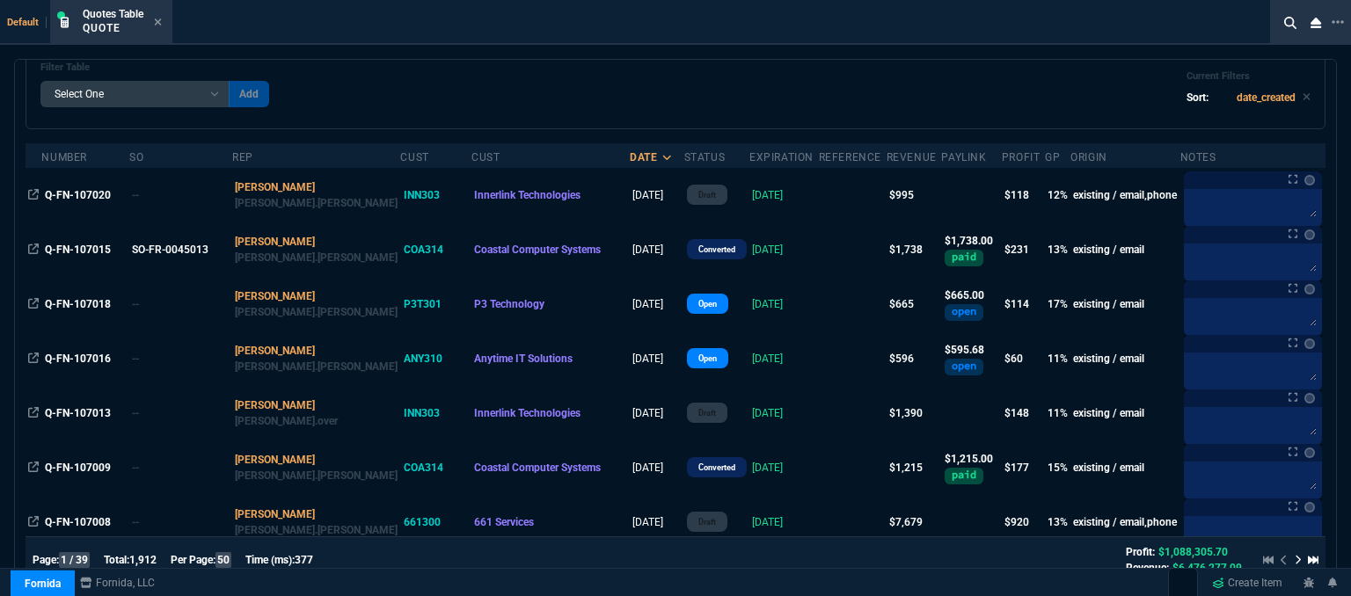
scroll to position [88, 0]
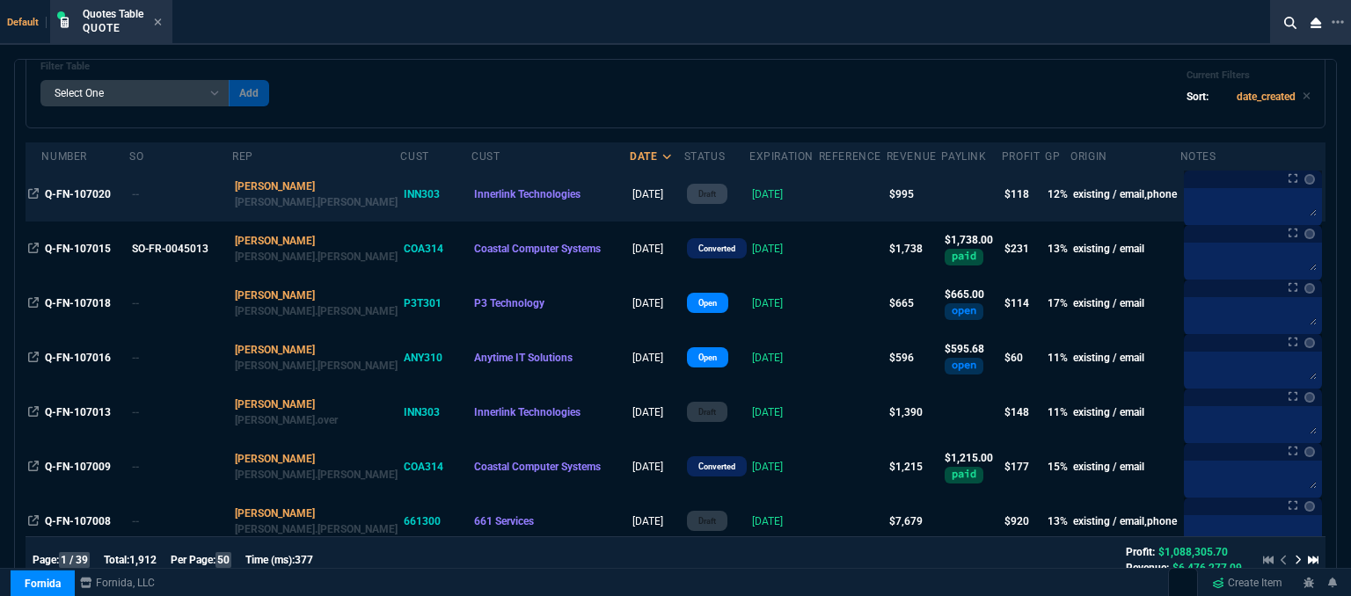
click at [819, 187] on td at bounding box center [853, 194] width 68 height 55
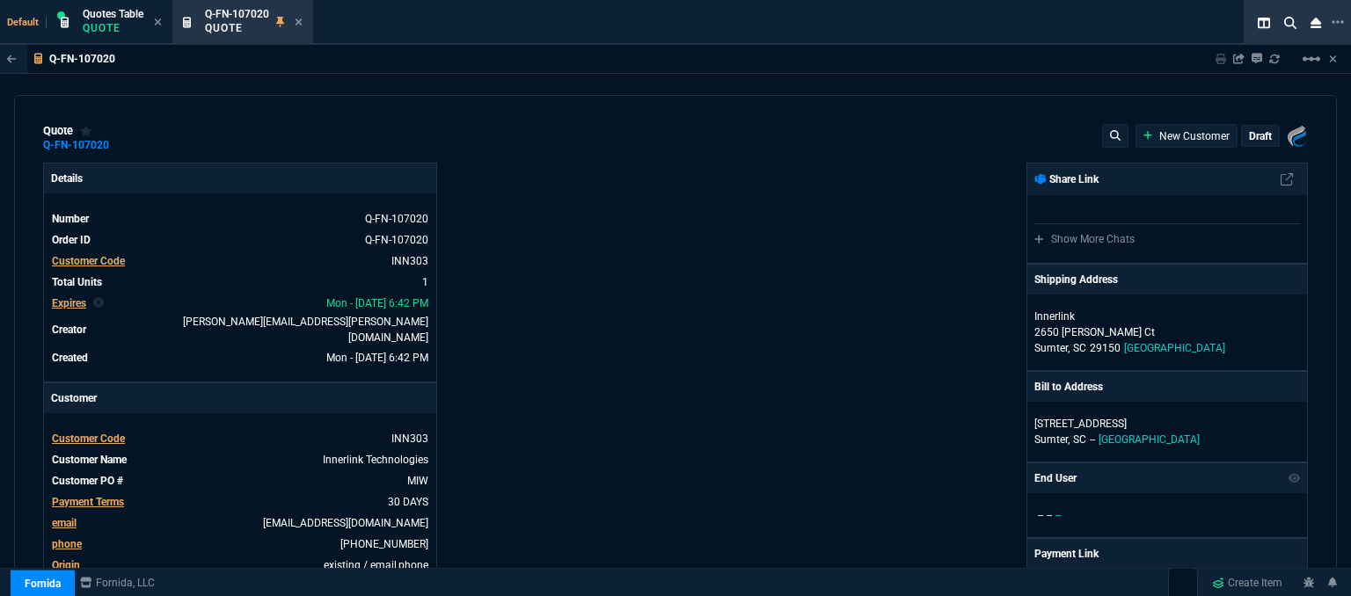
type input "17"
type input "171"
type input "1260.57"
type input "21"
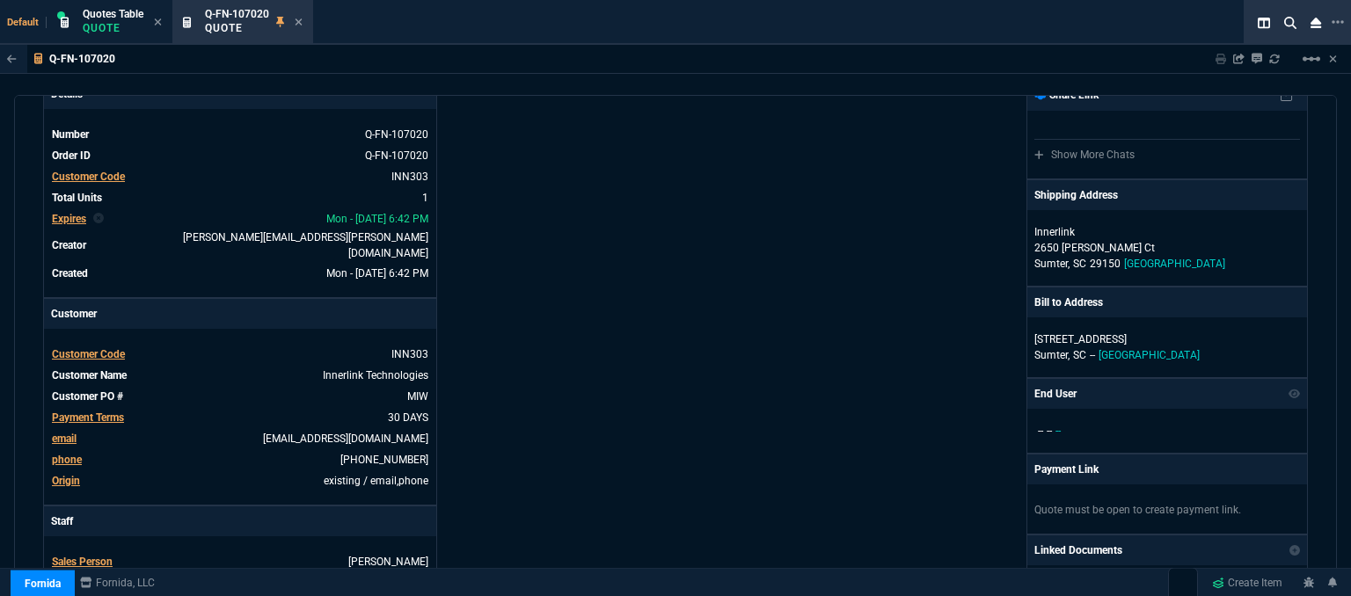
scroll to position [0, 0]
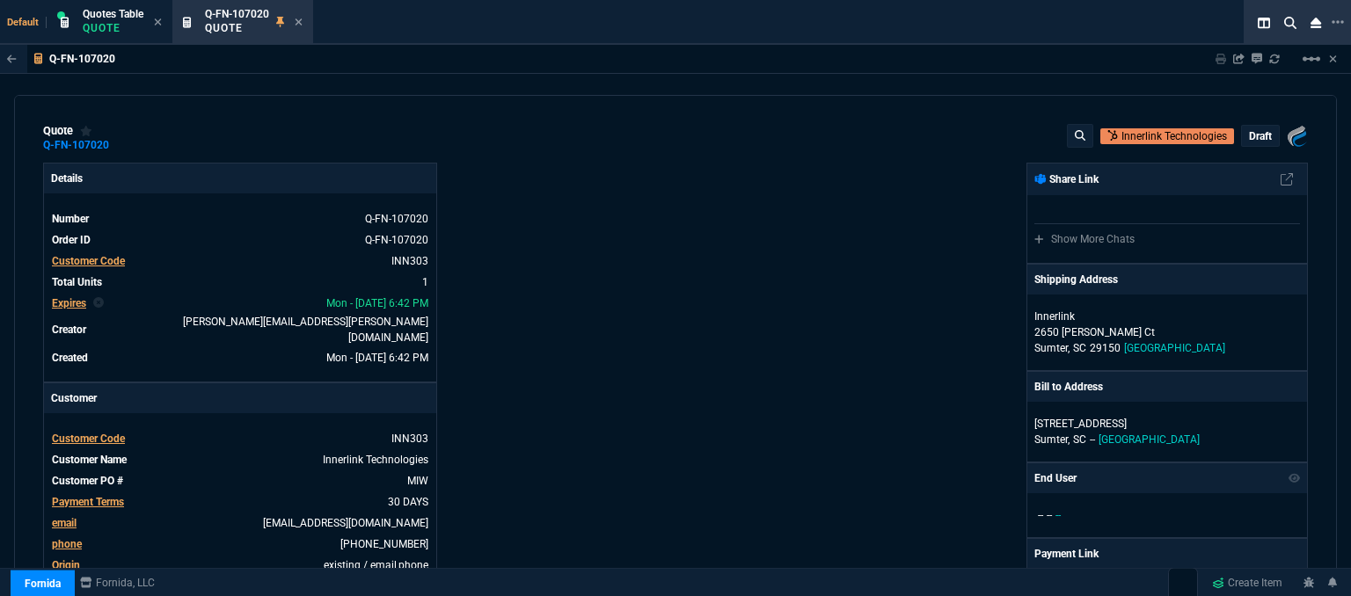
click at [1249, 136] on p "draft" at bounding box center [1260, 136] width 23 height 14
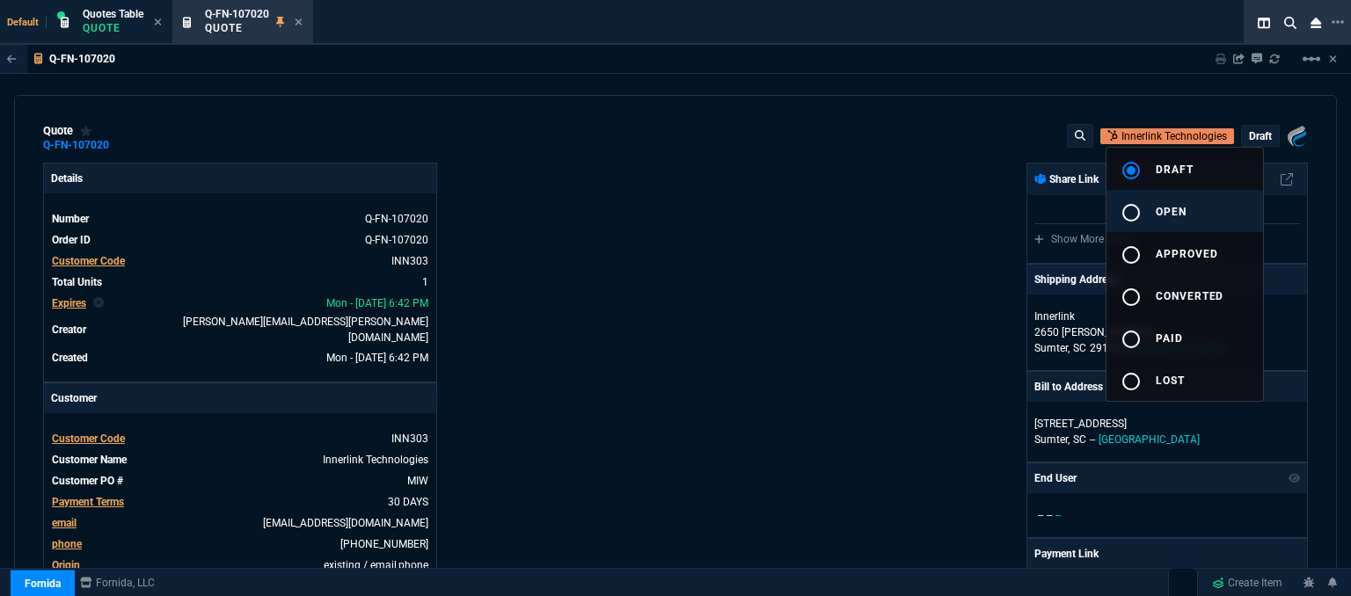
click at [1195, 212] on button "radio_button_unchecked open" at bounding box center [1185, 211] width 157 height 42
type input "17"
type input "171"
type input "21"
click at [890, 186] on div at bounding box center [675, 298] width 1351 height 596
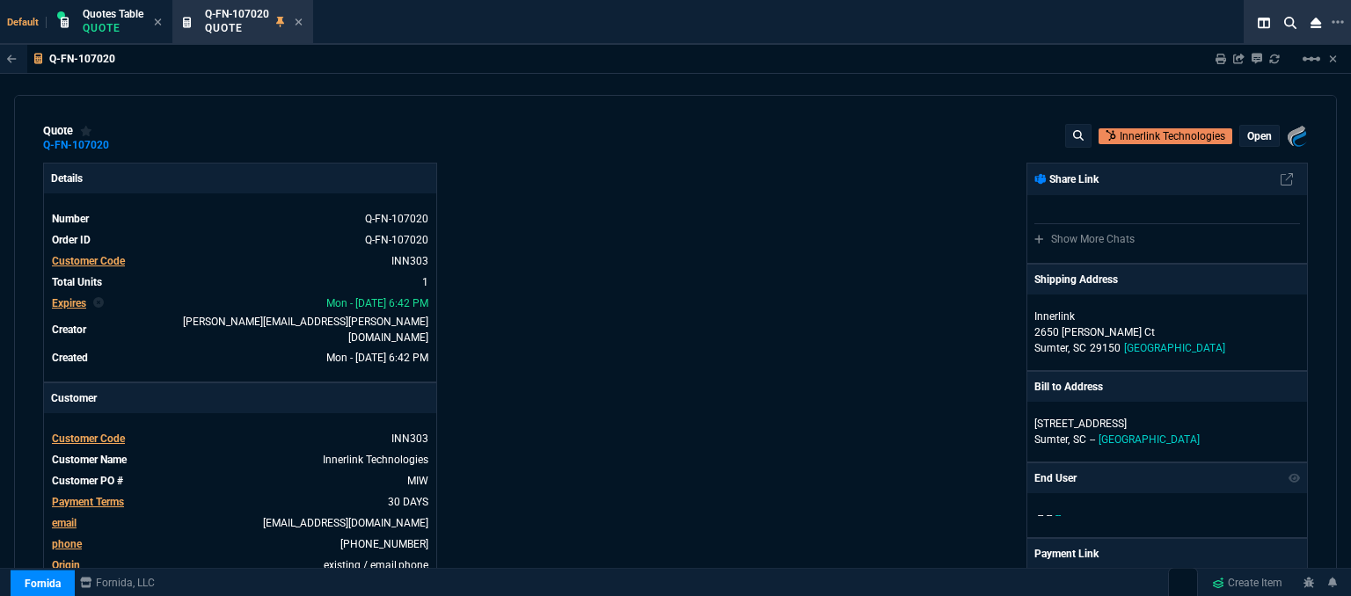
click at [1253, 135] on p "open" at bounding box center [1259, 136] width 25 height 14
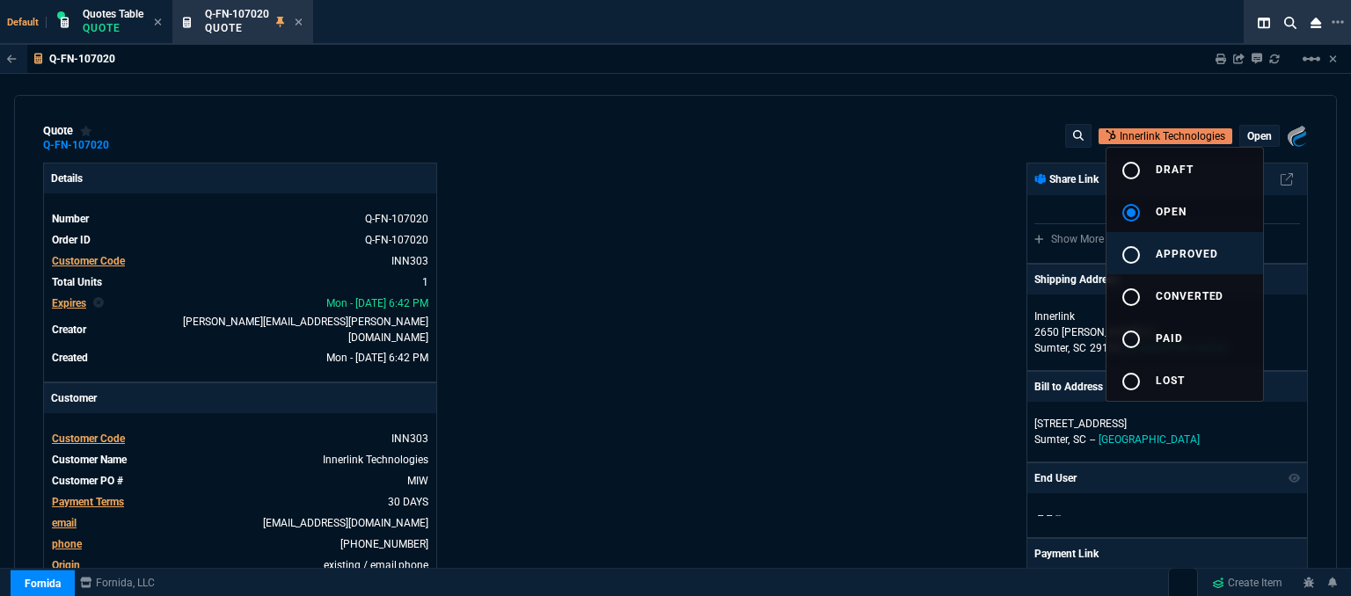
click at [1219, 254] on button "radio_button_unchecked approved" at bounding box center [1185, 253] width 157 height 42
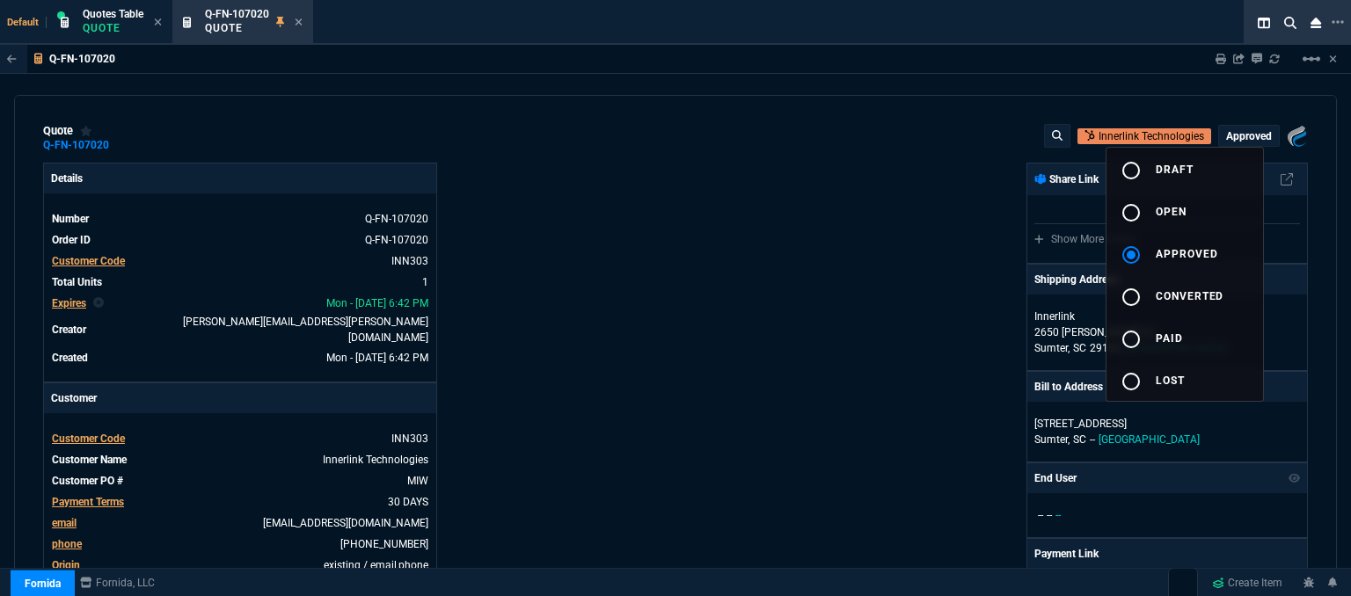
type input "17"
type input "171"
type input "21"
click at [630, 240] on div at bounding box center [675, 298] width 1351 height 596
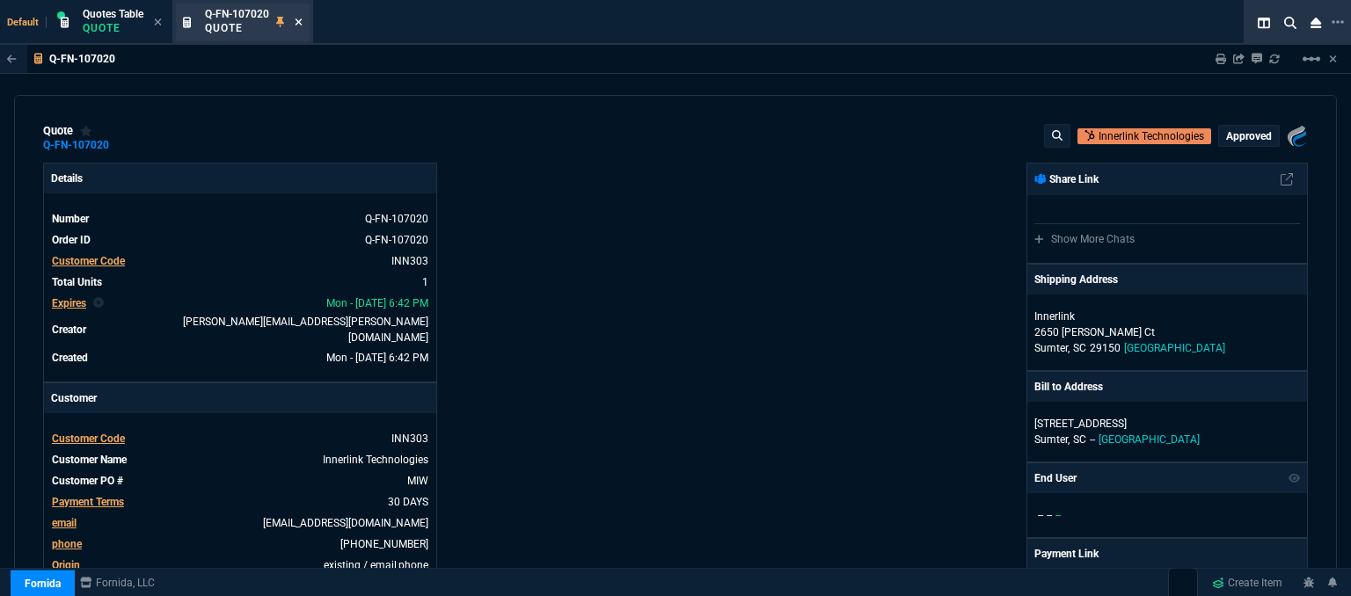
click at [302, 20] on icon at bounding box center [299, 21] width 7 height 7
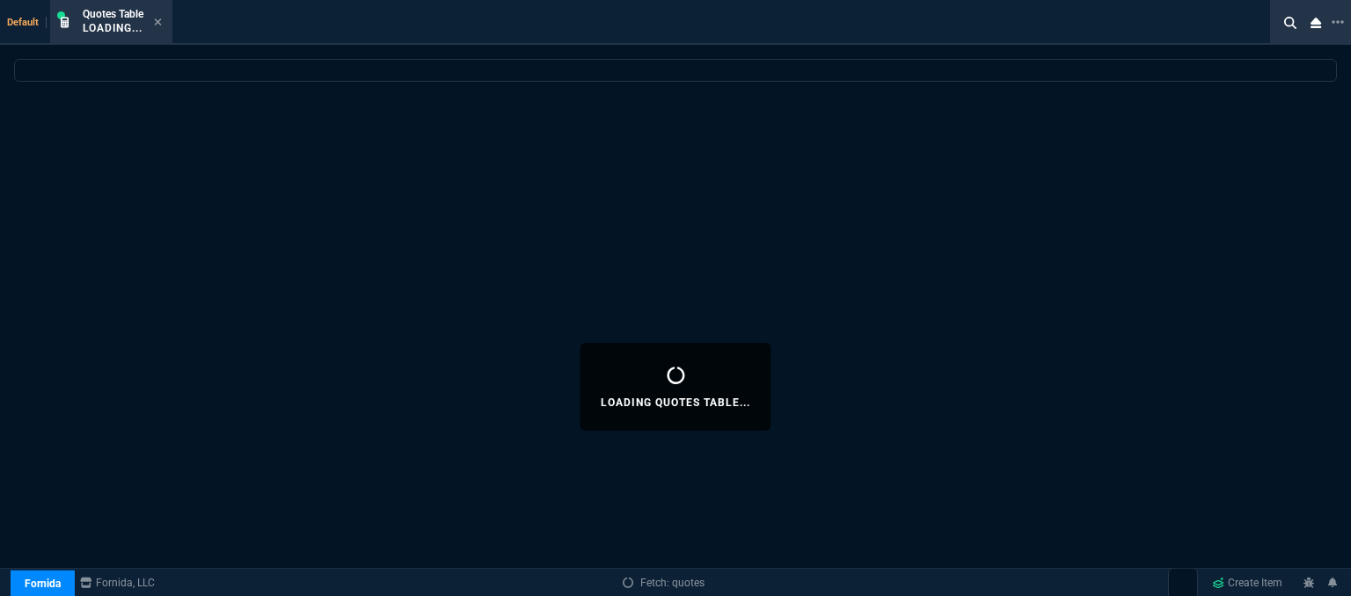
select select
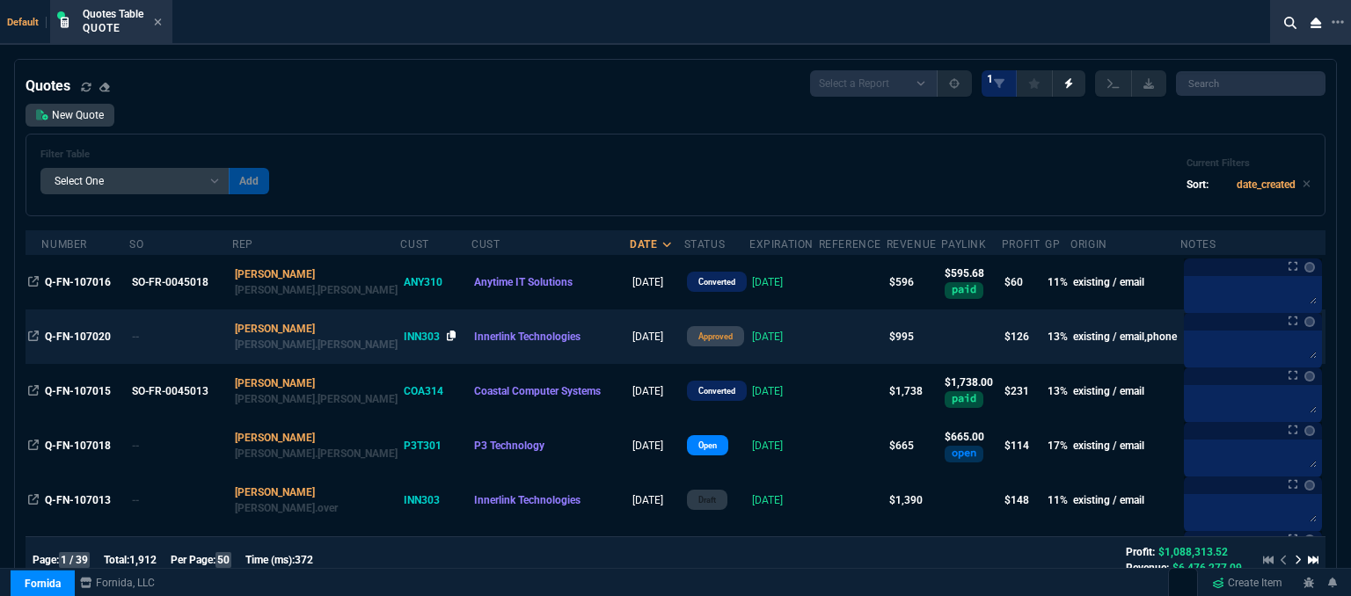
click at [447, 337] on icon at bounding box center [452, 336] width 10 height 11
